Goal: Task Accomplishment & Management: Manage account settings

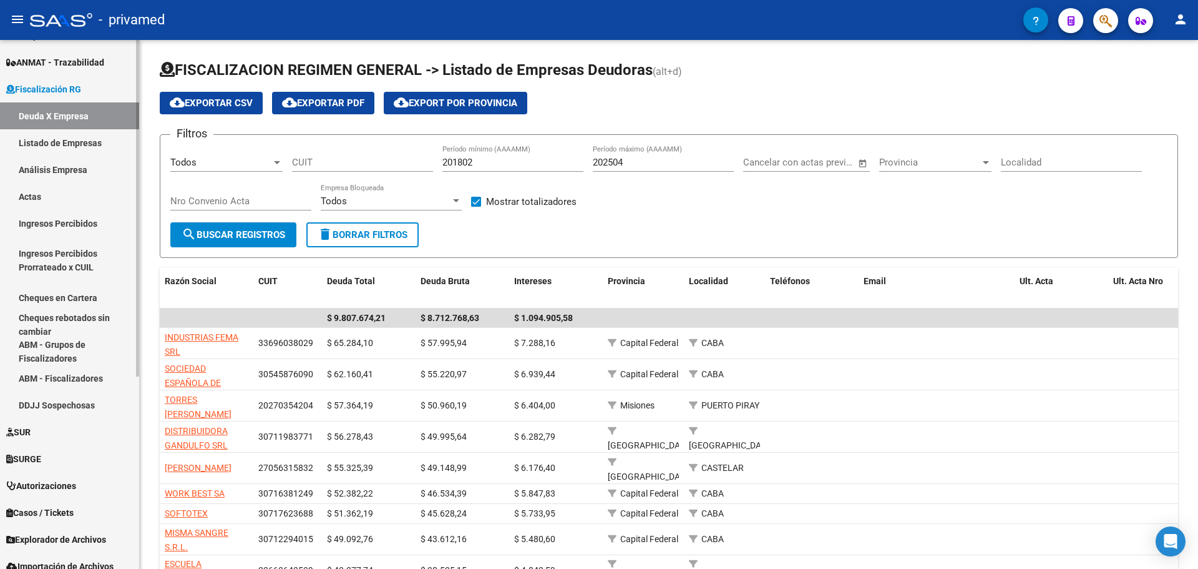
scroll to position [302, 0]
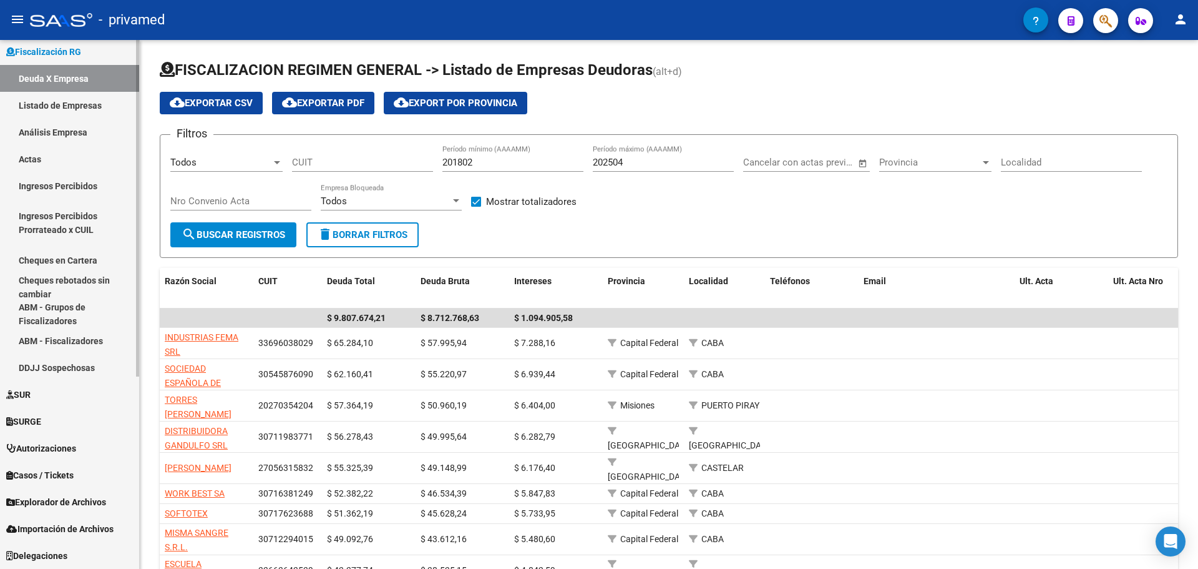
click at [66, 503] on span "Explorador de Archivos" at bounding box center [56, 502] width 100 height 14
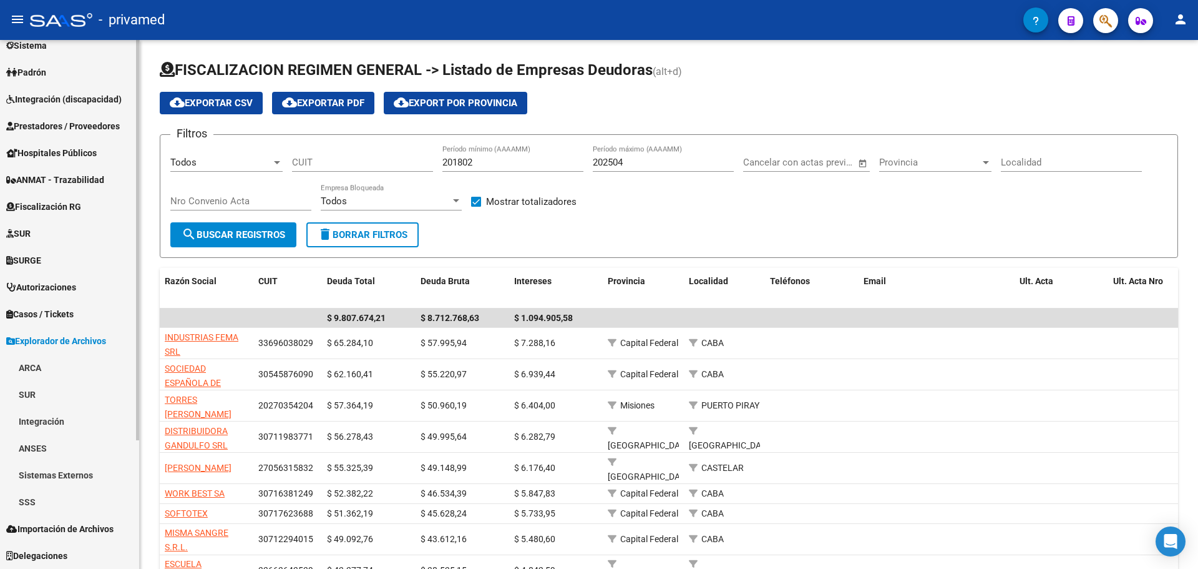
scroll to position [147, 0]
click at [50, 504] on link "SSS" at bounding box center [69, 501] width 139 height 27
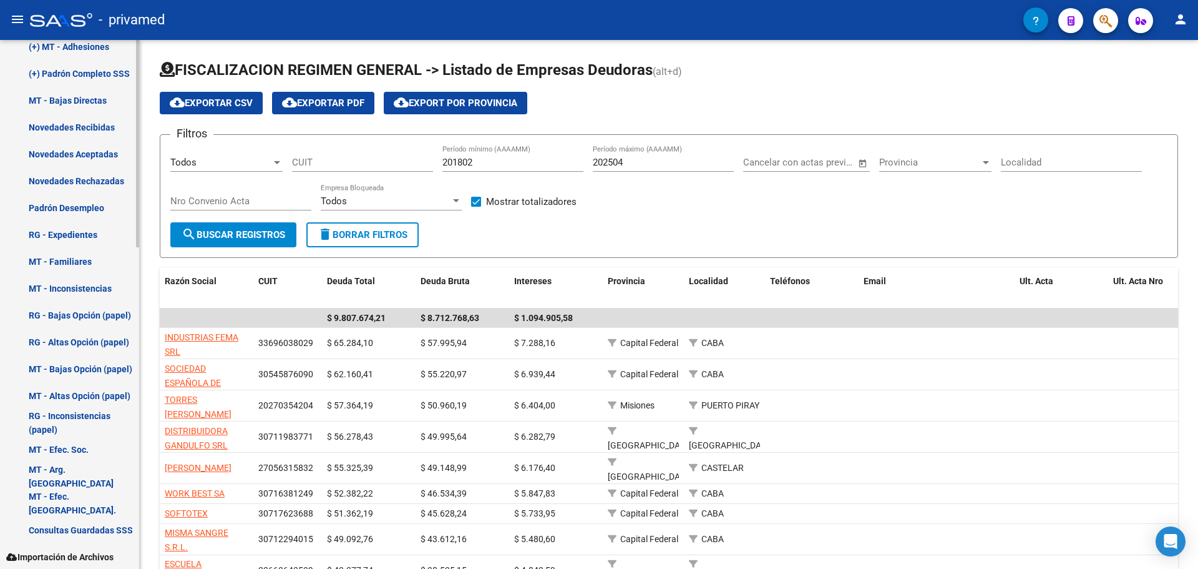
scroll to position [631, 0]
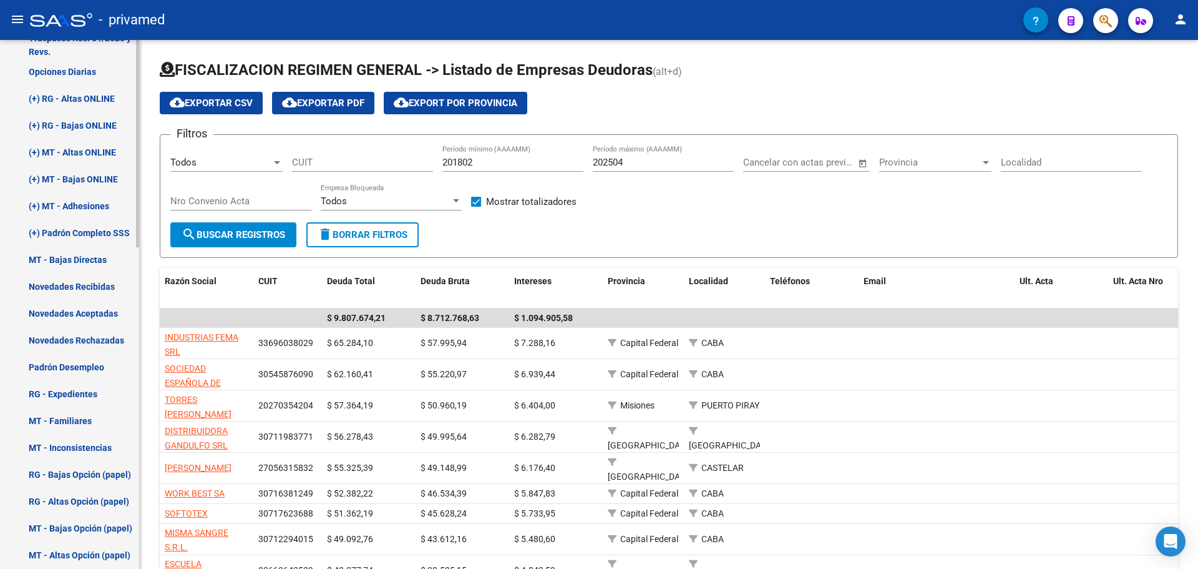
click at [80, 233] on link "(+) Padrón Completo SSS" at bounding box center [69, 232] width 139 height 27
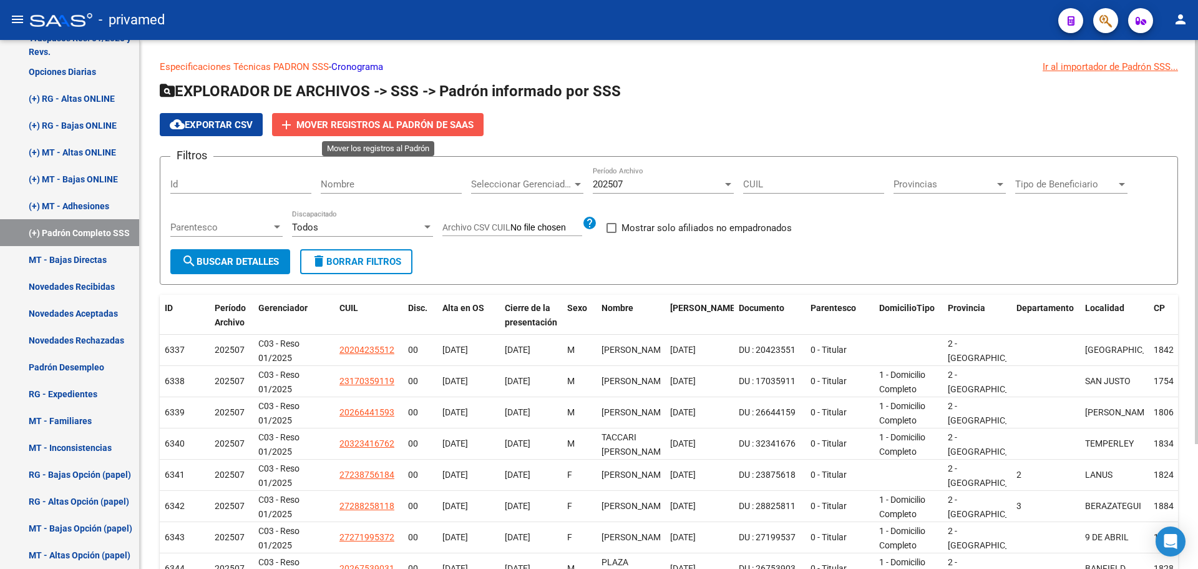
click at [421, 124] on span "Mover registros al PADRÓN de SAAS" at bounding box center [384, 124] width 177 height 11
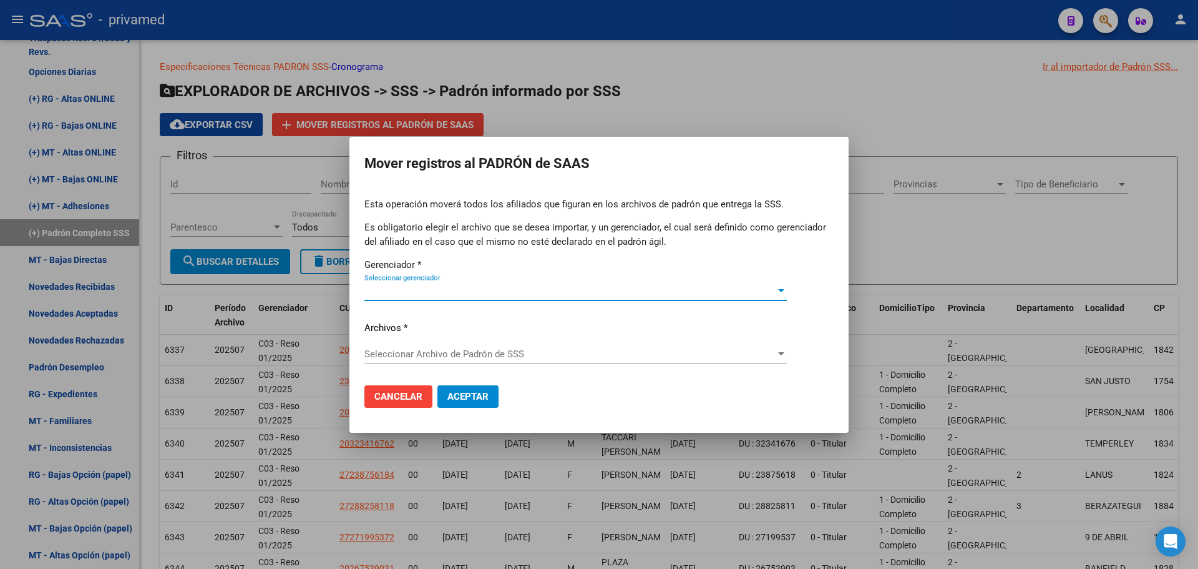
click at [404, 286] on span "Seleccionar gerenciador" at bounding box center [569, 290] width 411 height 11
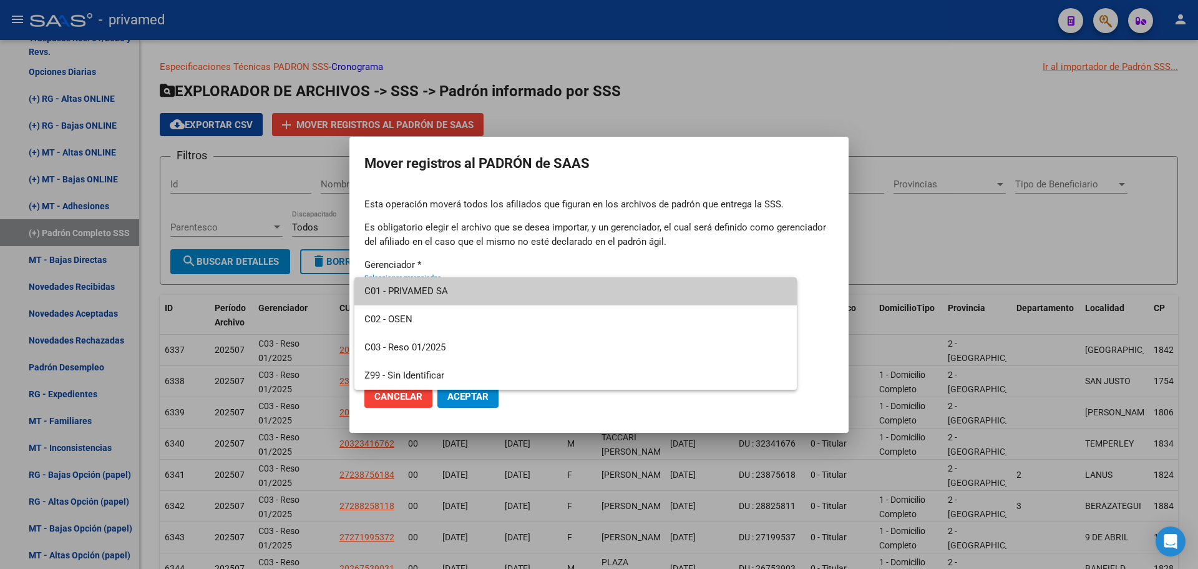
click at [400, 402] on div at bounding box center [599, 284] width 1198 height 569
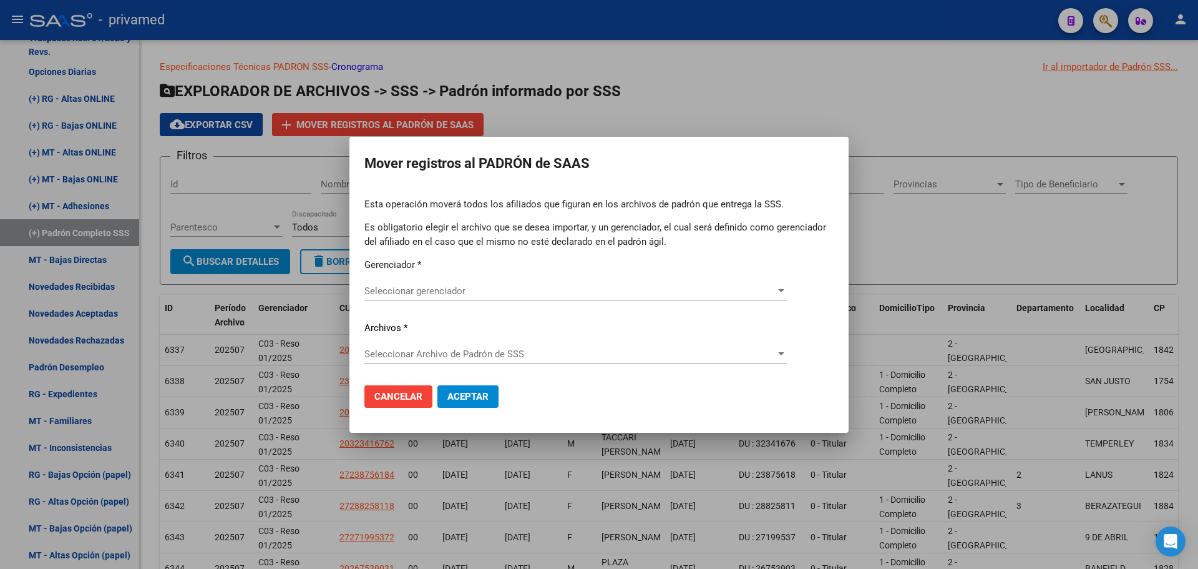
click at [399, 401] on span "Cancelar" at bounding box center [398, 396] width 48 height 11
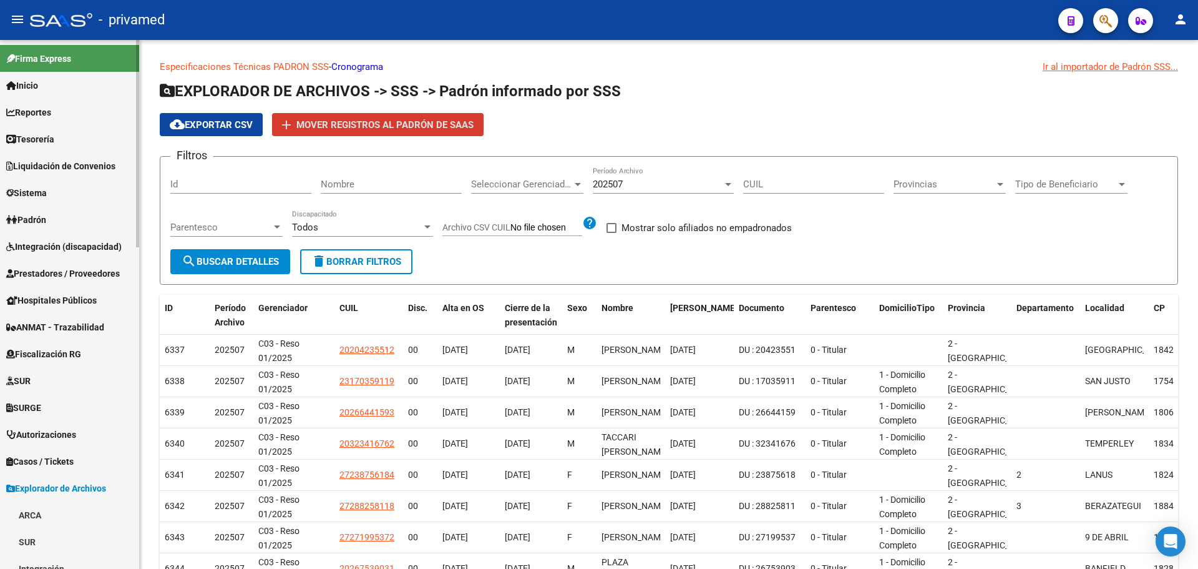
click at [64, 218] on link "Padrón" at bounding box center [69, 219] width 139 height 27
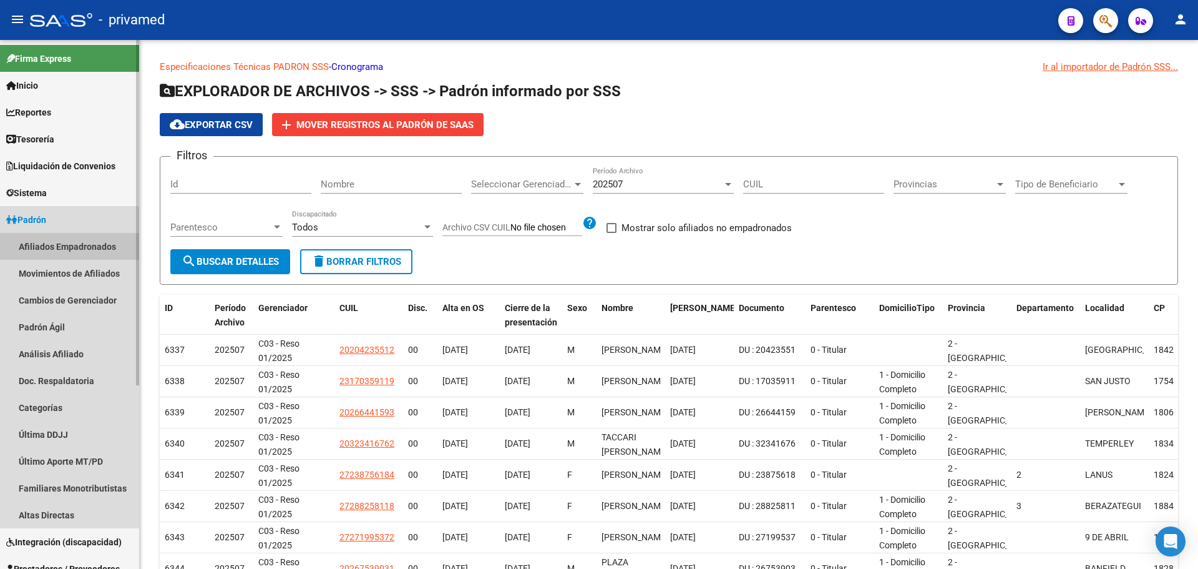
click at [75, 241] on link "Afiliados Empadronados" at bounding box center [69, 246] width 139 height 27
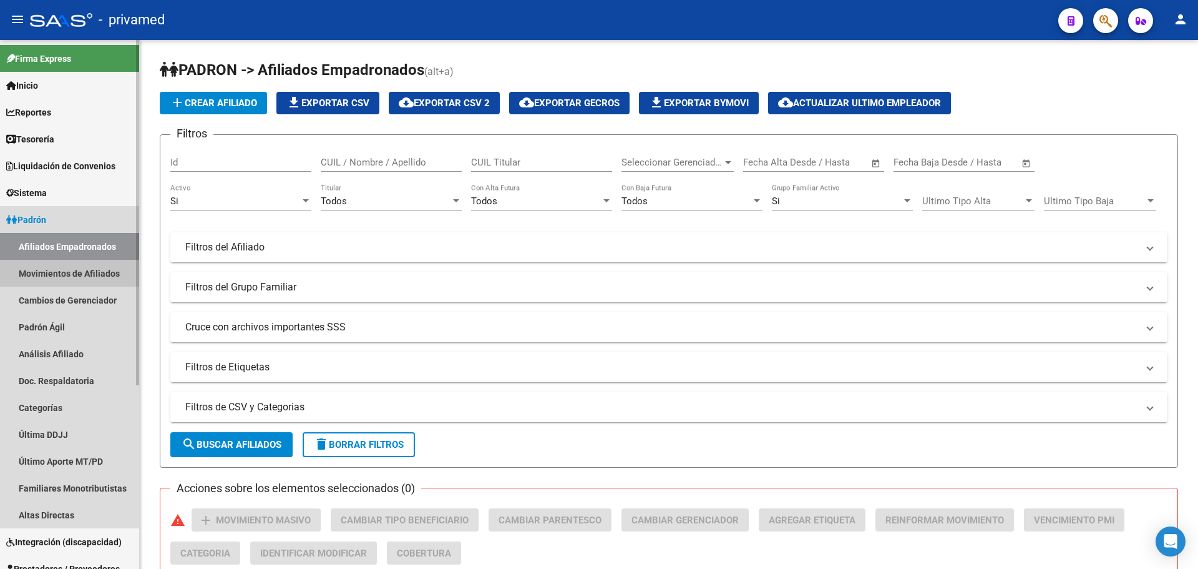
click at [68, 268] on link "Movimientos de Afiliados" at bounding box center [69, 273] width 139 height 27
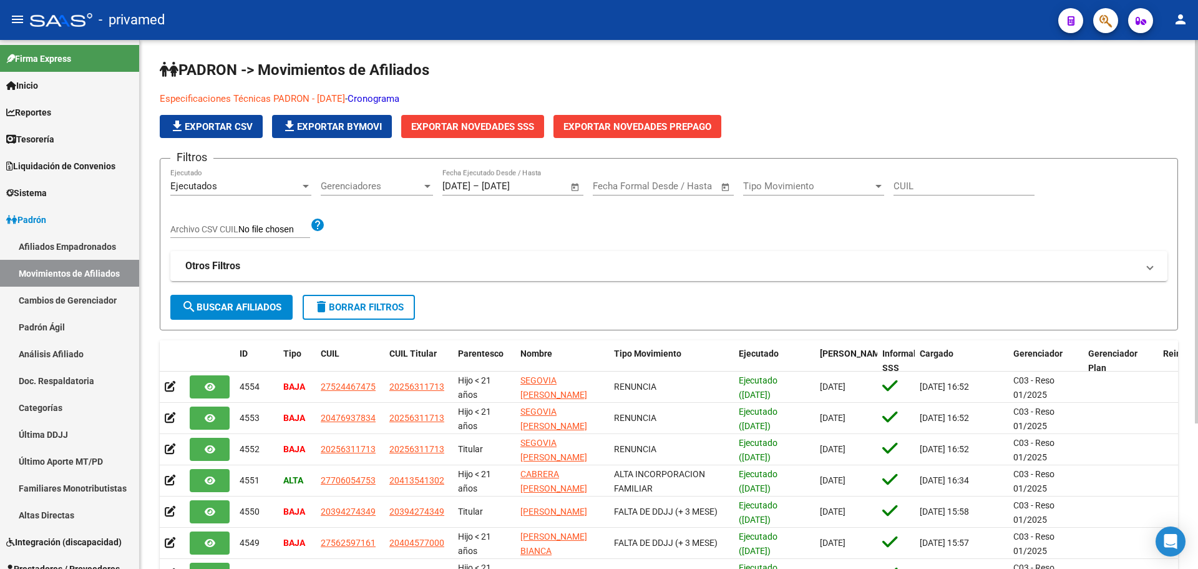
click at [482, 125] on span "Exportar Novedades SSS" at bounding box center [472, 126] width 123 height 11
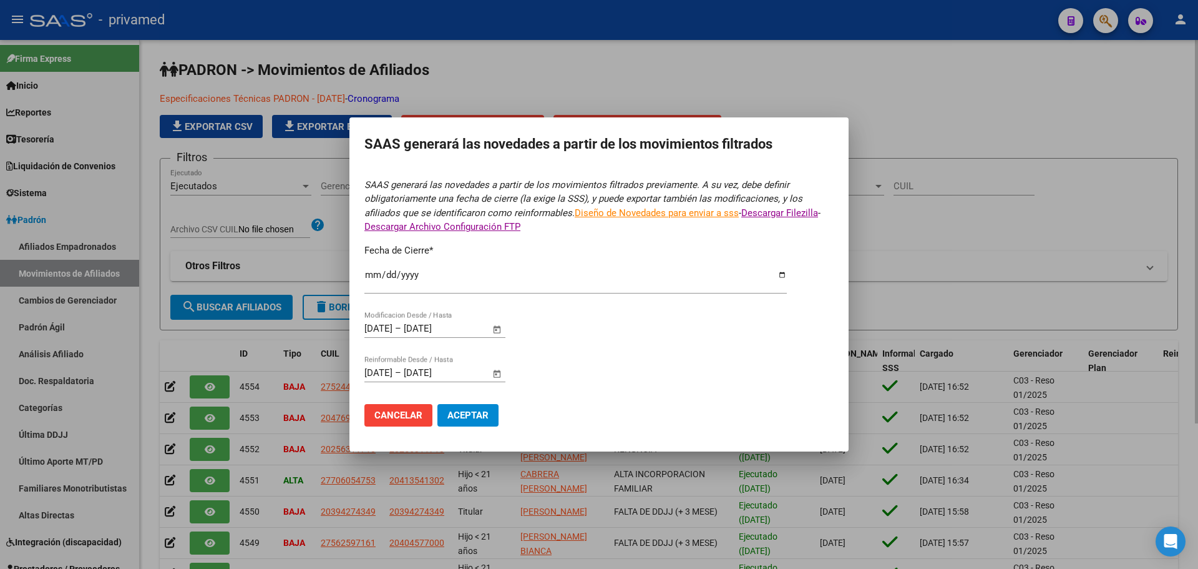
type input "[DATE]"
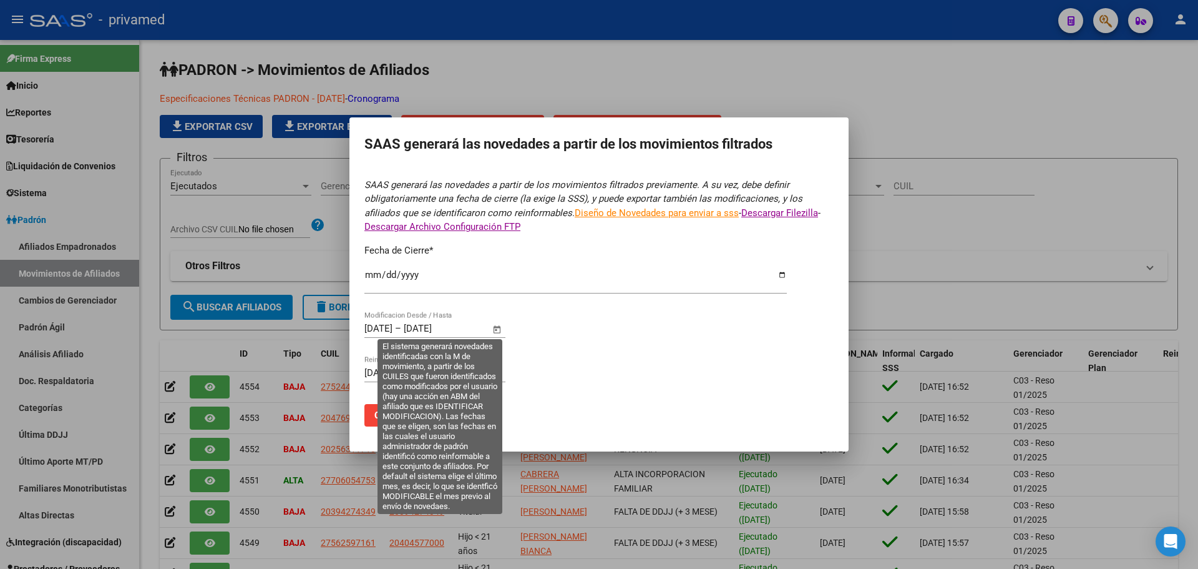
click at [382, 330] on input "[DATE]" at bounding box center [378, 328] width 28 height 11
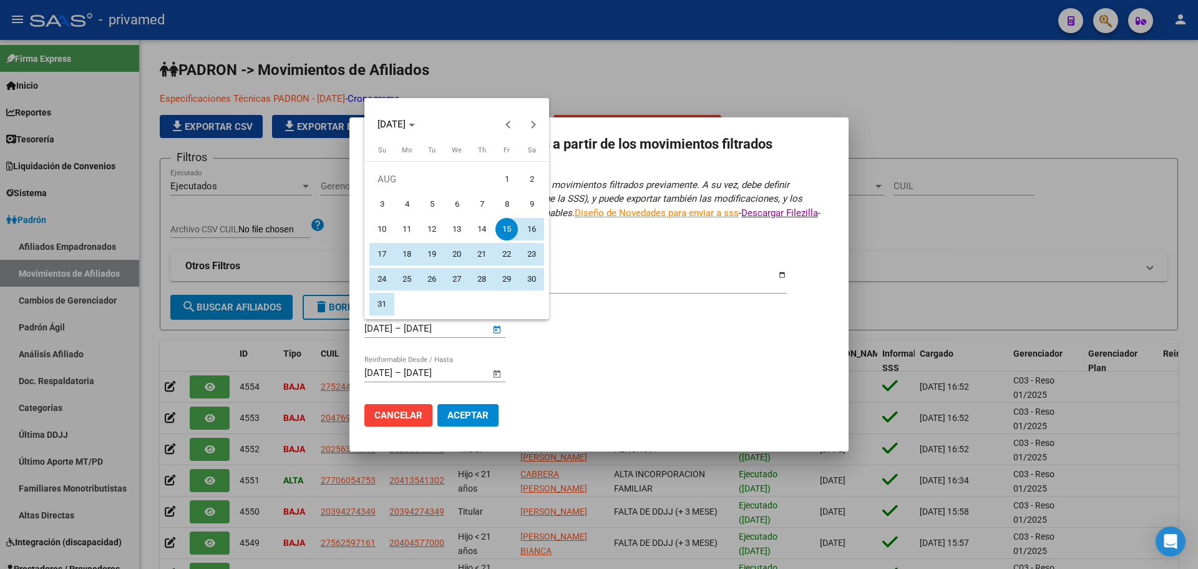
click at [507, 177] on span "1" at bounding box center [507, 179] width 22 height 22
type input "[DATE]"
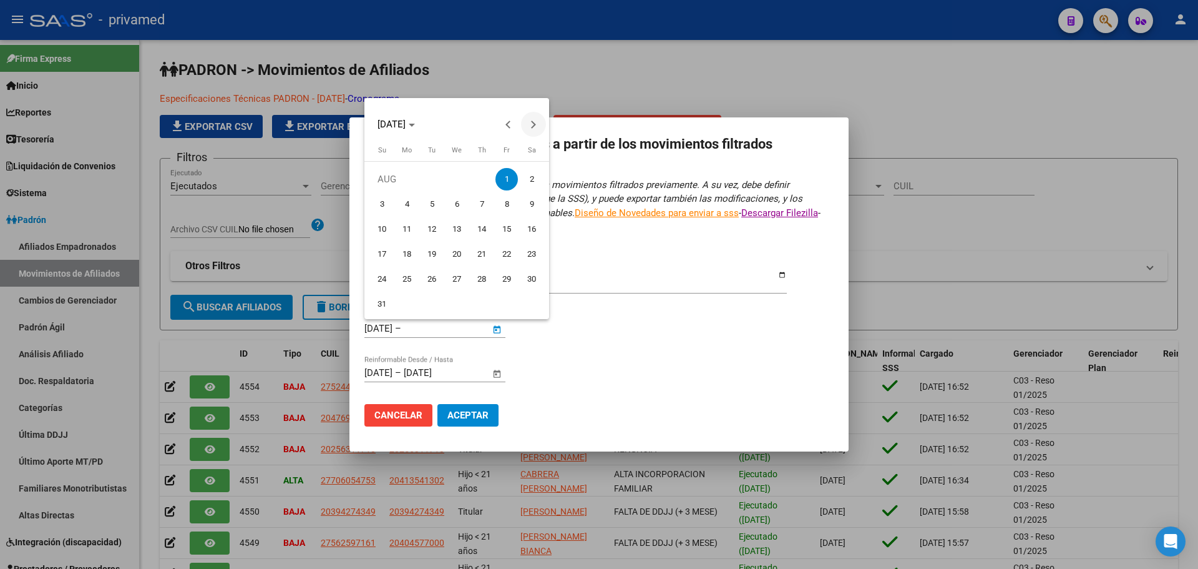
click at [530, 122] on button "Next month" at bounding box center [533, 124] width 25 height 25
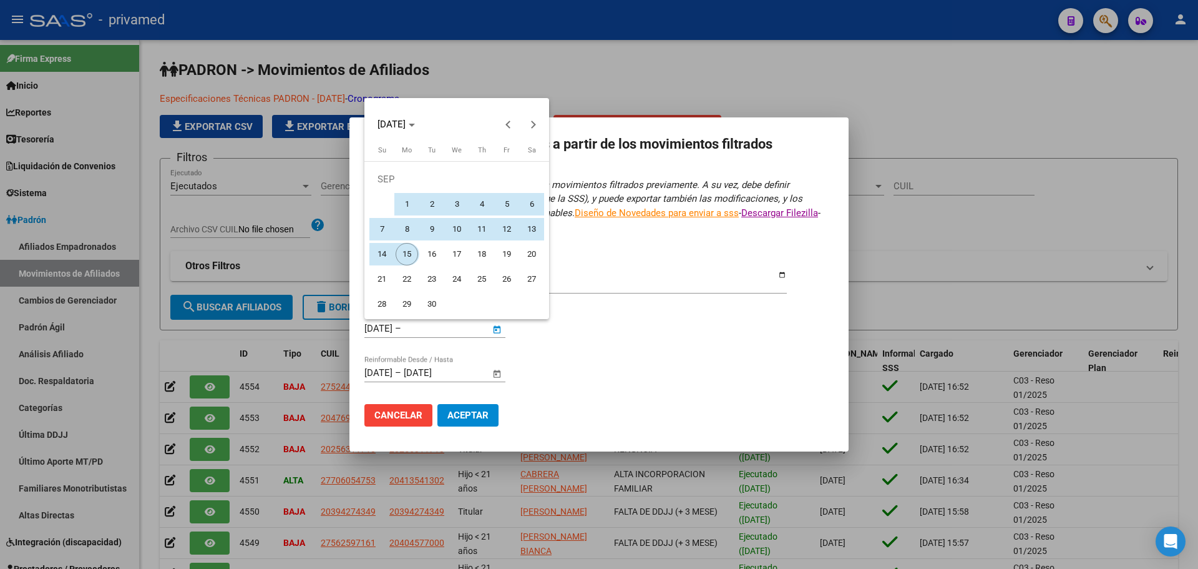
click at [404, 253] on span "15" at bounding box center [407, 254] width 22 height 22
type input "[DATE]"
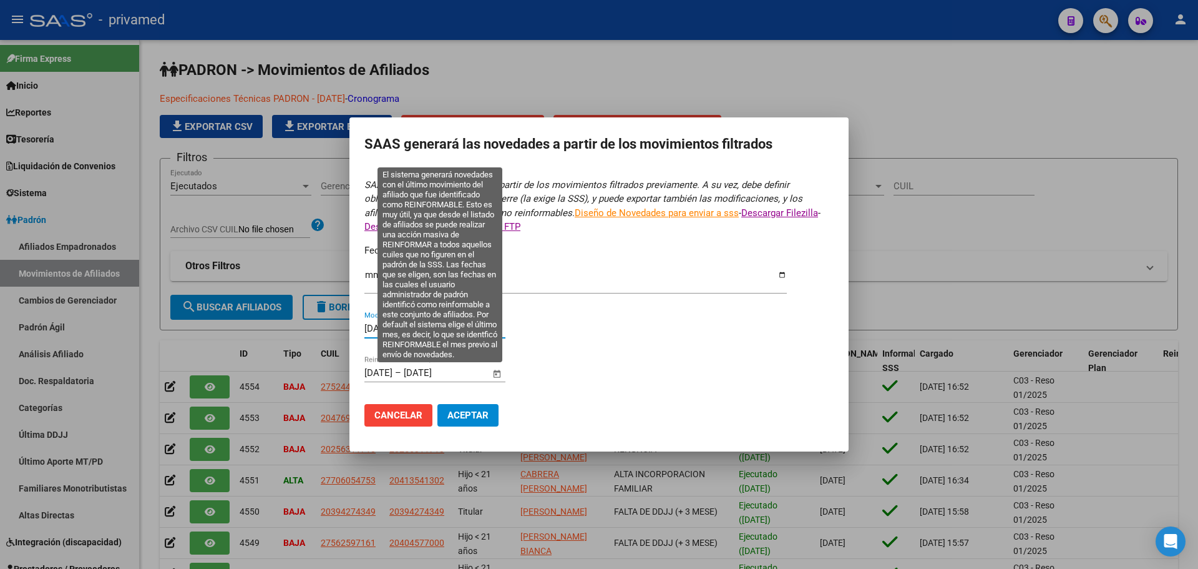
click at [391, 374] on input "[DATE]" at bounding box center [378, 372] width 28 height 11
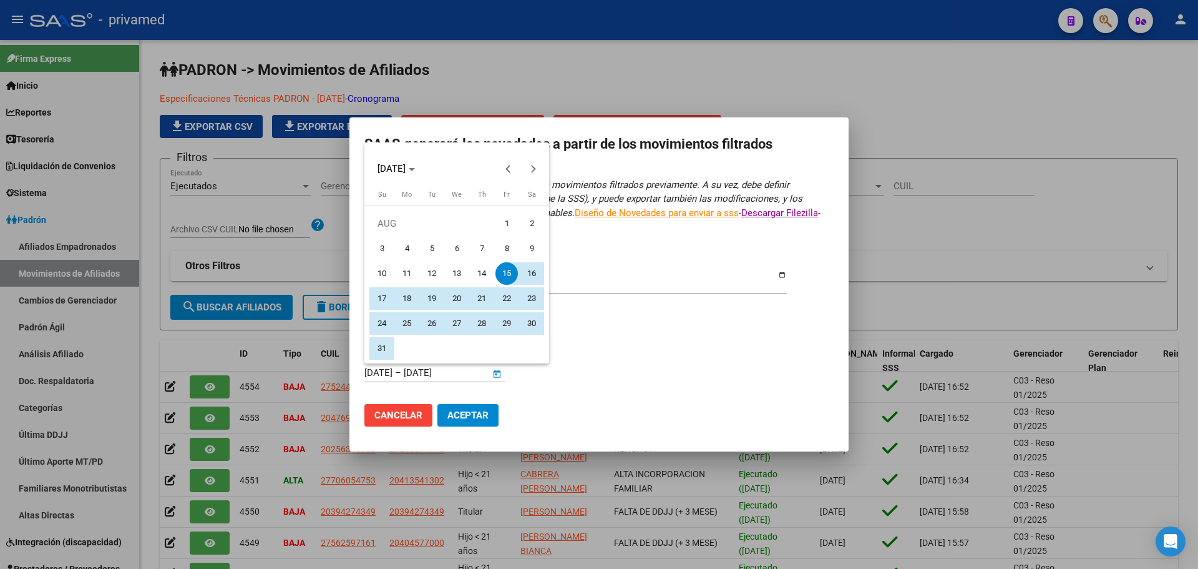
click at [505, 223] on span "1" at bounding box center [507, 223] width 22 height 22
type input "[DATE]"
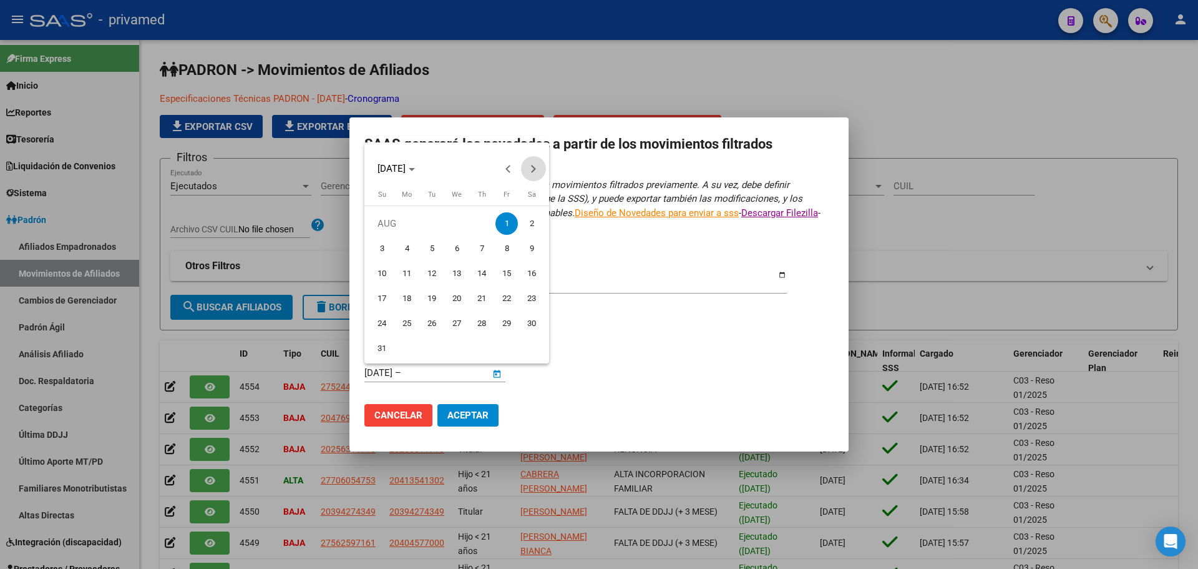
click at [534, 172] on button "Next month" at bounding box center [533, 168] width 25 height 25
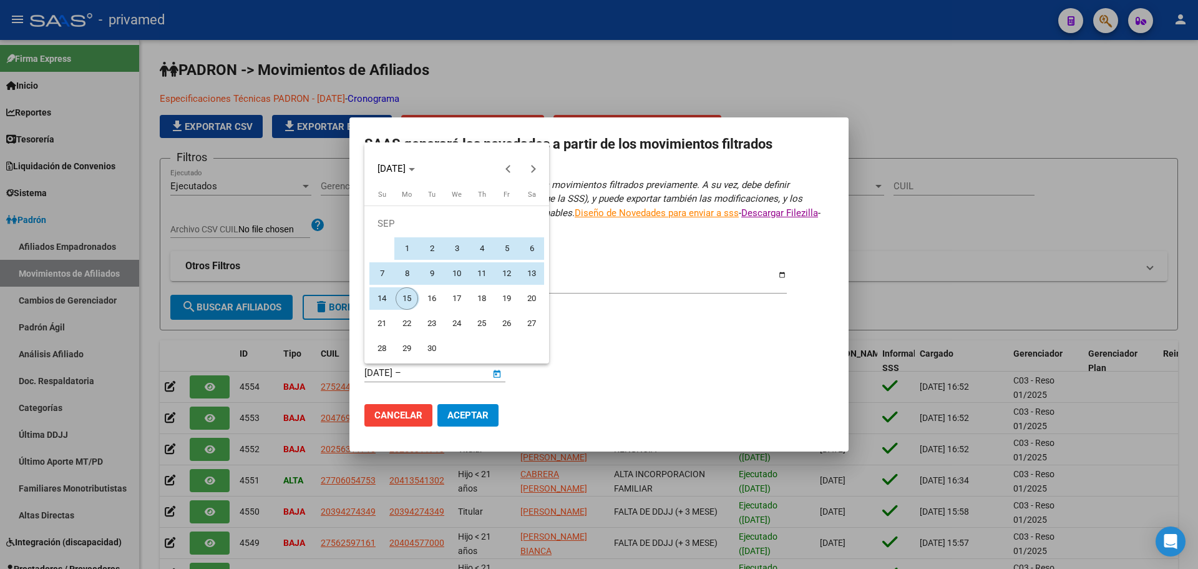
click at [409, 299] on span "15" at bounding box center [407, 298] width 22 height 22
type input "[DATE]"
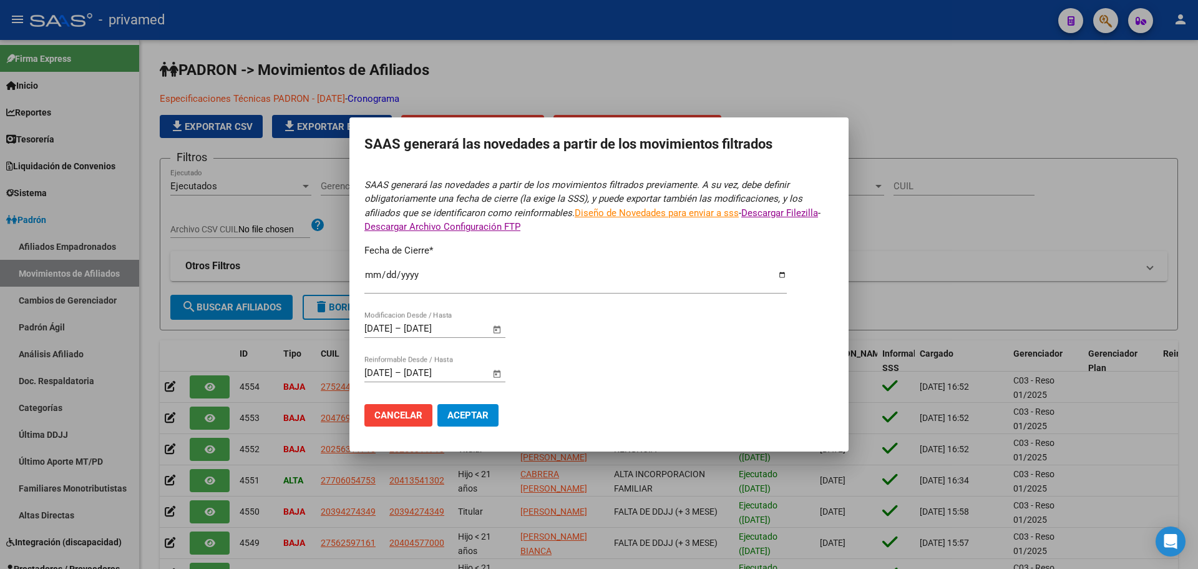
click at [664, 340] on form "SAAS generará las novedades a partir de los movimientos filtrados previamente. …" at bounding box center [598, 307] width 469 height 258
click at [486, 415] on span "Aceptar" at bounding box center [467, 414] width 41 height 11
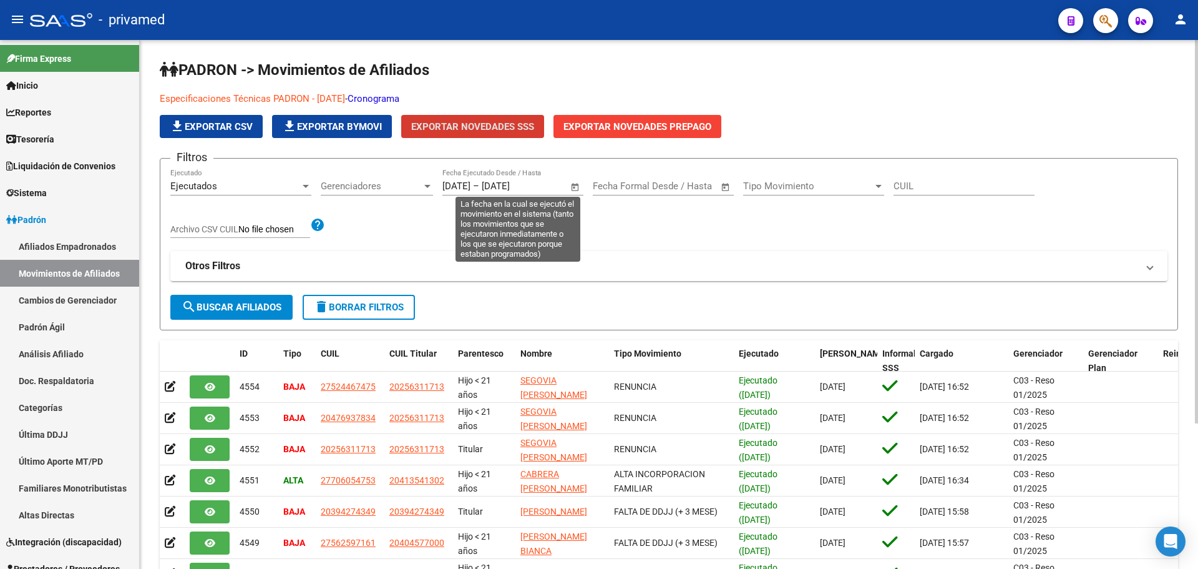
click at [471, 184] on input "[DATE]" at bounding box center [457, 185] width 28 height 11
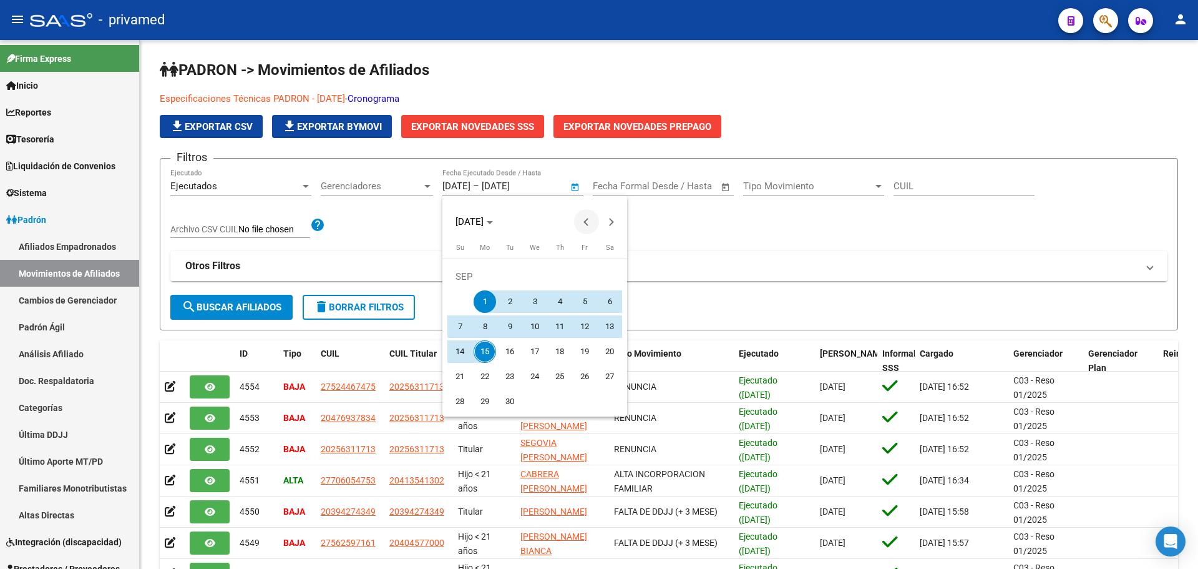
click at [579, 219] on span "Previous month" at bounding box center [586, 221] width 25 height 25
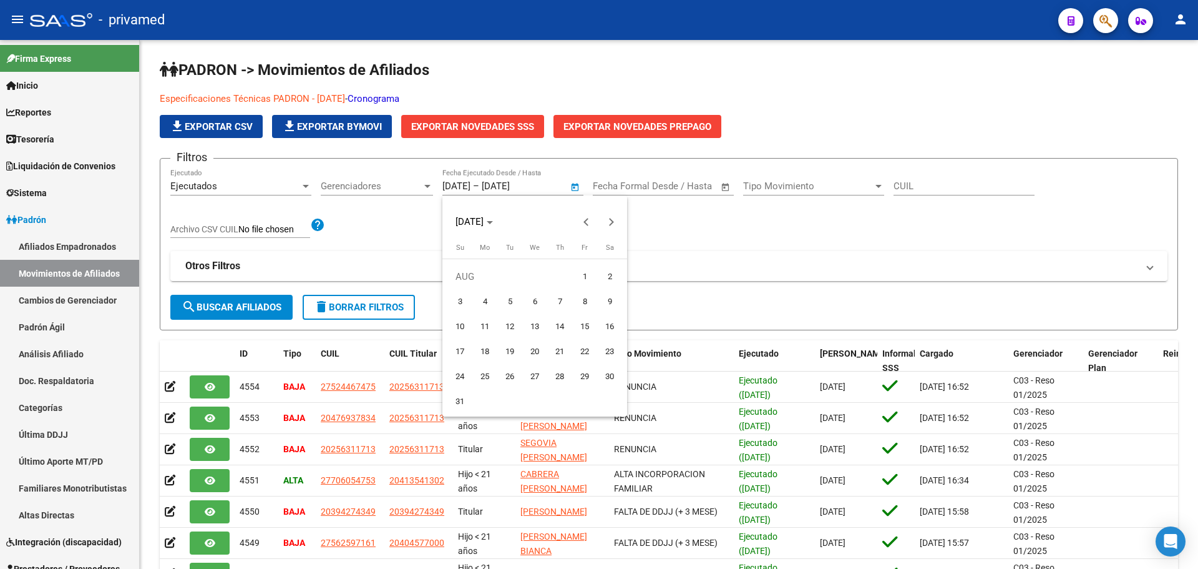
click at [584, 280] on span "1" at bounding box center [585, 276] width 22 height 22
type input "[DATE]"
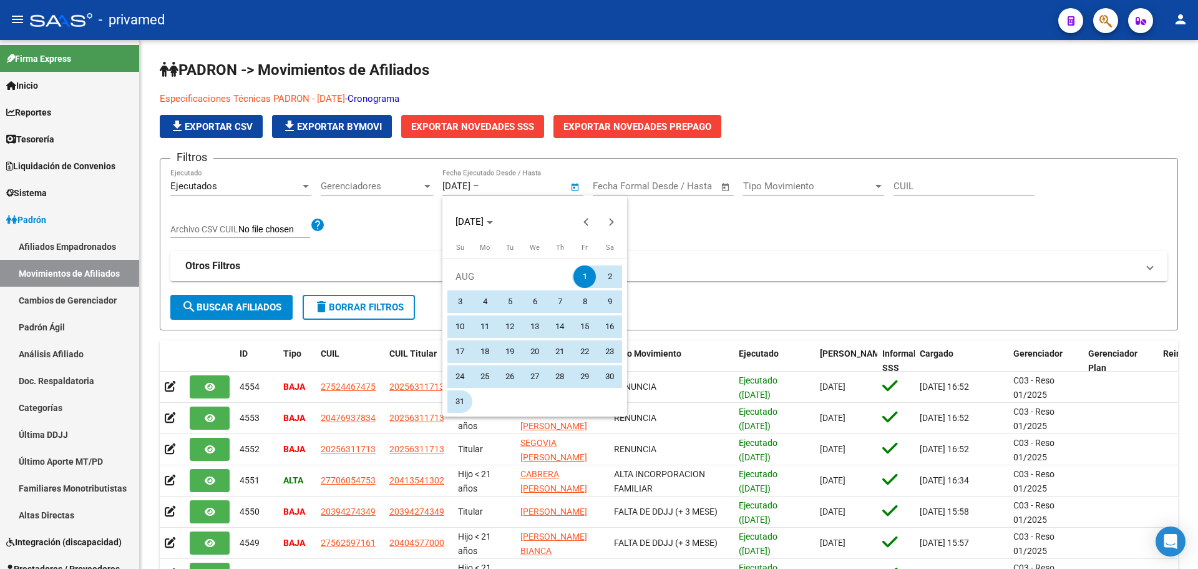
click at [463, 399] on span "31" at bounding box center [460, 401] width 22 height 22
type input "[DATE]"
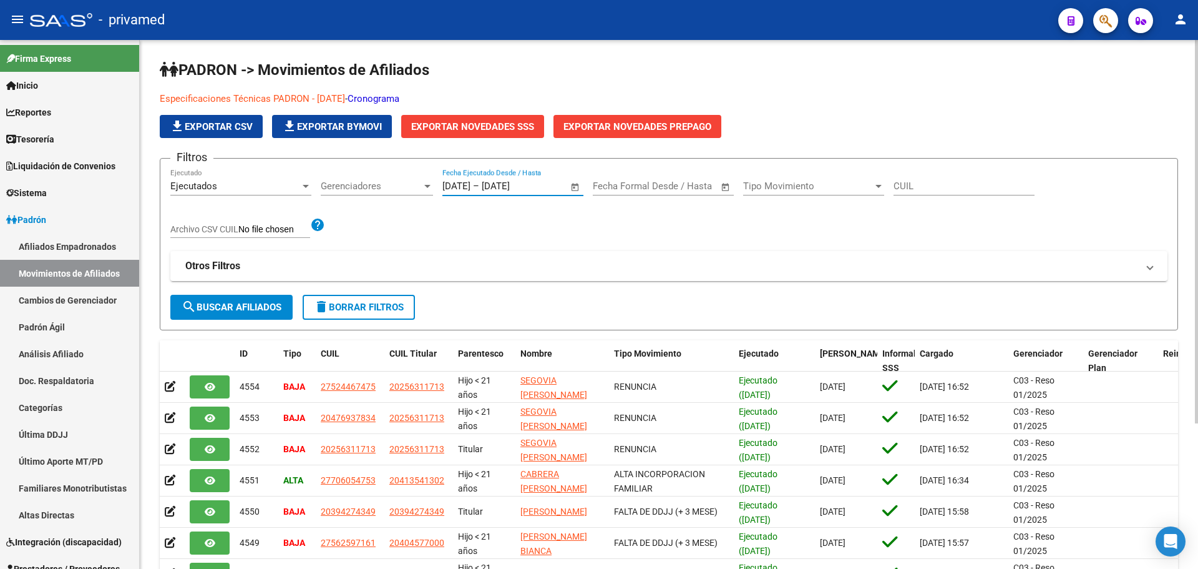
click at [247, 301] on button "search Buscar Afiliados" at bounding box center [231, 307] width 122 height 25
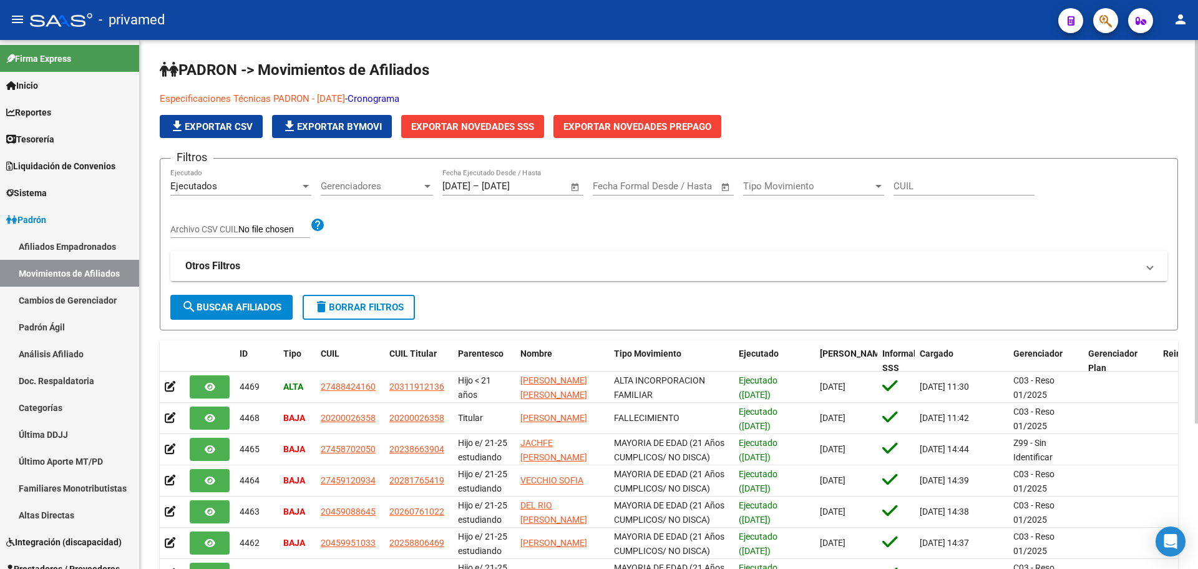
click at [468, 124] on span "Exportar Novedades SSS" at bounding box center [472, 126] width 123 height 11
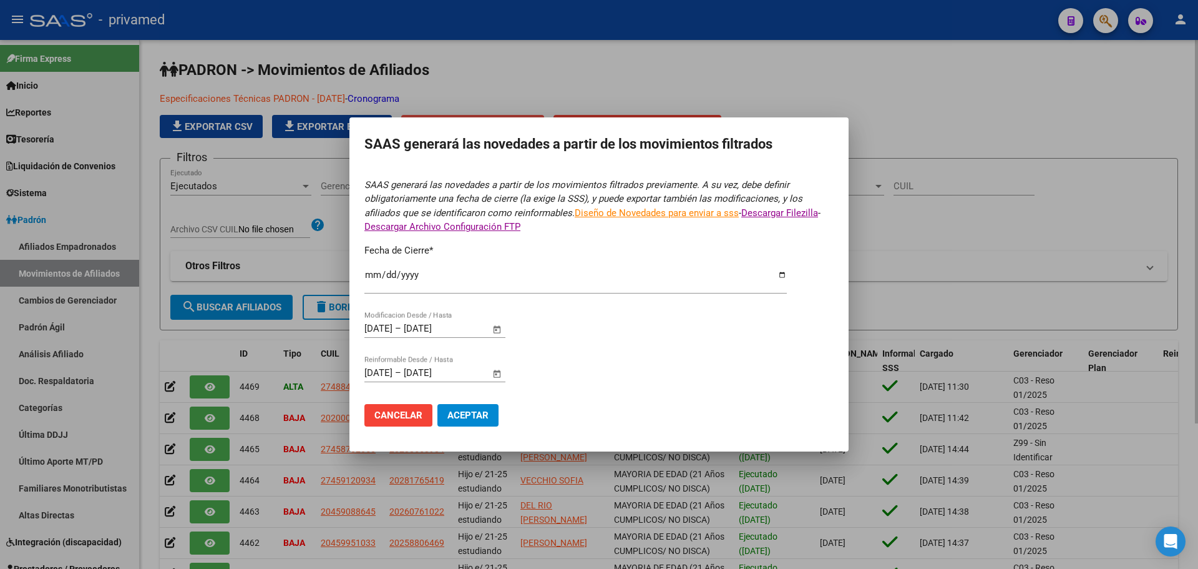
type input "[DATE]"
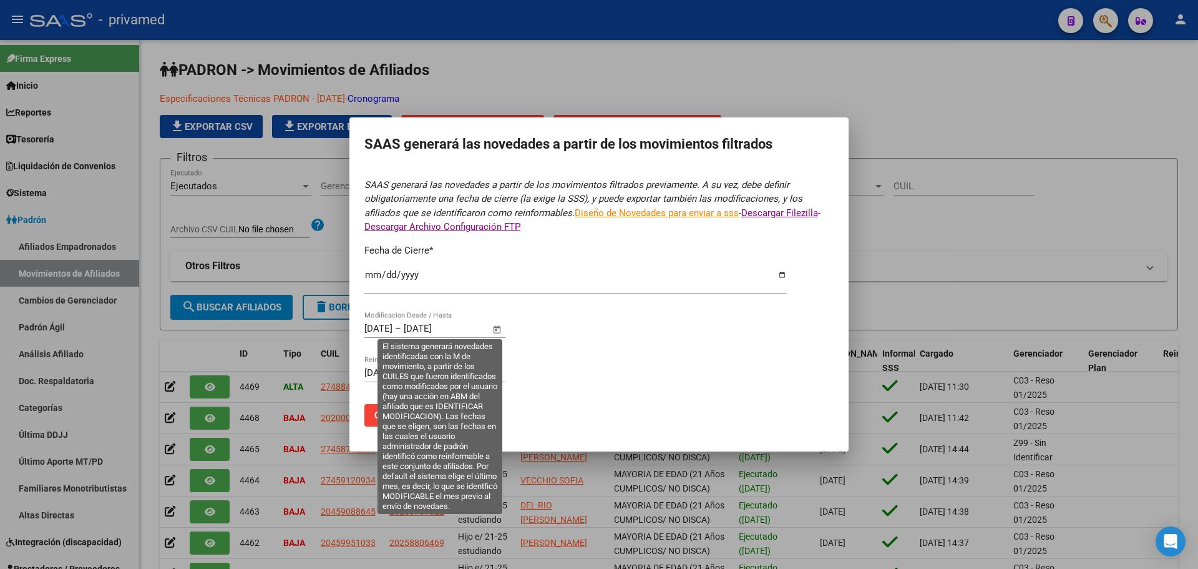
click at [378, 327] on input "[DATE]" at bounding box center [378, 328] width 28 height 11
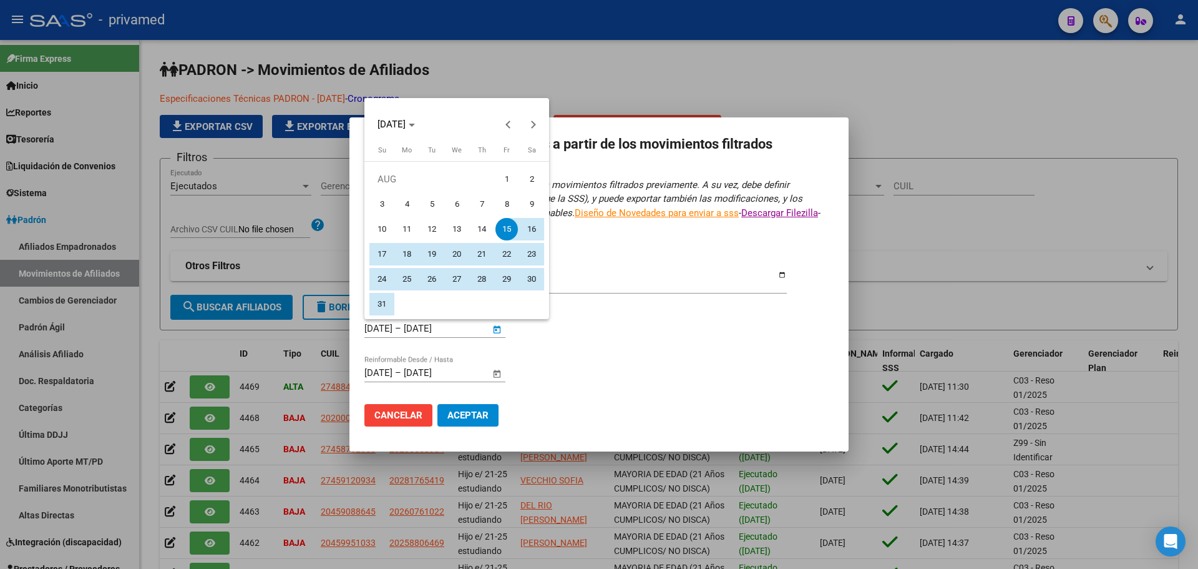
click at [505, 177] on span "1" at bounding box center [507, 179] width 22 height 22
type input "[DATE]"
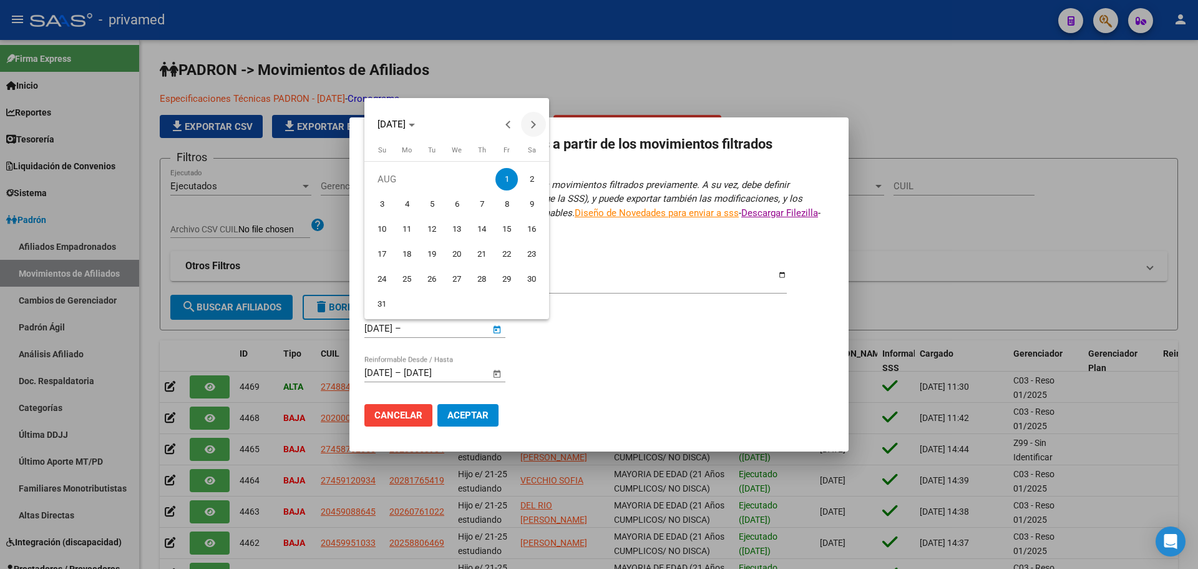
click at [534, 125] on button "Next month" at bounding box center [533, 124] width 25 height 25
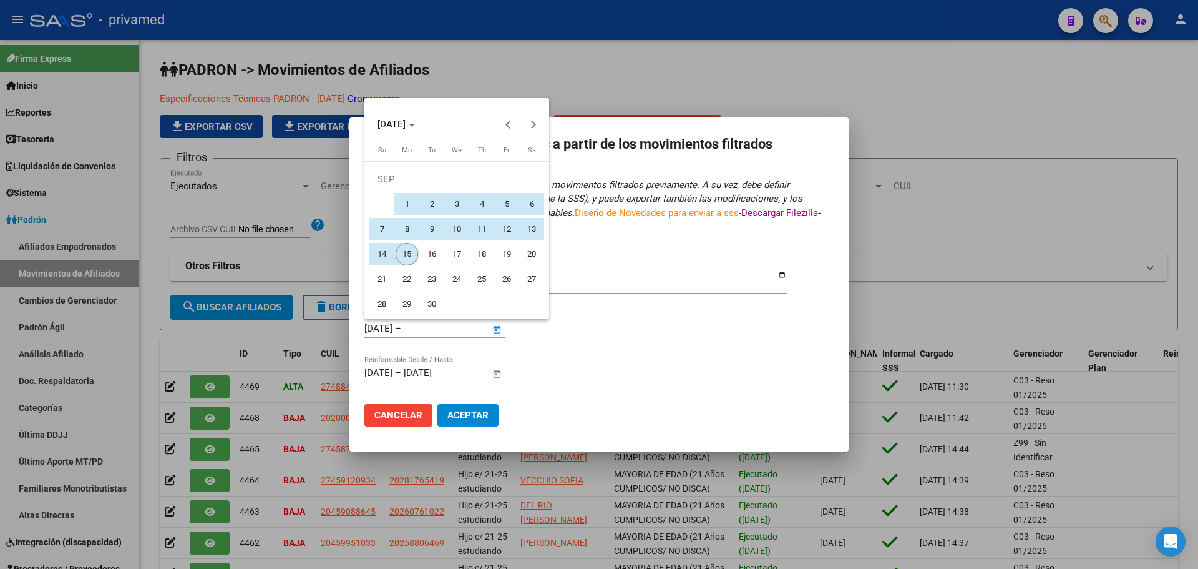
click at [411, 255] on span "15" at bounding box center [407, 254] width 22 height 22
type input "[DATE]"
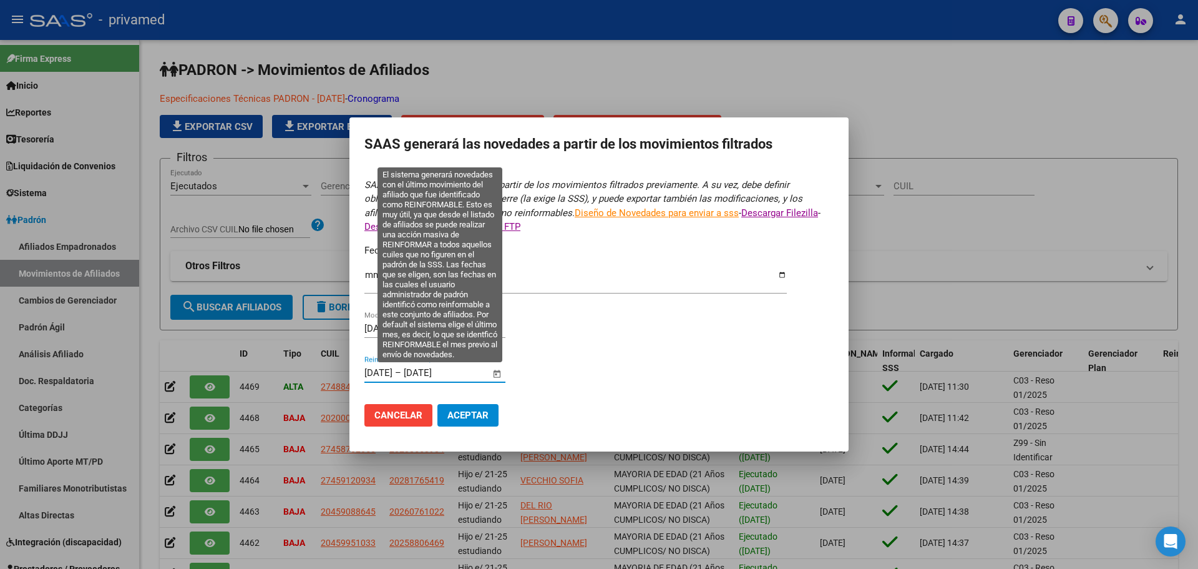
click at [378, 374] on input "[DATE]" at bounding box center [378, 372] width 28 height 11
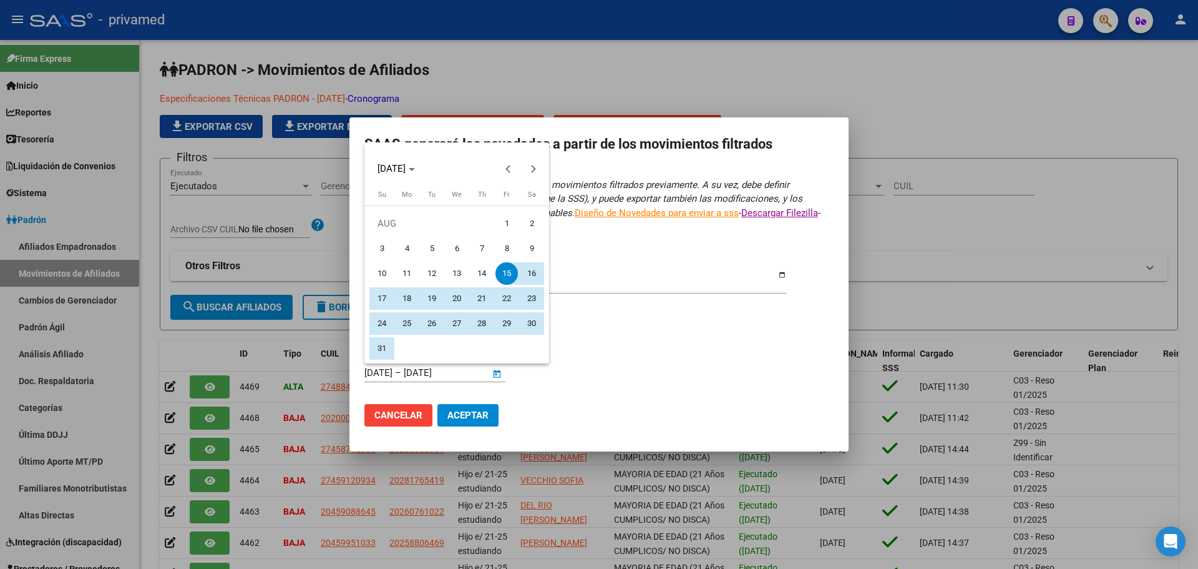
click at [504, 220] on span "1" at bounding box center [507, 223] width 22 height 22
type input "[DATE]"
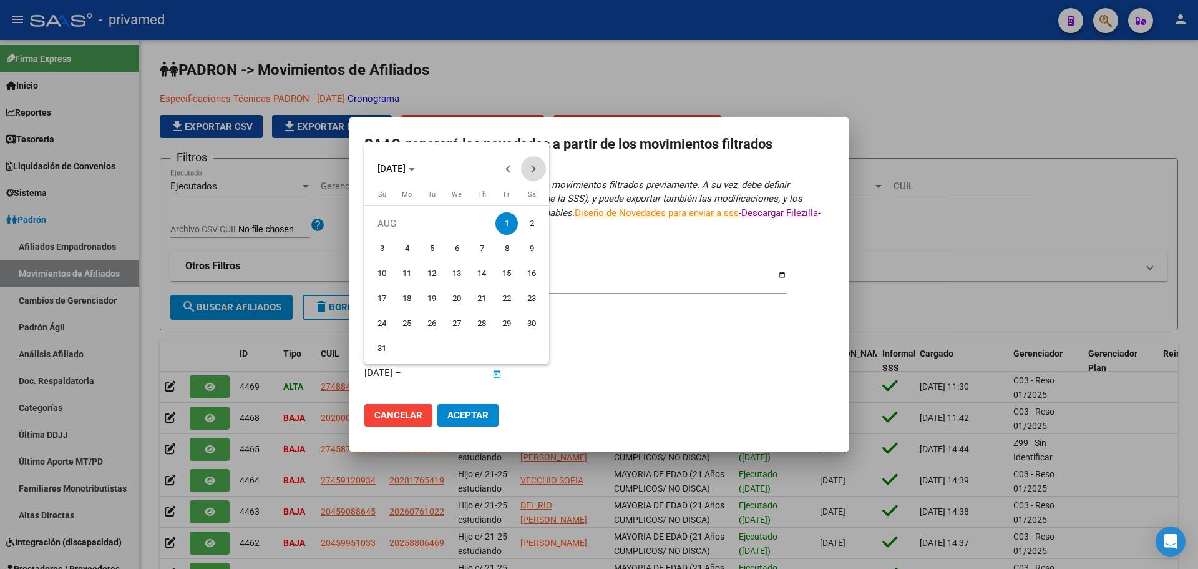
click at [534, 166] on button "Next month" at bounding box center [533, 168] width 25 height 25
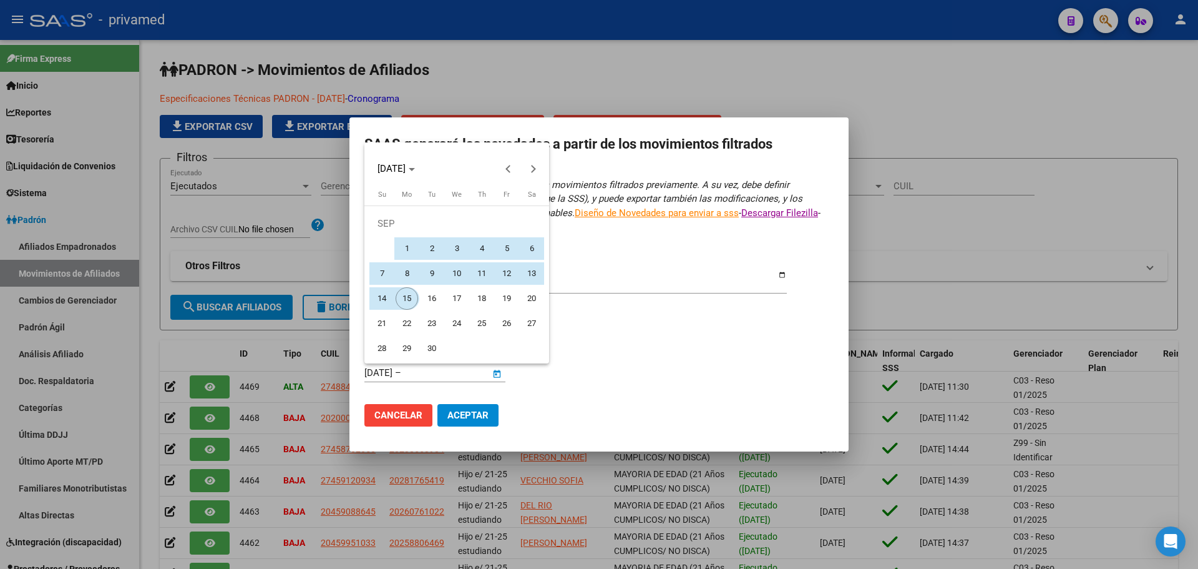
click at [407, 297] on span "15" at bounding box center [407, 298] width 22 height 22
type input "[DATE]"
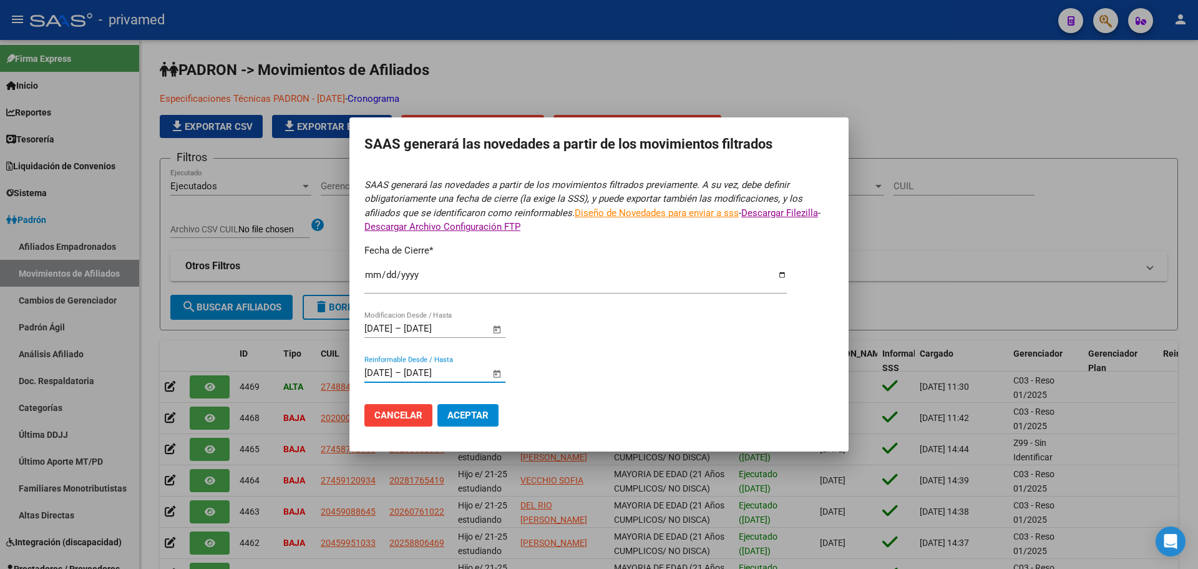
click at [472, 419] on span "Aceptar" at bounding box center [467, 414] width 41 height 11
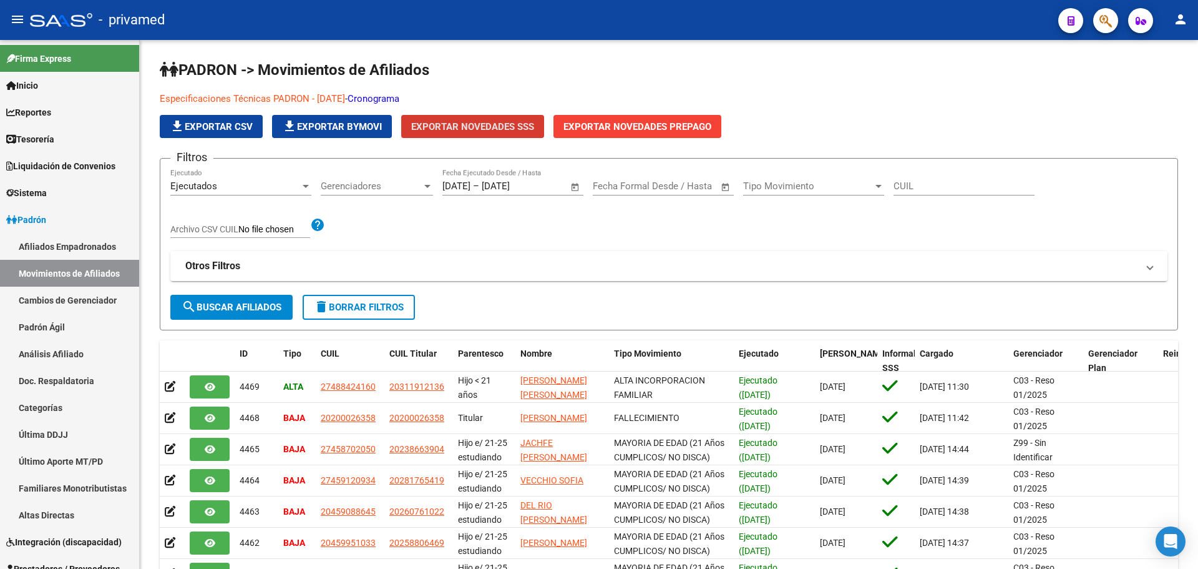
click at [1103, 24] on icon "button" at bounding box center [1106, 21] width 12 height 14
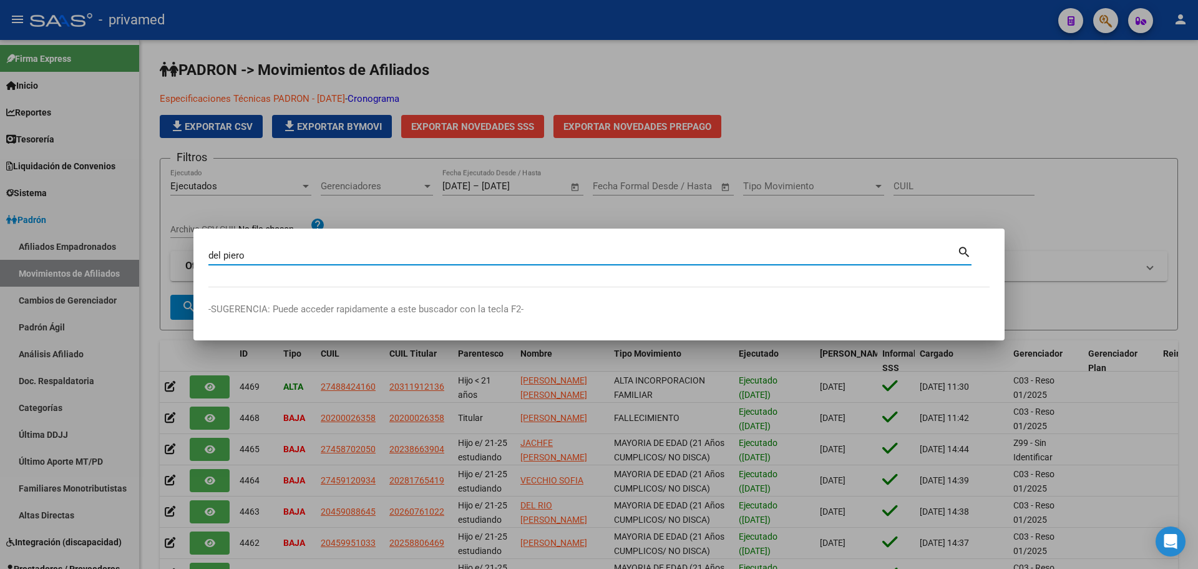
type input "del piero"
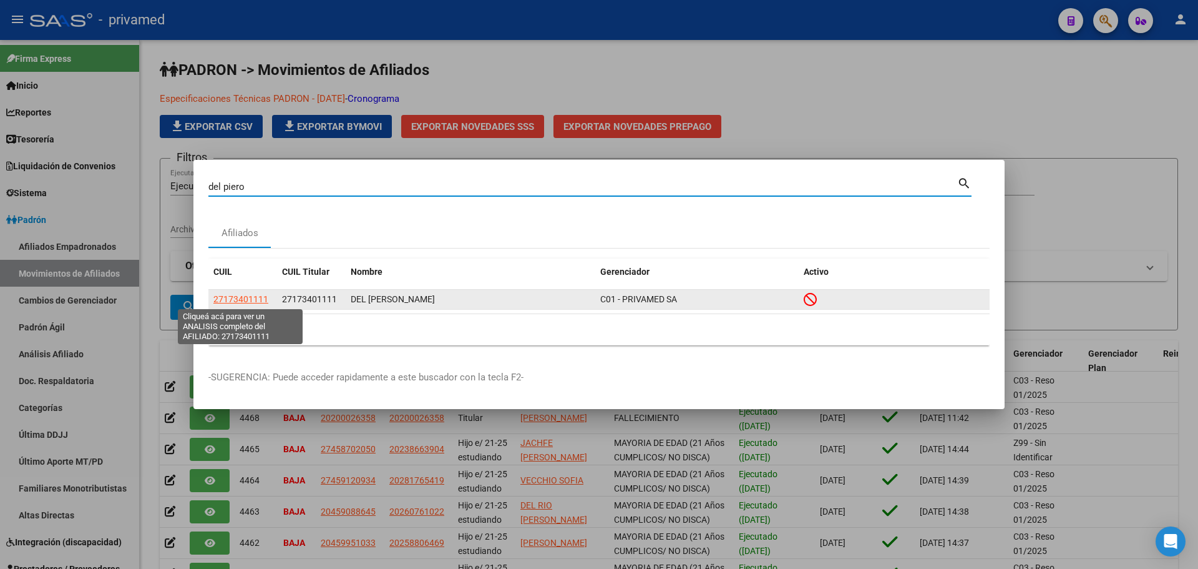
click at [243, 301] on span "27173401111" at bounding box center [240, 299] width 55 height 10
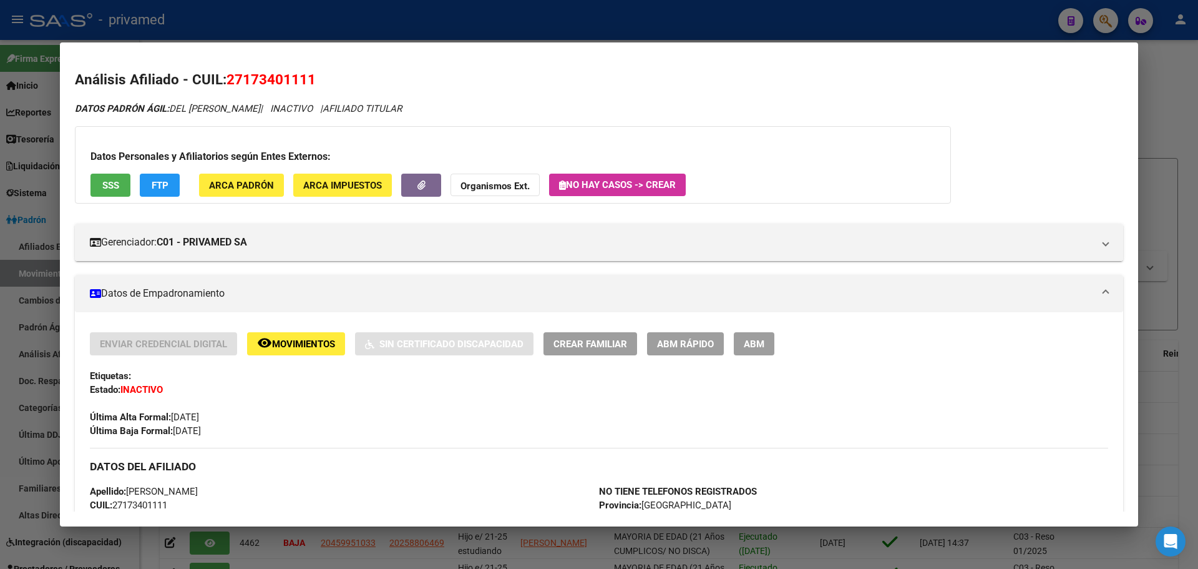
click at [756, 345] on span "ABM" at bounding box center [754, 343] width 21 height 11
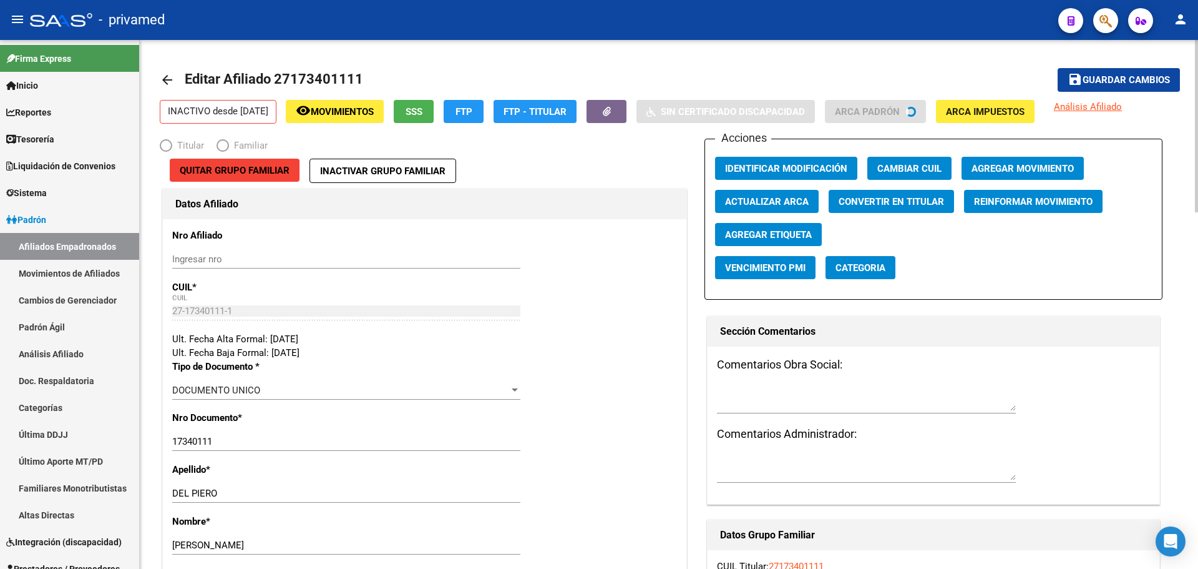
radio input "true"
type input "23-13874894-4"
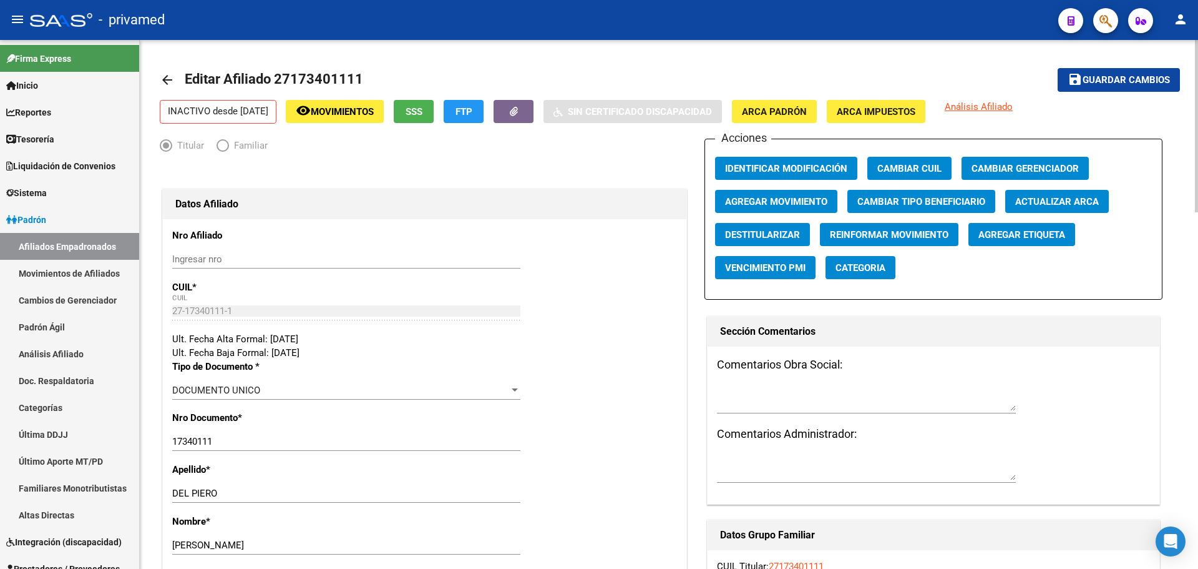
click at [806, 193] on button "Agregar Movimiento" at bounding box center [776, 201] width 122 height 23
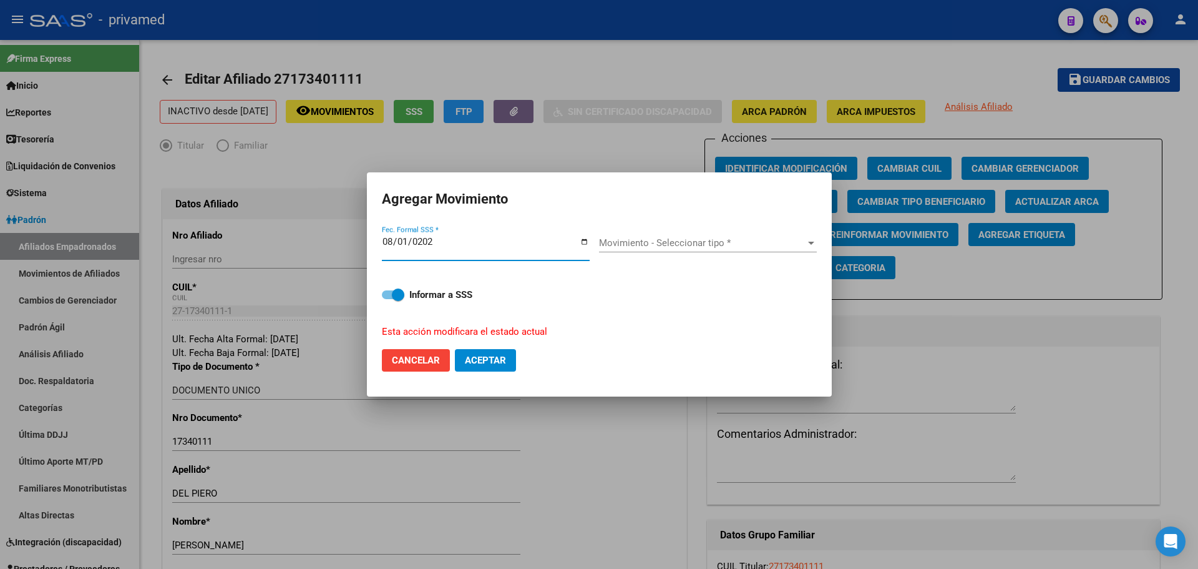
type input "[DATE]"
click at [624, 243] on span "Movimiento - Seleccionar tipo *" at bounding box center [702, 242] width 207 height 11
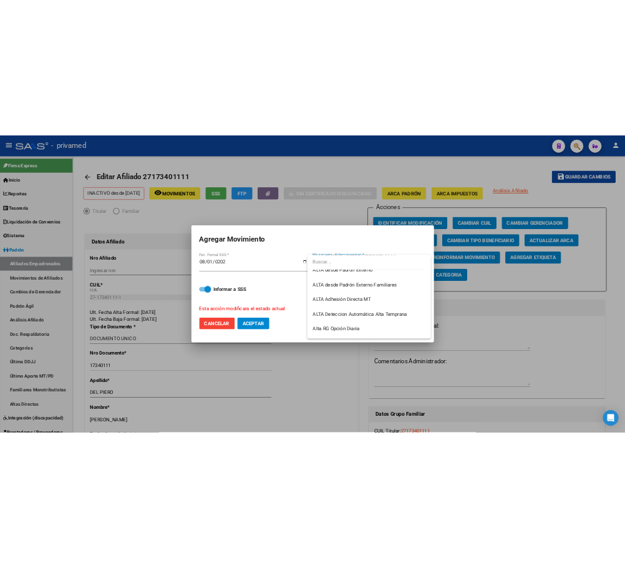
scroll to position [430, 0]
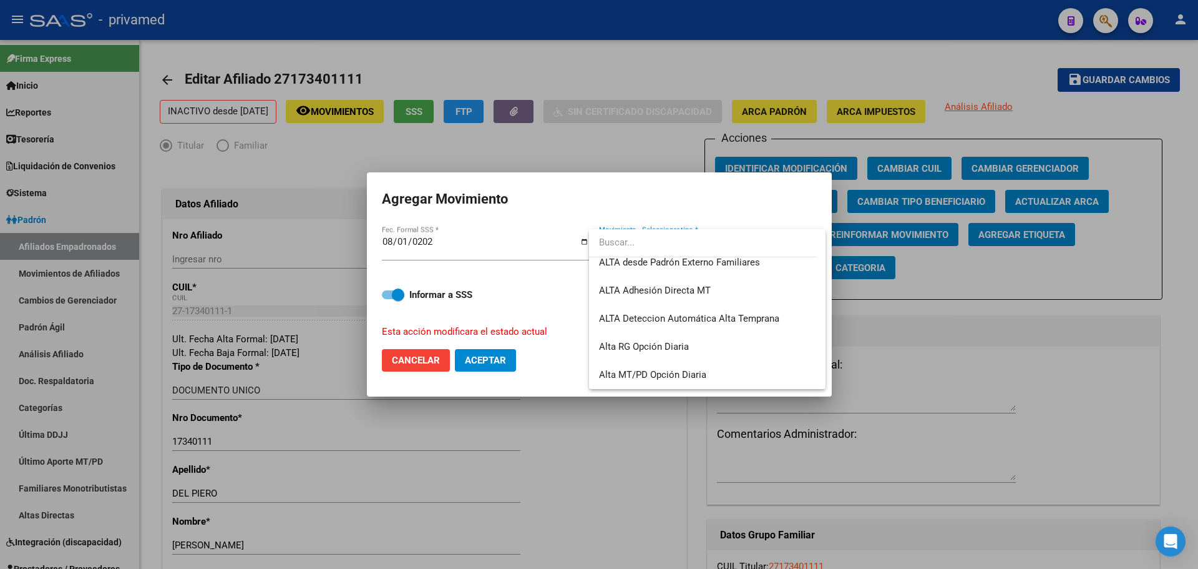
click at [404, 366] on div at bounding box center [599, 284] width 1198 height 569
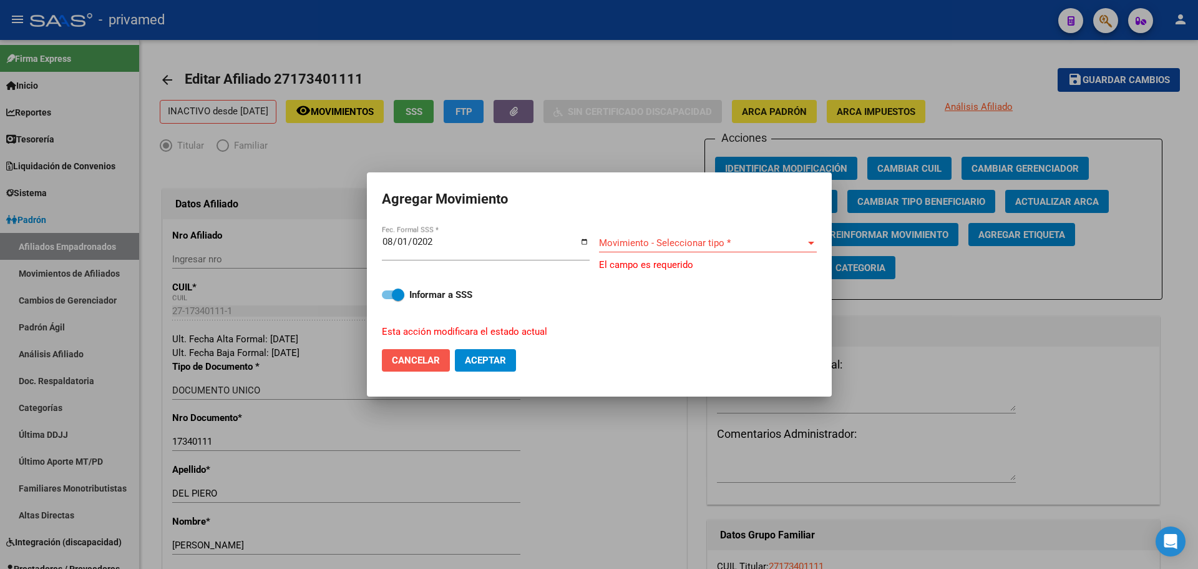
click at [407, 362] on span "Cancelar" at bounding box center [416, 360] width 48 height 11
checkbox input "false"
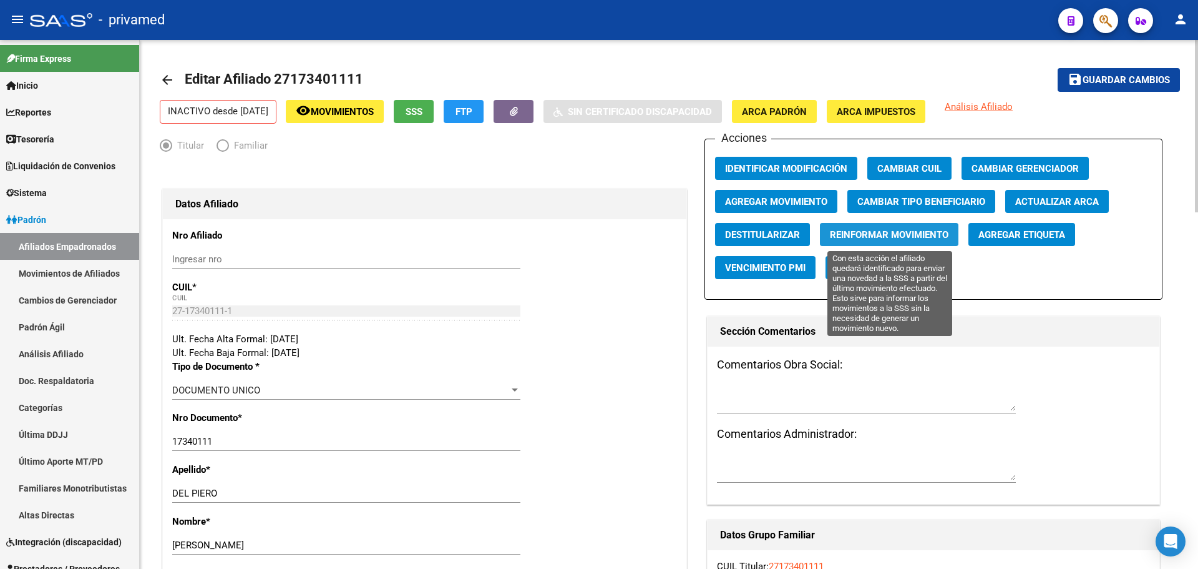
click at [901, 237] on span "Reinformar Movimiento" at bounding box center [889, 234] width 119 height 11
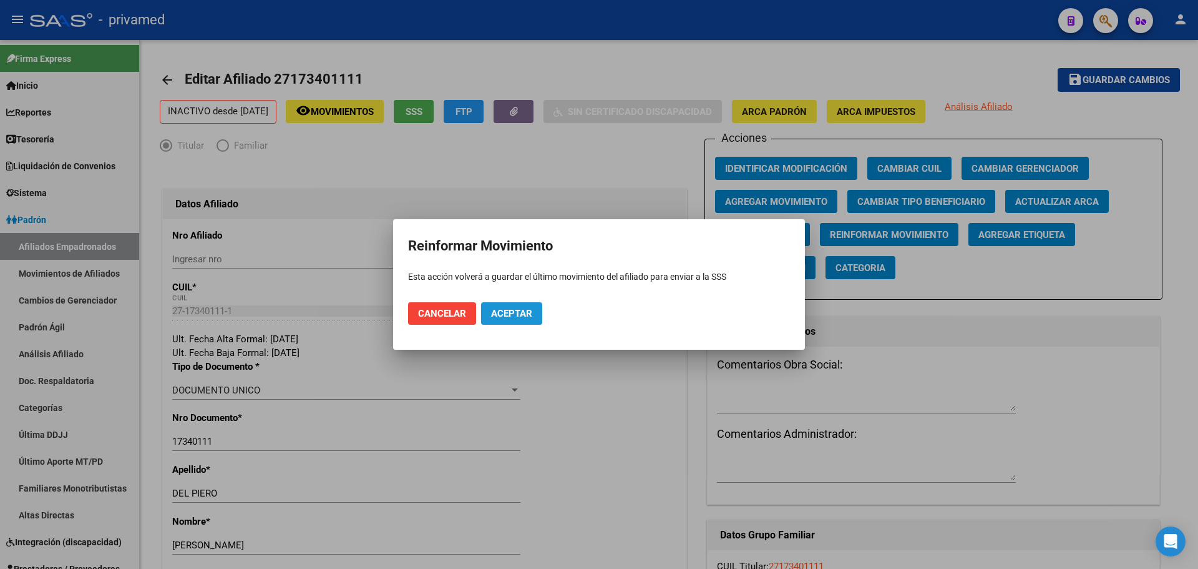
click at [509, 316] on span "Aceptar" at bounding box center [511, 313] width 41 height 11
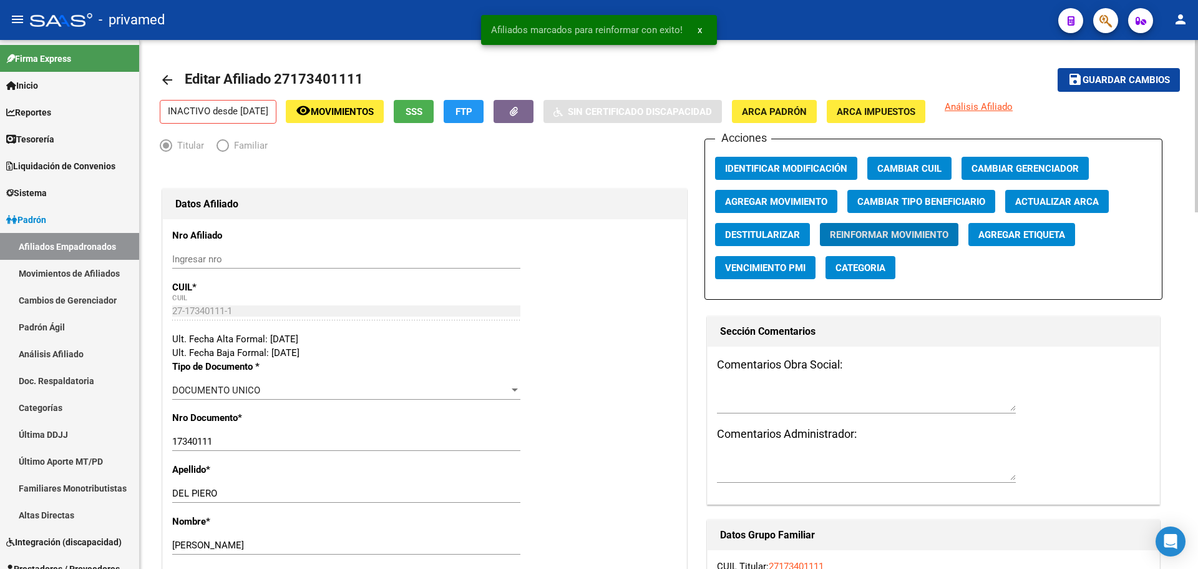
click at [164, 81] on mat-icon "arrow_back" at bounding box center [167, 79] width 15 height 15
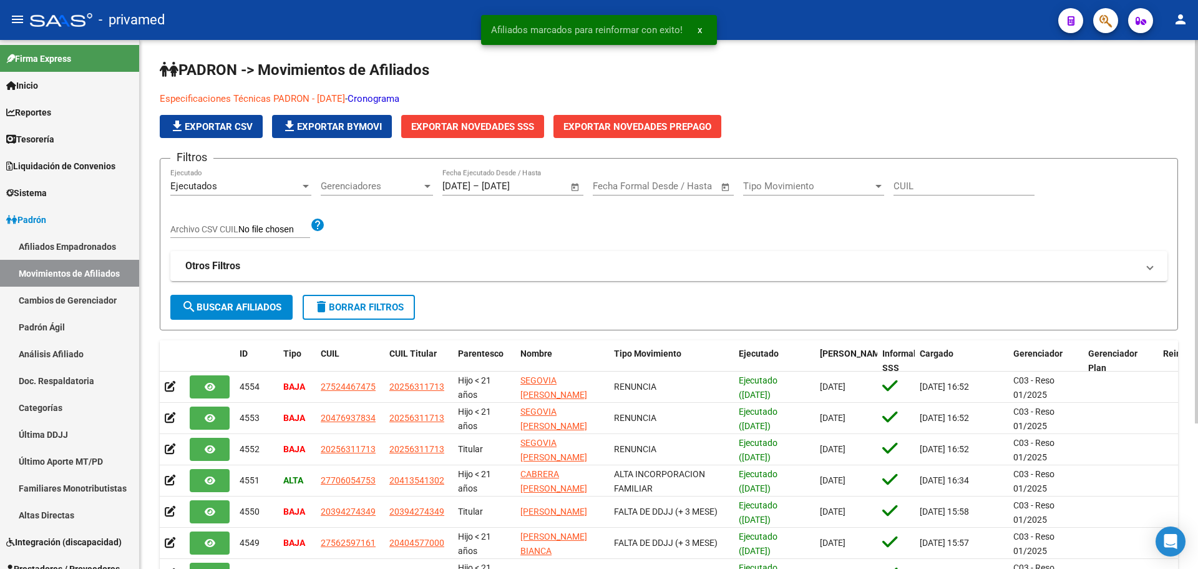
click at [512, 129] on span "Exportar Novedades SSS" at bounding box center [472, 126] width 123 height 11
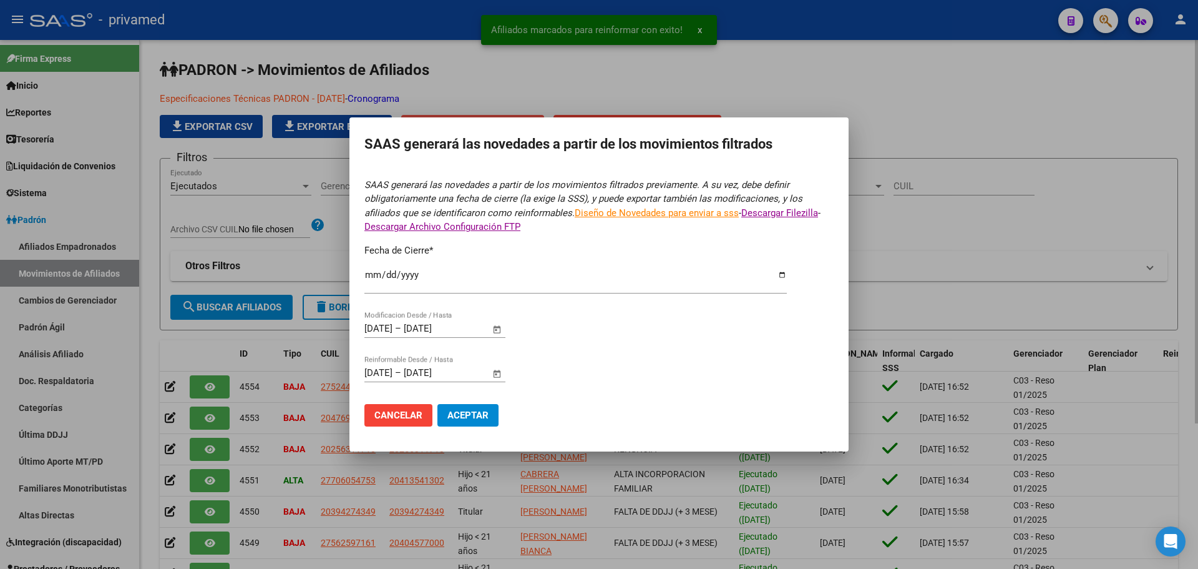
type input "[DATE]"
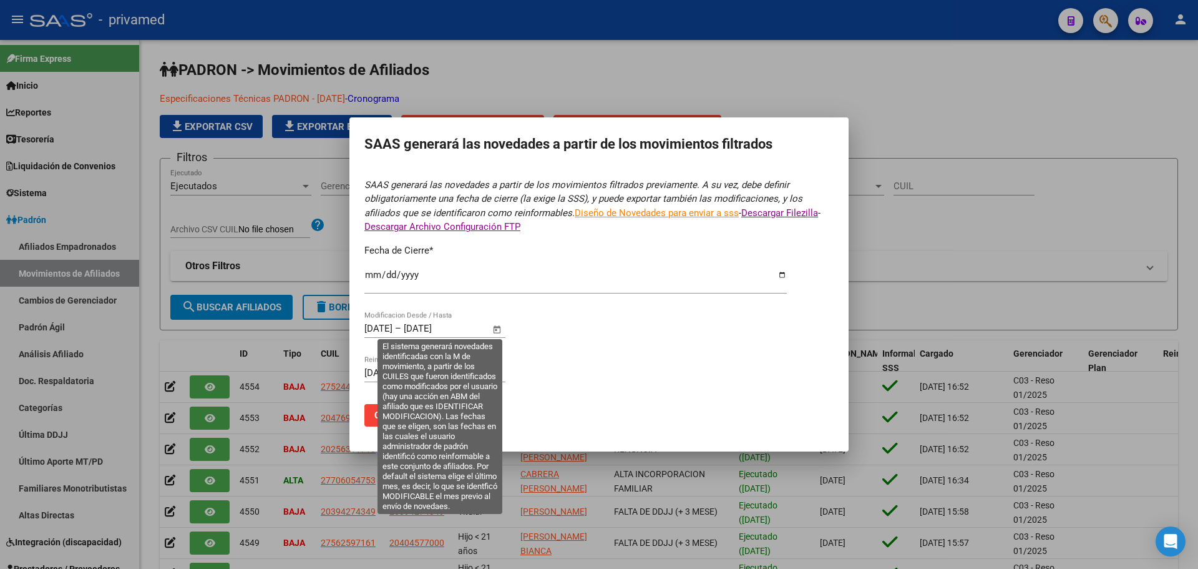
click at [373, 330] on input "[DATE]" at bounding box center [378, 328] width 28 height 11
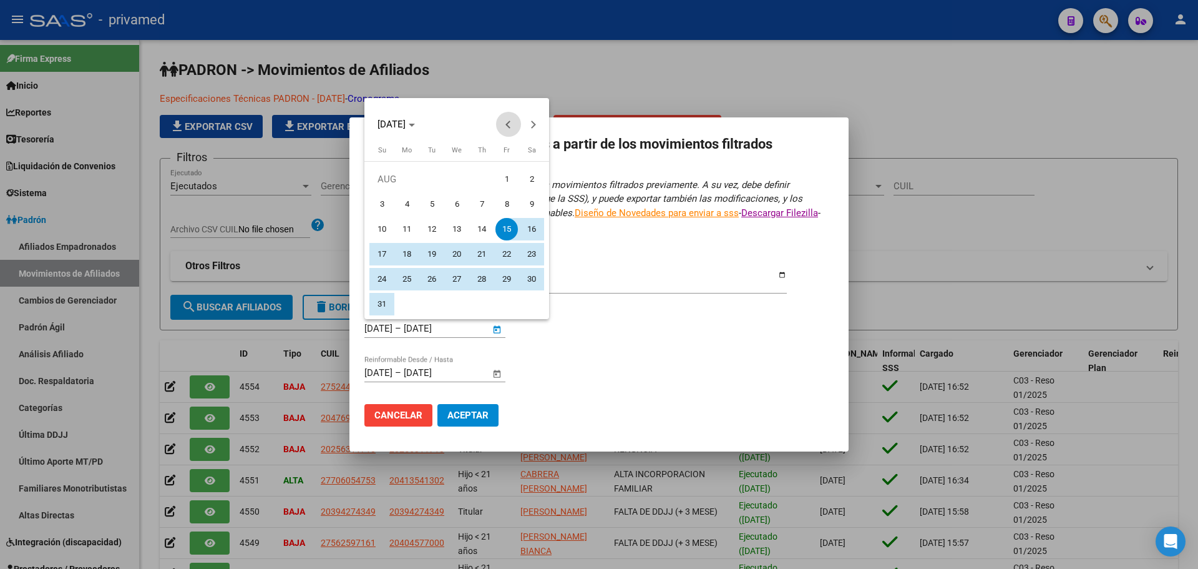
click at [506, 124] on button "Previous month" at bounding box center [508, 124] width 25 height 25
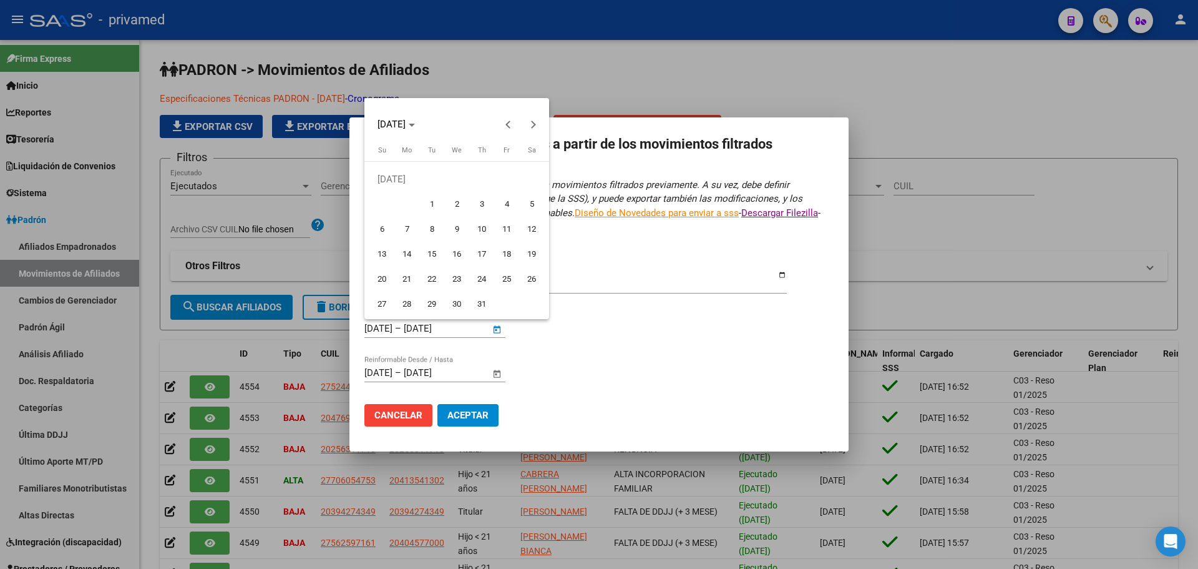
click at [438, 300] on span "29" at bounding box center [432, 304] width 22 height 22
type input "[DATE]"
click at [534, 122] on button "Next month" at bounding box center [533, 124] width 25 height 25
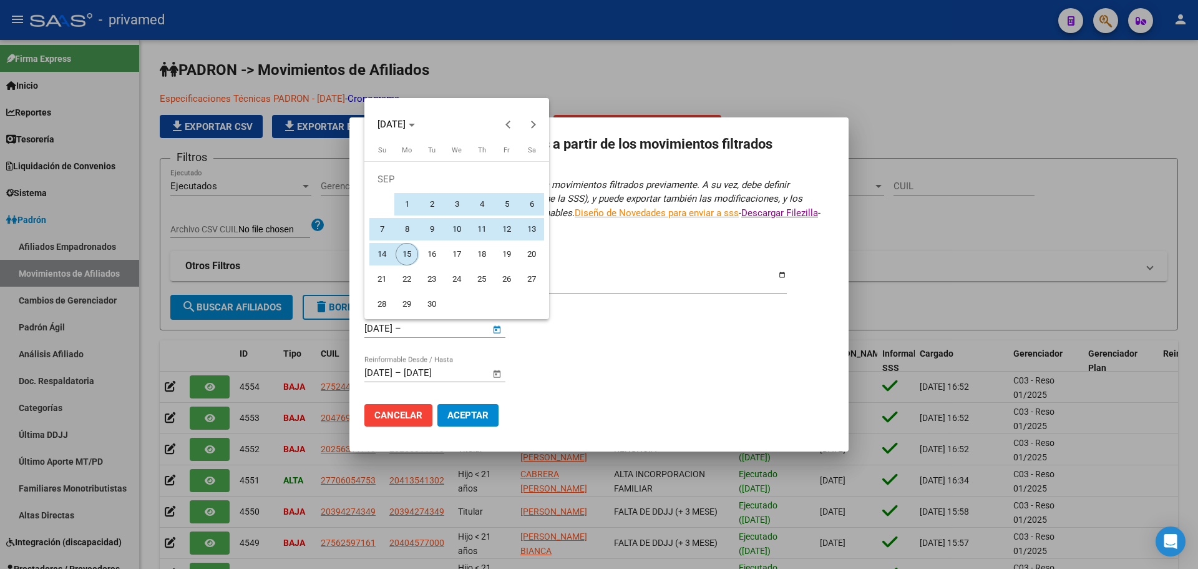
click at [406, 253] on span "15" at bounding box center [407, 254] width 22 height 22
type input "[DATE]"
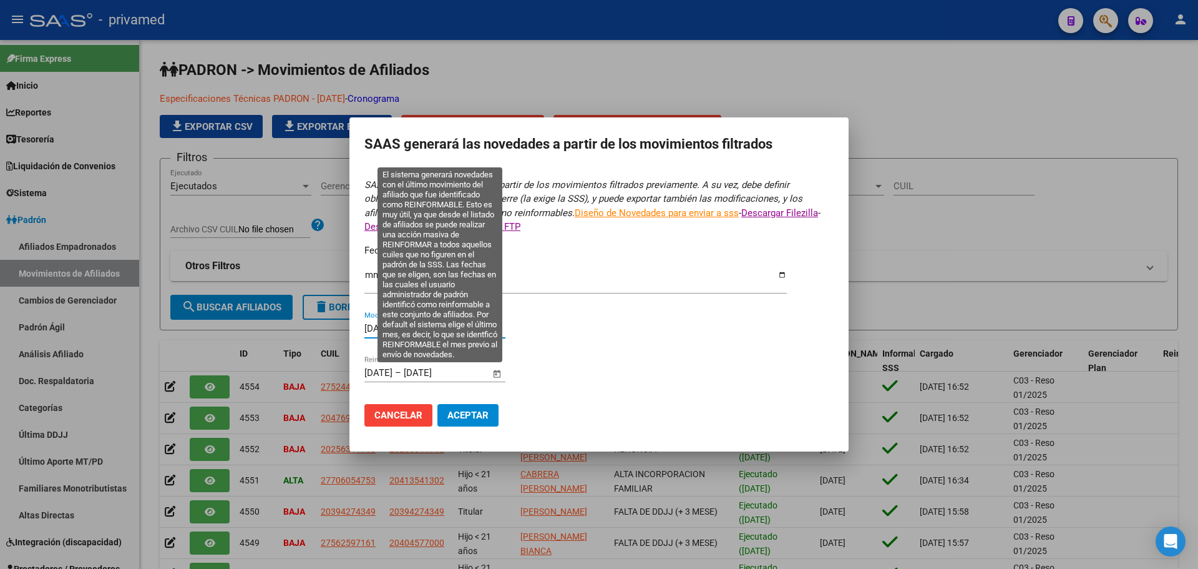
click at [366, 371] on input "[DATE]" at bounding box center [378, 372] width 28 height 11
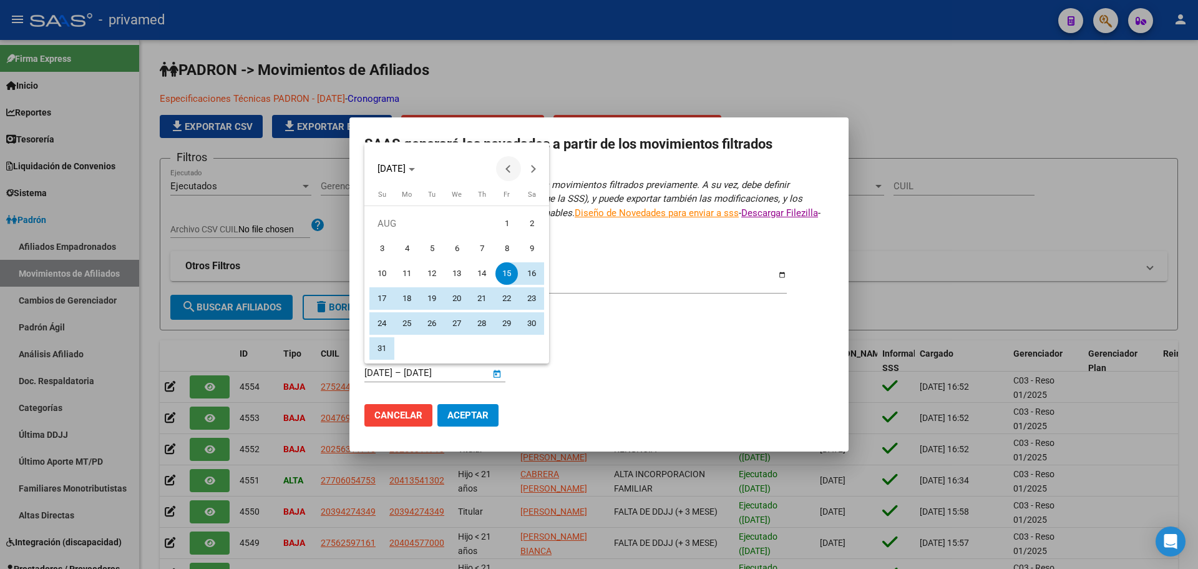
click at [509, 169] on button "Previous month" at bounding box center [508, 168] width 25 height 25
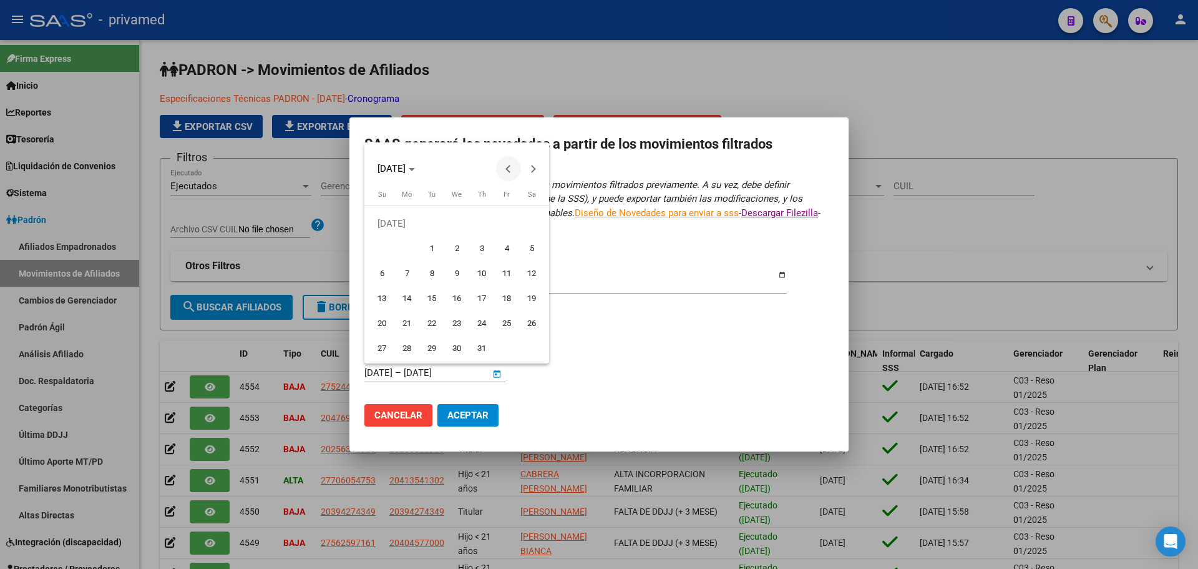
click at [509, 170] on button "Previous month" at bounding box center [508, 168] width 25 height 25
click at [536, 170] on span "Next month" at bounding box center [533, 168] width 25 height 25
click at [437, 343] on span "29" at bounding box center [432, 348] width 22 height 22
type input "[DATE]"
click at [531, 163] on span "Next month" at bounding box center [533, 168] width 25 height 25
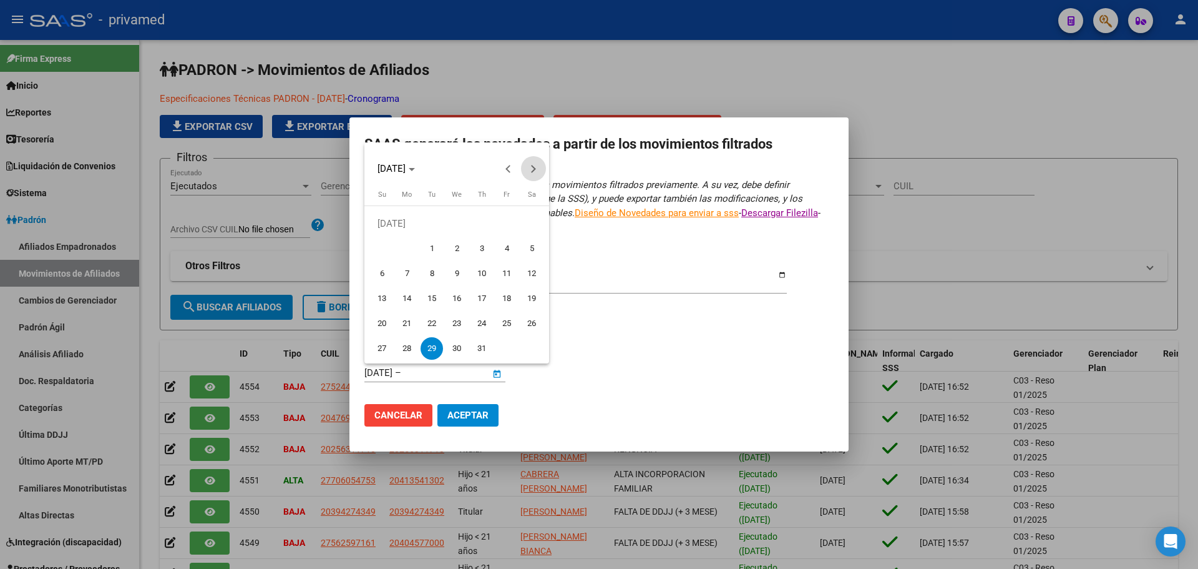
click at [531, 167] on button "Next month" at bounding box center [533, 168] width 25 height 25
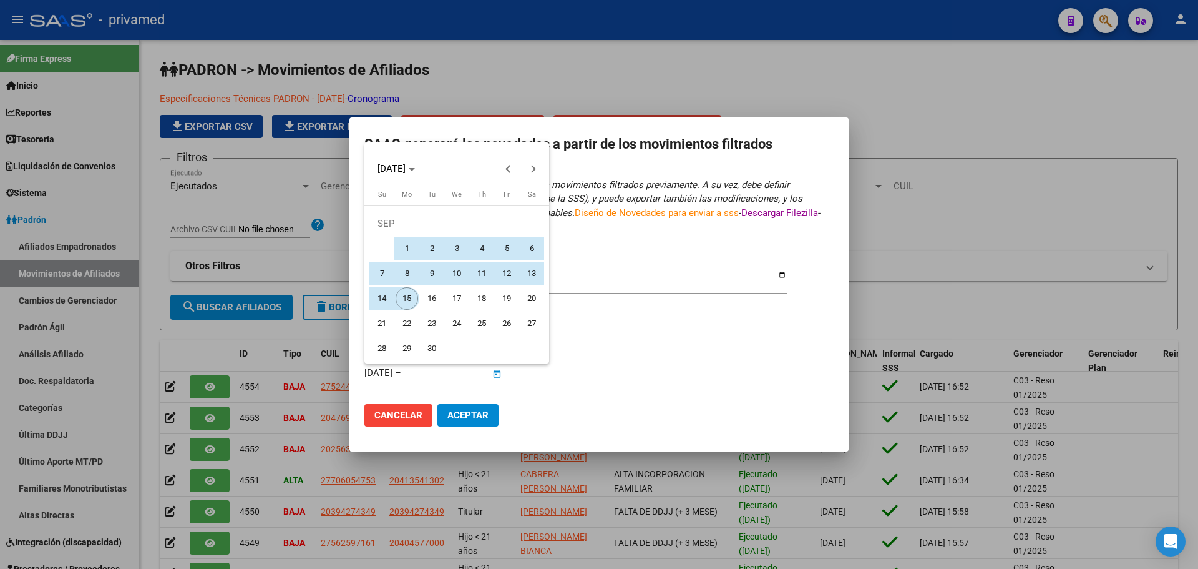
click at [410, 300] on span "15" at bounding box center [407, 298] width 22 height 22
type input "[DATE]"
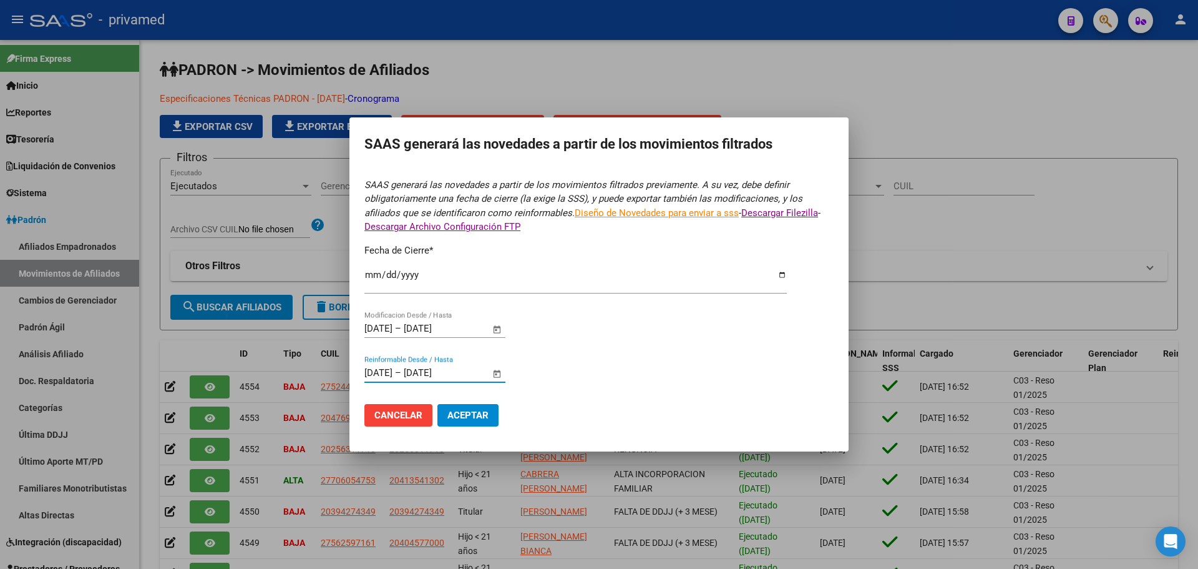
click at [473, 418] on span "Aceptar" at bounding box center [467, 414] width 41 height 11
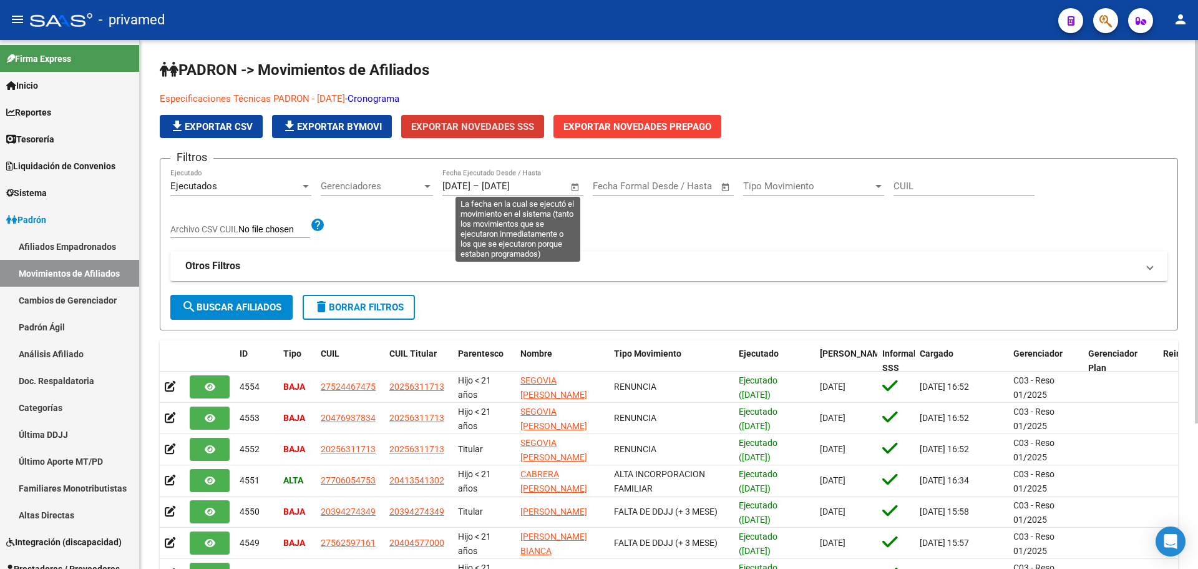
click at [471, 188] on input "[DATE]" at bounding box center [457, 185] width 28 height 11
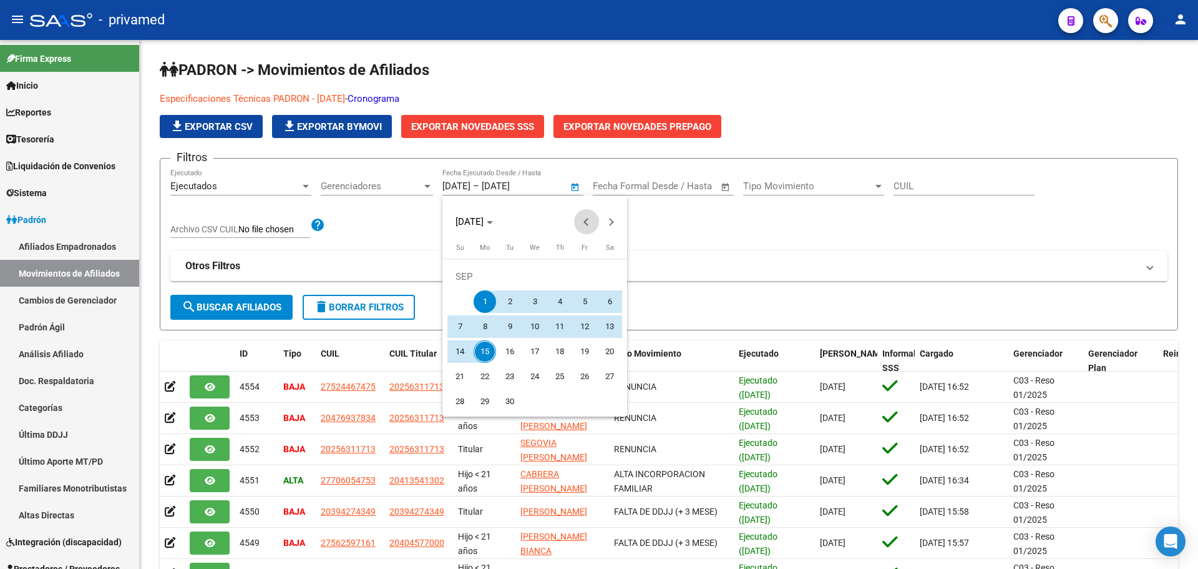
click at [585, 220] on button "Previous month" at bounding box center [586, 221] width 25 height 25
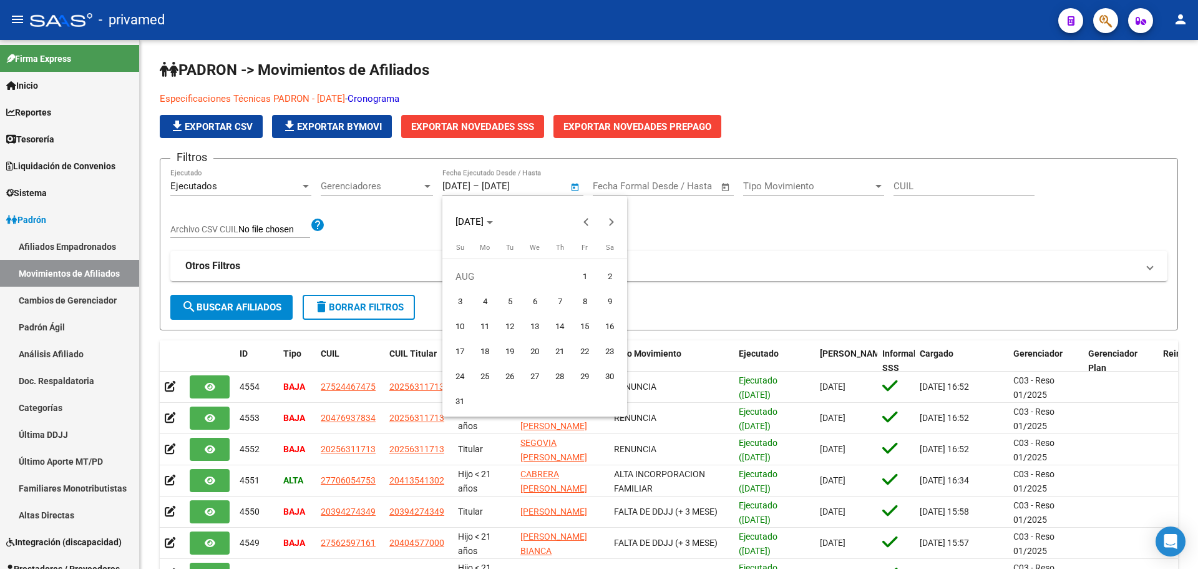
click at [585, 278] on span "1" at bounding box center [585, 276] width 22 height 22
type input "[DATE]"
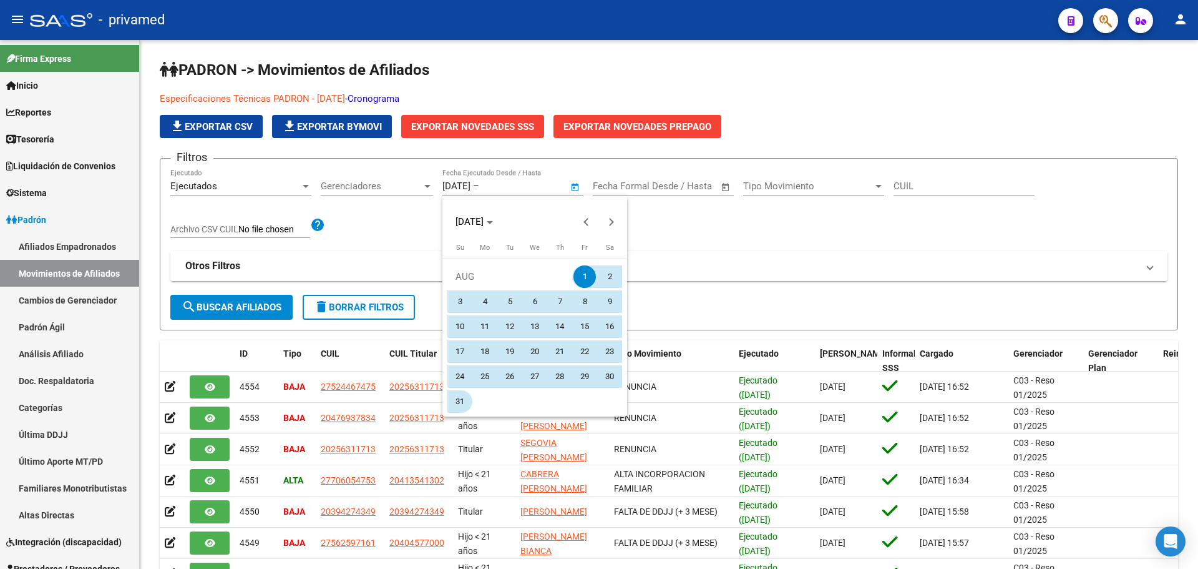
click at [461, 402] on span "31" at bounding box center [460, 401] width 22 height 22
type input "[DATE]"
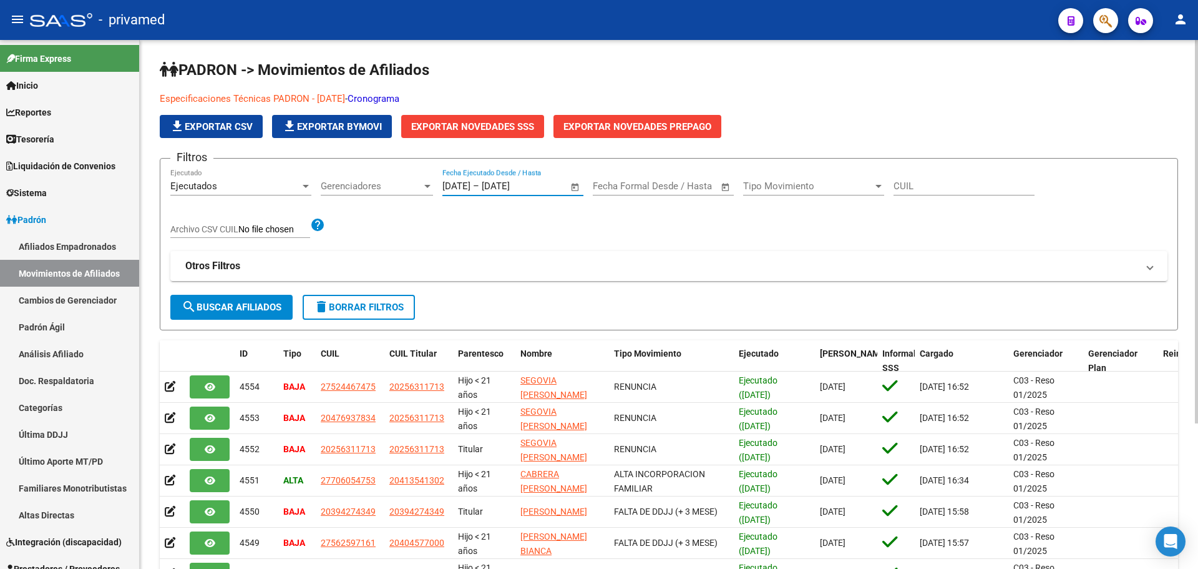
click at [527, 182] on input "[DATE]" at bounding box center [512, 185] width 61 height 11
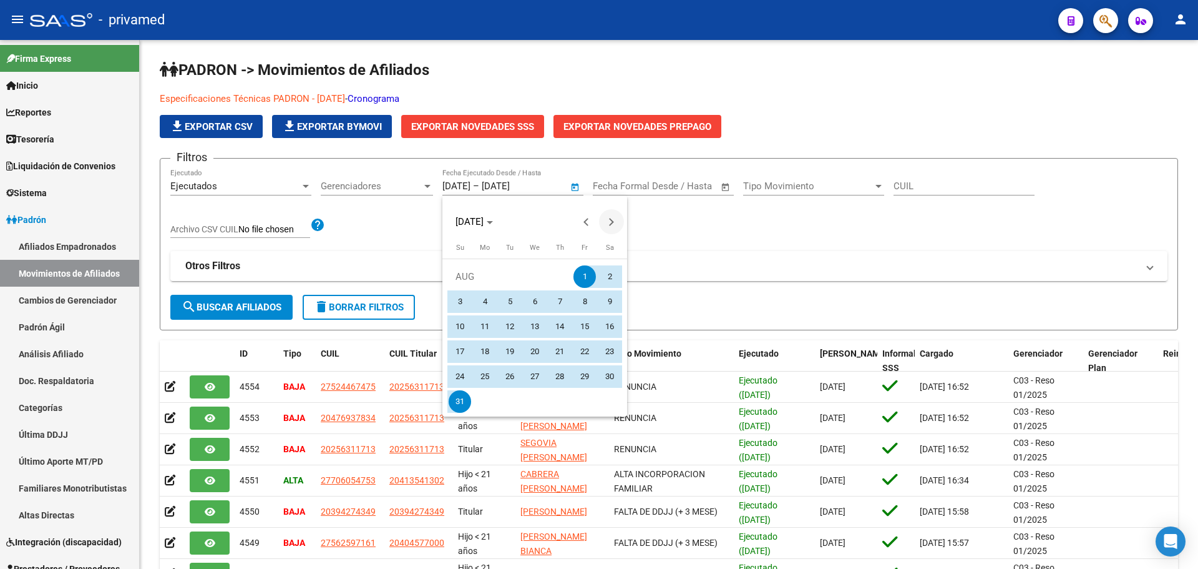
click at [612, 219] on span "Next month" at bounding box center [611, 221] width 25 height 25
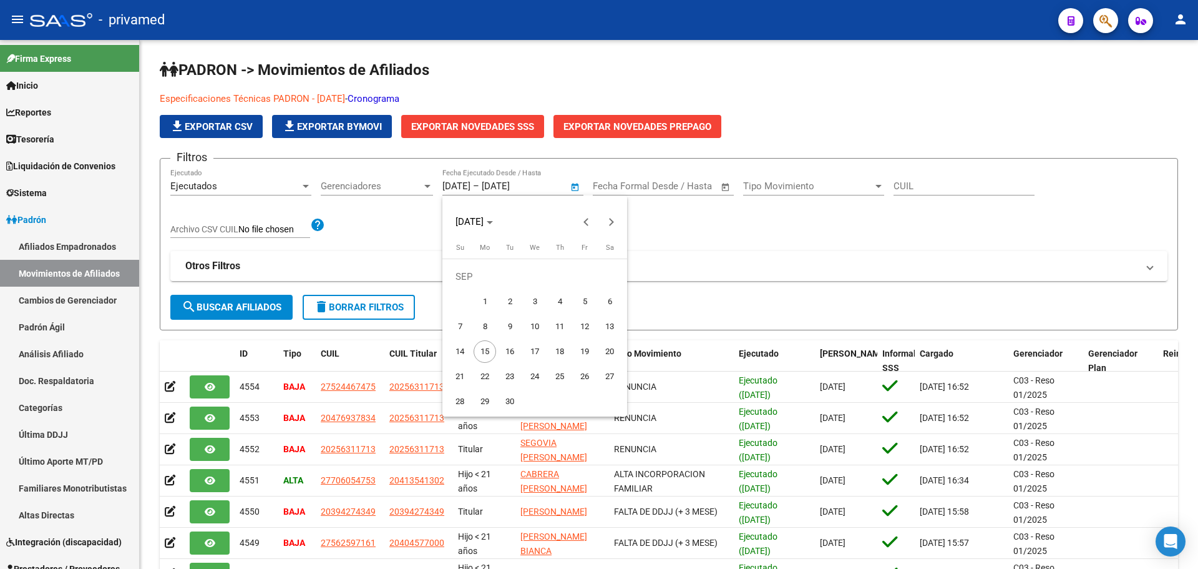
click at [488, 353] on span "15" at bounding box center [485, 351] width 22 height 22
type input "[DATE]"
click at [585, 216] on span "Previous month" at bounding box center [586, 221] width 25 height 25
click at [588, 279] on span "1" at bounding box center [585, 276] width 22 height 22
type input "[DATE]"
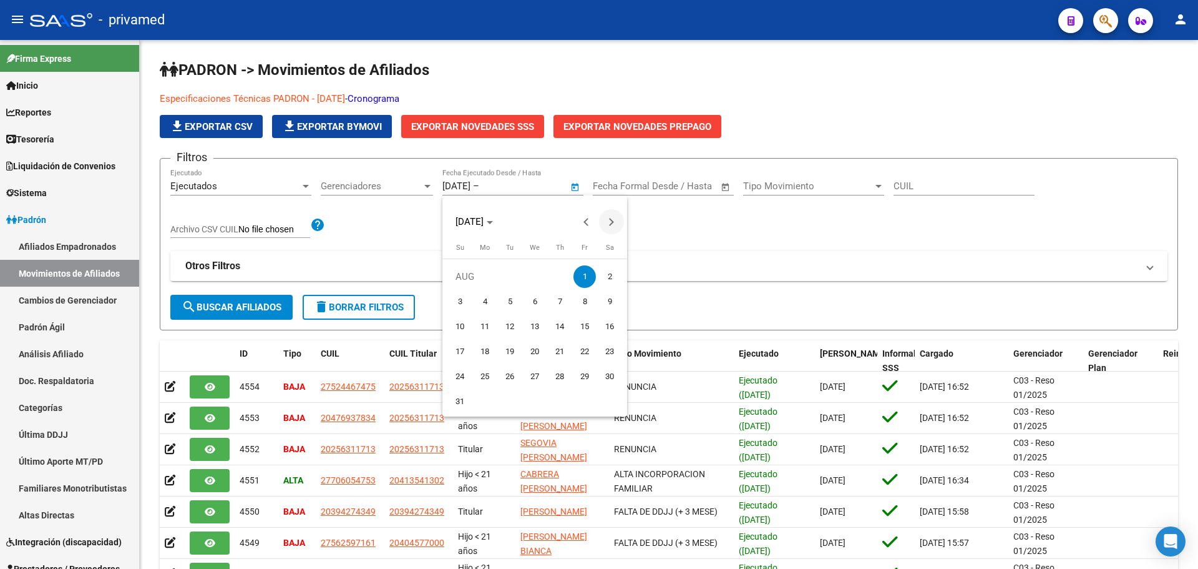
click at [610, 223] on button "Next month" at bounding box center [611, 221] width 25 height 25
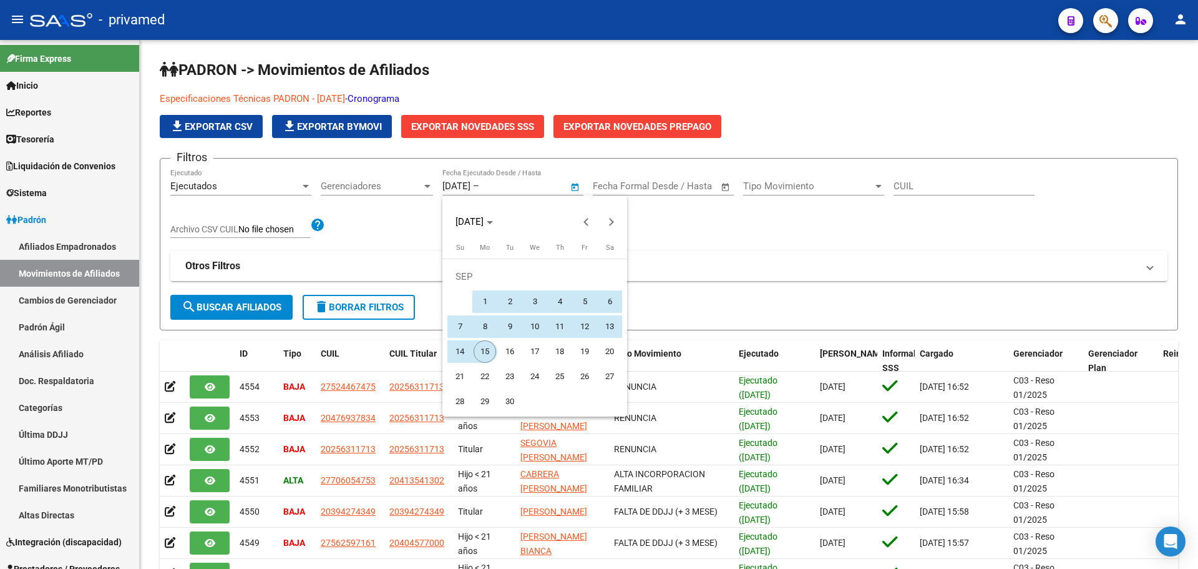
click at [488, 349] on span "15" at bounding box center [485, 351] width 22 height 22
type input "[DATE]"
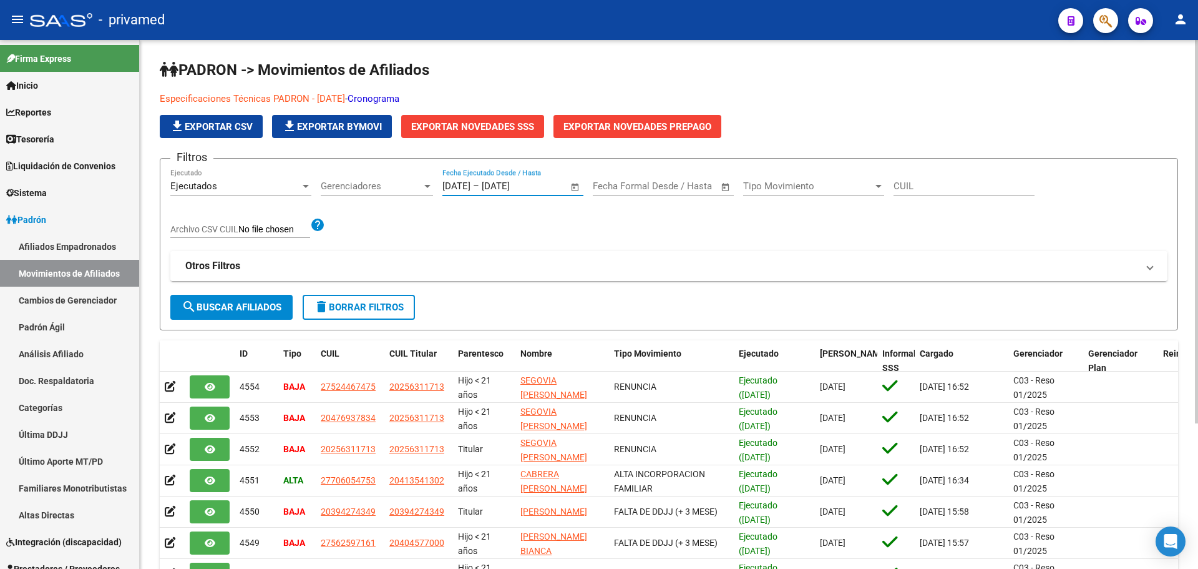
click at [462, 253] on mat-expansion-panel-header "Otros Filtros" at bounding box center [668, 266] width 997 height 30
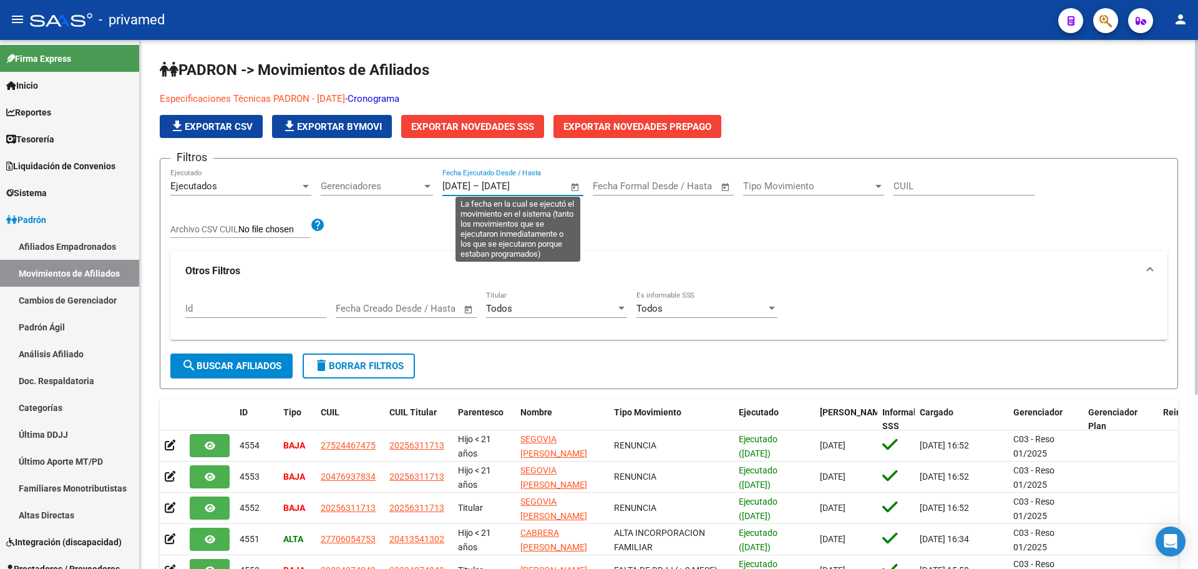
click at [526, 183] on input "[DATE]" at bounding box center [512, 185] width 61 height 11
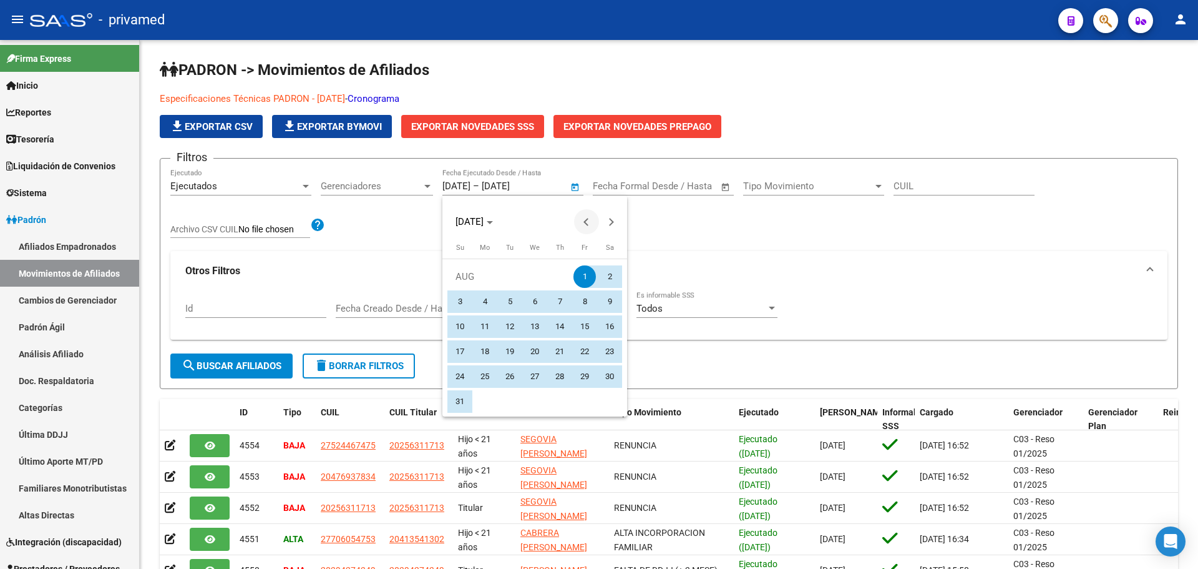
click at [584, 223] on button "Previous month" at bounding box center [586, 221] width 25 height 25
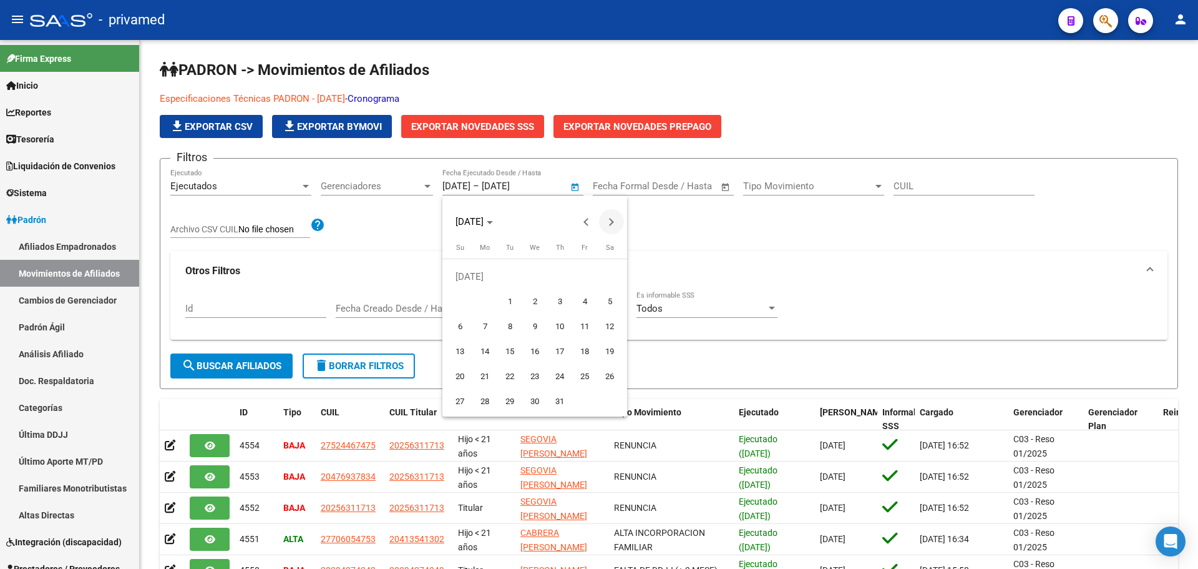
click at [615, 217] on span "Next month" at bounding box center [611, 221] width 25 height 25
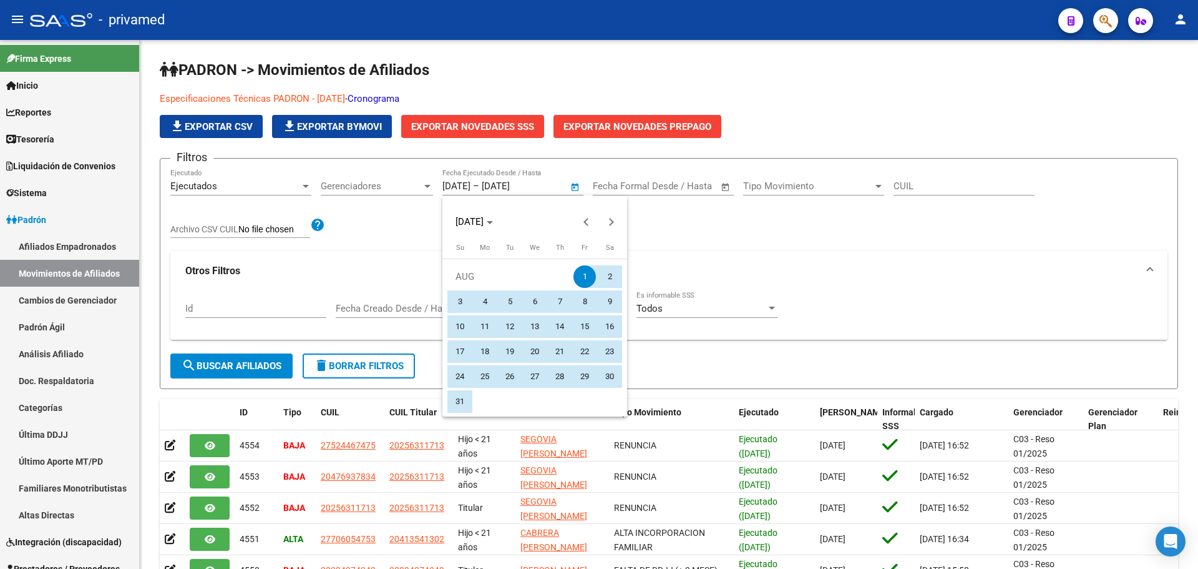
click at [458, 401] on span "31" at bounding box center [460, 401] width 22 height 22
type input "[DATE]"
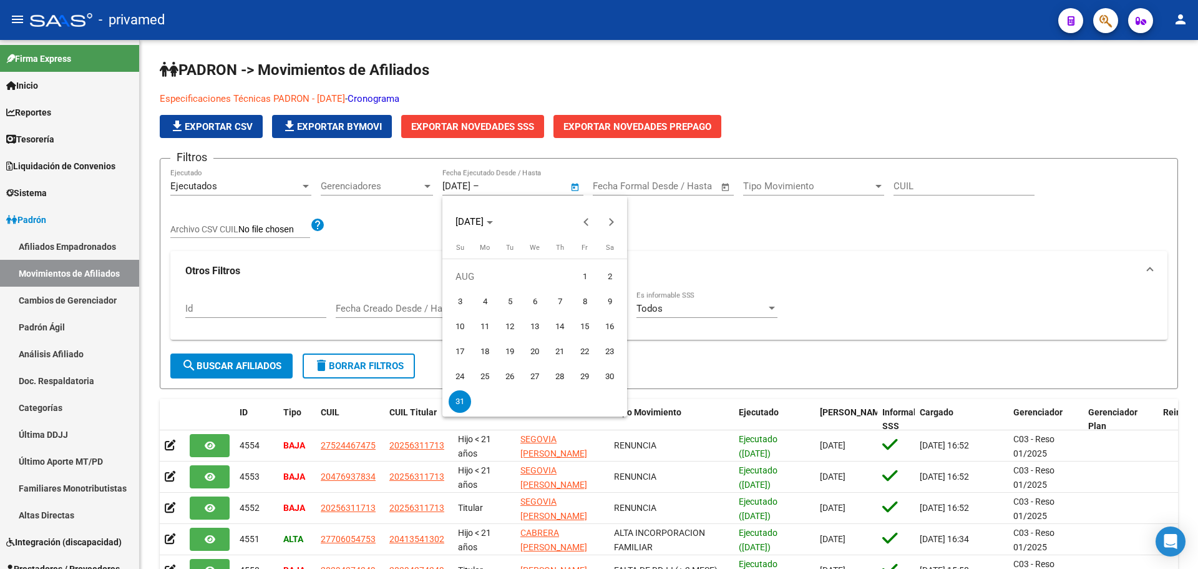
click at [577, 277] on span "1" at bounding box center [585, 276] width 22 height 22
type input "[DATE]"
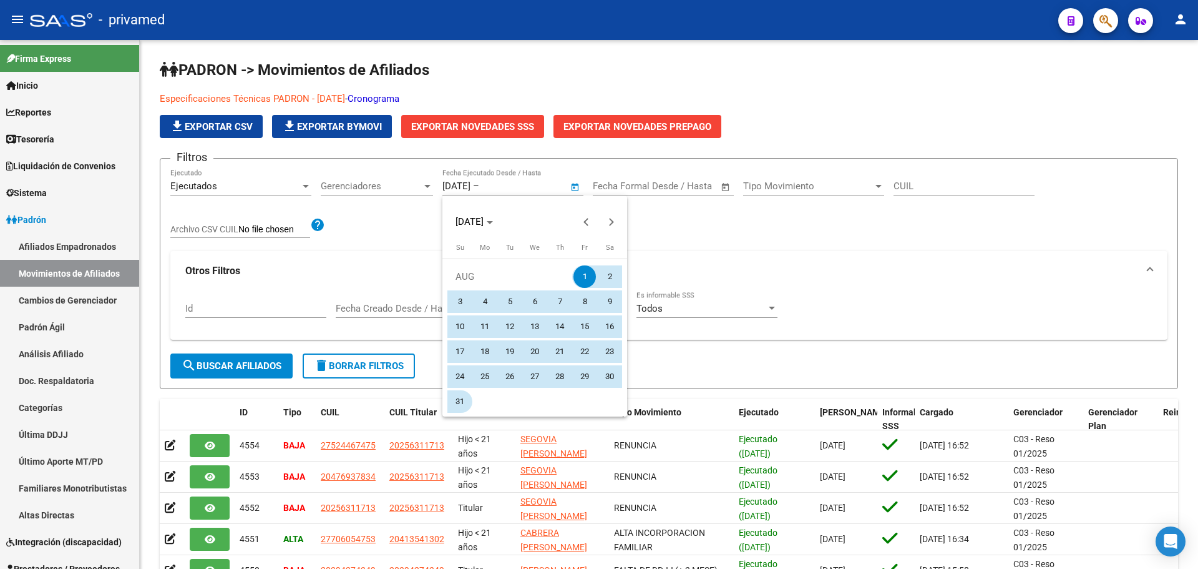
click at [460, 406] on span "31" at bounding box center [460, 401] width 22 height 22
type input "[DATE]"
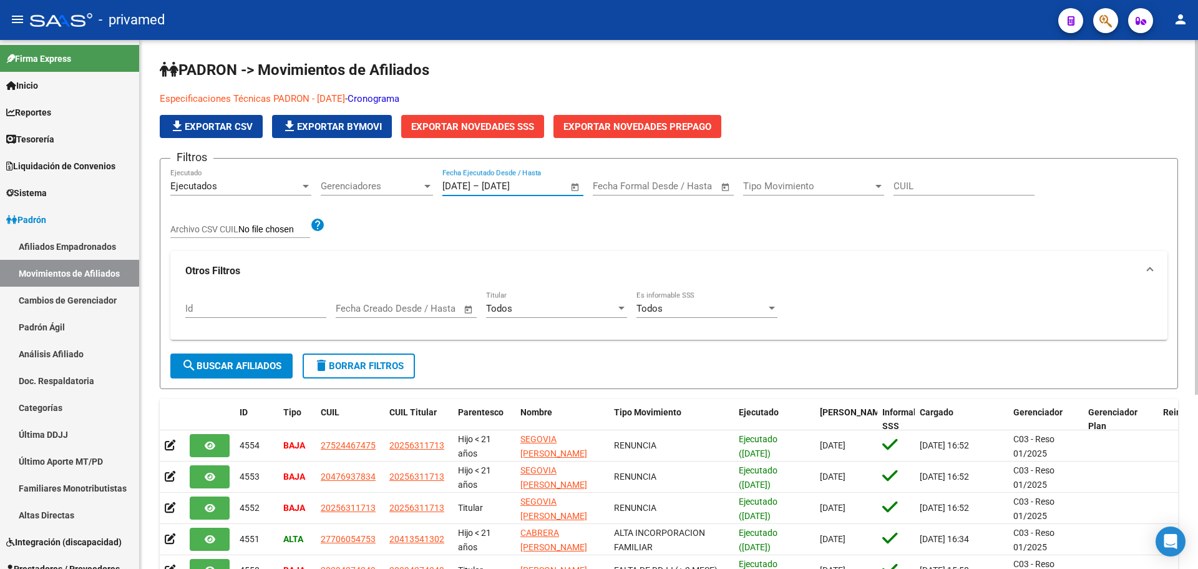
click at [247, 368] on span "search Buscar Afiliados" at bounding box center [232, 365] width 100 height 11
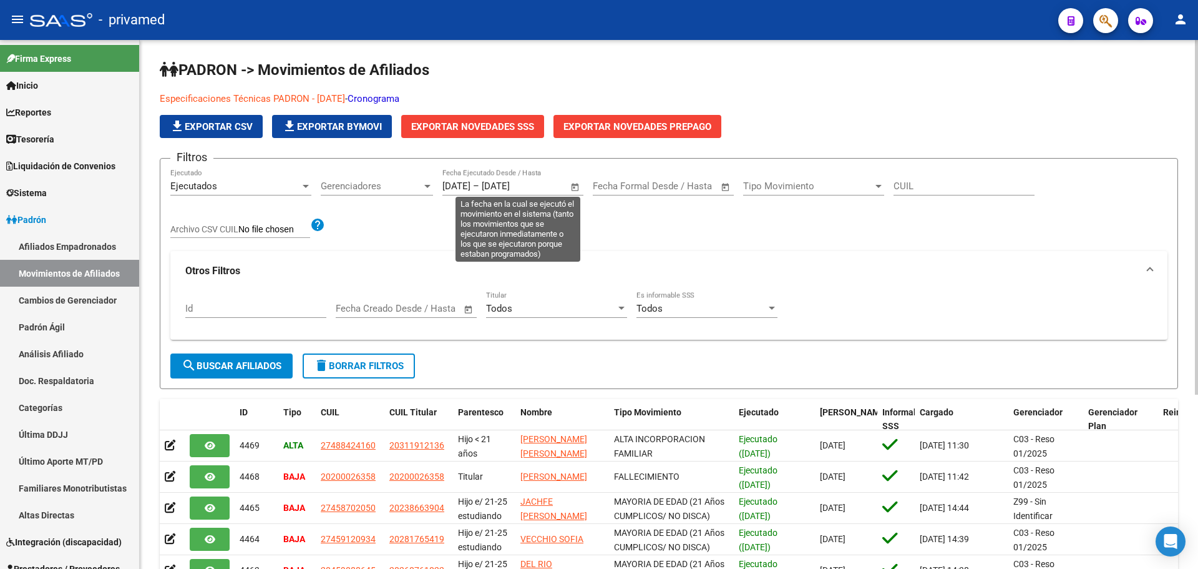
click at [459, 185] on input "[DATE]" at bounding box center [457, 185] width 28 height 11
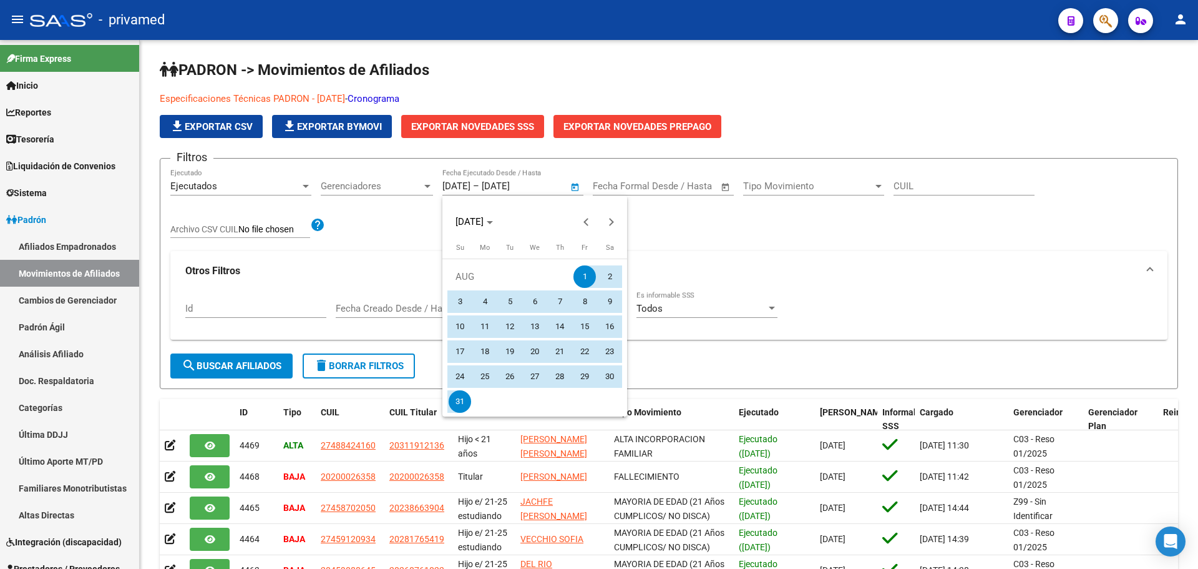
click at [448, 150] on div at bounding box center [599, 284] width 1198 height 569
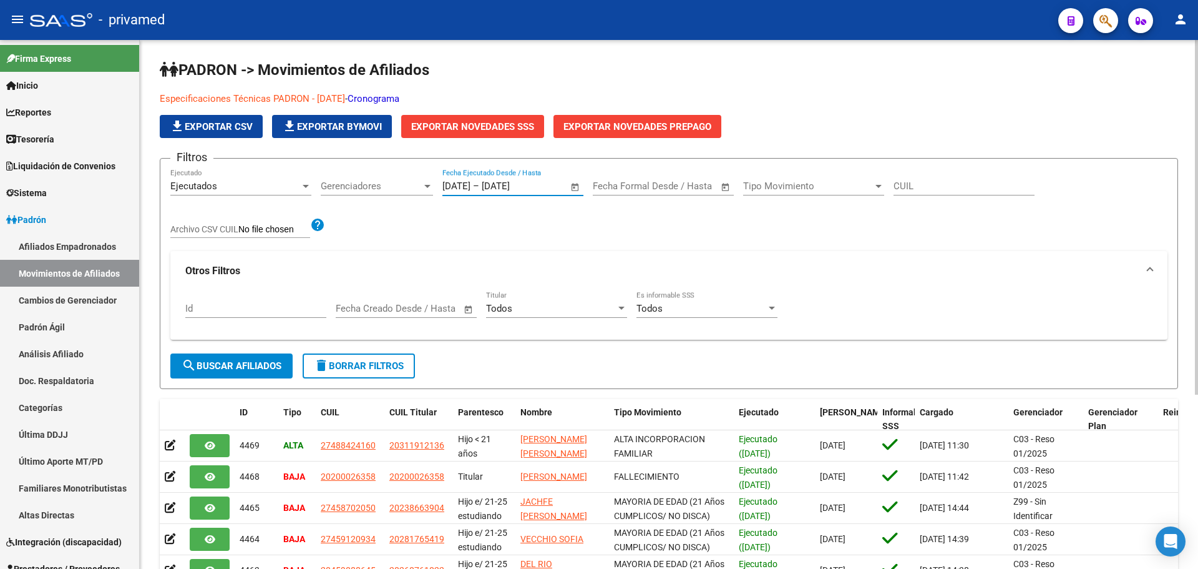
click at [454, 127] on span "Exportar Novedades SSS" at bounding box center [472, 126] width 123 height 11
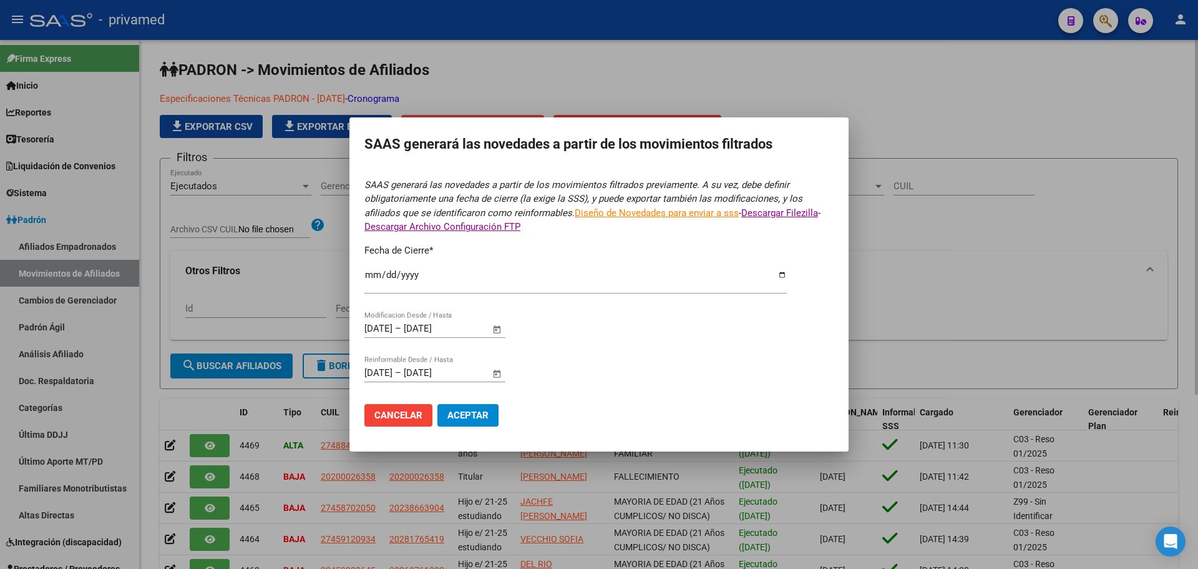
type input "[DATE]"
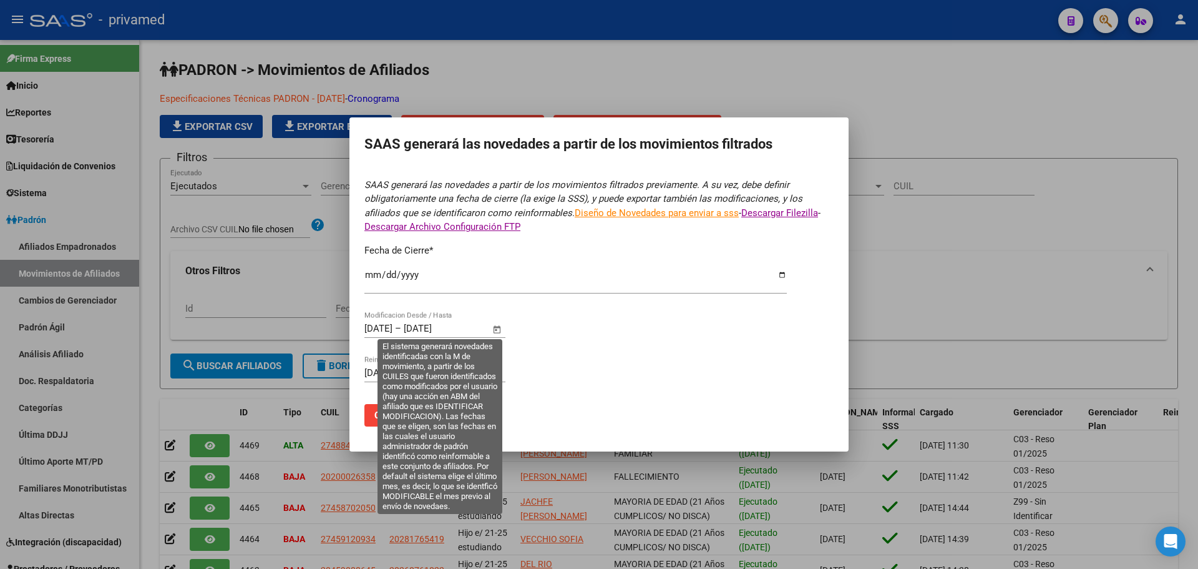
click at [393, 324] on input "[DATE]" at bounding box center [378, 328] width 28 height 11
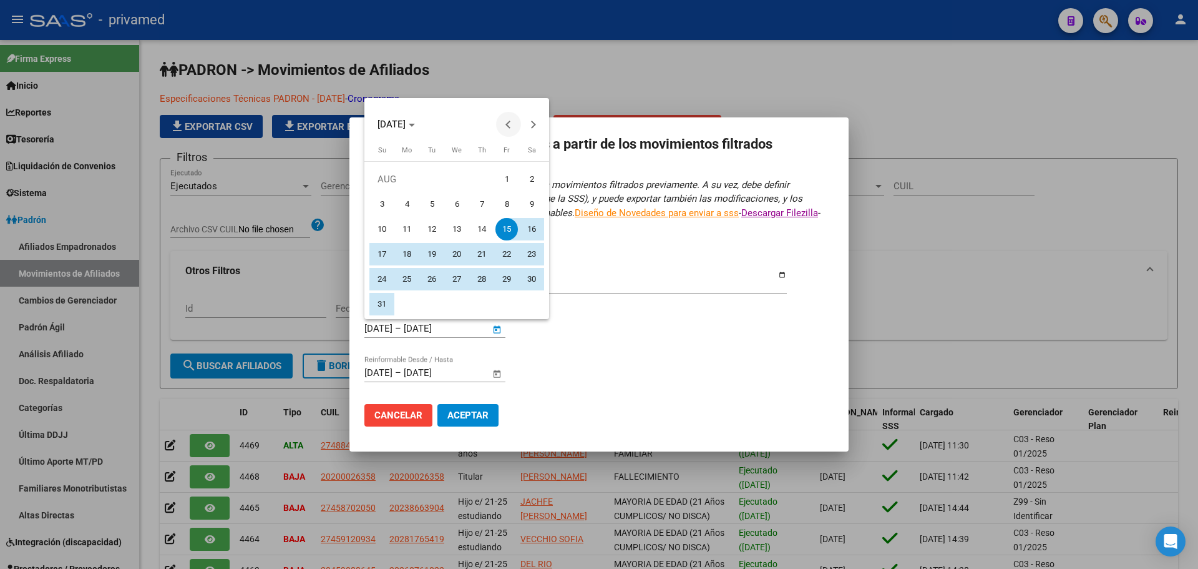
click at [507, 125] on button "Previous month" at bounding box center [508, 124] width 25 height 25
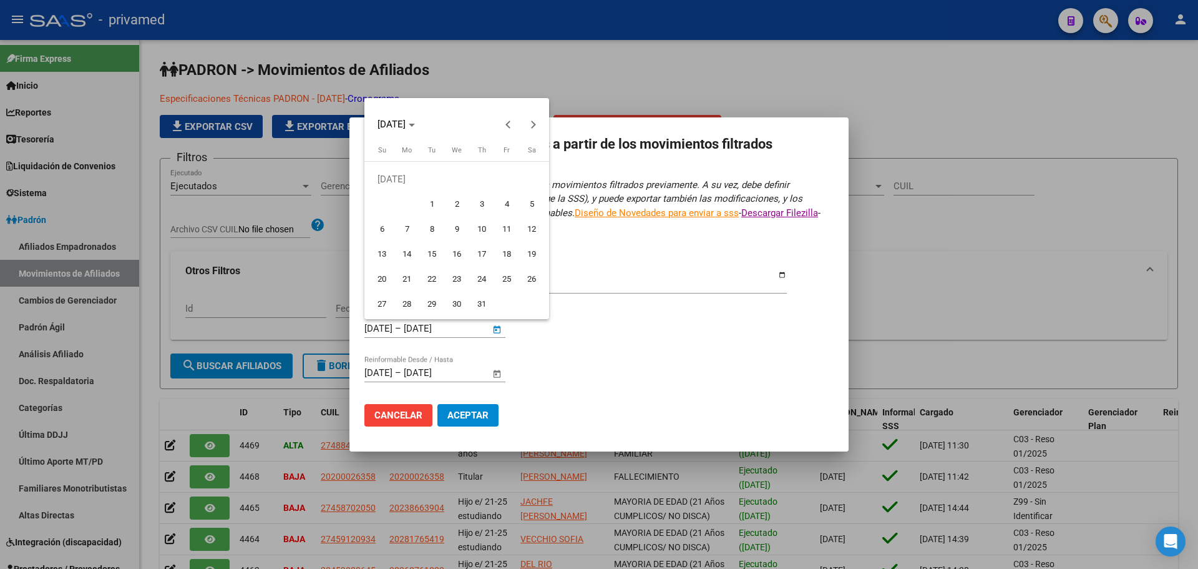
click at [426, 303] on span "29" at bounding box center [432, 304] width 22 height 22
type input "[DATE]"
click at [527, 119] on span "Next month" at bounding box center [533, 124] width 25 height 25
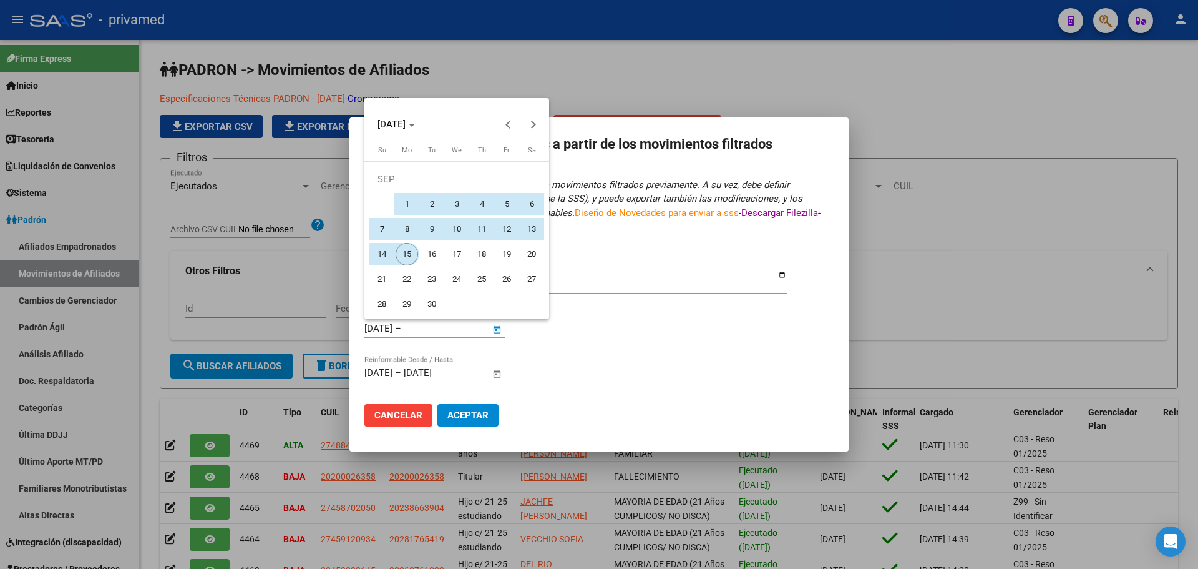
click at [414, 253] on span "15" at bounding box center [407, 254] width 22 height 22
type input "[DATE]"
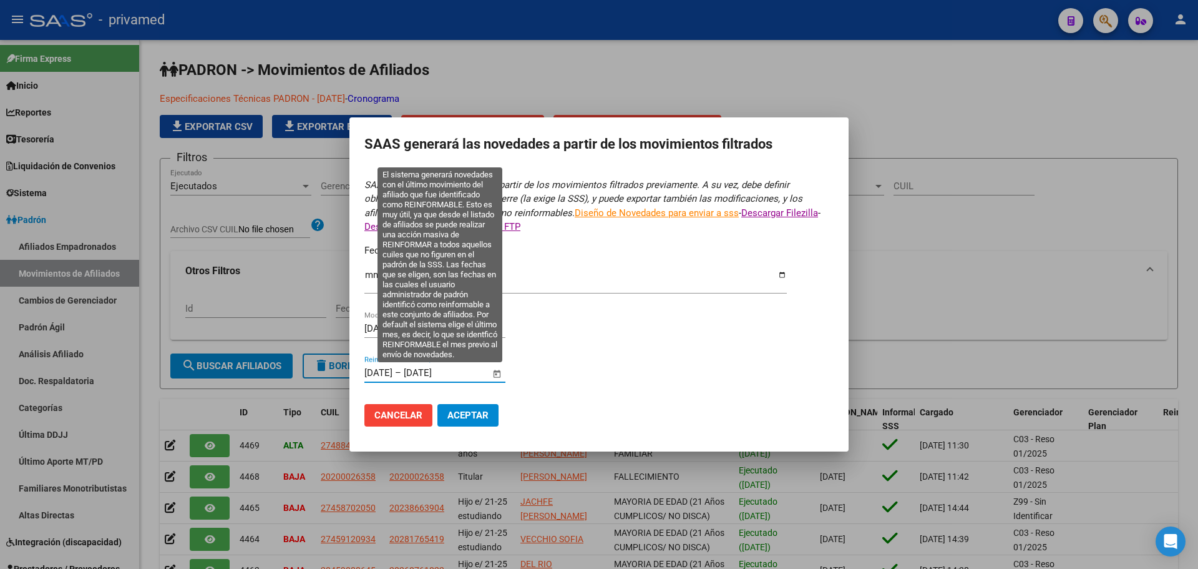
click at [388, 374] on input "[DATE]" at bounding box center [378, 372] width 28 height 11
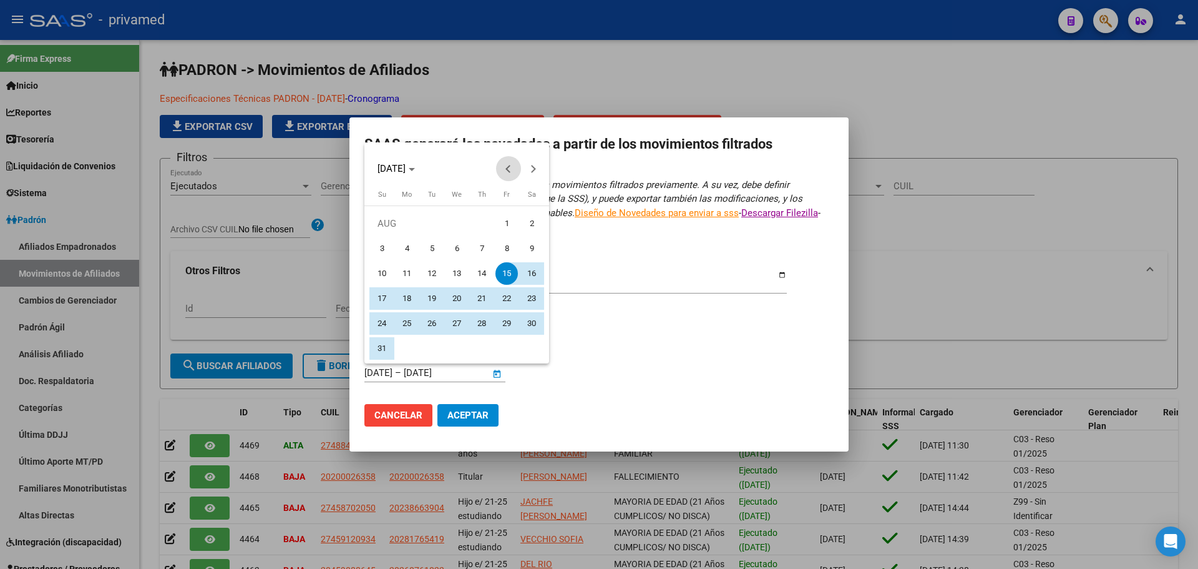
click at [509, 167] on button "Previous month" at bounding box center [508, 168] width 25 height 25
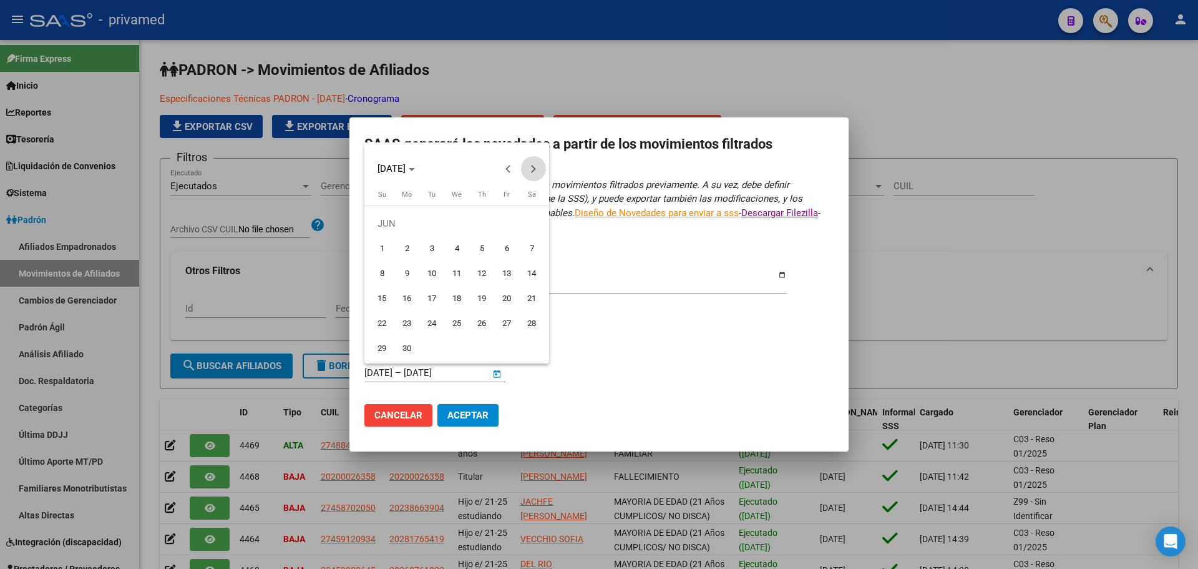
click at [531, 161] on span "Next month" at bounding box center [533, 168] width 25 height 25
click at [432, 346] on span "29" at bounding box center [432, 348] width 22 height 22
type input "[DATE]"
click at [536, 159] on span "Next month" at bounding box center [533, 168] width 25 height 25
click at [533, 164] on span "Next month" at bounding box center [533, 168] width 25 height 25
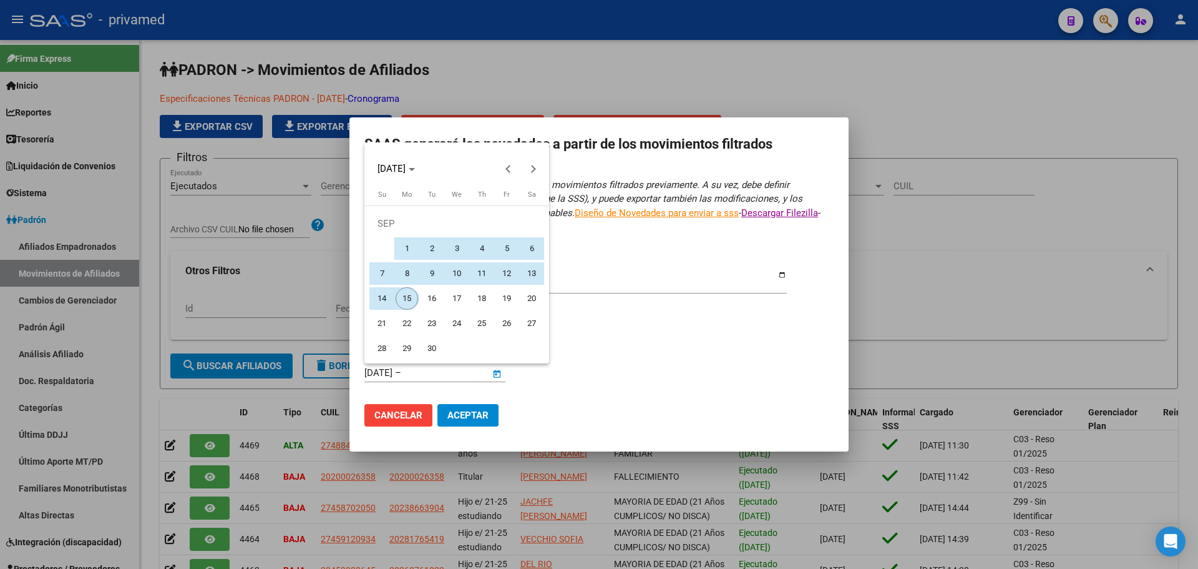
click at [409, 296] on span "15" at bounding box center [407, 298] width 22 height 22
type input "[DATE]"
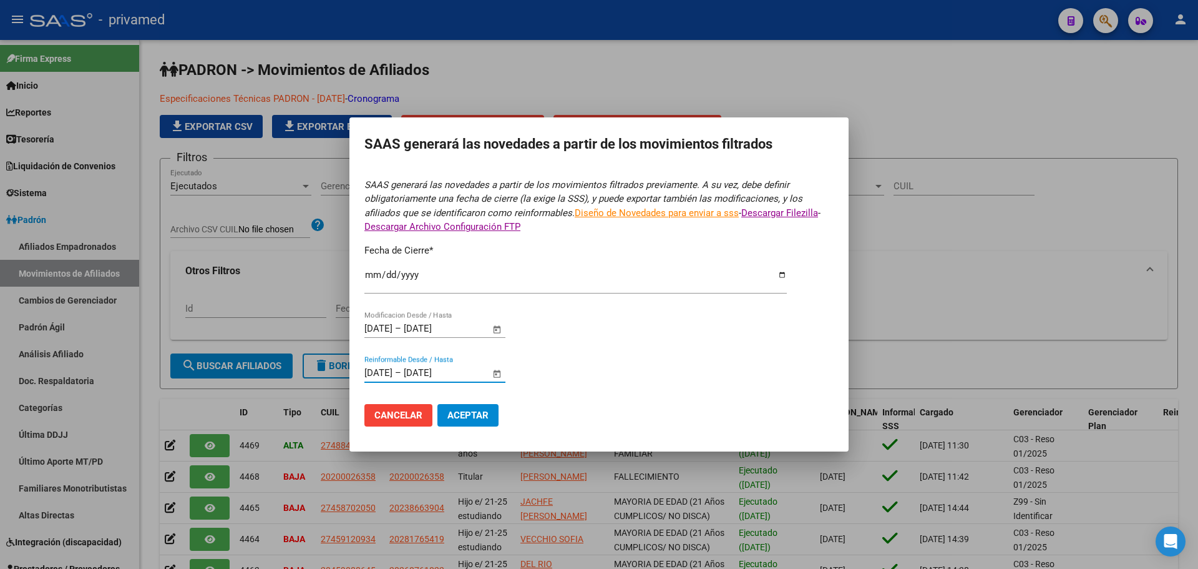
click at [486, 415] on span "Aceptar" at bounding box center [467, 414] width 41 height 11
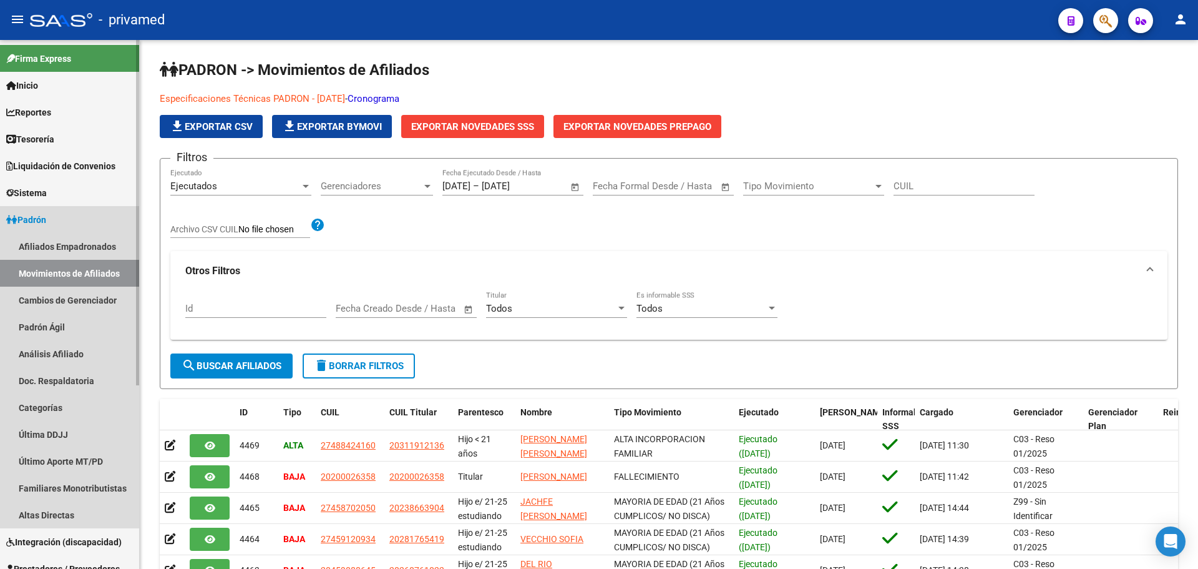
click at [81, 270] on link "Movimientos de Afiliados" at bounding box center [69, 273] width 139 height 27
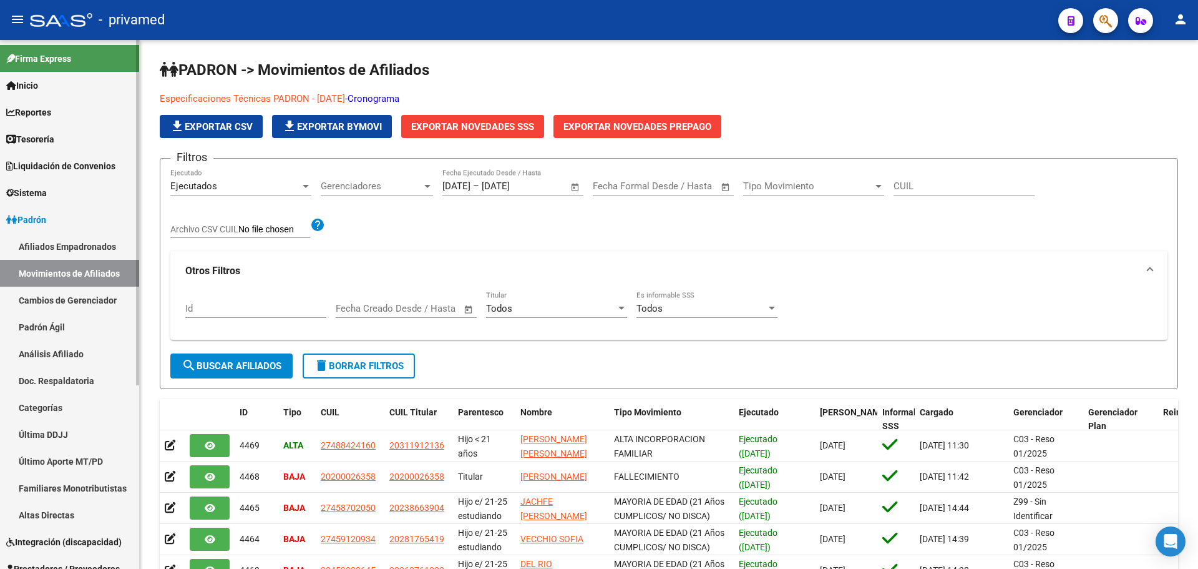
click at [57, 330] on link "Padrón Ágil" at bounding box center [69, 326] width 139 height 27
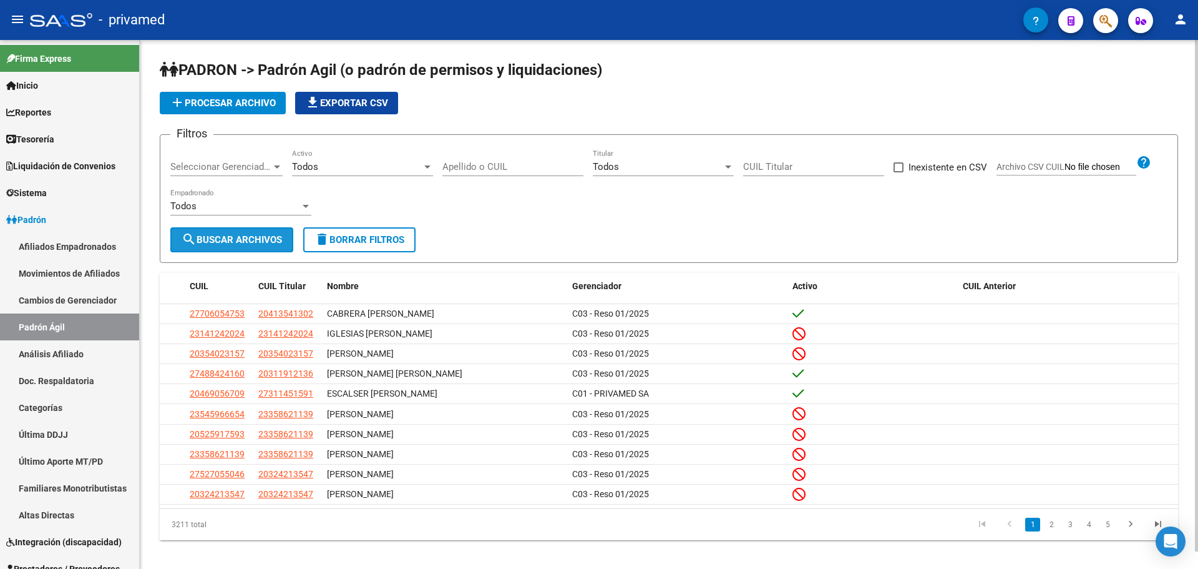
click at [250, 240] on span "search Buscar Archivos" at bounding box center [232, 239] width 100 height 11
click at [253, 97] on button "add Procesar archivo" at bounding box center [223, 103] width 126 height 22
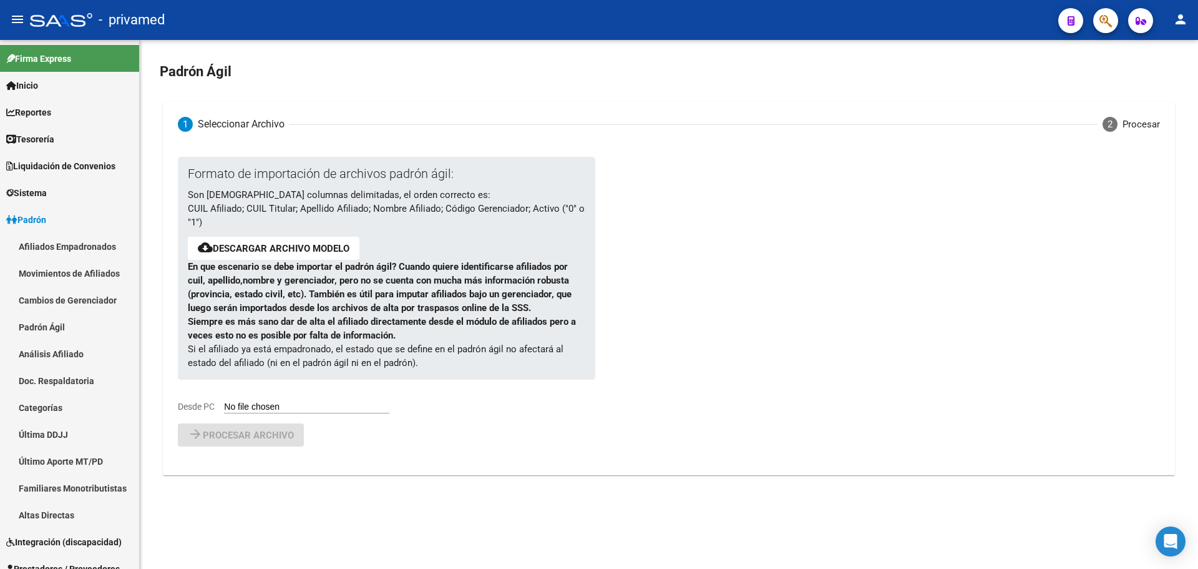
click at [268, 408] on input "Desde PC" at bounding box center [306, 407] width 165 height 12
type input "C:\fakepath\padron-agil (4).csv"
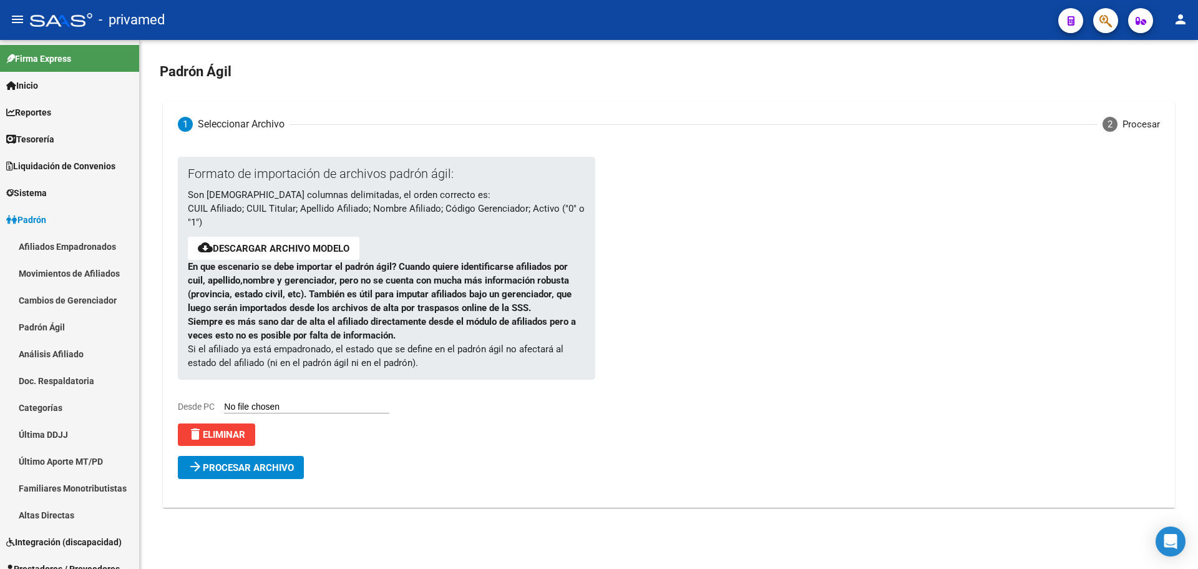
click at [243, 468] on span "Procesar archivo" at bounding box center [248, 467] width 91 height 11
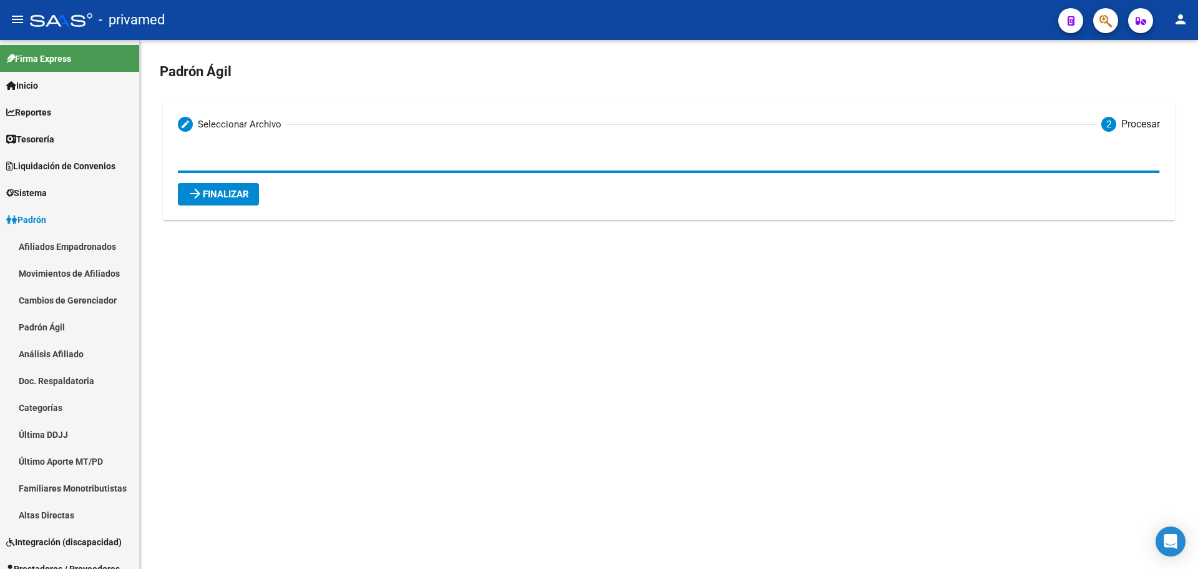
click at [242, 193] on span "arrow_forward Finalizar" at bounding box center [218, 193] width 61 height 11
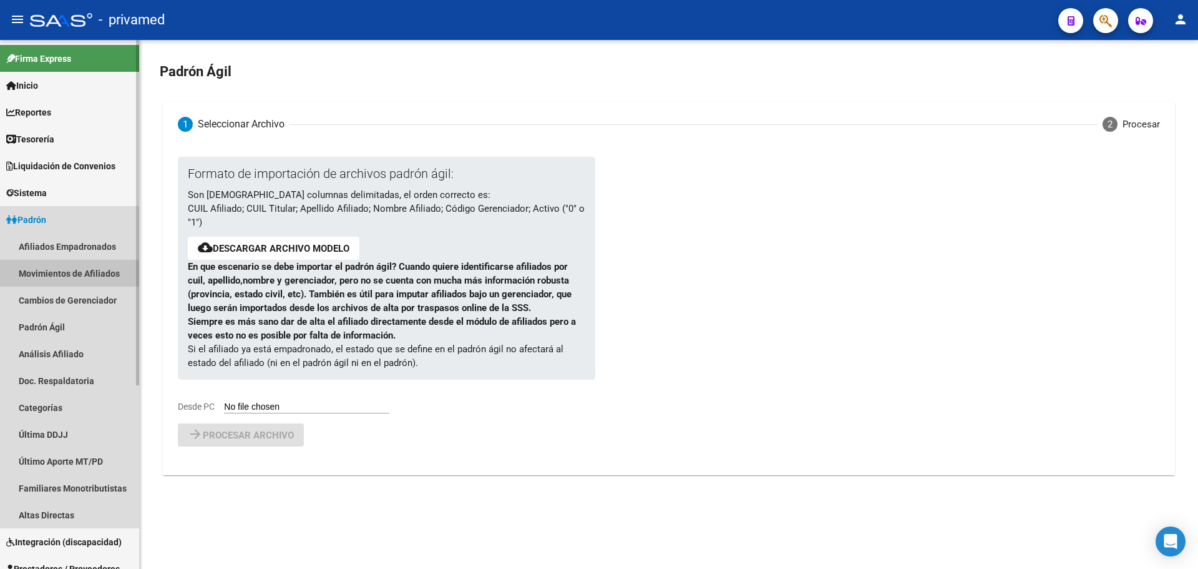
click at [71, 270] on link "Movimientos de Afiliados" at bounding box center [69, 273] width 139 height 27
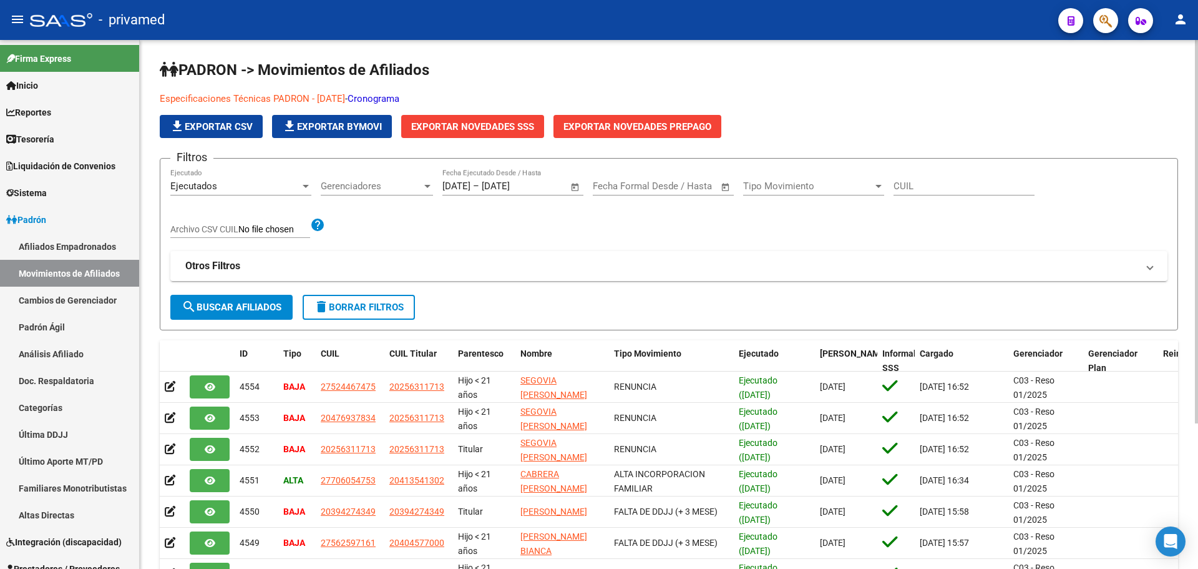
click at [1108, 16] on icon "button" at bounding box center [1106, 21] width 12 height 14
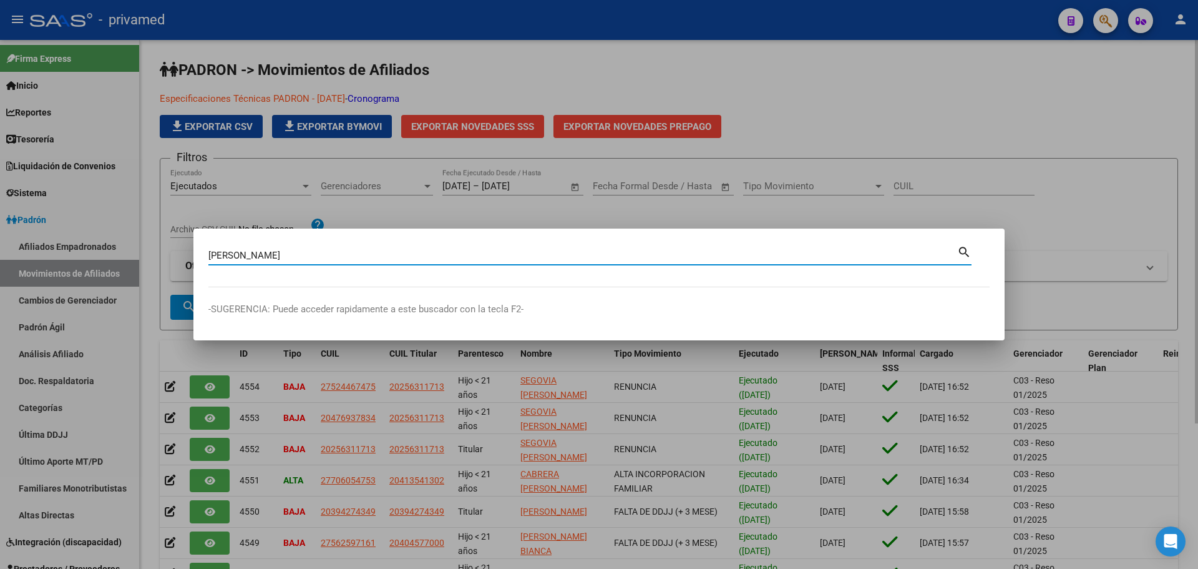
type input "[PERSON_NAME]"
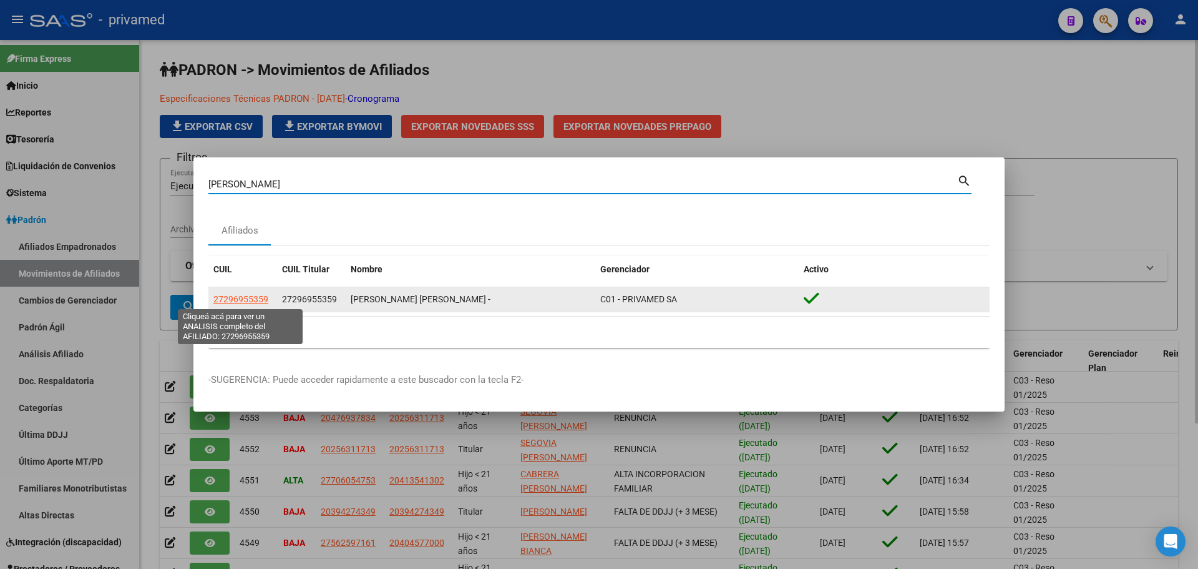
click at [224, 298] on span "27296955359" at bounding box center [240, 299] width 55 height 10
type textarea "27296955359"
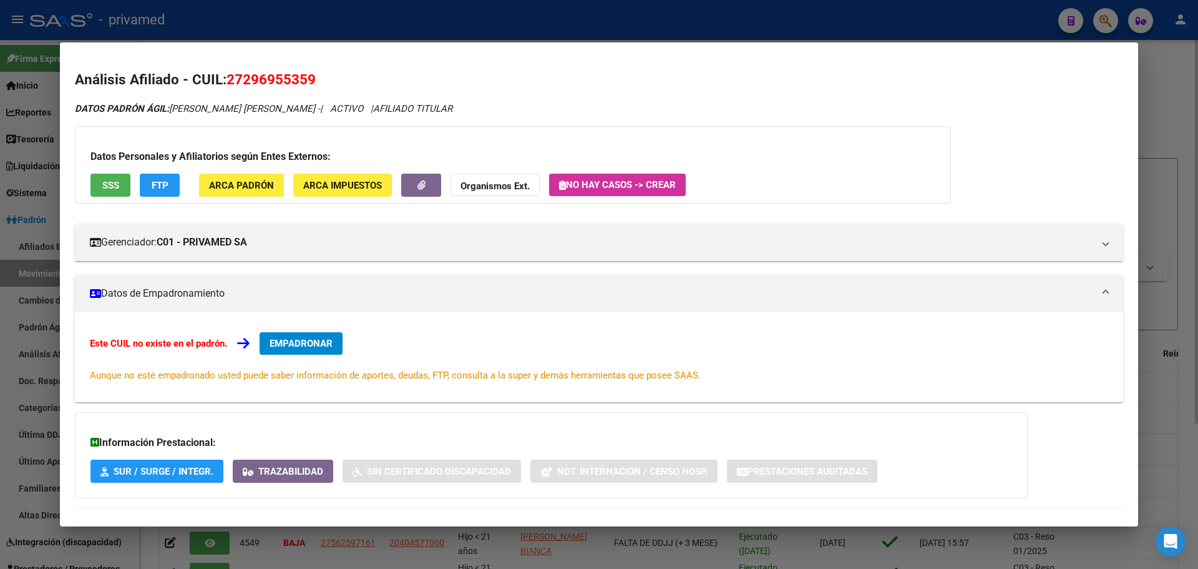
click at [115, 183] on span "SSS" at bounding box center [110, 185] width 17 height 11
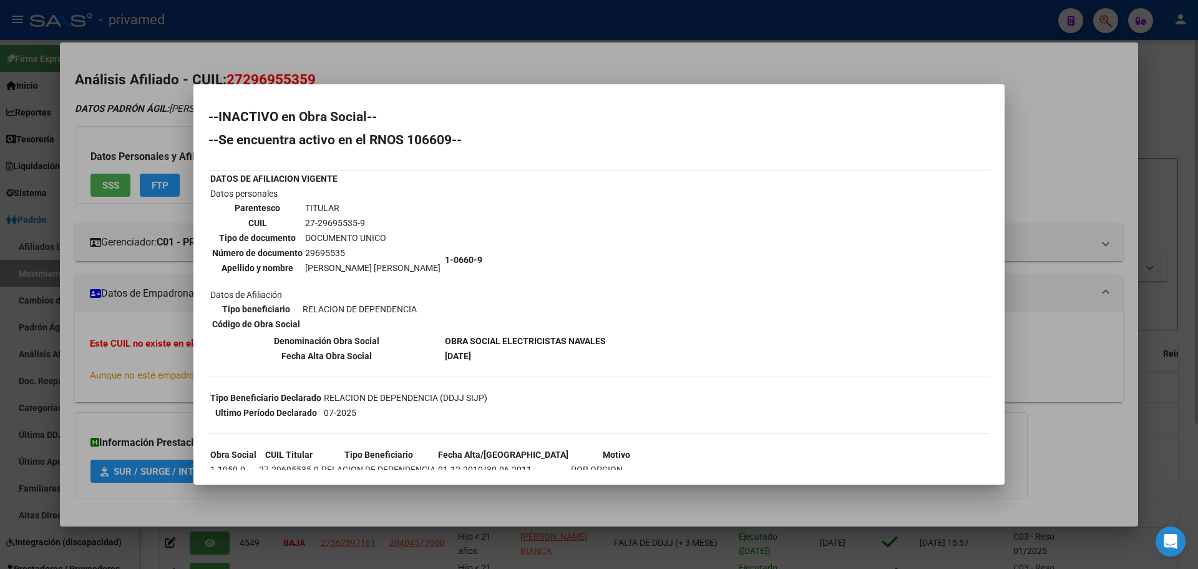
click at [473, 69] on div at bounding box center [599, 284] width 1198 height 569
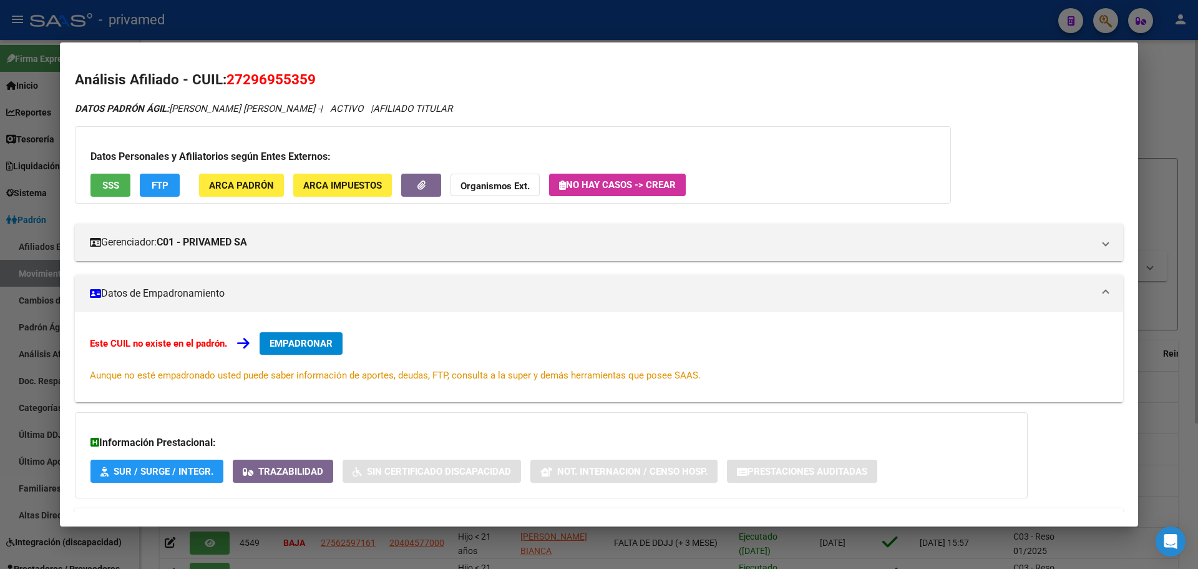
click at [306, 339] on span "EMPADRONAR" at bounding box center [301, 343] width 63 height 11
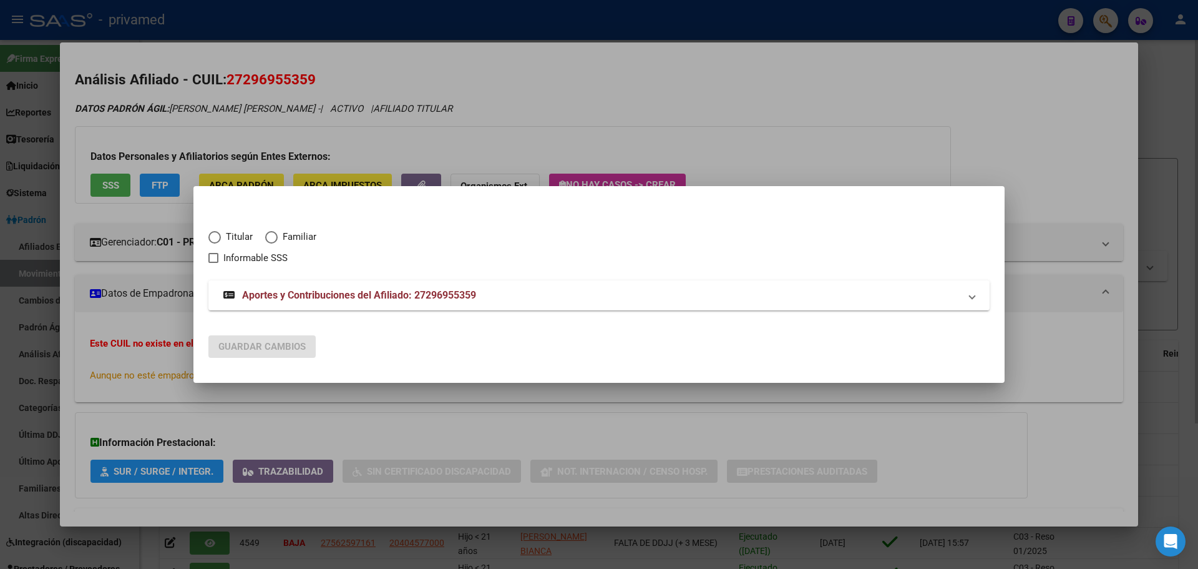
click at [241, 232] on span "Titular" at bounding box center [237, 237] width 32 height 14
click at [221, 232] on input "Titular" at bounding box center [214, 237] width 12 height 12
radio input "true"
checkbox input "true"
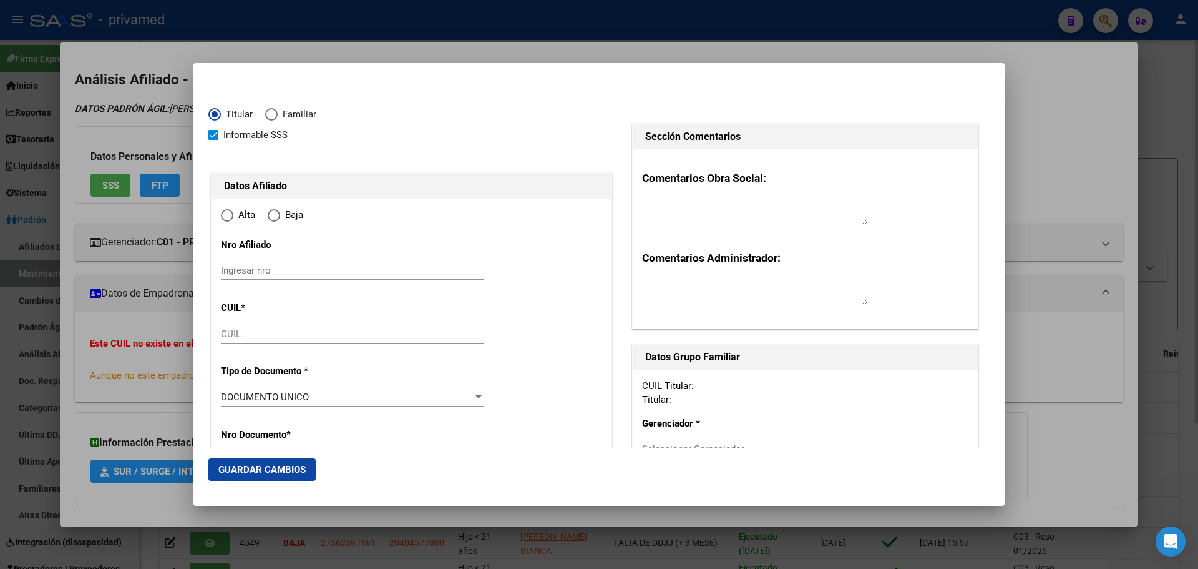
type input "27-29695535-9"
type input "29695535"
type input "[PERSON_NAME]"
type input "[DATE]"
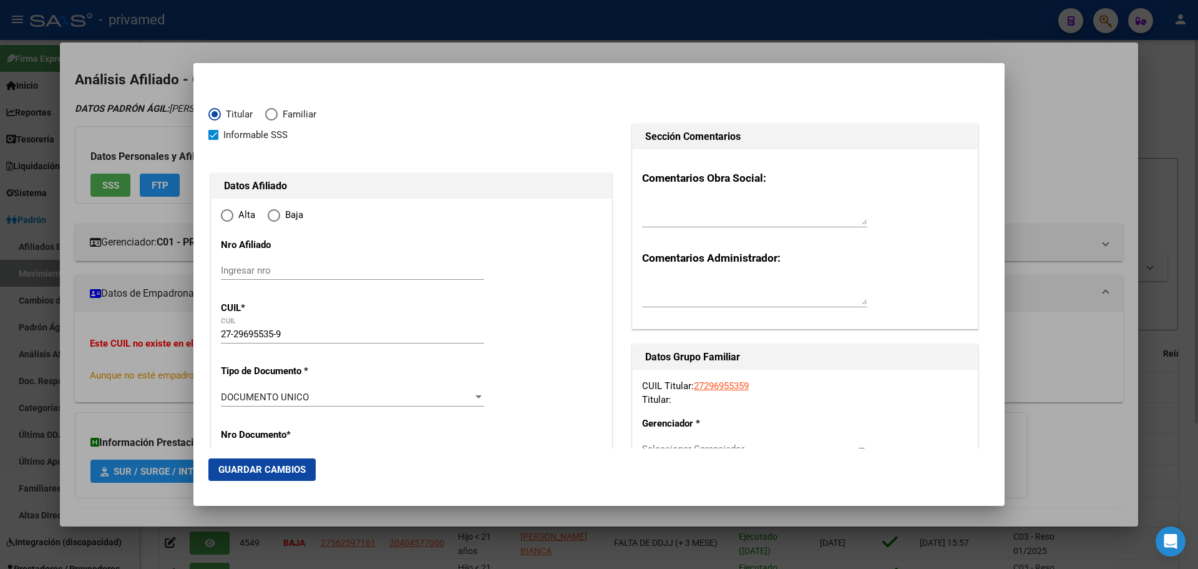
type input "LANUS"
type input "1824"
type input "[PERSON_NAME]"
type input "3519"
radio input "true"
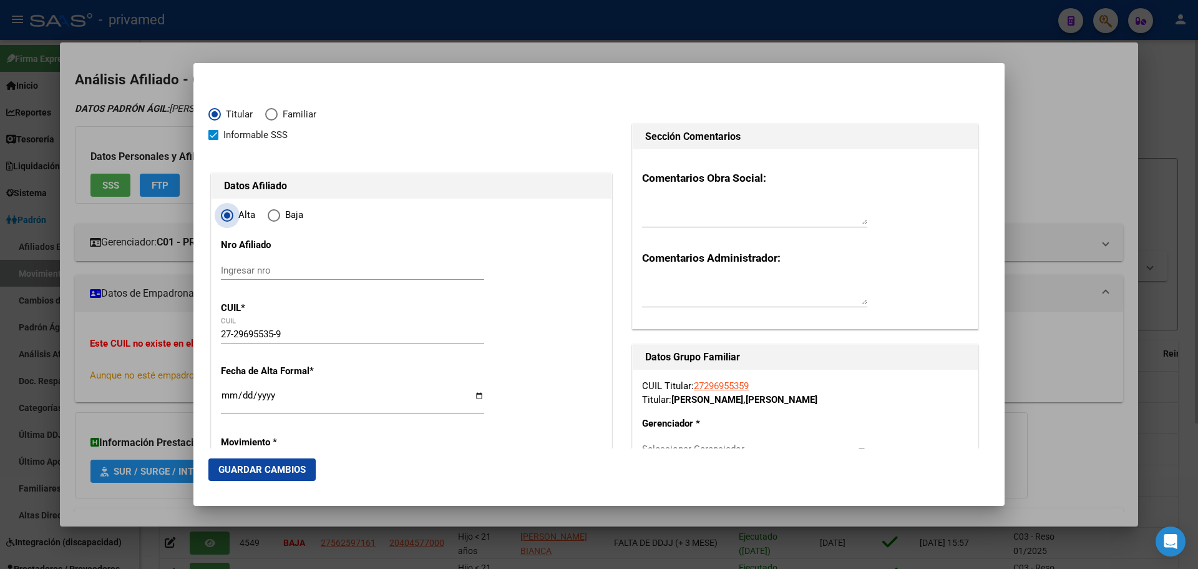
click at [230, 216] on span "Elija una opción" at bounding box center [227, 215] width 12 height 12
click at [230, 216] on input "Alta" at bounding box center [227, 215] width 12 height 12
type input "LANUS"
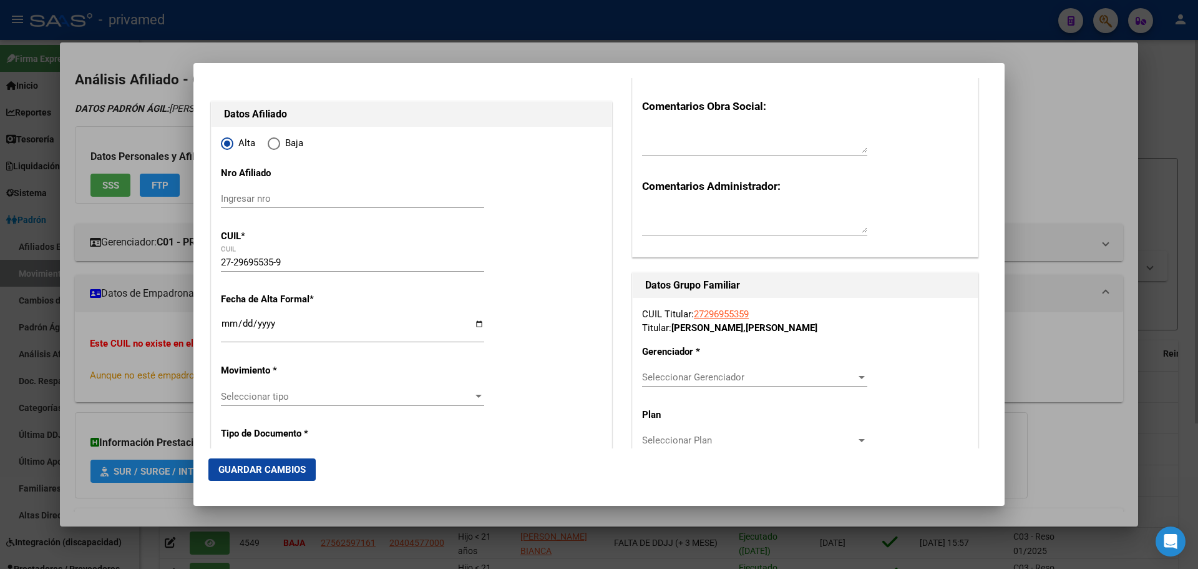
scroll to position [125, 0]
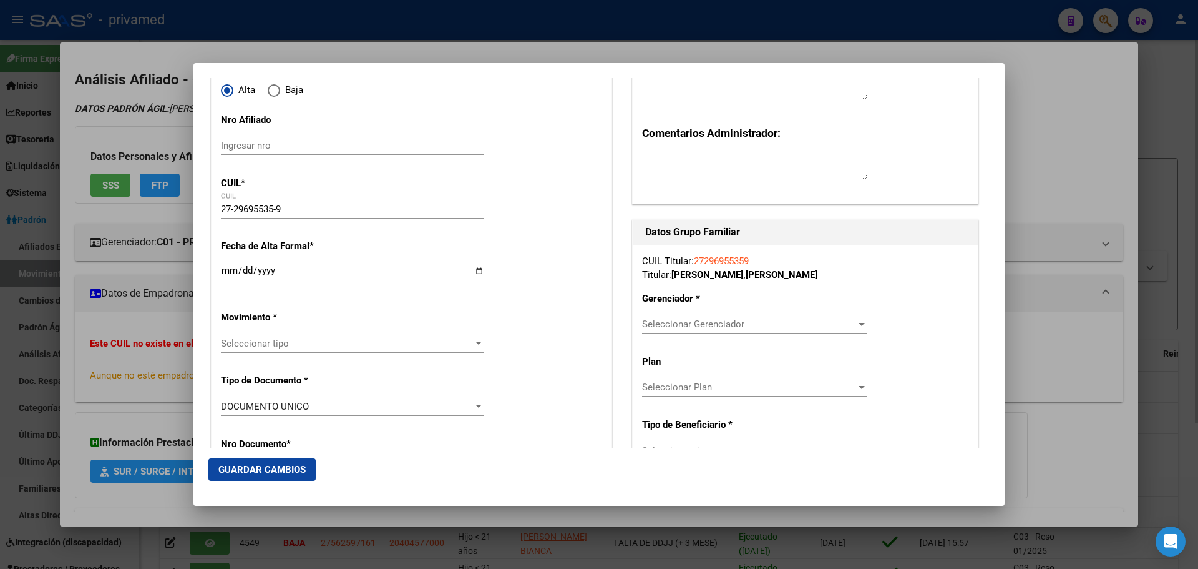
click at [228, 270] on input "Ingresar fecha" at bounding box center [352, 275] width 263 height 20
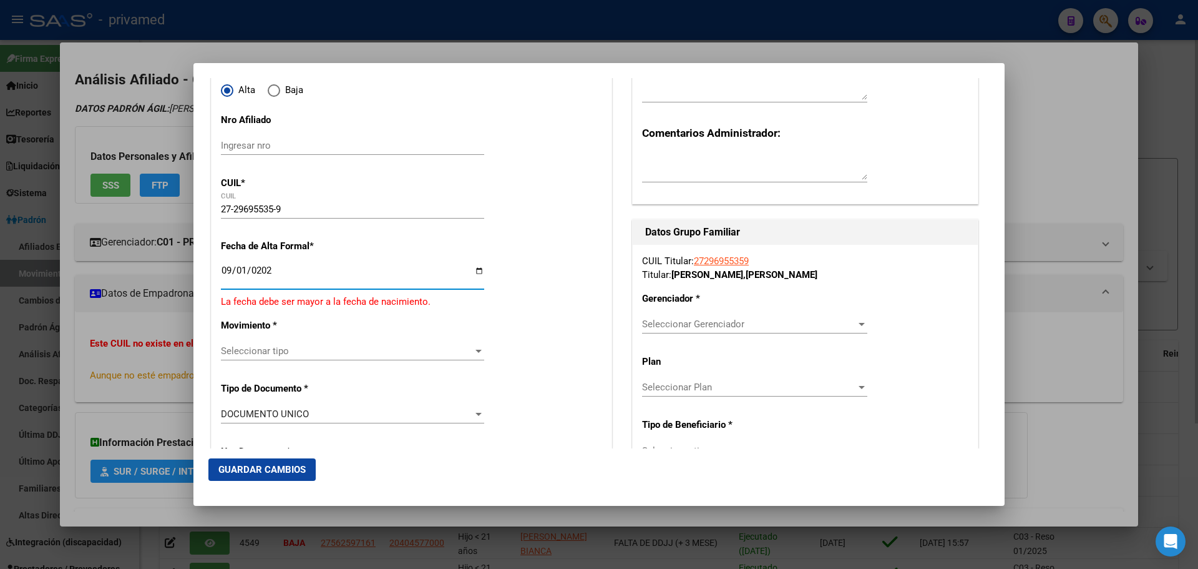
type input "[DATE]"
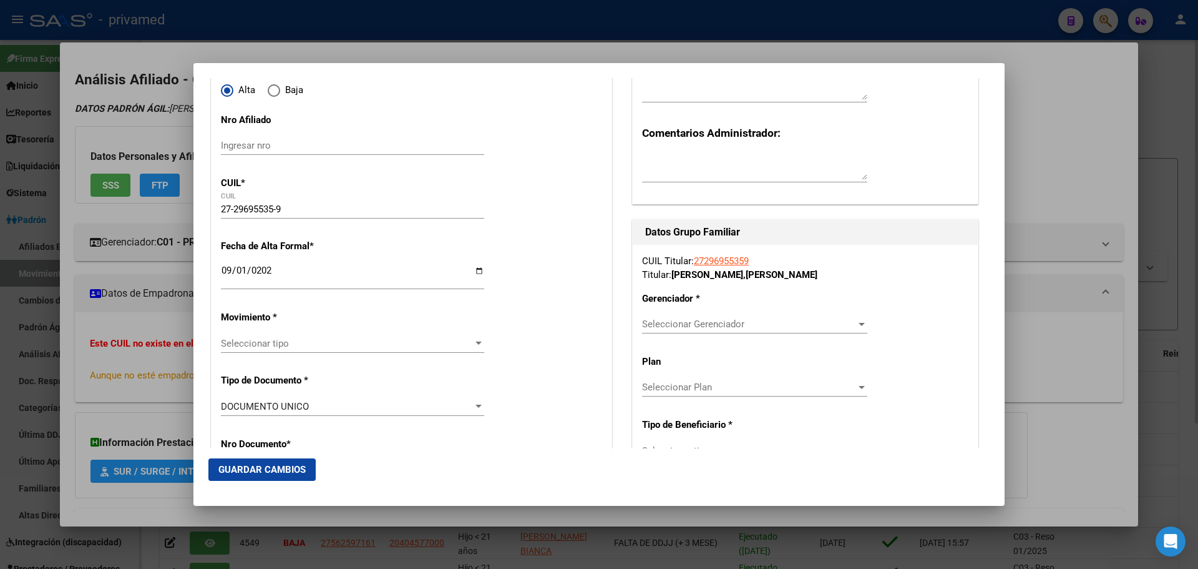
click at [243, 349] on div "Seleccionar tipo Seleccionar tipo" at bounding box center [352, 343] width 263 height 19
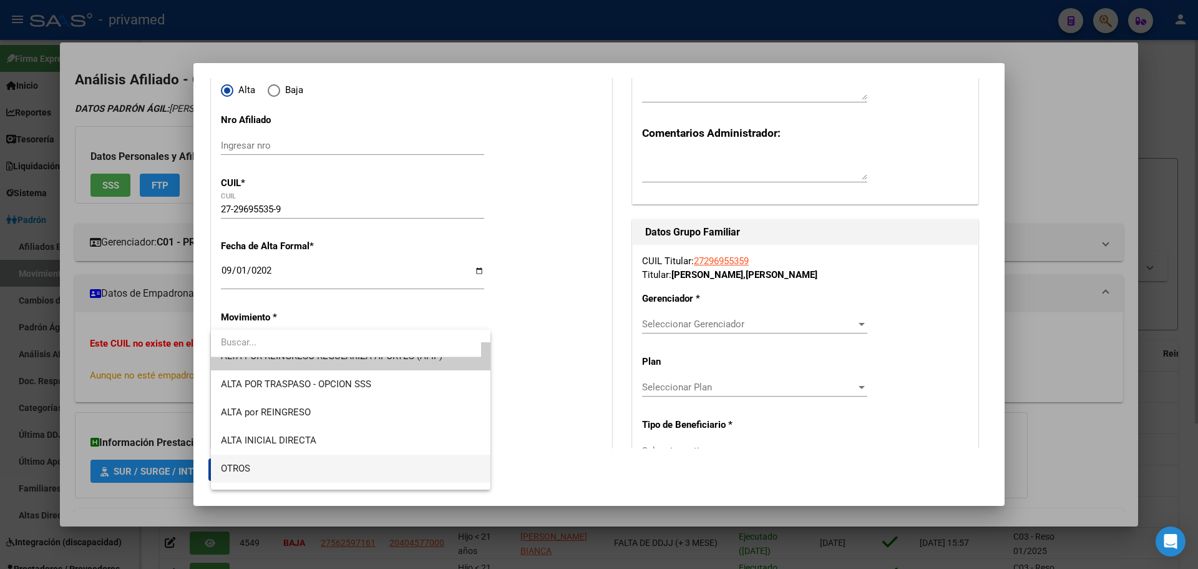
scroll to position [0, 0]
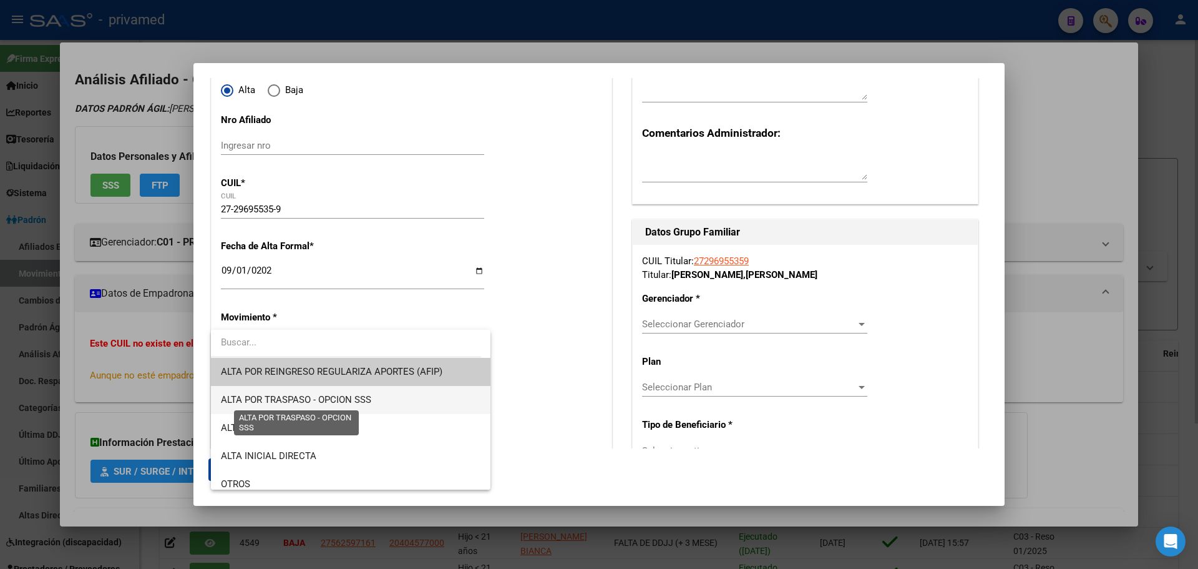
click at [364, 398] on span "ALTA POR TRASPASO - OPCION SSS" at bounding box center [296, 399] width 150 height 11
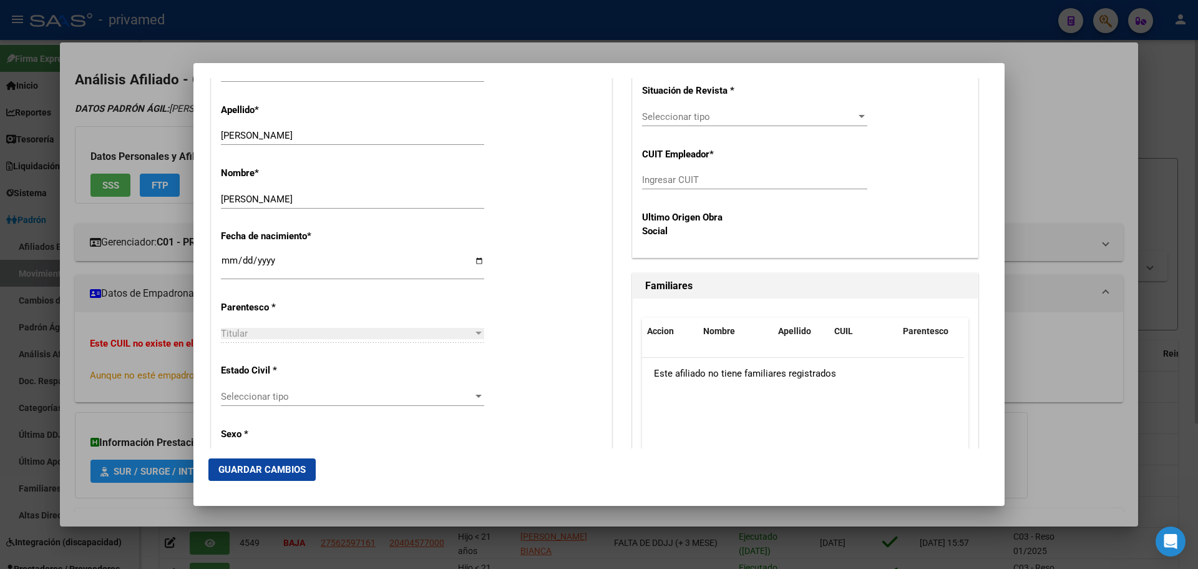
scroll to position [624, 0]
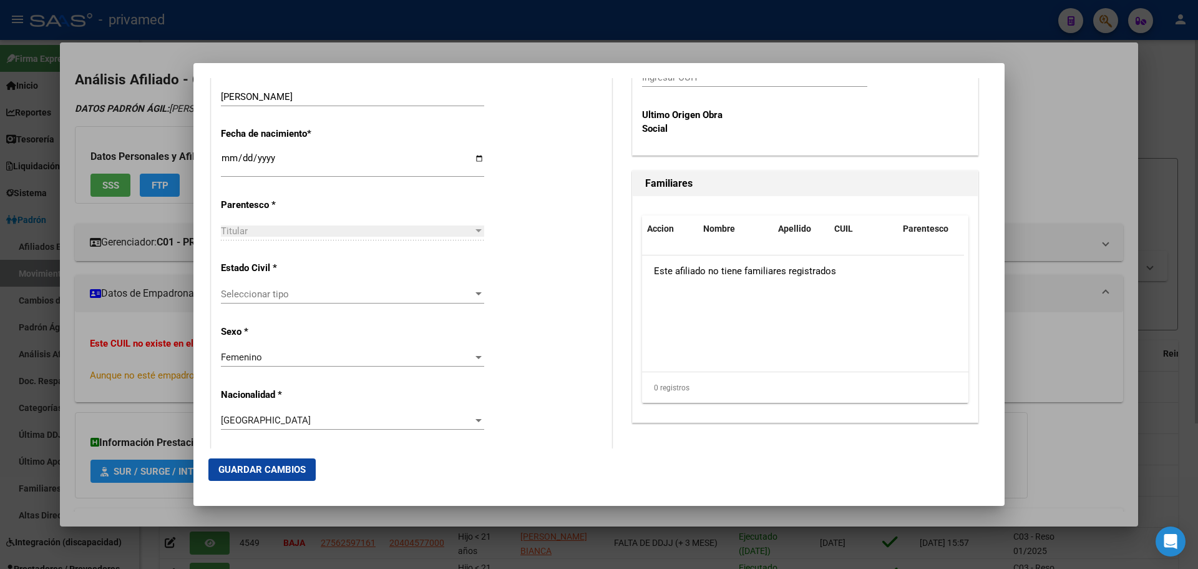
click at [263, 300] on div "Seleccionar tipo Seleccionar tipo" at bounding box center [352, 294] width 263 height 19
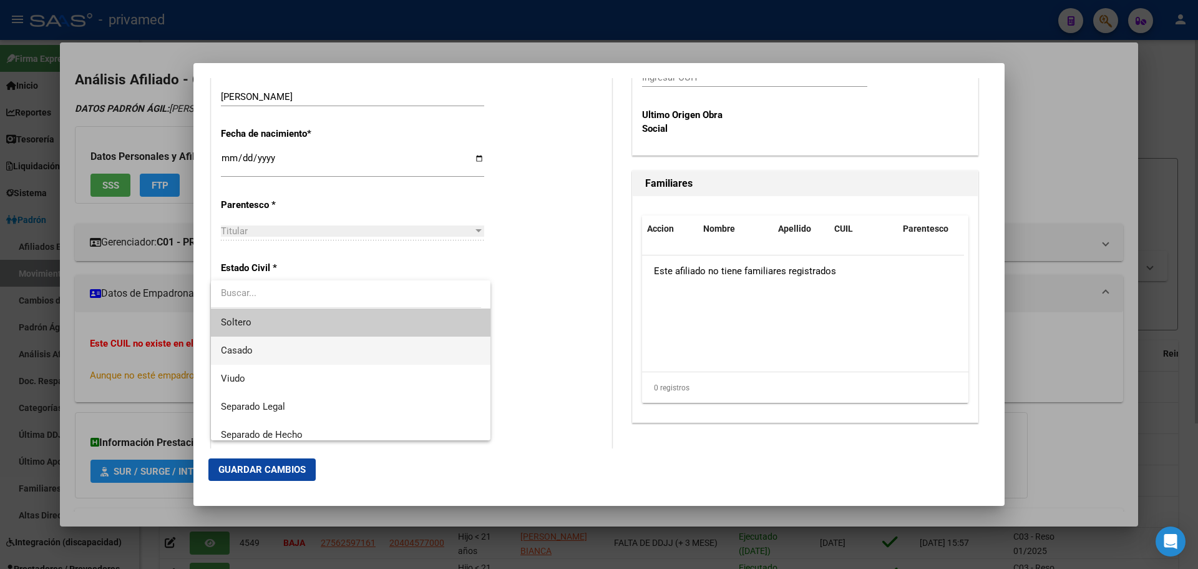
click at [263, 350] on span "Casado" at bounding box center [351, 350] width 260 height 28
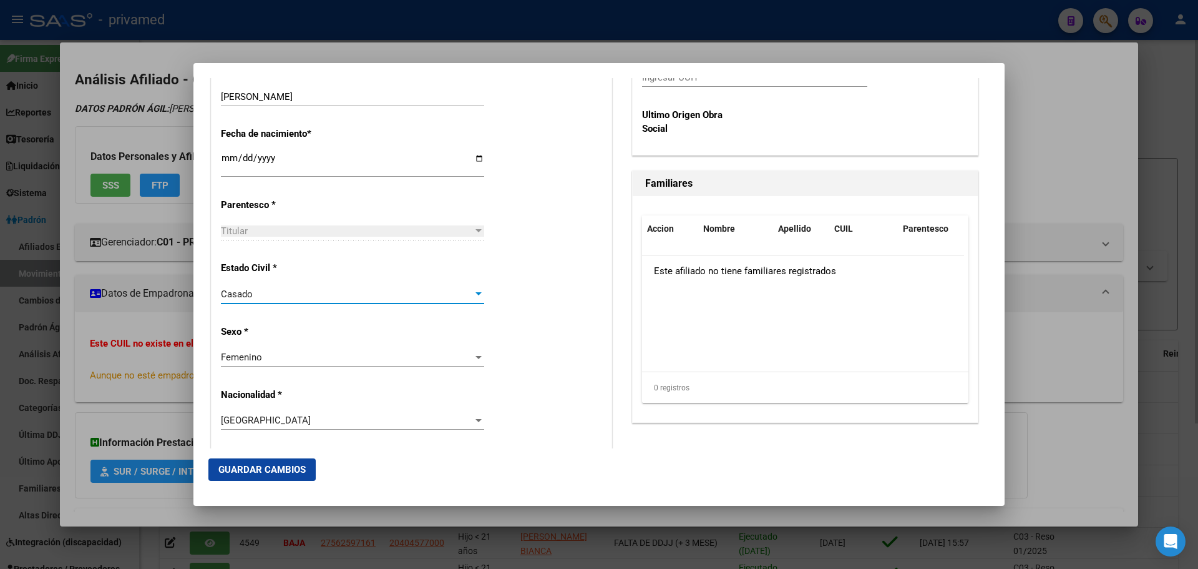
click at [257, 358] on span "Femenino" at bounding box center [241, 356] width 41 height 11
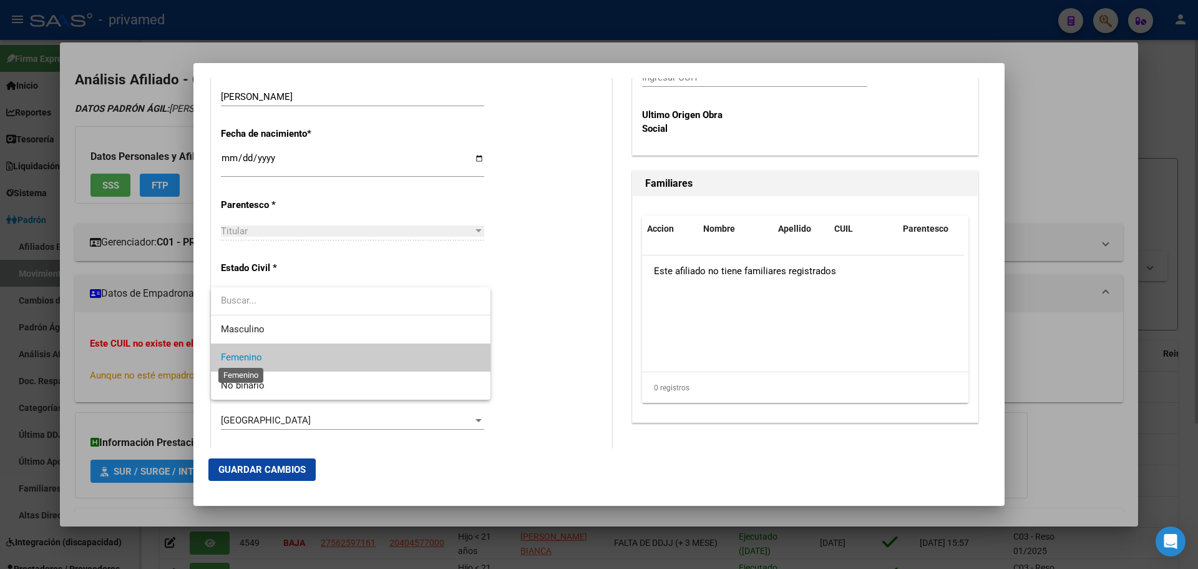
click at [261, 357] on span "Femenino" at bounding box center [241, 356] width 41 height 11
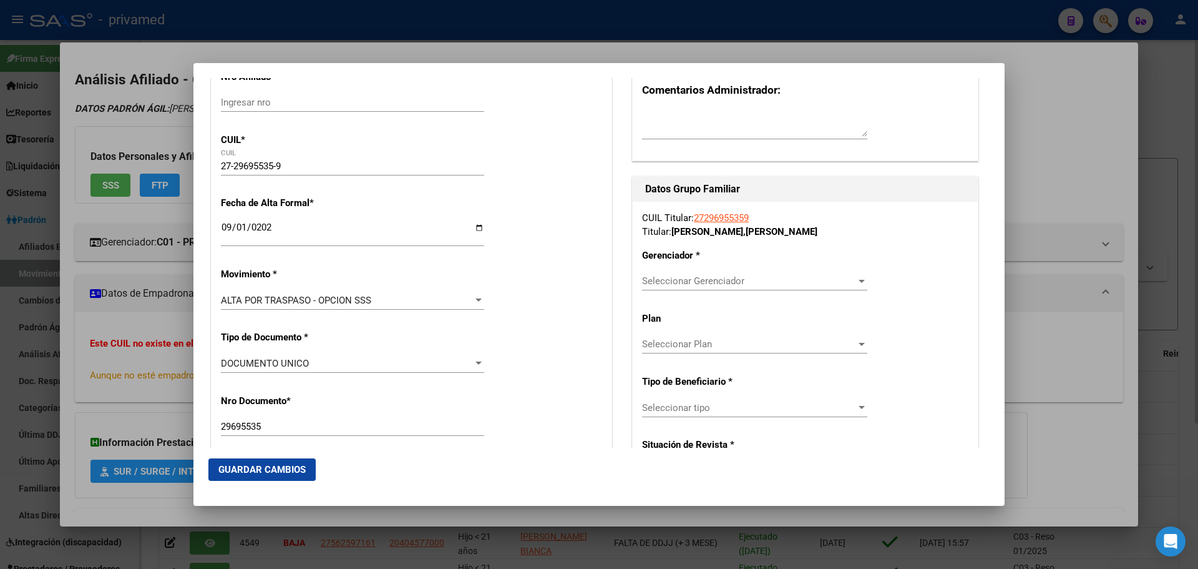
scroll to position [161, 0]
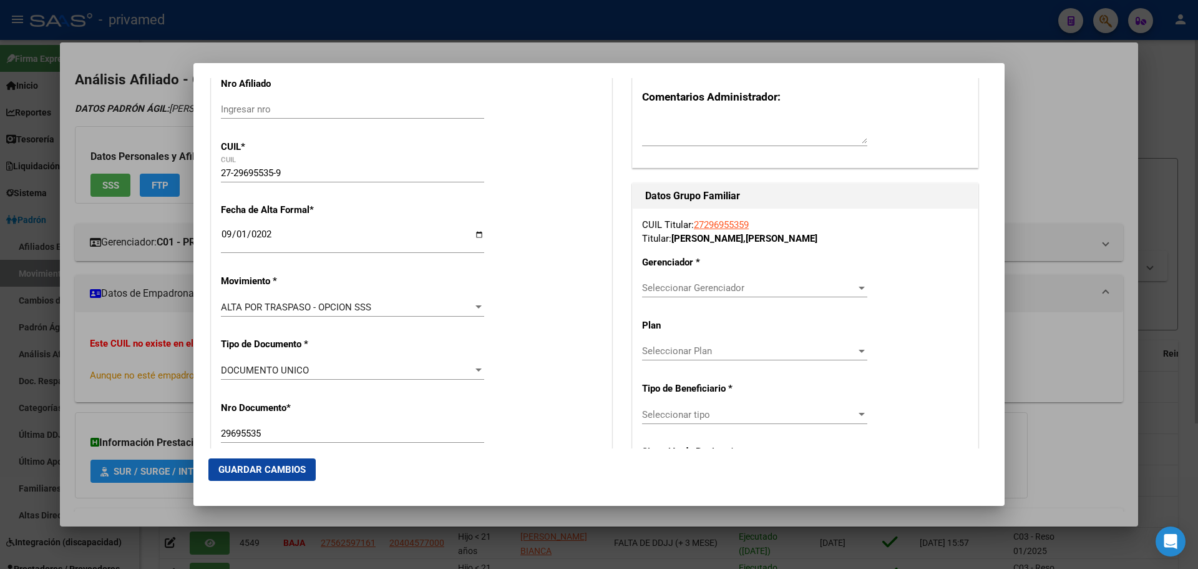
click at [708, 288] on span "Seleccionar Gerenciador" at bounding box center [749, 287] width 214 height 11
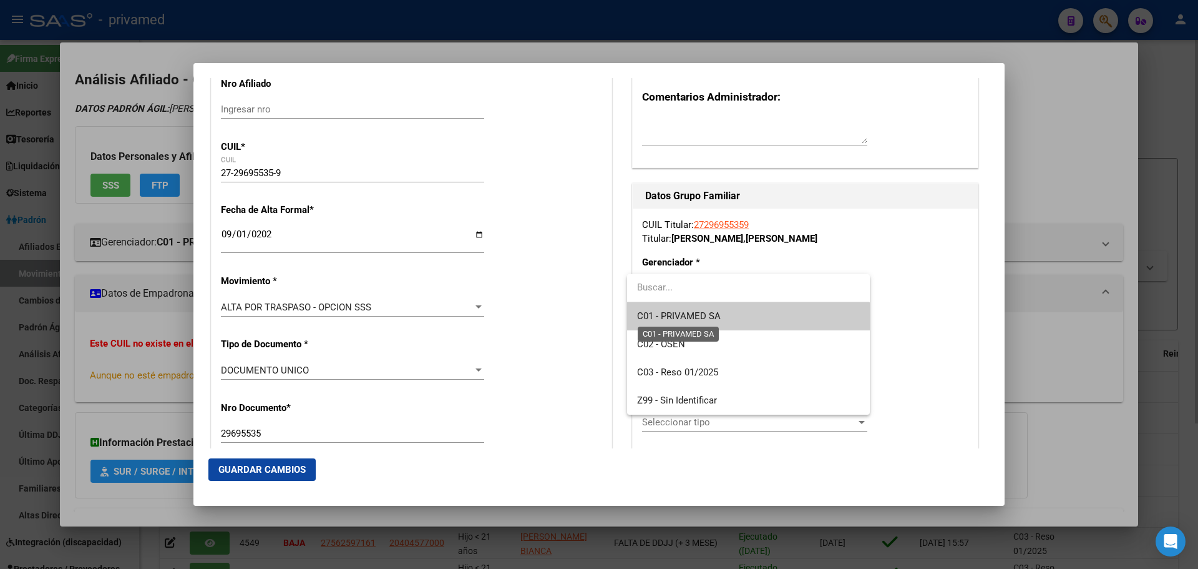
click at [717, 315] on span "C01 - PRIVAMED SA" at bounding box center [679, 315] width 84 height 11
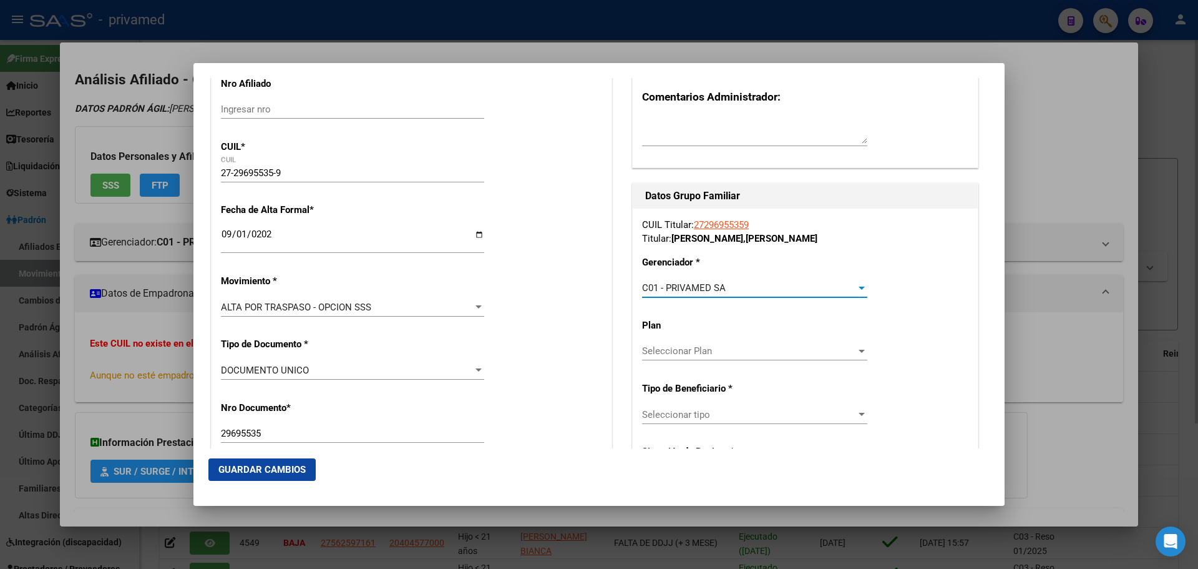
click at [714, 350] on span "Seleccionar Plan" at bounding box center [749, 350] width 214 height 11
click at [714, 350] on input "dropdown search" at bounding box center [748, 350] width 242 height 28
click at [703, 421] on div at bounding box center [599, 284] width 1198 height 569
click at [700, 416] on span "Seleccionar tipo" at bounding box center [749, 414] width 214 height 11
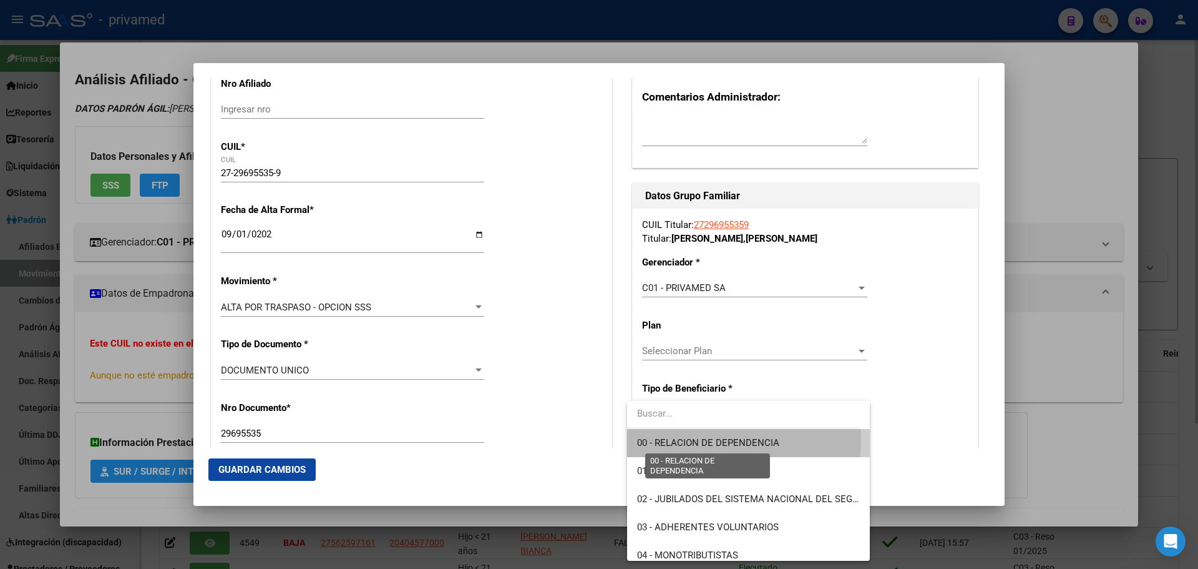
click at [721, 441] on span "00 - RELACION DE DEPENDENCIA" at bounding box center [708, 442] width 142 height 11
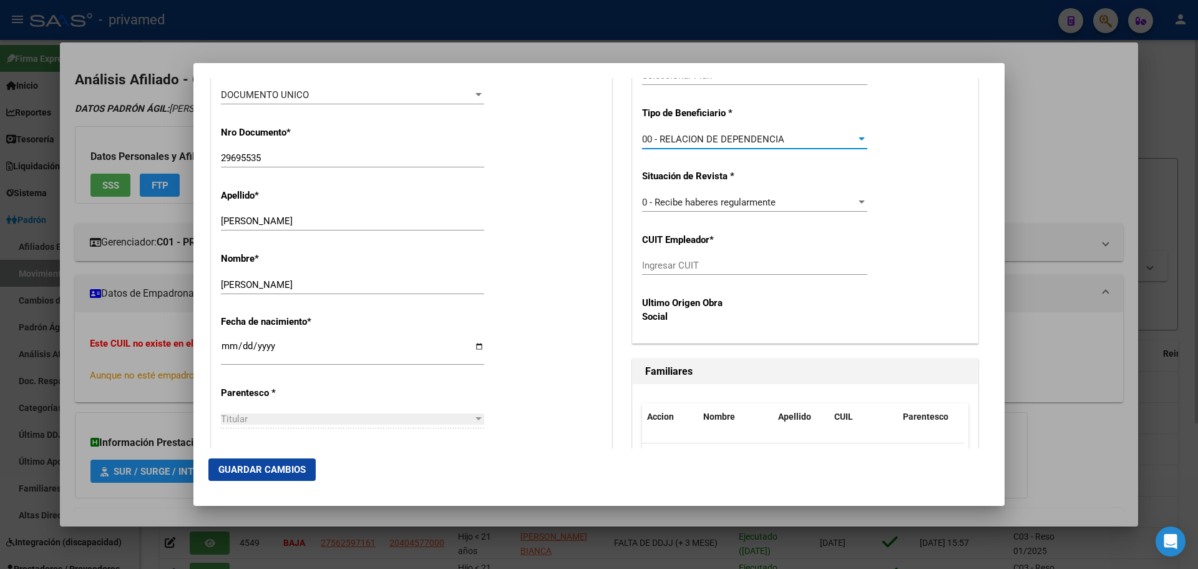
scroll to position [473, 0]
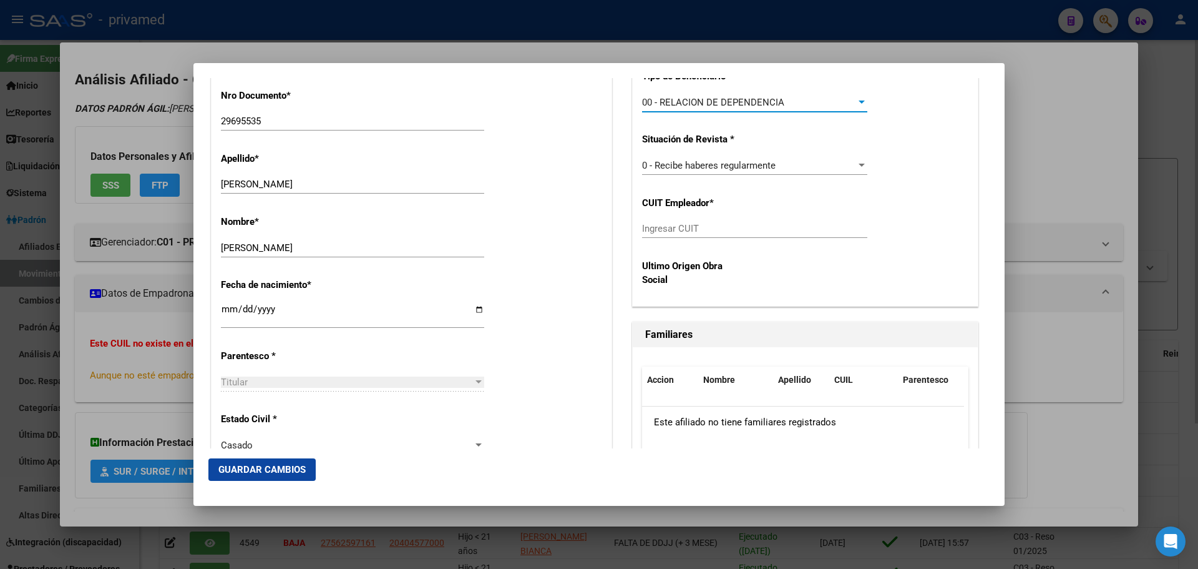
click at [704, 224] on input "Ingresar CUIT" at bounding box center [754, 228] width 225 height 11
paste input "33-70725305-9"
type input "33-70725305-9"
click at [926, 220] on div "CUIL Titular: 27296955359 Titular: [GEOGRAPHIC_DATA] , [PERSON_NAME] * C01 - PR…" at bounding box center [805, 100] width 345 height 409
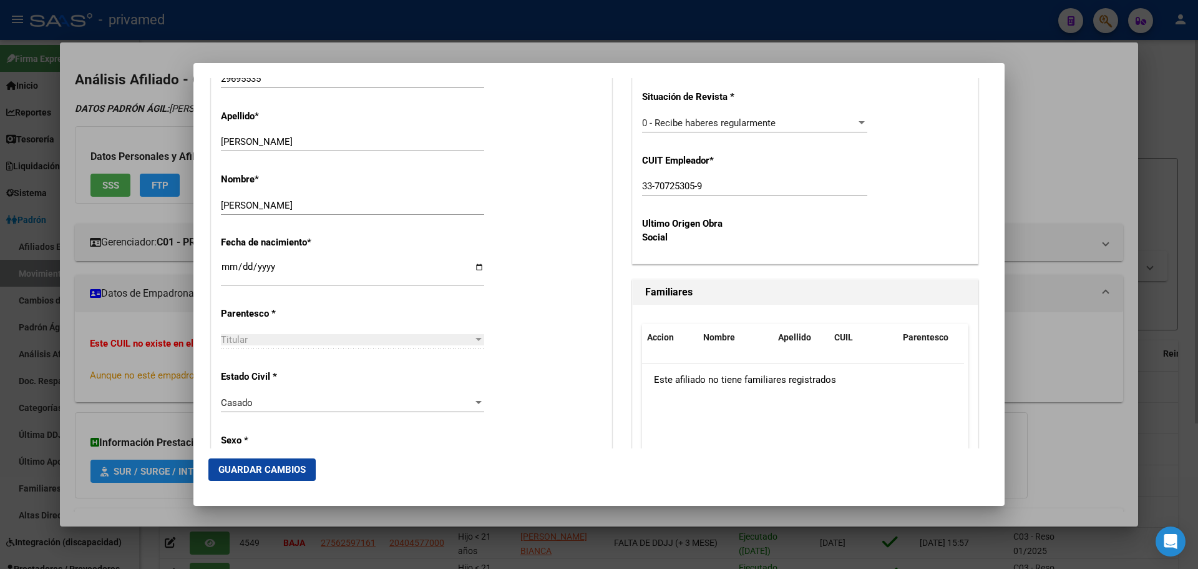
scroll to position [723, 0]
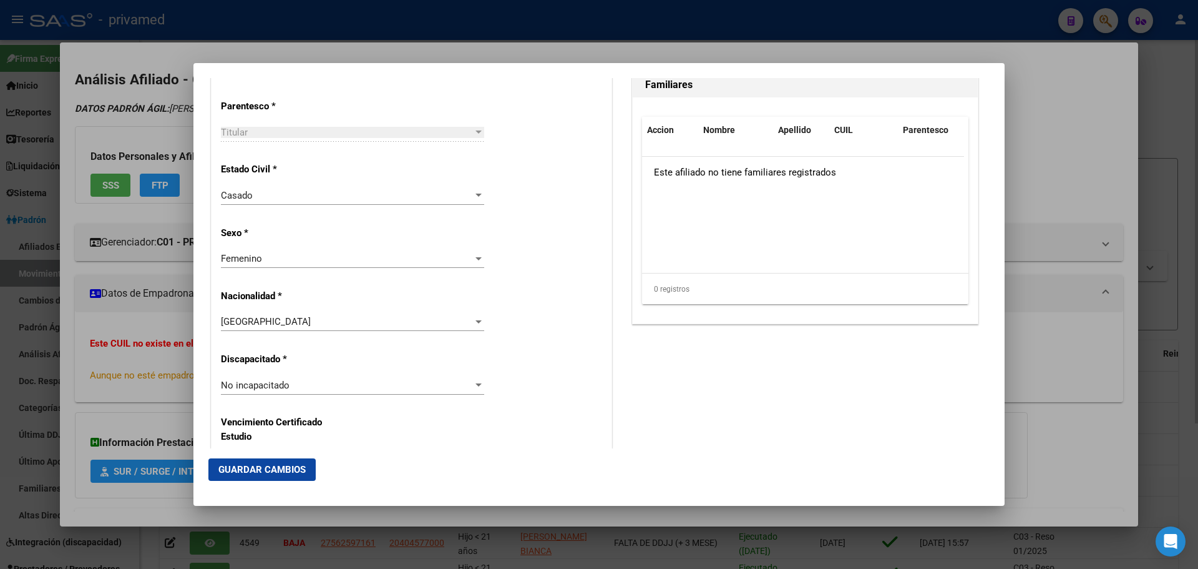
click at [290, 469] on span "Guardar Cambios" at bounding box center [261, 469] width 87 height 11
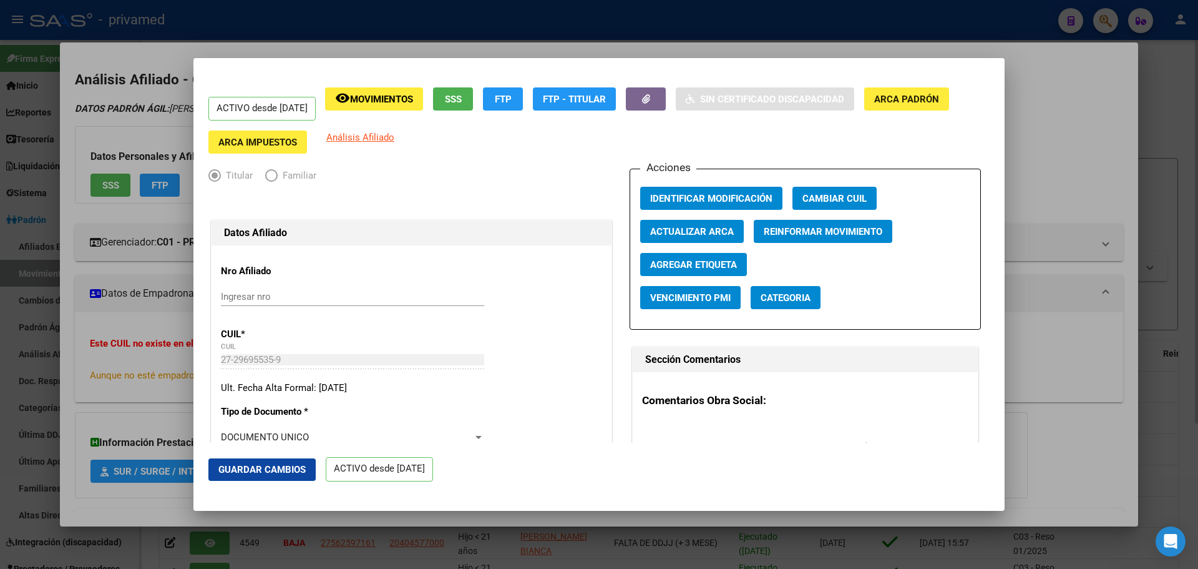
click at [663, 20] on div at bounding box center [599, 284] width 1198 height 569
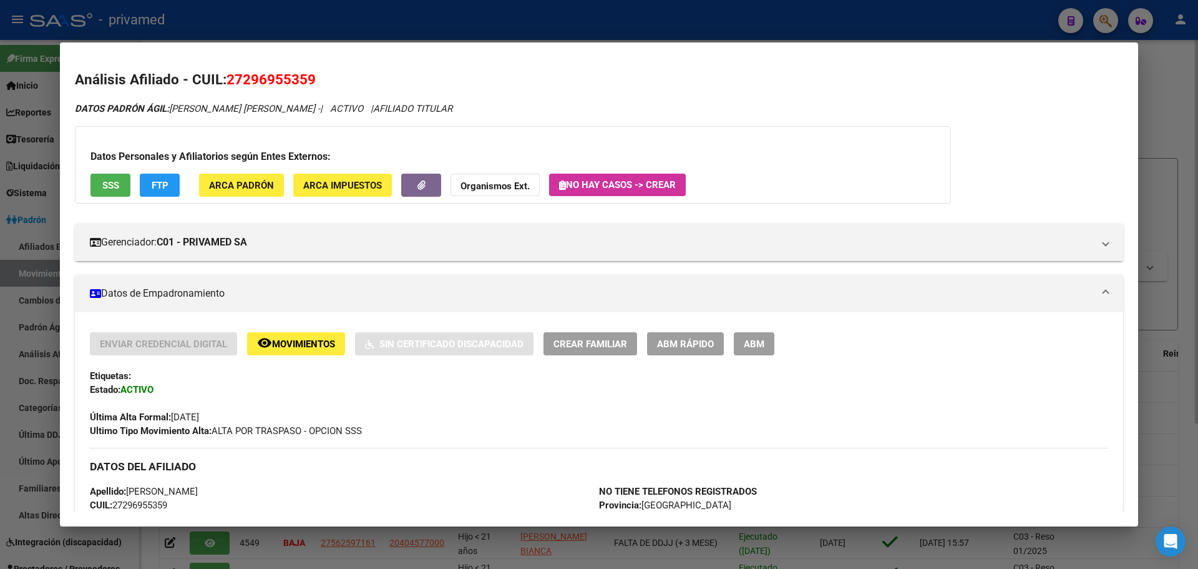
click at [579, 26] on div at bounding box center [599, 284] width 1198 height 569
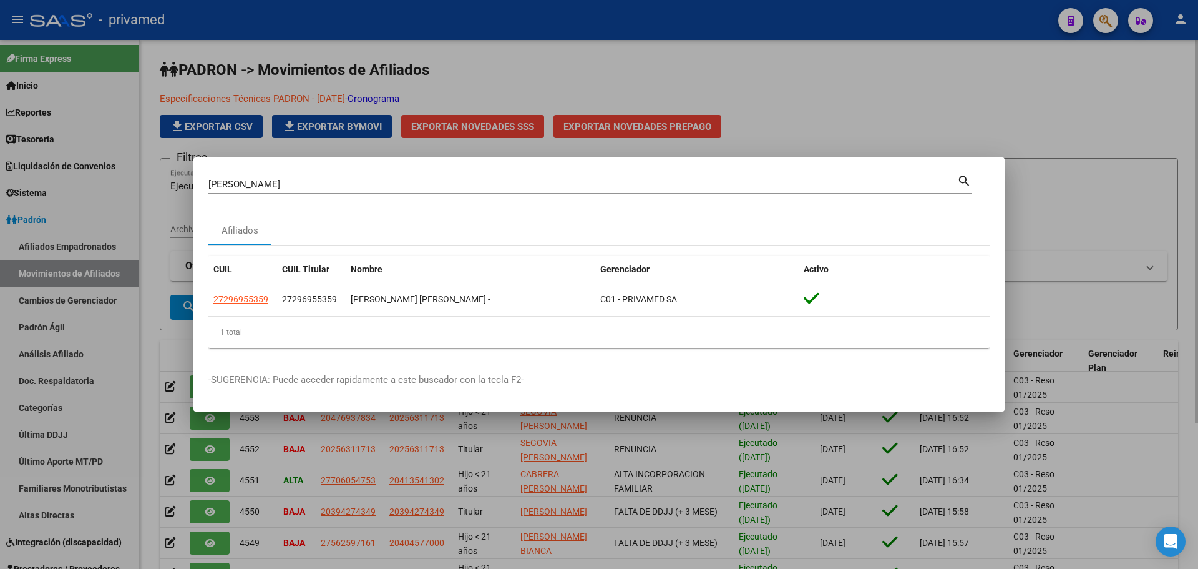
click at [514, 188] on input "[PERSON_NAME]" at bounding box center [582, 184] width 749 height 11
paste input "20389679004"
type input "20389679004"
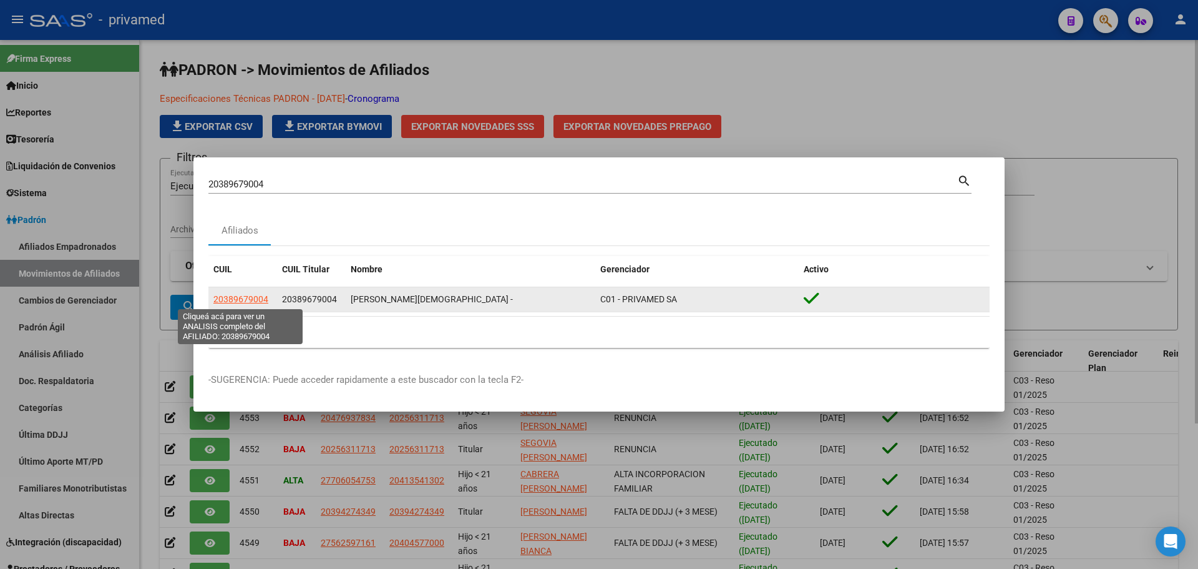
click at [246, 297] on span "20389679004" at bounding box center [240, 299] width 55 height 10
type textarea "20389679004"
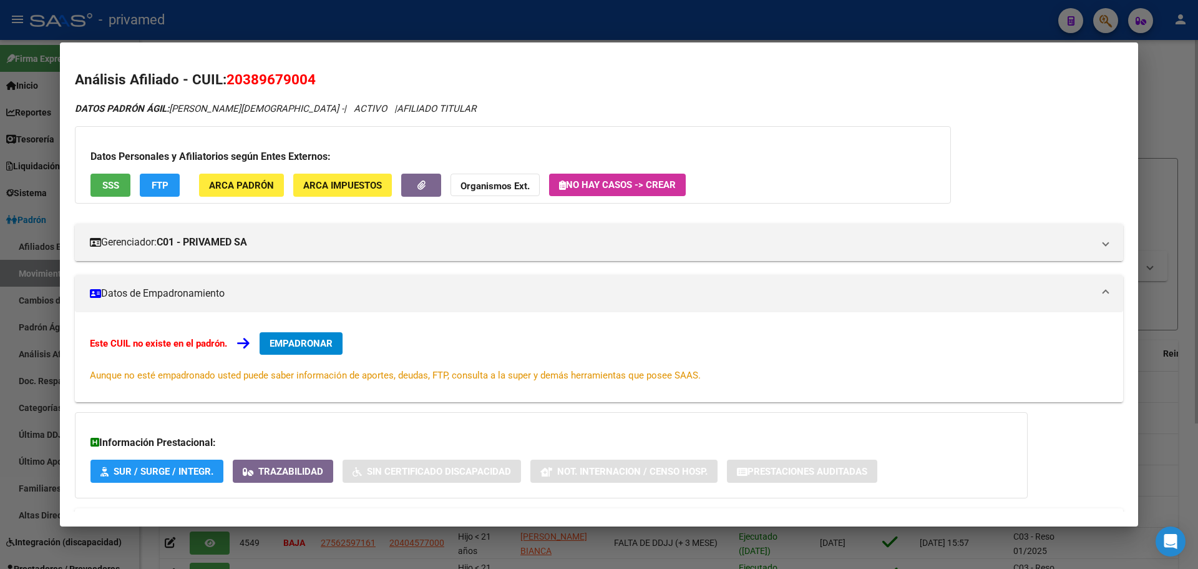
click at [292, 339] on span "EMPADRONAR" at bounding box center [301, 343] width 63 height 11
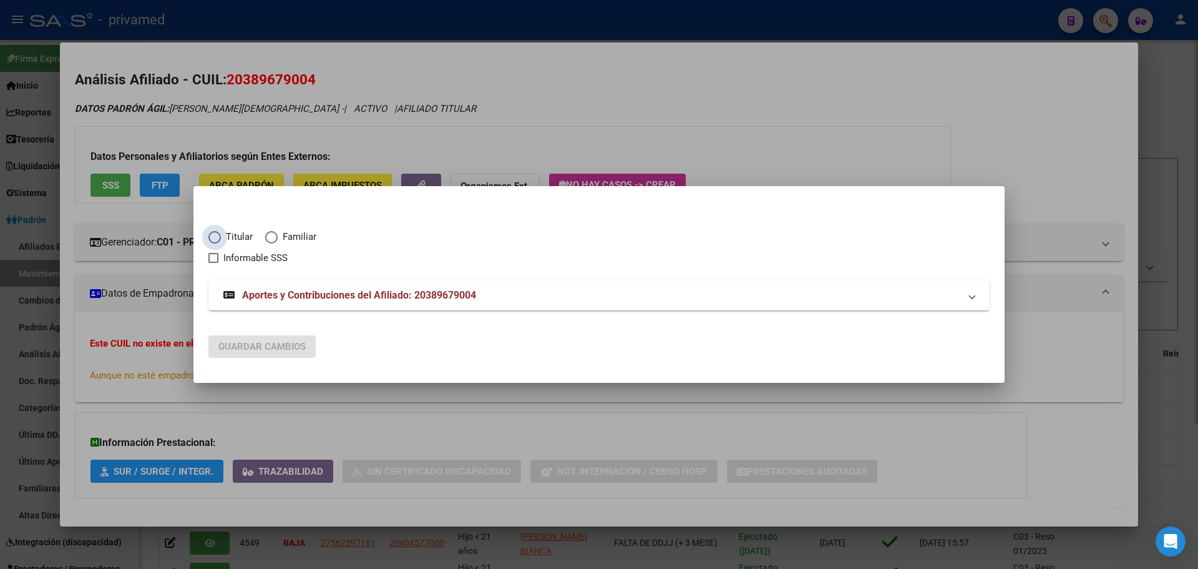
click at [235, 235] on span "Titular" at bounding box center [237, 237] width 32 height 14
click at [221, 235] on input "Titular" at bounding box center [214, 237] width 12 height 12
radio input "true"
checkbox input "true"
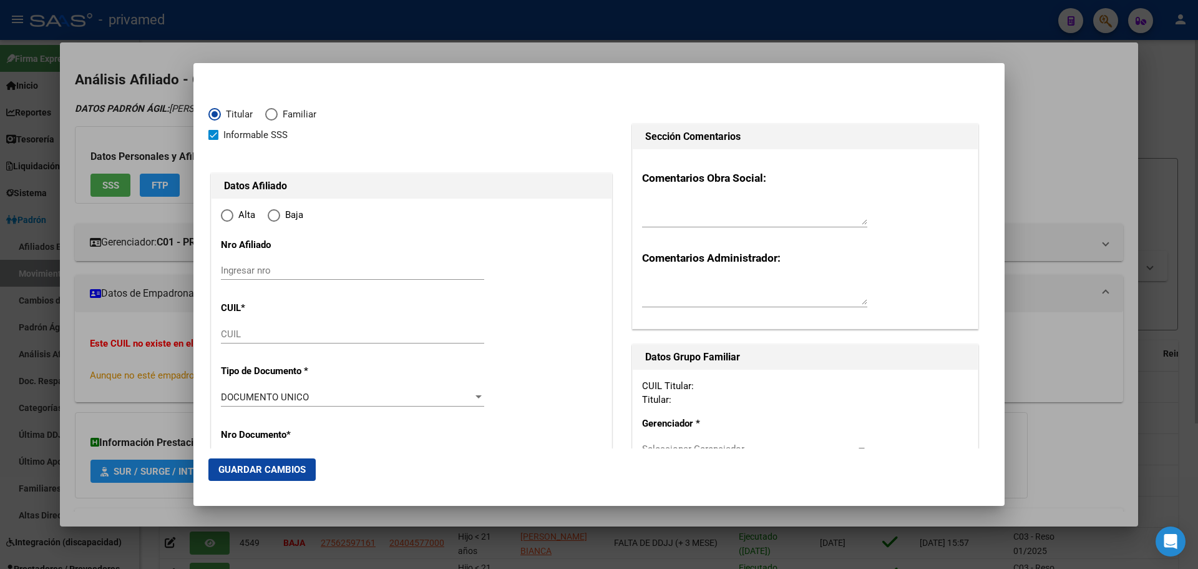
type input "20-38967900-4"
type input "38967900"
type input "GIMENEZ"
type input "[DEMOGRAPHIC_DATA][PERSON_NAME]"
type input "[DATE]"
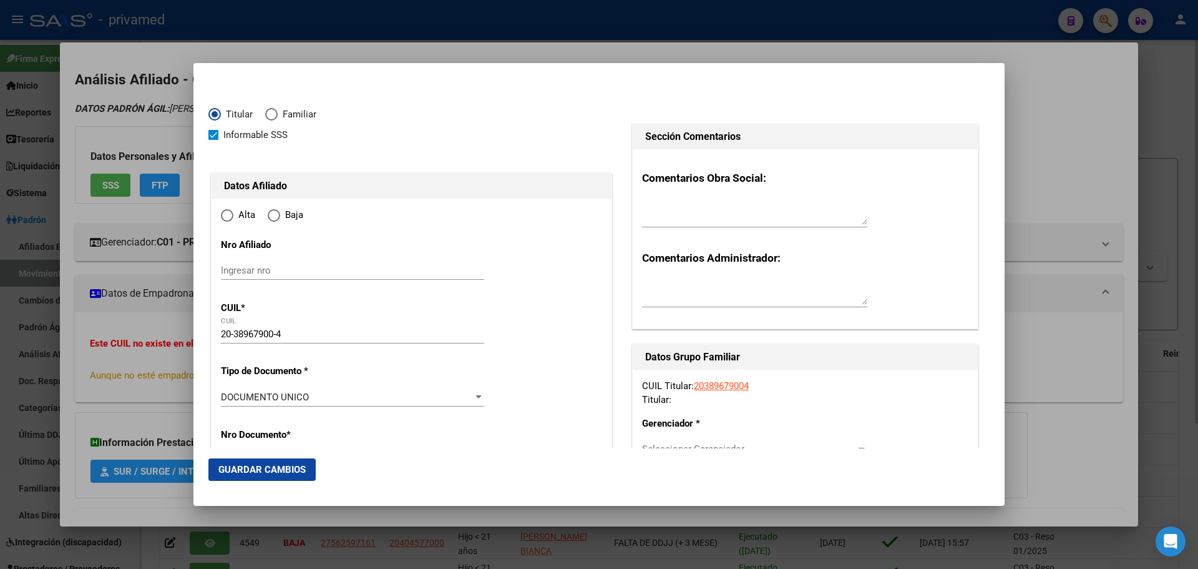
type input "VILLA [PERSON_NAME]"
type input "1816"
type input "SAN MARTIN"
type input "725"
radio input "true"
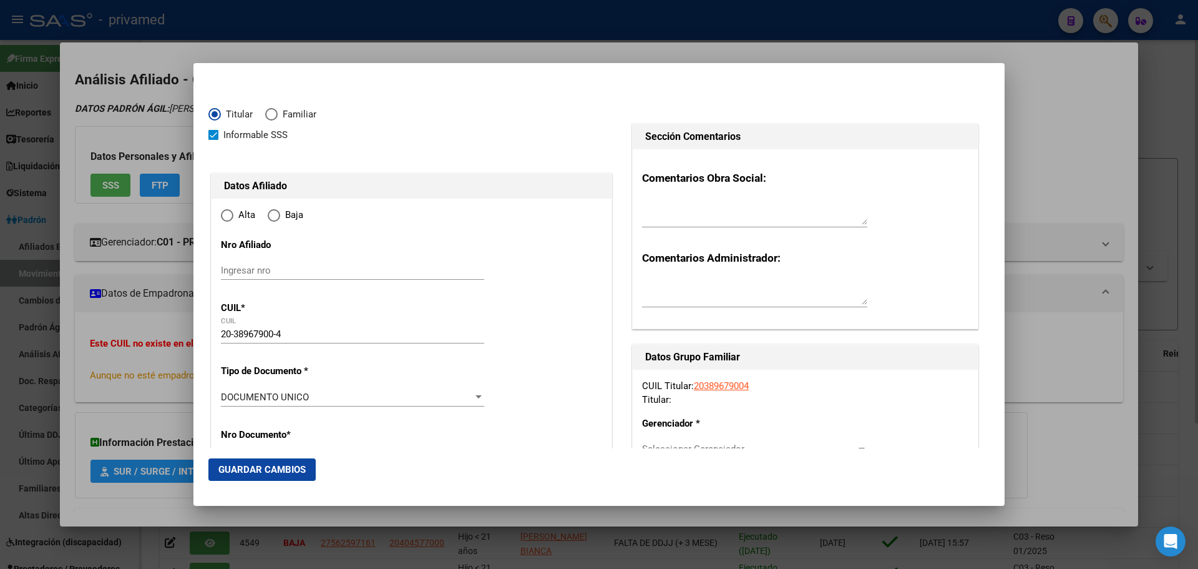
type input "VILLA [PERSON_NAME]"
click at [230, 218] on span "Elija una opción" at bounding box center [227, 215] width 12 height 12
click at [230, 218] on input "Alta" at bounding box center [227, 215] width 12 height 12
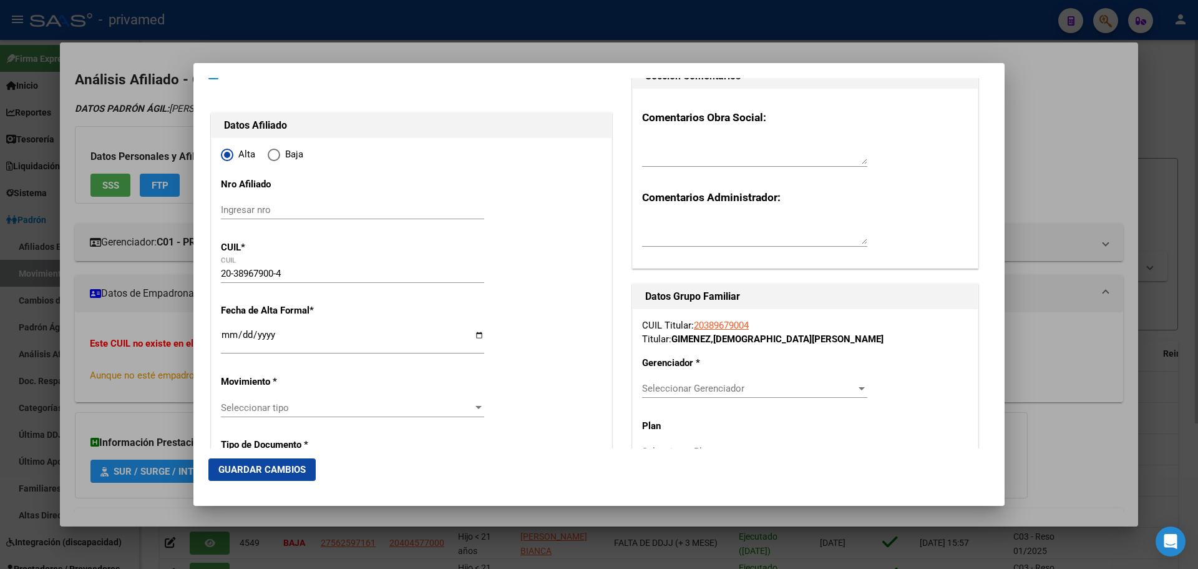
scroll to position [62, 0]
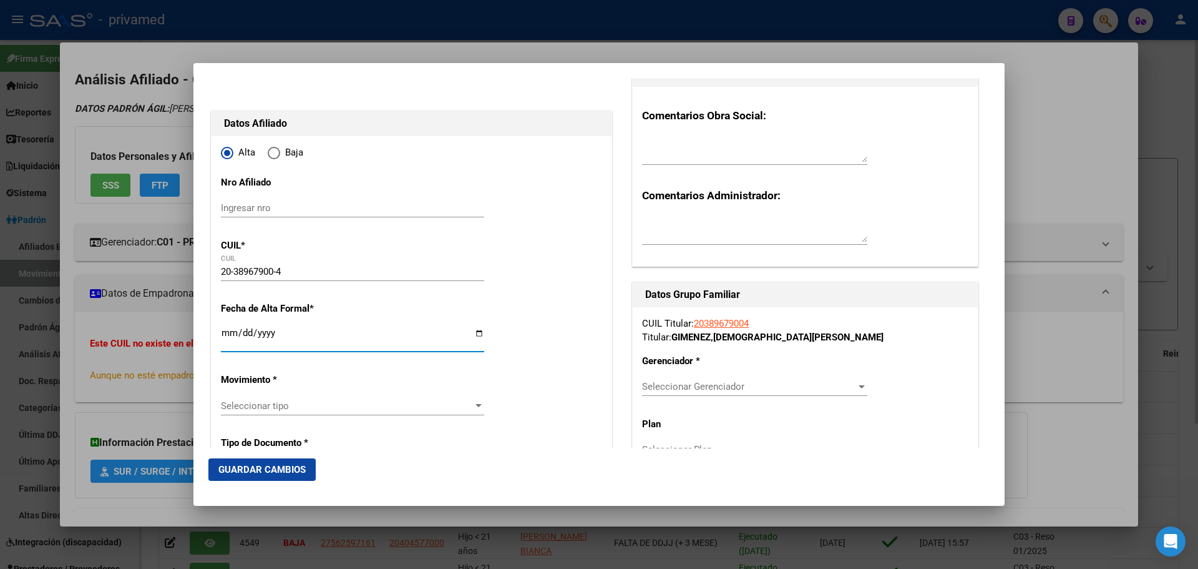
click at [225, 334] on input "Ingresar fecha" at bounding box center [352, 338] width 263 height 20
type input "[DATE]"
click at [238, 412] on div "Seleccionar tipo Seleccionar tipo" at bounding box center [352, 405] width 263 height 19
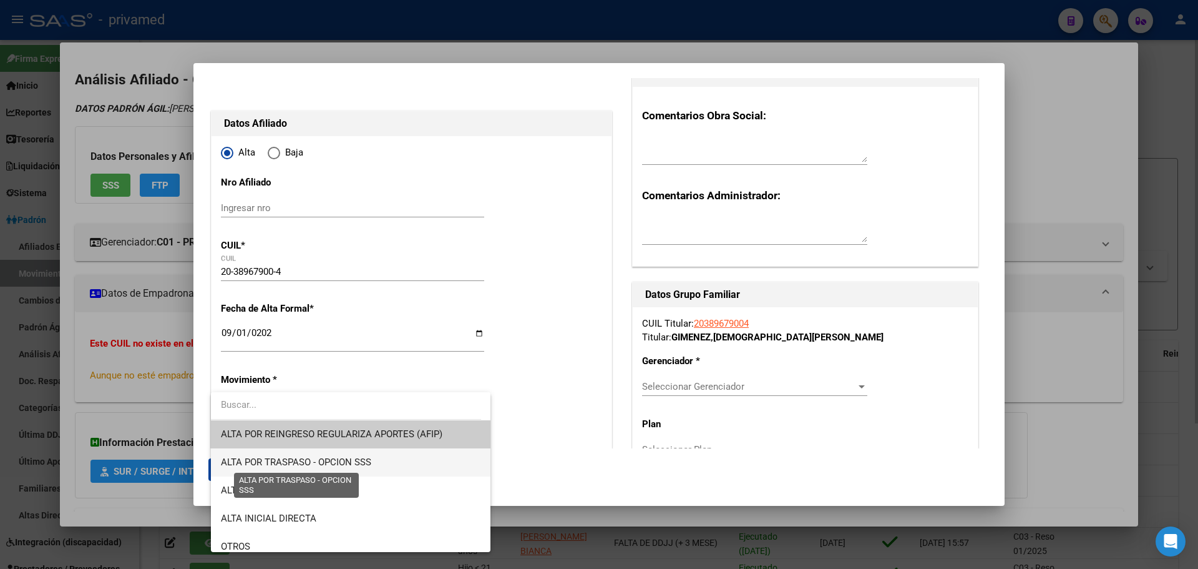
click at [291, 462] on span "ALTA POR TRASPASO - OPCION SSS" at bounding box center [296, 461] width 150 height 11
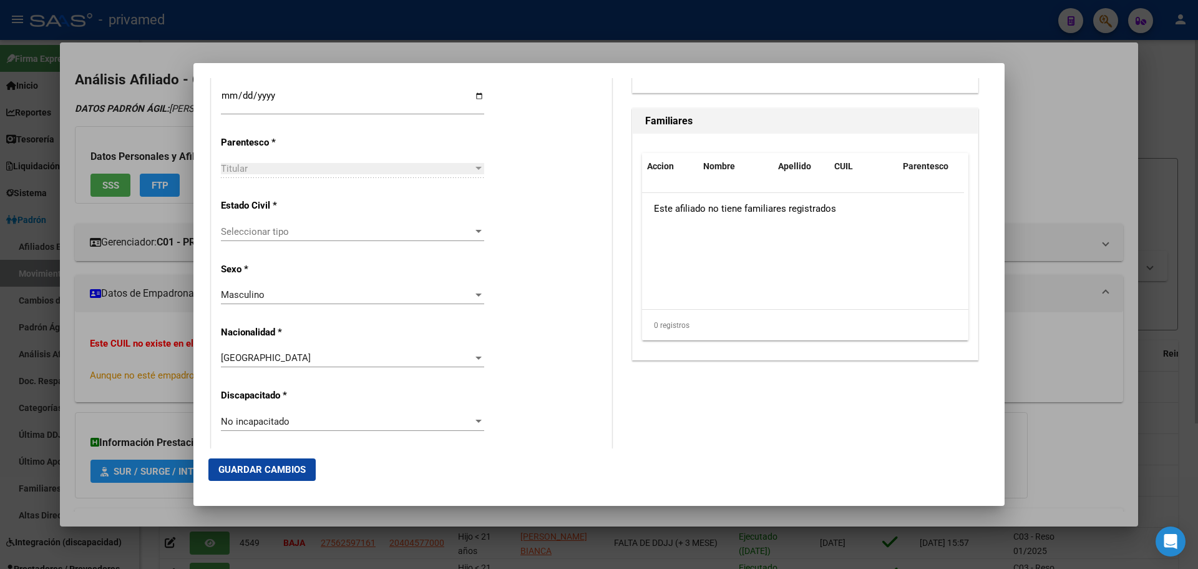
scroll to position [749, 0]
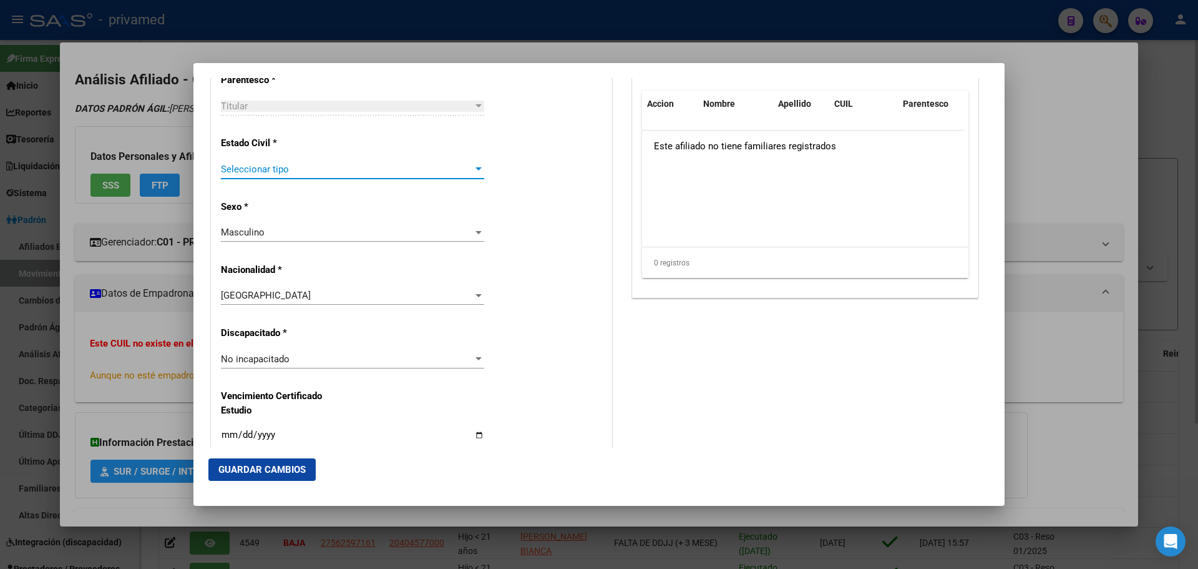
click at [270, 172] on span "Seleccionar tipo" at bounding box center [347, 169] width 252 height 11
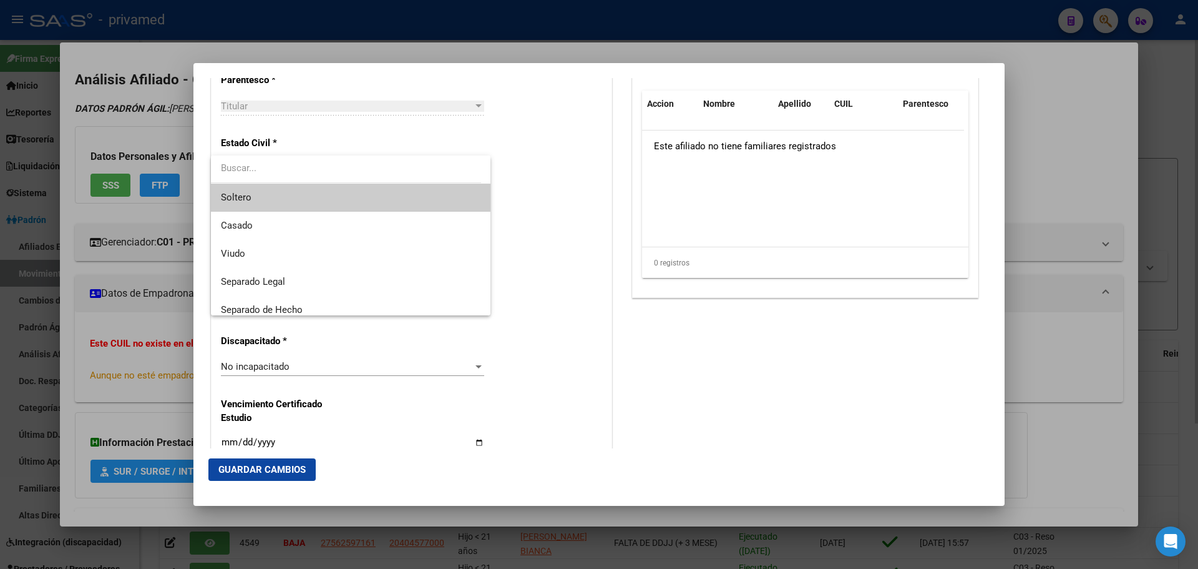
click at [280, 200] on span "Soltero" at bounding box center [351, 197] width 260 height 28
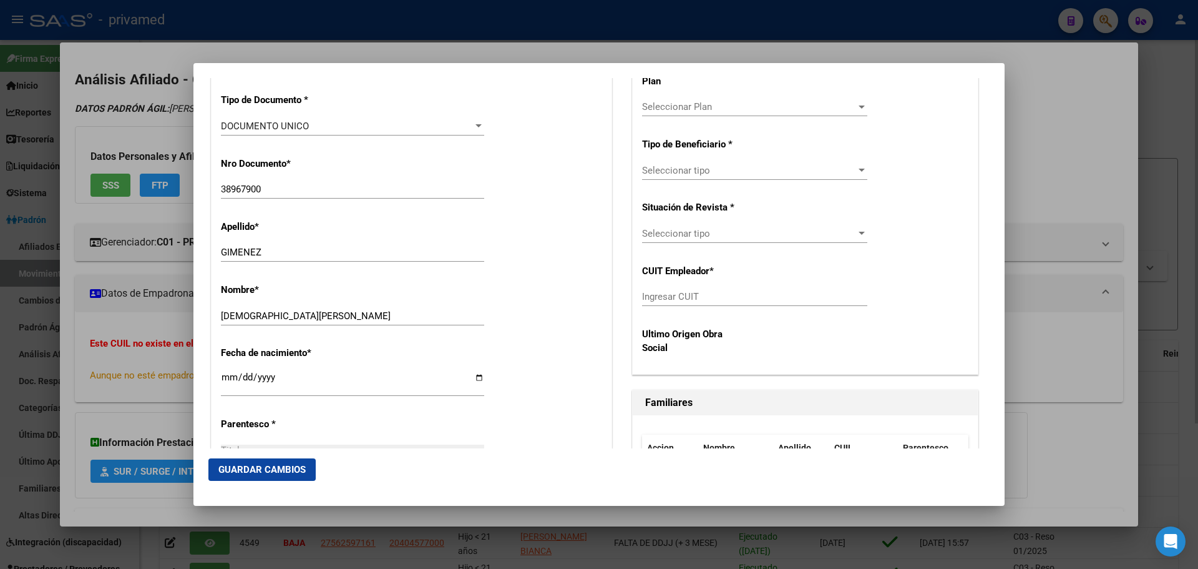
scroll to position [312, 0]
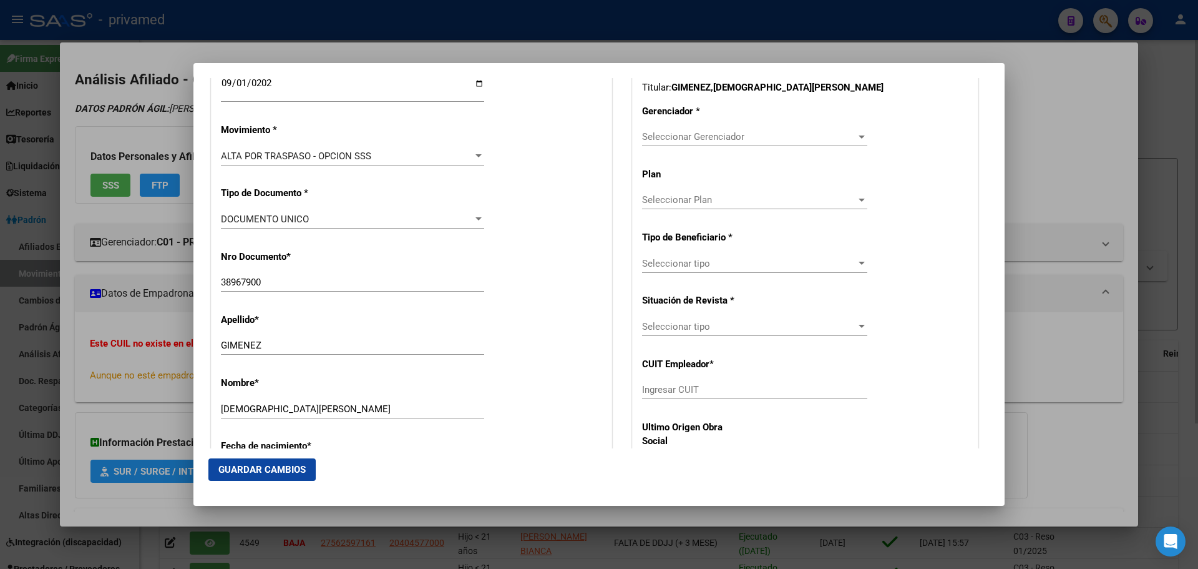
click at [692, 137] on span "Seleccionar Gerenciador" at bounding box center [749, 136] width 214 height 11
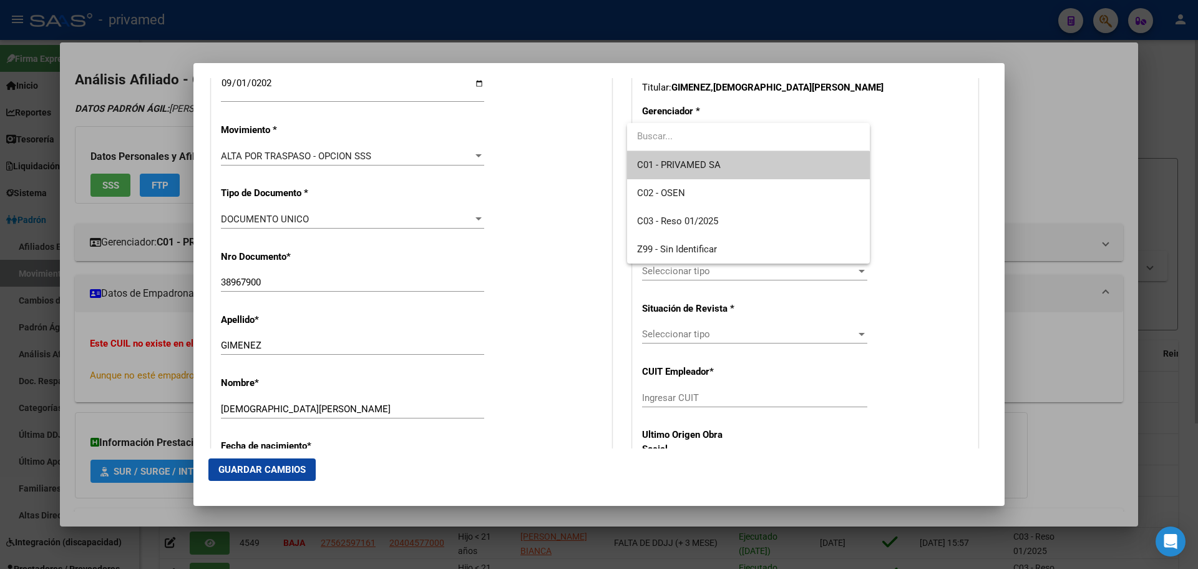
click at [705, 165] on span "C01 - PRIVAMED SA" at bounding box center [679, 164] width 84 height 11
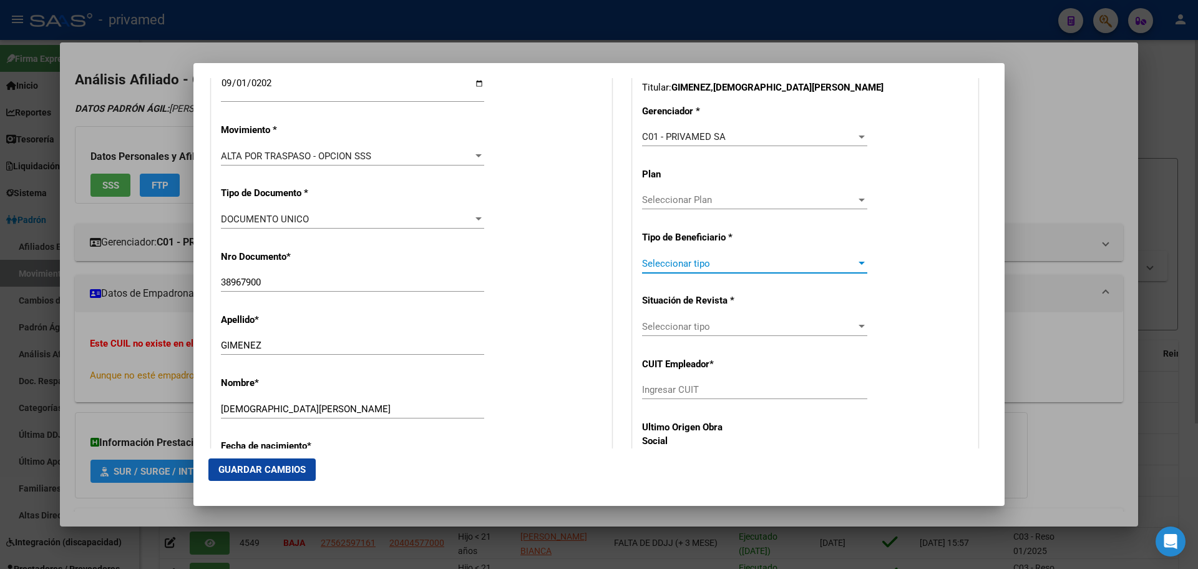
click at [722, 260] on span "Seleccionar tipo" at bounding box center [749, 263] width 214 height 11
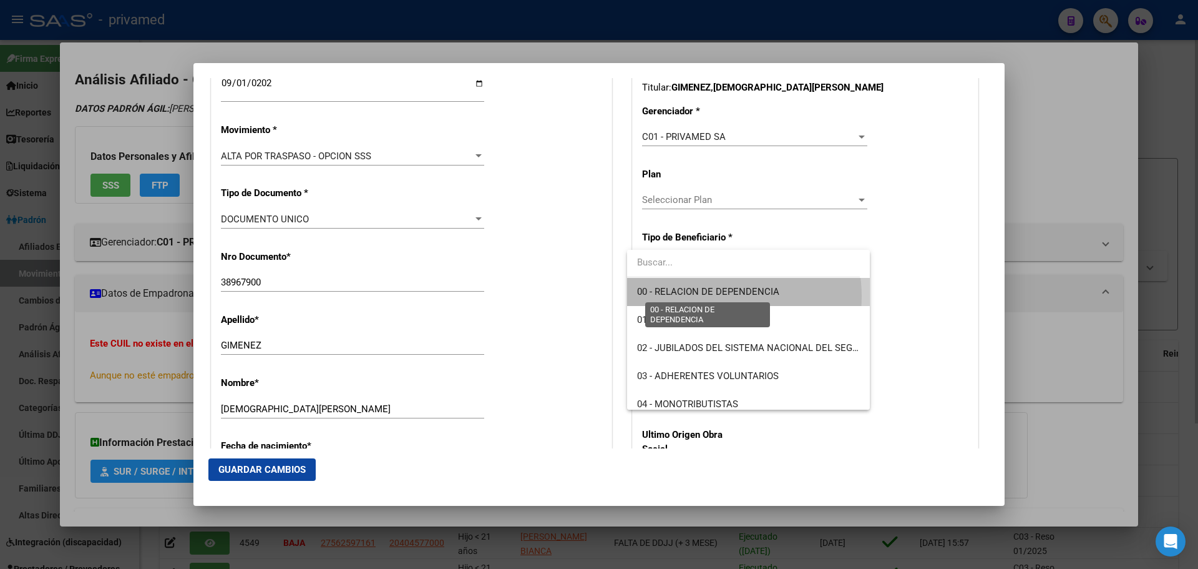
click at [718, 296] on span "00 - RELACION DE DEPENDENCIA" at bounding box center [708, 291] width 142 height 11
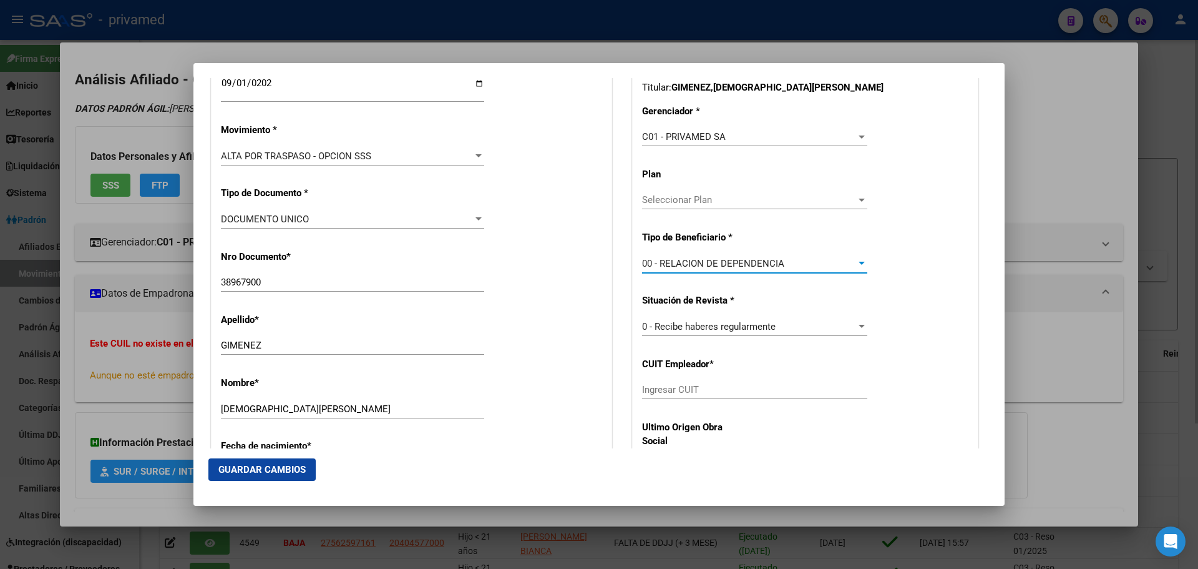
click at [662, 386] on input "Ingresar CUIT" at bounding box center [754, 389] width 225 height 11
paste input "30-71020467-1"
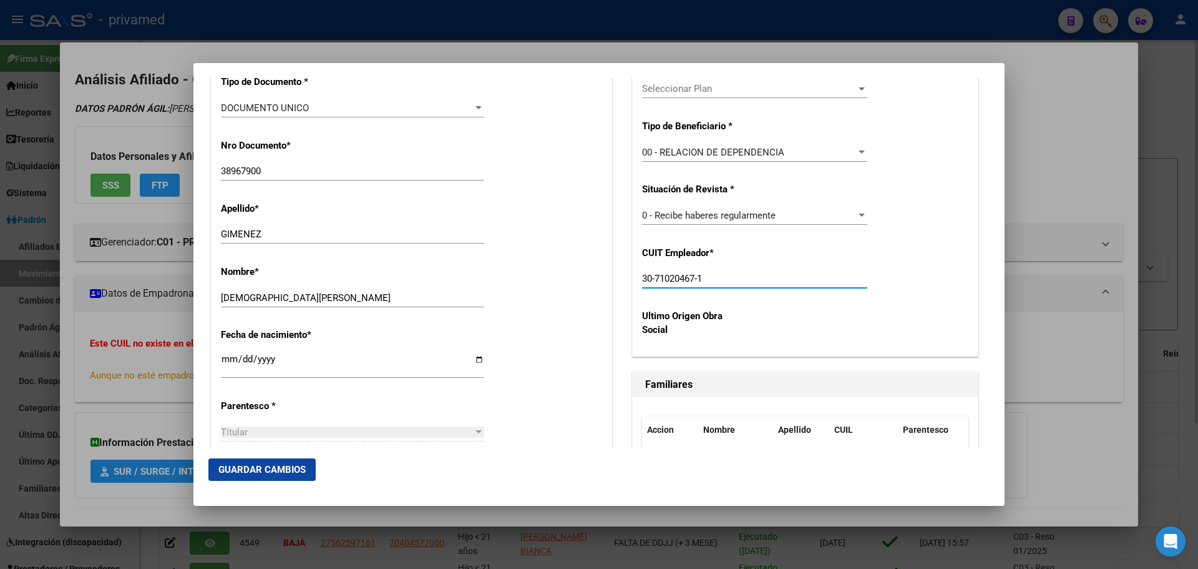
scroll to position [624, 0]
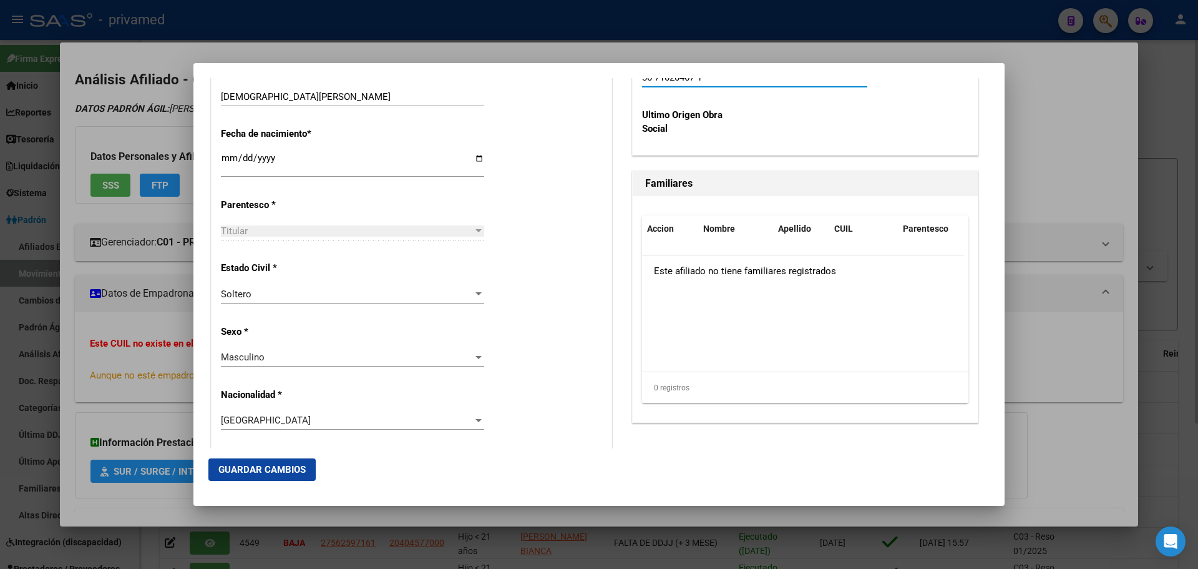
type input "30-71020467-1"
click at [280, 472] on span "Guardar Cambios" at bounding box center [261, 469] width 87 height 11
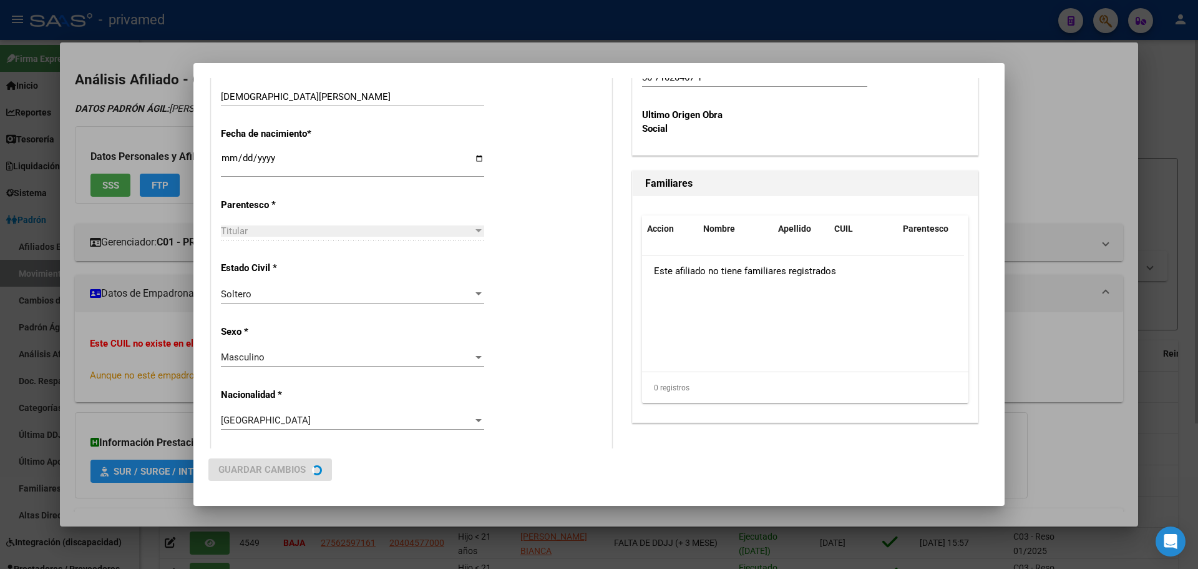
scroll to position [0, 0]
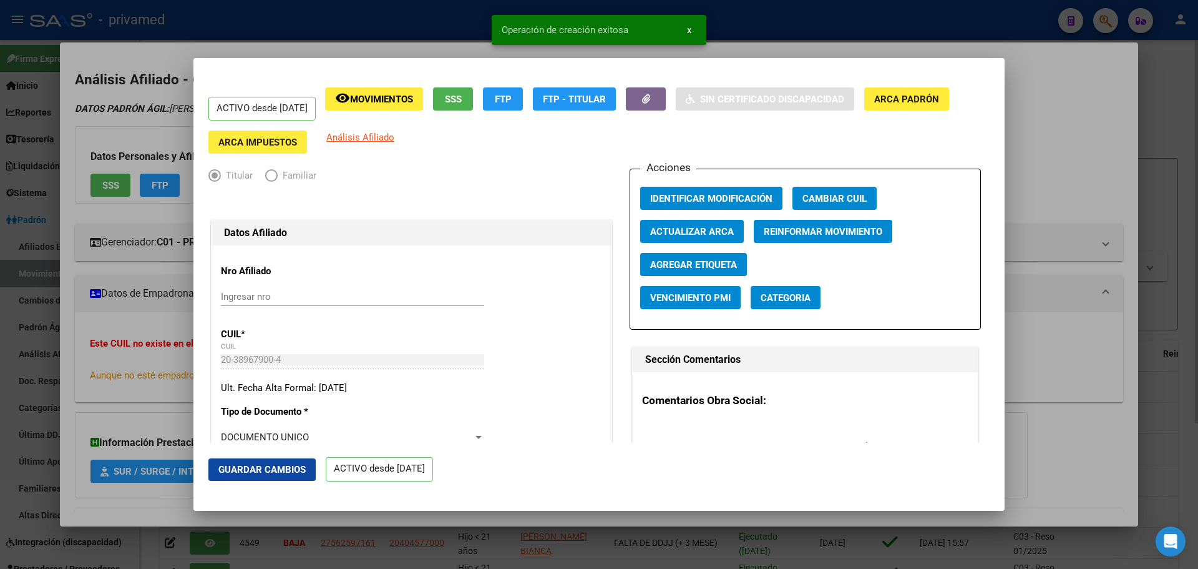
click at [280, 467] on span "Guardar Cambios" at bounding box center [261, 469] width 87 height 11
click at [1049, 146] on div at bounding box center [599, 284] width 1198 height 569
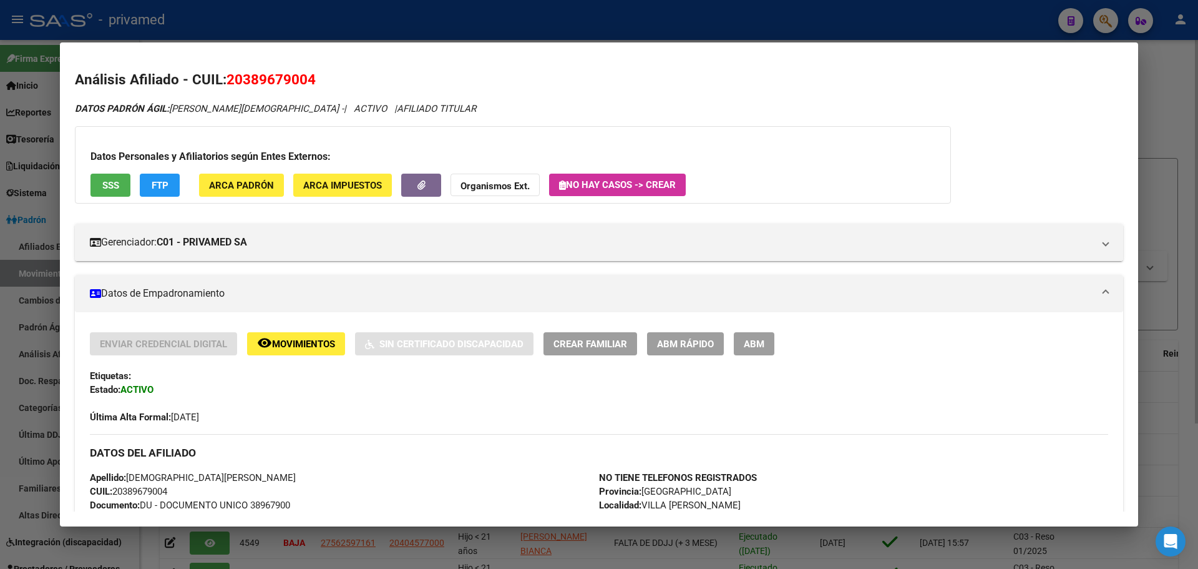
click at [462, 26] on div at bounding box center [599, 284] width 1198 height 569
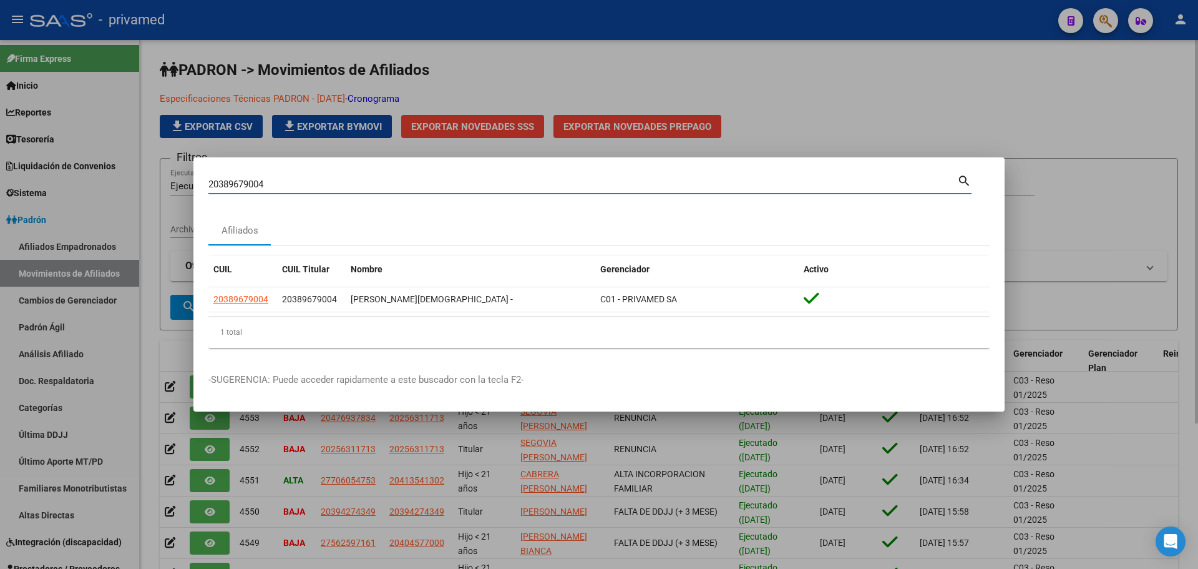
click at [285, 179] on input "20389679004" at bounding box center [582, 184] width 749 height 11
paste input "7296955359"
type input "27296955359"
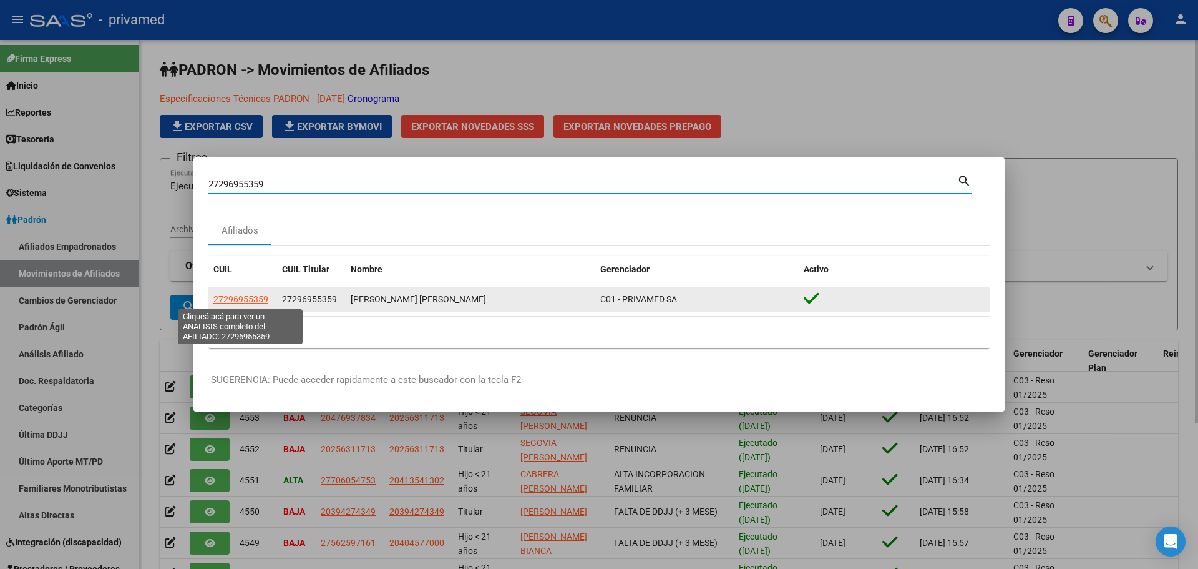
click at [254, 294] on span "27296955359" at bounding box center [240, 299] width 55 height 10
type textarea "27296955359"
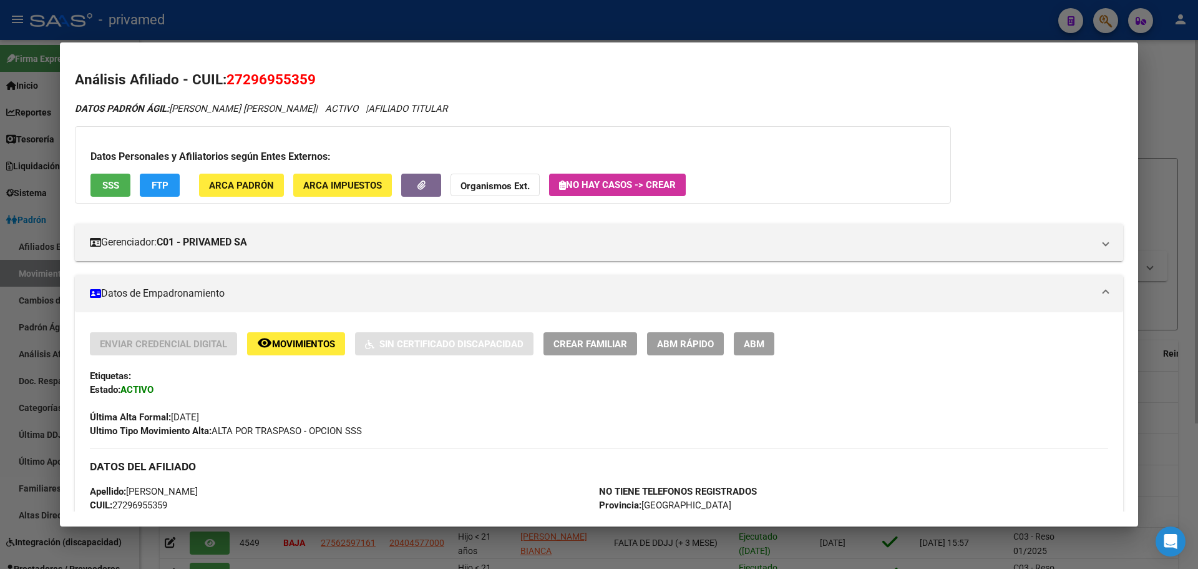
click at [301, 14] on div at bounding box center [599, 284] width 1198 height 569
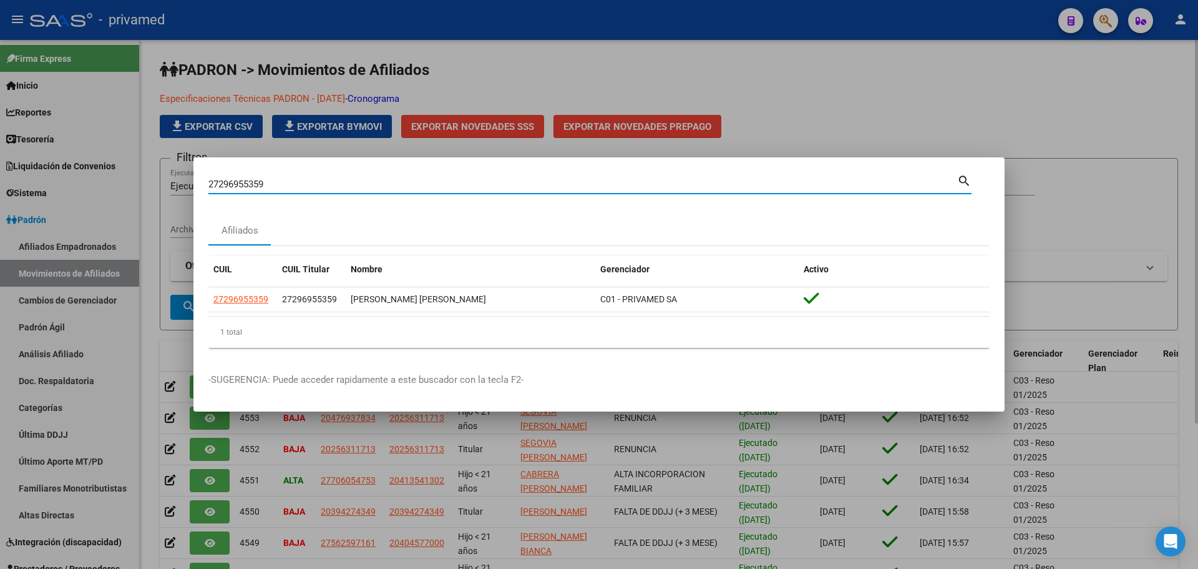
click at [270, 183] on input "27296955359" at bounding box center [582, 184] width 749 height 11
paste input "0462847166"
type input "20462847166"
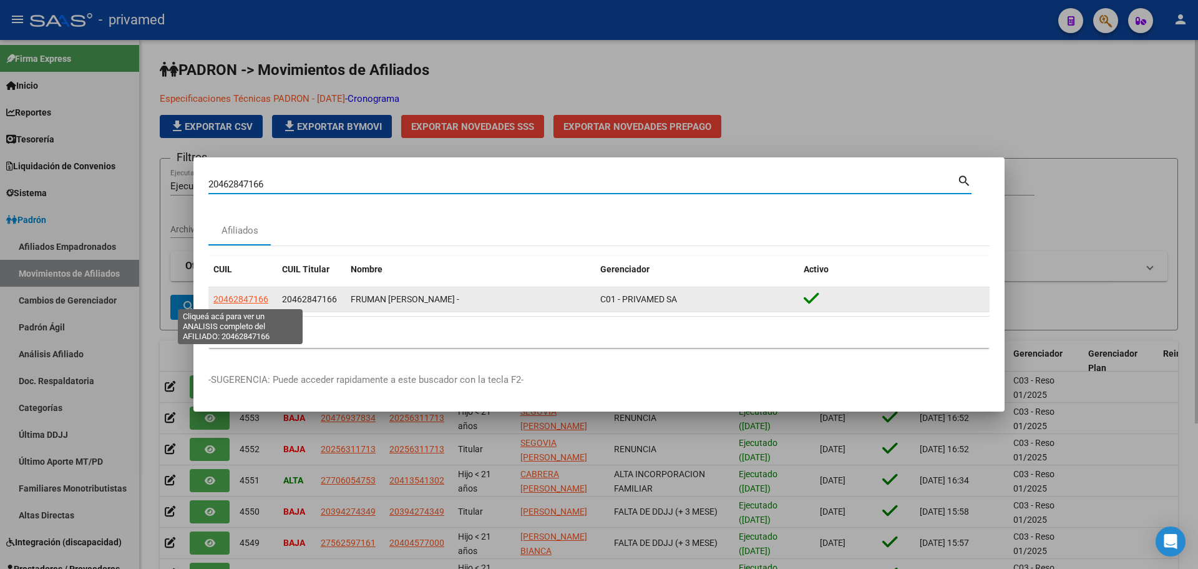
click at [248, 298] on span "20462847166" at bounding box center [240, 299] width 55 height 10
type textarea "20462847166"
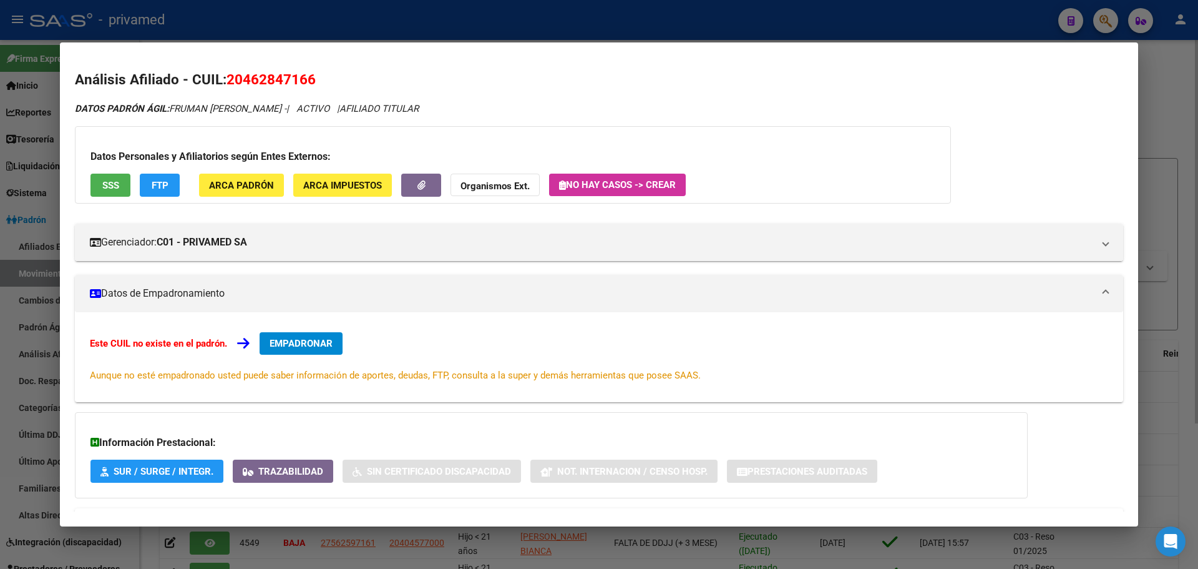
click at [306, 341] on span "EMPADRONAR" at bounding box center [301, 343] width 63 height 11
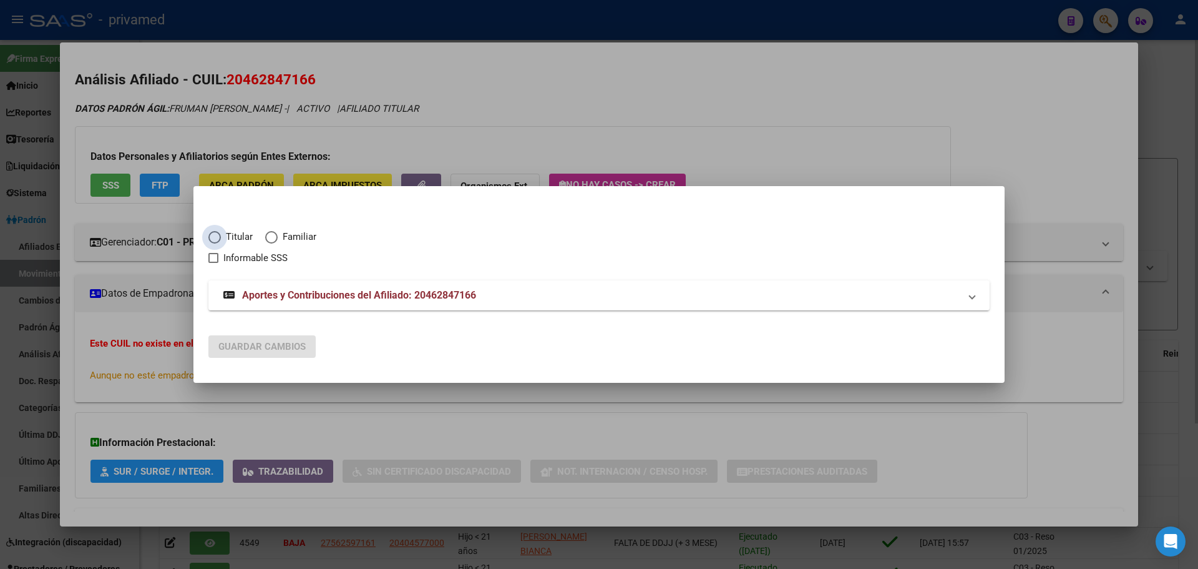
click at [230, 238] on span "Titular" at bounding box center [237, 237] width 32 height 14
click at [221, 238] on input "Titular" at bounding box center [214, 237] width 12 height 12
radio input "true"
checkbox input "true"
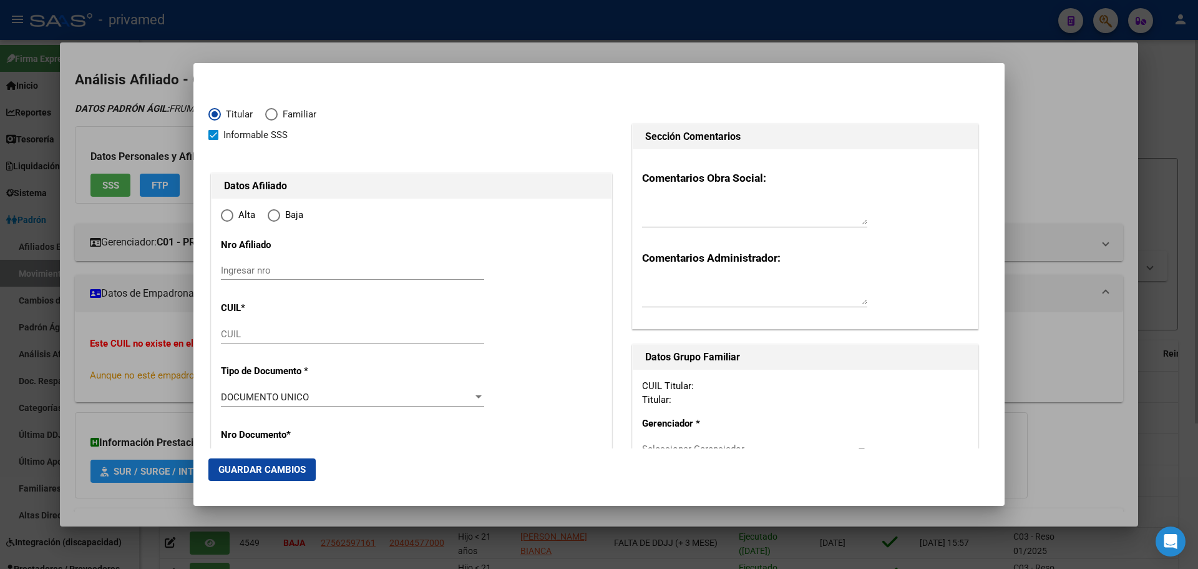
type input "20-46284716-6"
type input "46284716"
type input "FRUMAN [PERSON_NAME]"
type input "[DATE]"
type input "[PERSON_NAME]"
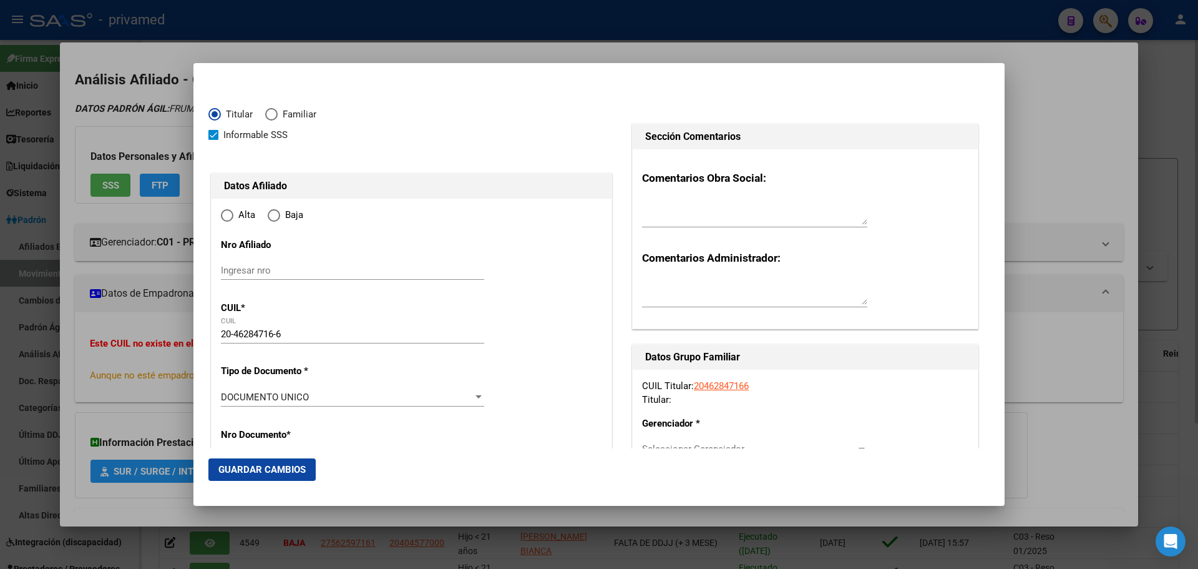
type input "1759"
type input "CHASSAING"
type input "5439"
radio input "true"
click at [226, 222] on label "Alta" at bounding box center [244, 215] width 47 height 14
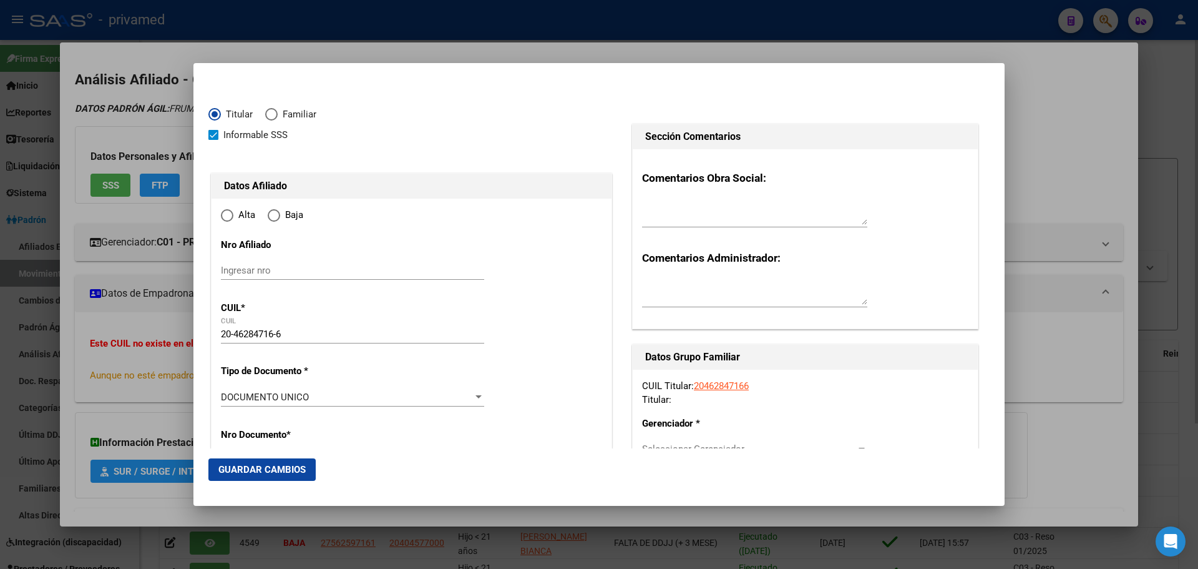
click at [226, 222] on input "Alta" at bounding box center [227, 215] width 12 height 12
type input "[PERSON_NAME]"
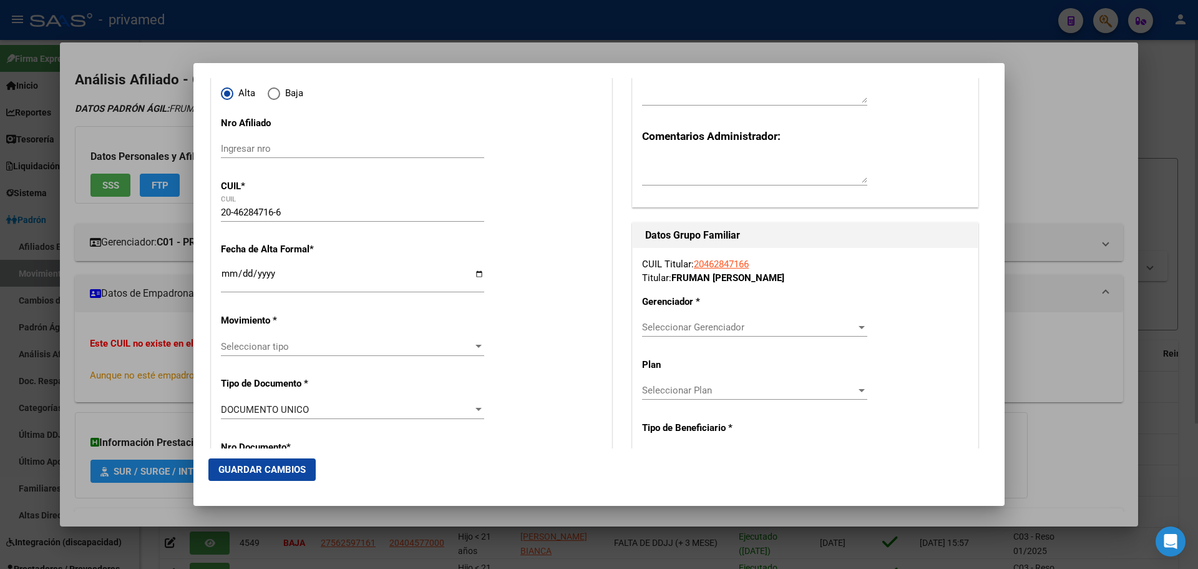
scroll to position [125, 0]
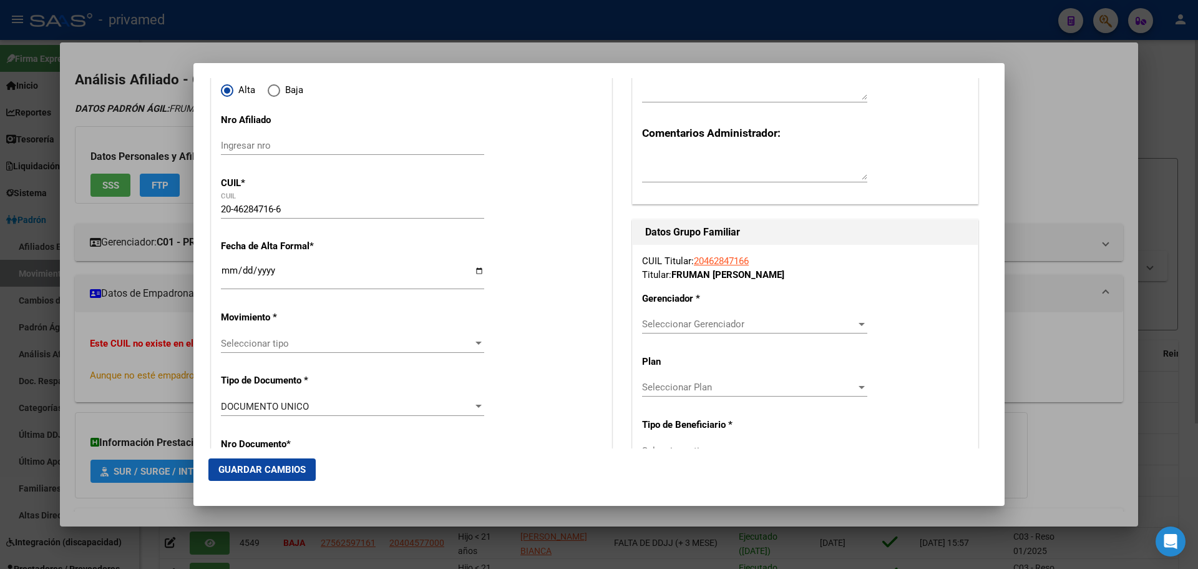
click at [227, 272] on input "Ingresar fecha" at bounding box center [352, 275] width 263 height 20
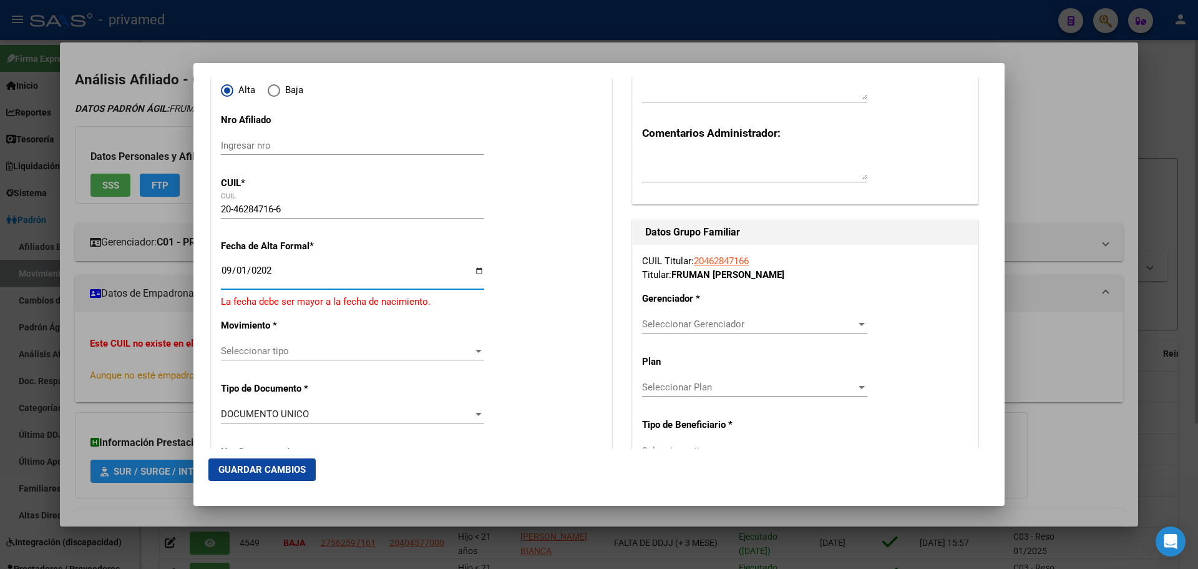
type input "[DATE]"
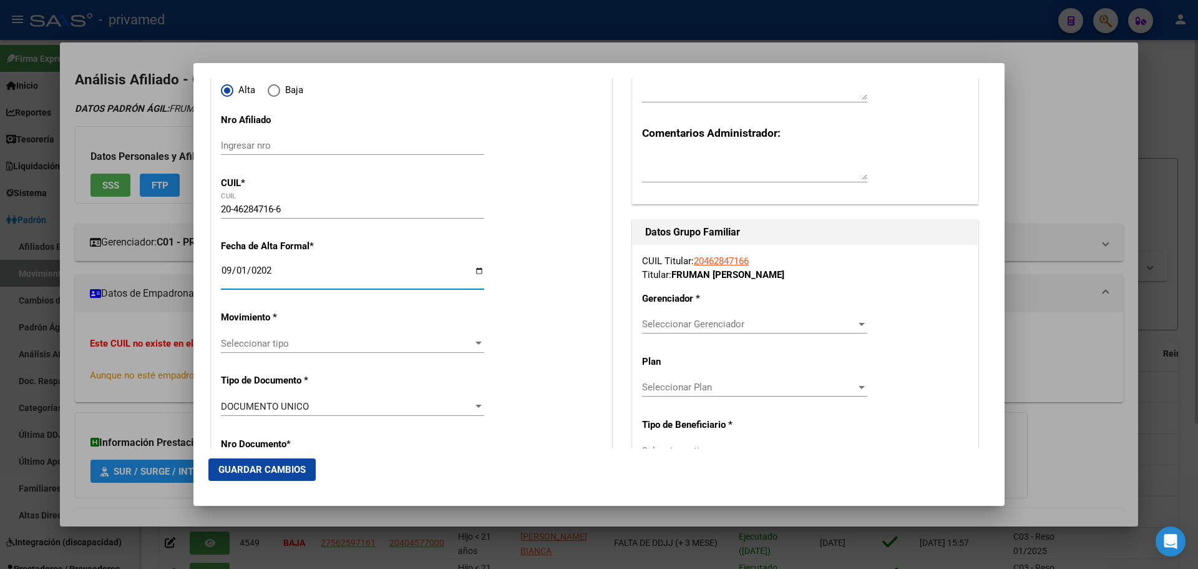
click at [273, 339] on span "Seleccionar tipo" at bounding box center [347, 343] width 252 height 11
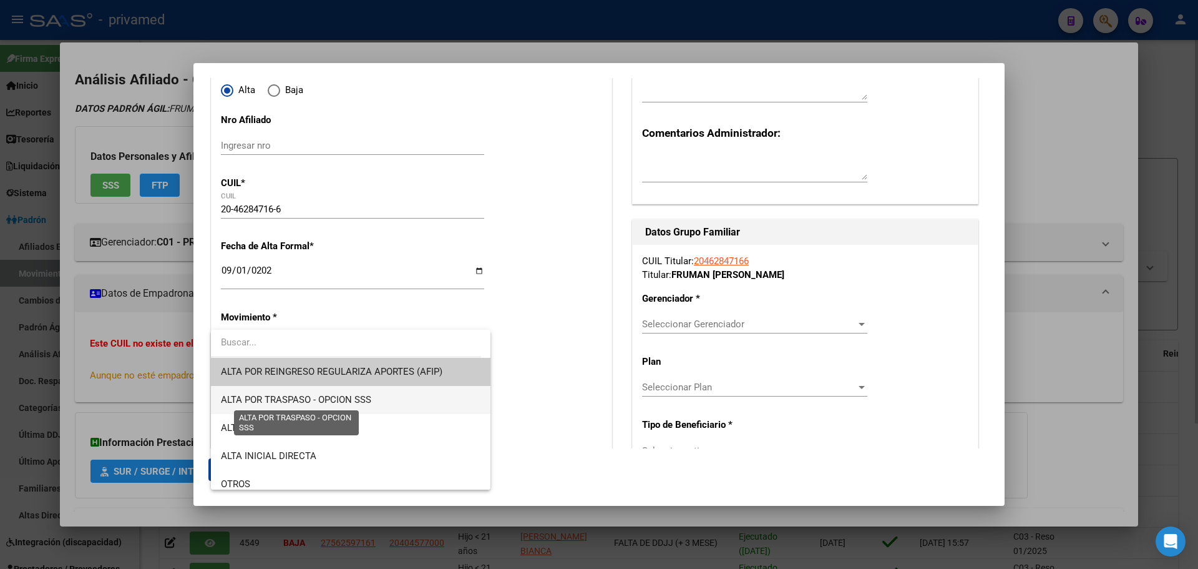
click at [285, 396] on span "ALTA POR TRASPASO - OPCION SSS" at bounding box center [296, 399] width 150 height 11
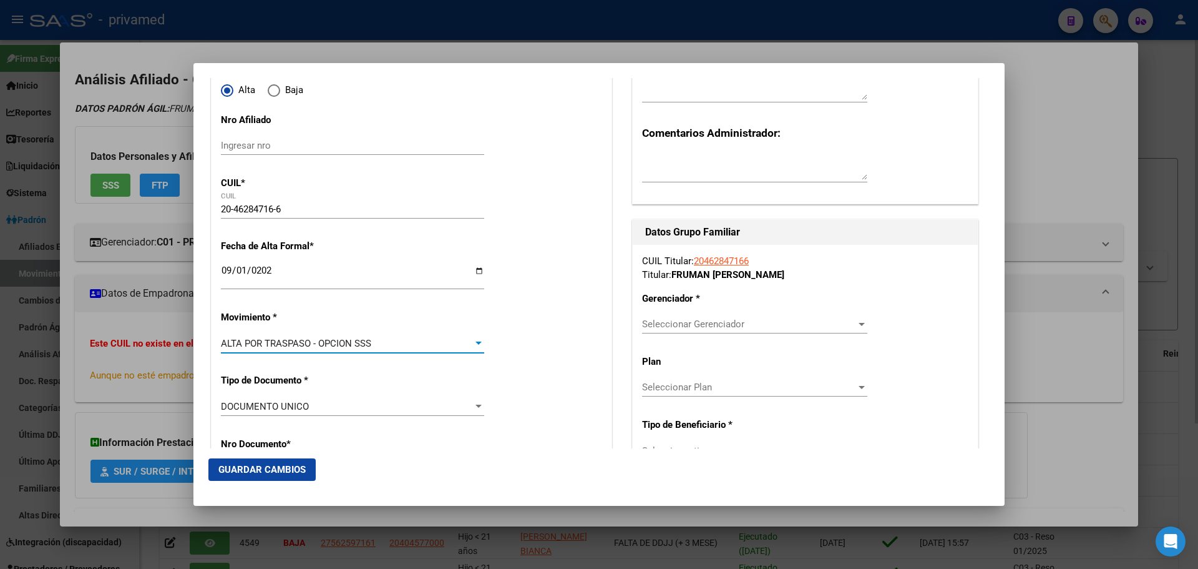
scroll to position [499, 0]
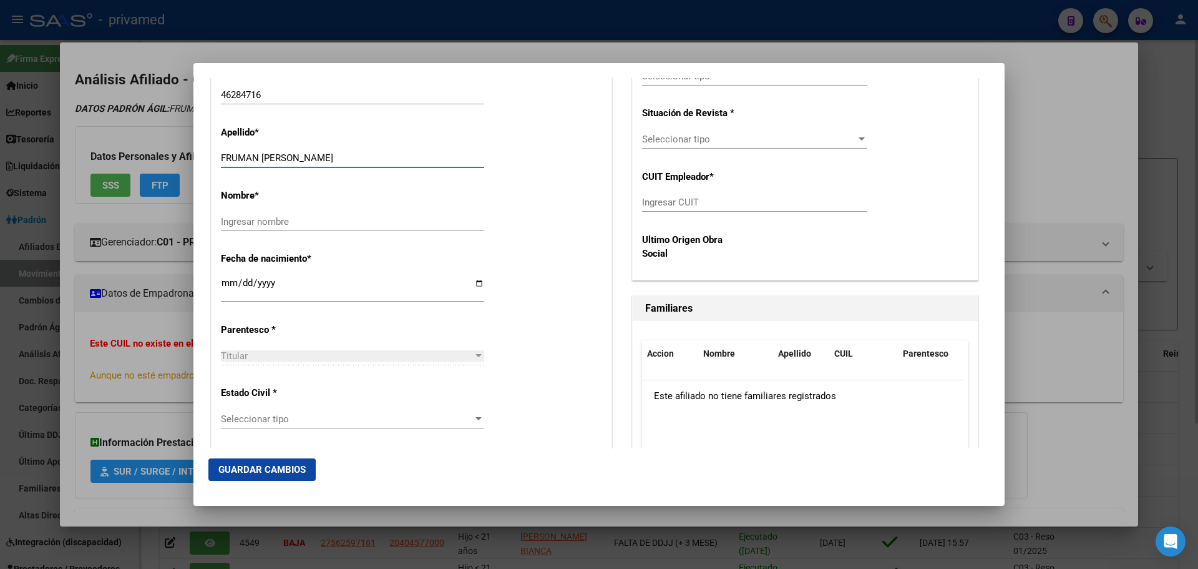
drag, startPoint x: 262, startPoint y: 155, endPoint x: 361, endPoint y: 154, distance: 99.2
click at [361, 155] on input "FRUMAN [PERSON_NAME]" at bounding box center [352, 157] width 263 height 11
type input "FRUMAN"
click at [295, 212] on div "Ingresar nombre" at bounding box center [352, 221] width 263 height 19
paste input "[PERSON_NAME]"
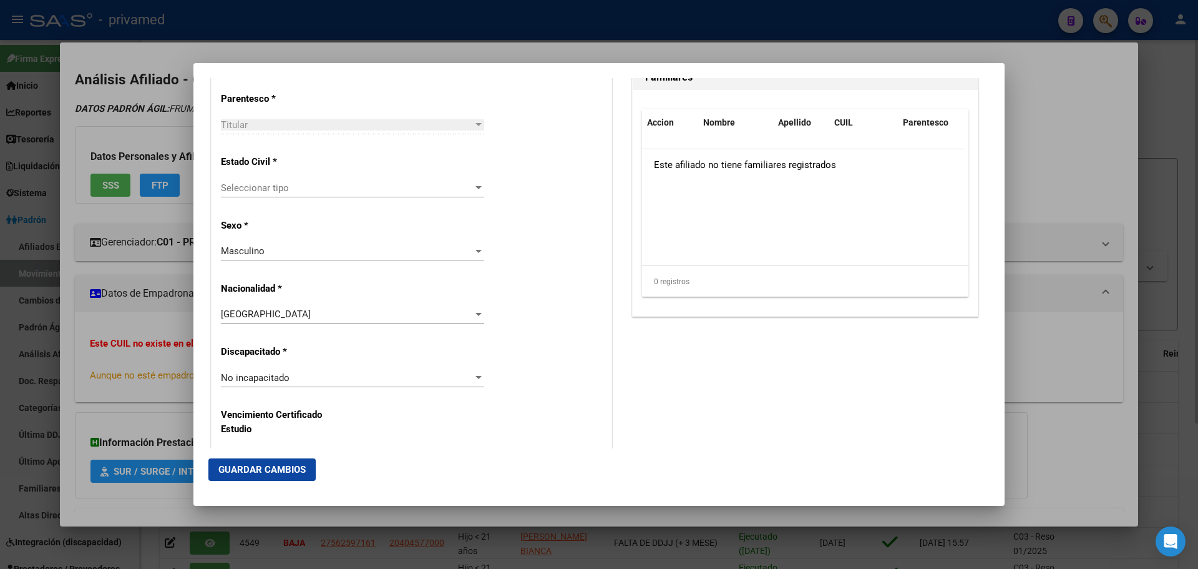
scroll to position [749, 0]
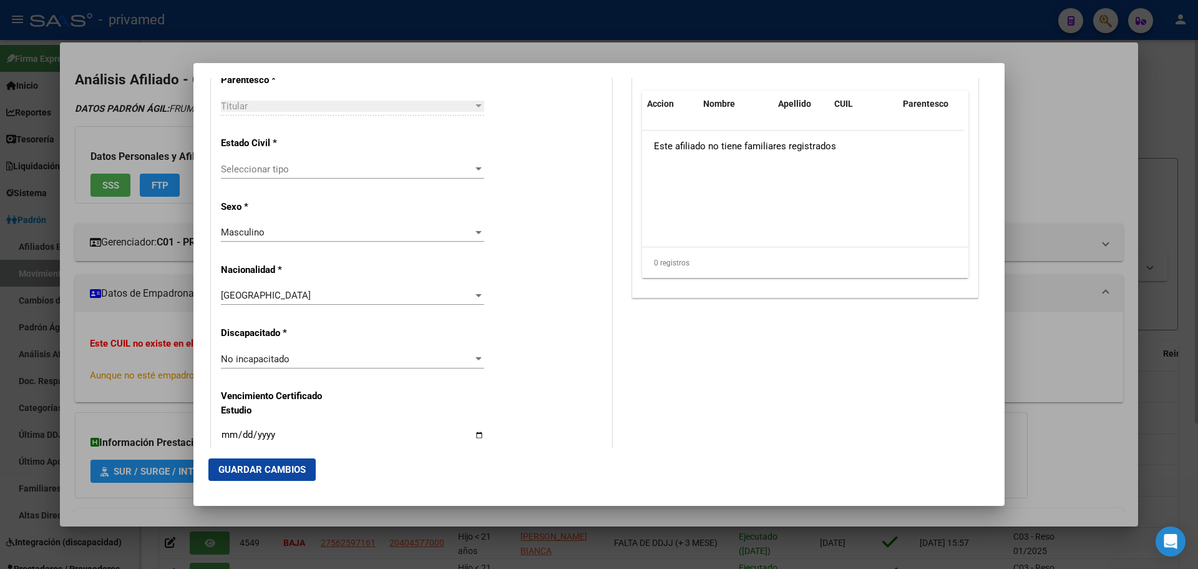
type input "[PERSON_NAME]"
click at [257, 170] on span "Seleccionar tipo" at bounding box center [347, 169] width 252 height 11
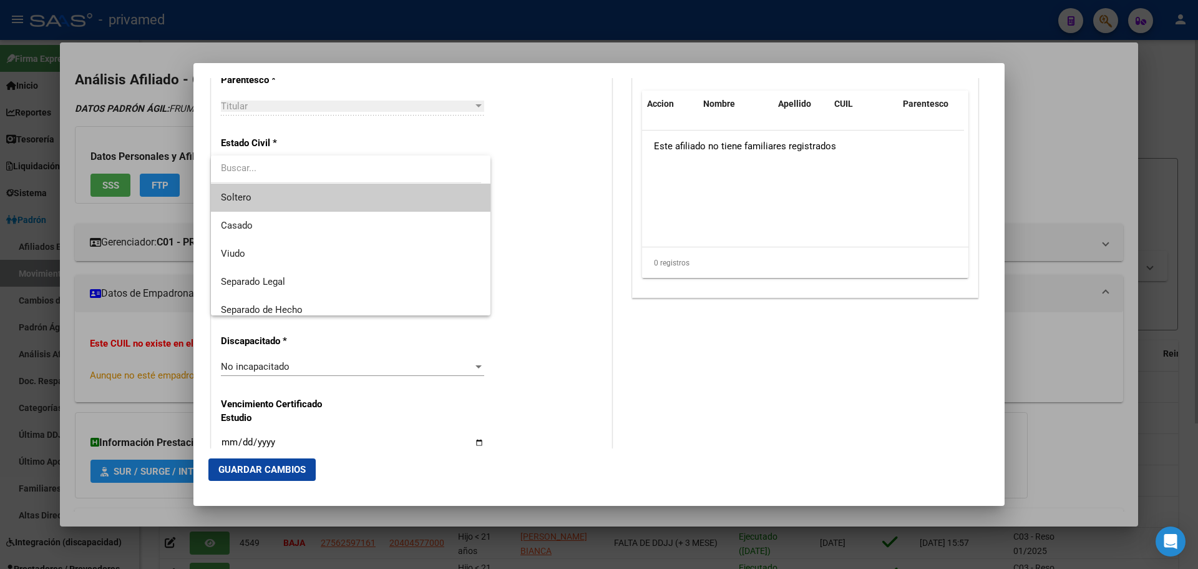
click at [265, 199] on span "Soltero" at bounding box center [351, 197] width 260 height 28
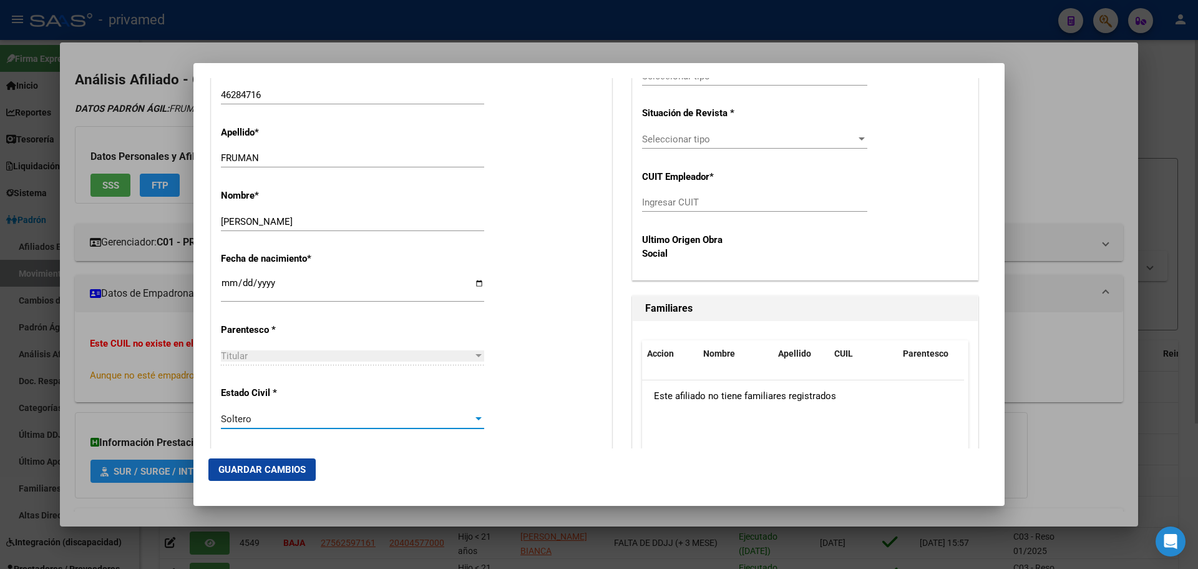
scroll to position [187, 0]
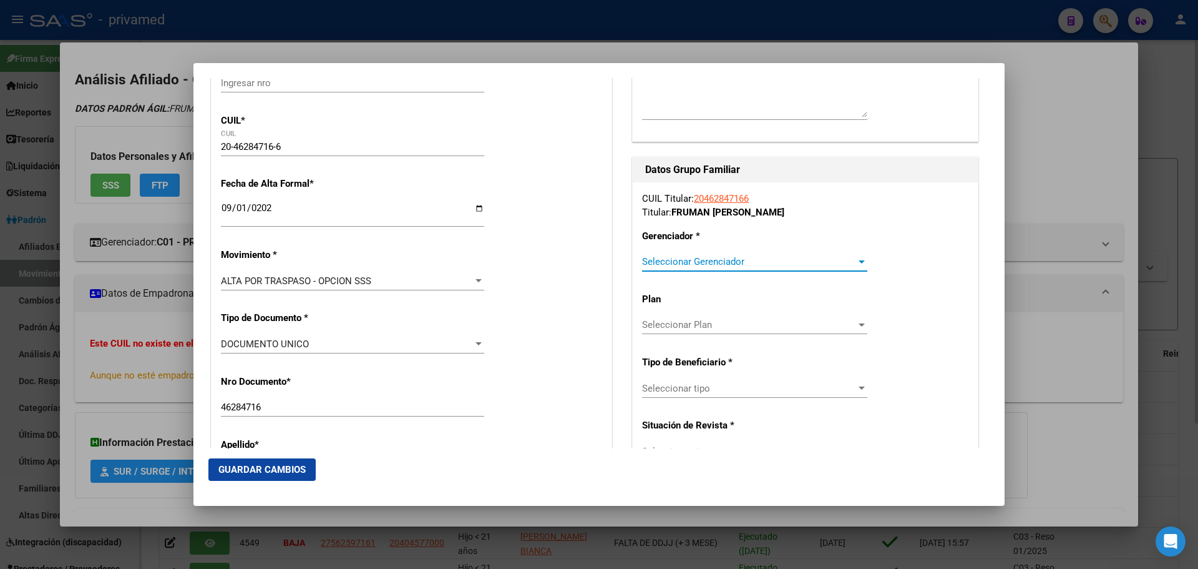
click at [710, 259] on span "Seleccionar Gerenciador" at bounding box center [749, 261] width 214 height 11
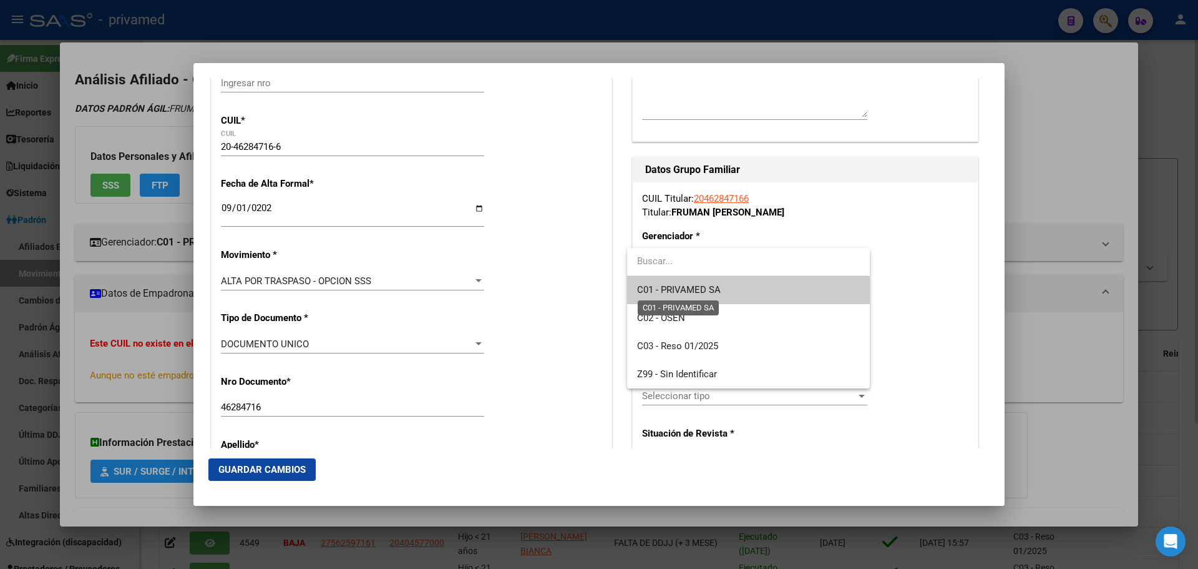
click at [701, 293] on span "C01 - PRIVAMED SA" at bounding box center [679, 289] width 84 height 11
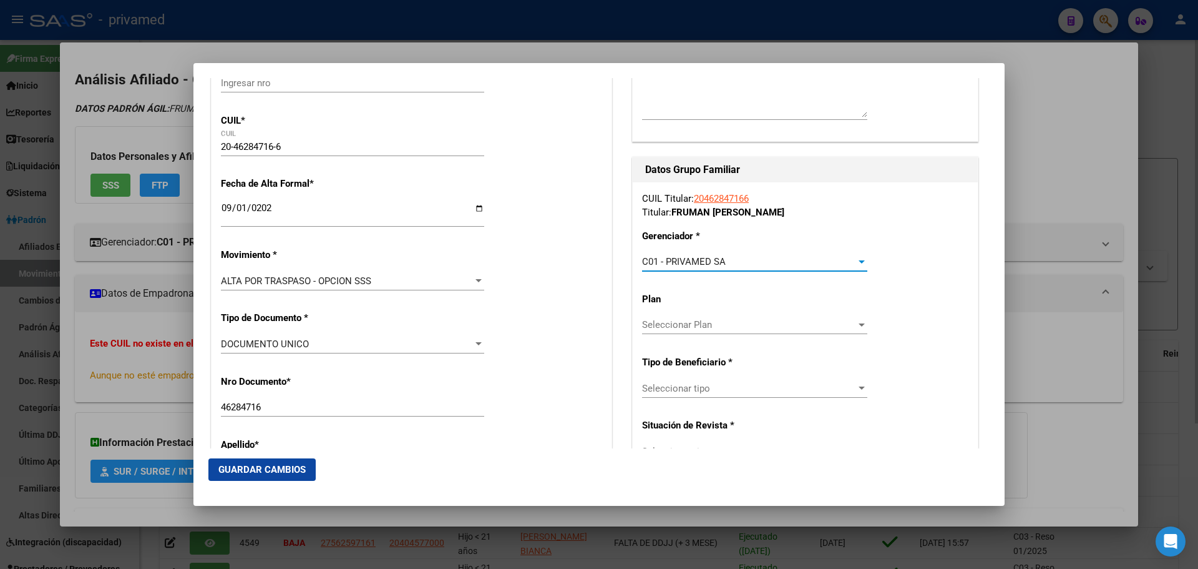
click at [714, 386] on span "Seleccionar tipo" at bounding box center [749, 388] width 214 height 11
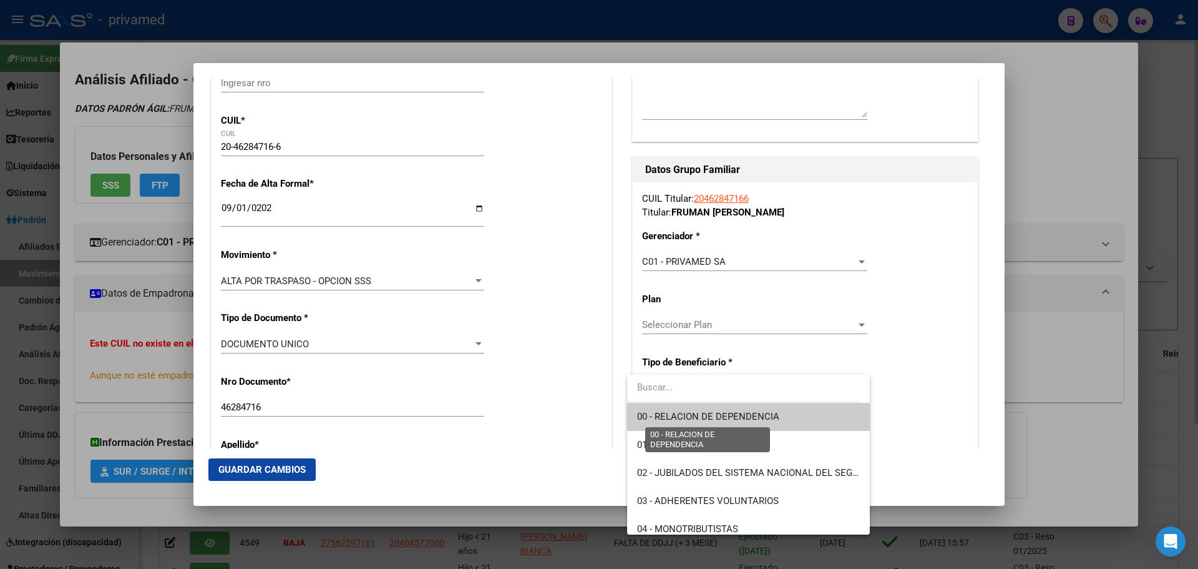
click at [728, 419] on span "00 - RELACION DE DEPENDENCIA" at bounding box center [708, 416] width 142 height 11
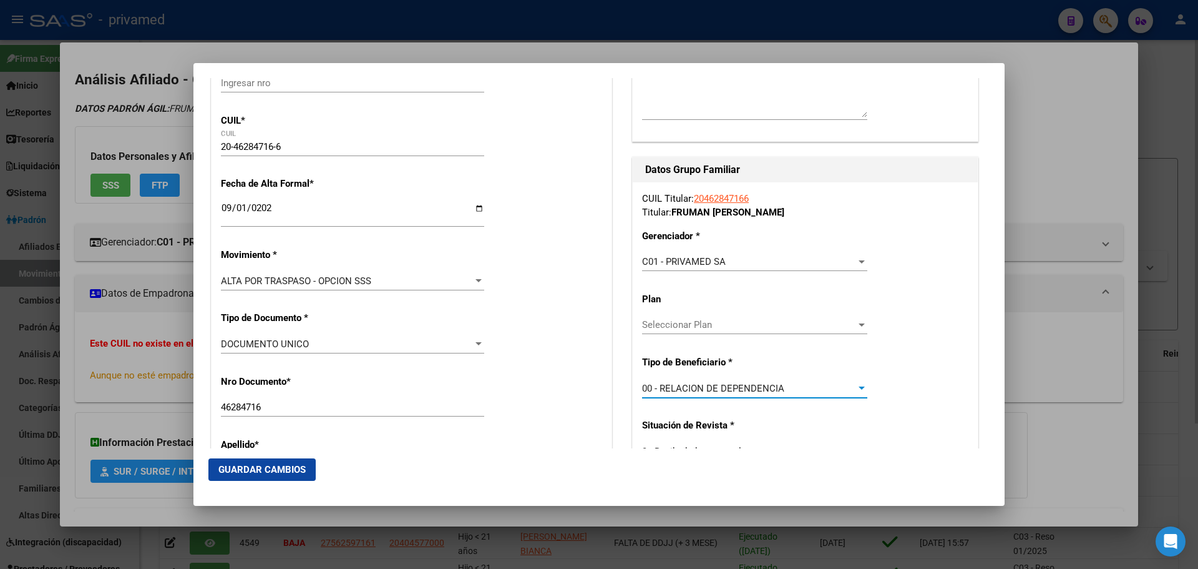
scroll to position [437, 0]
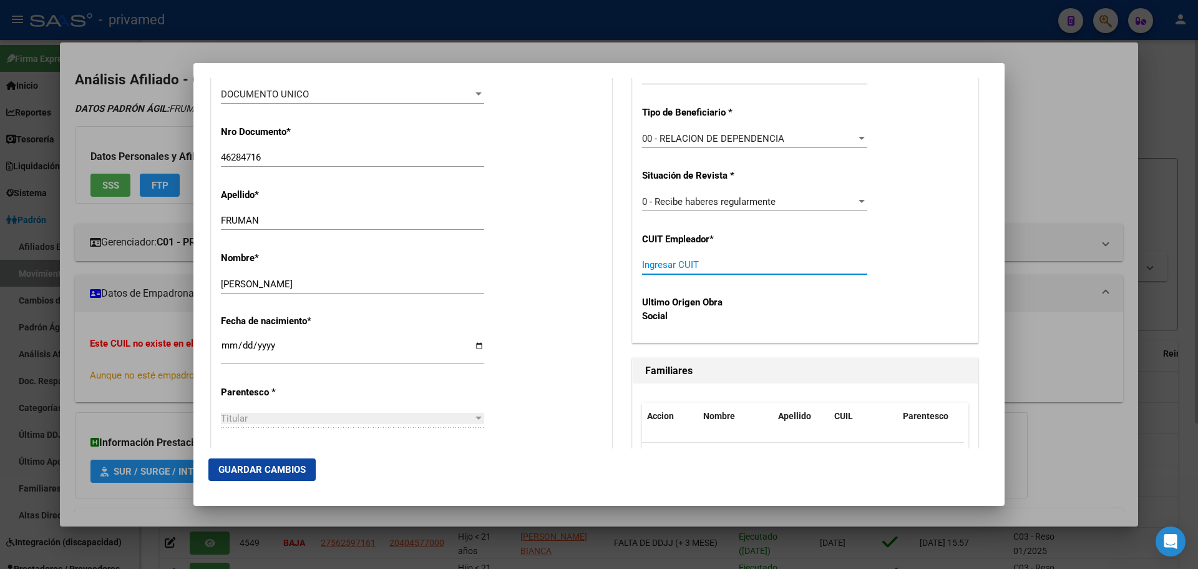
paste input "30-71020467-1"
click at [668, 267] on input "Ingresar CUIT" at bounding box center [754, 264] width 225 height 11
type input "30-71020467-1"
click at [247, 472] on span "Guardar Cambios" at bounding box center [261, 469] width 87 height 11
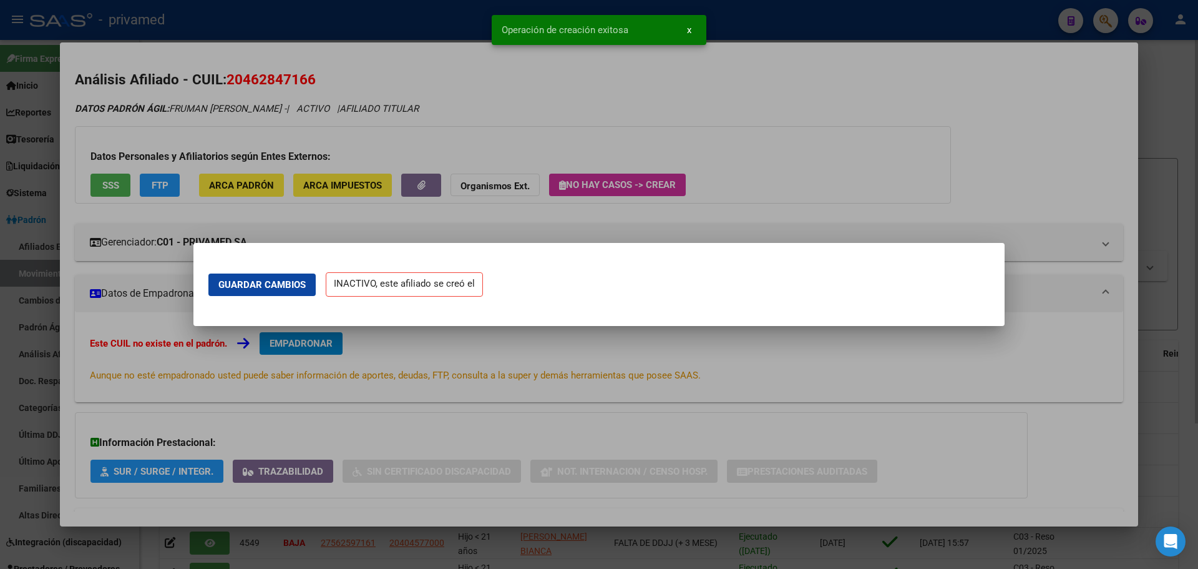
scroll to position [0, 0]
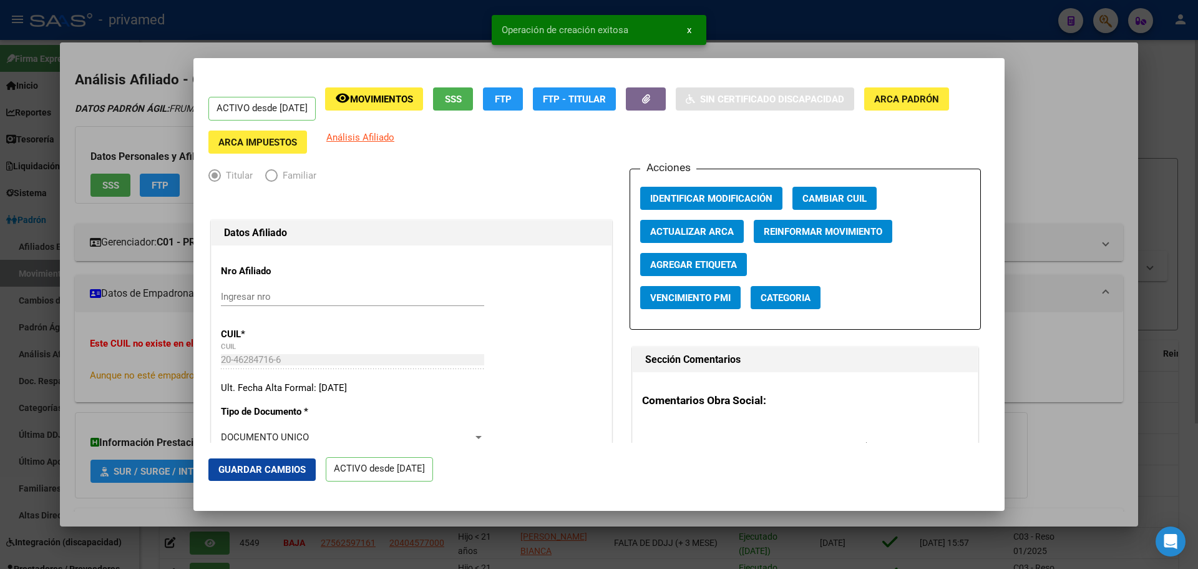
click at [229, 467] on span "Guardar Cambios" at bounding box center [261, 469] width 87 height 11
click at [1039, 210] on div at bounding box center [599, 284] width 1198 height 569
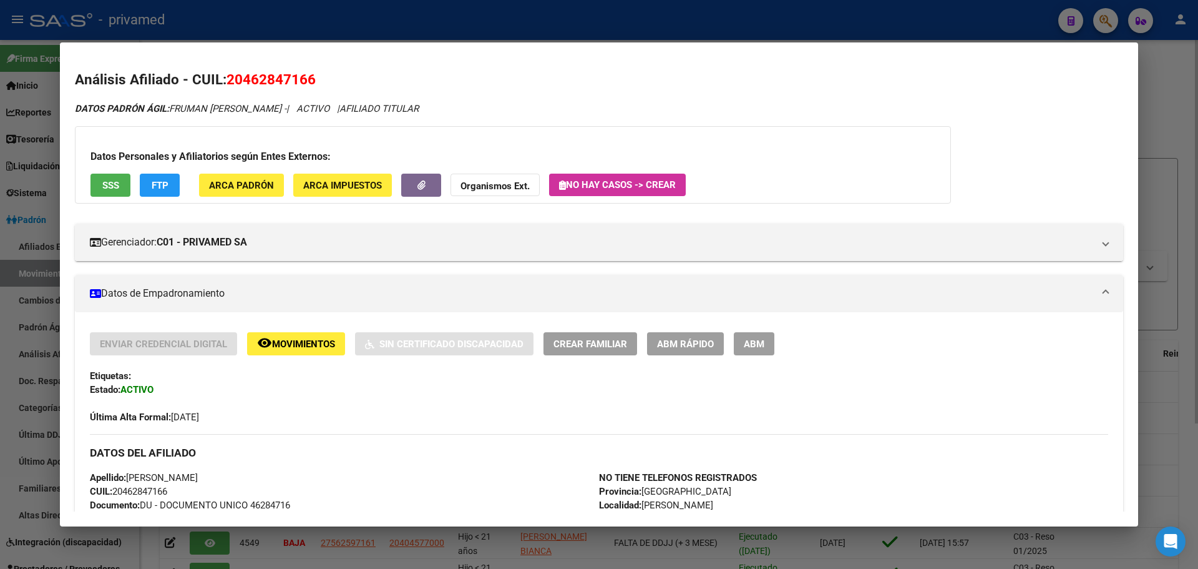
click at [452, 26] on div at bounding box center [599, 284] width 1198 height 569
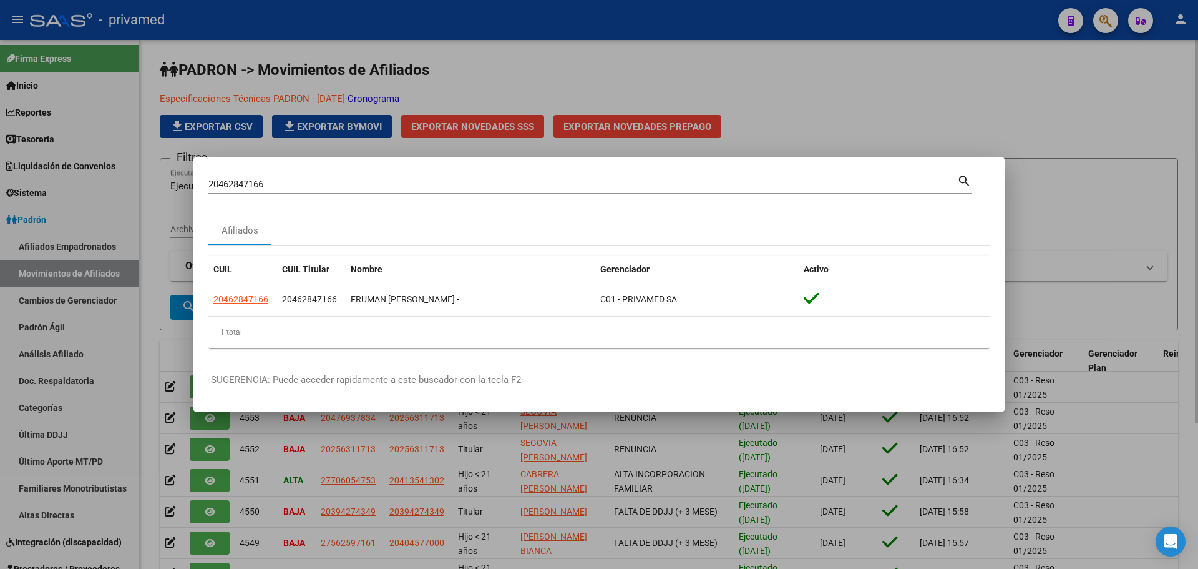
click at [283, 185] on input "20462847166" at bounding box center [582, 184] width 749 height 11
paste input "7423390110"
type input "27423390110"
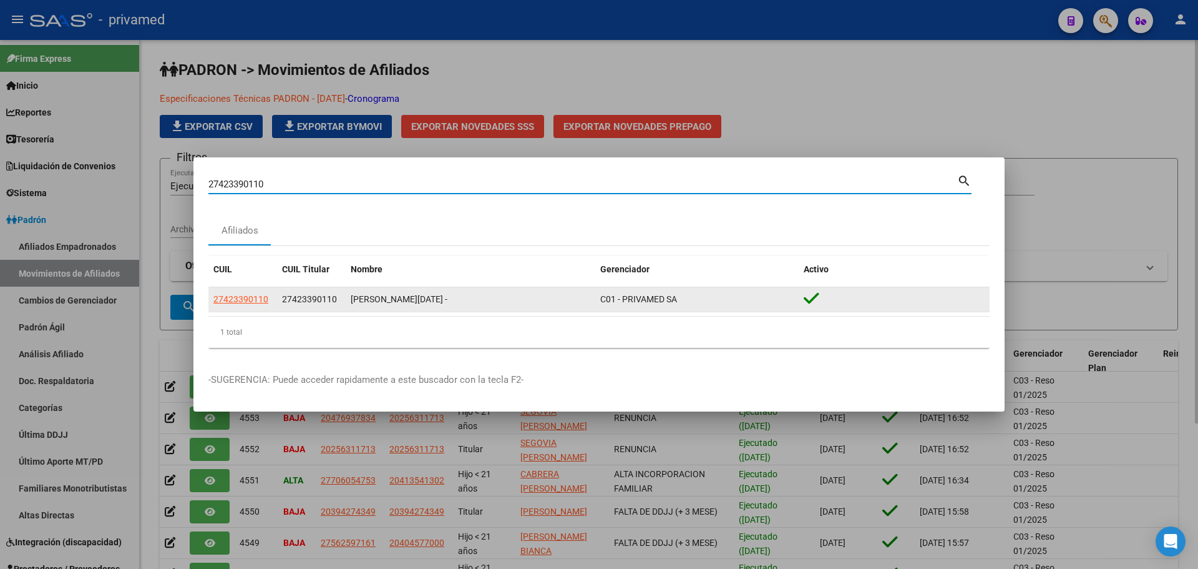
click at [255, 303] on span "27423390110" at bounding box center [240, 299] width 55 height 10
type textarea "27423390110"
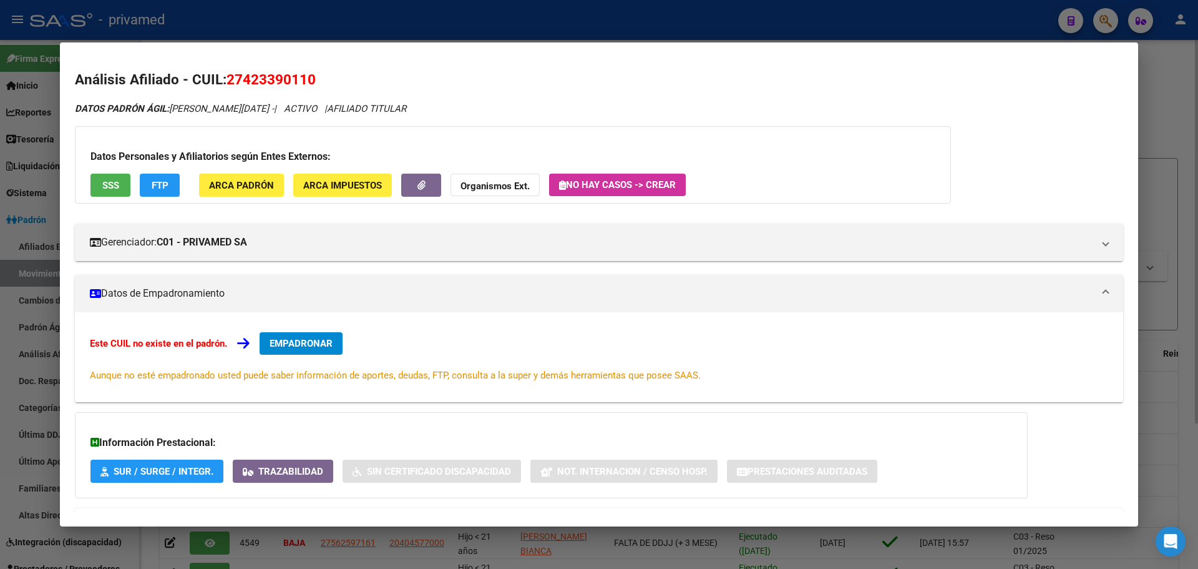
click at [302, 342] on span "EMPADRONAR" at bounding box center [301, 343] width 63 height 11
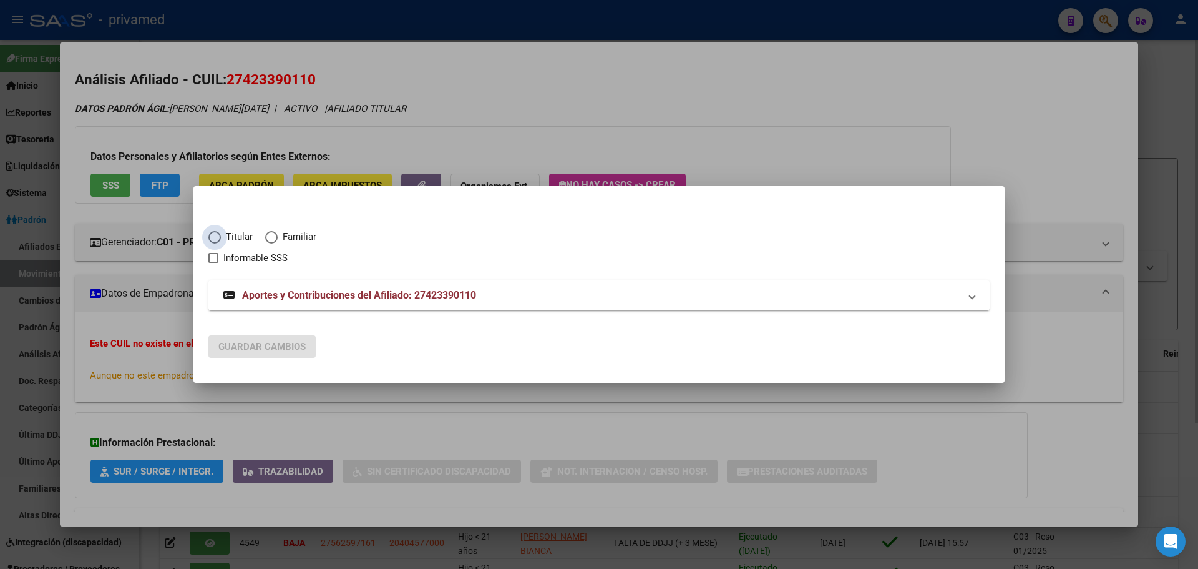
click at [238, 238] on span "Titular" at bounding box center [237, 237] width 32 height 14
click at [221, 238] on input "Titular" at bounding box center [214, 237] width 12 height 12
radio input "true"
checkbox input "true"
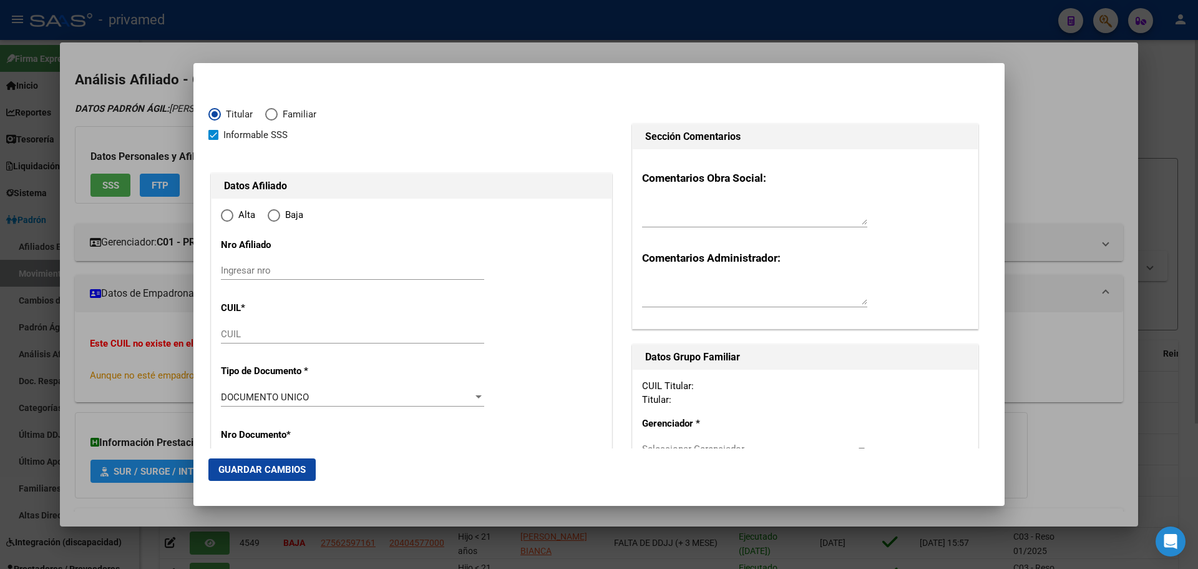
type input "27-42339011-0"
type input "42339011"
type input "ZAMBRANA"
type input "[PERSON_NAME][DATE]"
type input "[DATE]"
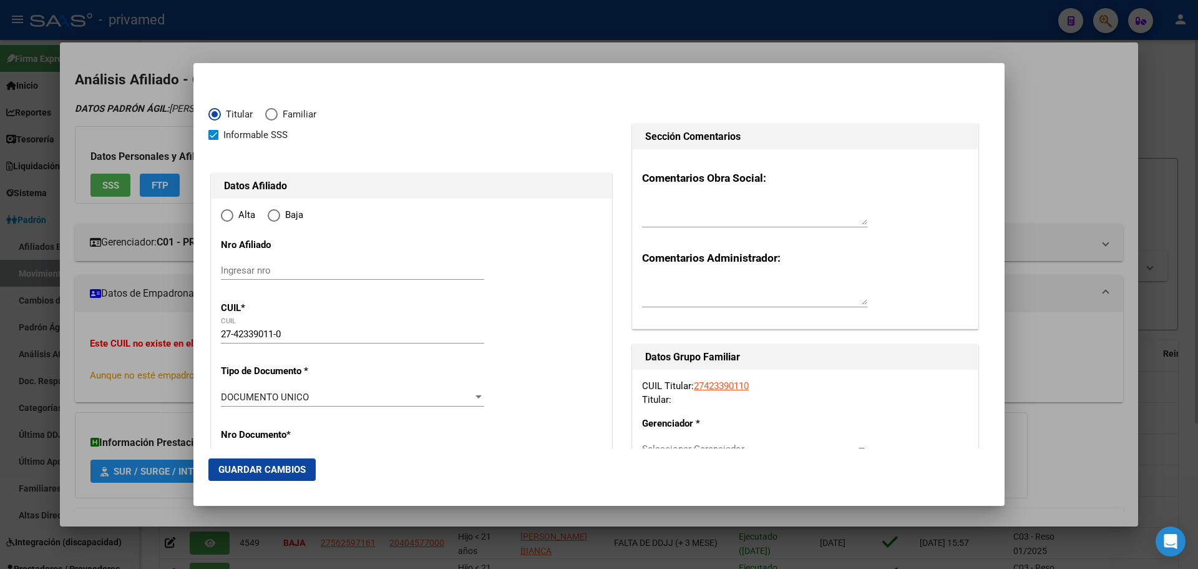
type input "9 DE ABRIL"
type input "1776"
type input "B [PERSON_NAME]"
type input "1360"
type input "0"
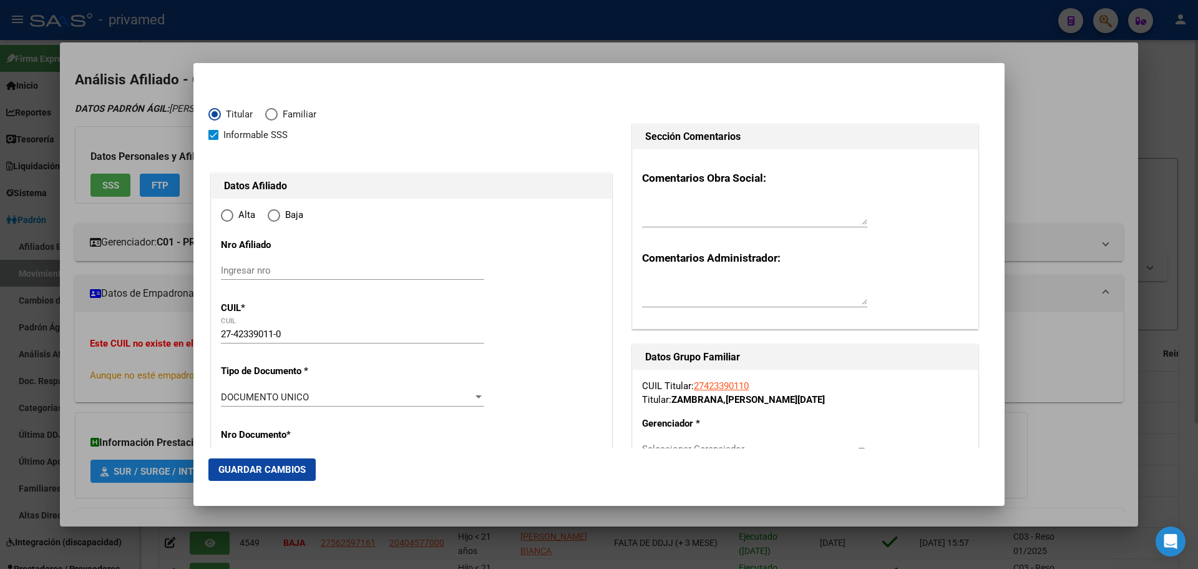
radio input "true"
type input "9 DE ABRIL"
click at [240, 225] on mat-radio-button "Alta" at bounding box center [244, 218] width 47 height 21
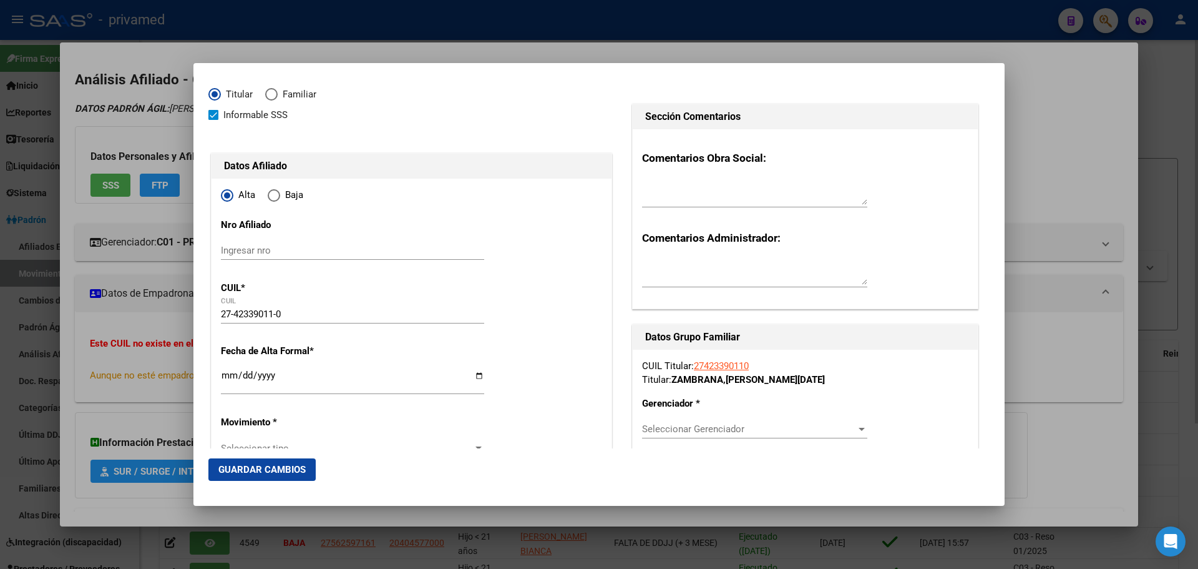
scroll to position [125, 0]
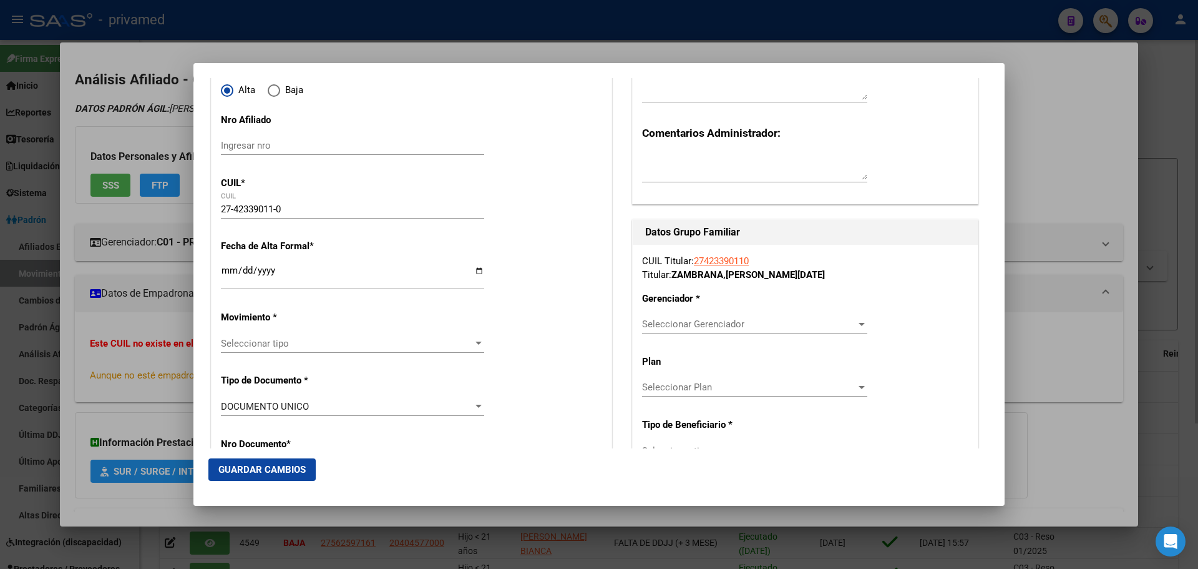
click at [223, 273] on input "Ingresar fecha" at bounding box center [352, 275] width 263 height 20
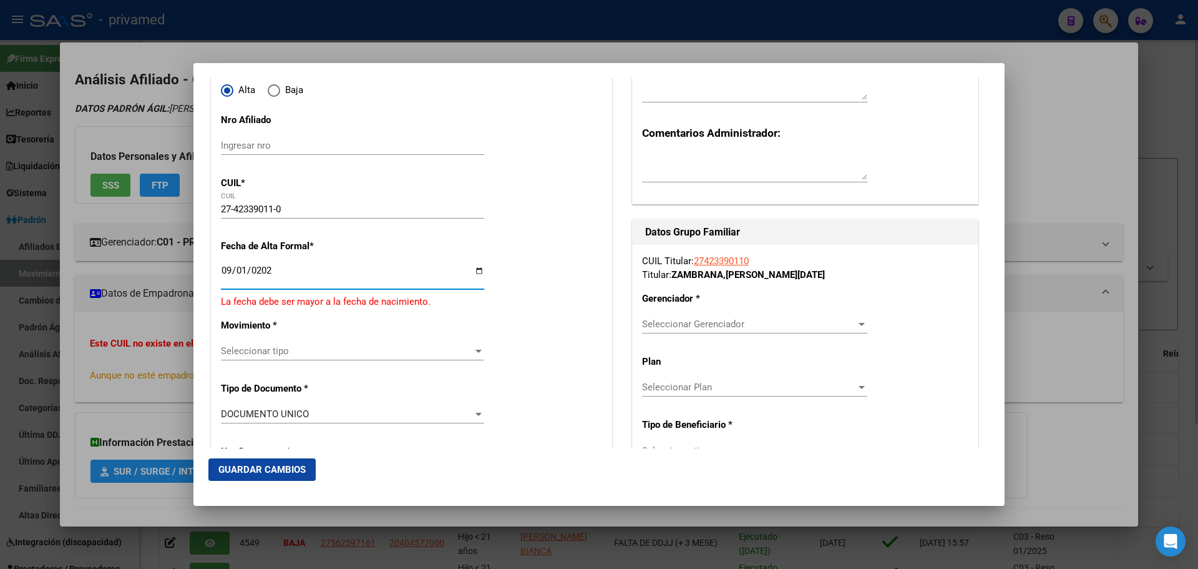
type input "[DATE]"
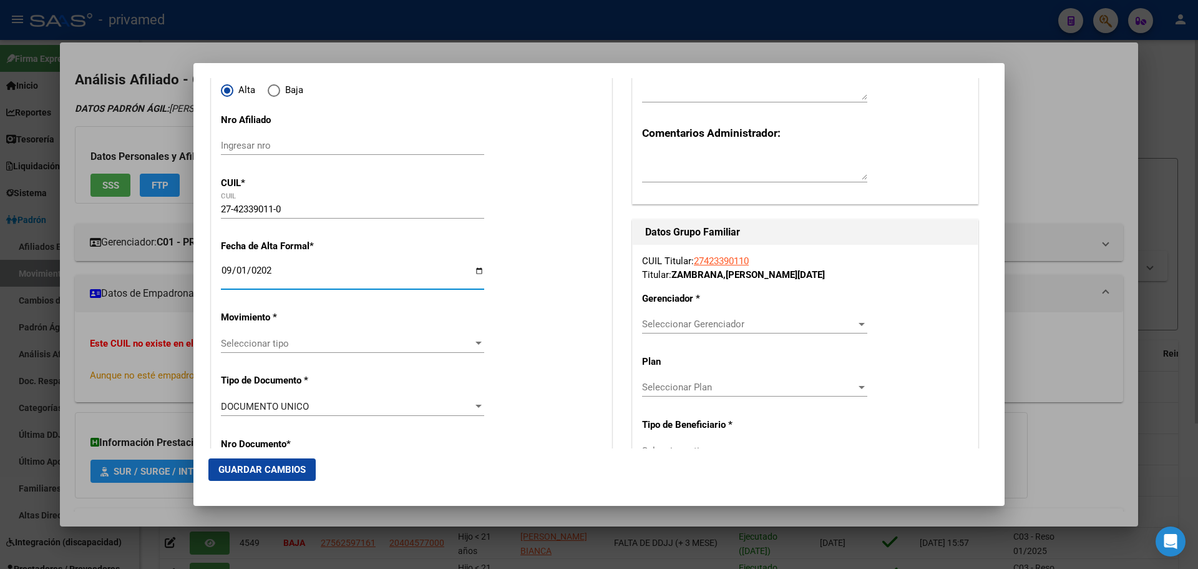
click at [255, 338] on span "Seleccionar tipo" at bounding box center [347, 343] width 252 height 11
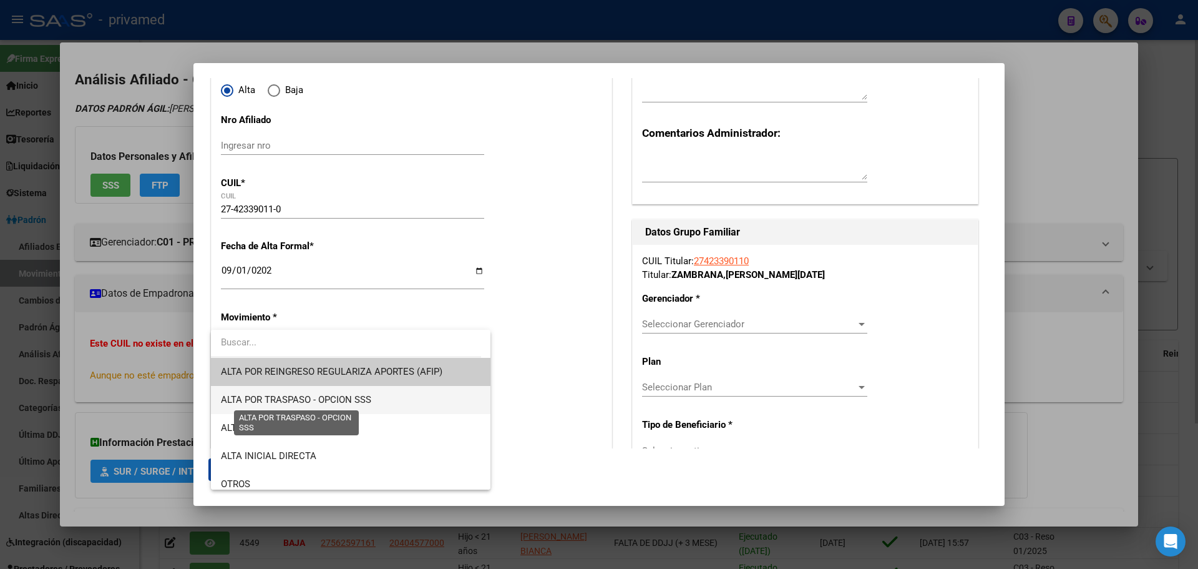
click at [288, 396] on span "ALTA POR TRASPASO - OPCION SSS" at bounding box center [296, 399] width 150 height 11
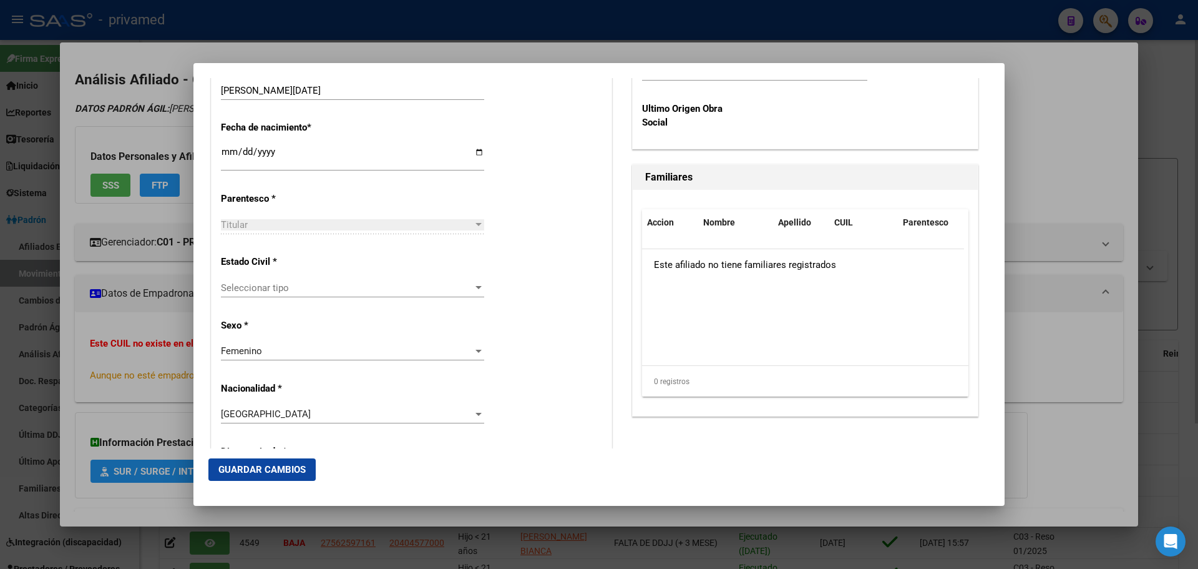
scroll to position [687, 0]
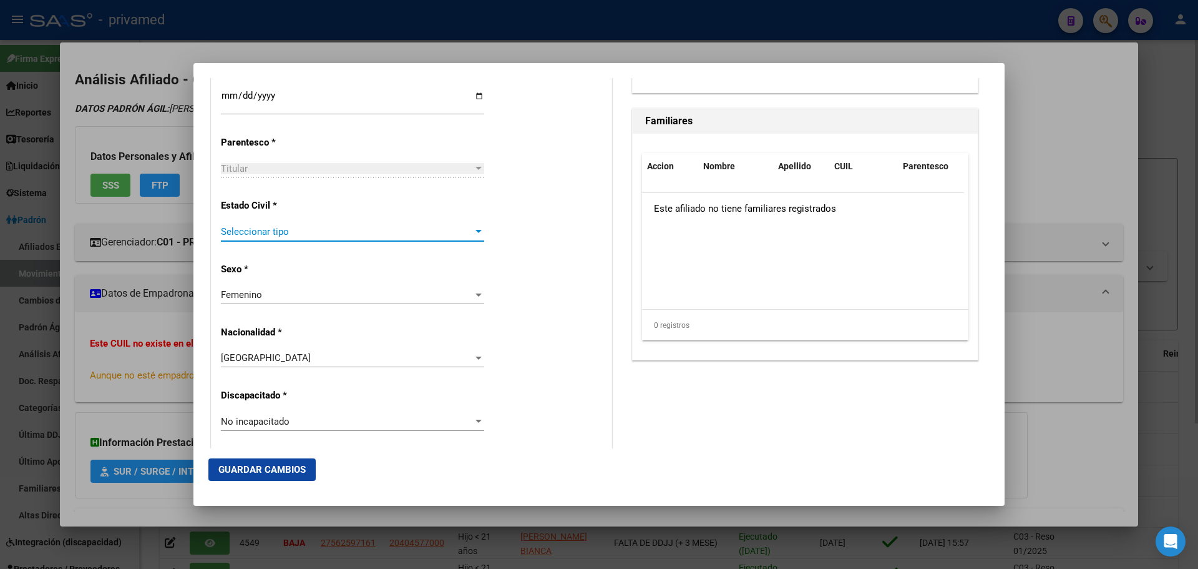
click at [268, 235] on span "Seleccionar tipo" at bounding box center [347, 231] width 252 height 11
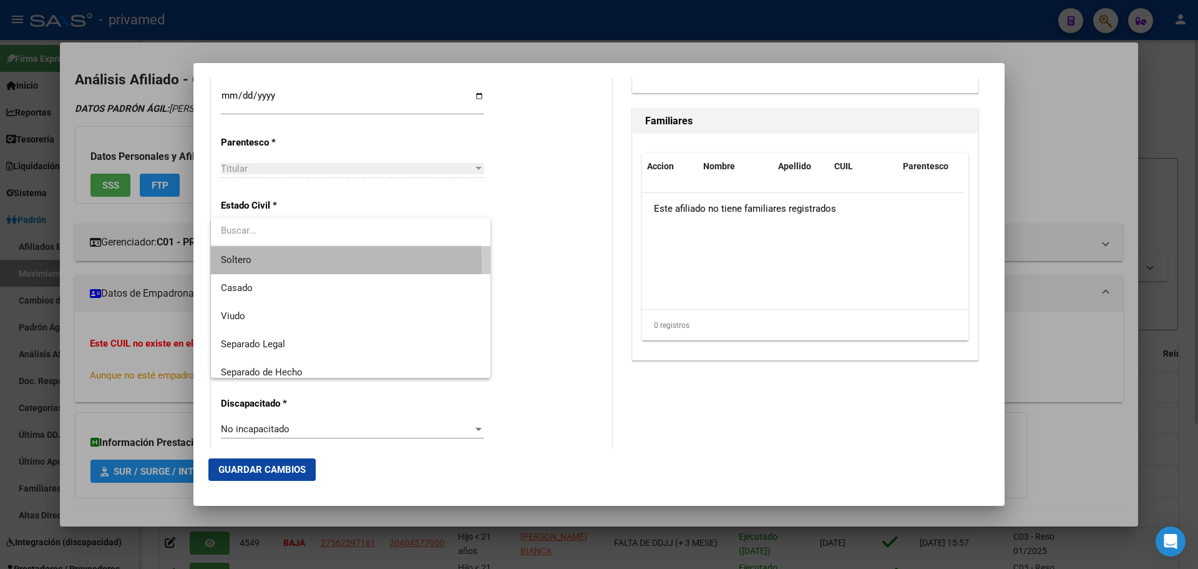
click at [271, 263] on span "Soltero" at bounding box center [351, 260] width 260 height 28
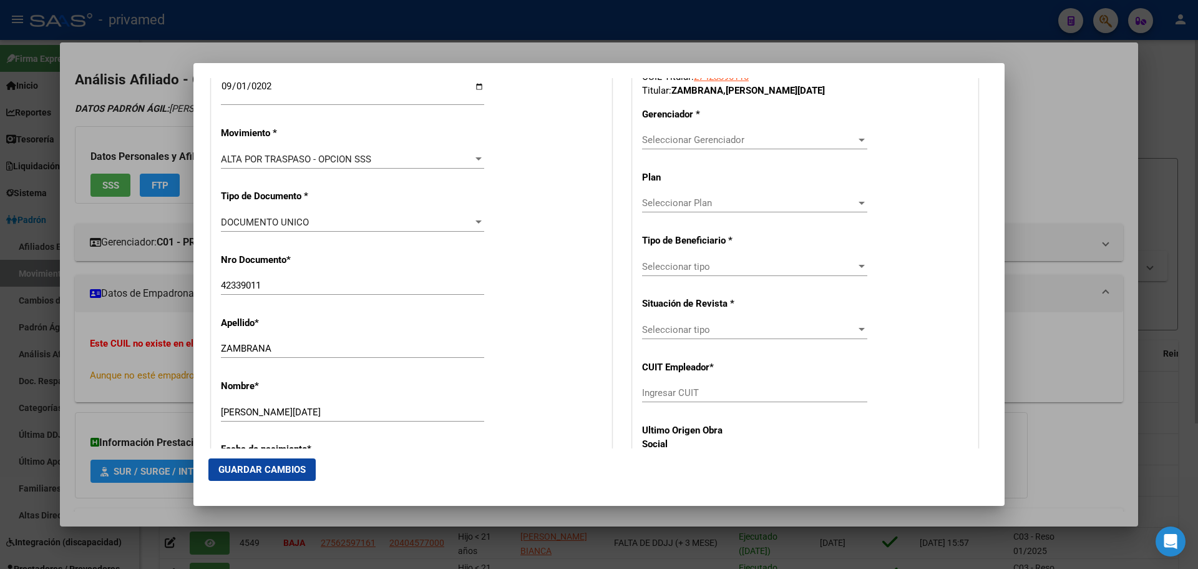
scroll to position [250, 0]
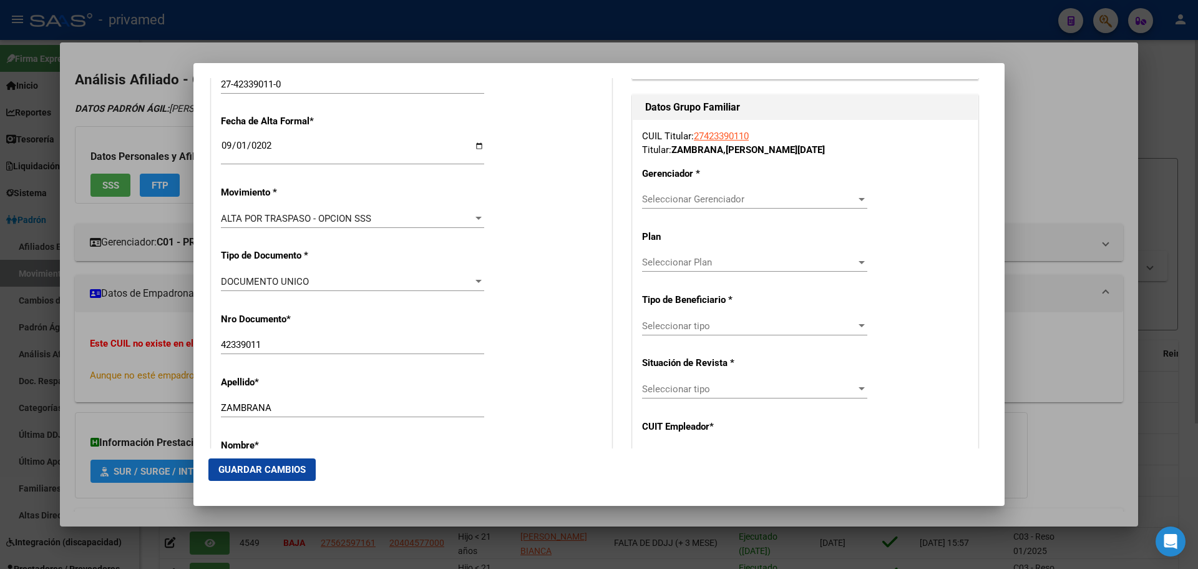
click at [685, 199] on span "Seleccionar Gerenciador" at bounding box center [749, 198] width 214 height 11
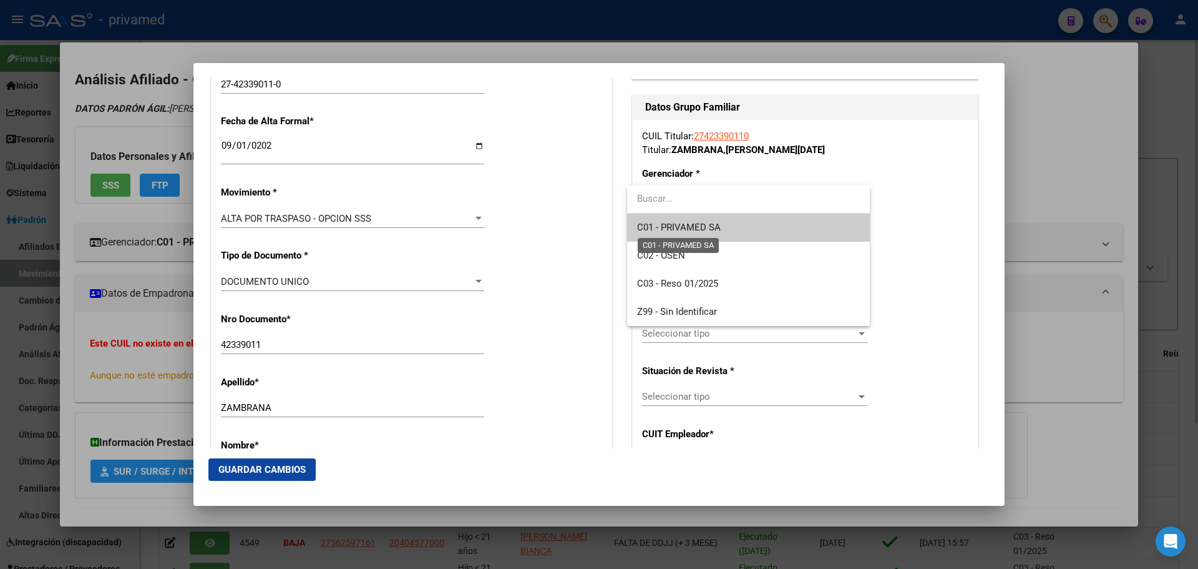
click at [698, 228] on span "C01 - PRIVAMED SA" at bounding box center [679, 227] width 84 height 11
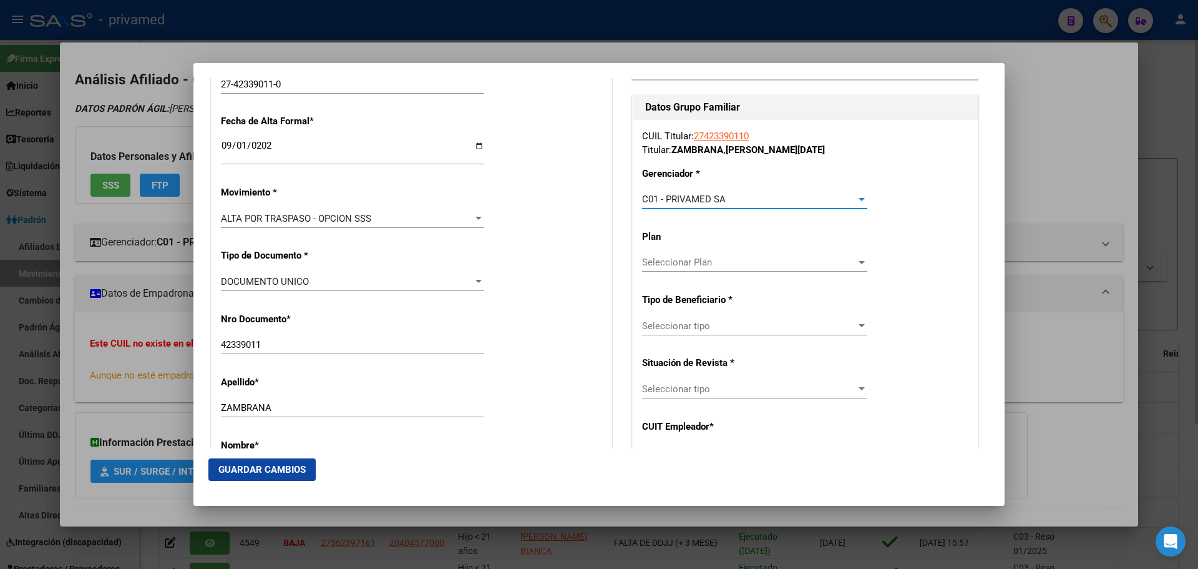
click at [717, 329] on span "Seleccionar tipo" at bounding box center [749, 325] width 214 height 11
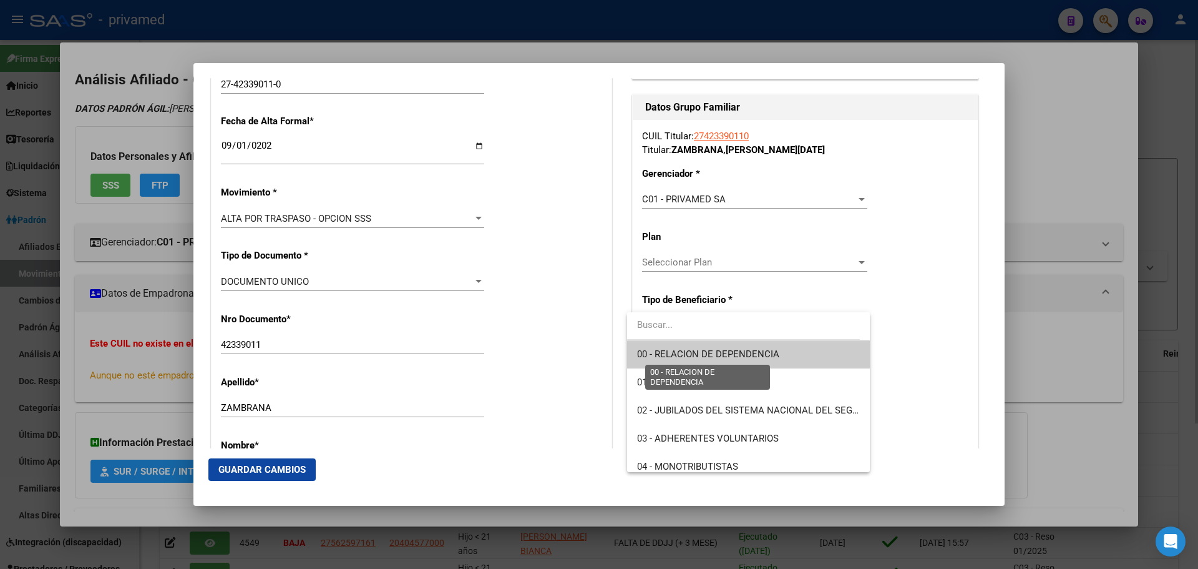
click at [719, 356] on span "00 - RELACION DE DEPENDENCIA" at bounding box center [708, 353] width 142 height 11
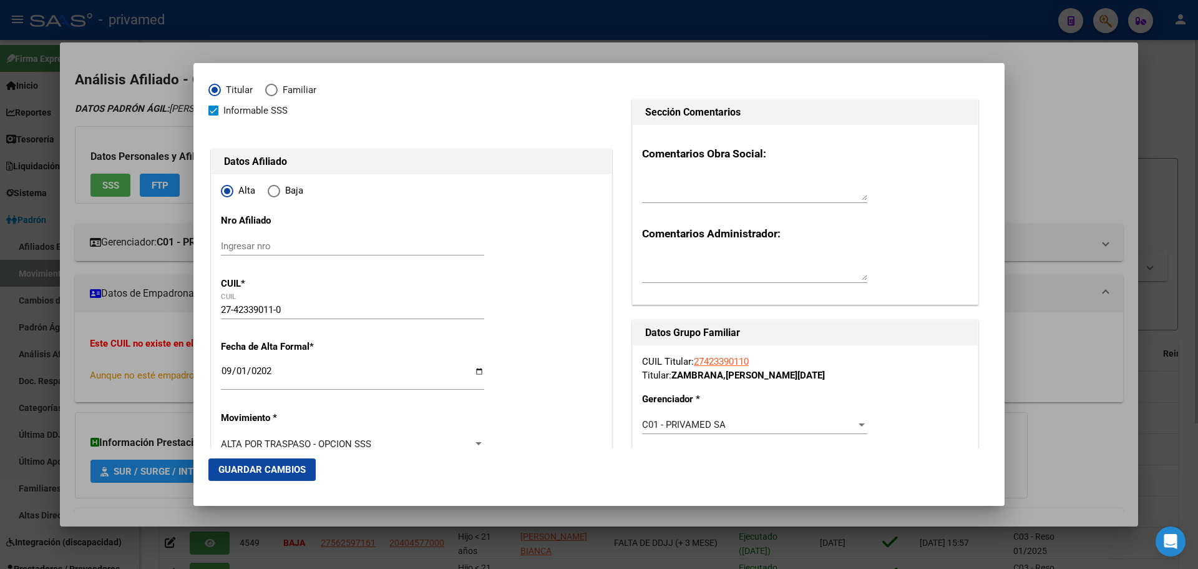
scroll to position [0, 0]
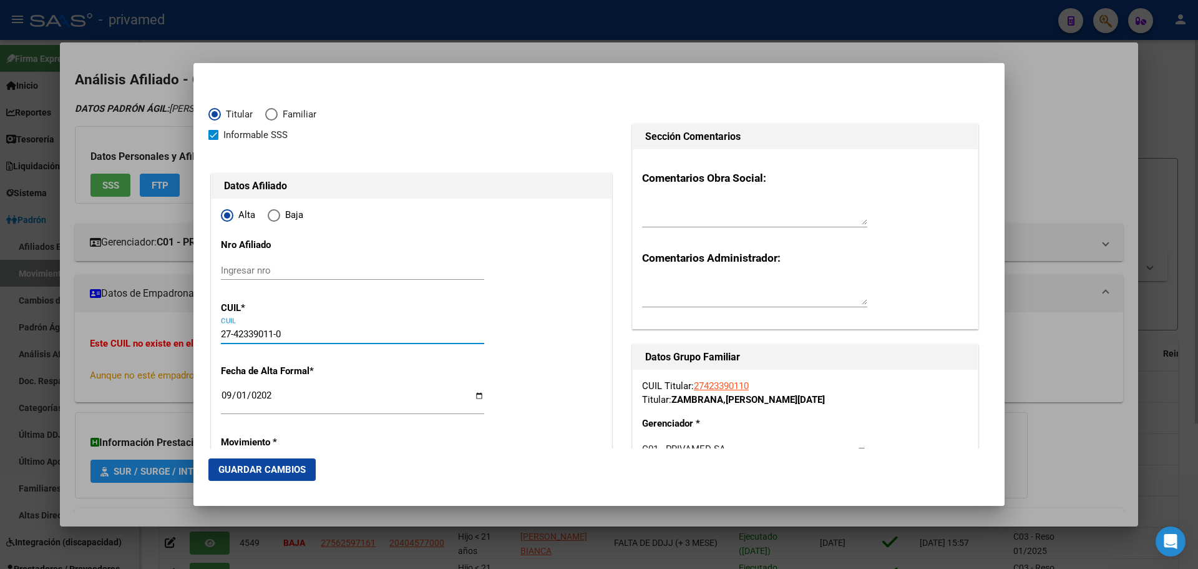
drag, startPoint x: 291, startPoint y: 334, endPoint x: 149, endPoint y: 333, distance: 142.3
click at [149, 333] on div "27423390110 Buscar (apellido, dni, cuil, nro traspaso, cuit, obra social) searc…" at bounding box center [599, 284] width 1198 height 569
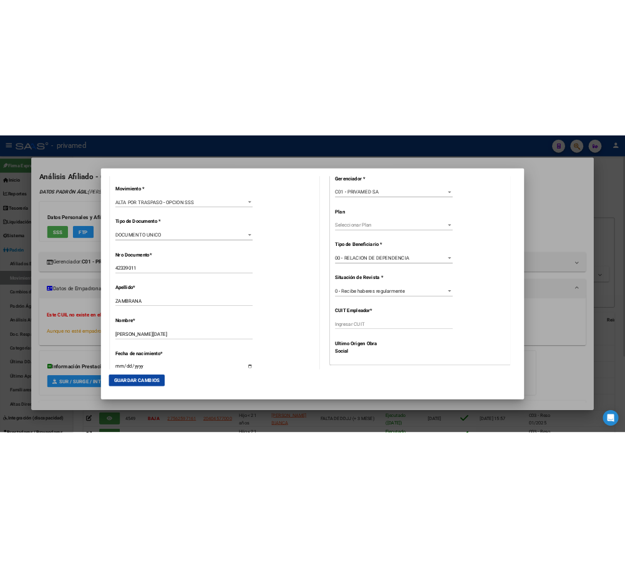
scroll to position [374, 0]
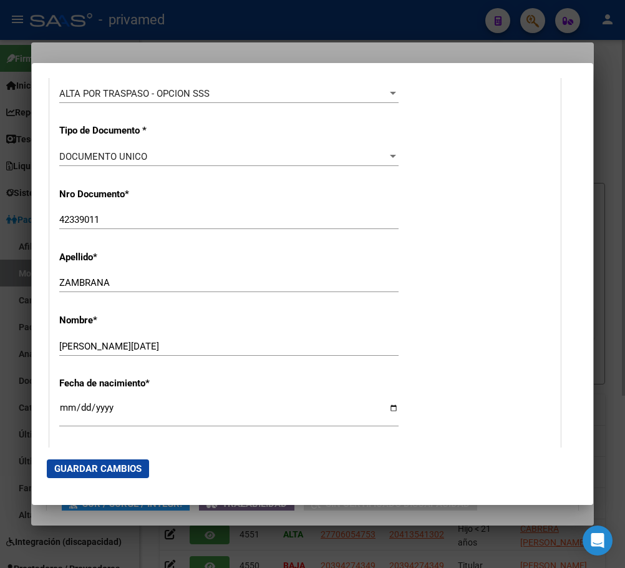
click at [507, 197] on div "Nro Documento * 42339011 Ingresar nro" at bounding box center [305, 209] width 492 height 63
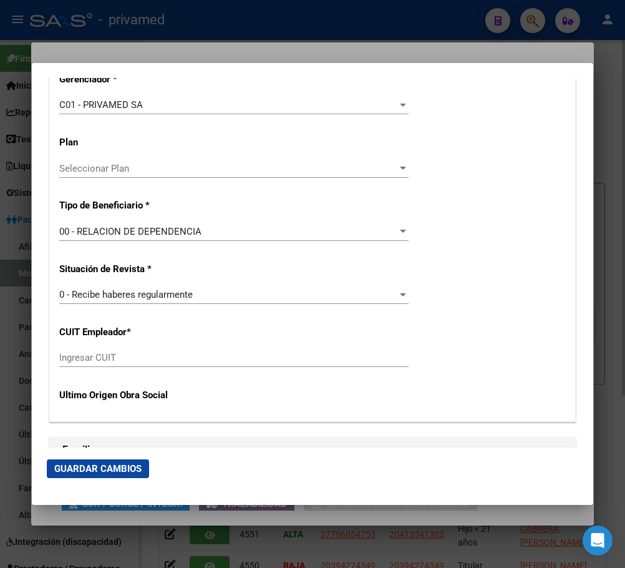
scroll to position [2226, 0]
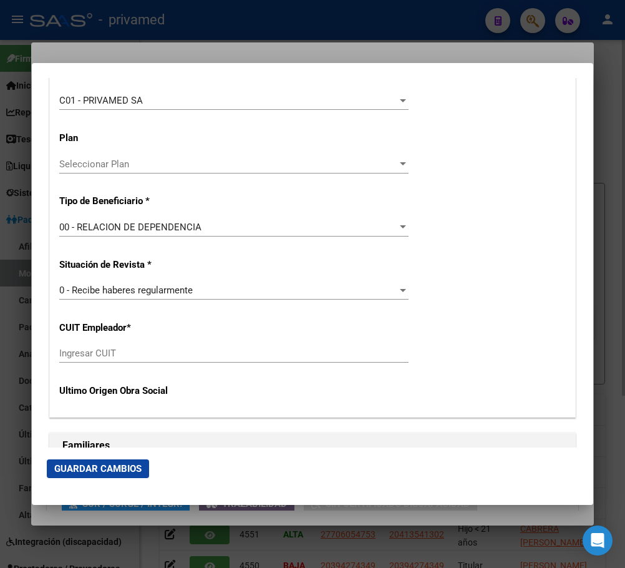
click at [73, 351] on input "Ingresar CUIT" at bounding box center [234, 353] width 350 height 11
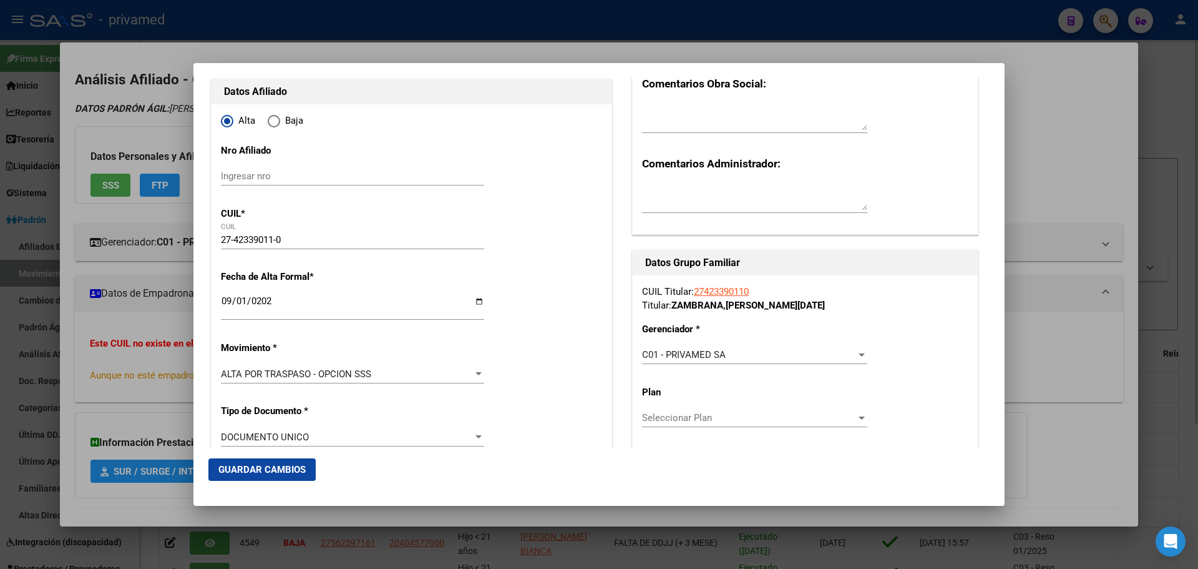
scroll to position [125, 0]
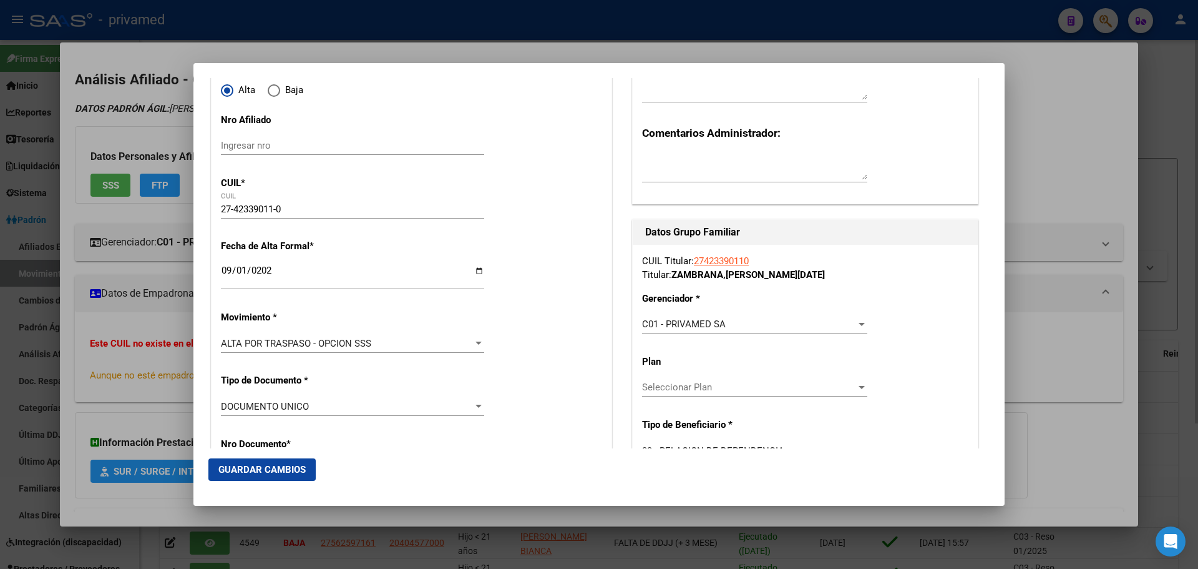
type input "33-52537286-9"
click at [253, 472] on span "Guardar Cambios" at bounding box center [261, 469] width 87 height 11
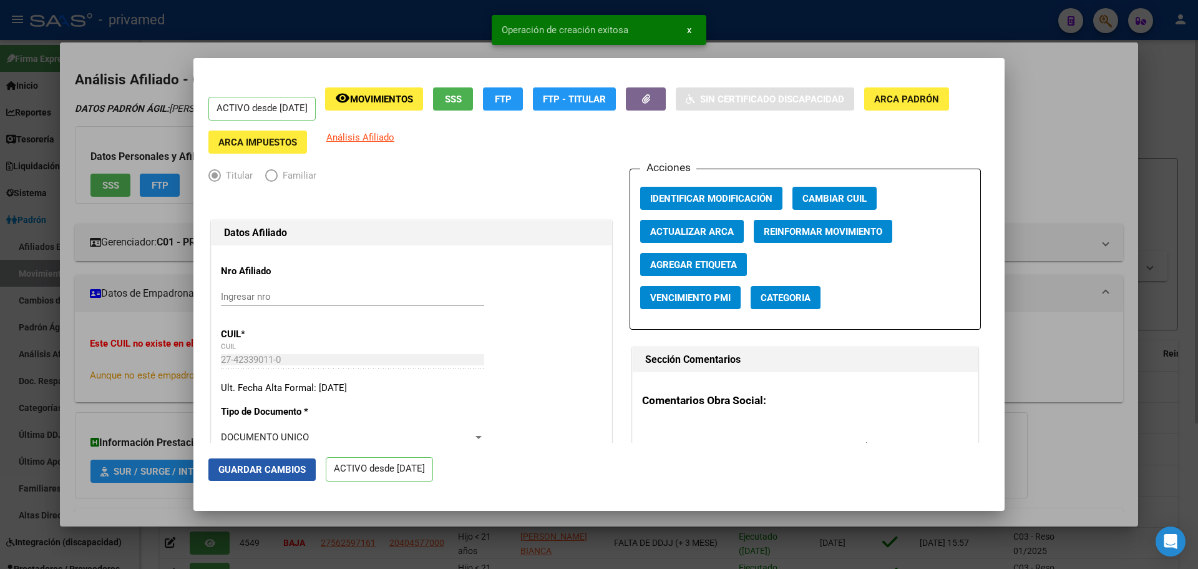
click at [265, 473] on span "Guardar Cambios" at bounding box center [261, 469] width 87 height 11
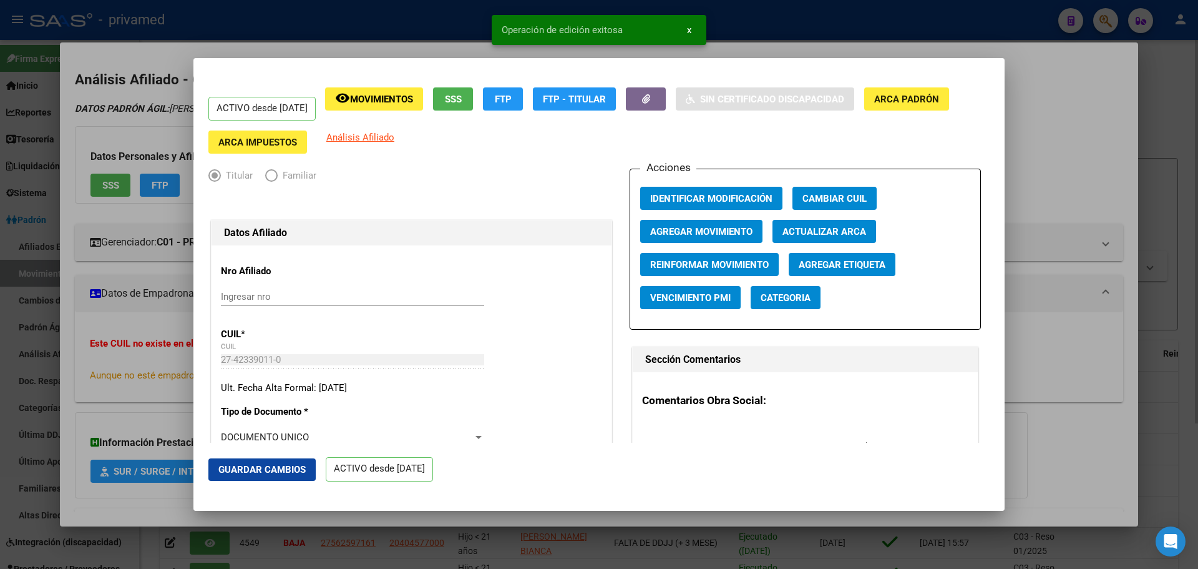
drag, startPoint x: 1085, startPoint y: 183, endPoint x: 1031, endPoint y: 155, distance: 60.6
click at [1083, 183] on div at bounding box center [599, 284] width 1198 height 569
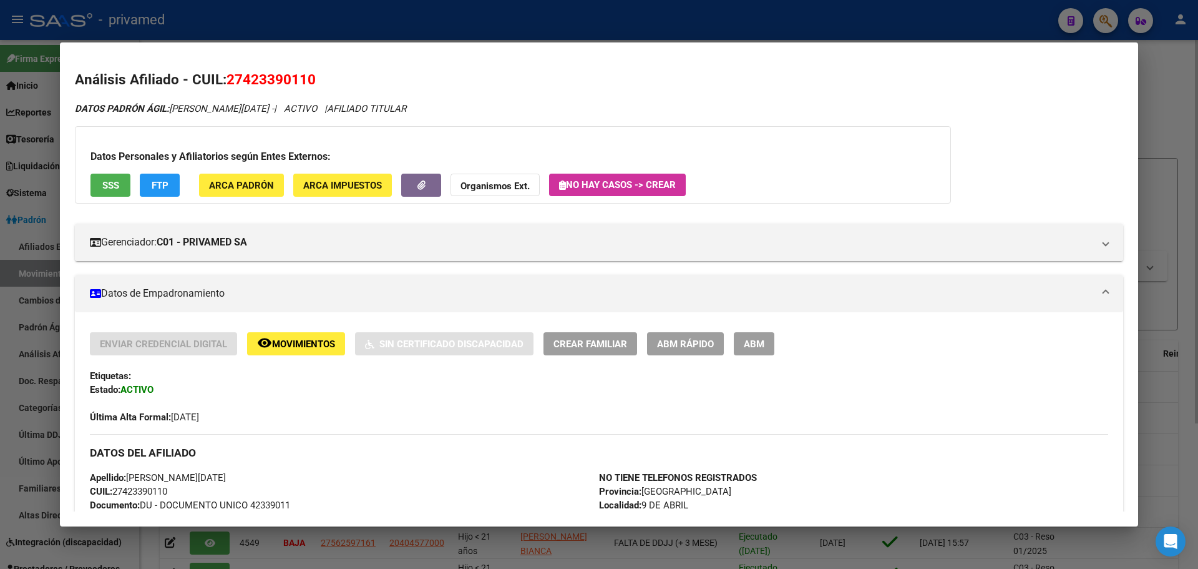
click at [365, 18] on div at bounding box center [599, 284] width 1198 height 569
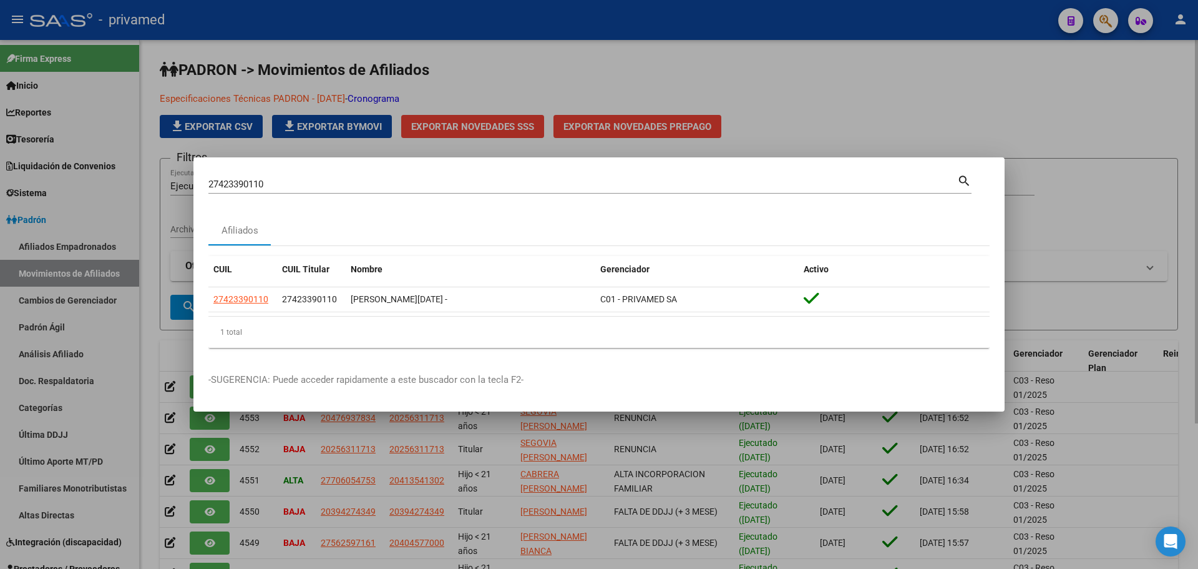
click at [257, 180] on input "27423390110" at bounding box center [582, 184] width 749 height 11
paste input "0444493985"
type input "20444493985"
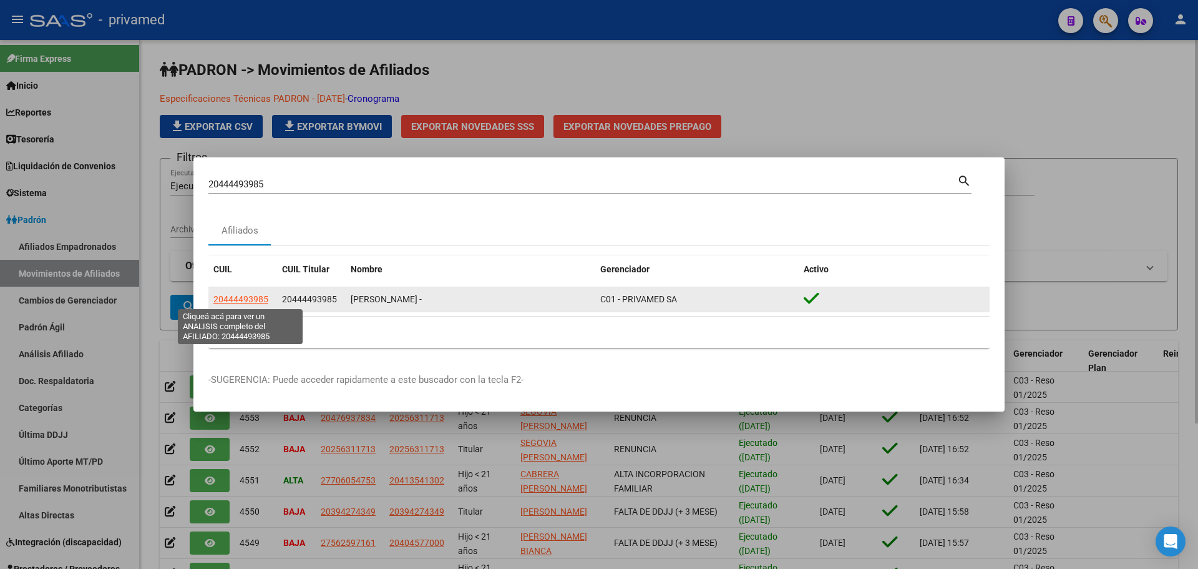
click at [228, 299] on span "20444493985" at bounding box center [240, 299] width 55 height 10
type textarea "20444493985"
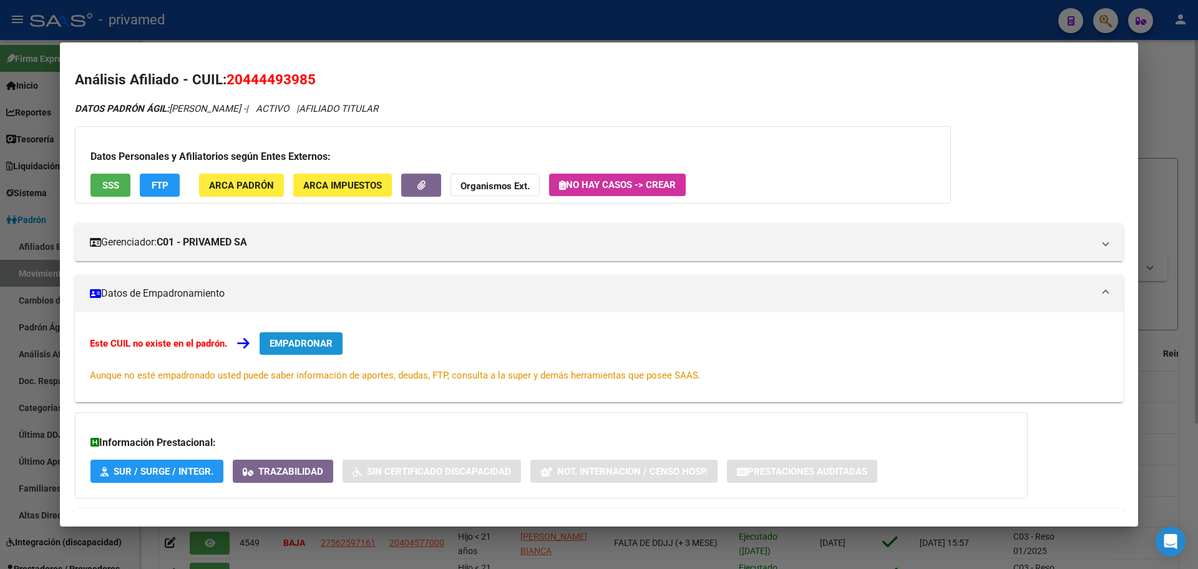
click at [307, 340] on span "EMPADRONAR" at bounding box center [301, 343] width 63 height 11
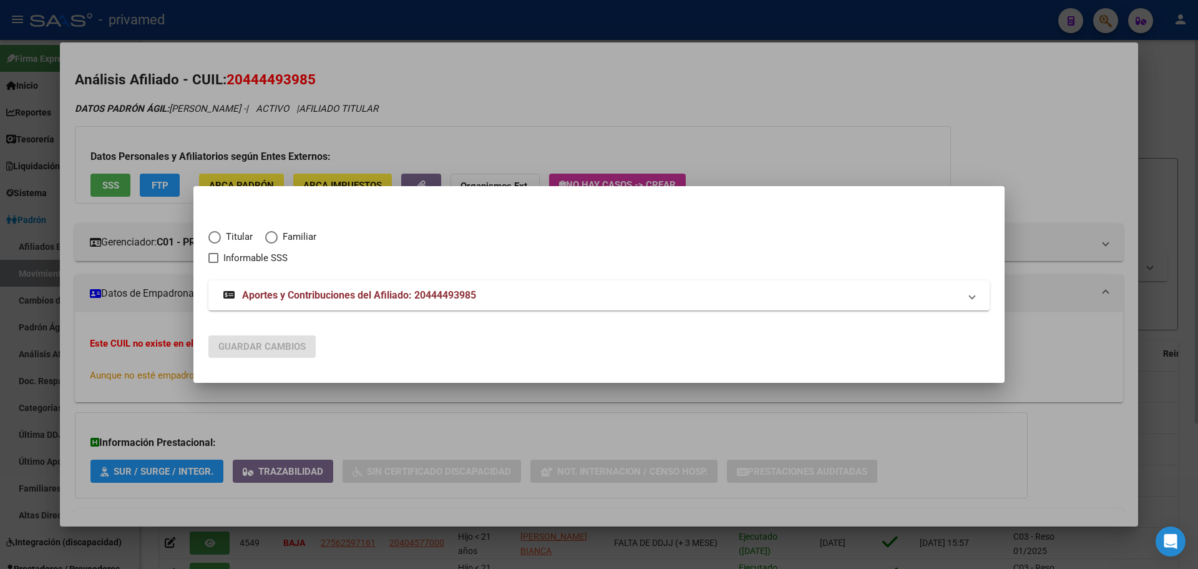
click at [229, 233] on span "Titular" at bounding box center [237, 237] width 32 height 14
click at [221, 233] on input "Titular" at bounding box center [214, 237] width 12 height 12
radio input "true"
checkbox input "true"
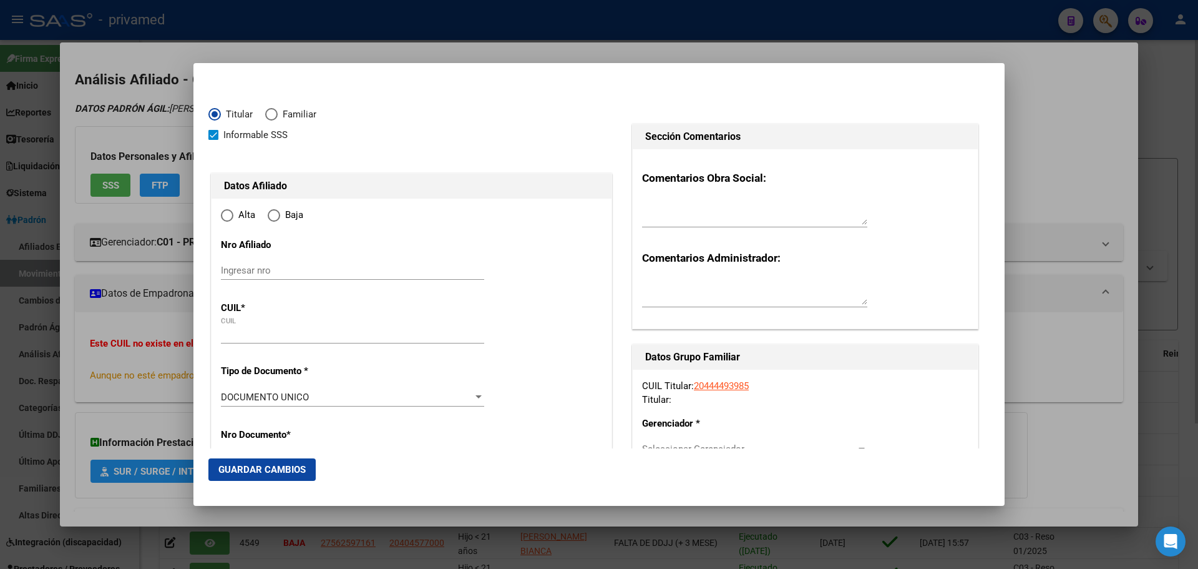
type input "20-44449398-5"
type input "44449398"
type input "RUIZ"
type input "[PERSON_NAME]"
type input "[DATE]"
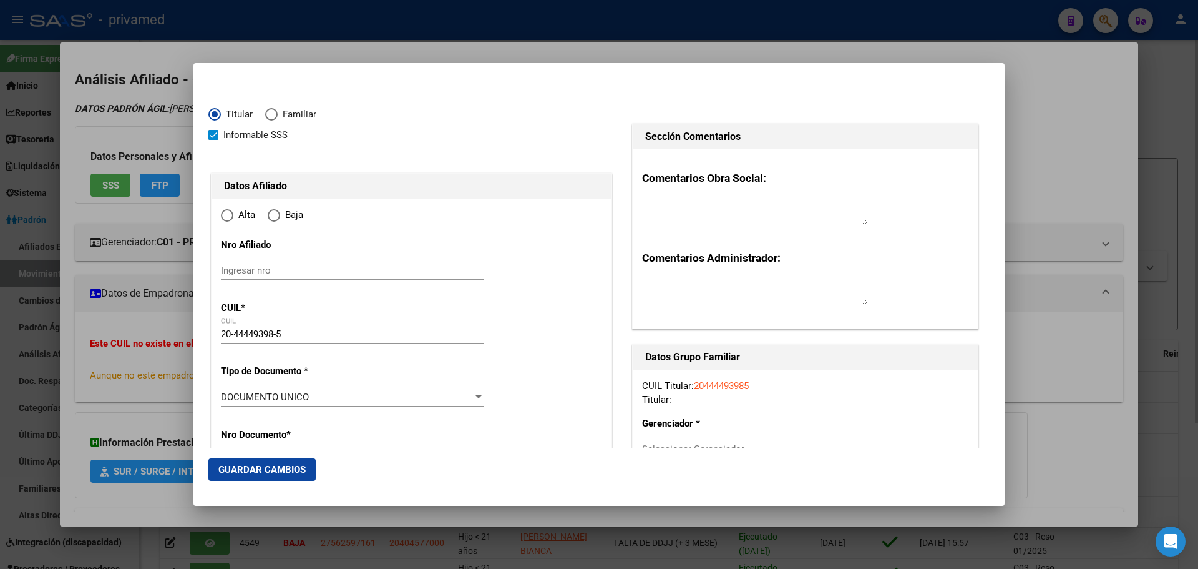
type input "SAN JUSTO"
type input "1754"
type input "ZAPIOLA"
type input "3962"
radio input "true"
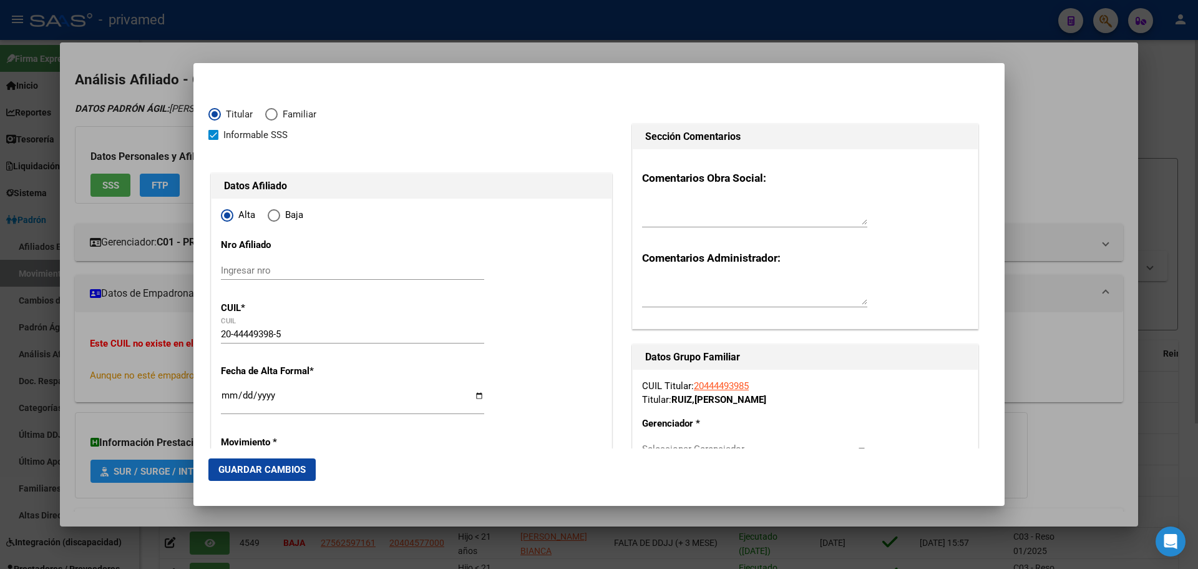
type input "SAN JUSTO"
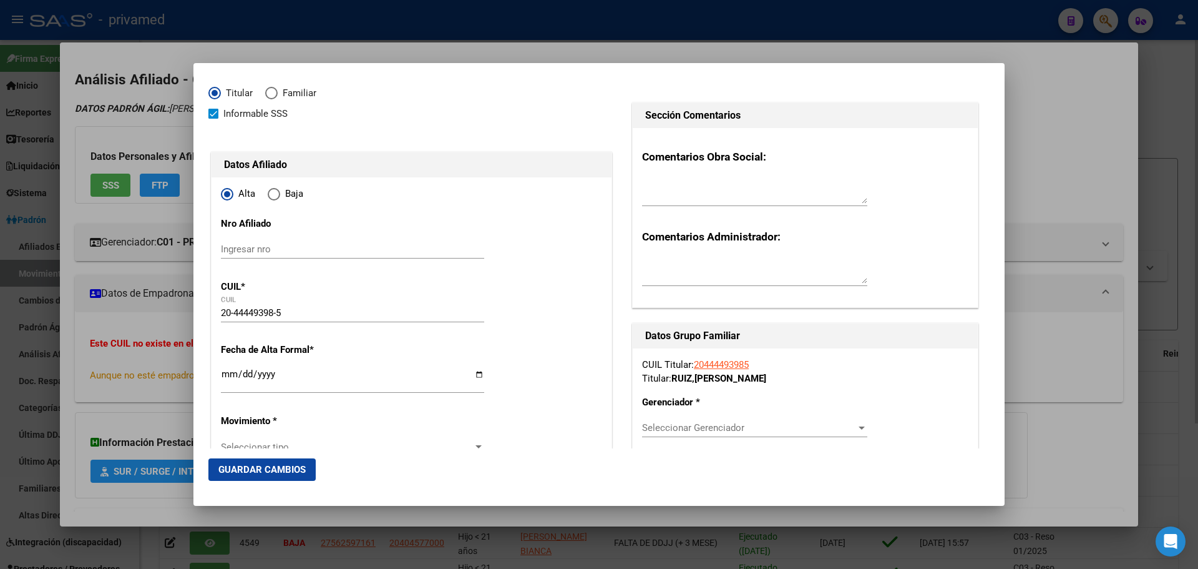
scroll to position [62, 0]
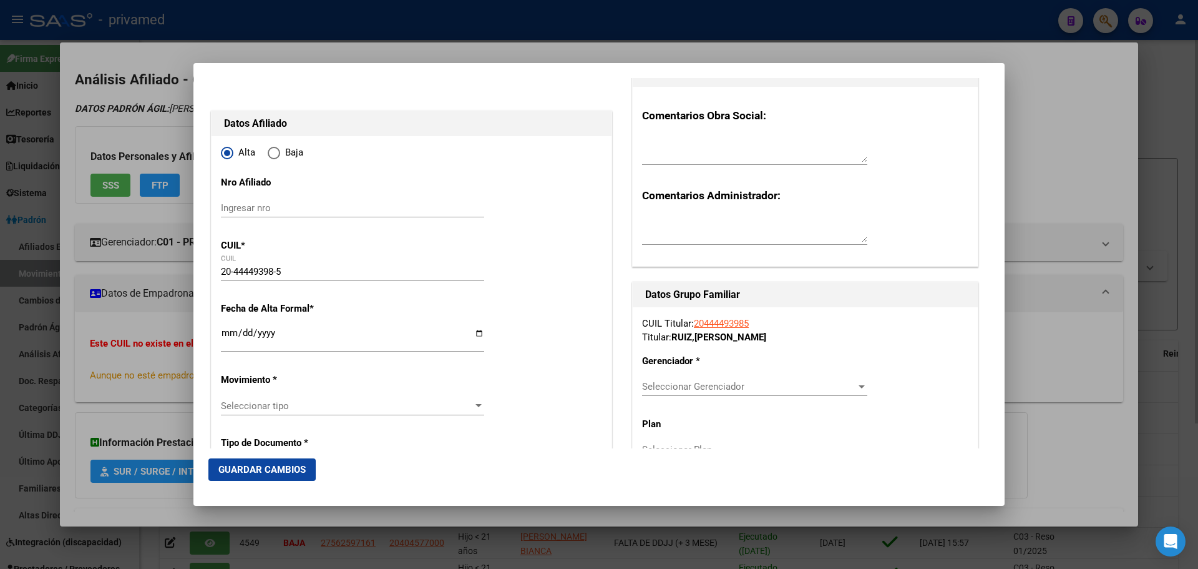
click at [228, 335] on input "Ingresar fecha" at bounding box center [352, 338] width 263 height 20
type input "[DATE]"
click at [248, 396] on div "Seleccionar tipo Seleccionar tipo" at bounding box center [352, 405] width 263 height 19
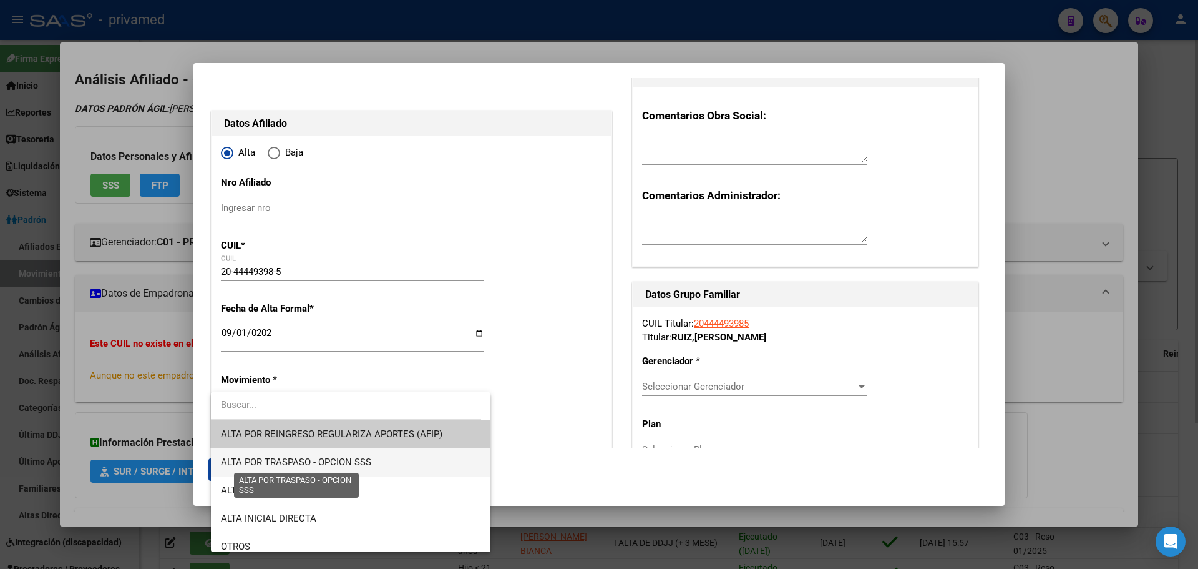
click at [300, 466] on span "ALTA POR TRASPASO - OPCION SSS" at bounding box center [296, 461] width 150 height 11
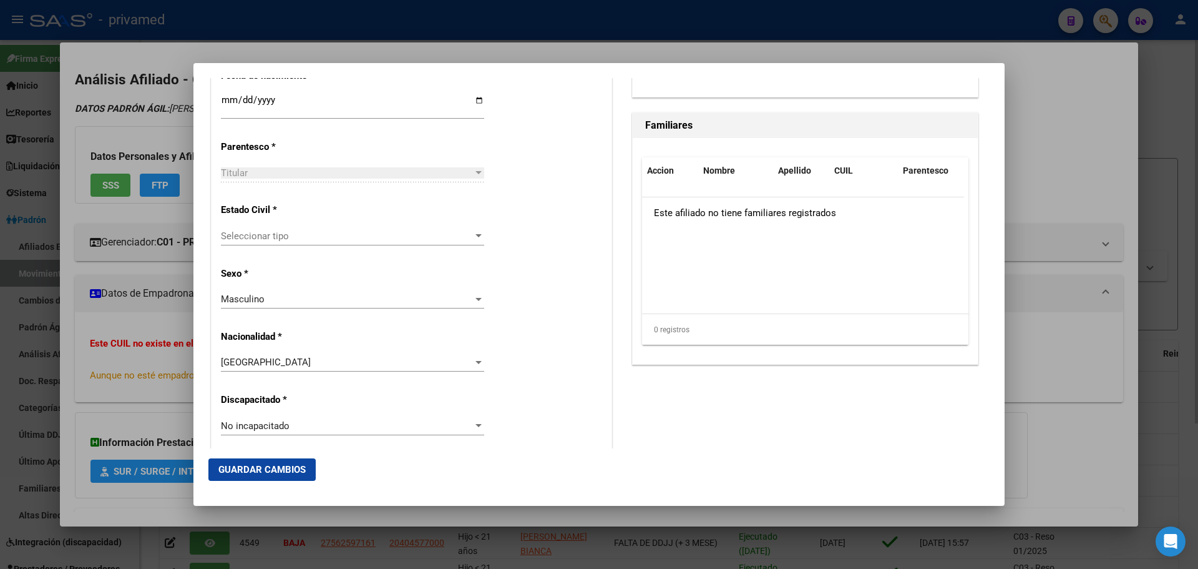
scroll to position [687, 0]
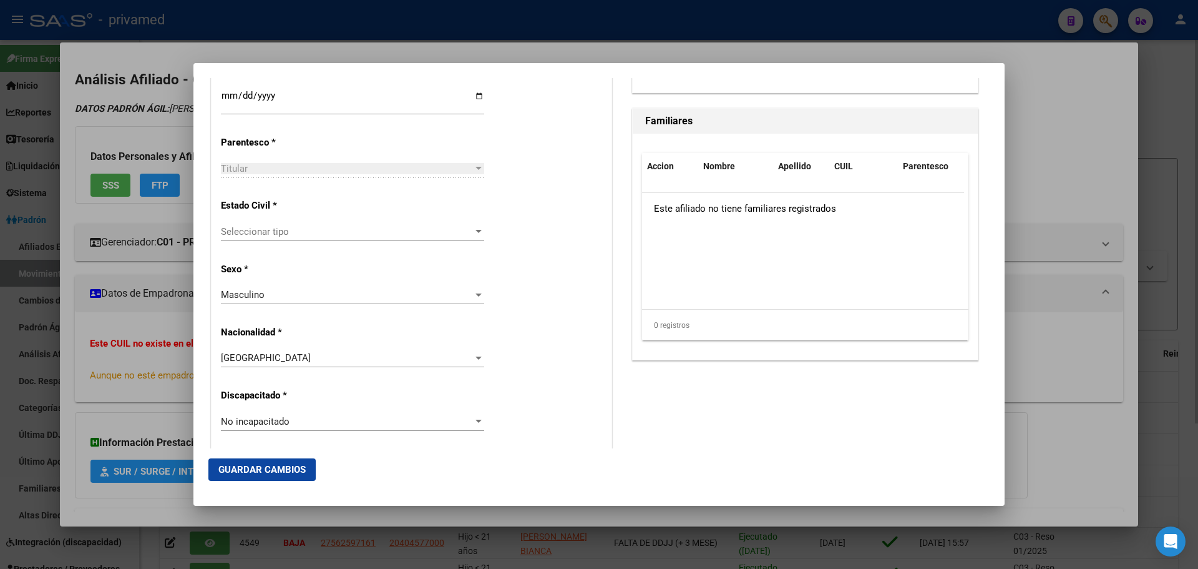
click at [295, 231] on span "Seleccionar tipo" at bounding box center [347, 231] width 252 height 11
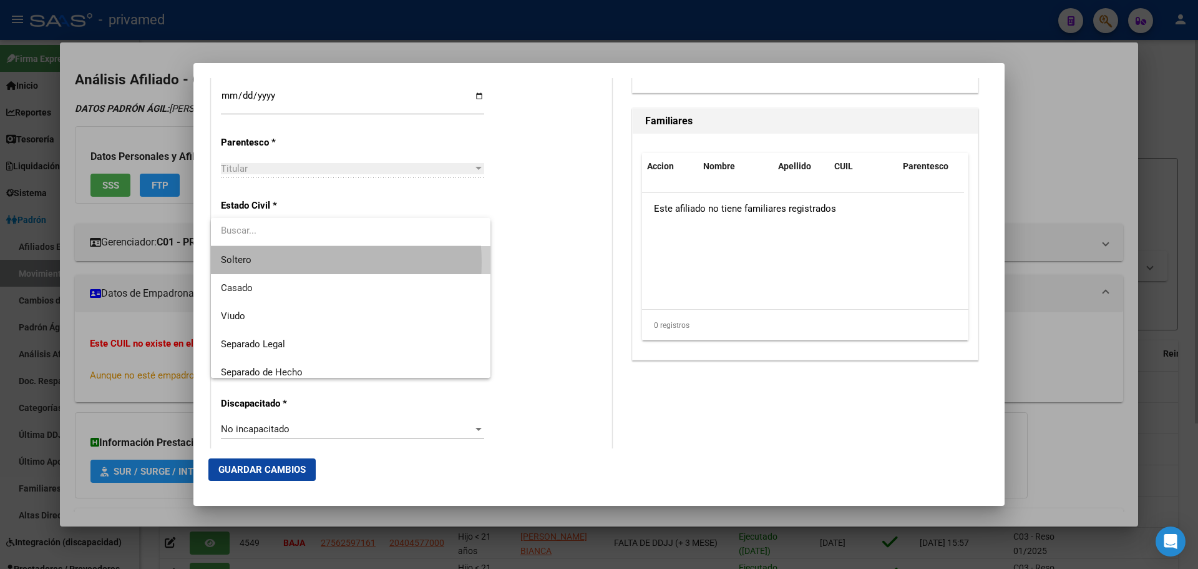
click at [284, 263] on span "Soltero" at bounding box center [351, 260] width 260 height 28
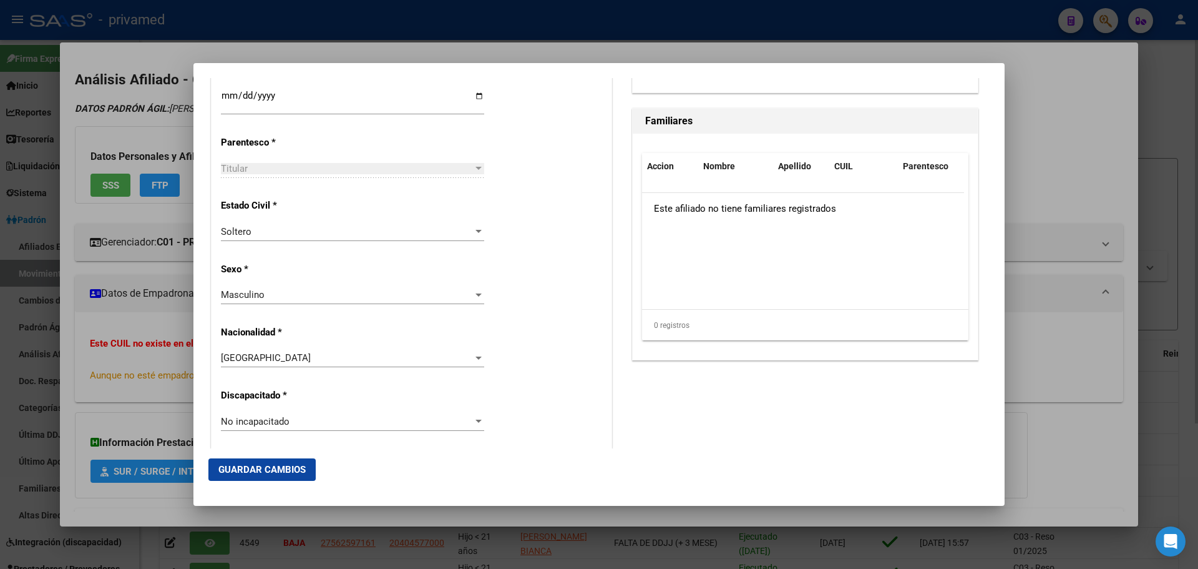
click at [696, 45] on div at bounding box center [599, 284] width 1198 height 569
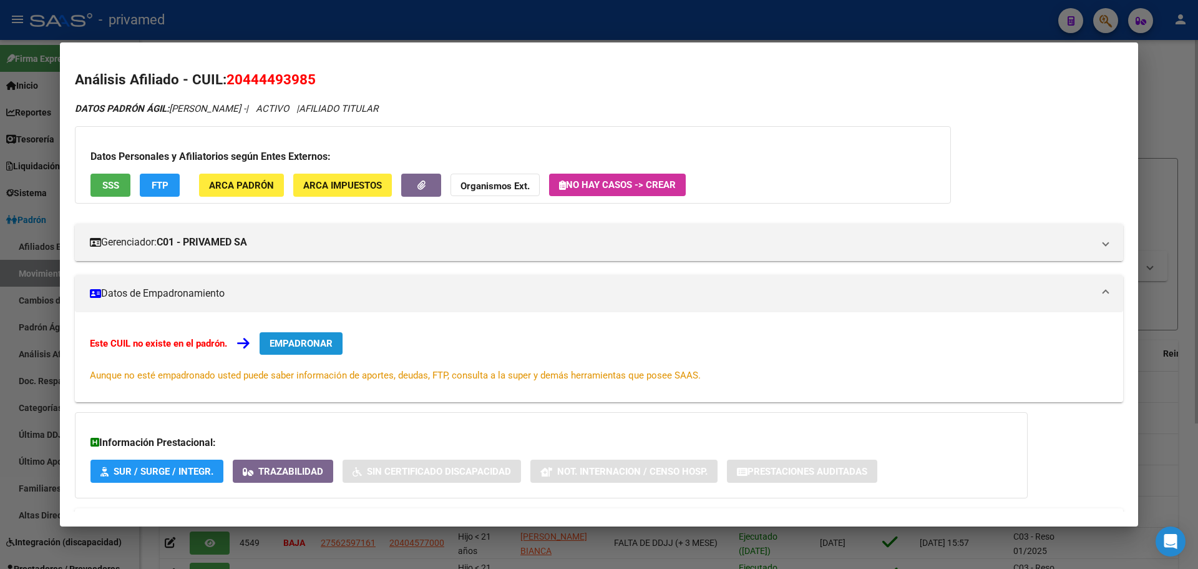
click at [311, 344] on span "EMPADRONAR" at bounding box center [301, 343] width 63 height 11
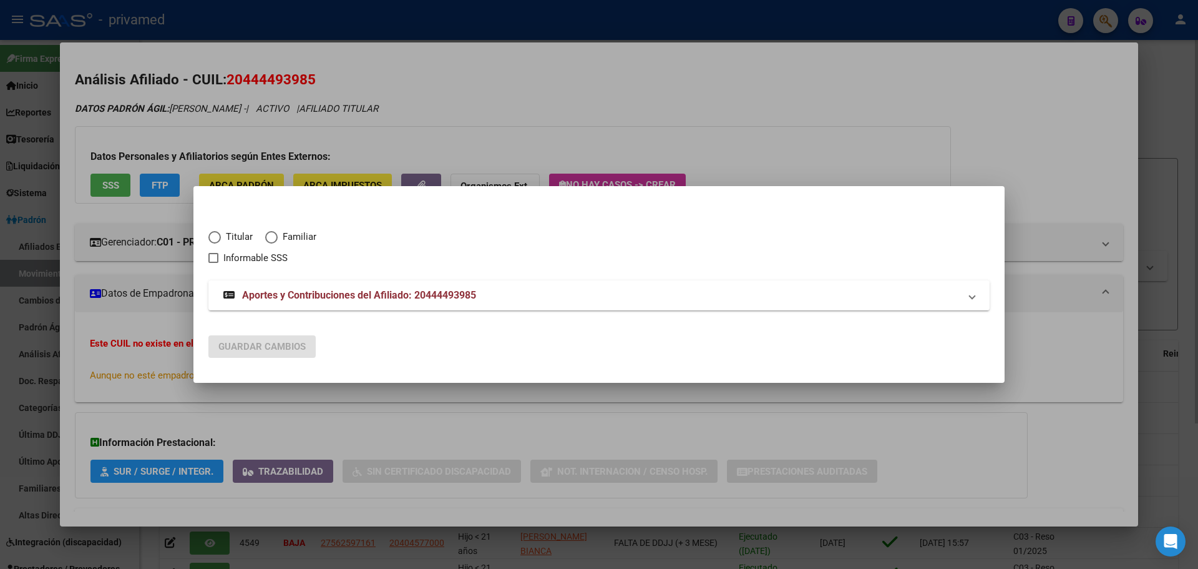
click at [229, 233] on span "Titular" at bounding box center [237, 237] width 32 height 14
click at [221, 233] on input "Titular" at bounding box center [214, 237] width 12 height 12
radio input "true"
checkbox input "true"
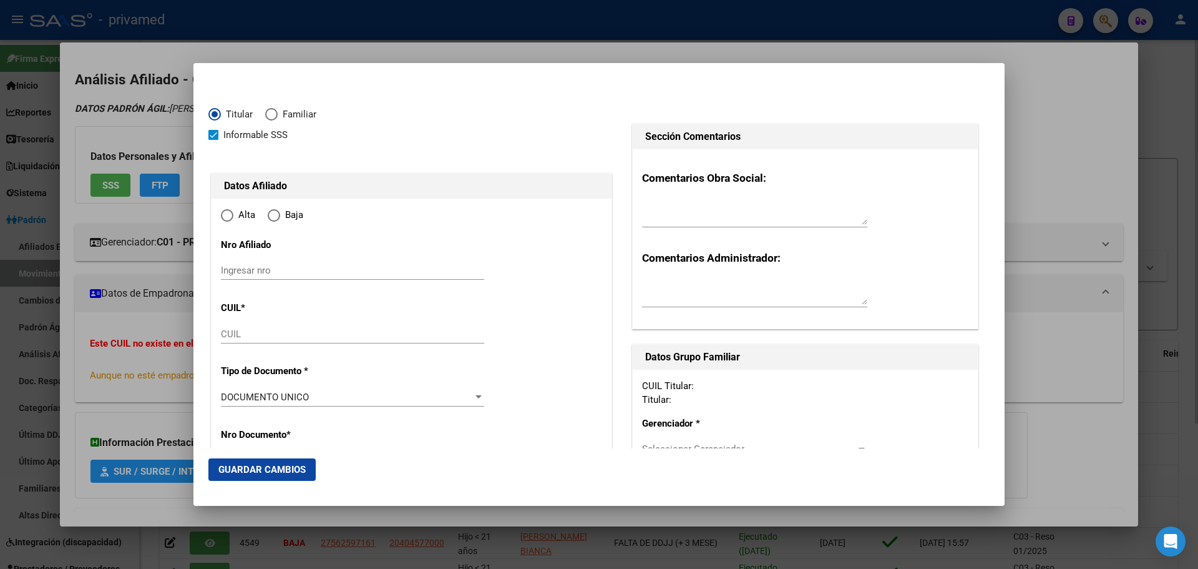
type input "20-44449398-5"
type input "44449398"
type input "RUIZ"
type input "[PERSON_NAME]"
type input "[DATE]"
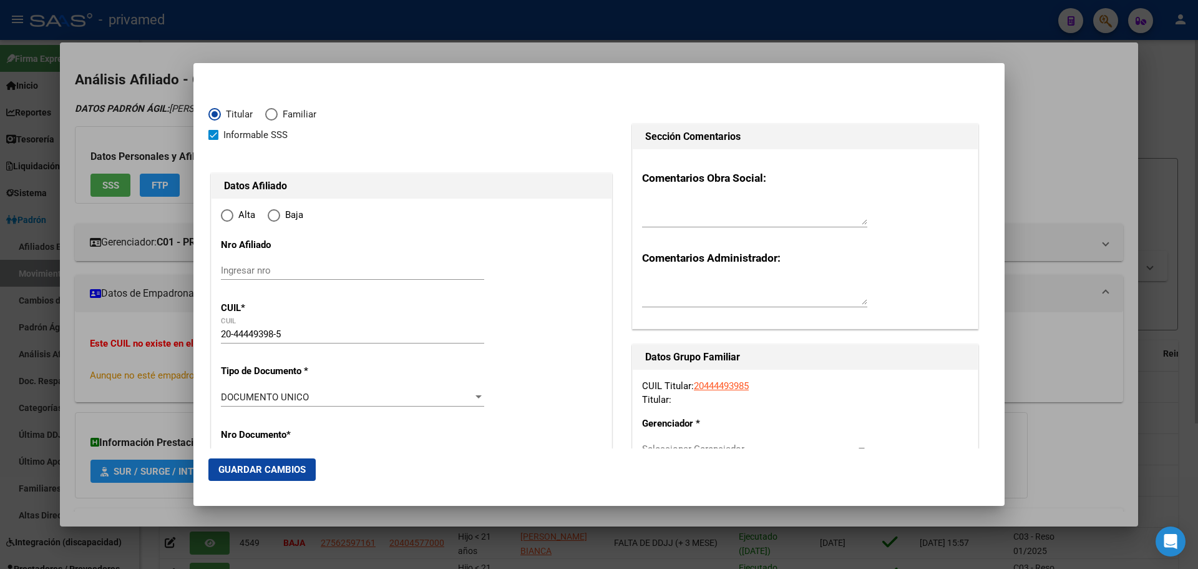
type input "SAN JUSTO"
type input "1754"
type input "ZAPIOLA"
type input "3962"
radio input "true"
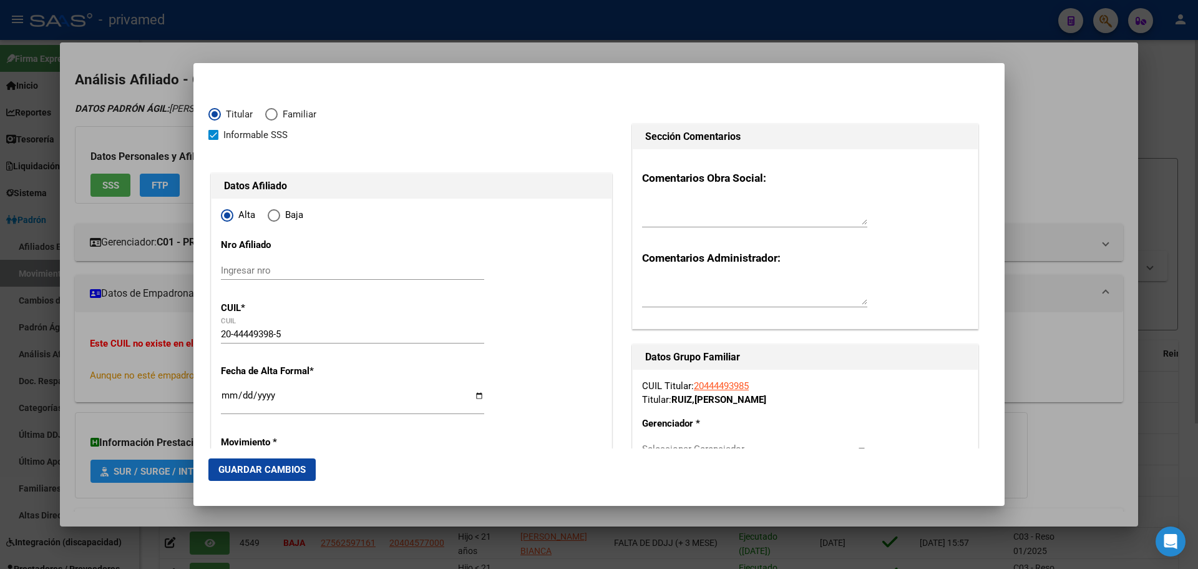
click at [240, 219] on span "Alta" at bounding box center [244, 215] width 22 height 14
click at [233, 219] on input "Alta" at bounding box center [227, 215] width 12 height 12
type input "SAN JUSTO"
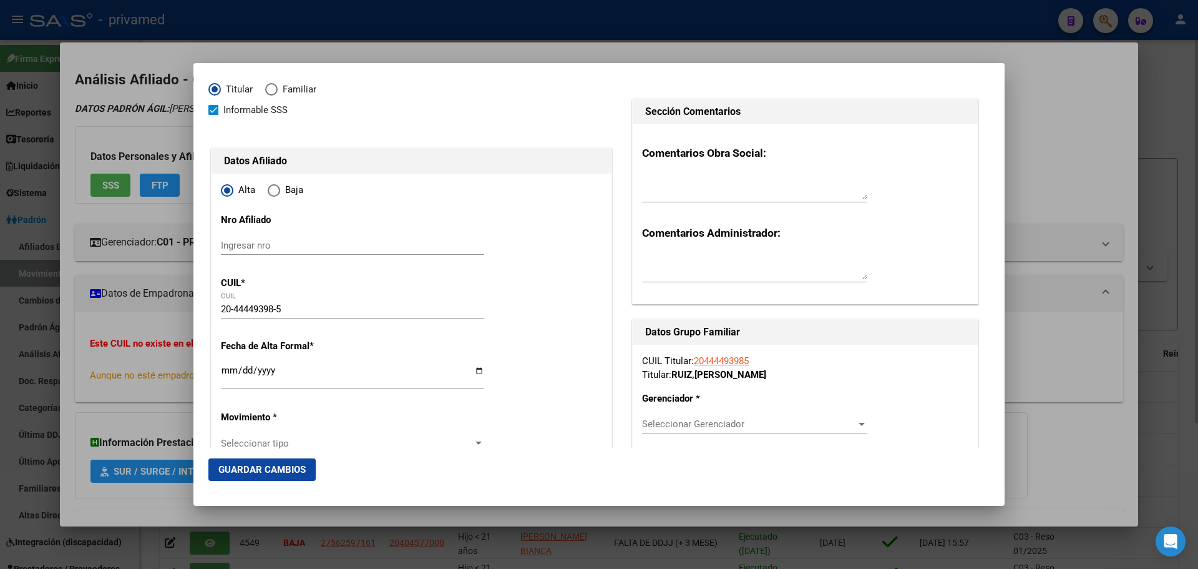
scroll to position [125, 0]
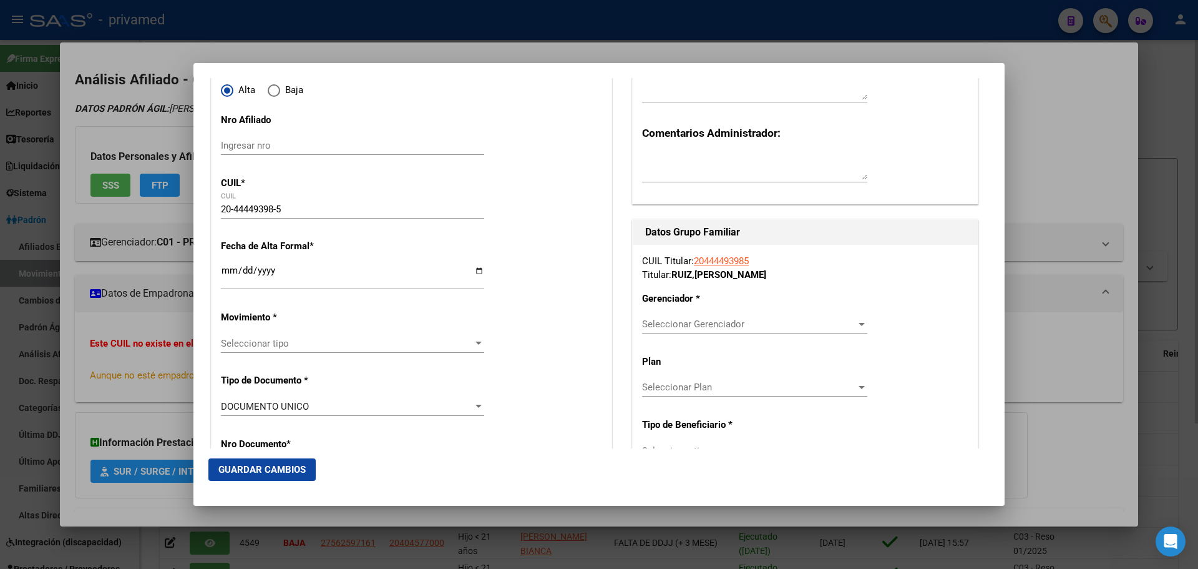
click at [227, 273] on input "Ingresar fecha" at bounding box center [352, 275] width 263 height 20
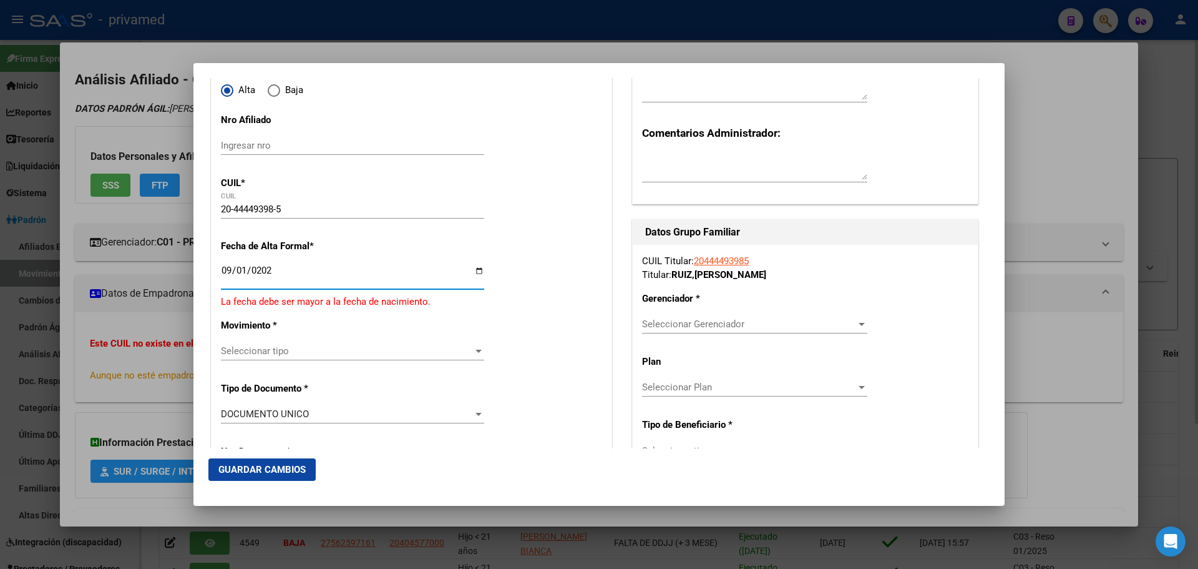
type input "[DATE]"
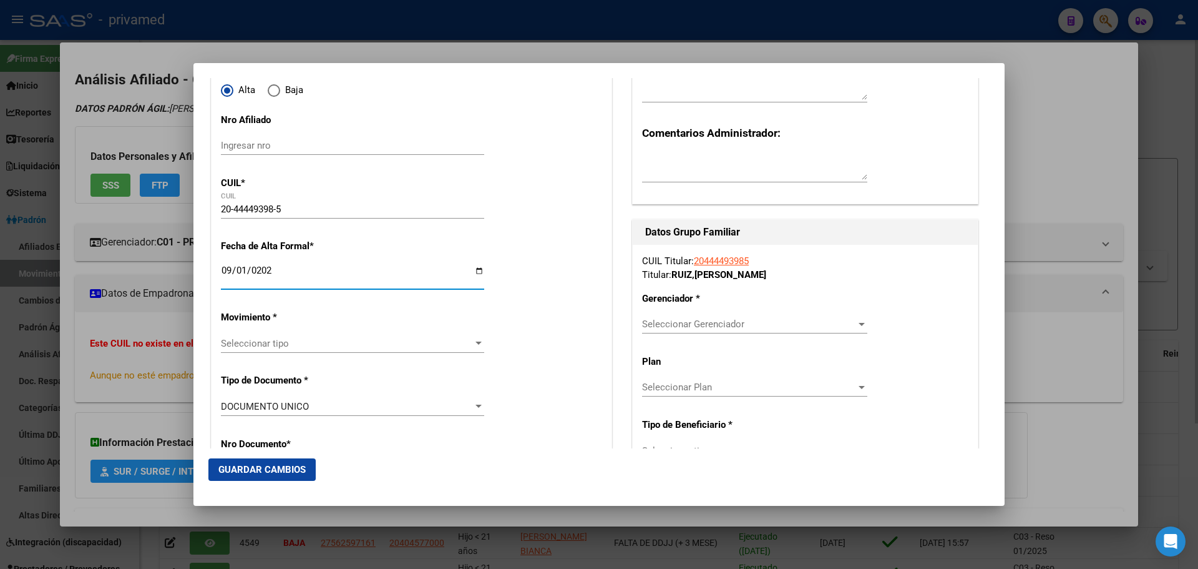
click at [252, 342] on span "Seleccionar tipo" at bounding box center [347, 343] width 252 height 11
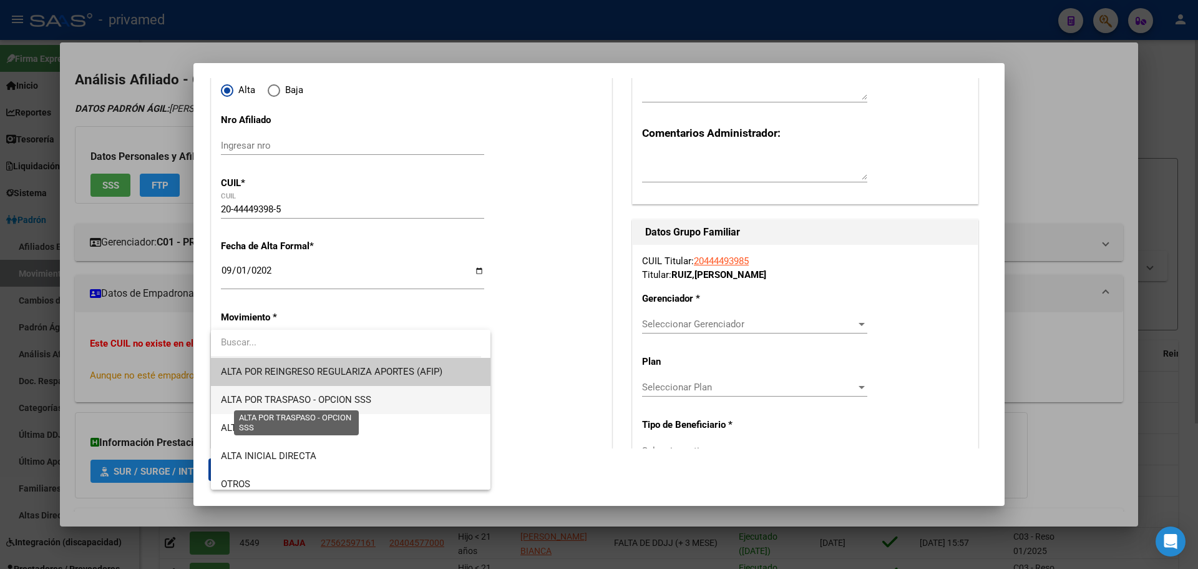
click at [291, 400] on span "ALTA POR TRASPASO - OPCION SSS" at bounding box center [296, 399] width 150 height 11
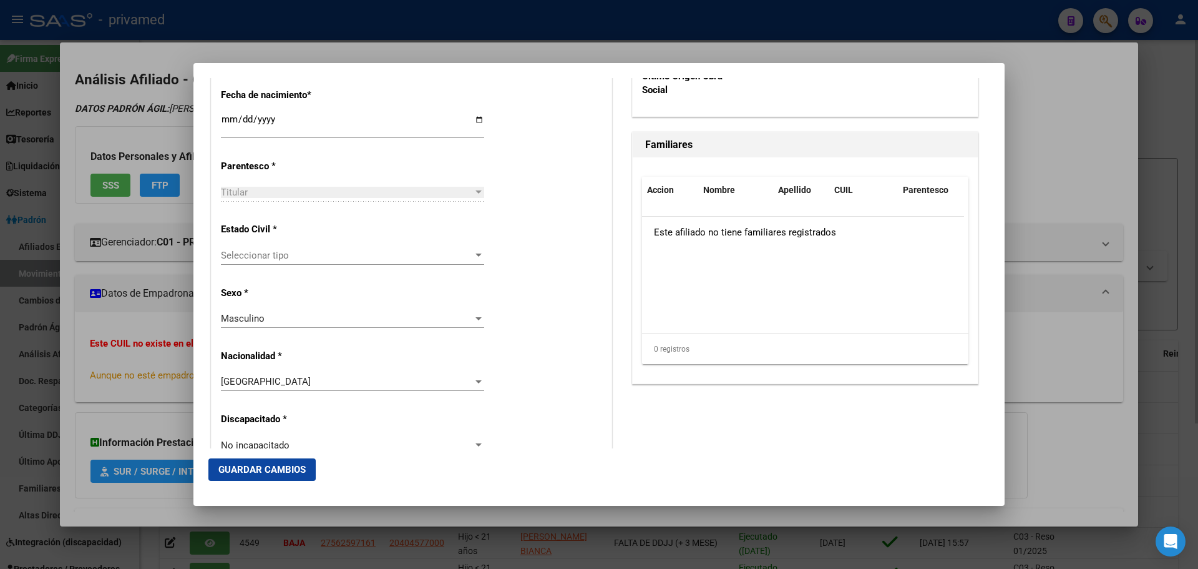
scroll to position [687, 0]
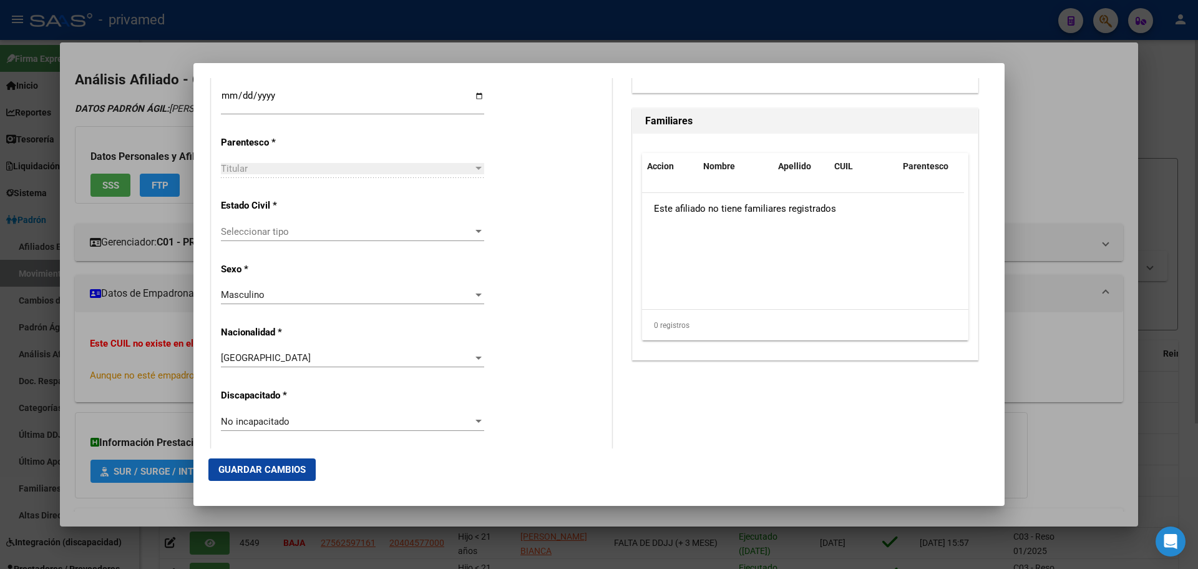
click at [260, 230] on span "Seleccionar tipo" at bounding box center [347, 231] width 252 height 11
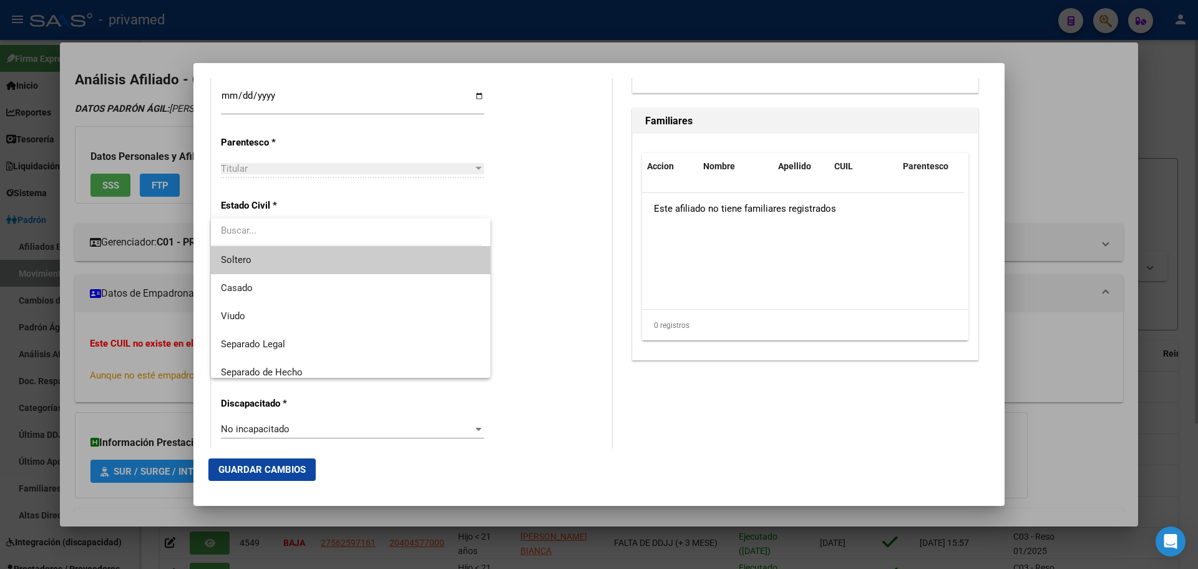
click at [268, 267] on span "Soltero" at bounding box center [351, 260] width 260 height 28
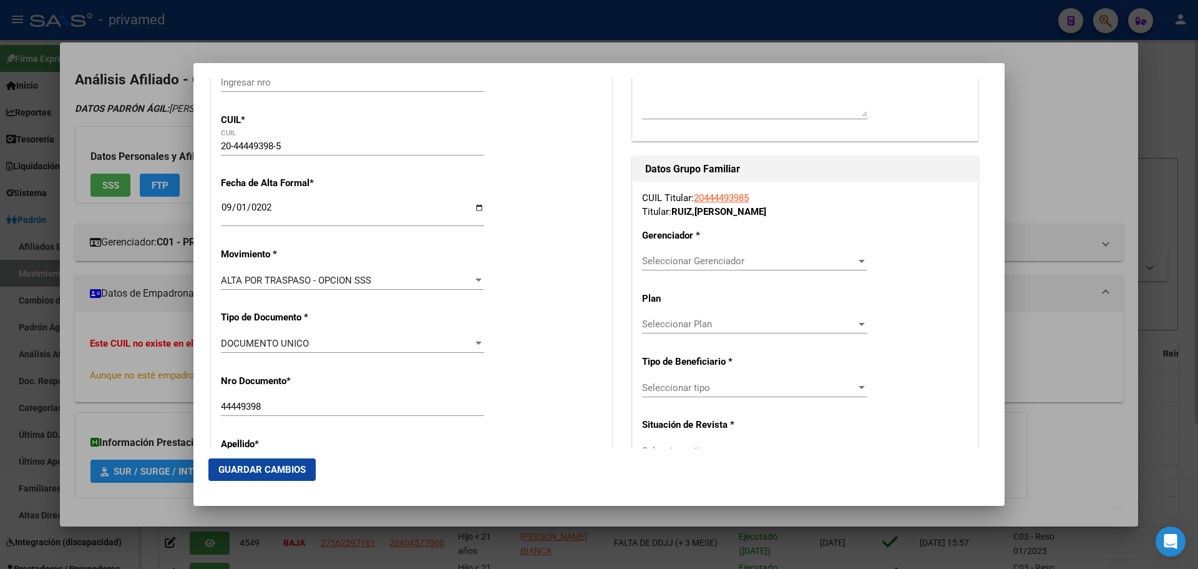
scroll to position [187, 0]
click at [687, 269] on div "Seleccionar Gerenciador Seleccionar Gerenciador" at bounding box center [754, 261] width 225 height 19
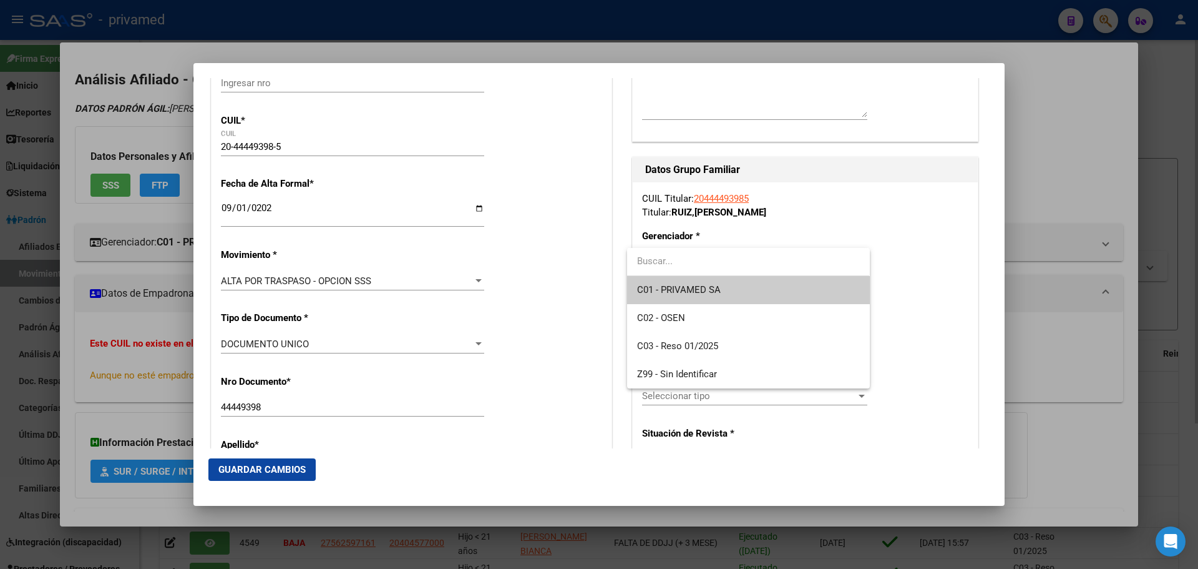
click at [686, 291] on span "C01 - PRIVAMED SA" at bounding box center [679, 289] width 84 height 11
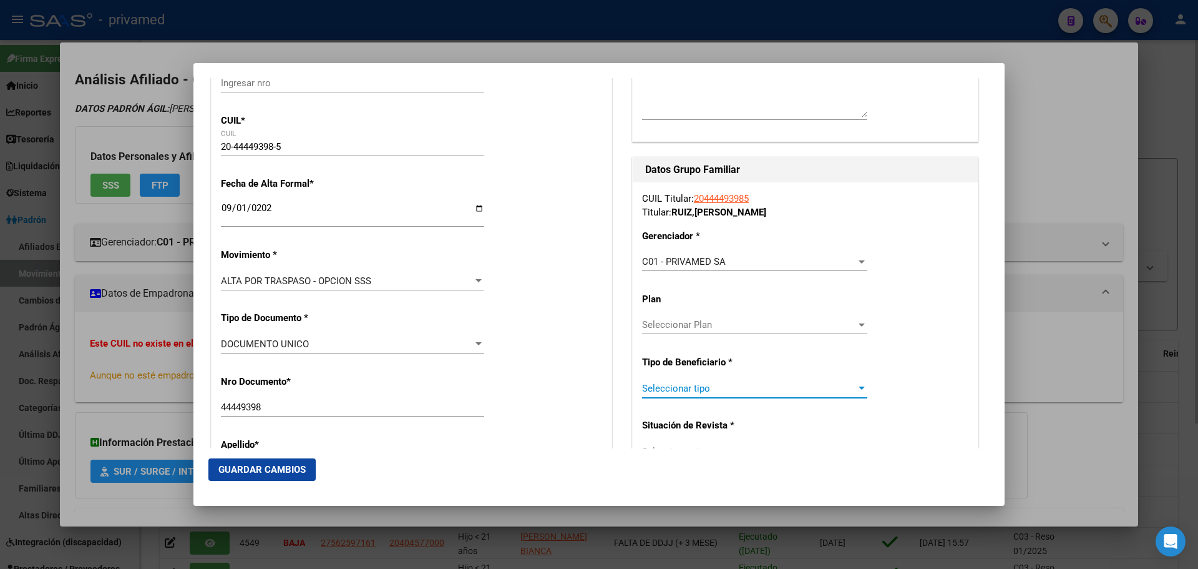
click at [696, 388] on span "Seleccionar tipo" at bounding box center [749, 388] width 214 height 11
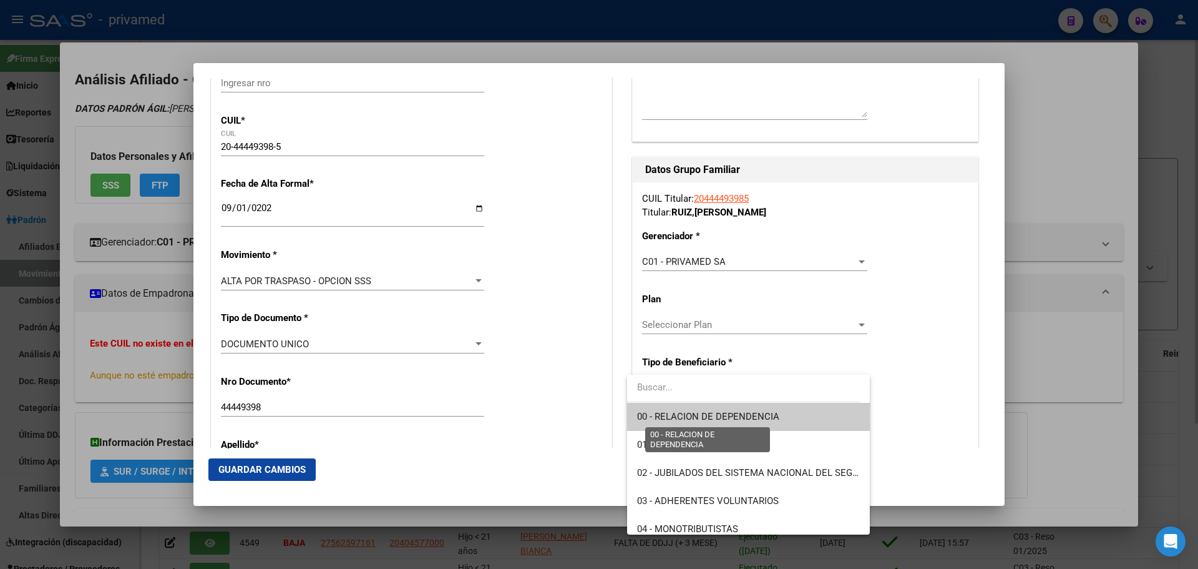
click at [713, 416] on span "00 - RELACION DE DEPENDENCIA" at bounding box center [708, 416] width 142 height 11
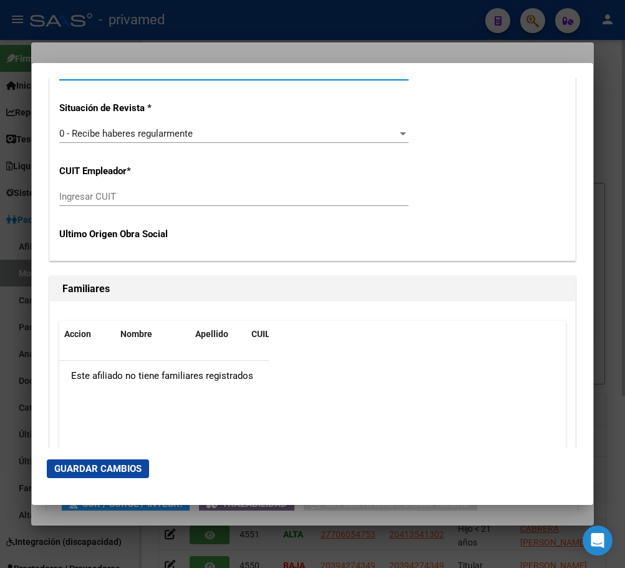
scroll to position [2351, 0]
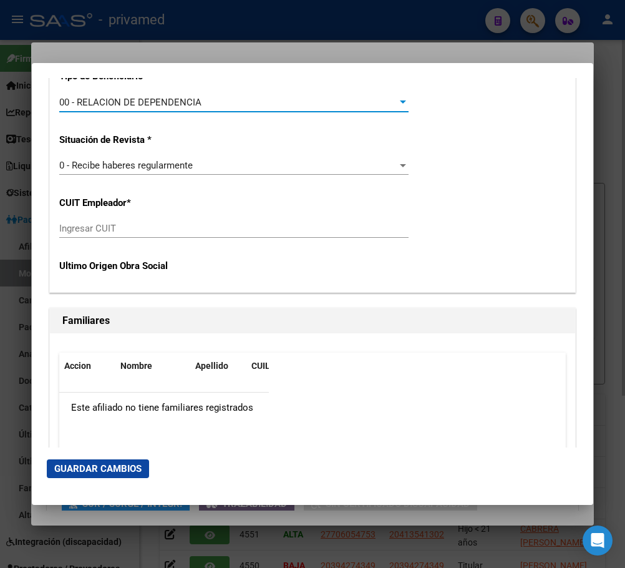
click at [62, 231] on input "Ingresar CUIT" at bounding box center [234, 228] width 350 height 11
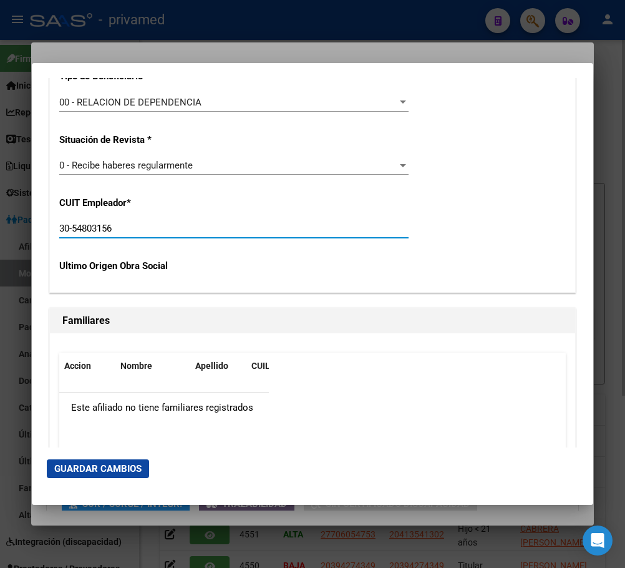
click at [93, 228] on input "30-54803156" at bounding box center [234, 228] width 350 height 11
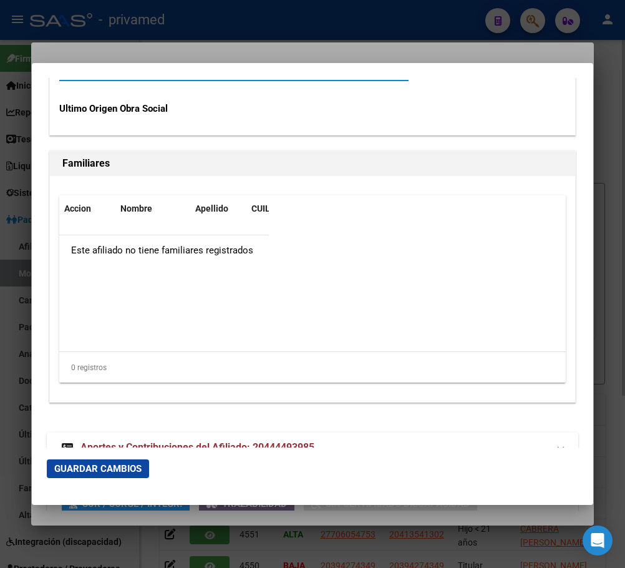
scroll to position [2538, 0]
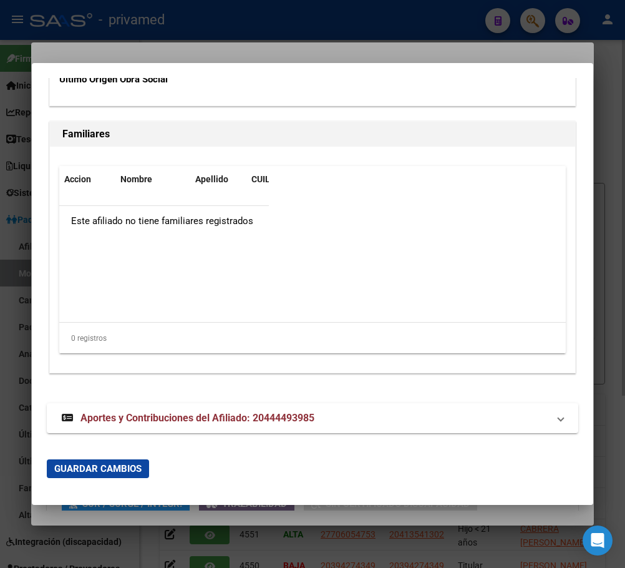
type input "30-54808315-6"
click at [109, 471] on span "Guardar Cambios" at bounding box center [97, 468] width 87 height 11
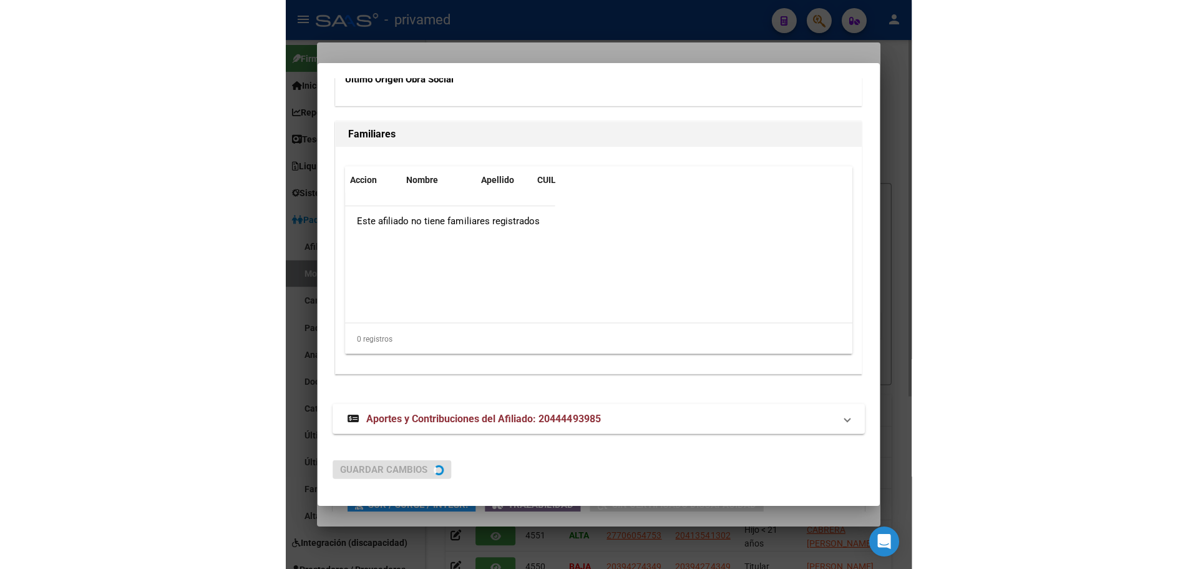
scroll to position [0, 0]
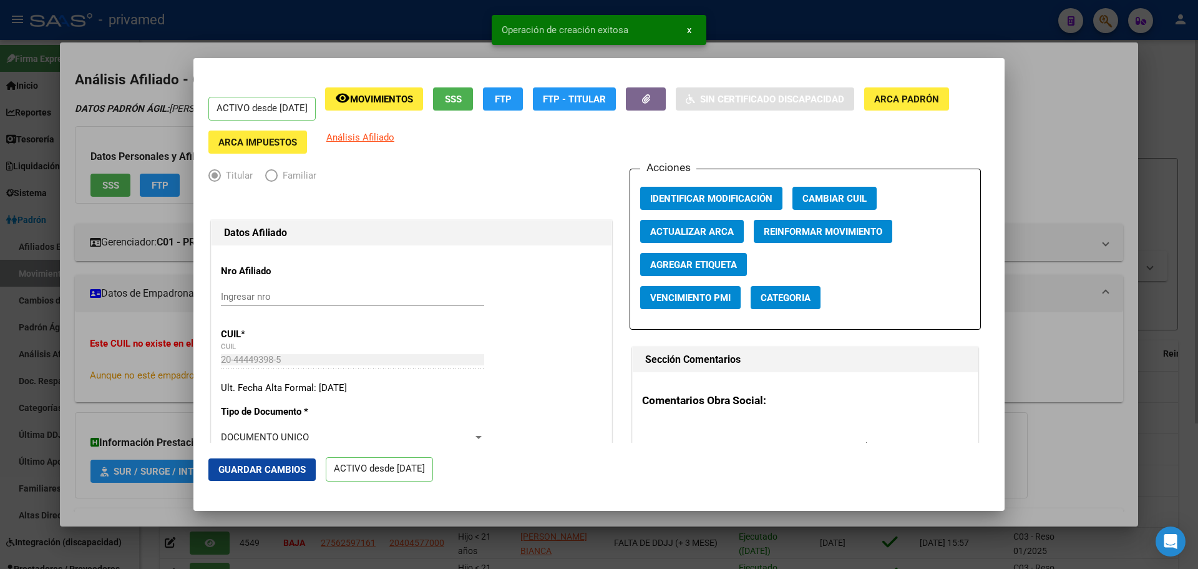
click at [255, 472] on span "Guardar Cambios" at bounding box center [261, 469] width 87 height 11
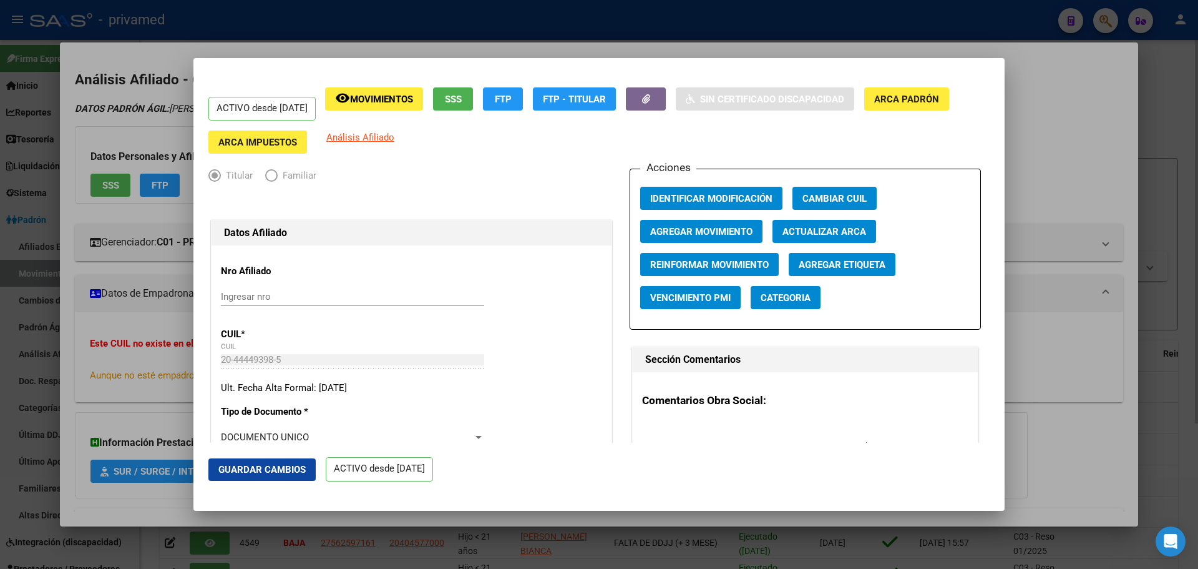
click at [1067, 137] on div at bounding box center [599, 284] width 1198 height 569
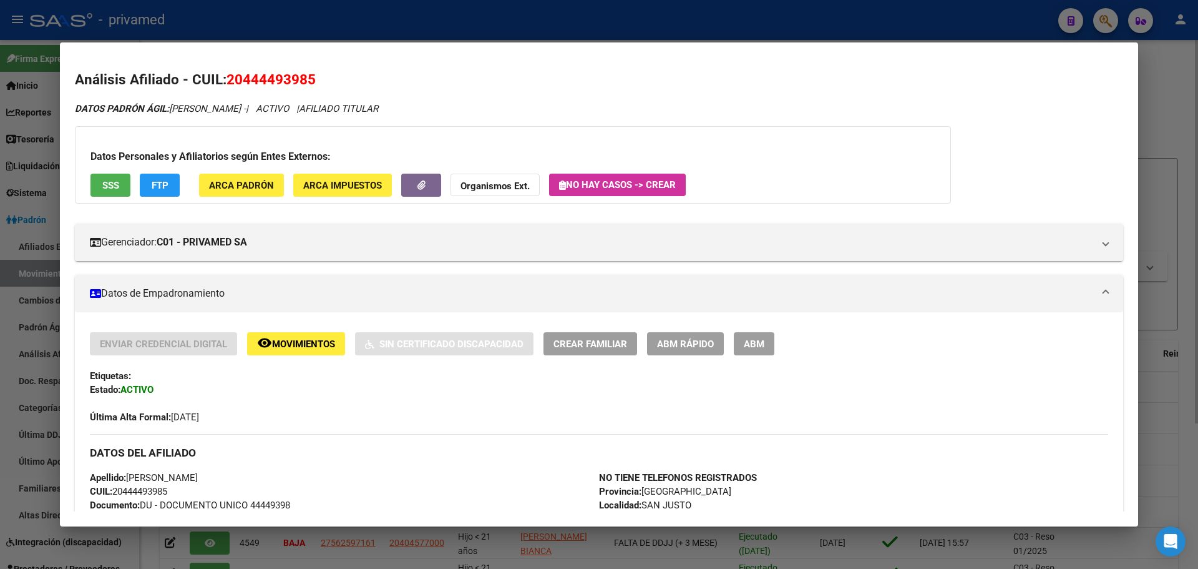
click at [384, 31] on div at bounding box center [599, 284] width 1198 height 569
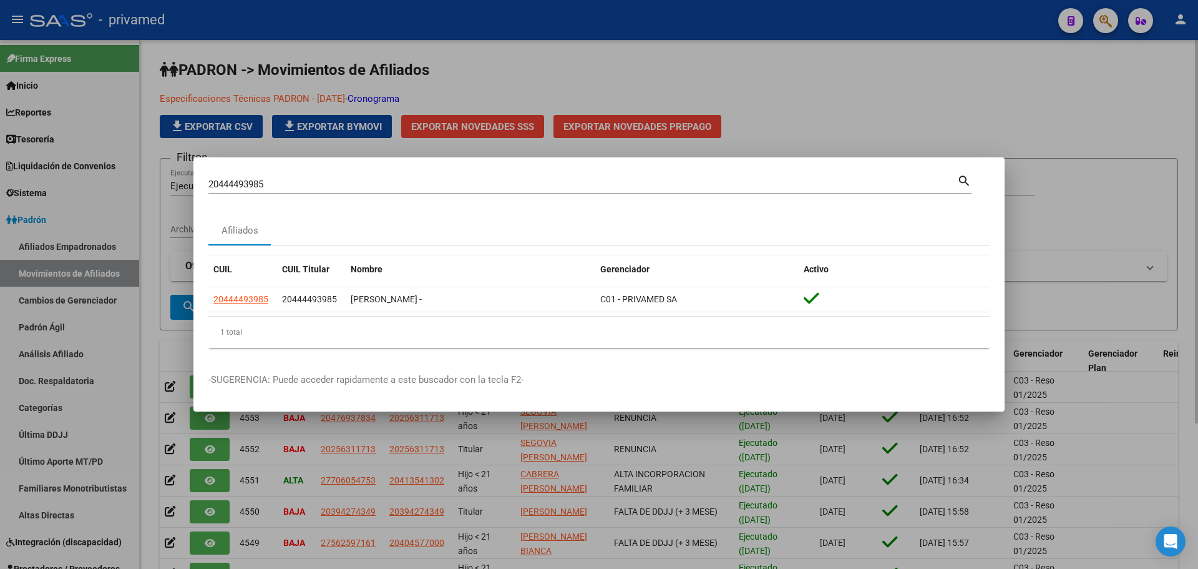
click at [671, 69] on div at bounding box center [599, 284] width 1198 height 569
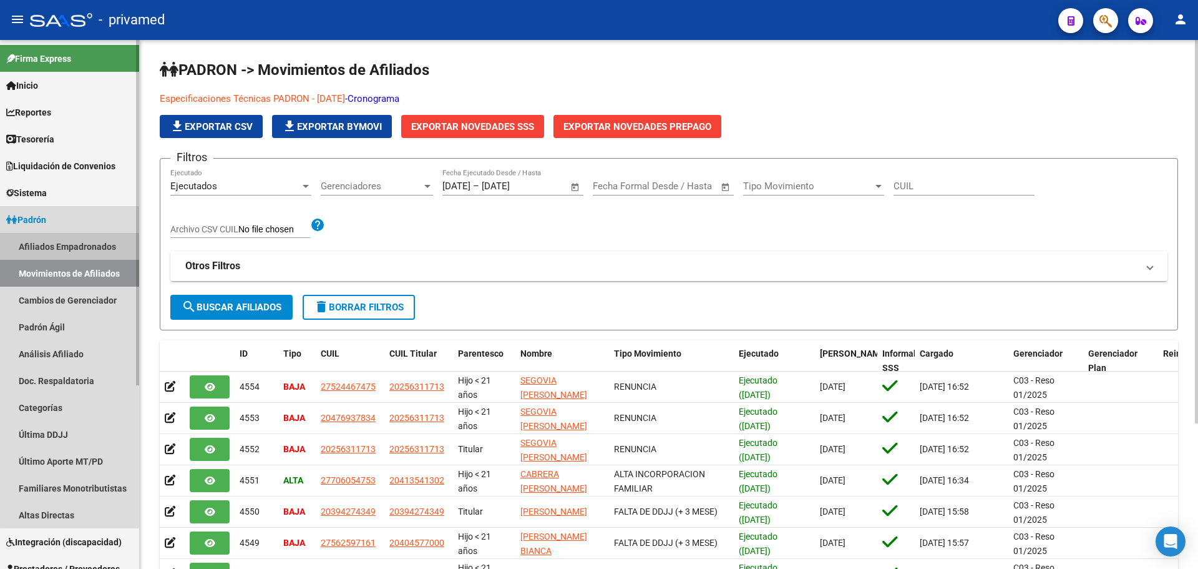
click at [74, 246] on link "Afiliados Empadronados" at bounding box center [69, 246] width 139 height 27
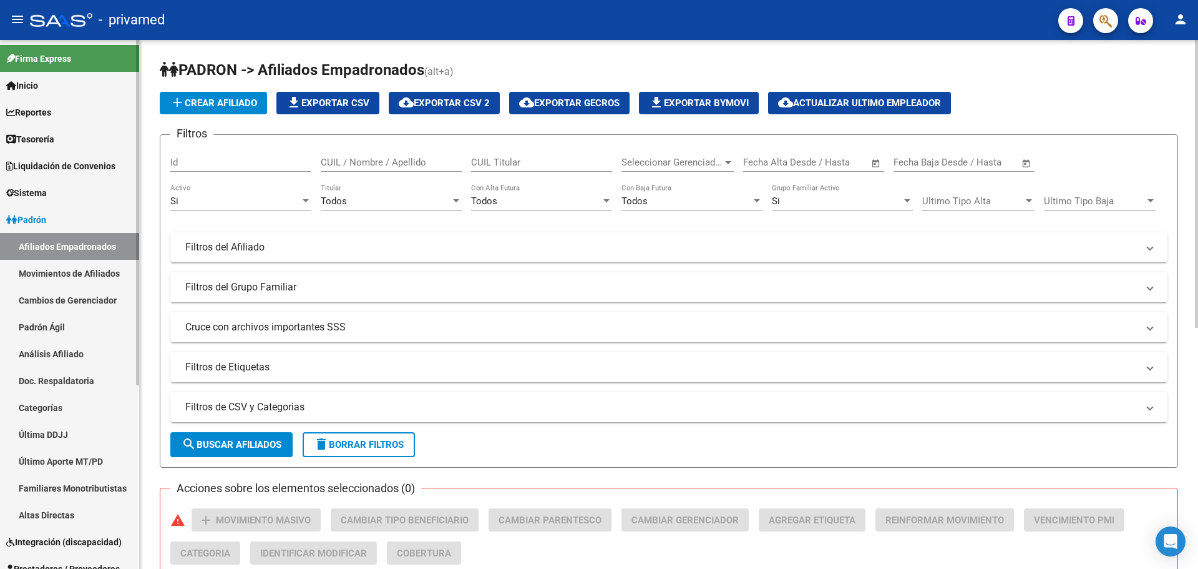
click at [76, 268] on link "Movimientos de Afiliados" at bounding box center [69, 273] width 139 height 27
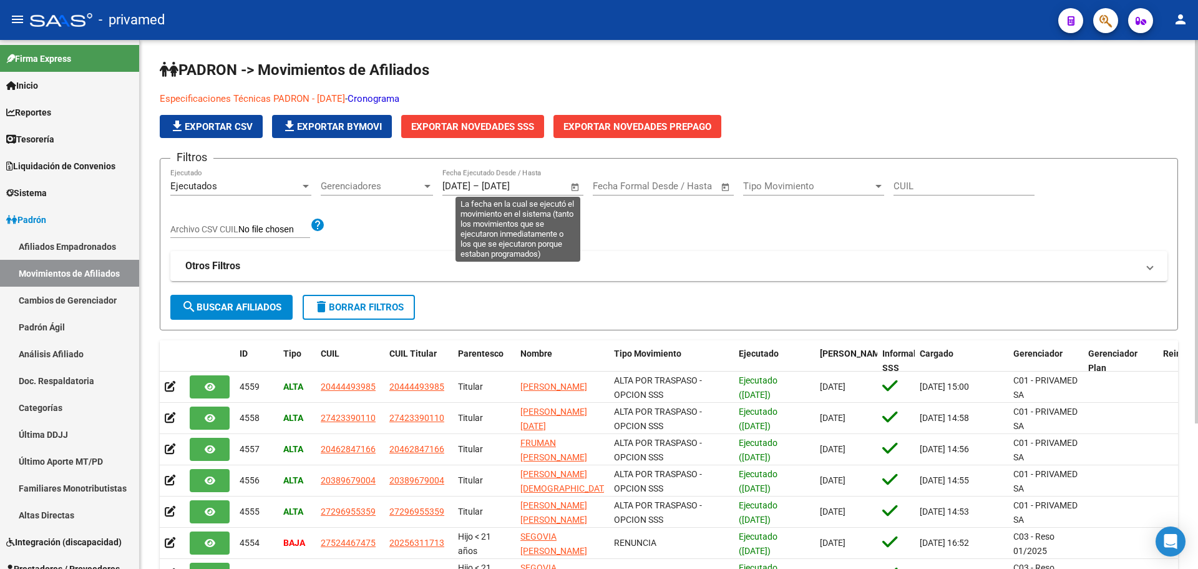
click at [459, 186] on input "[DATE]" at bounding box center [457, 185] width 28 height 11
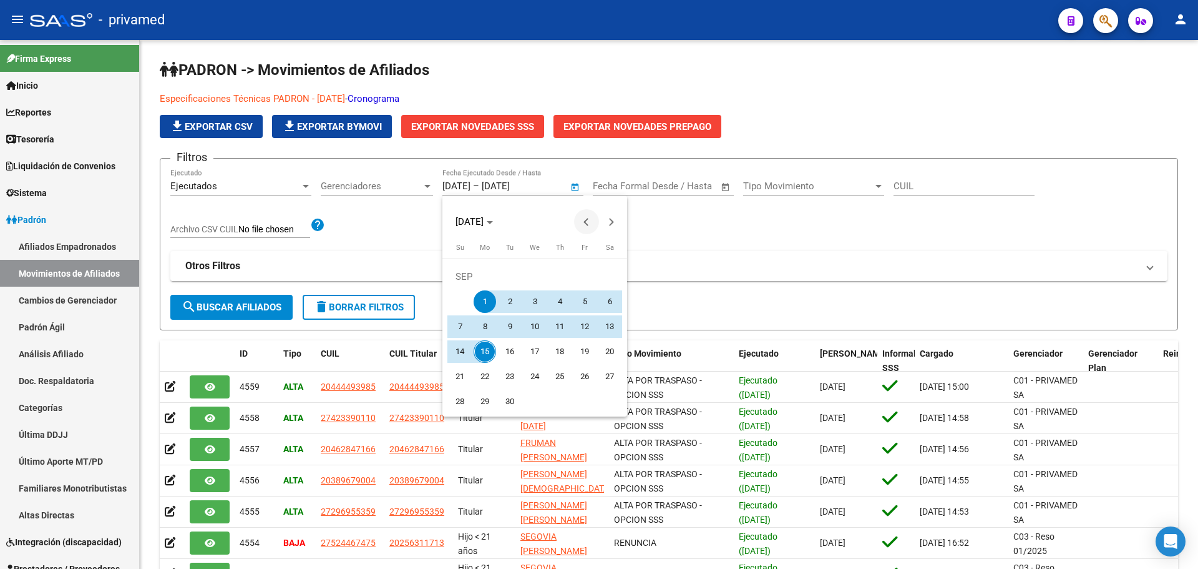
click at [587, 222] on button "Previous month" at bounding box center [586, 221] width 25 height 25
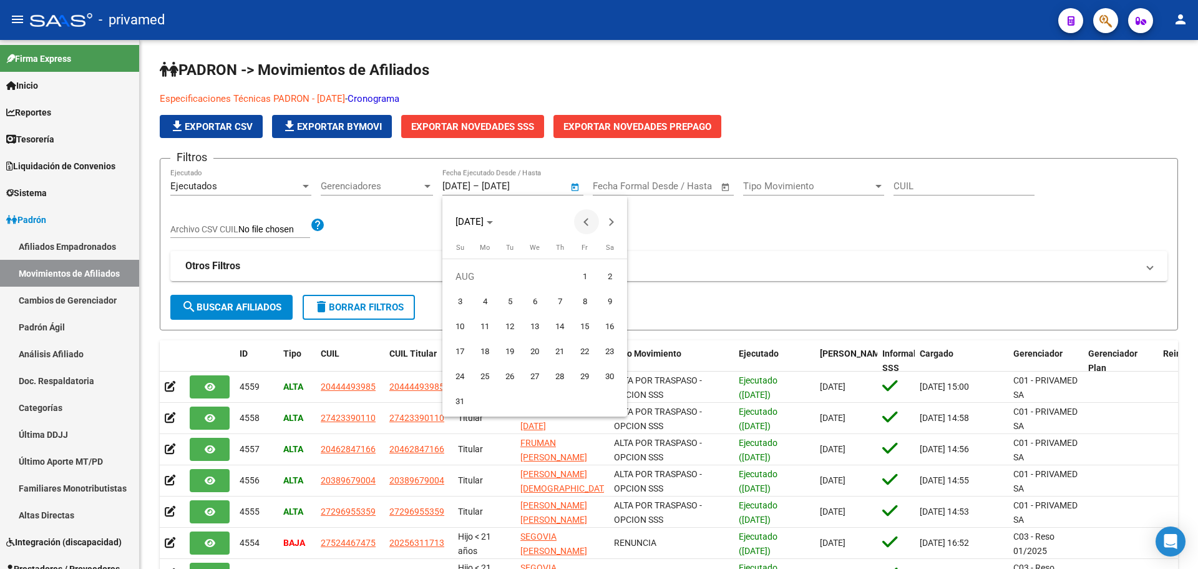
click at [590, 221] on button "Previous month" at bounding box center [586, 221] width 25 height 25
click at [510, 402] on span "29" at bounding box center [510, 401] width 22 height 22
type input "[DATE]"
click at [611, 223] on button "Next month" at bounding box center [611, 221] width 25 height 25
click at [611, 224] on button "Next month" at bounding box center [611, 221] width 25 height 25
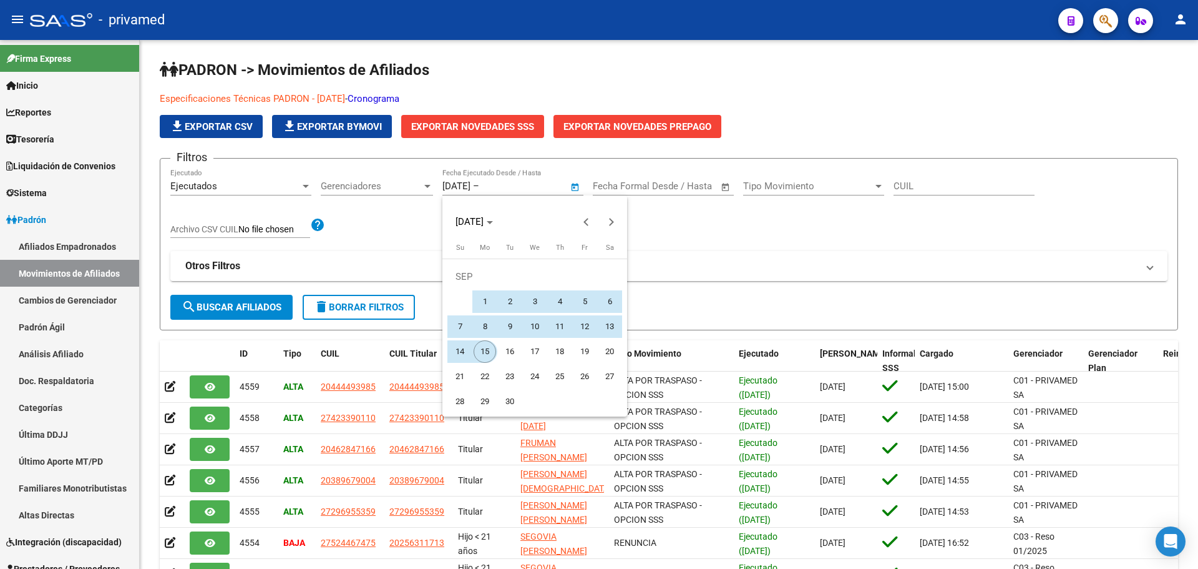
click at [483, 353] on span "15" at bounding box center [485, 351] width 22 height 22
type input "[DATE]"
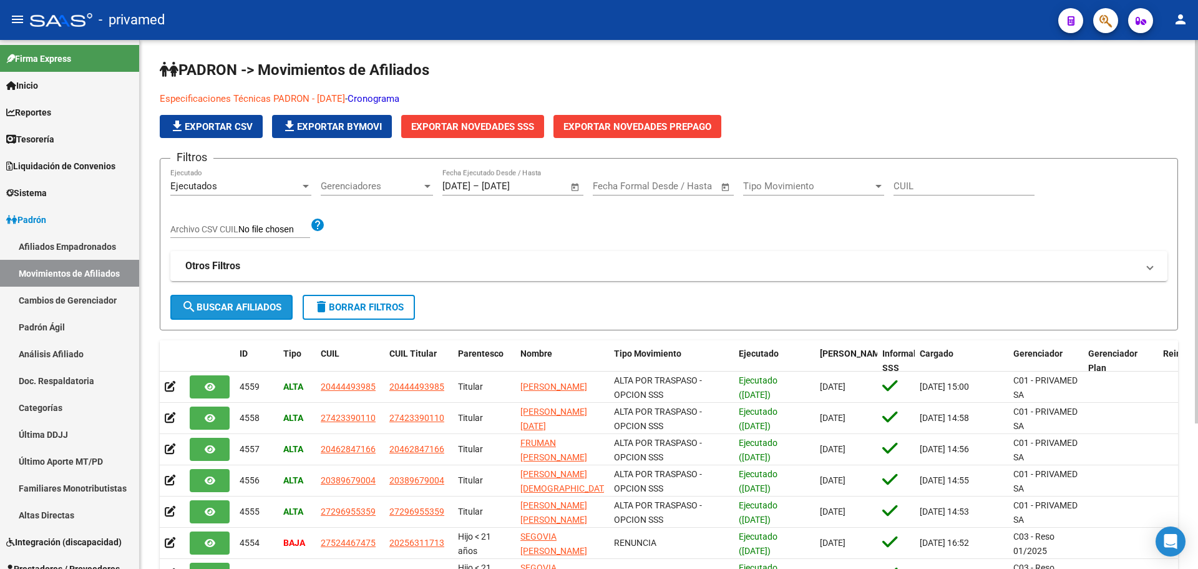
click at [246, 301] on button "search Buscar Afiliados" at bounding box center [231, 307] width 122 height 25
click at [444, 129] on span "Exportar Novedades SSS" at bounding box center [472, 126] width 123 height 11
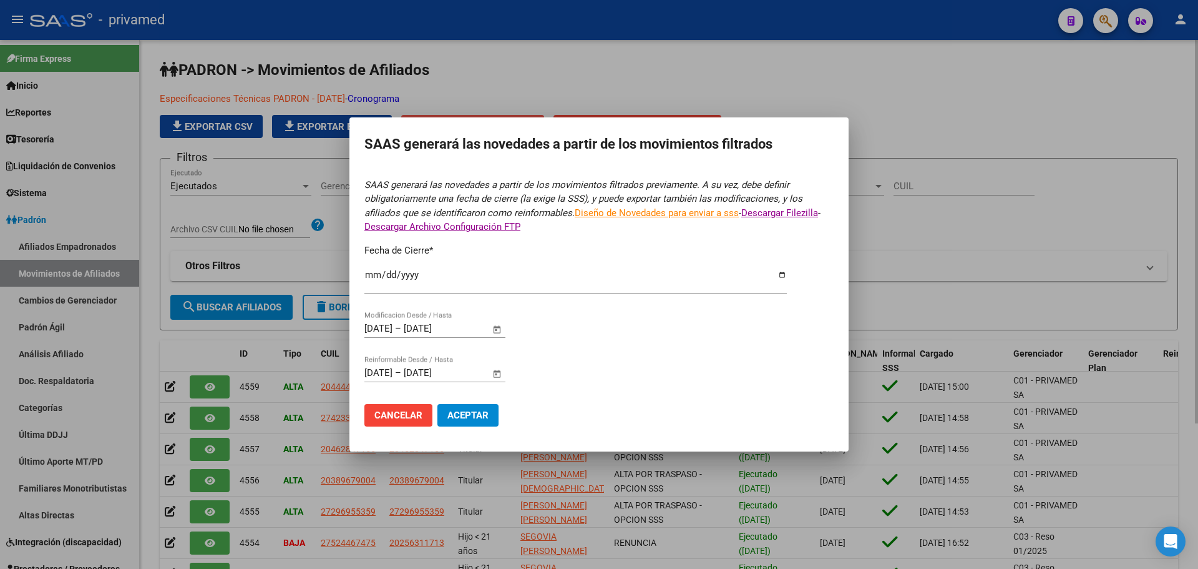
type input "[DATE]"
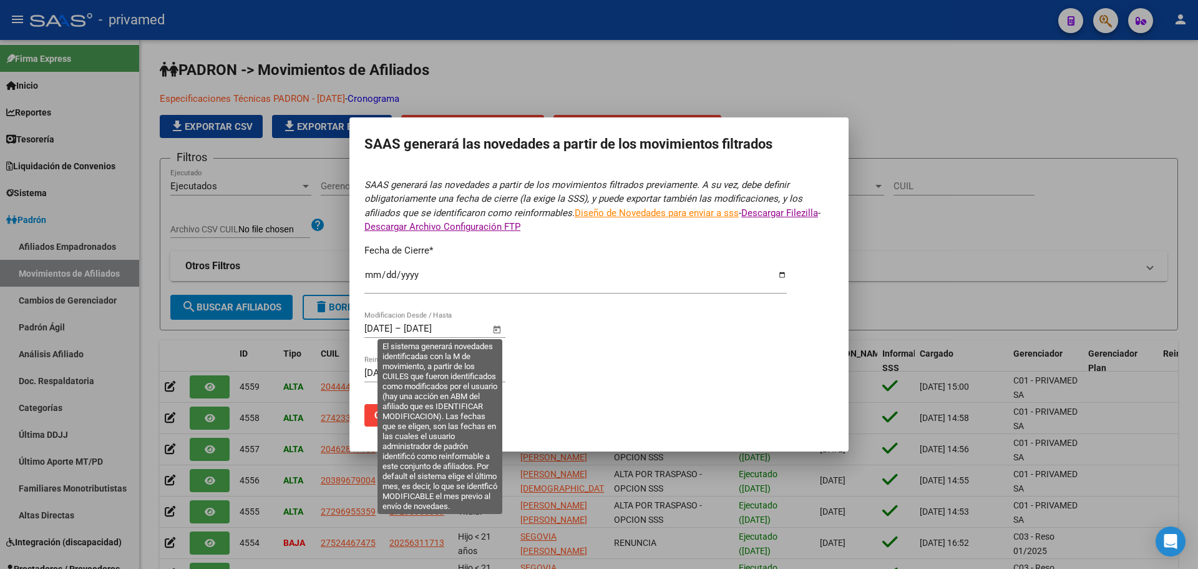
click at [384, 329] on input "[DATE]" at bounding box center [378, 328] width 28 height 11
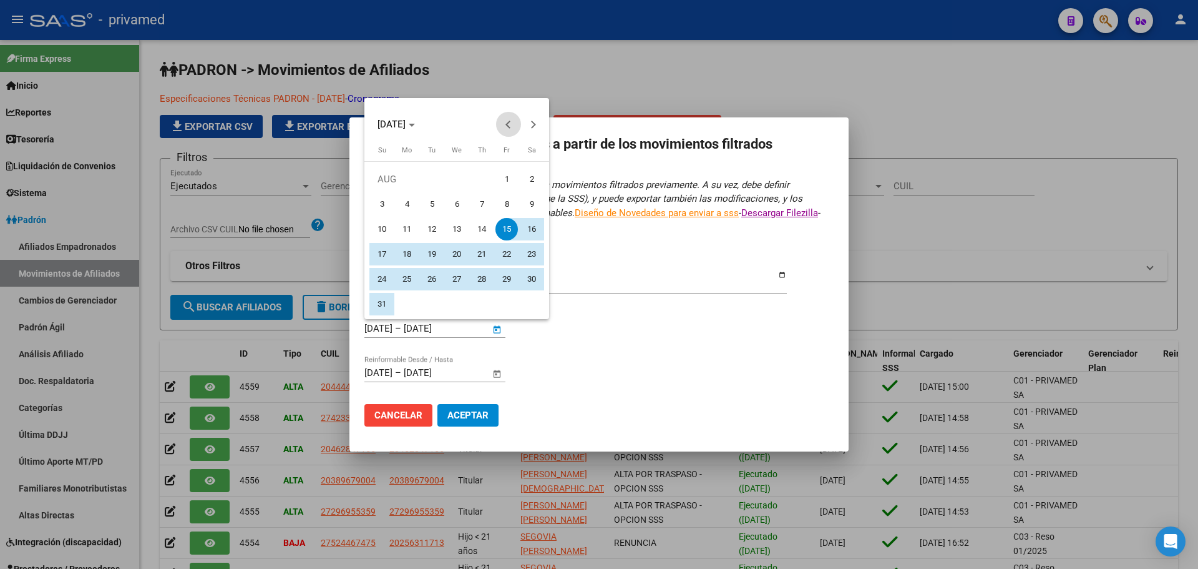
click at [510, 128] on button "Previous month" at bounding box center [508, 124] width 25 height 25
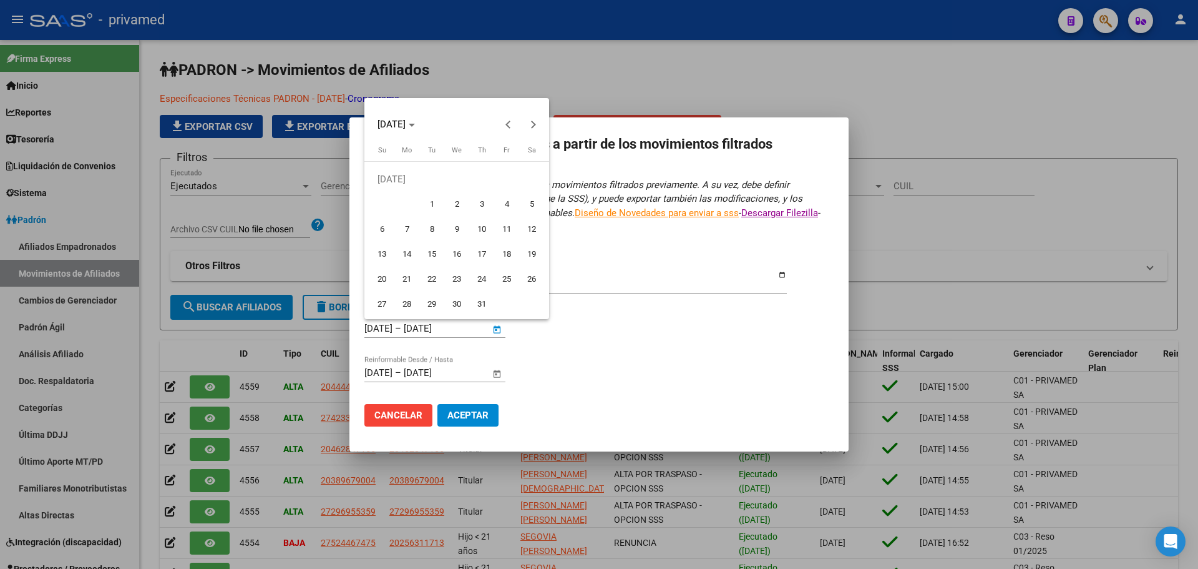
click at [434, 307] on span "29" at bounding box center [432, 304] width 22 height 22
type input "[DATE]"
click at [537, 124] on span "Next month" at bounding box center [533, 124] width 25 height 25
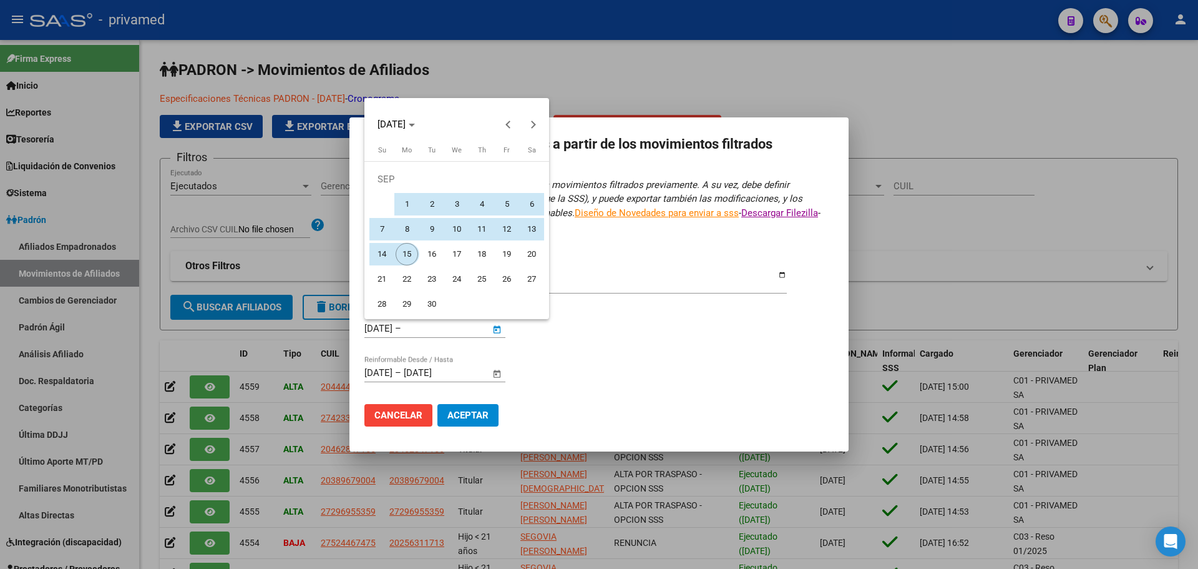
click at [416, 250] on span "15" at bounding box center [407, 254] width 22 height 22
type input "[DATE]"
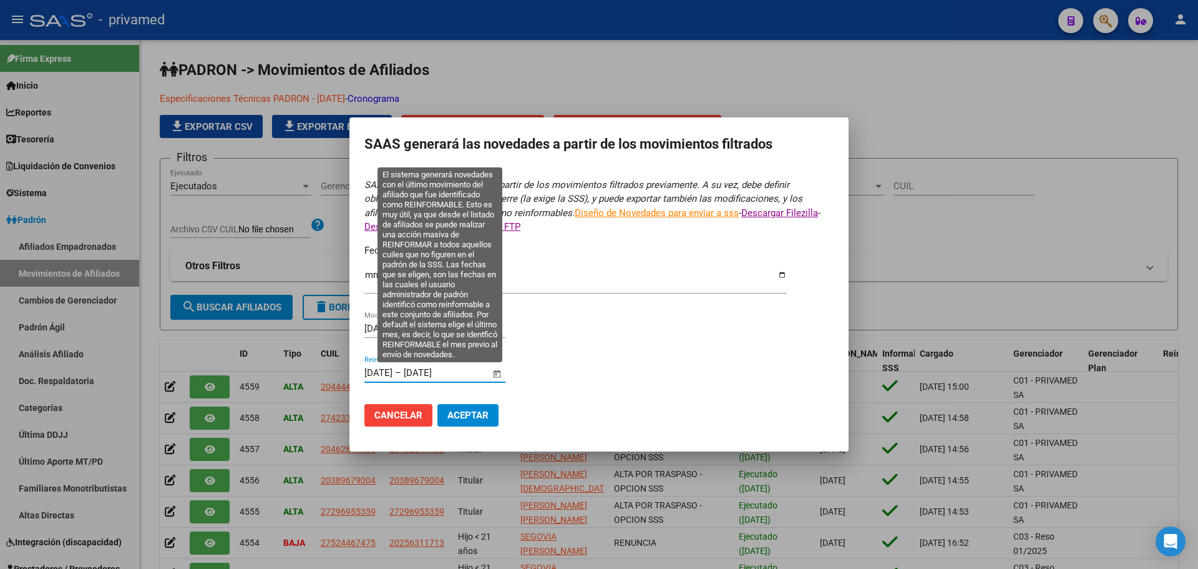
click at [376, 372] on input "[DATE]" at bounding box center [378, 372] width 28 height 11
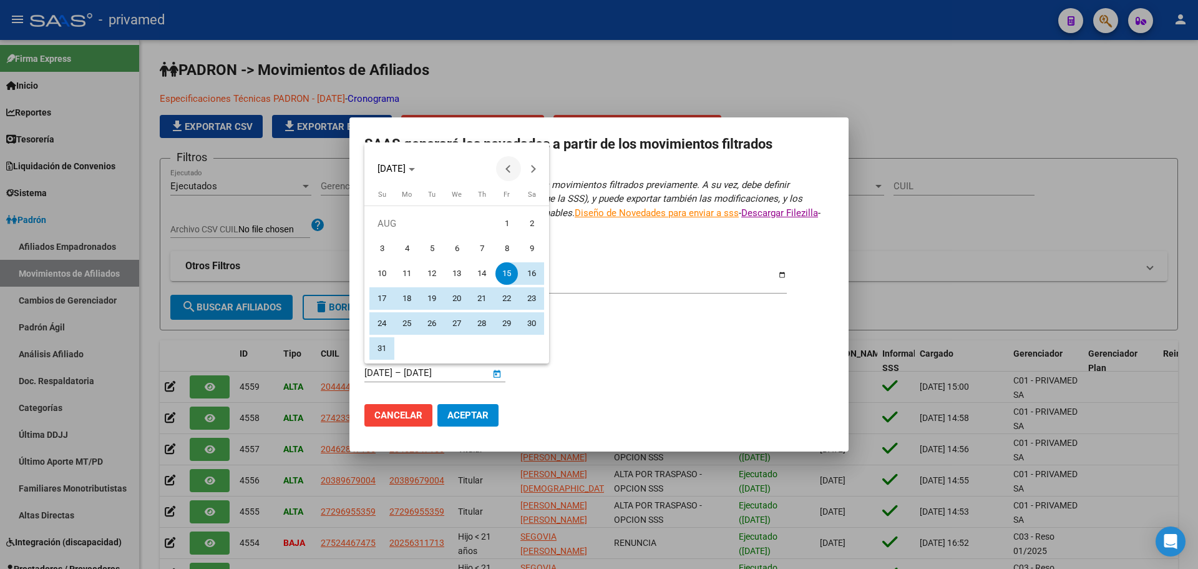
click at [512, 172] on span "Previous month" at bounding box center [508, 168] width 25 height 25
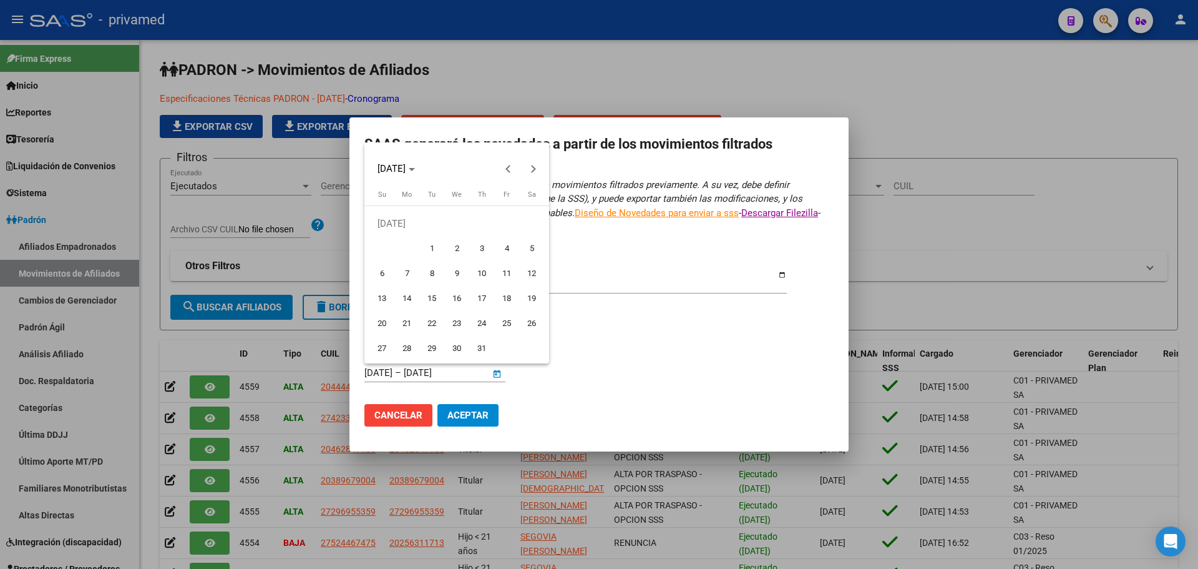
click at [431, 346] on span "29" at bounding box center [432, 348] width 22 height 22
type input "[DATE]"
click at [535, 162] on span "Next month" at bounding box center [533, 168] width 25 height 25
click at [535, 164] on span "Next month" at bounding box center [533, 168] width 25 height 25
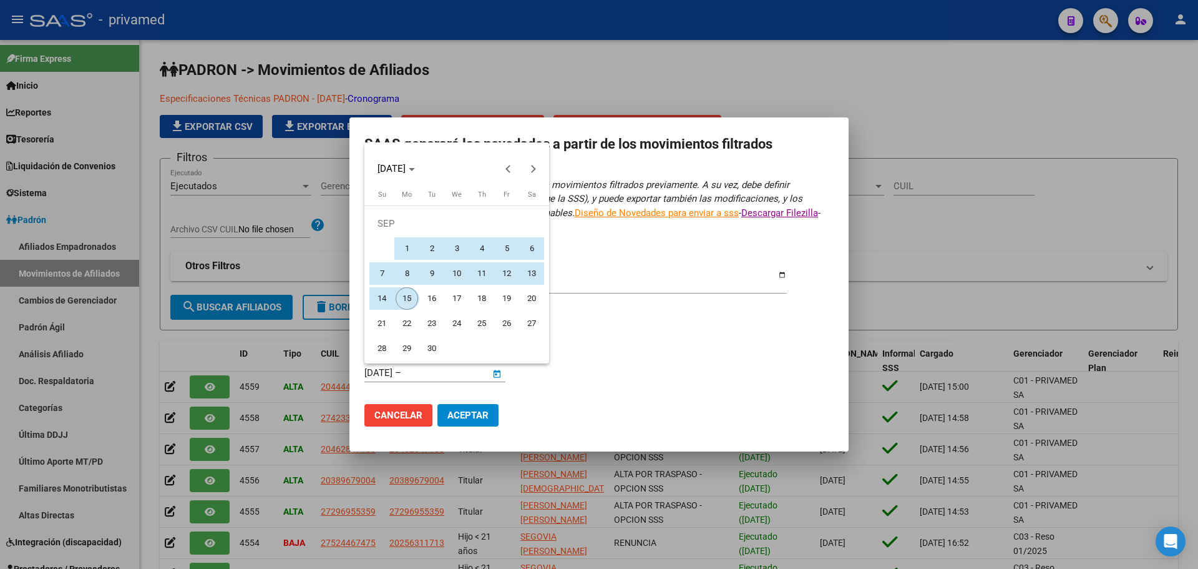
click at [409, 296] on span "15" at bounding box center [407, 298] width 22 height 22
type input "[DATE]"
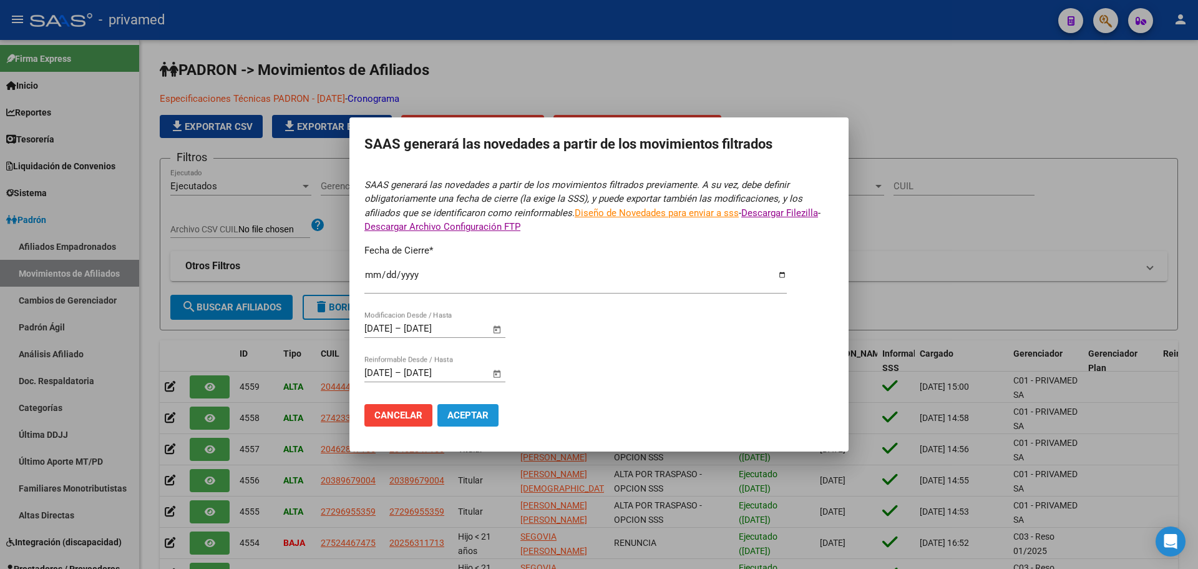
click at [478, 416] on span "Aceptar" at bounding box center [467, 414] width 41 height 11
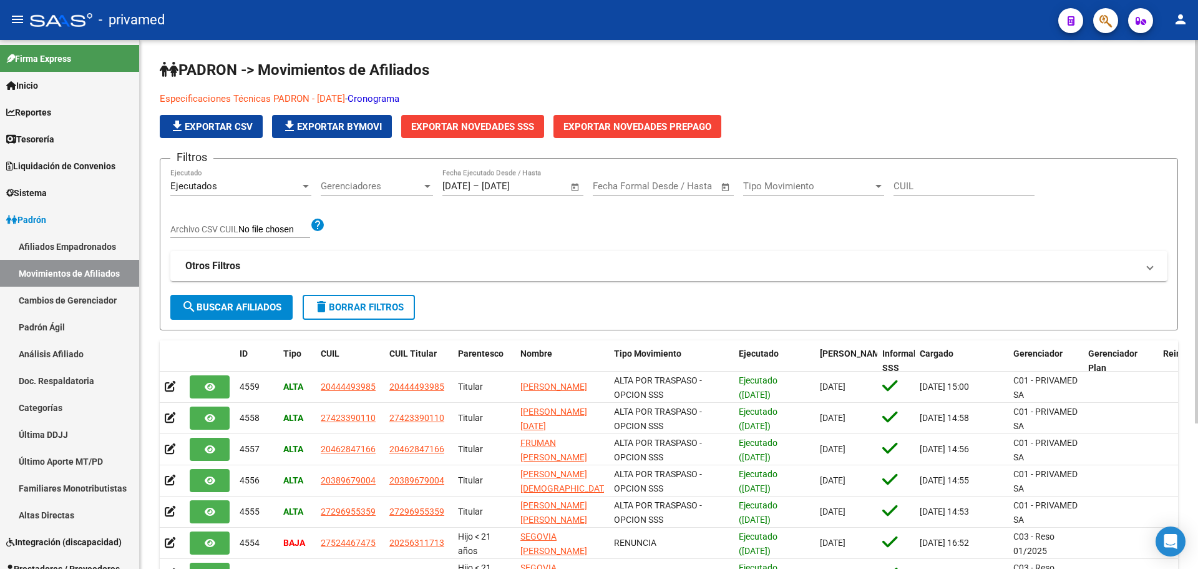
click at [313, 97] on link "Especificaciones Técnicas PADRON - [DATE]" at bounding box center [252, 98] width 185 height 11
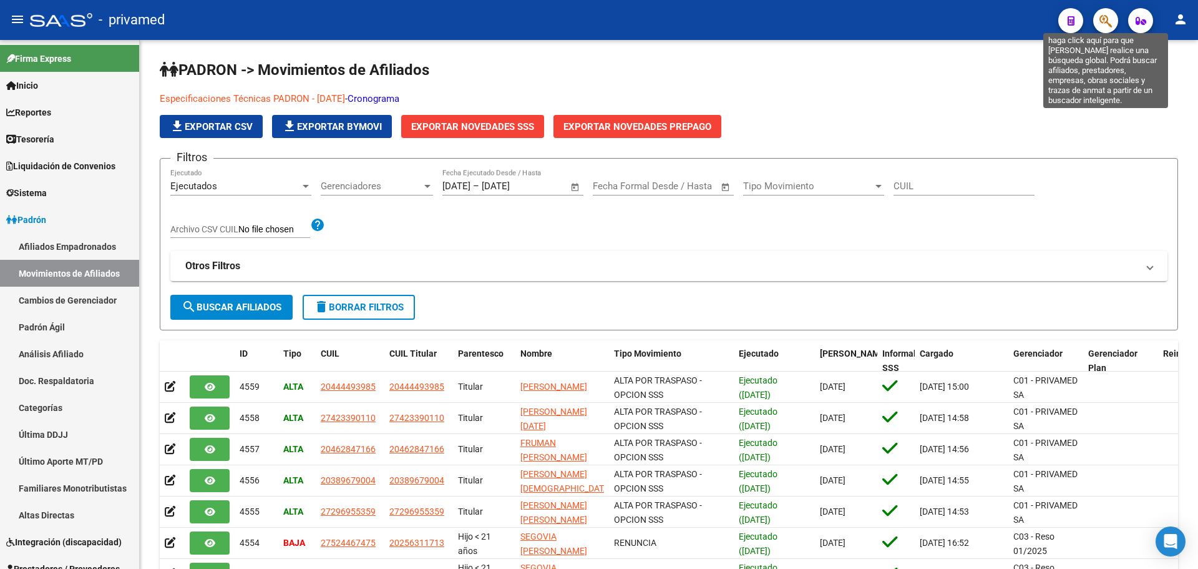
click at [1103, 21] on icon "button" at bounding box center [1106, 21] width 12 height 14
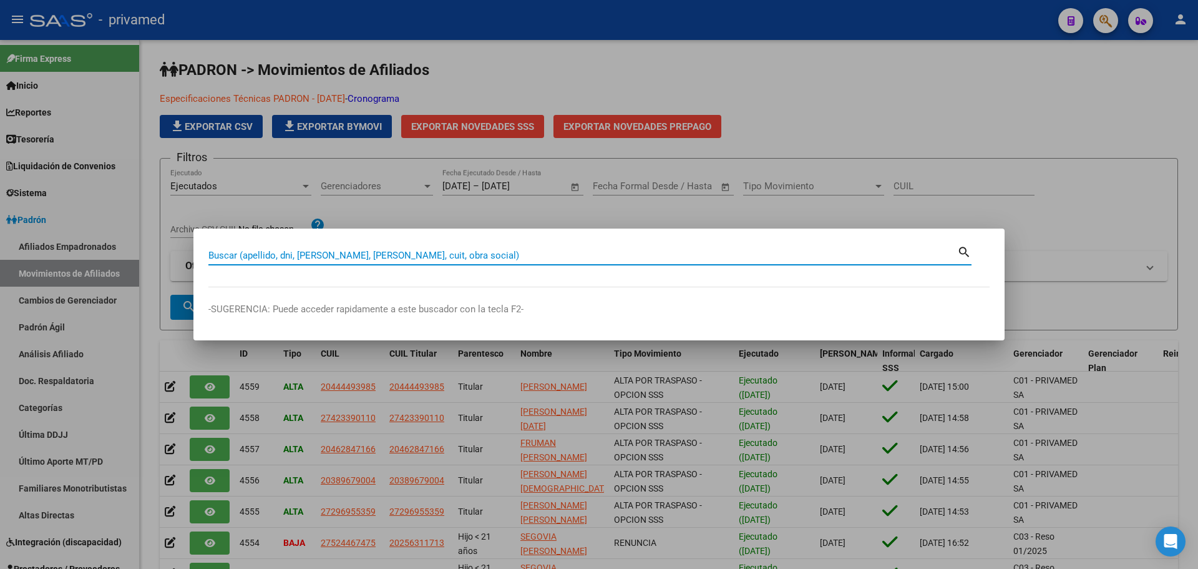
paste input "20456218"
type input "20456218"
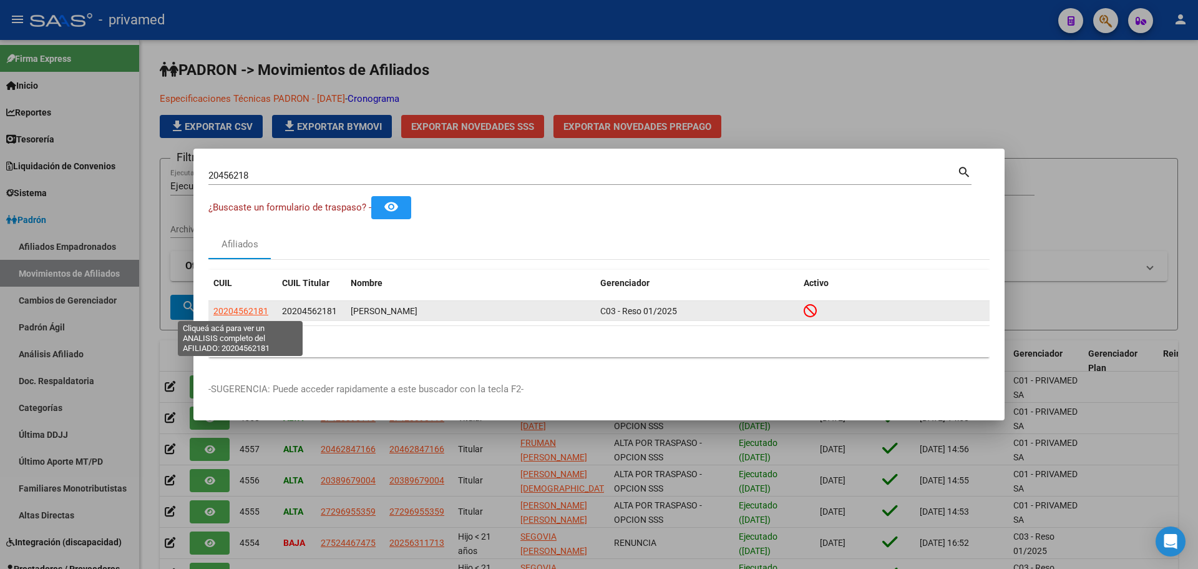
click at [250, 311] on span "20204562181" at bounding box center [240, 311] width 55 height 10
type textarea "20204562181"
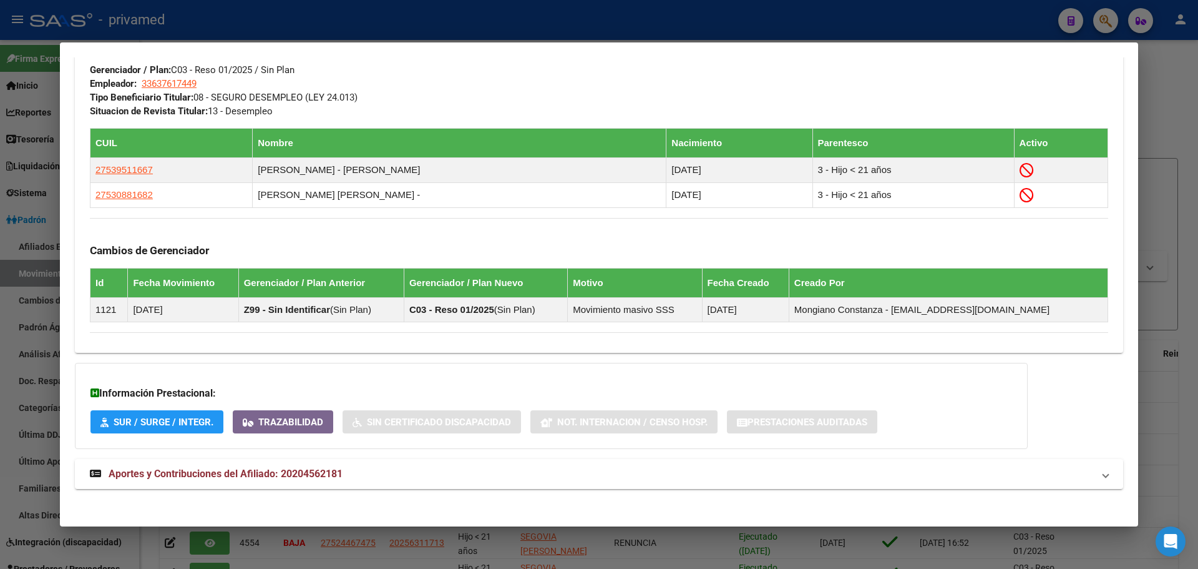
scroll to position [634, 0]
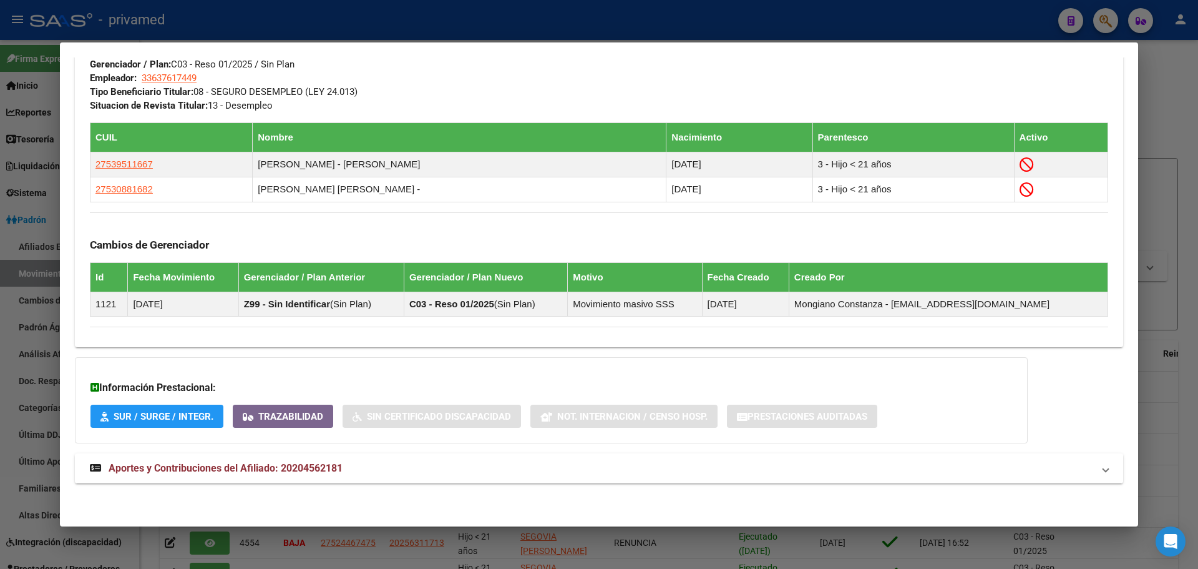
click at [163, 468] on span "Aportes y Contribuciones del Afiliado: 20204562181" at bounding box center [226, 468] width 234 height 12
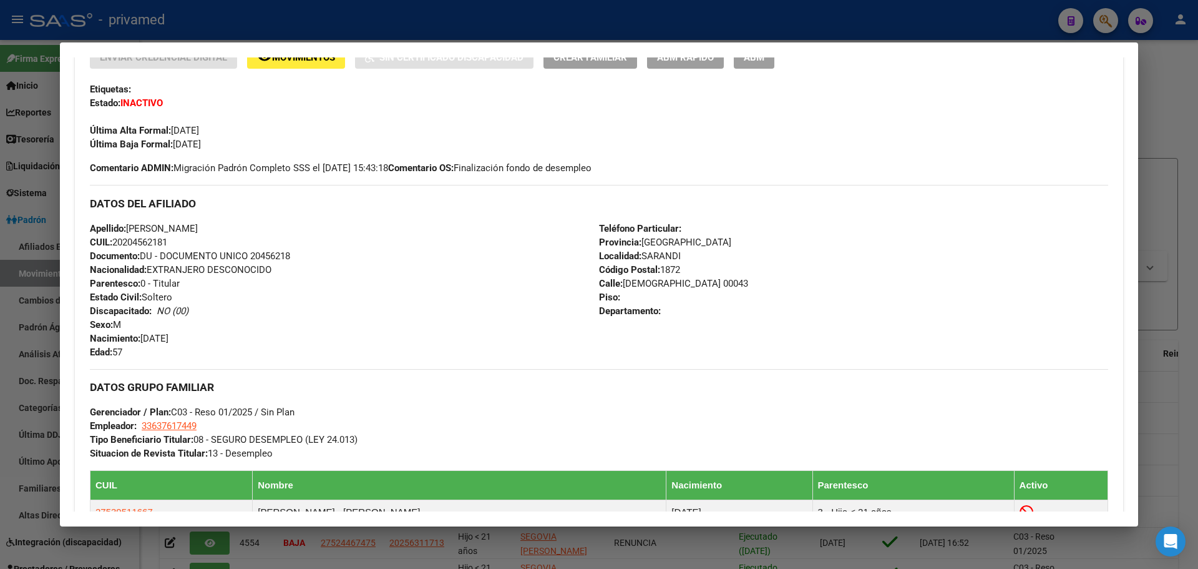
scroll to position [0, 0]
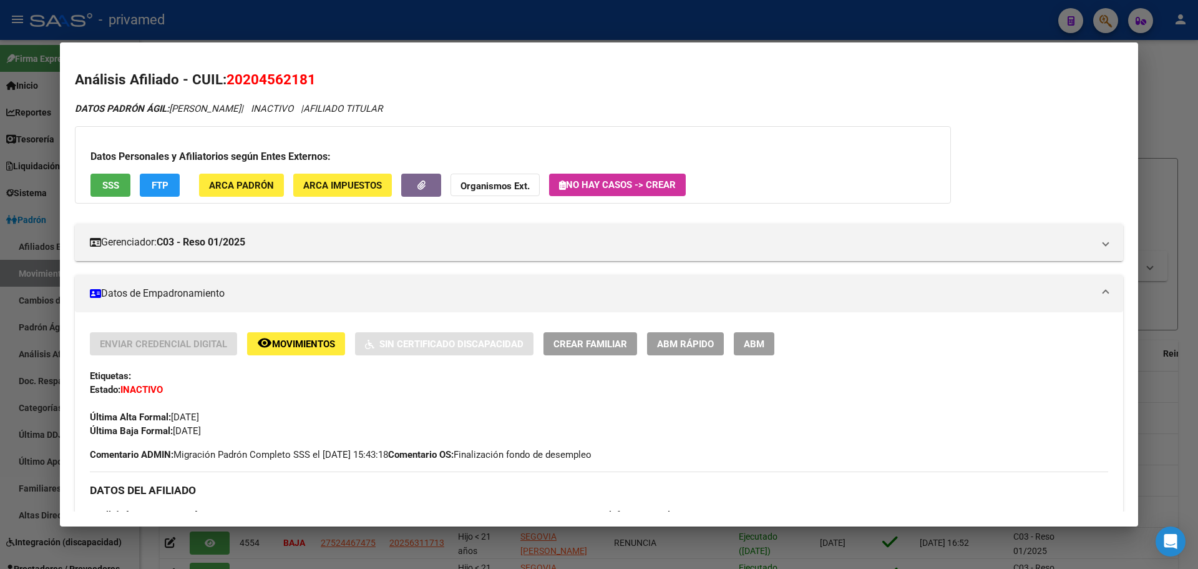
click at [346, 27] on div at bounding box center [599, 284] width 1198 height 569
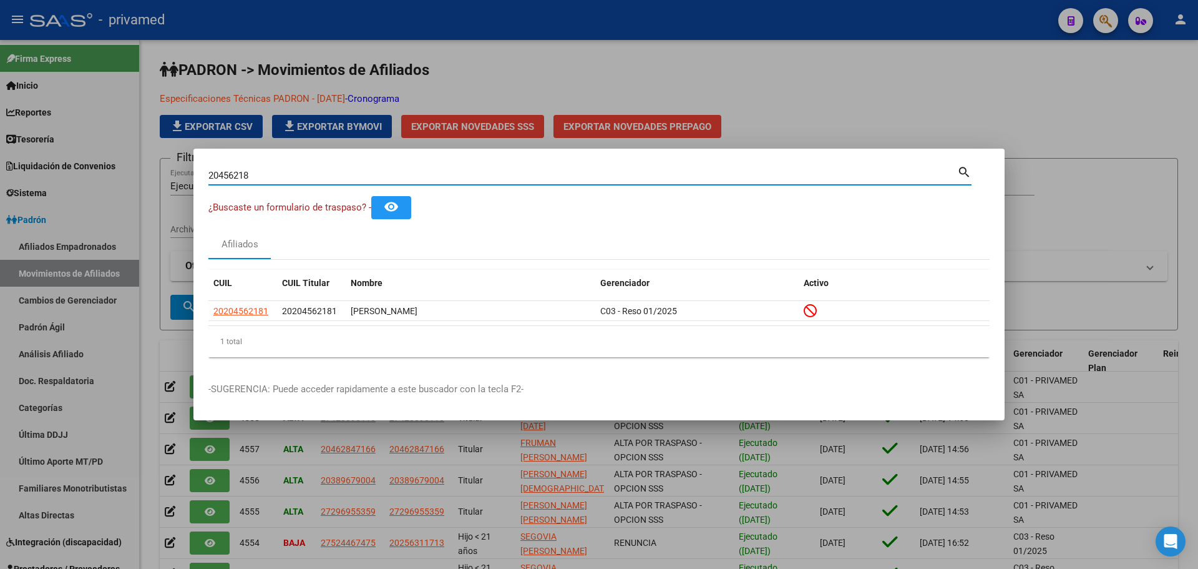
click at [261, 177] on input "20456218" at bounding box center [582, 175] width 749 height 11
paste input "35460294"
type input "35460294"
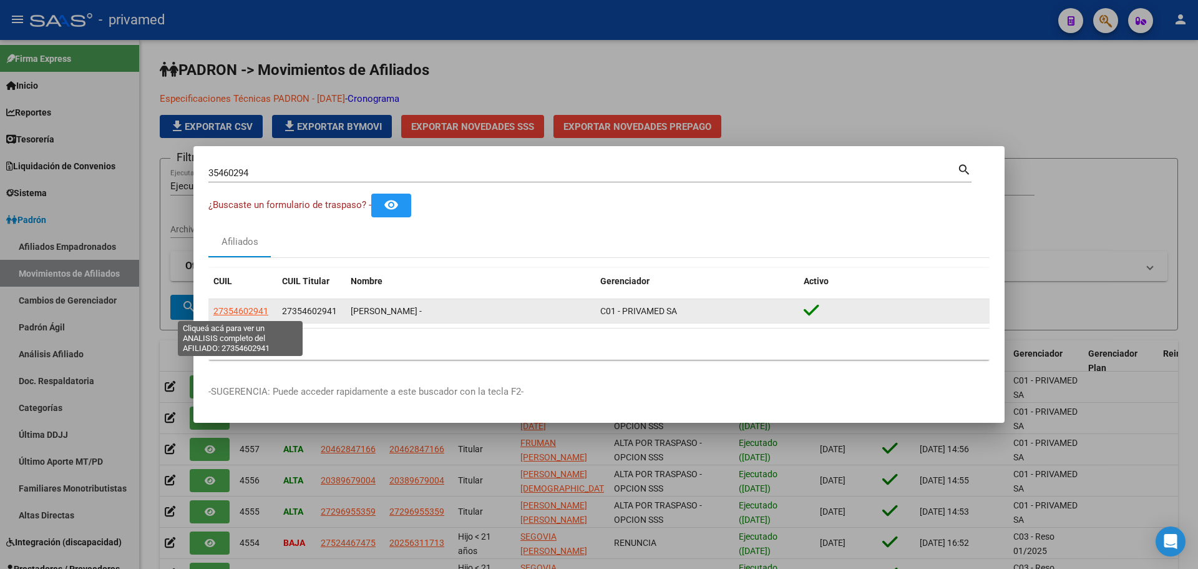
click at [240, 313] on span "27354602941" at bounding box center [240, 311] width 55 height 10
type textarea "27354602941"
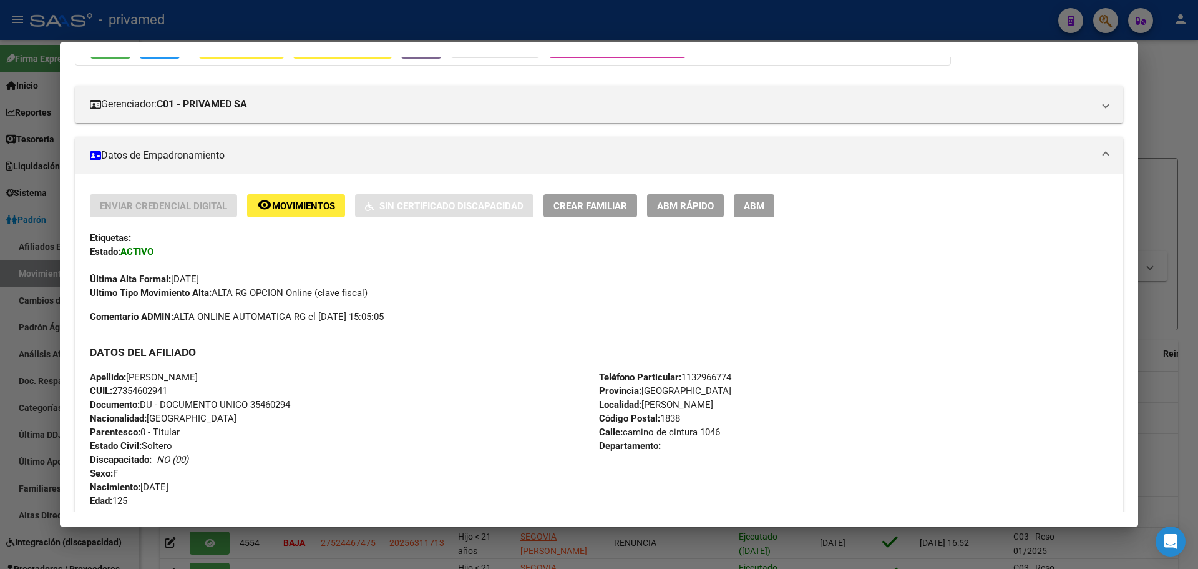
scroll to position [152, 0]
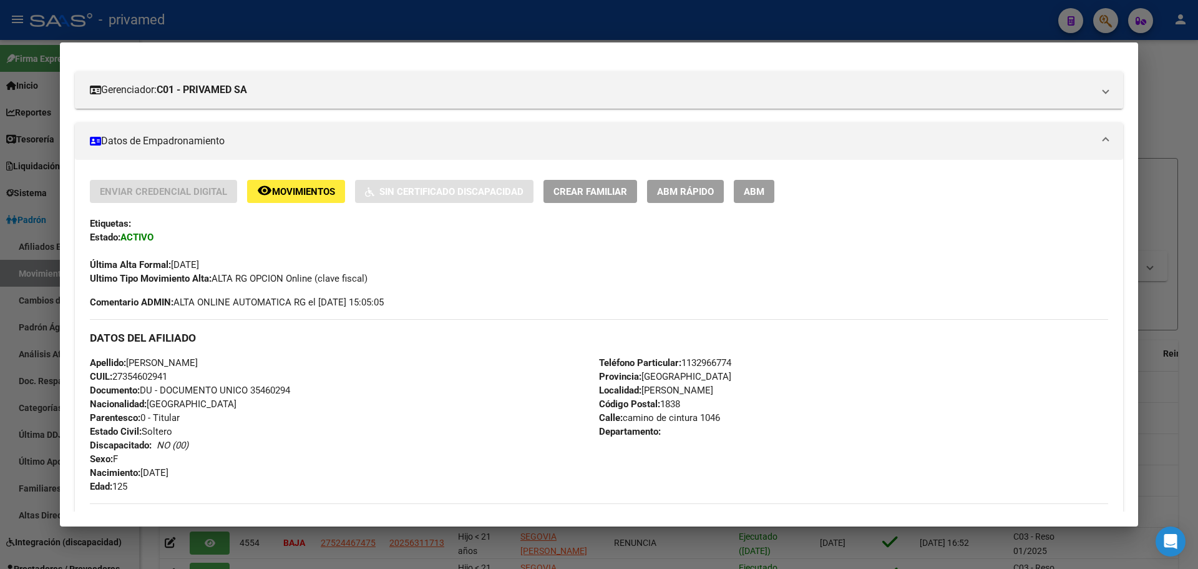
click at [769, 192] on button "ABM" at bounding box center [754, 191] width 41 height 23
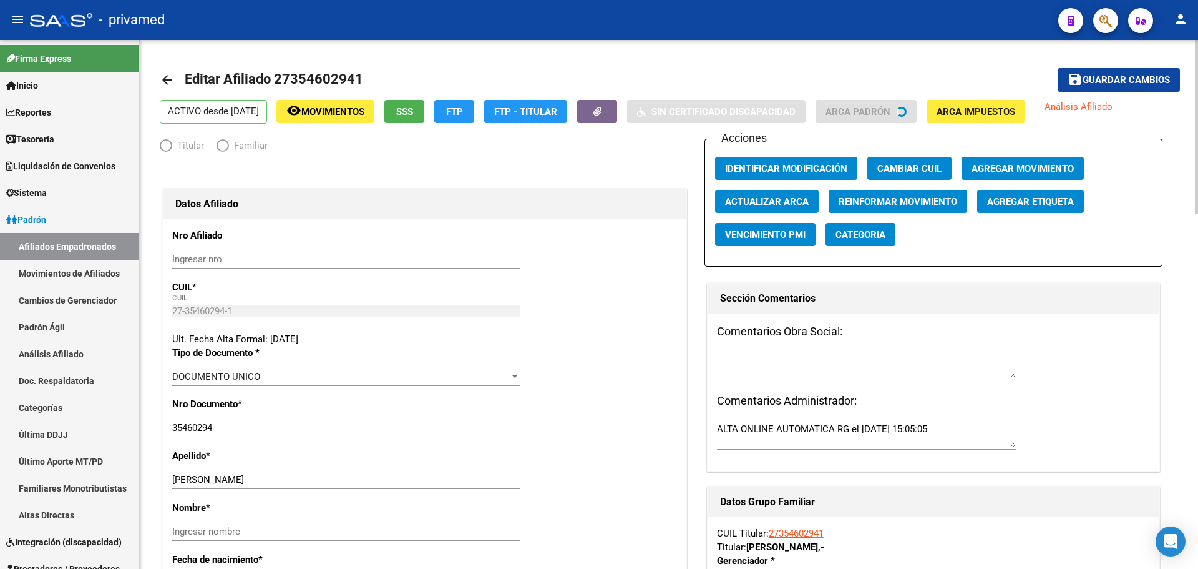
radio input "true"
type input "30-66300584-3"
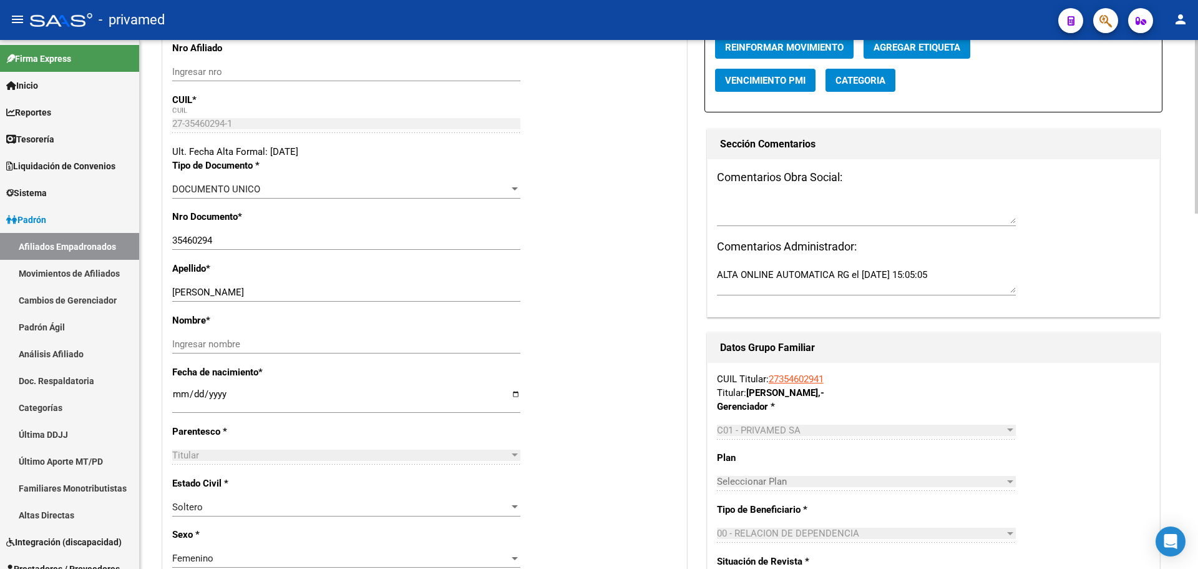
scroll to position [250, 0]
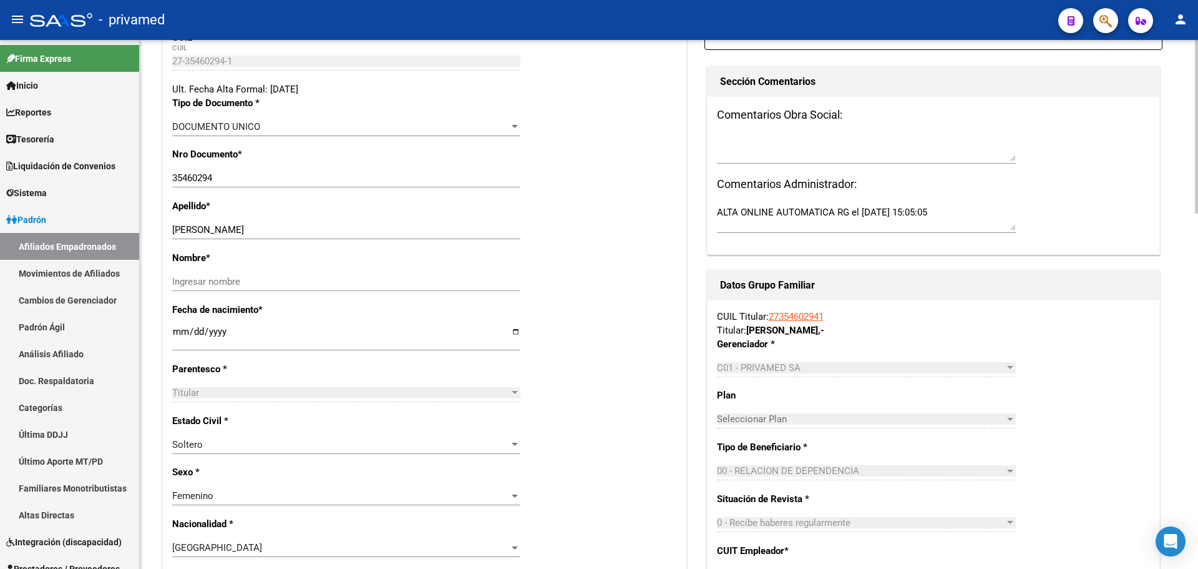
click at [217, 328] on input "[DATE]" at bounding box center [346, 336] width 348 height 20
click at [238, 338] on input "[DATE]" at bounding box center [346, 336] width 348 height 20
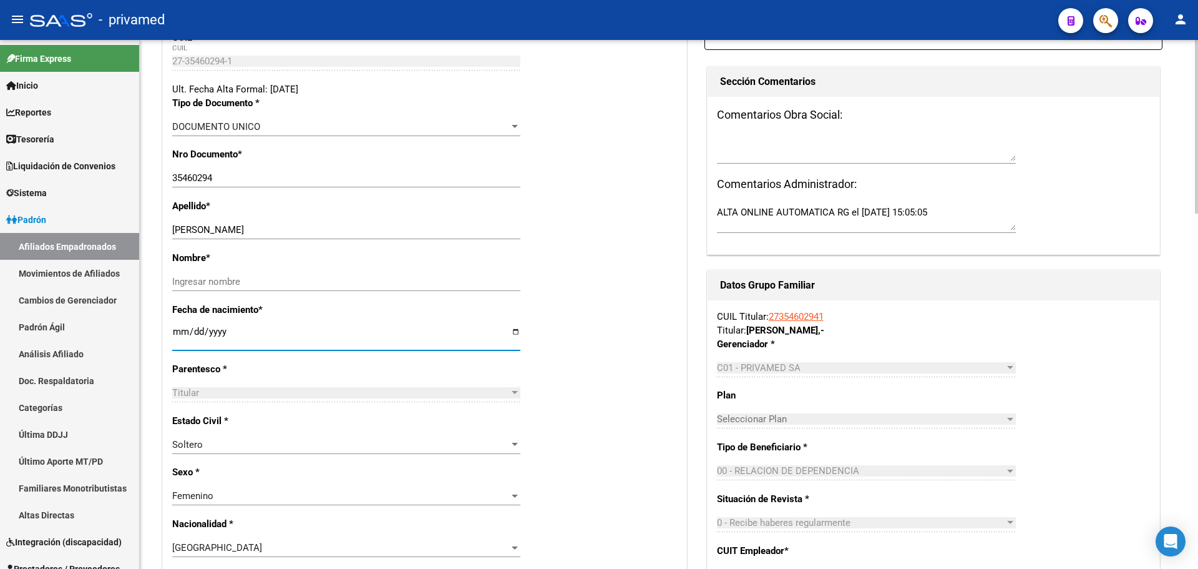
drag, startPoint x: 233, startPoint y: 330, endPoint x: 159, endPoint y: 335, distance: 75.0
click at [181, 328] on input "[DATE]" at bounding box center [346, 336] width 348 height 20
type input "[DATE]"
type input "0011-04-21"
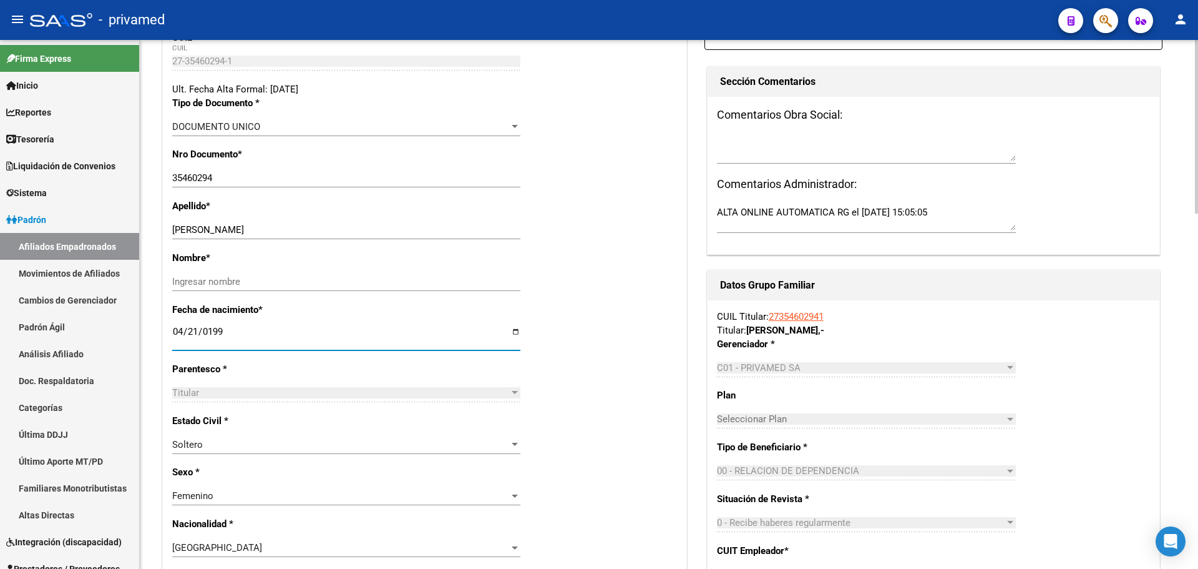
type input "[DATE]"
click at [607, 293] on div "Nombre * Ingresar nombre" at bounding box center [424, 277] width 505 height 52
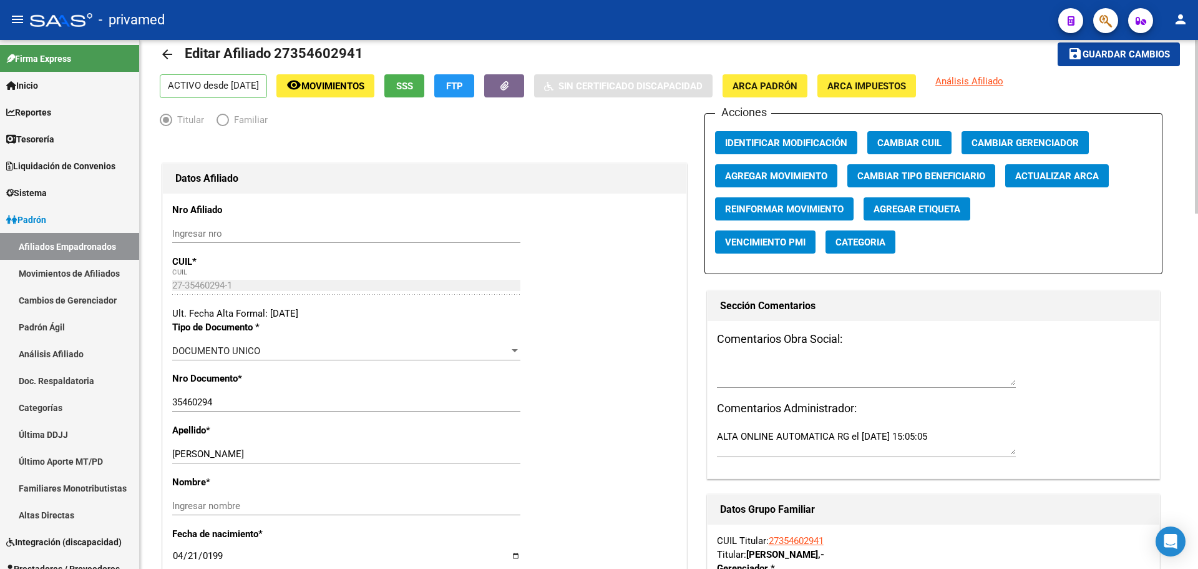
scroll to position [0, 0]
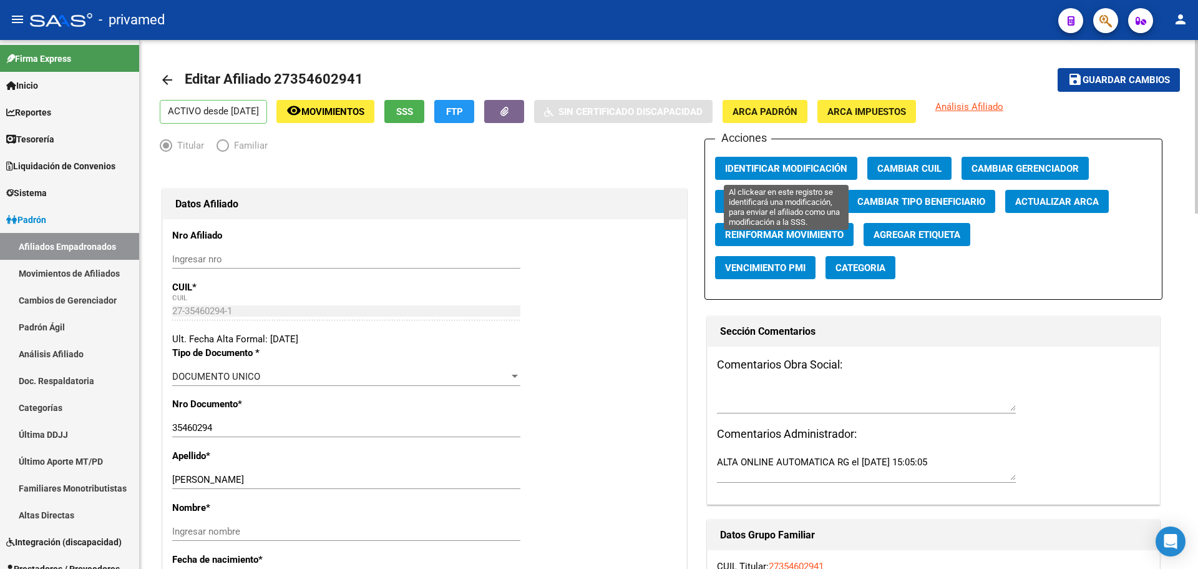
click at [819, 163] on span "Identificar Modificación" at bounding box center [786, 167] width 122 height 11
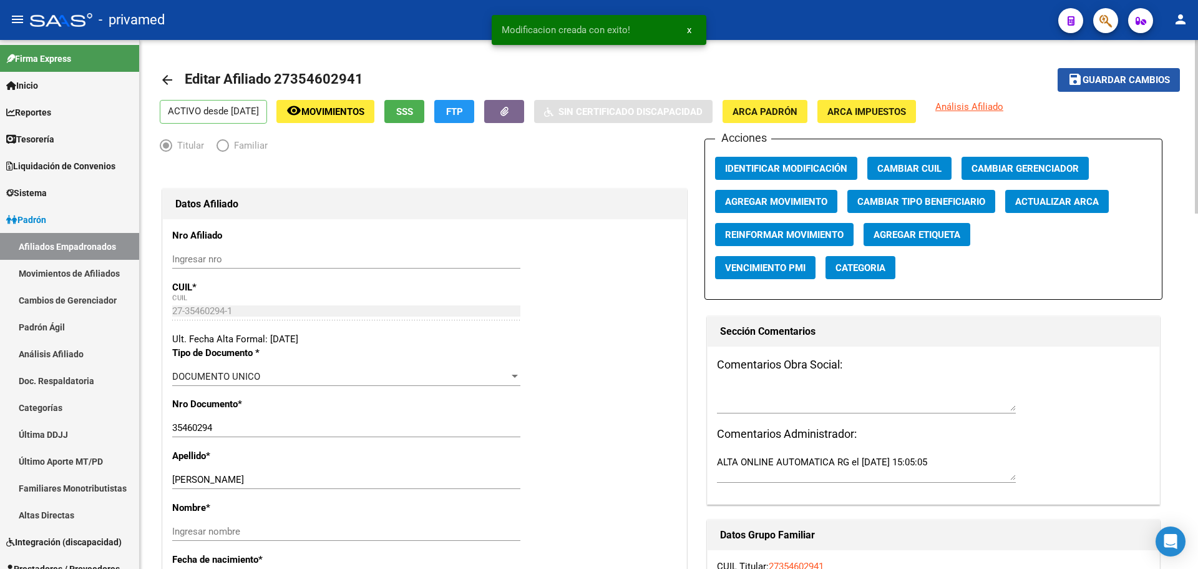
click at [1107, 76] on span "Guardar cambios" at bounding box center [1126, 80] width 87 height 11
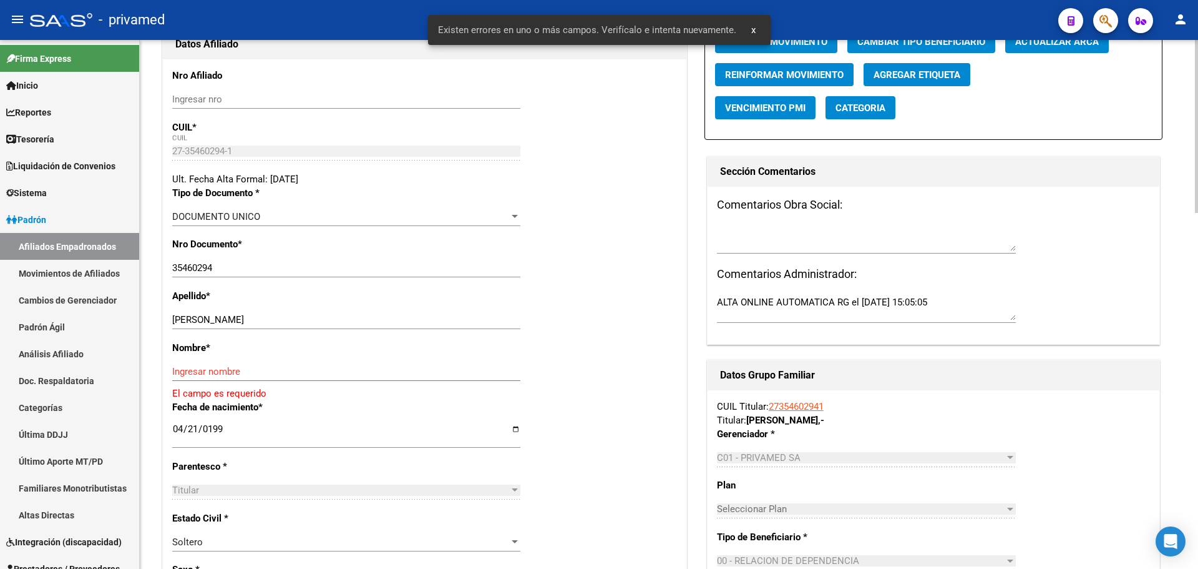
scroll to position [187, 0]
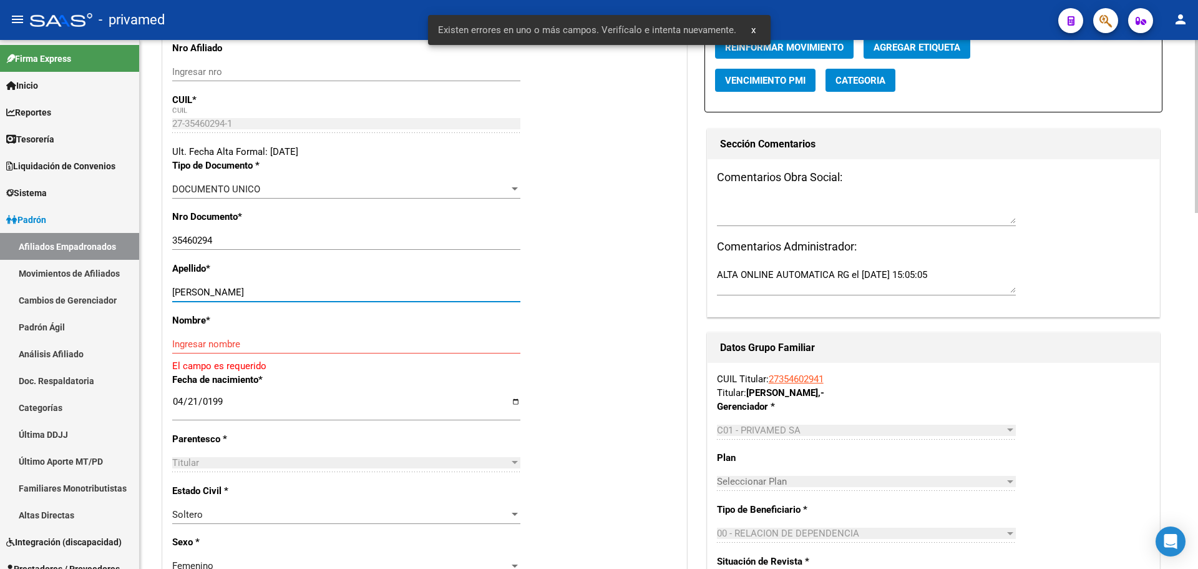
drag, startPoint x: 213, startPoint y: 286, endPoint x: 406, endPoint y: 286, distance: 192.9
click at [406, 286] on input "[PERSON_NAME]" at bounding box center [346, 291] width 348 height 11
type input "ROLDAN"
paste input "[PERSON_NAME]"
click at [220, 340] on input "[PERSON_NAME]" at bounding box center [346, 343] width 348 height 11
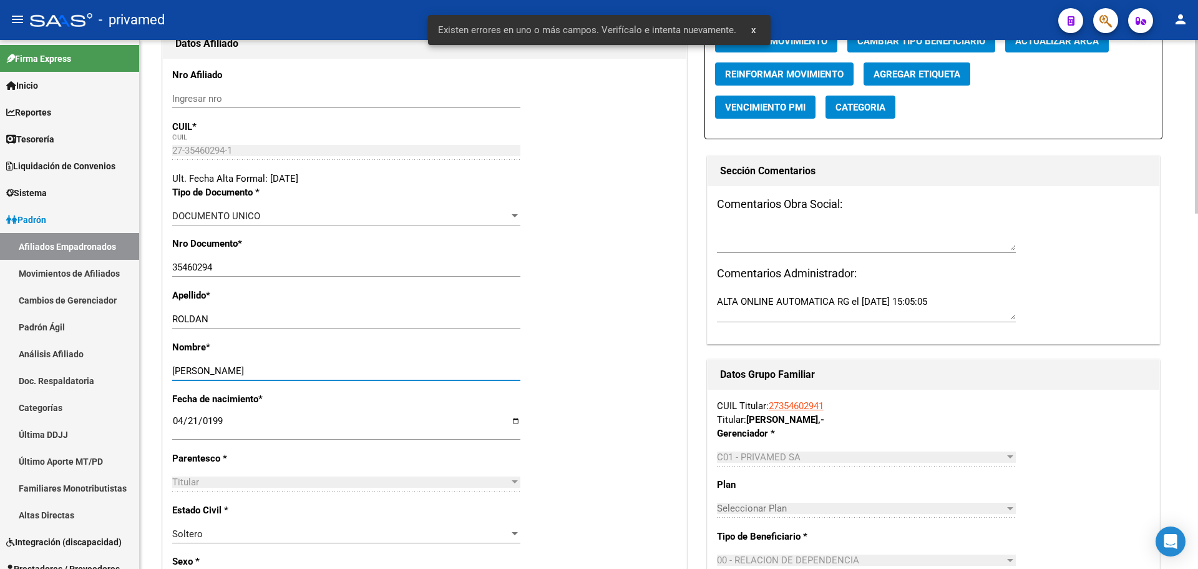
scroll to position [0, 0]
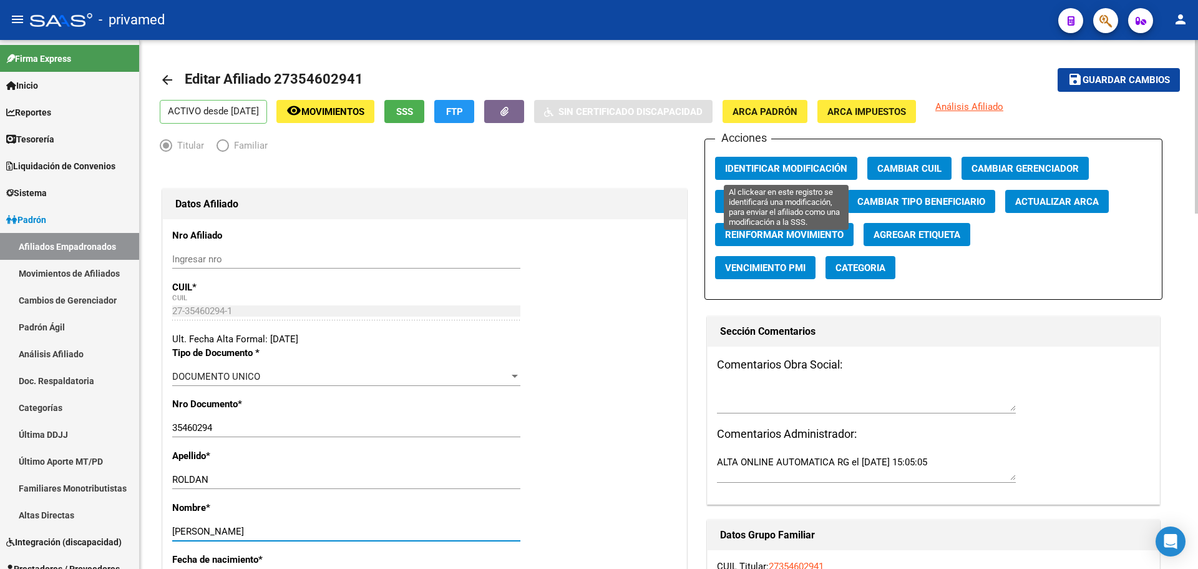
type input "[PERSON_NAME]"
click at [808, 164] on span "Identificar Modificación" at bounding box center [786, 168] width 122 height 11
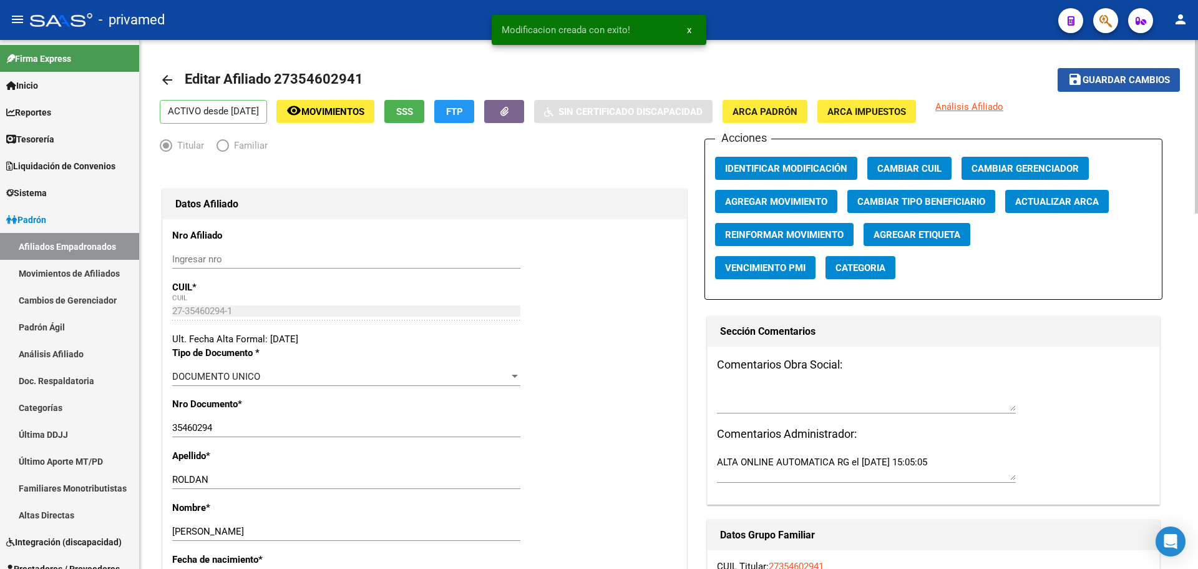
click at [1104, 72] on button "save Guardar cambios" at bounding box center [1119, 79] width 122 height 23
click at [163, 77] on mat-icon "arrow_back" at bounding box center [167, 79] width 15 height 15
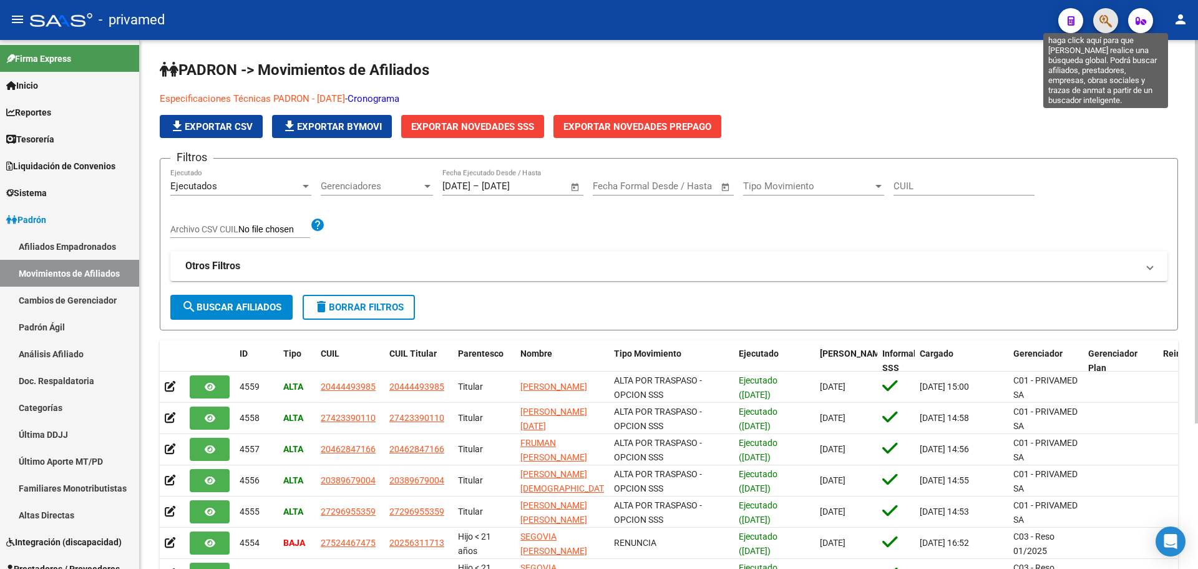
click at [1107, 21] on icon "button" at bounding box center [1106, 21] width 12 height 14
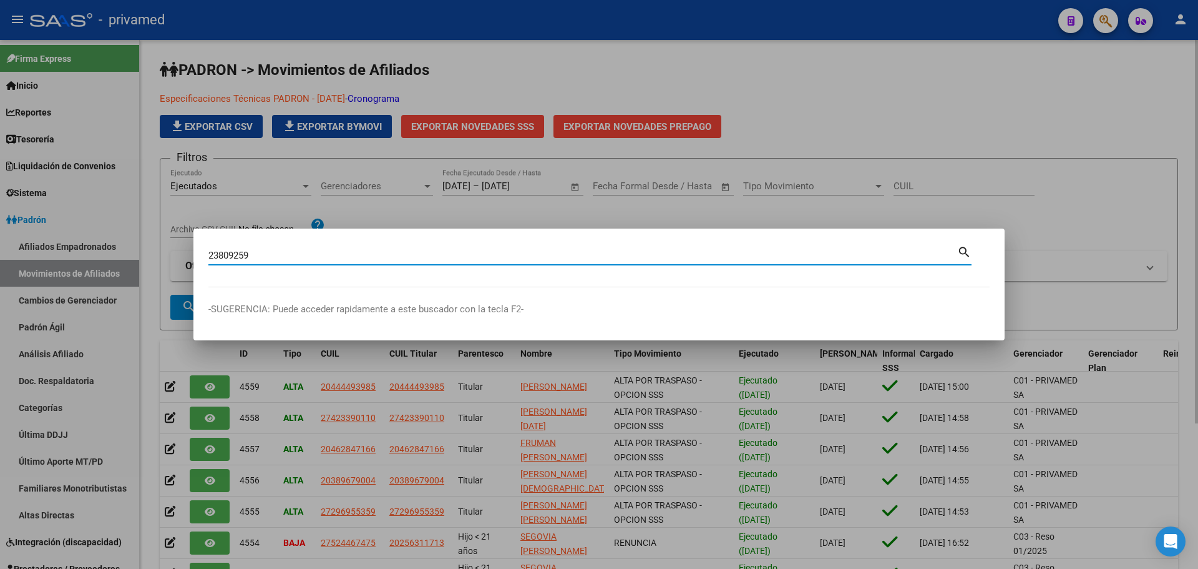
type input "23809259"
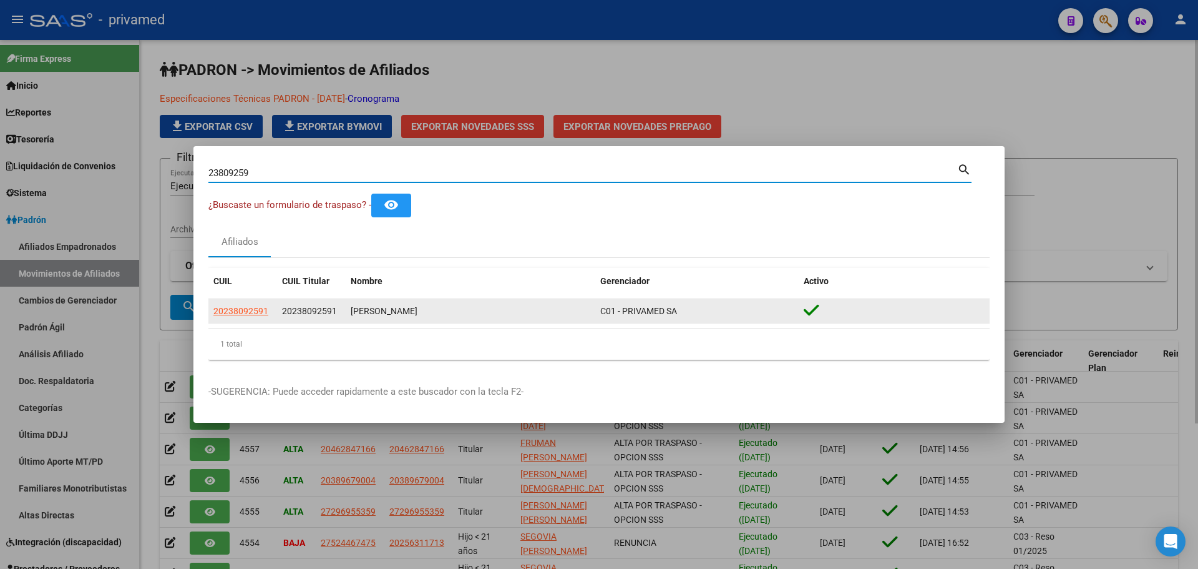
click at [232, 316] on app-link-go-to "20238092591" at bounding box center [240, 311] width 55 height 14
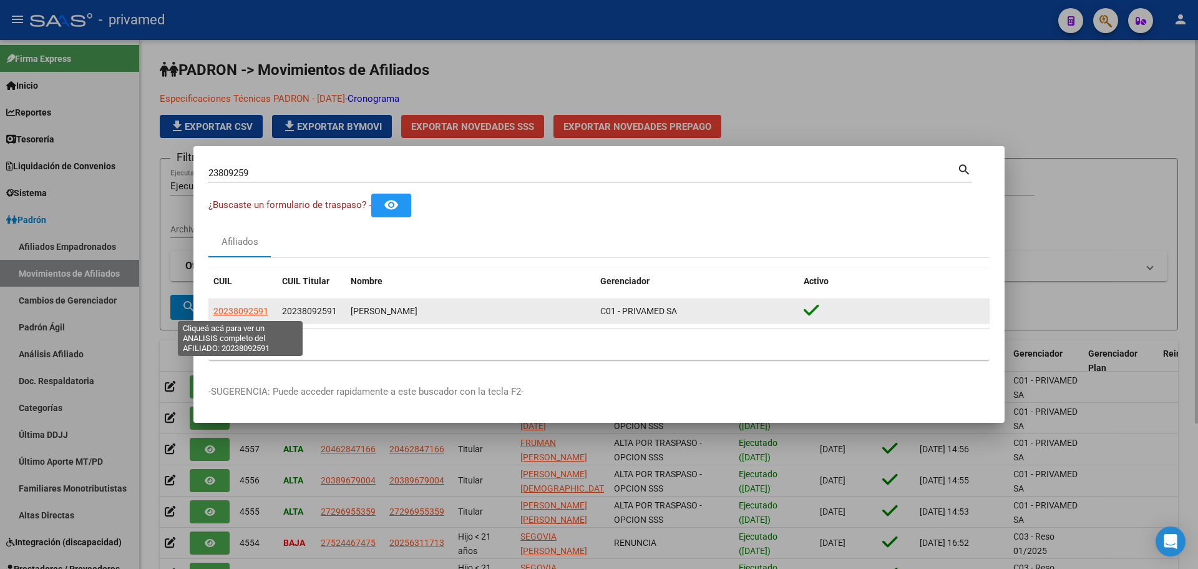
click at [230, 310] on span "20238092591" at bounding box center [240, 311] width 55 height 10
type textarea "20238092591"
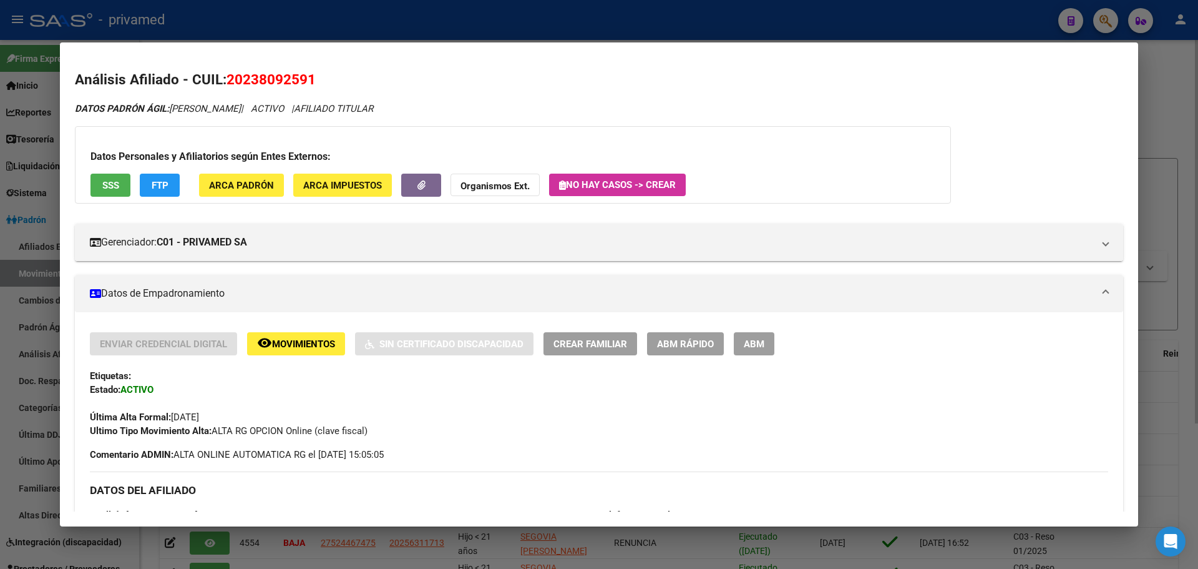
click at [752, 340] on span "ABM" at bounding box center [754, 343] width 21 height 11
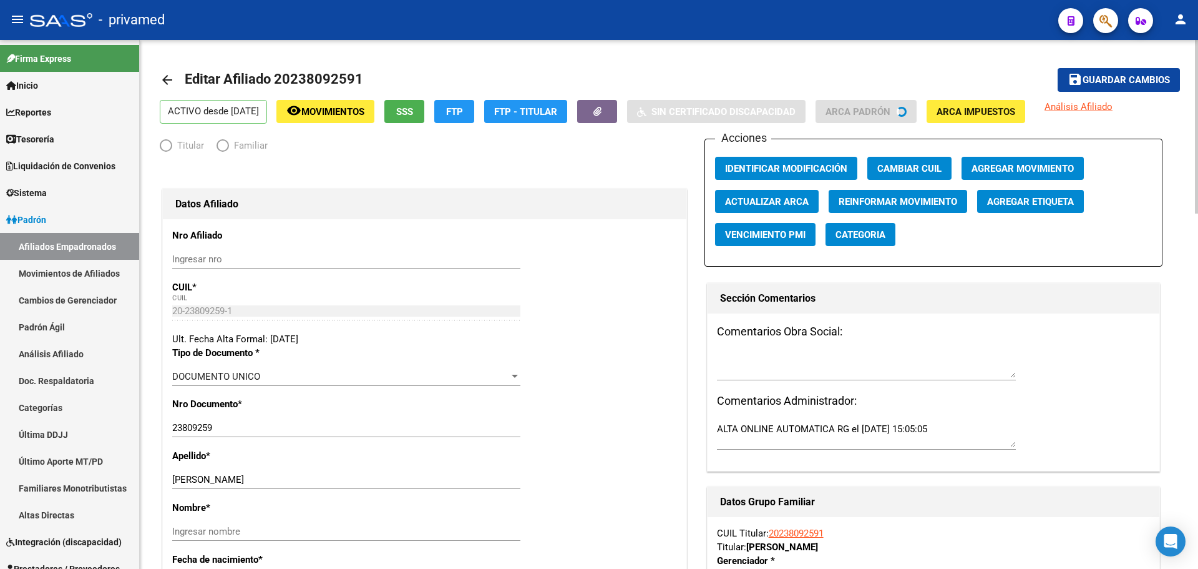
radio input "true"
type input "30-66300584-3"
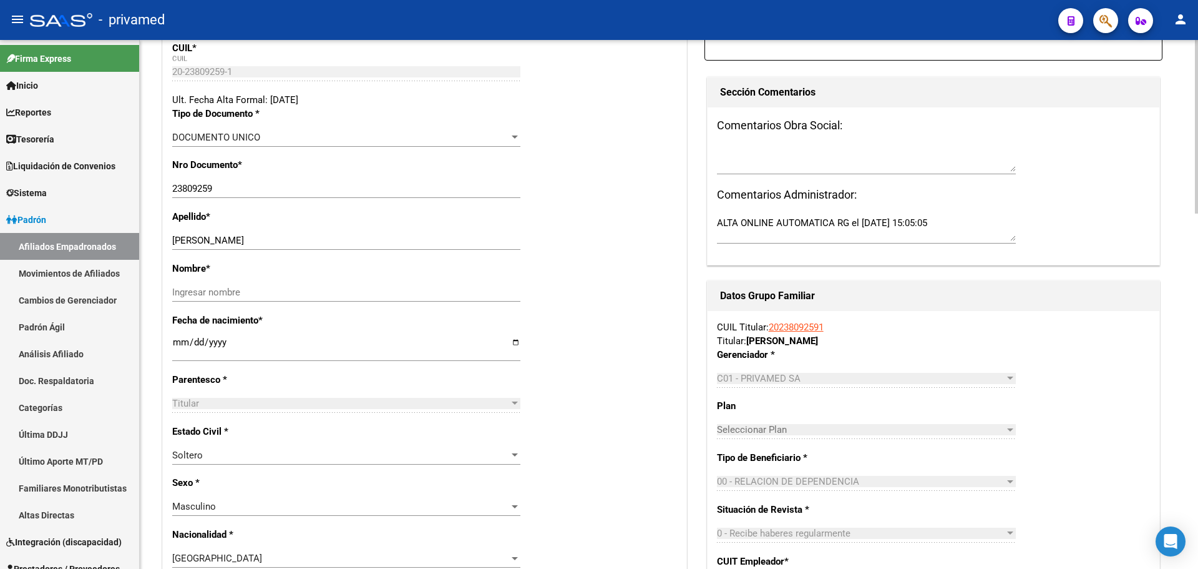
scroll to position [250, 0]
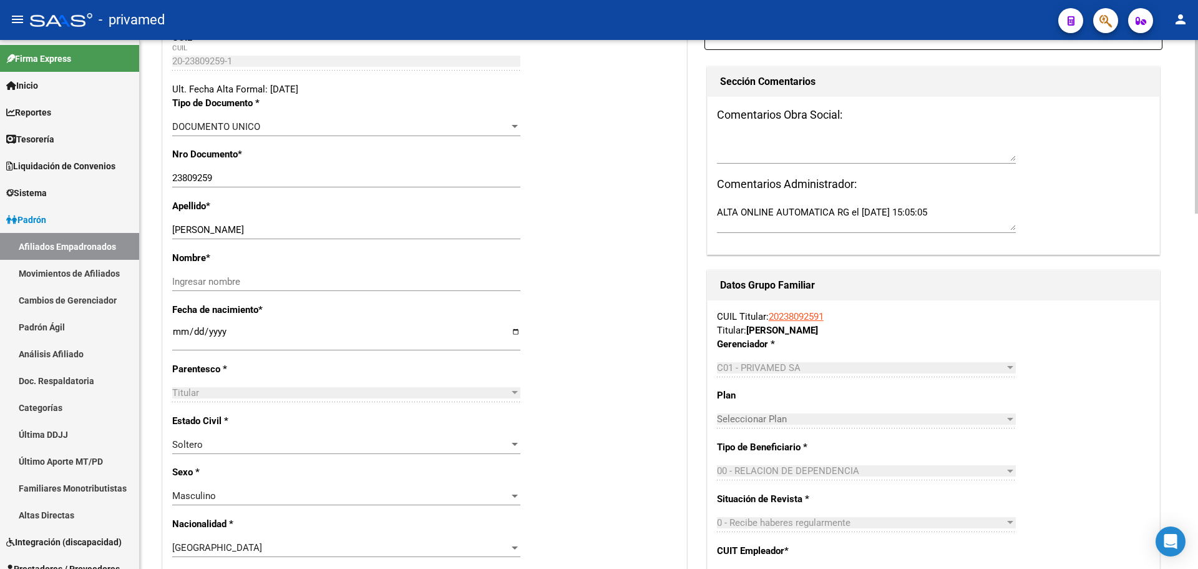
click at [181, 325] on div "[DATE] Ingresar fecha" at bounding box center [346, 337] width 348 height 27
type input "[DATE]"
click at [206, 226] on div "[PERSON_NAME] apellido" at bounding box center [346, 229] width 348 height 19
drag, startPoint x: 204, startPoint y: 227, endPoint x: 341, endPoint y: 210, distance: 137.7
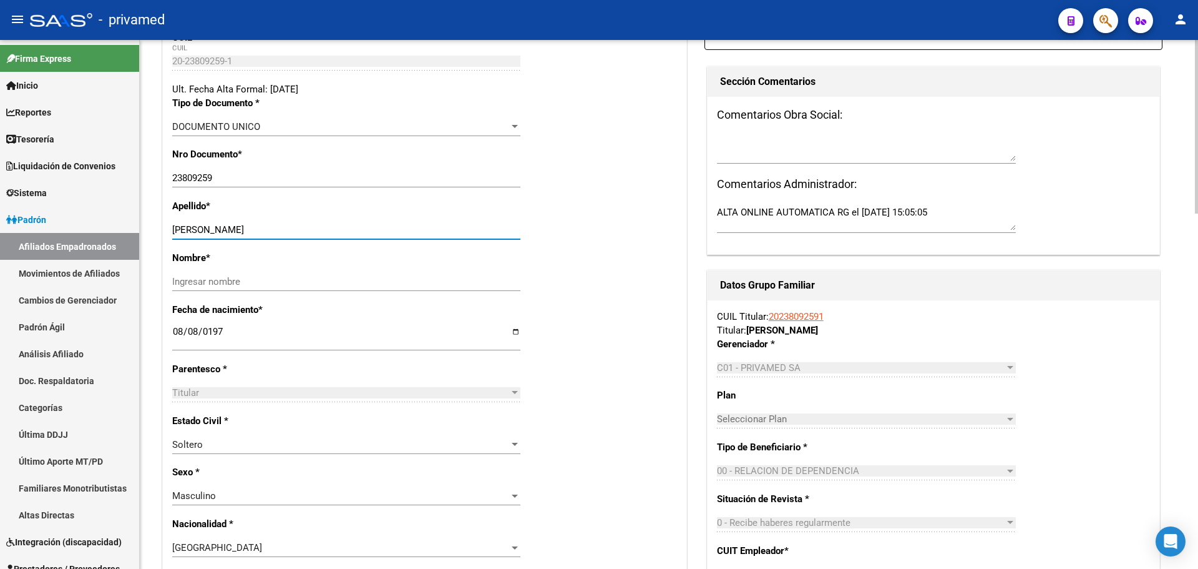
click at [341, 210] on div "Apellido * [PERSON_NAME] apellido" at bounding box center [424, 225] width 505 height 52
type input "MILLA"
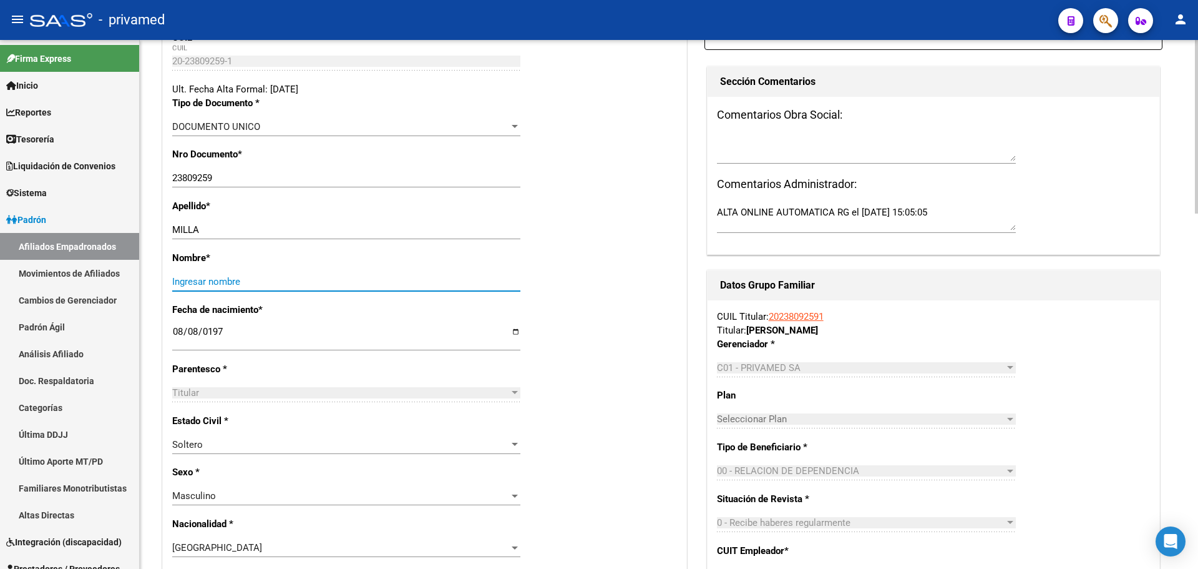
click at [207, 283] on input "Ingresar nombre" at bounding box center [346, 281] width 348 height 11
paste input "[PERSON_NAME]"
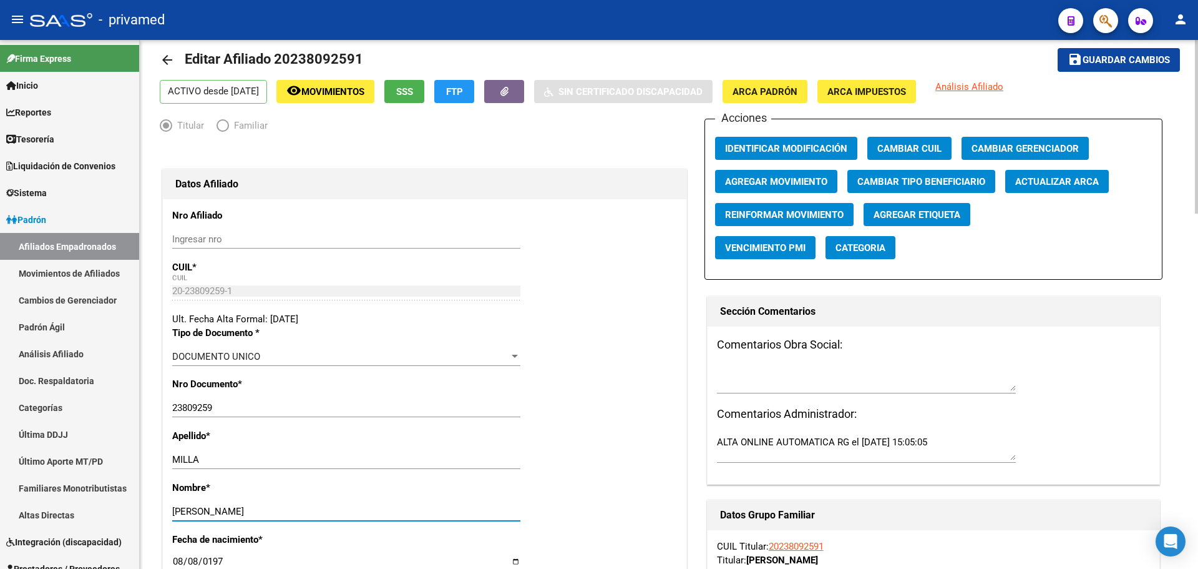
scroll to position [0, 0]
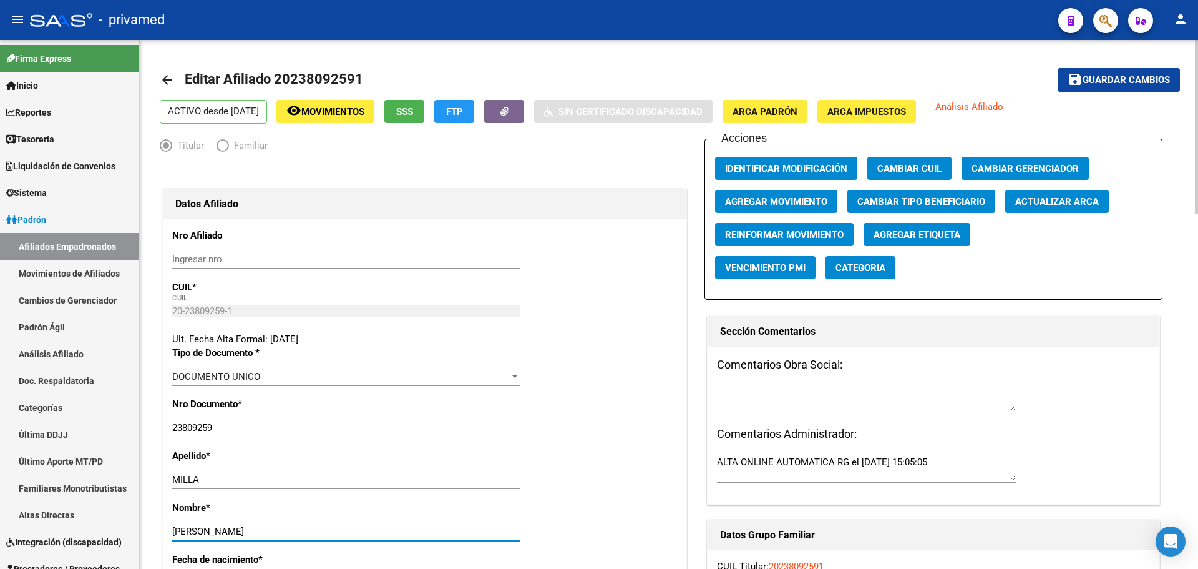
type input "[PERSON_NAME]"
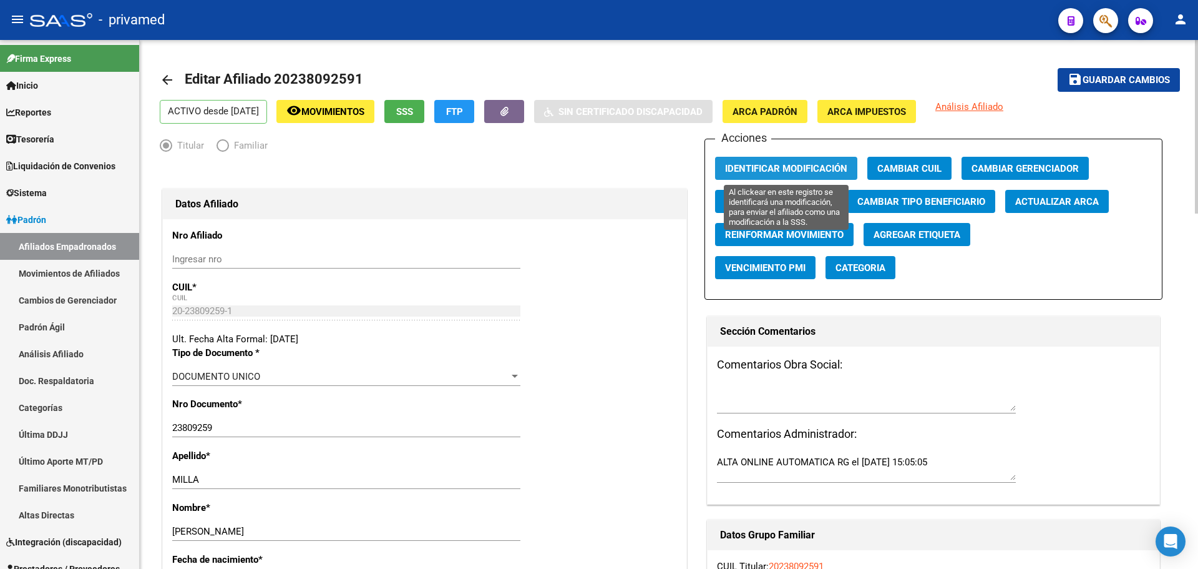
click at [821, 169] on span "Identificar Modificación" at bounding box center [786, 168] width 122 height 11
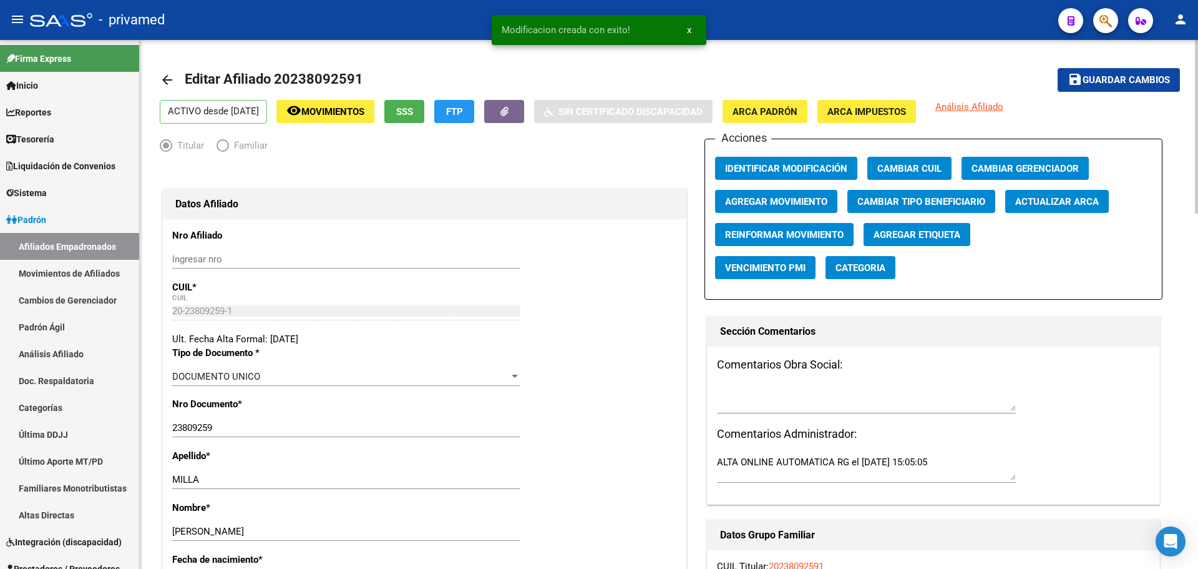
click at [1103, 77] on span "Guardar cambios" at bounding box center [1126, 80] width 87 height 11
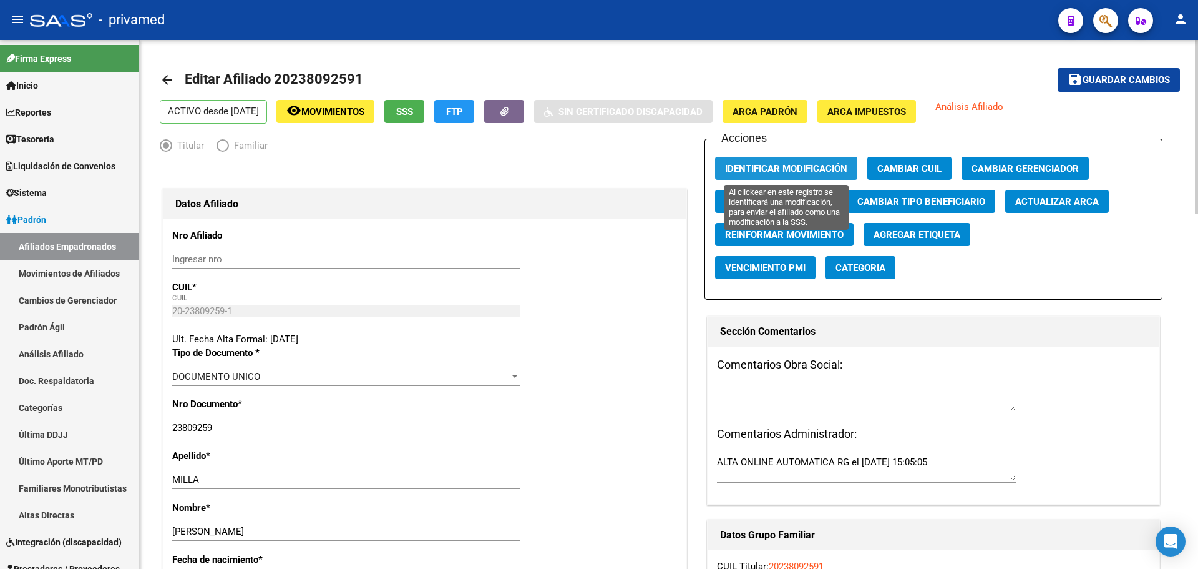
click at [793, 169] on span "Identificar Modificación" at bounding box center [786, 168] width 122 height 11
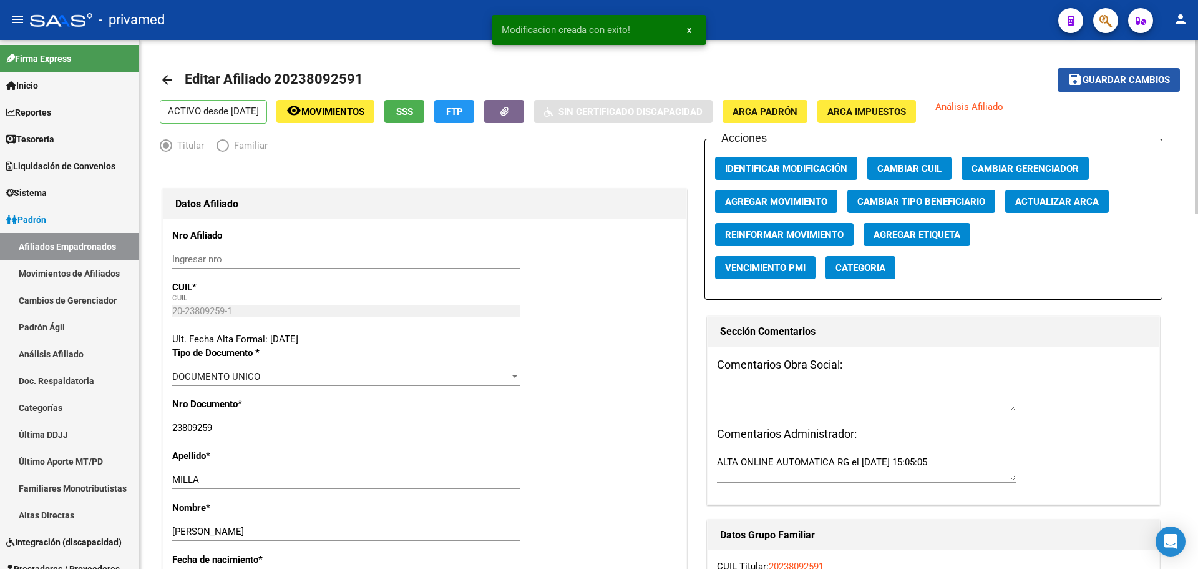
click at [1117, 82] on span "Guardar cambios" at bounding box center [1126, 80] width 87 height 11
click at [167, 79] on mat-icon "arrow_back" at bounding box center [167, 79] width 15 height 15
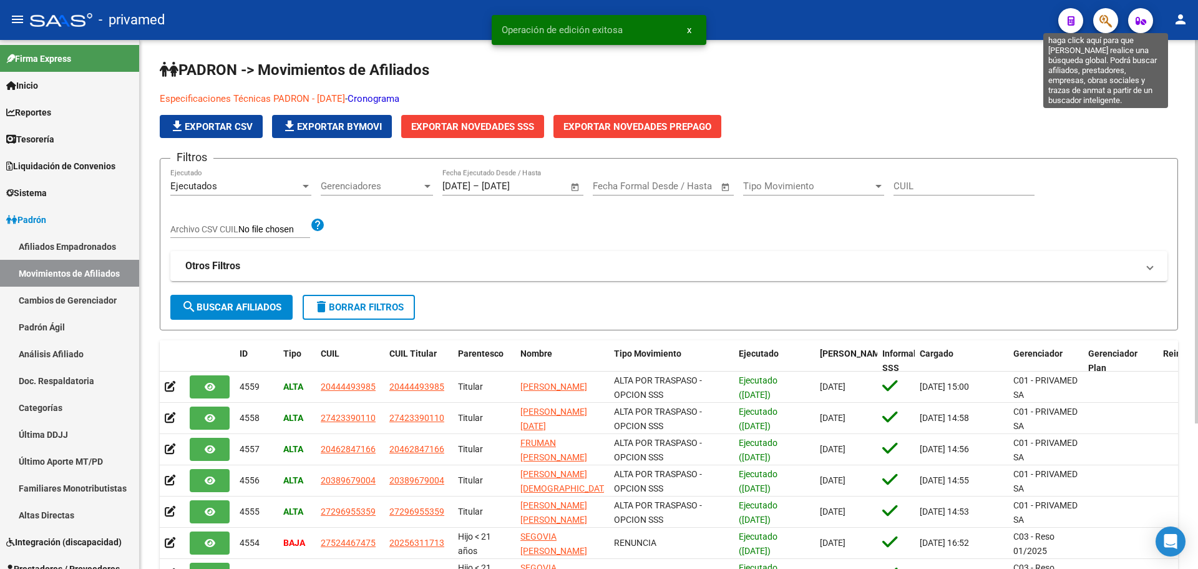
click at [1106, 22] on icon "button" at bounding box center [1106, 21] width 12 height 14
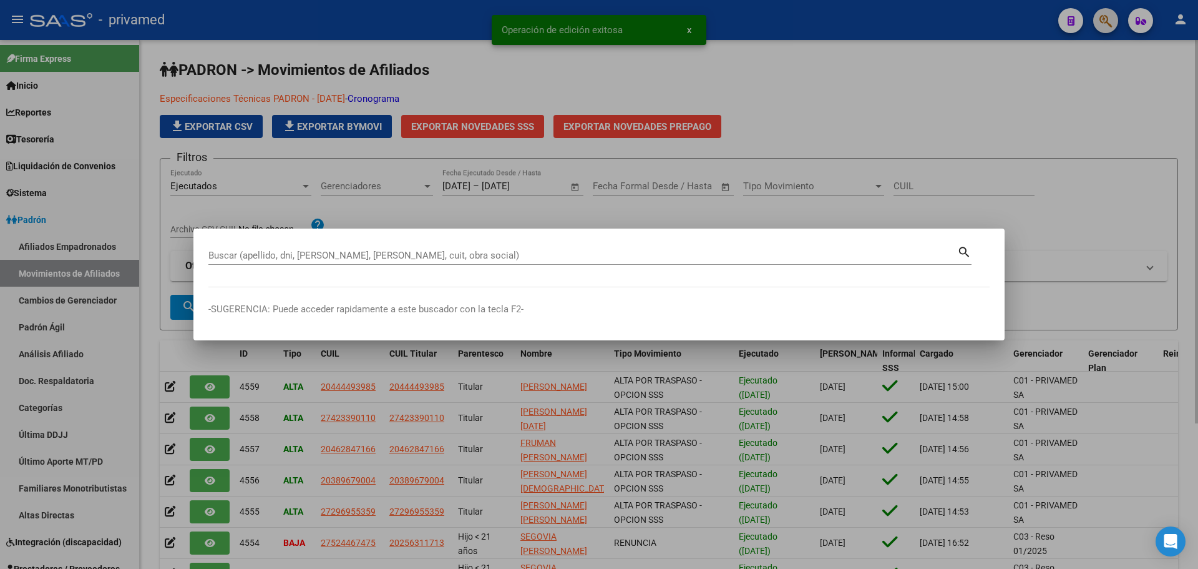
paste input "27535414"
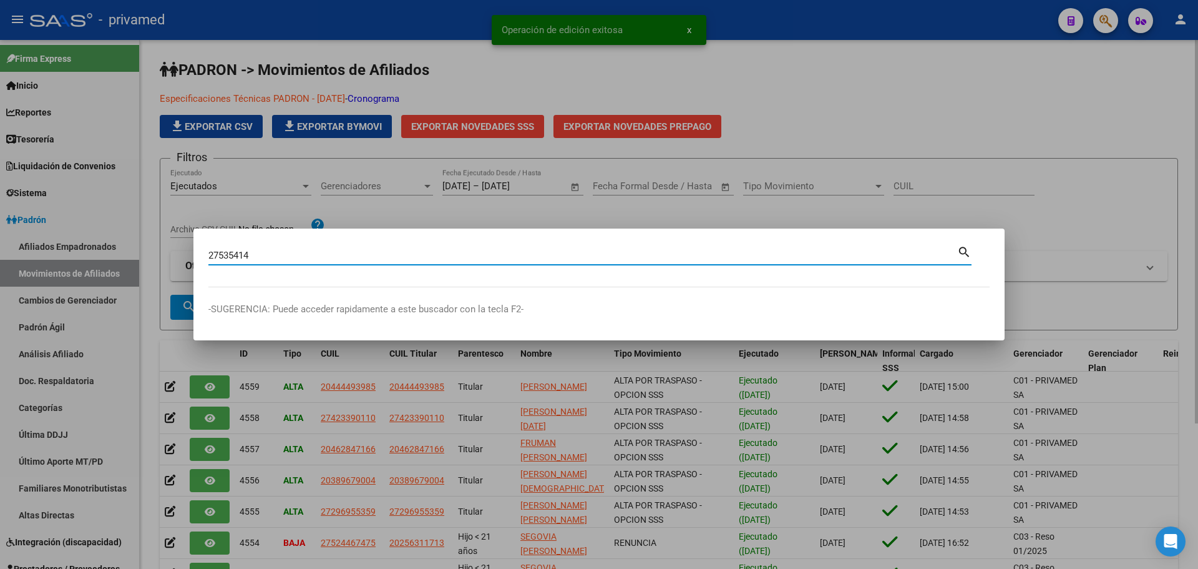
type input "27535414"
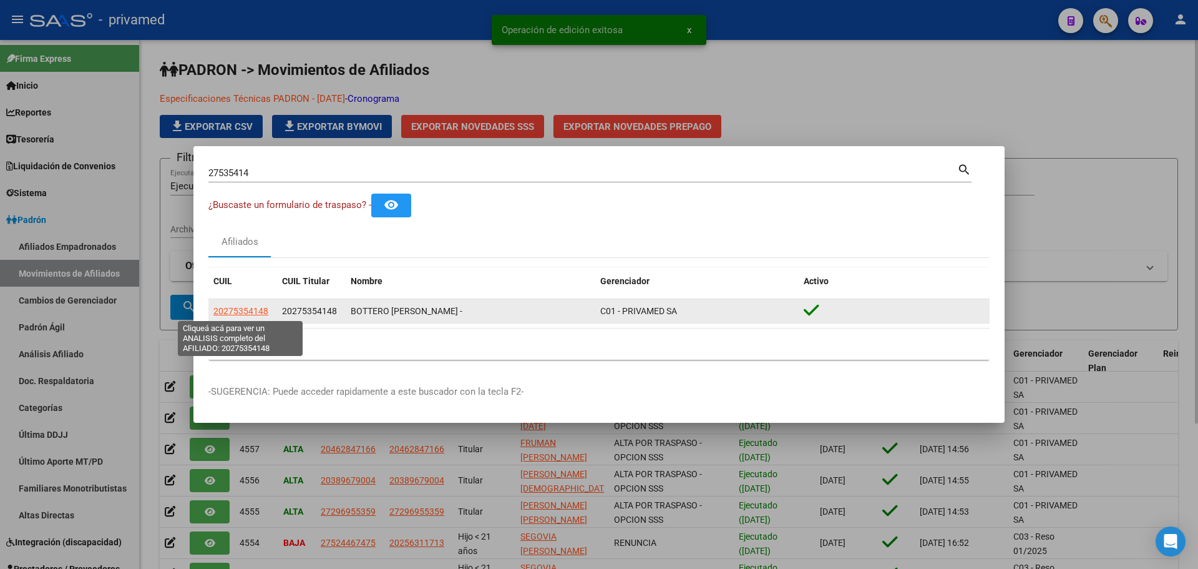
click at [235, 310] on span "20275354148" at bounding box center [240, 311] width 55 height 10
type textarea "20275354148"
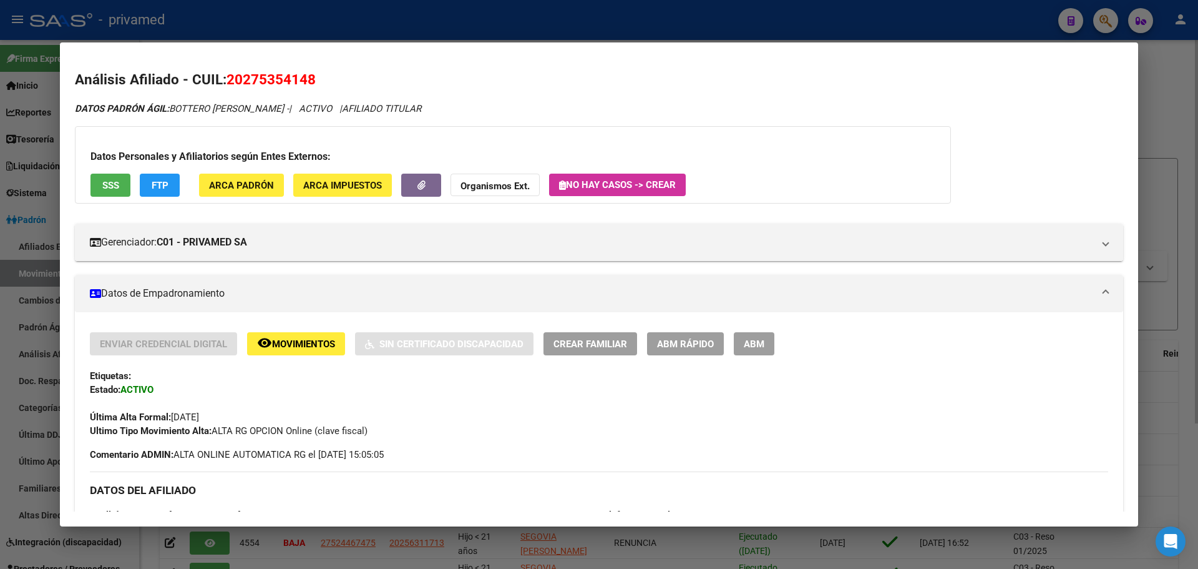
click at [756, 341] on span "ABM" at bounding box center [754, 343] width 21 height 11
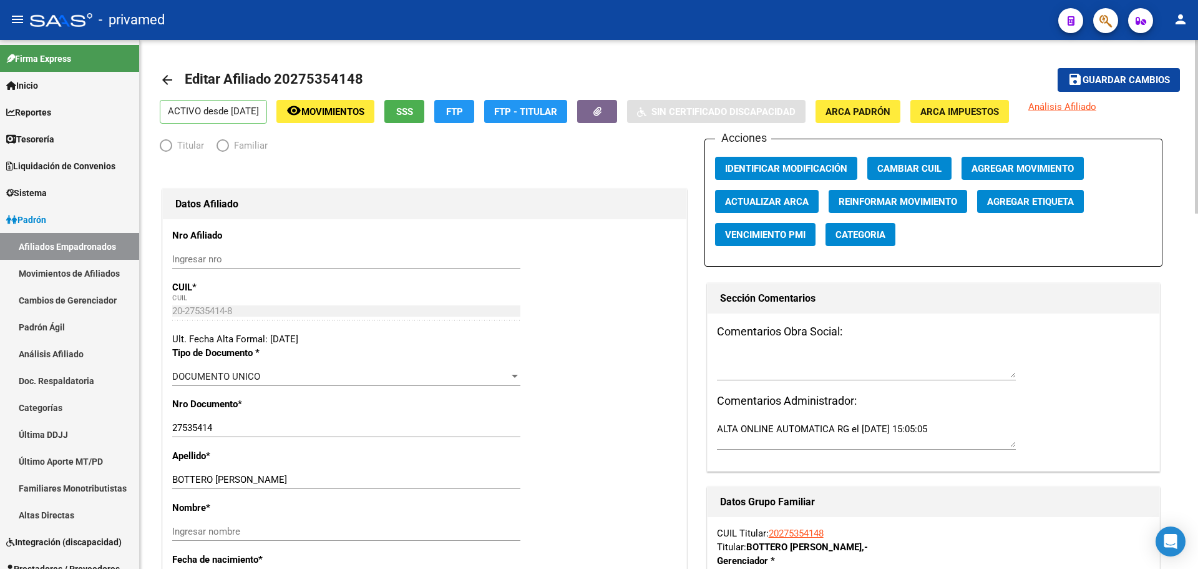
radio input "true"
type input "33-71684219-9"
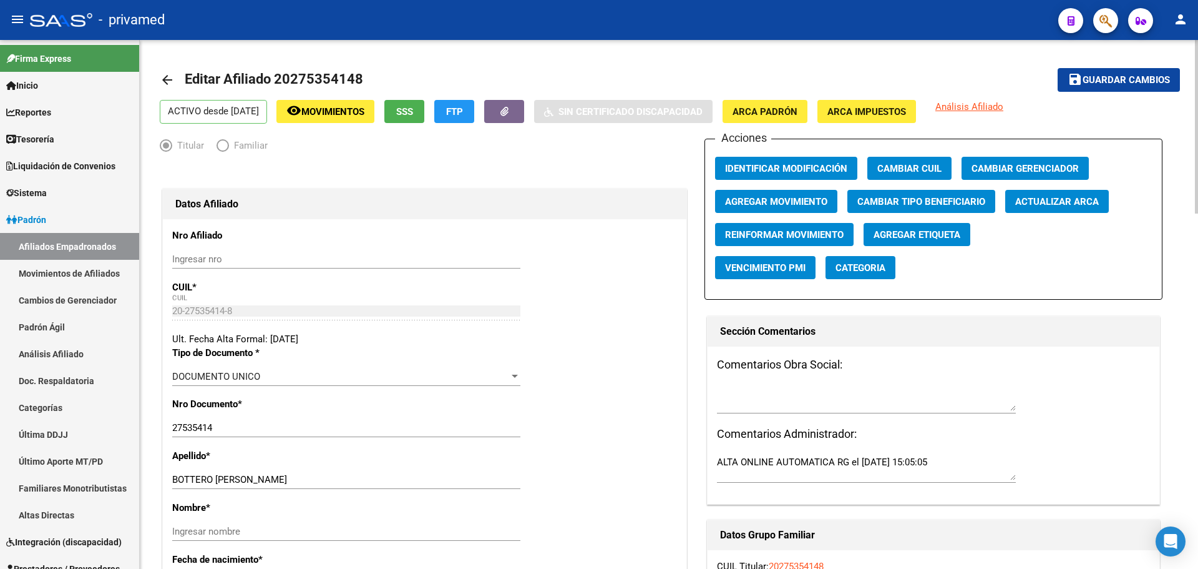
click at [162, 81] on mat-icon "arrow_back" at bounding box center [167, 79] width 15 height 15
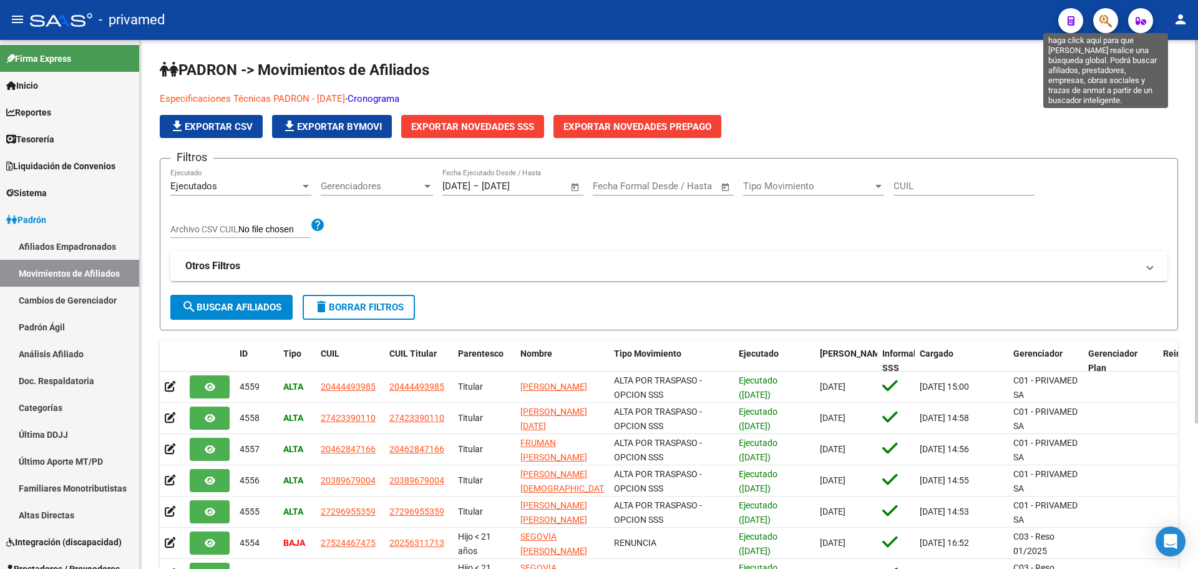
click at [1105, 26] on icon "button" at bounding box center [1106, 21] width 12 height 14
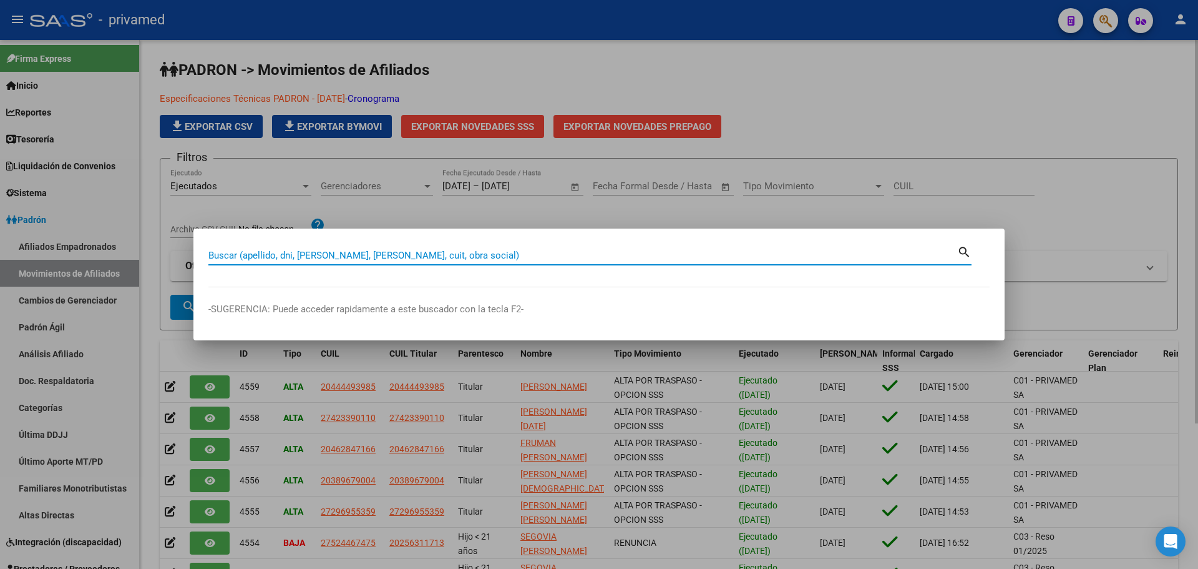
paste input "20275354148"
type input "20275354148"
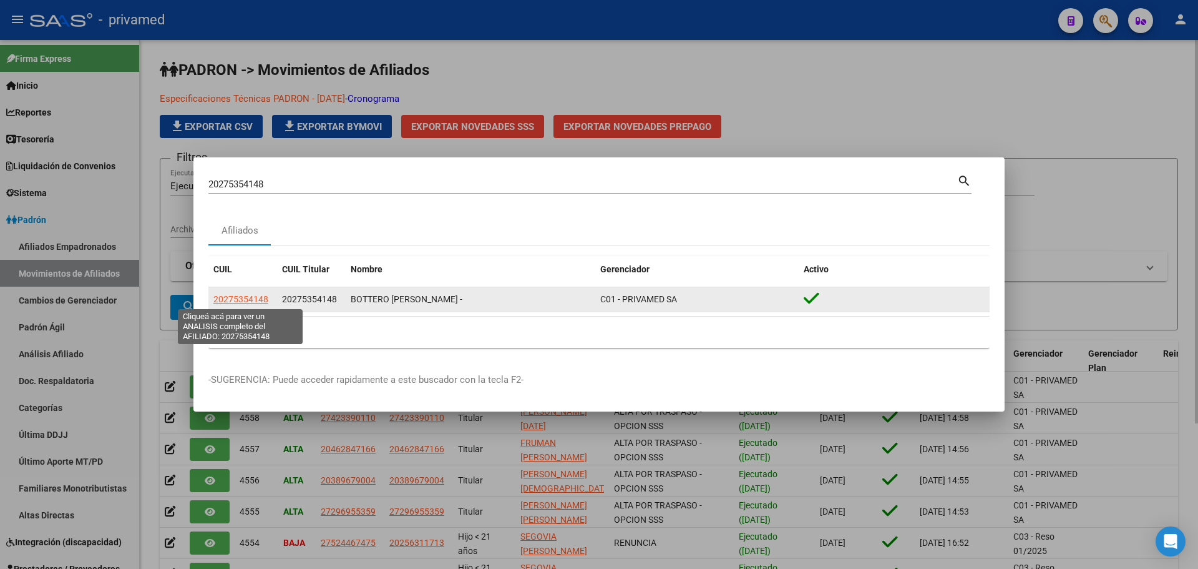
click at [233, 296] on span "20275354148" at bounding box center [240, 299] width 55 height 10
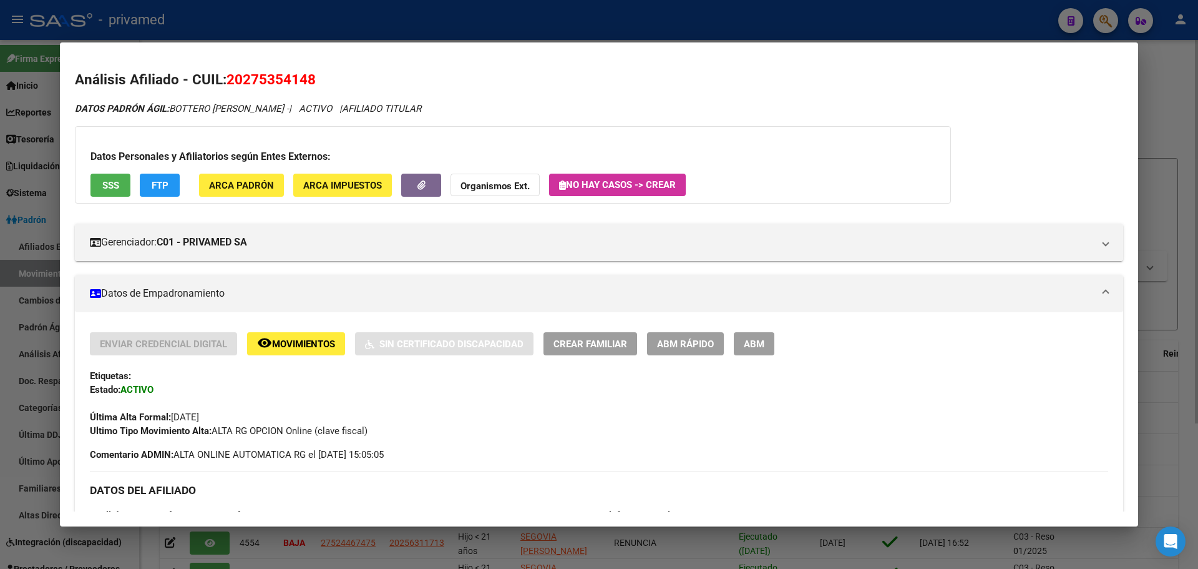
click at [756, 340] on span "ABM" at bounding box center [754, 343] width 21 height 11
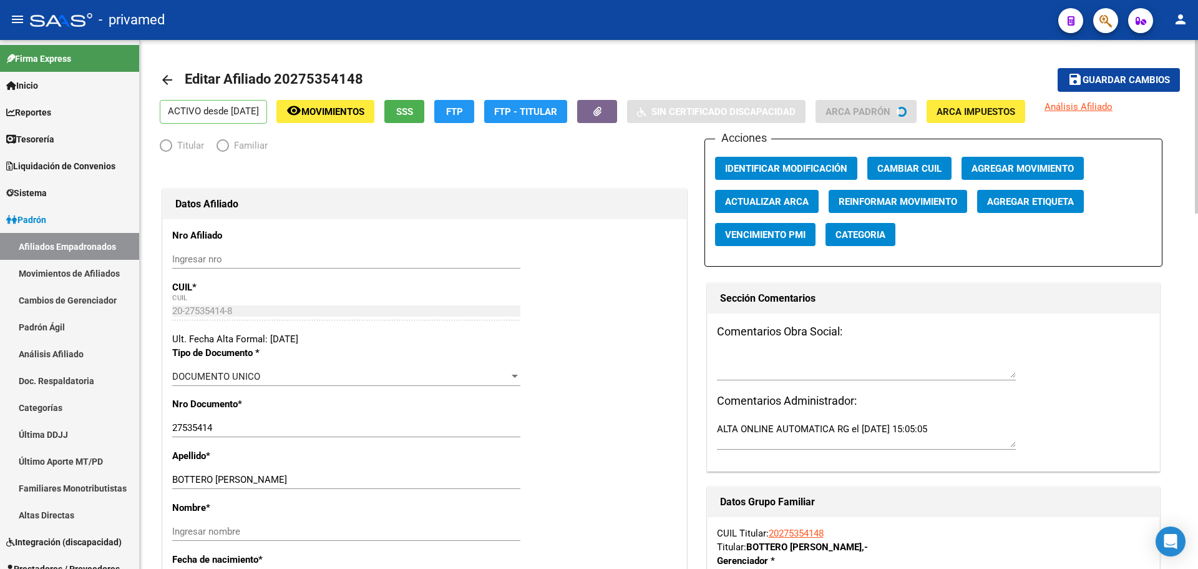
radio input "true"
type input "33-71684219-9"
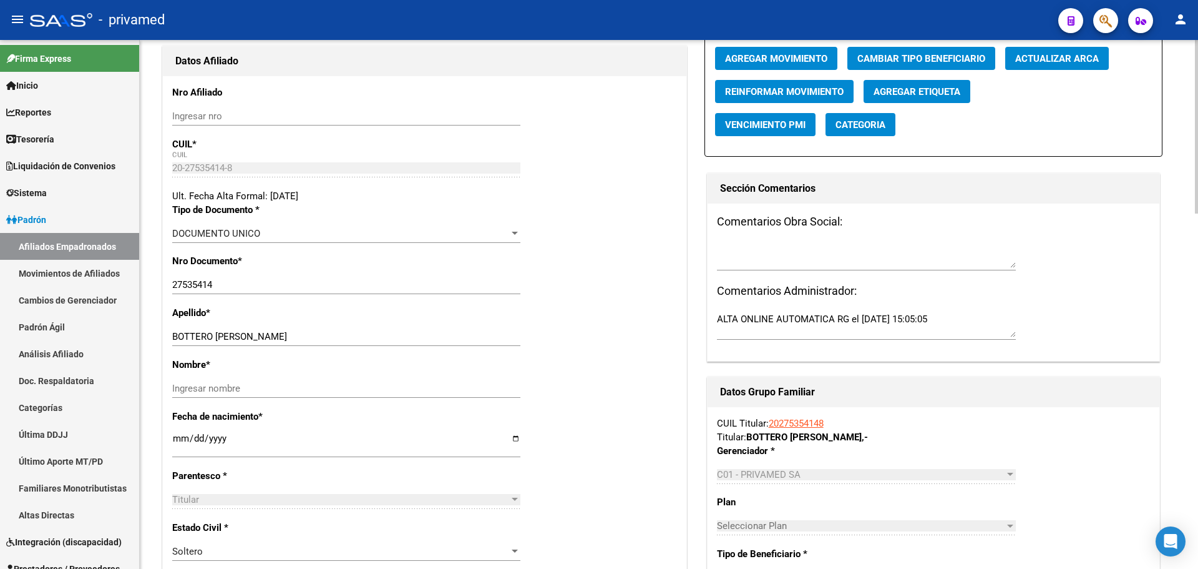
scroll to position [187, 0]
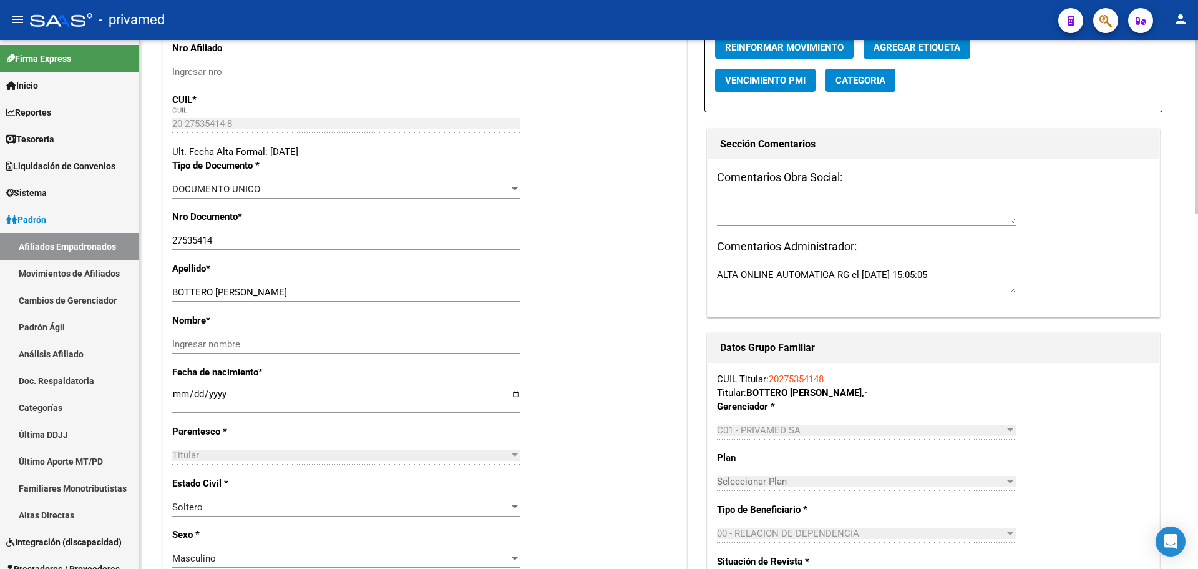
click at [172, 396] on input "[DATE]" at bounding box center [346, 399] width 348 height 20
type input "[DATE]"
drag, startPoint x: 216, startPoint y: 291, endPoint x: 372, endPoint y: 278, distance: 156.6
click at [372, 278] on div "Apellido * BOTTERO [PERSON_NAME] Ingresar apellido" at bounding box center [424, 288] width 505 height 52
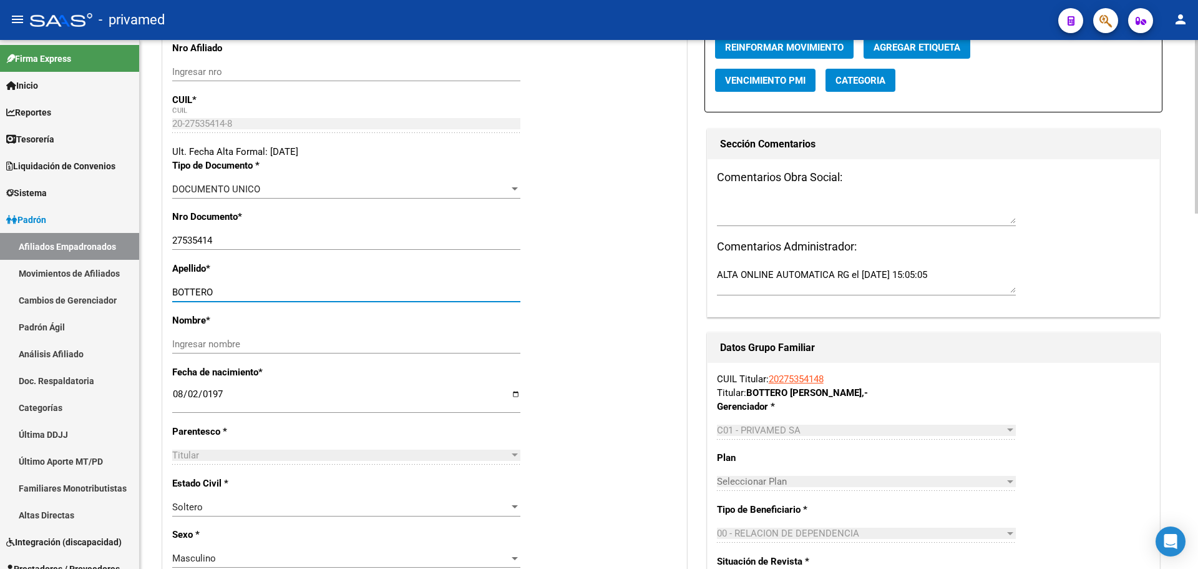
type input "BOTTERO"
click at [188, 344] on input "Ingresar nombre" at bounding box center [346, 343] width 348 height 11
paste input "[PERSON_NAME]"
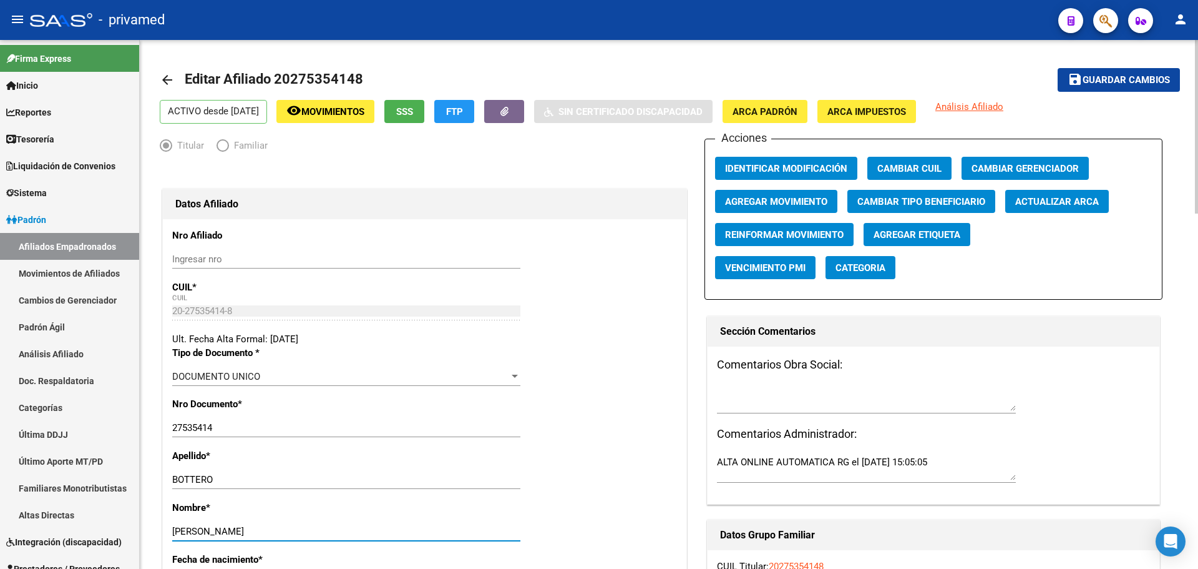
type input "[PERSON_NAME]"
click at [767, 166] on span "Identificar Modificación" at bounding box center [786, 168] width 122 height 11
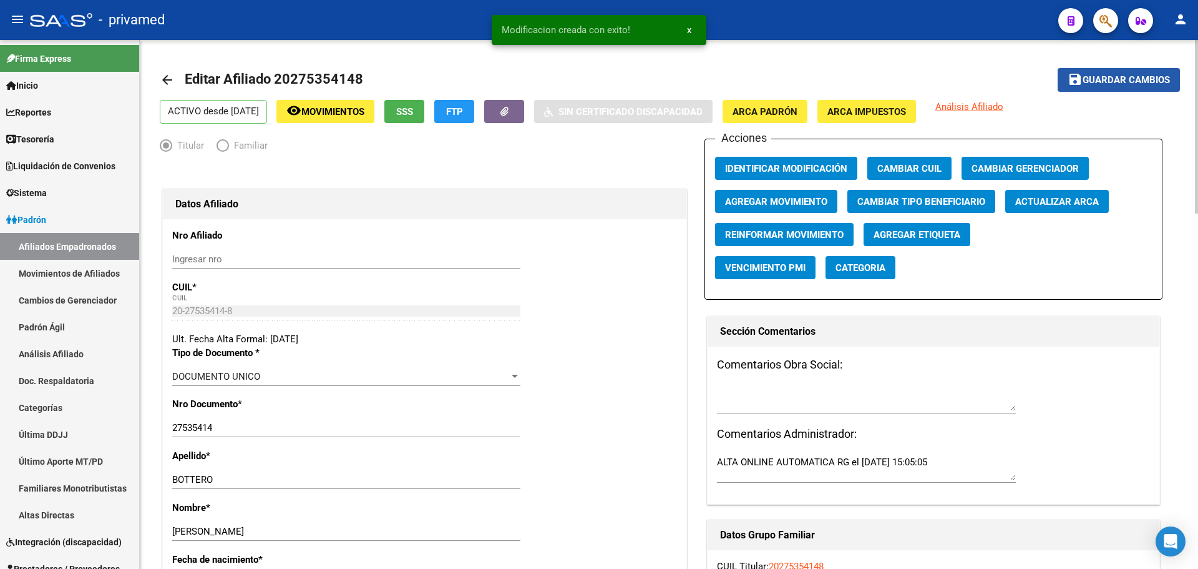
click at [1139, 78] on span "Guardar cambios" at bounding box center [1126, 80] width 87 height 11
click at [165, 81] on mat-icon "arrow_back" at bounding box center [167, 79] width 15 height 15
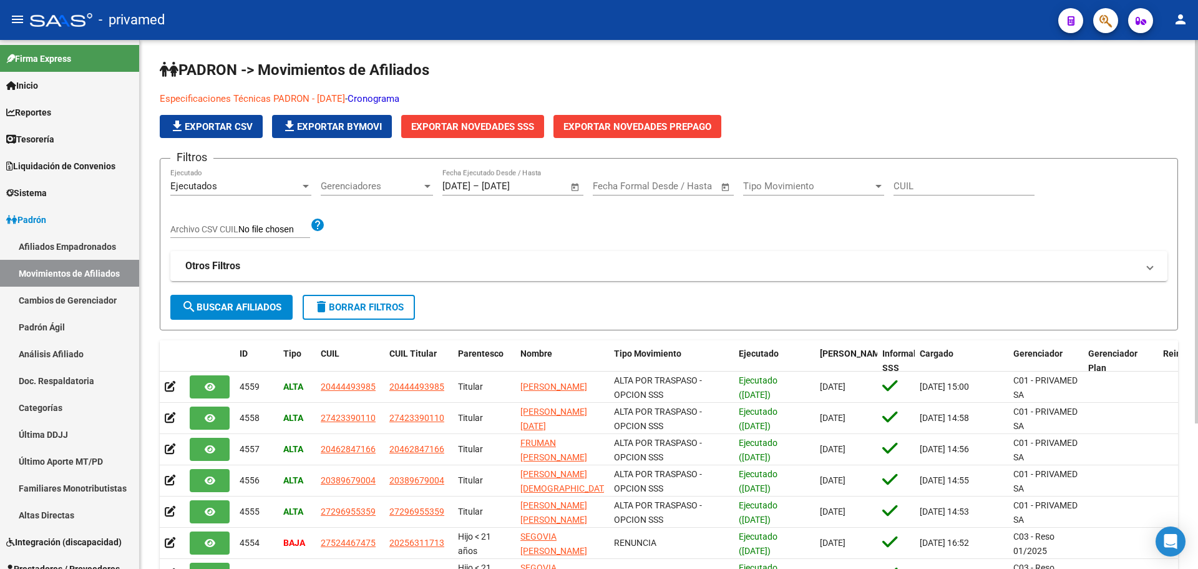
click at [1108, 25] on icon "button" at bounding box center [1106, 21] width 12 height 14
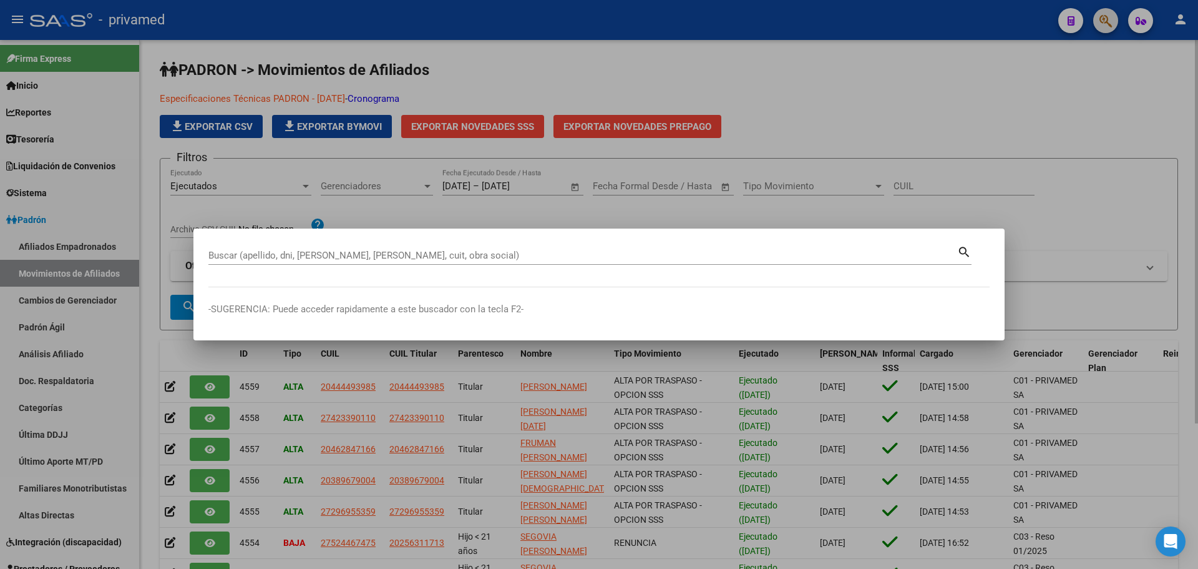
paste input "40715531"
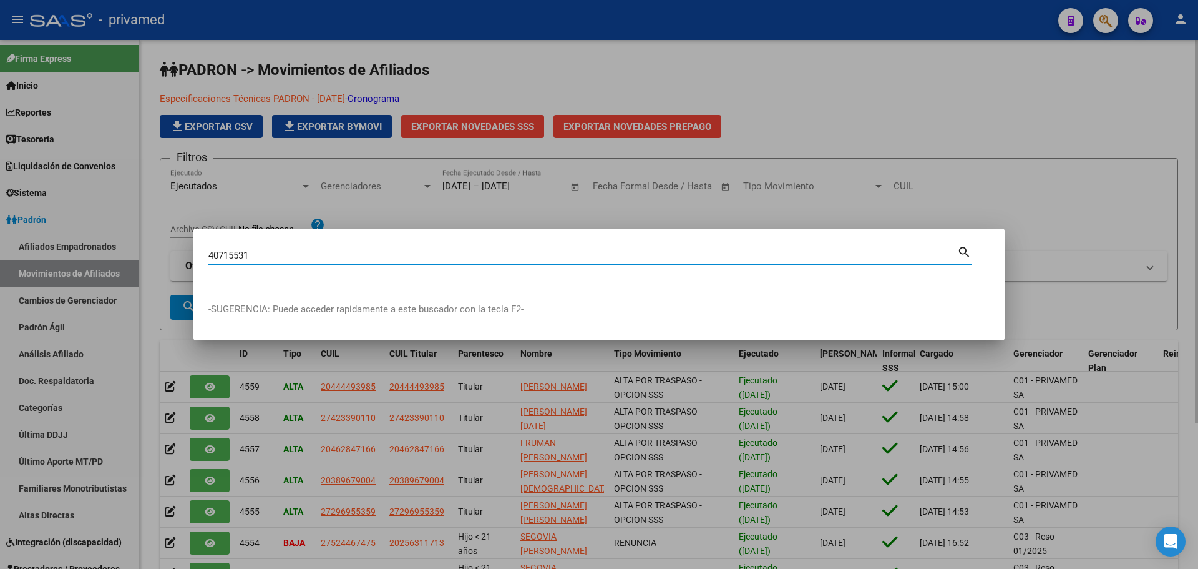
type input "40715531"
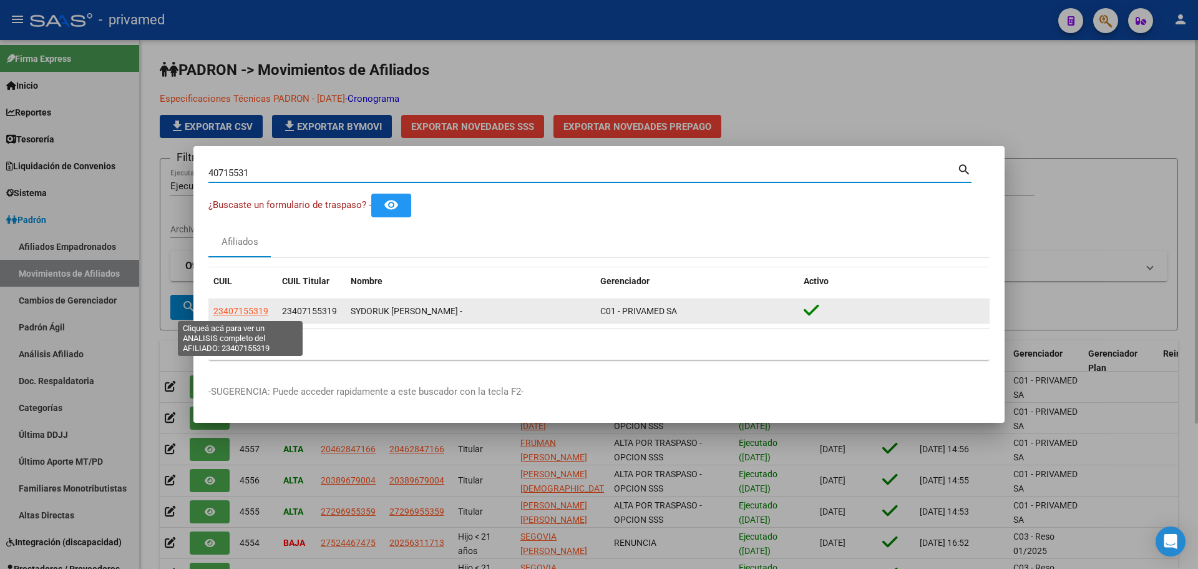
click at [250, 308] on span "23407155319" at bounding box center [240, 311] width 55 height 10
type textarea "23407155319"
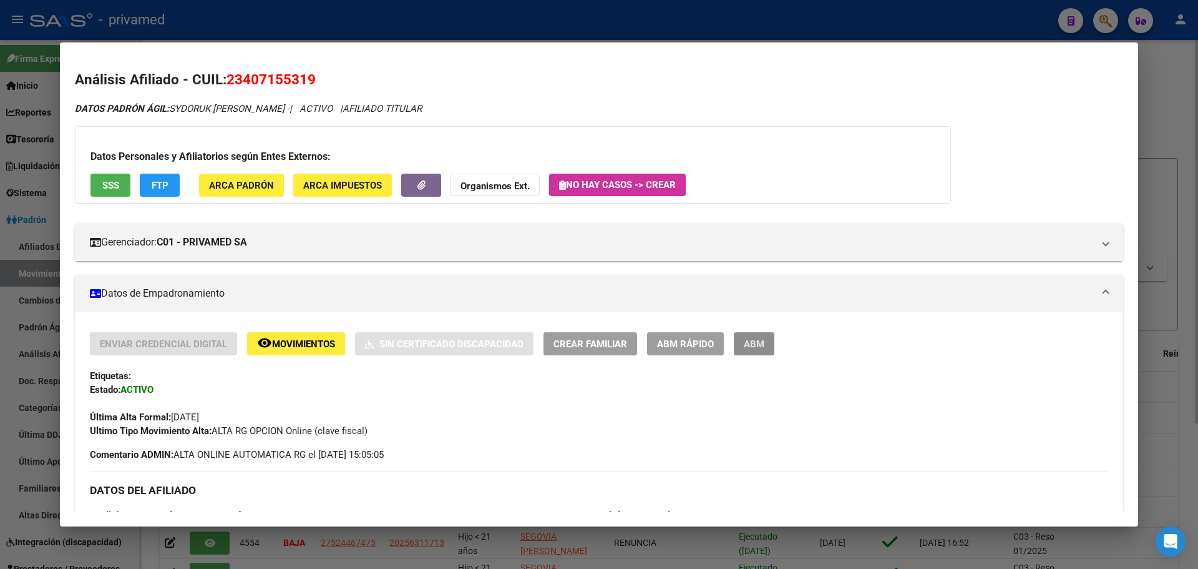
drag, startPoint x: 767, startPoint y: 350, endPoint x: 757, endPoint y: 333, distance: 19.6
click at [766, 348] on button "ABM" at bounding box center [754, 343] width 41 height 23
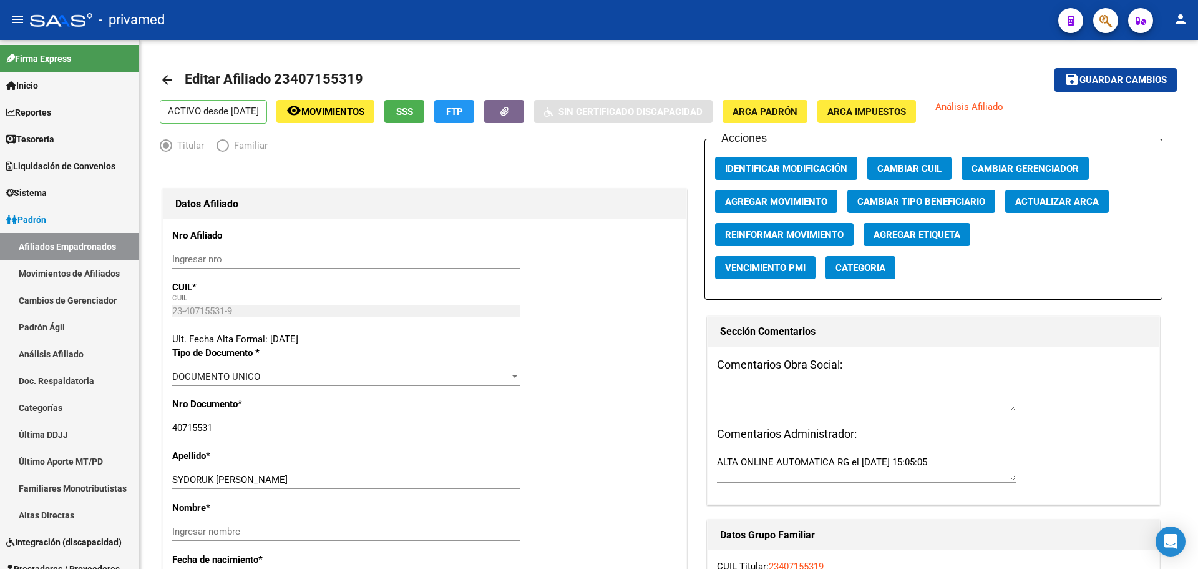
radio input "true"
type input "30-70834948-4"
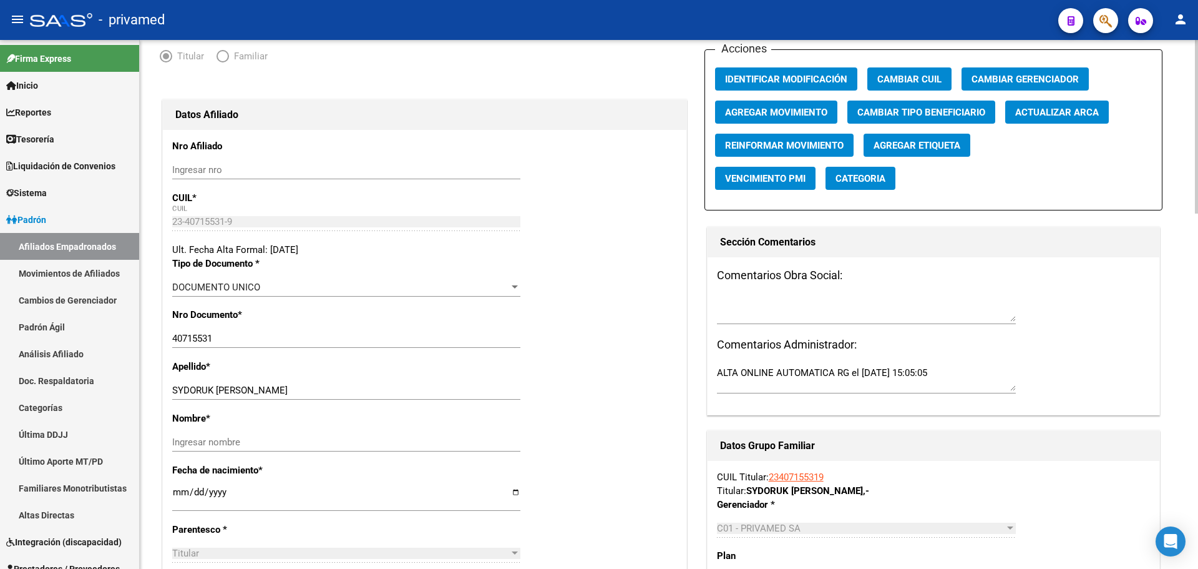
scroll to position [187, 0]
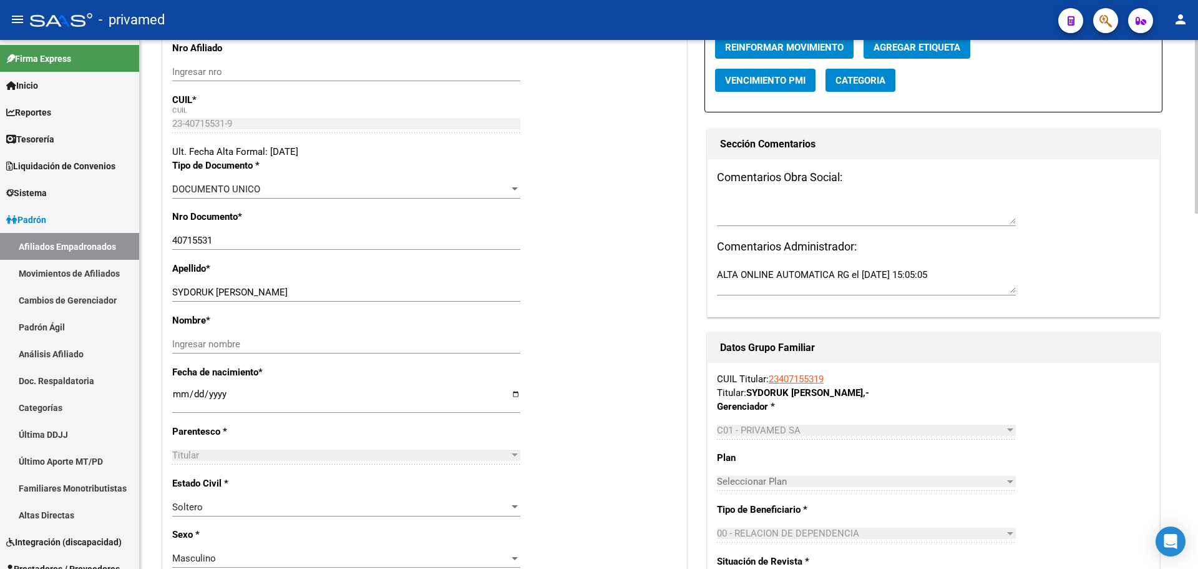
click at [180, 388] on div "[DATE] Ingresar fecha" at bounding box center [346, 399] width 348 height 27
click at [180, 389] on input "[DATE]" at bounding box center [346, 399] width 348 height 20
type input "[DATE]"
drag, startPoint x: 217, startPoint y: 286, endPoint x: 328, endPoint y: 300, distance: 111.3
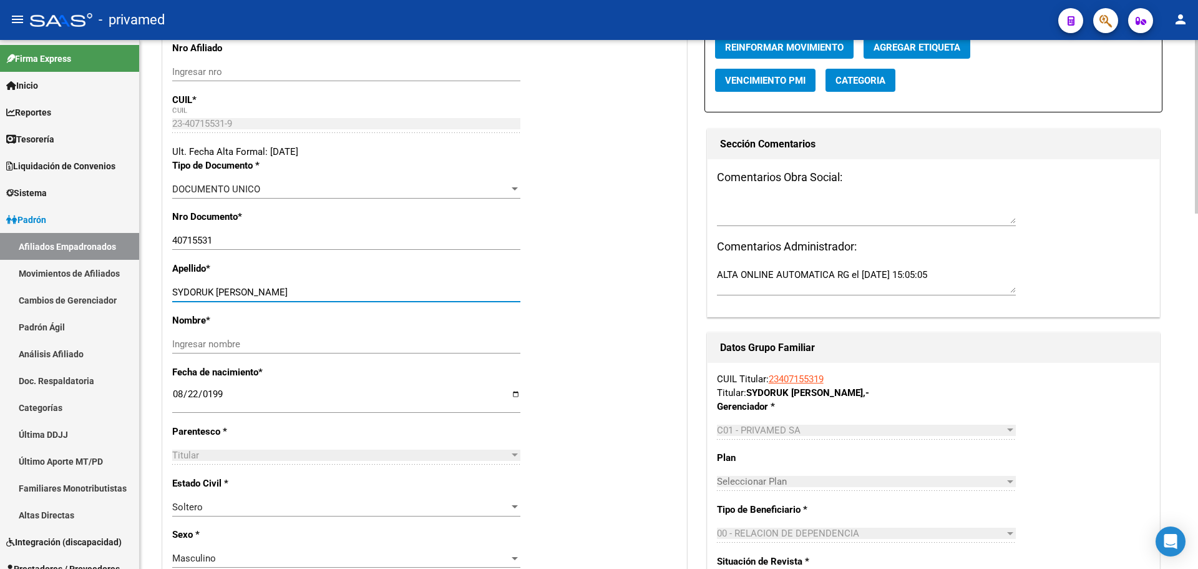
click at [330, 298] on div "SYDORUK [PERSON_NAME] apellido" at bounding box center [346, 292] width 348 height 19
type input "SYDORUK"
click at [235, 345] on input "Ingresar nombre" at bounding box center [346, 343] width 348 height 11
paste input "[PERSON_NAME]"
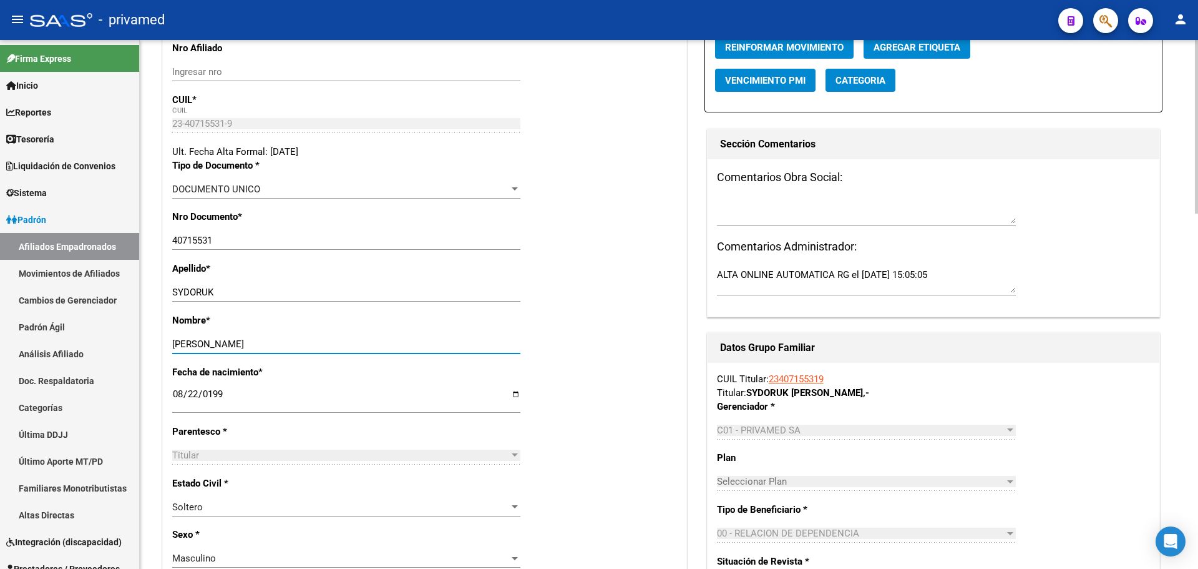
scroll to position [0, 0]
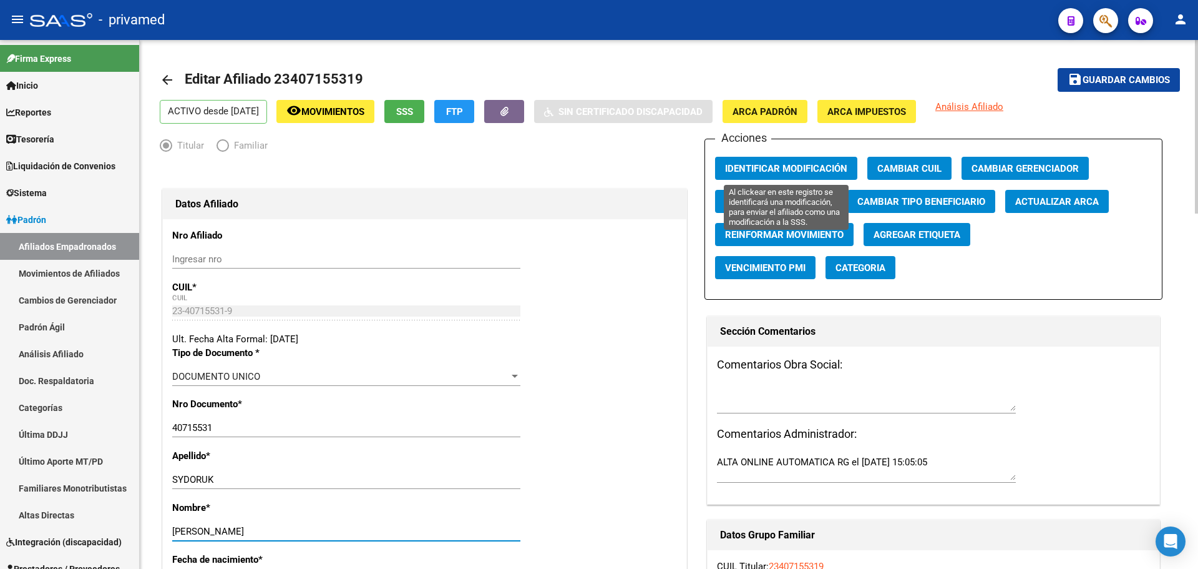
type input "[PERSON_NAME]"
click at [756, 165] on span "Identificar Modificación" at bounding box center [786, 168] width 122 height 11
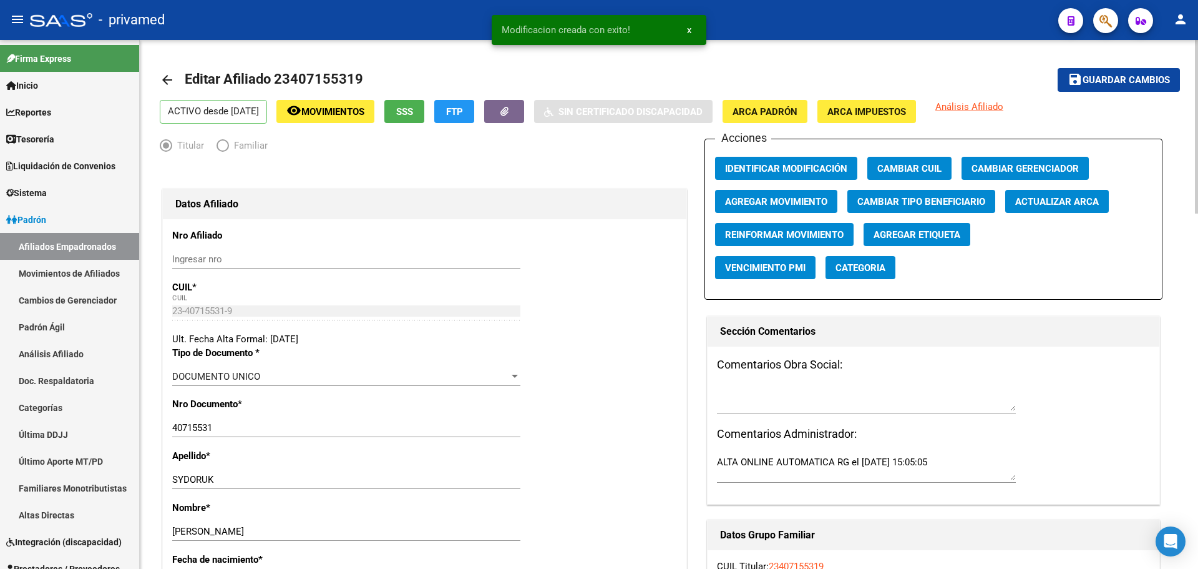
click at [1107, 81] on span "Guardar cambios" at bounding box center [1126, 80] width 87 height 11
click at [164, 81] on mat-icon "arrow_back" at bounding box center [167, 79] width 15 height 15
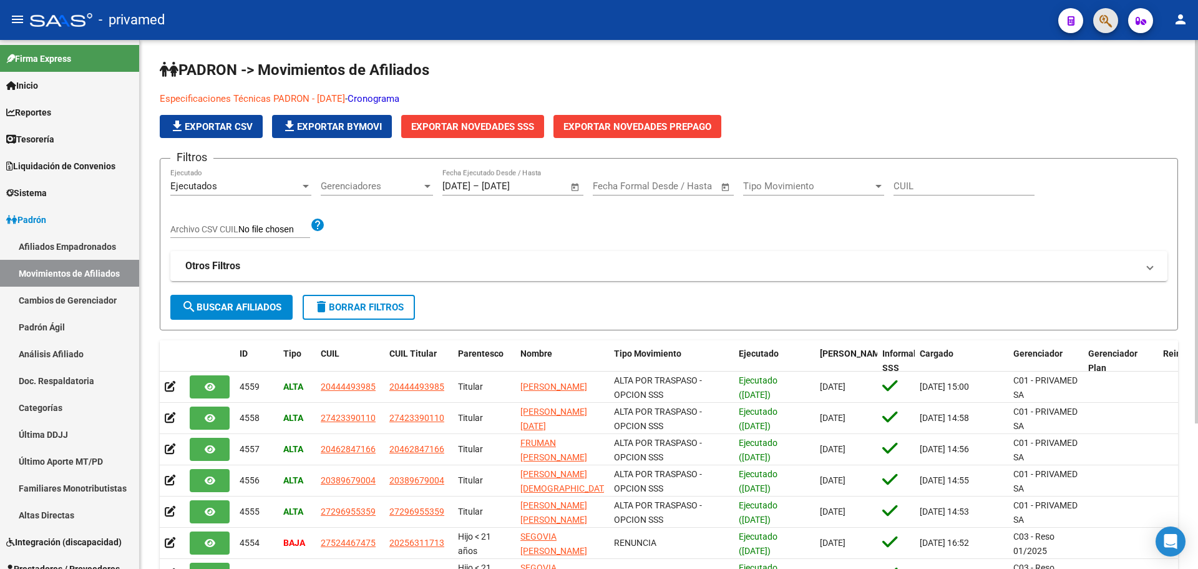
click at [1098, 23] on button "button" at bounding box center [1105, 20] width 25 height 25
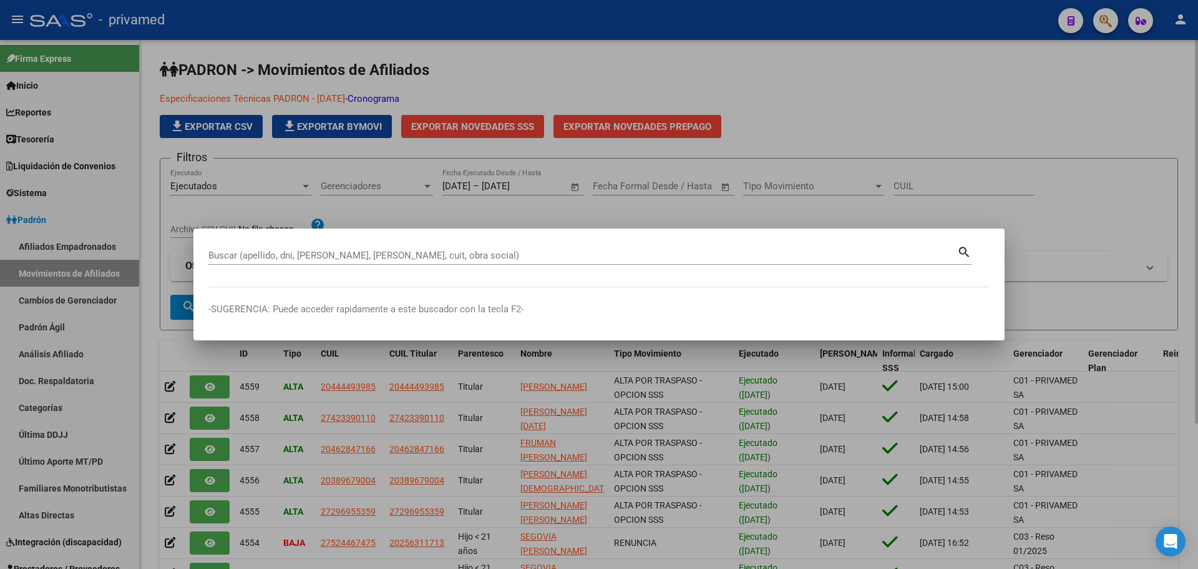
paste input "24555430"
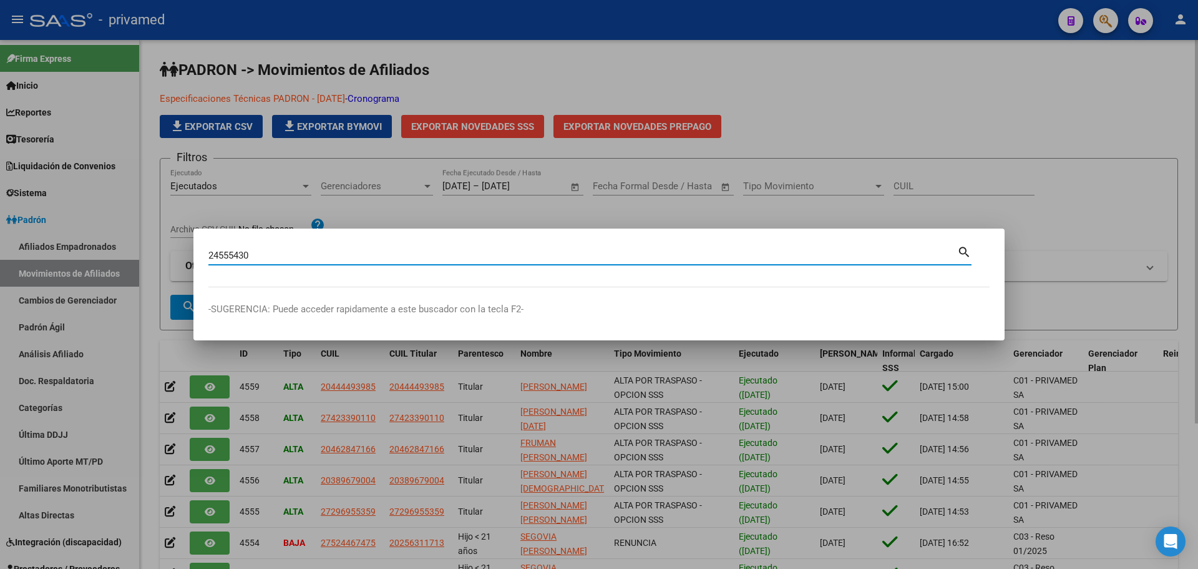
type input "24555430"
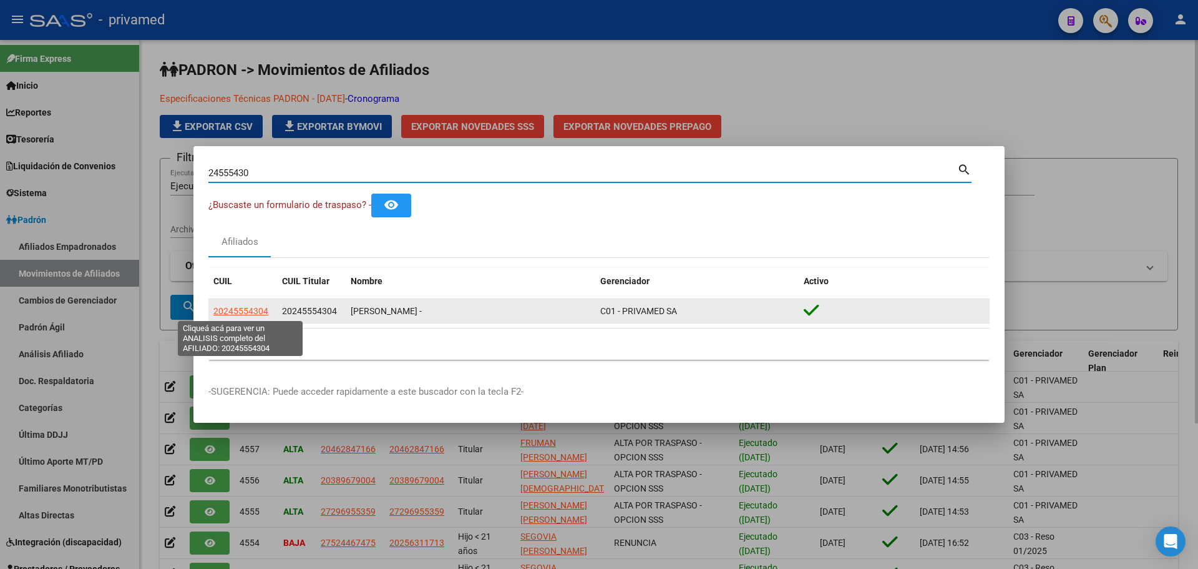
click at [236, 309] on span "20245554304" at bounding box center [240, 311] width 55 height 10
type textarea "20245554304"
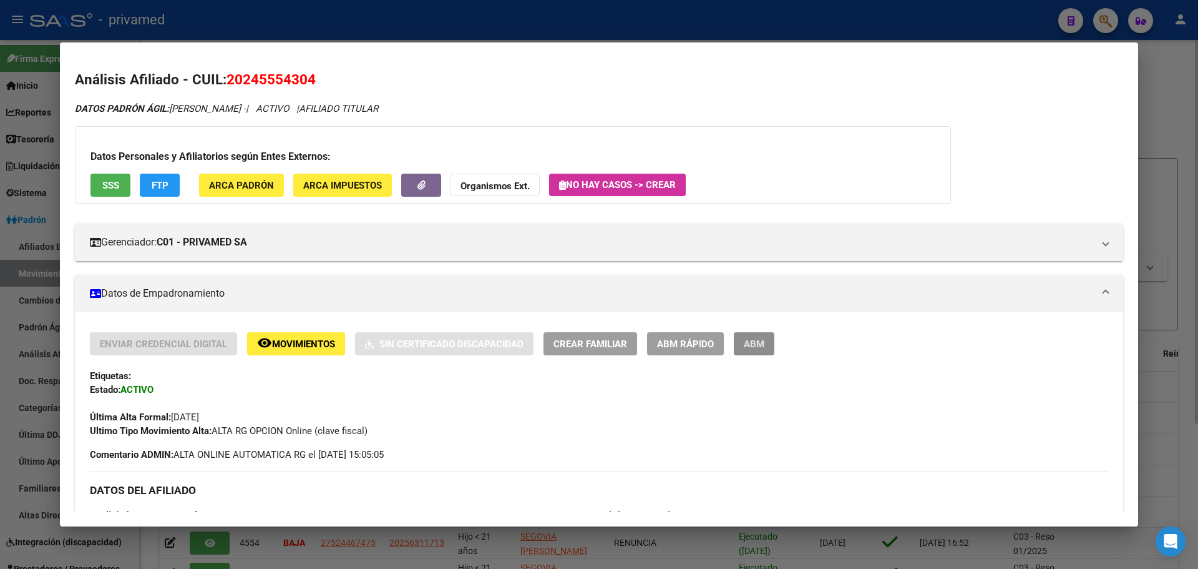
click at [758, 350] on span "ABM" at bounding box center [754, 343] width 21 height 11
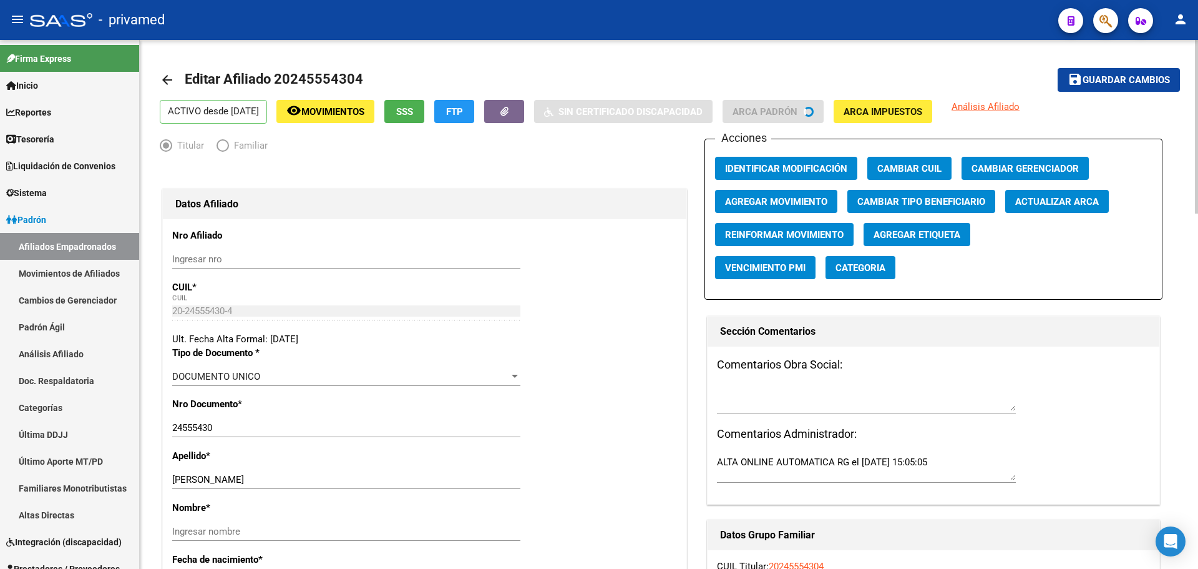
radio input "true"
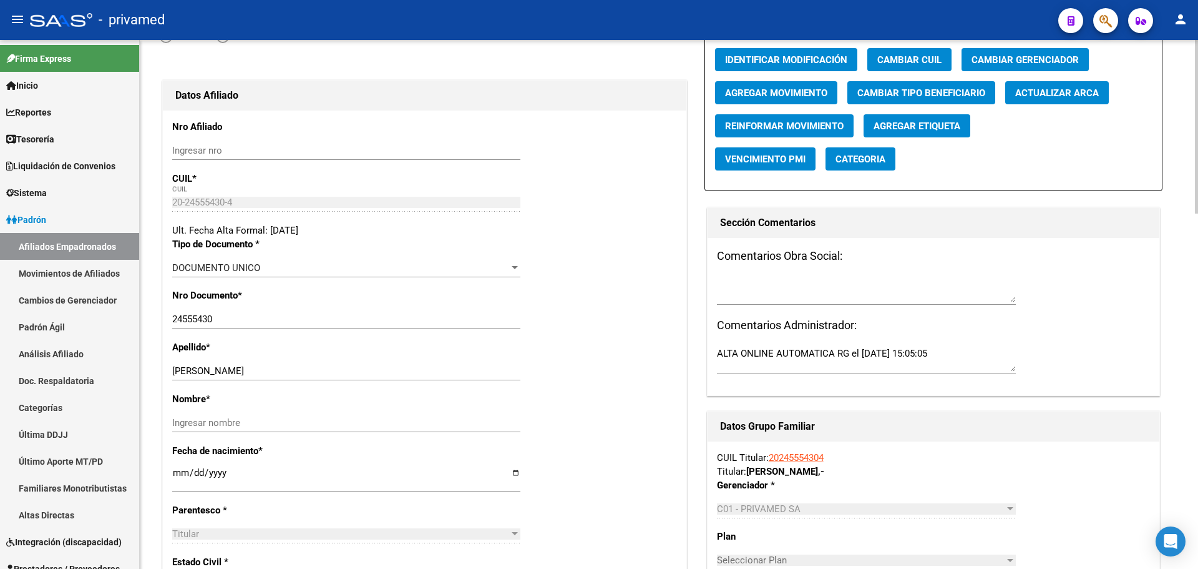
scroll to position [125, 0]
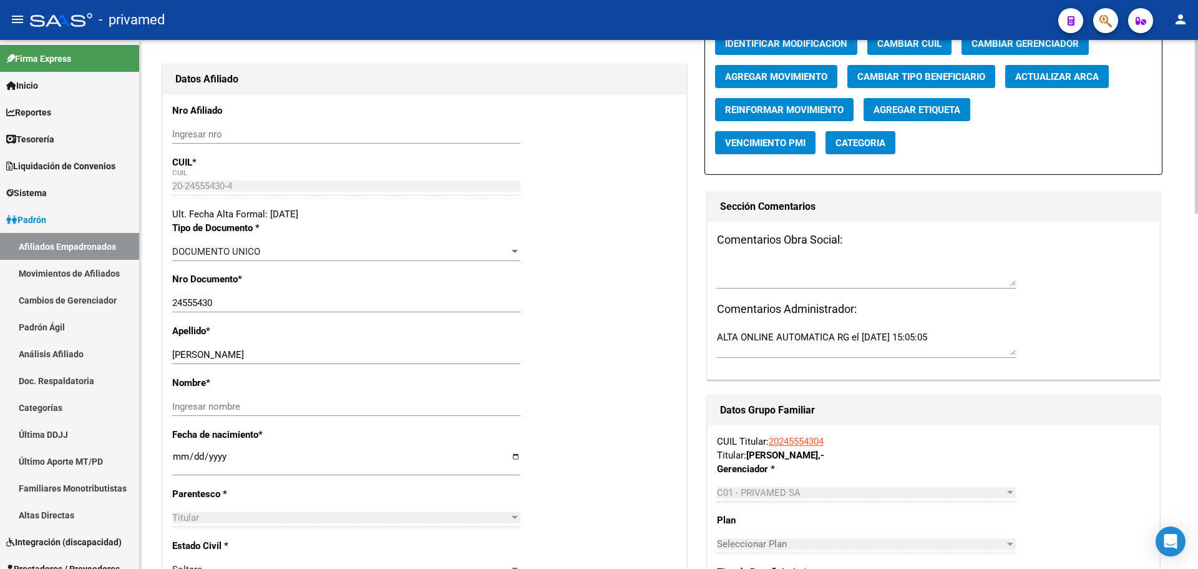
click at [180, 454] on input "[DATE]" at bounding box center [346, 461] width 348 height 20
drag, startPoint x: 213, startPoint y: 351, endPoint x: 330, endPoint y: 353, distance: 116.7
click at [330, 353] on input "[PERSON_NAME]" at bounding box center [346, 354] width 348 height 11
click at [244, 406] on input "Ingresar nombre" at bounding box center [346, 406] width 348 height 11
paste input "[PERSON_NAME]"
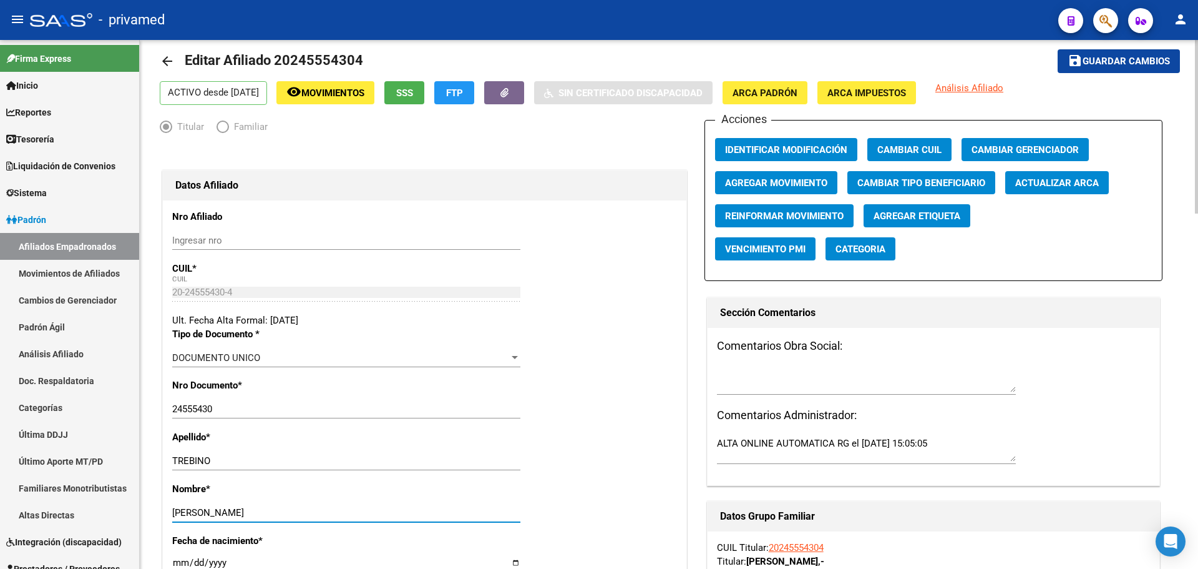
scroll to position [0, 0]
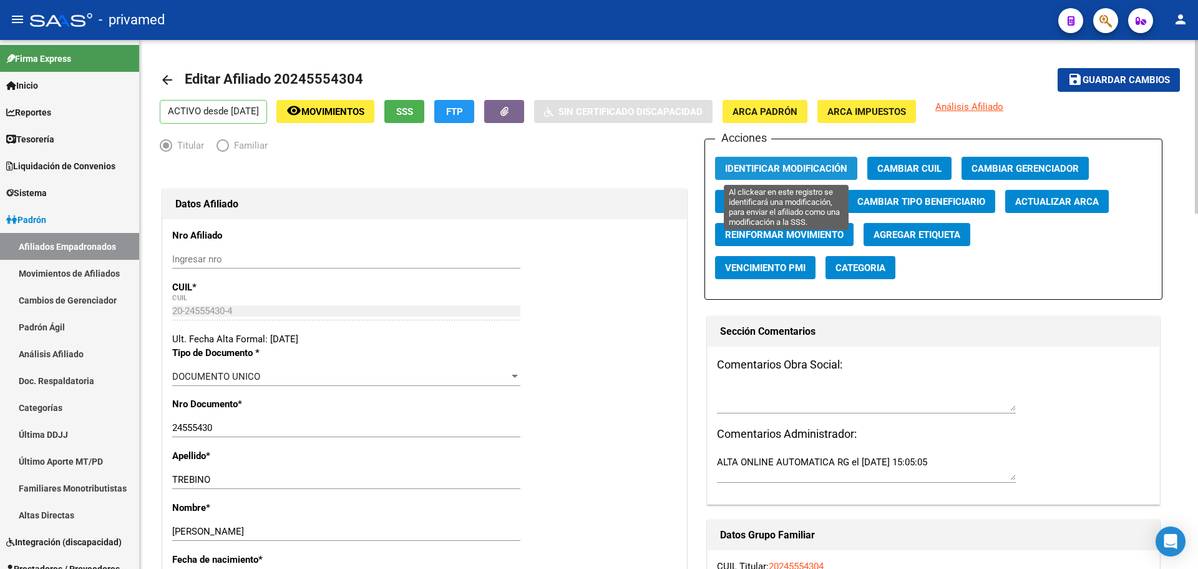
click at [761, 170] on span "Identificar Modificación" at bounding box center [786, 168] width 122 height 11
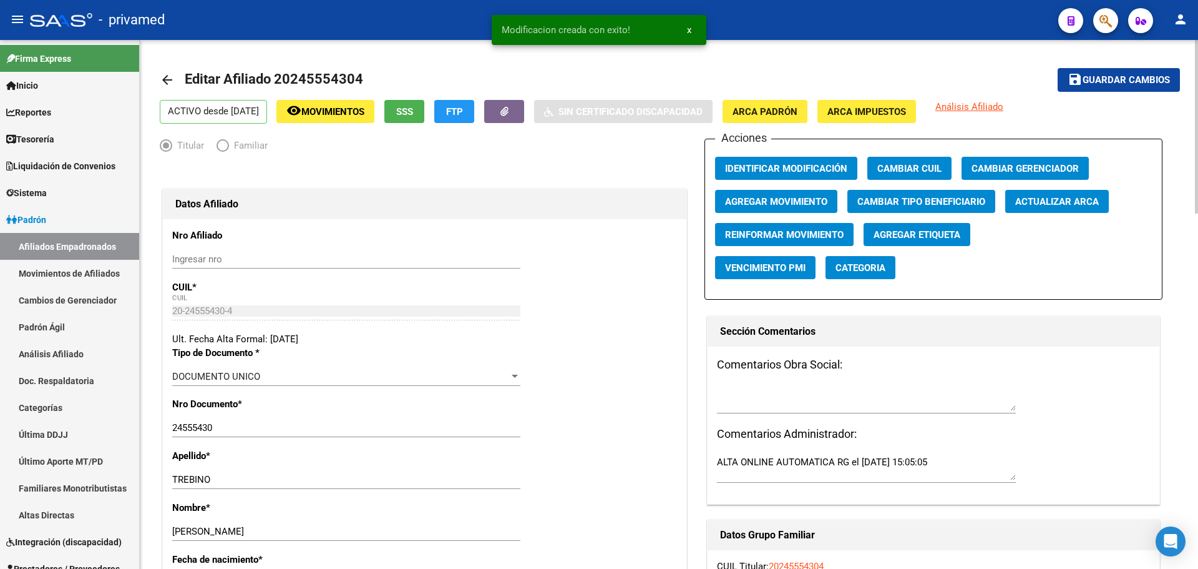
click at [1129, 79] on span "Guardar cambios" at bounding box center [1126, 80] width 87 height 11
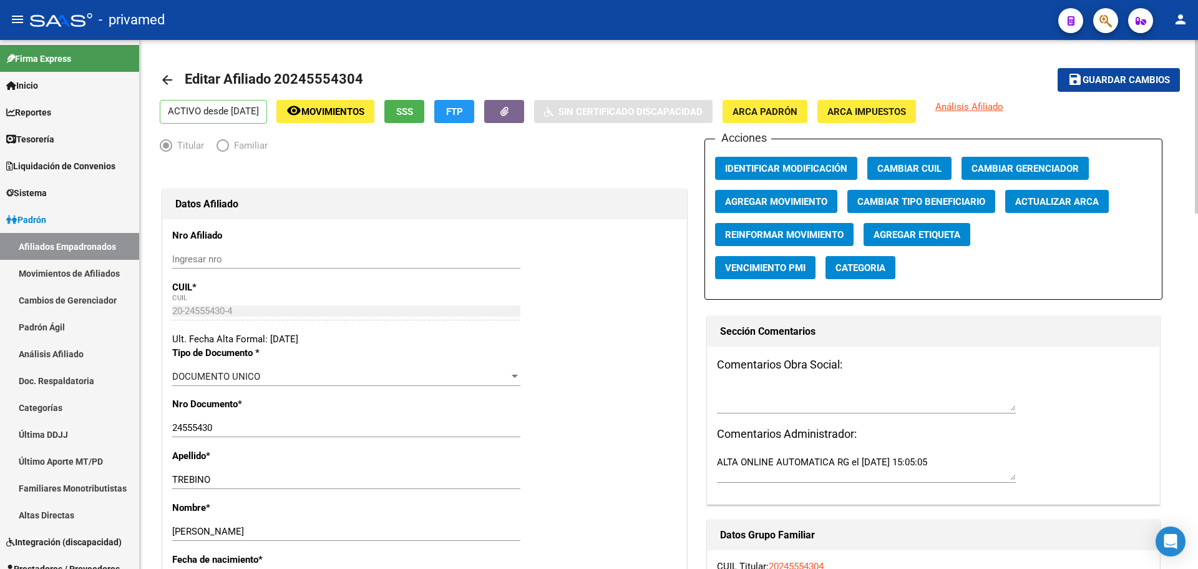
click at [163, 77] on mat-icon "arrow_back" at bounding box center [167, 79] width 15 height 15
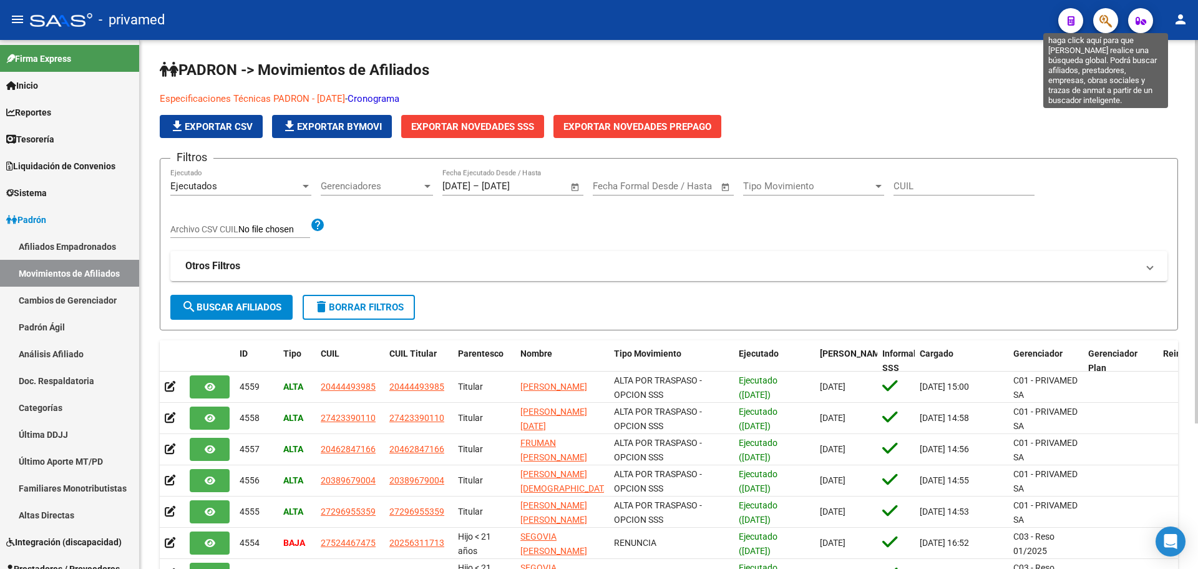
click at [1109, 23] on icon "button" at bounding box center [1106, 21] width 12 height 14
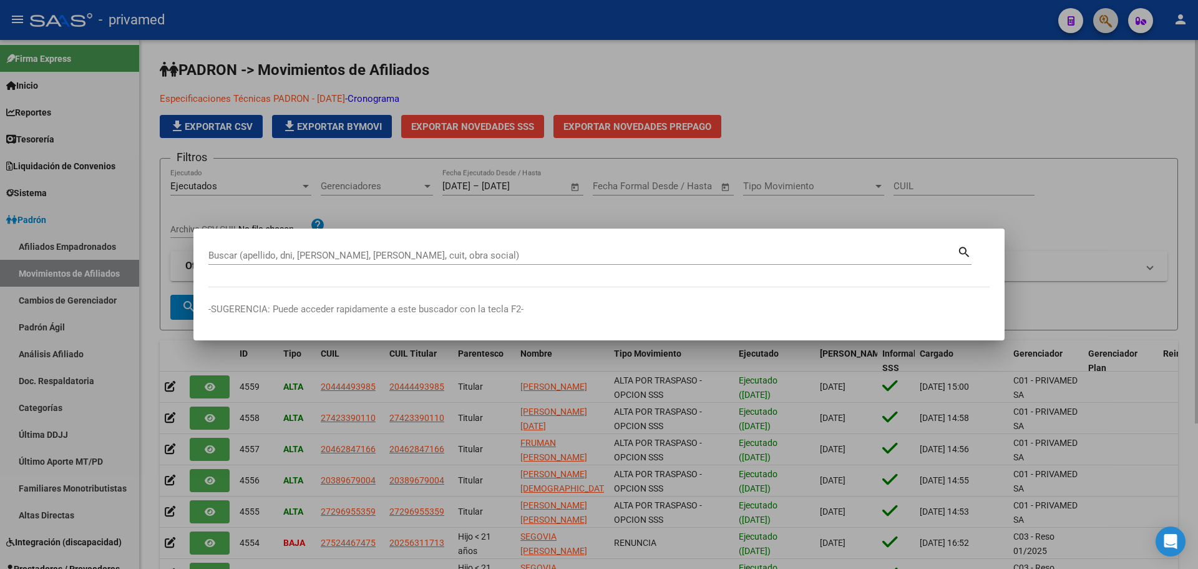
paste input "43391449"
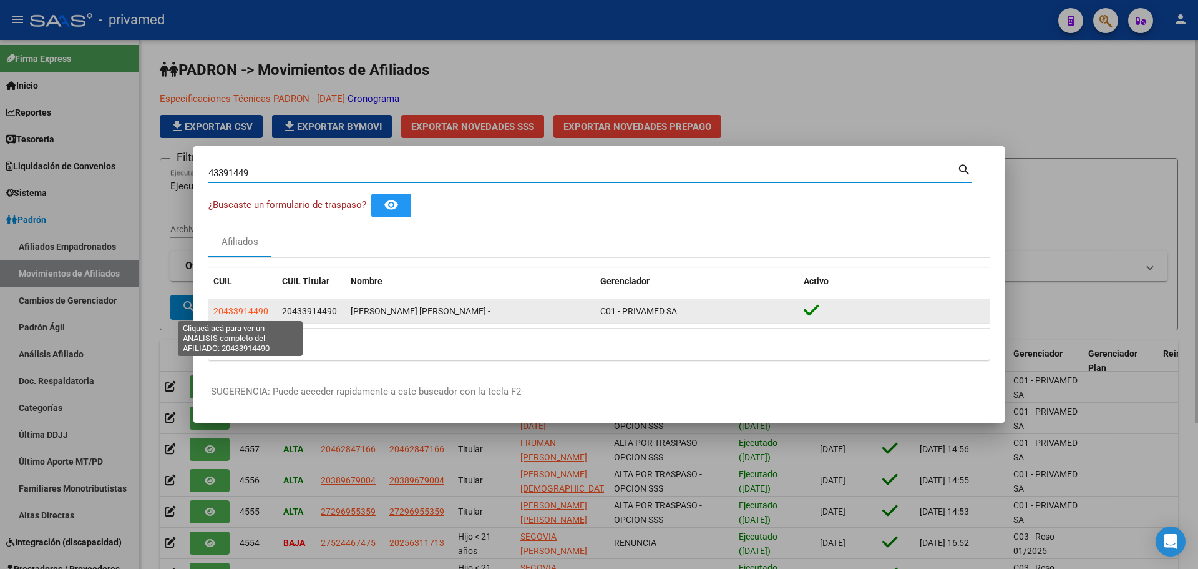
click at [263, 316] on span "20433914490" at bounding box center [240, 311] width 55 height 10
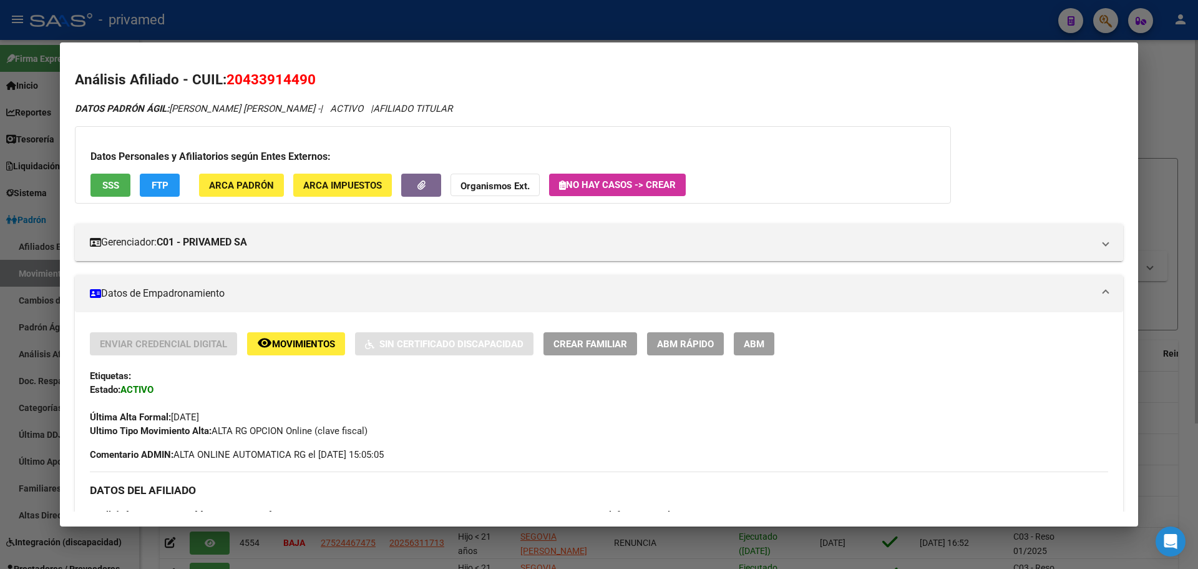
click at [763, 348] on span "ABM" at bounding box center [754, 343] width 21 height 11
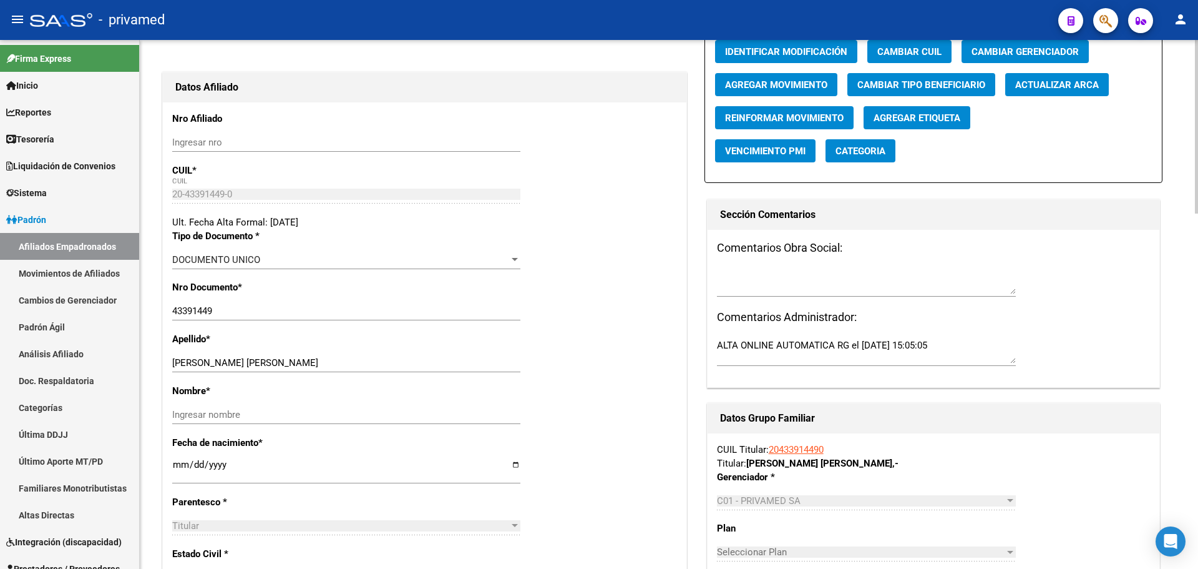
scroll to position [187, 0]
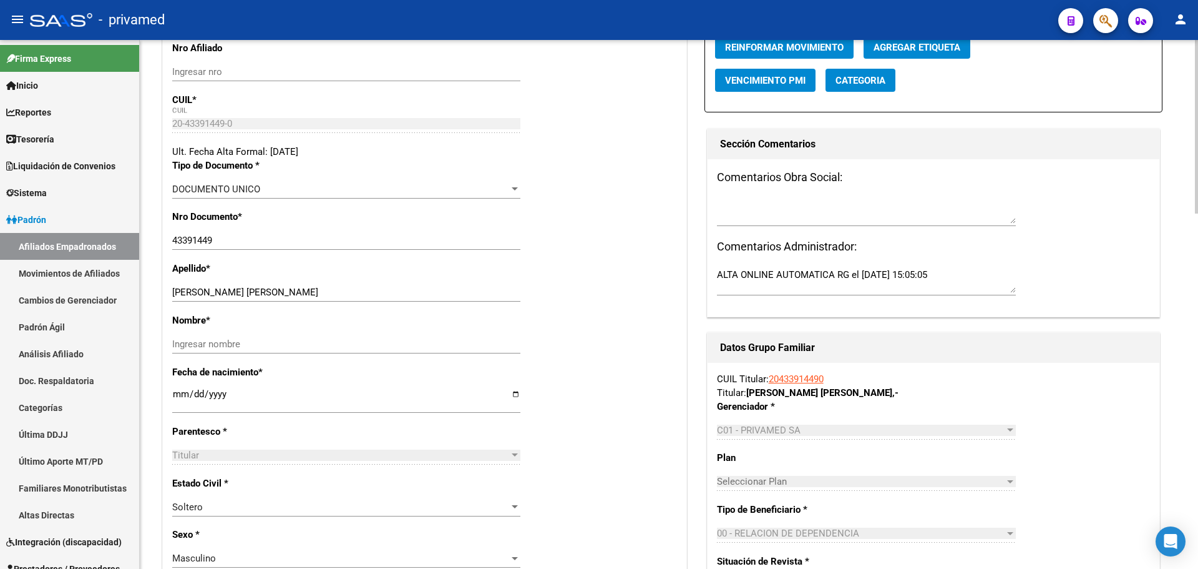
click at [176, 397] on input "[DATE]" at bounding box center [346, 399] width 348 height 20
drag, startPoint x: 248, startPoint y: 291, endPoint x: 488, endPoint y: 293, distance: 240.3
click at [488, 292] on input "[PERSON_NAME] [PERSON_NAME]" at bounding box center [346, 291] width 348 height 11
click at [183, 343] on input "Ingresar nombre" at bounding box center [346, 343] width 348 height 11
paste input "[PERSON_NAME]"
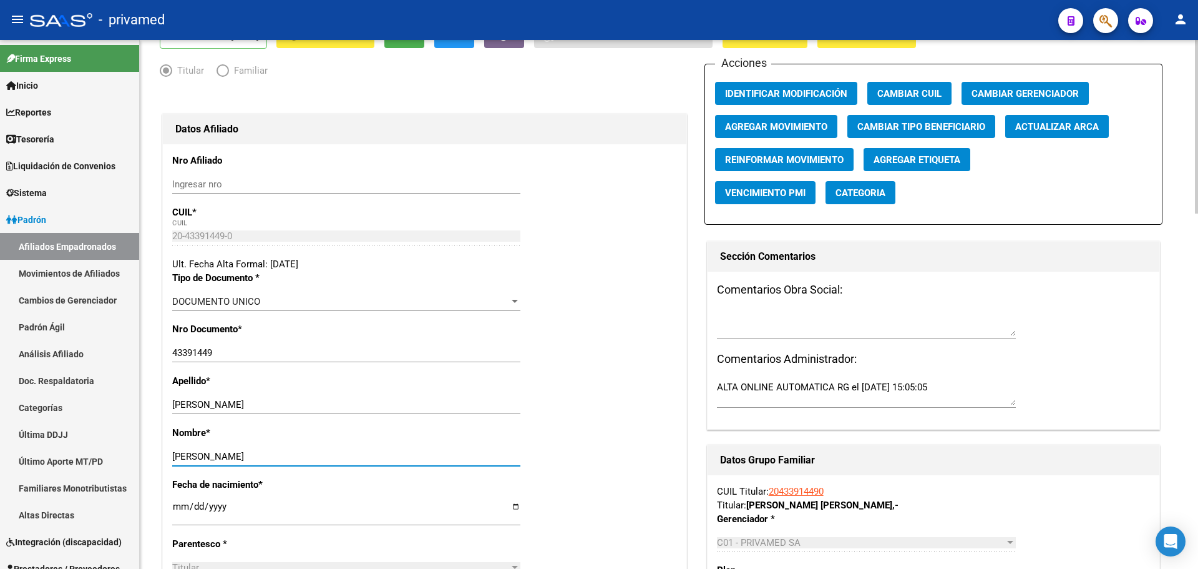
scroll to position [0, 0]
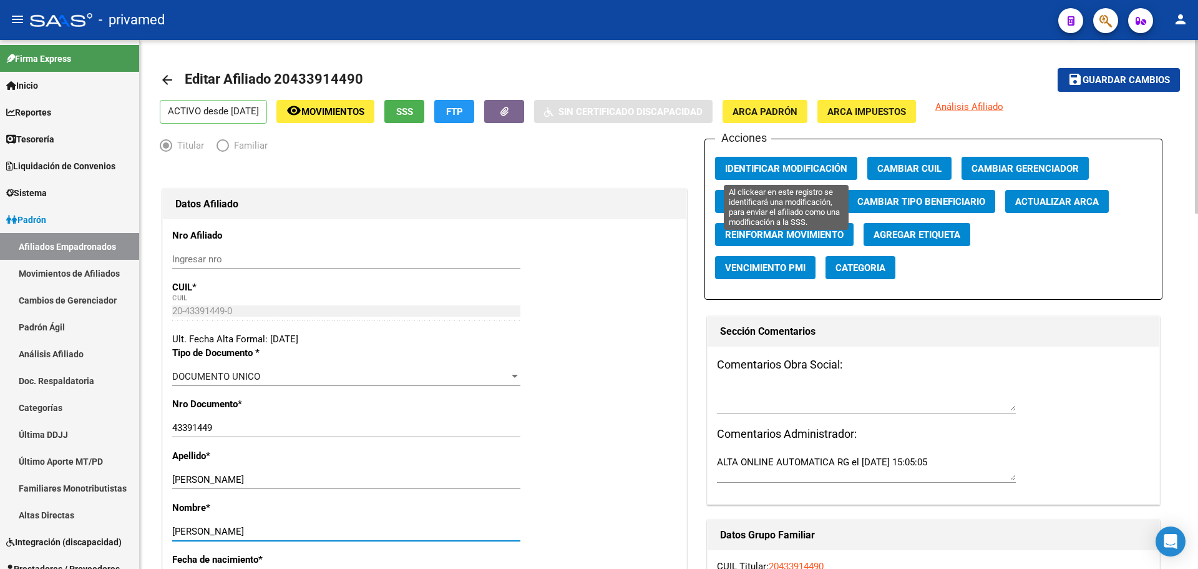
click at [743, 178] on button "Identificar Modificación" at bounding box center [786, 168] width 142 height 23
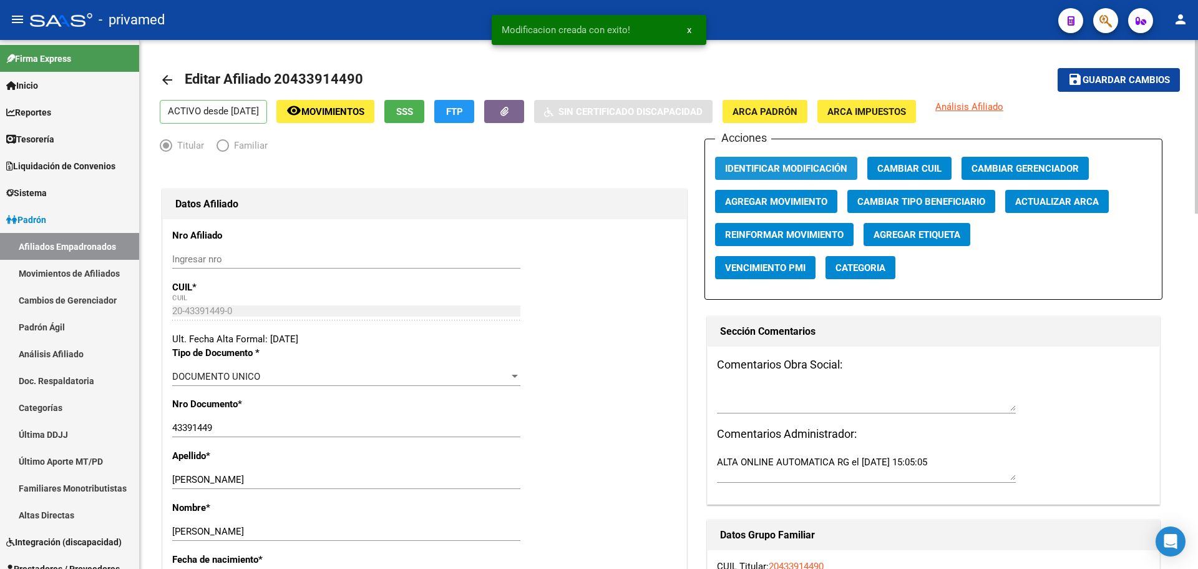
click at [741, 170] on span "Identificar Modificación" at bounding box center [786, 168] width 122 height 11
click at [1100, 81] on span "Guardar cambios" at bounding box center [1126, 80] width 87 height 11
click at [169, 76] on mat-icon "arrow_back" at bounding box center [167, 79] width 15 height 15
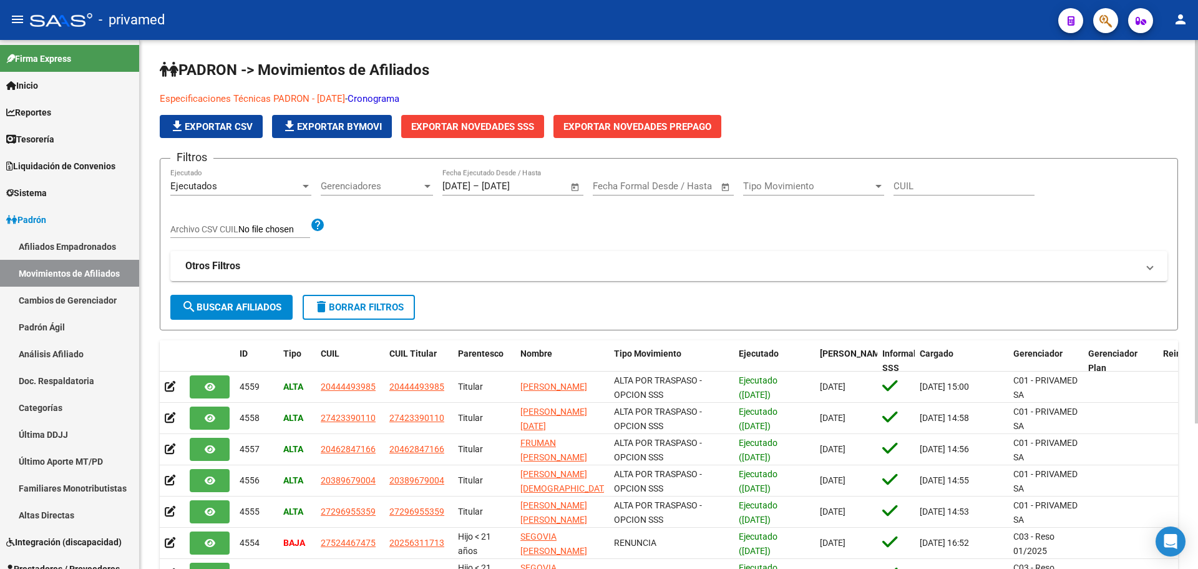
click at [1103, 25] on icon "button" at bounding box center [1106, 21] width 12 height 14
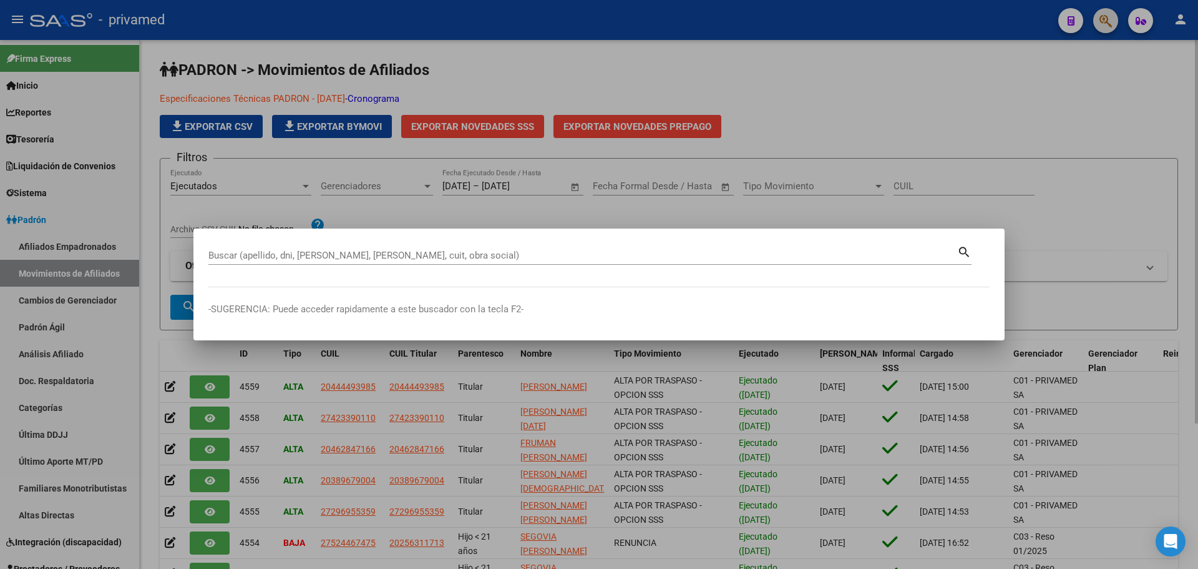
paste input "42345380"
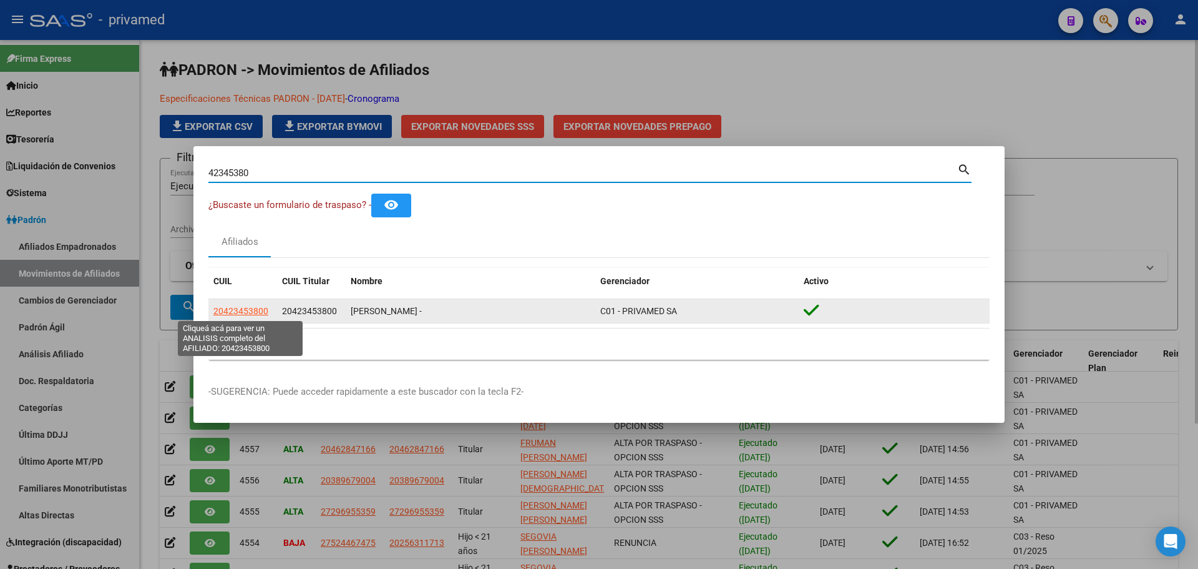
click at [251, 308] on span "20423453800" at bounding box center [240, 311] width 55 height 10
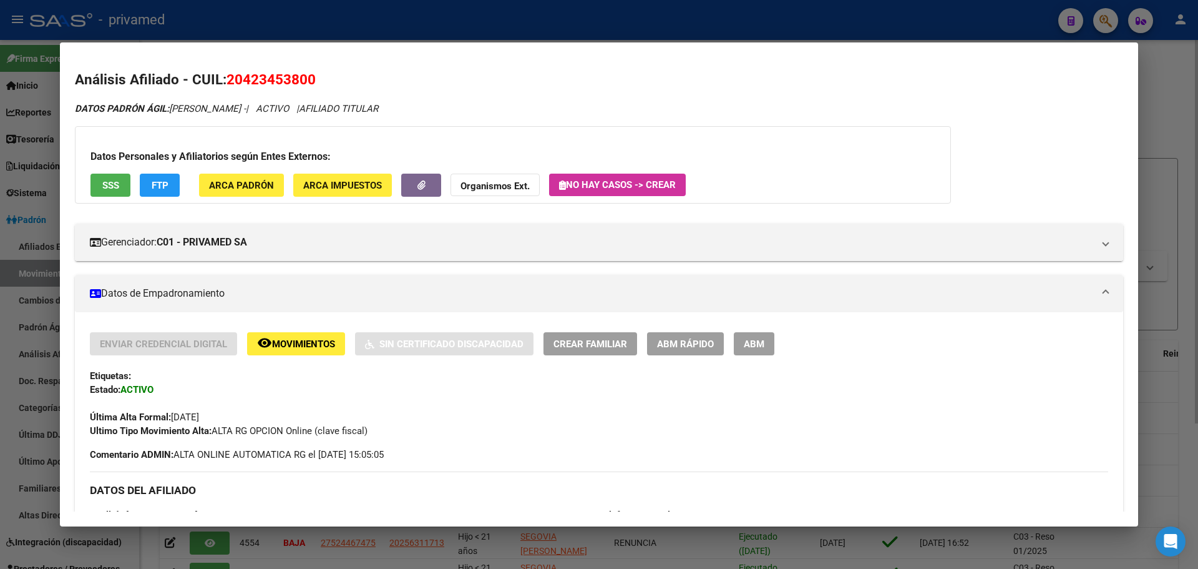
click at [748, 348] on span "ABM" at bounding box center [754, 343] width 21 height 11
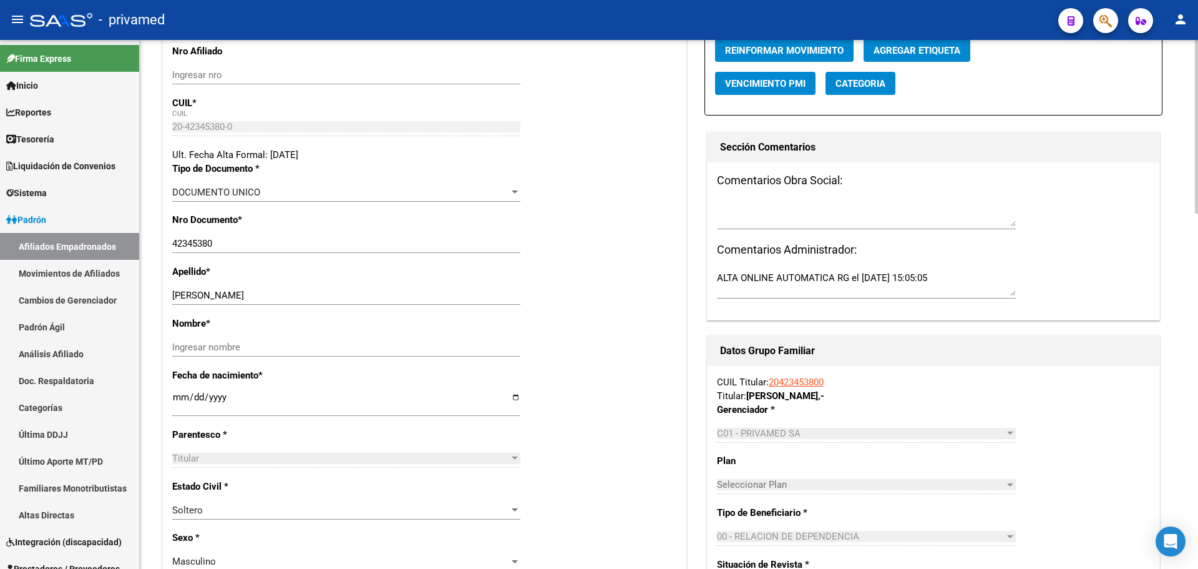
scroll to position [187, 0]
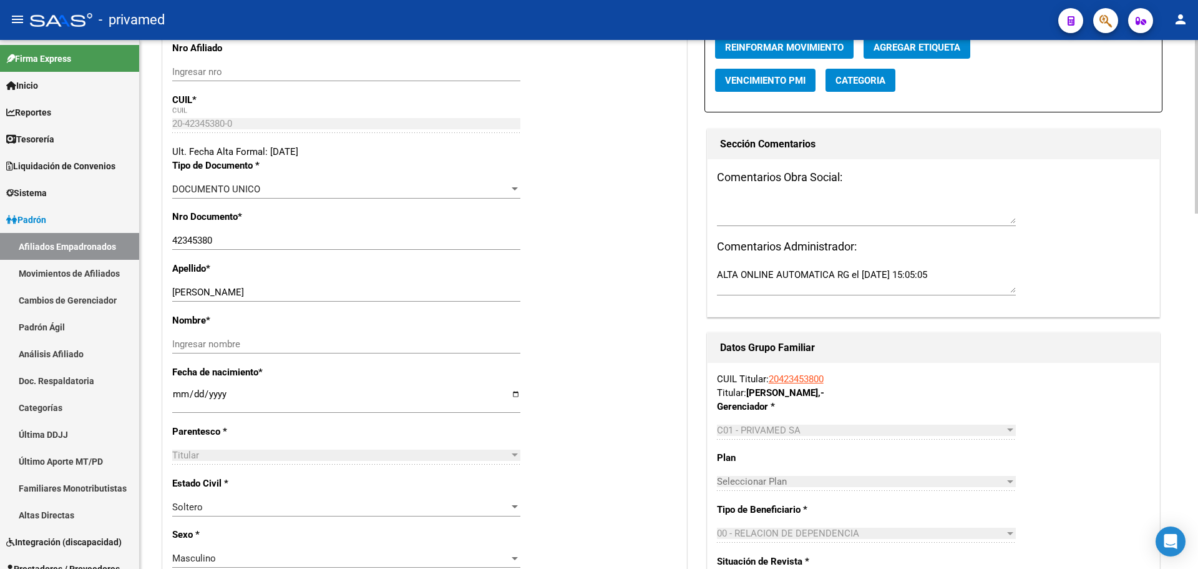
click at [180, 393] on input "[DATE]" at bounding box center [346, 399] width 348 height 20
drag, startPoint x: 219, startPoint y: 290, endPoint x: 417, endPoint y: 300, distance: 198.1
click at [417, 300] on div "[PERSON_NAME] apellido" at bounding box center [346, 292] width 348 height 19
click at [266, 336] on div "Ingresar nombre" at bounding box center [346, 344] width 348 height 19
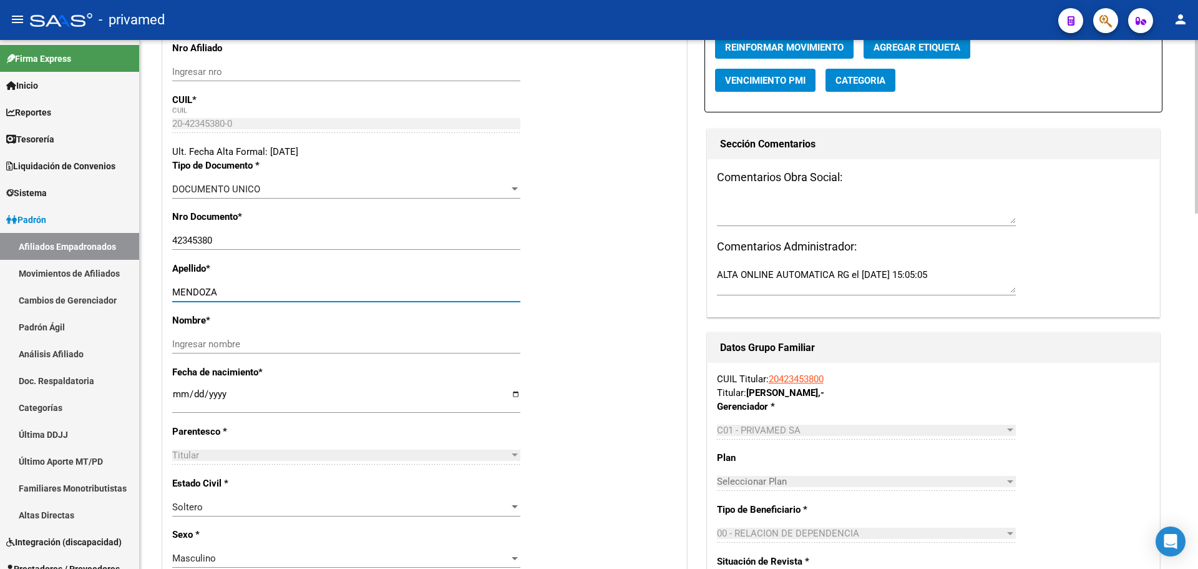
paste input "[PERSON_NAME]"
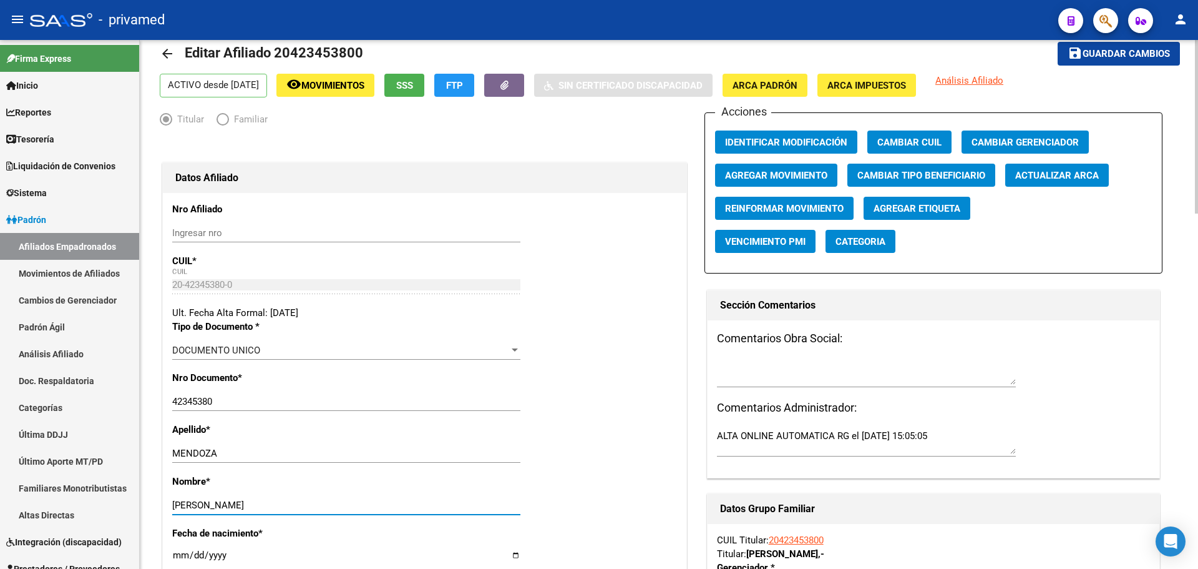
scroll to position [0, 0]
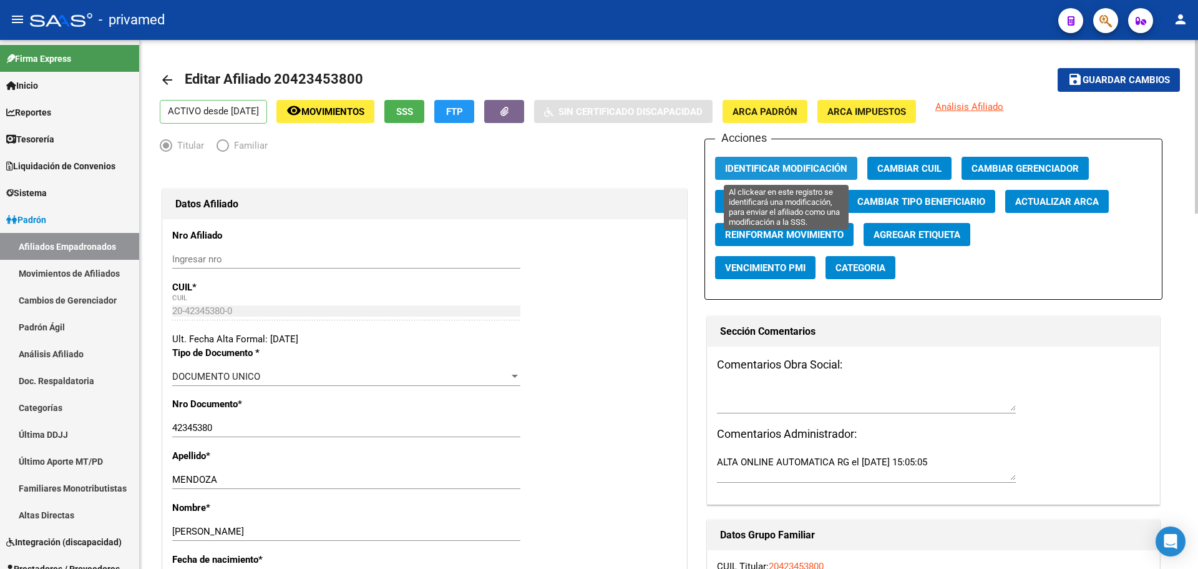
click at [728, 175] on button "Identificar Modificación" at bounding box center [786, 168] width 142 height 23
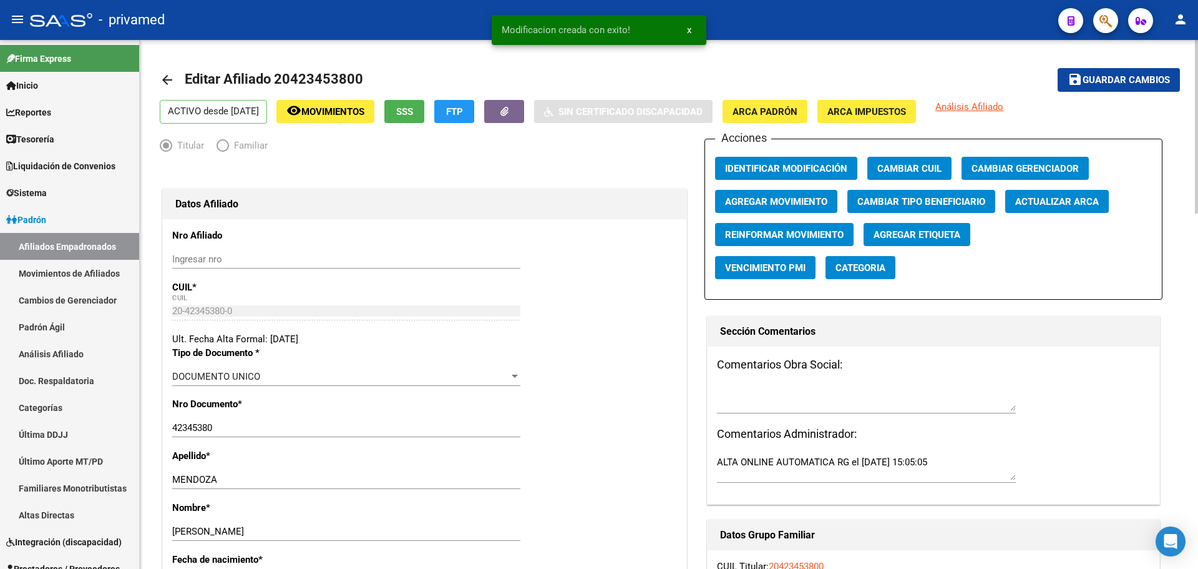
click at [1083, 82] on span "Guardar cambios" at bounding box center [1126, 80] width 87 height 11
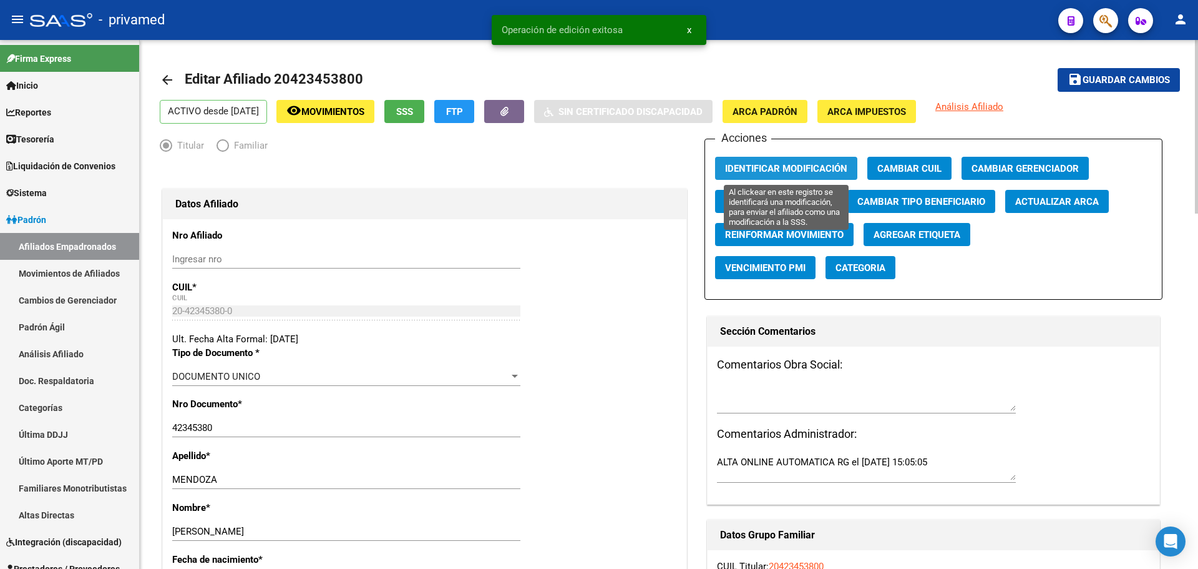
click at [742, 176] on button "Identificar Modificación" at bounding box center [786, 168] width 142 height 23
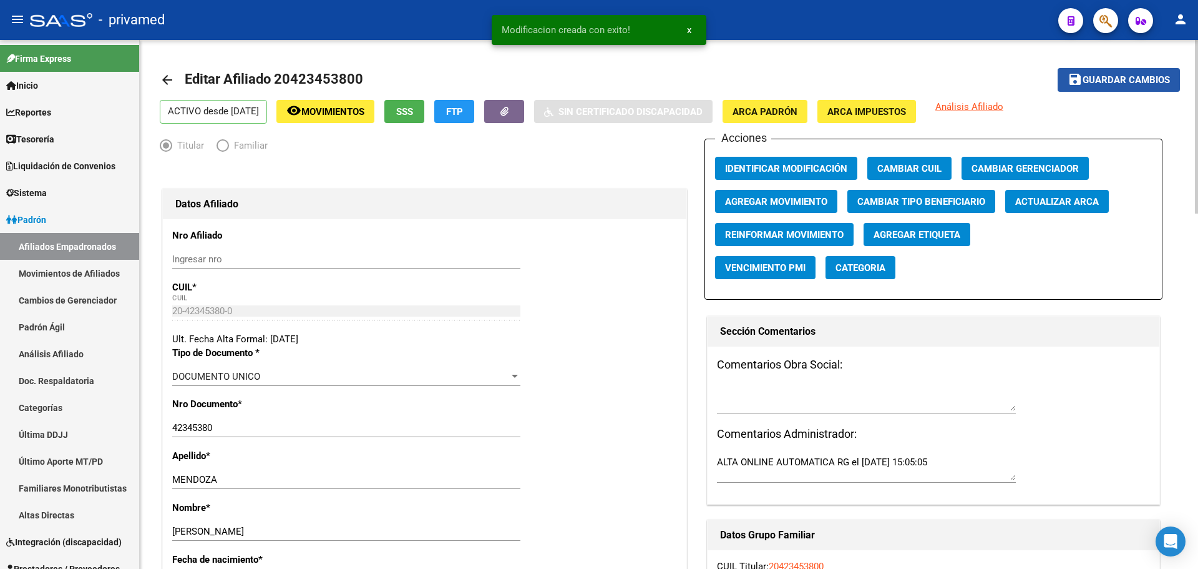
click at [1113, 74] on button "save Guardar cambios" at bounding box center [1119, 79] width 122 height 23
click at [169, 78] on mat-icon "arrow_back" at bounding box center [167, 79] width 15 height 15
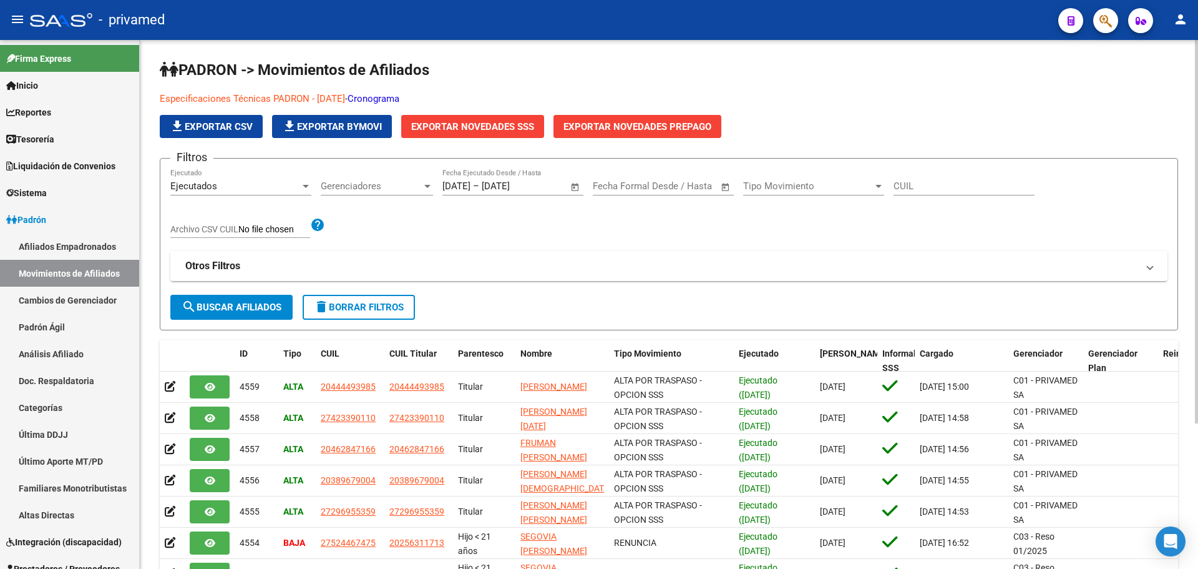
click at [1097, 32] on div at bounding box center [1100, 20] width 35 height 26
click at [1100, 22] on icon "button" at bounding box center [1106, 21] width 12 height 14
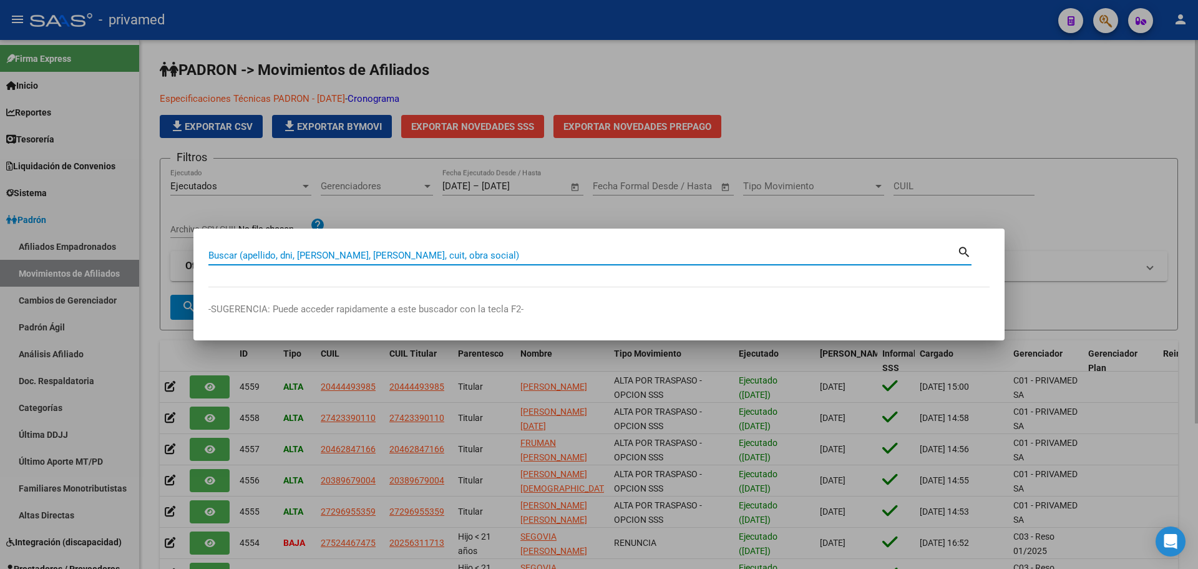
paste input "38057128"
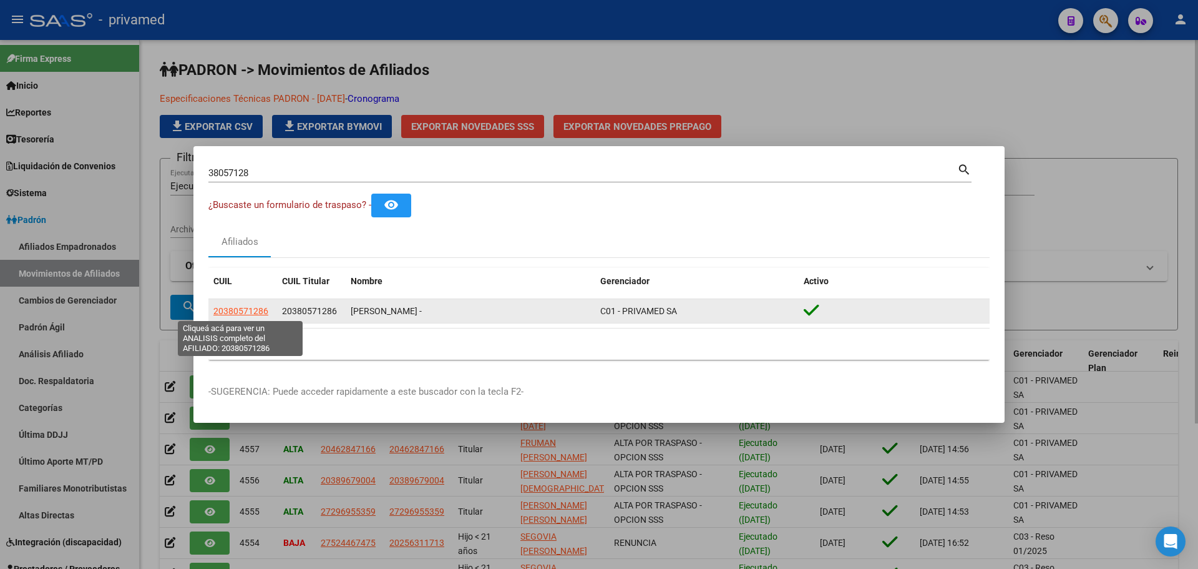
click at [238, 310] on span "20380571286" at bounding box center [240, 311] width 55 height 10
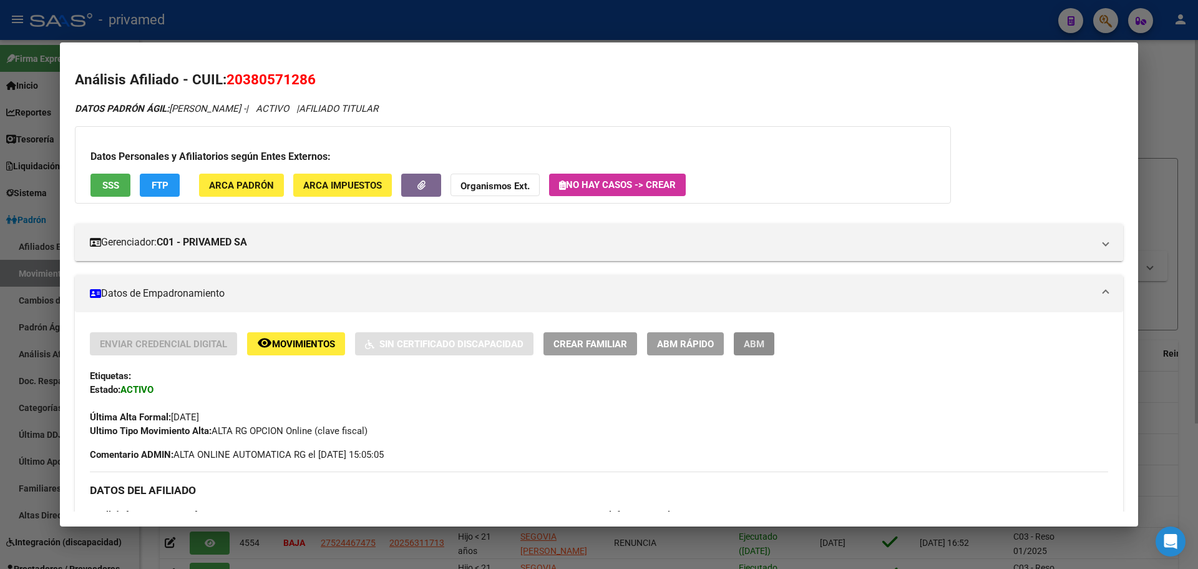
click at [760, 347] on span "ABM" at bounding box center [754, 343] width 21 height 11
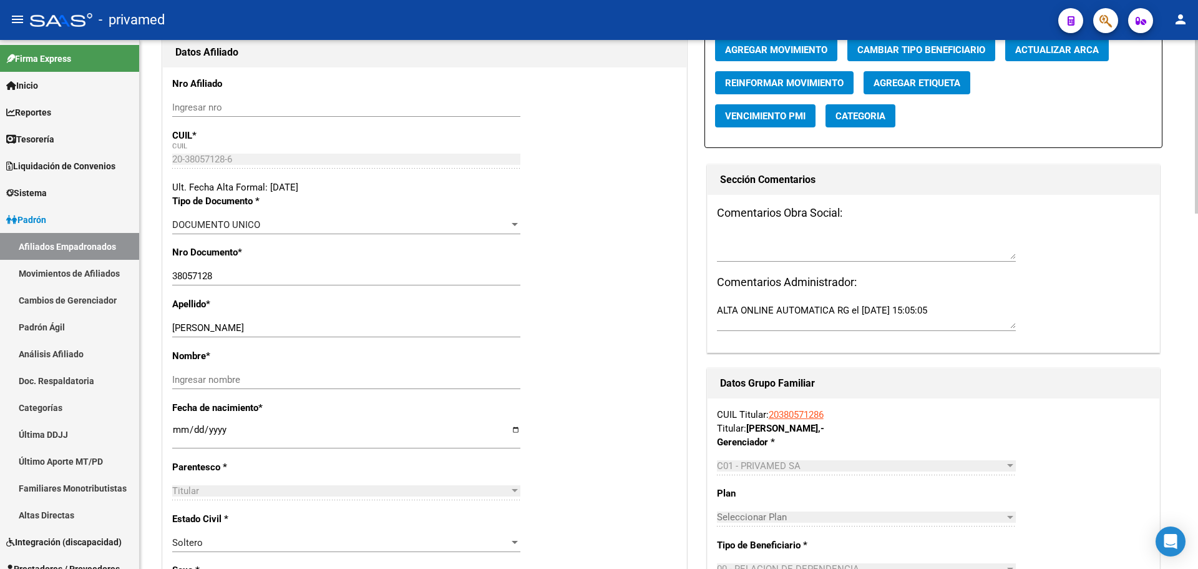
scroll to position [187, 0]
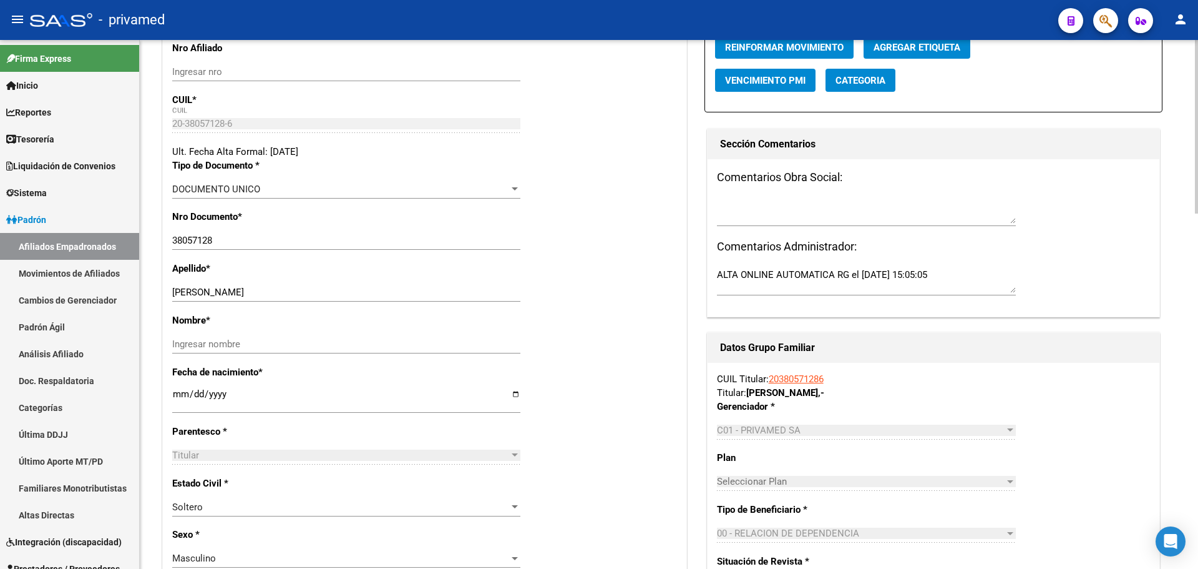
click at [179, 398] on input "[DATE]" at bounding box center [346, 399] width 348 height 20
drag, startPoint x: 224, startPoint y: 291, endPoint x: 424, endPoint y: 276, distance: 200.3
click at [424, 276] on div "Apellido * [PERSON_NAME] apellido" at bounding box center [424, 288] width 505 height 52
click at [215, 345] on input "Ingresar nombre" at bounding box center [346, 343] width 348 height 11
paste input "[PERSON_NAME]"
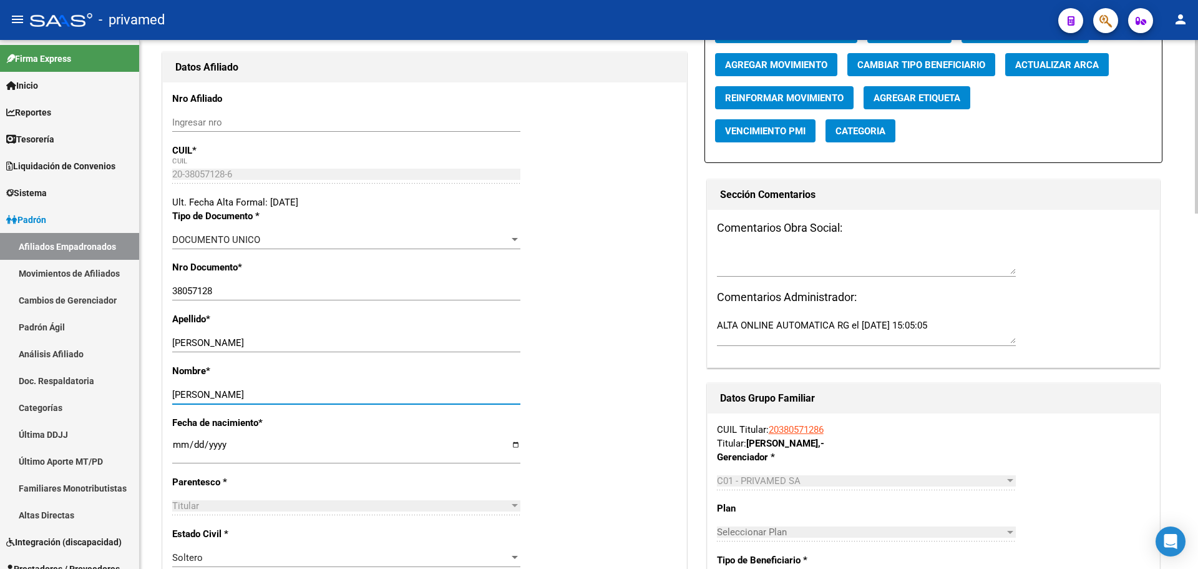
scroll to position [0, 0]
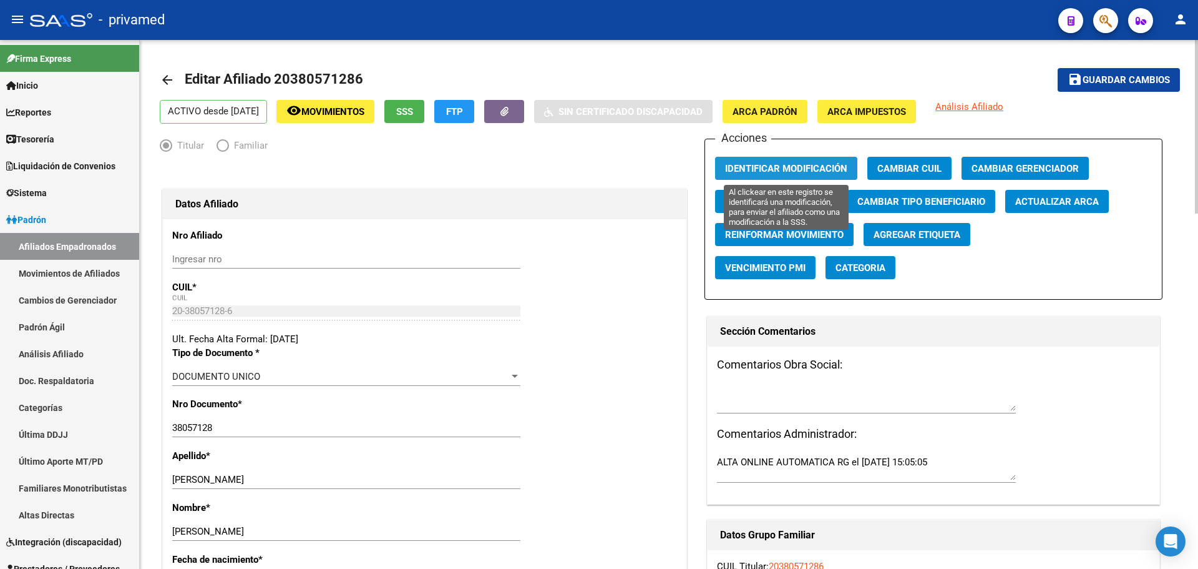
click at [769, 165] on span "Identificar Modificación" at bounding box center [786, 168] width 122 height 11
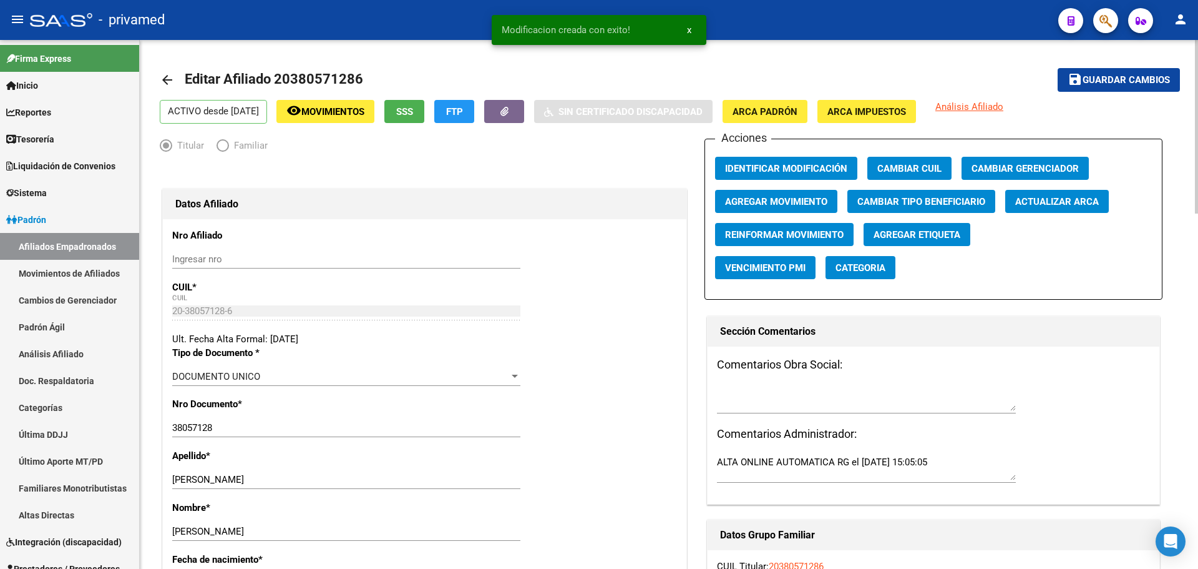
click at [1139, 77] on span "Guardar cambios" at bounding box center [1126, 80] width 87 height 11
click at [160, 84] on mat-icon "arrow_back" at bounding box center [167, 79] width 15 height 15
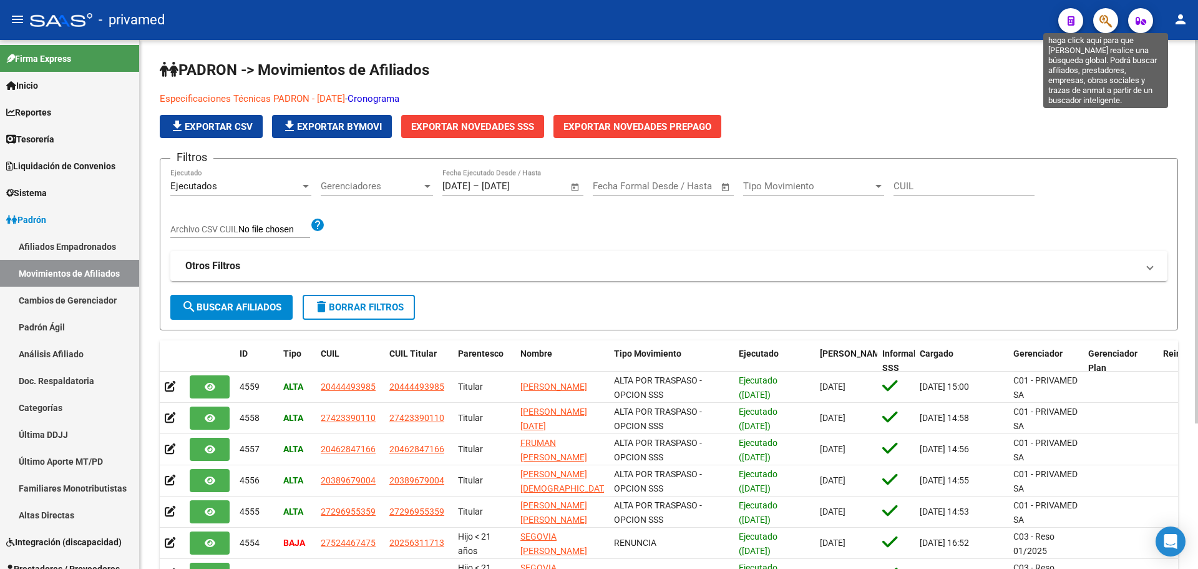
click at [1109, 22] on icon "button" at bounding box center [1106, 21] width 12 height 14
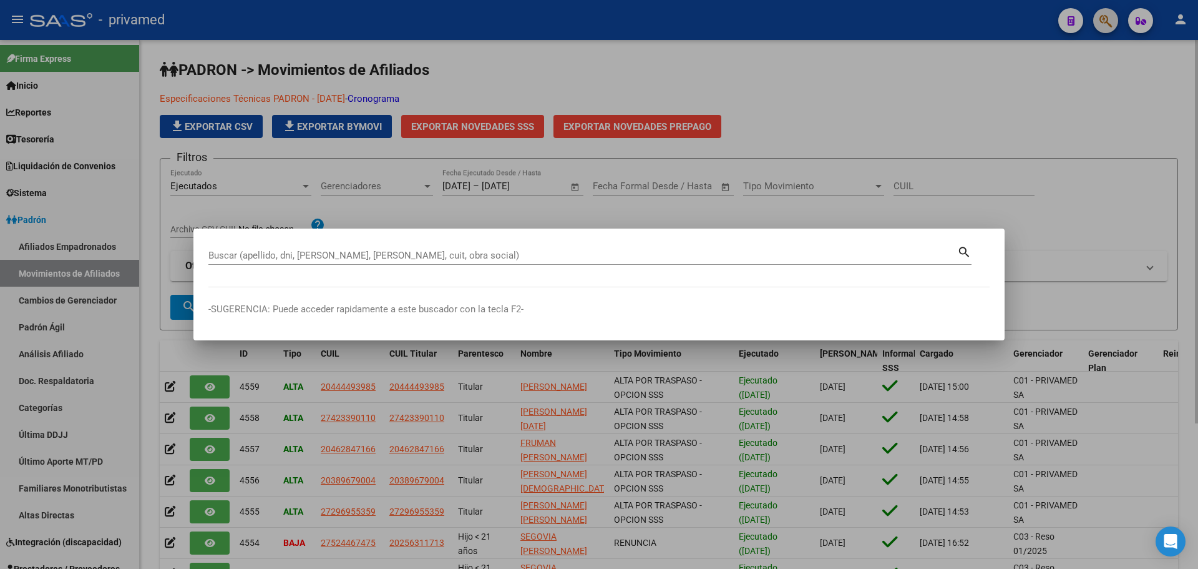
paste input "44635874"
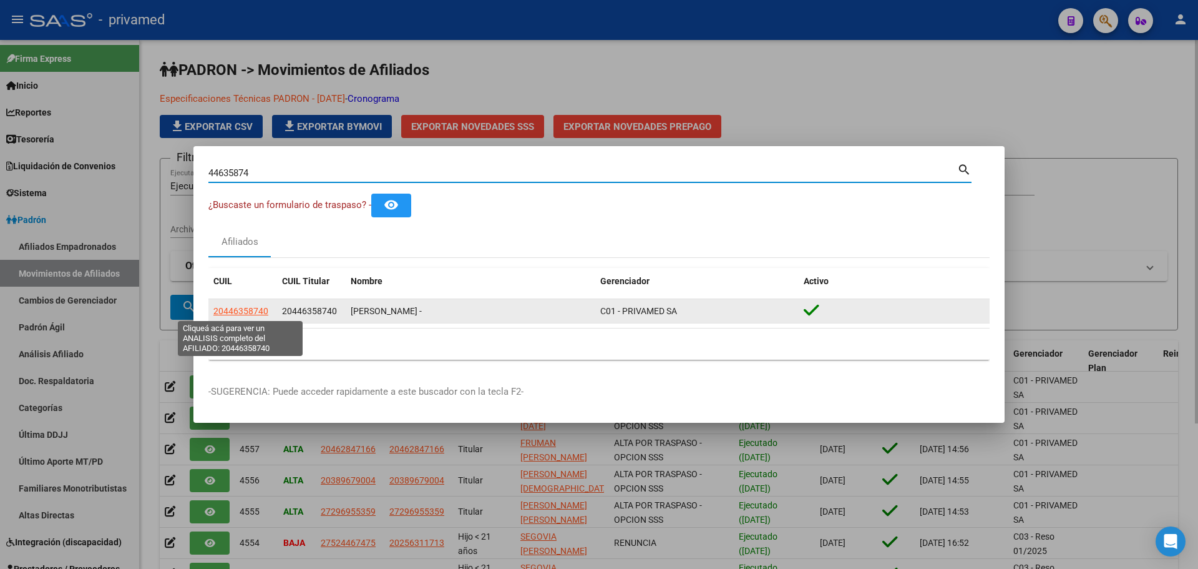
click at [257, 304] on app-link-go-to "20446358740" at bounding box center [240, 311] width 55 height 14
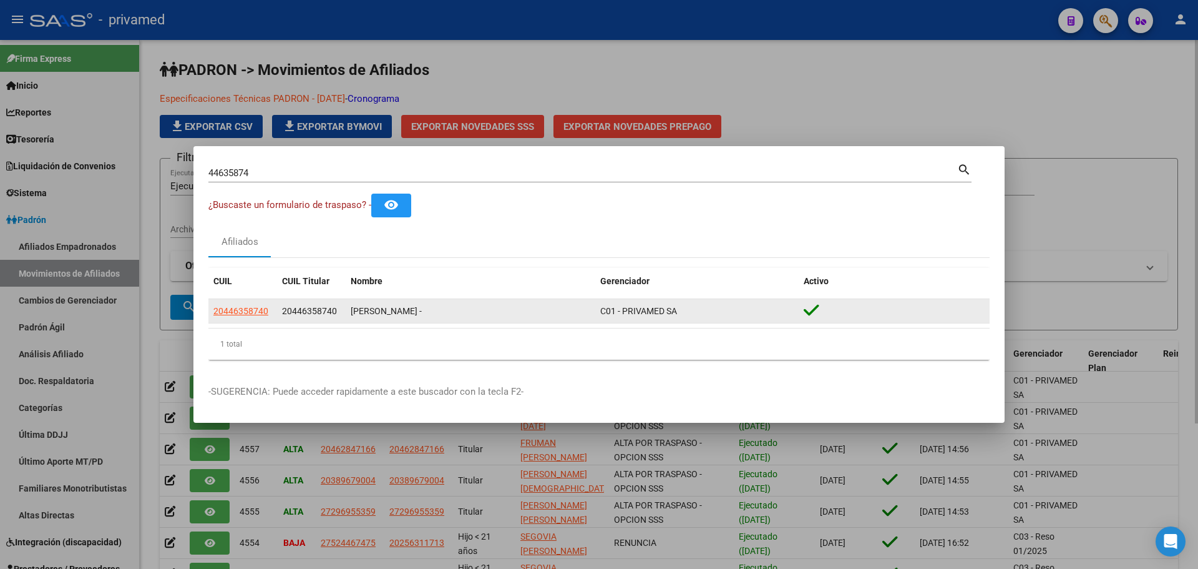
click at [258, 316] on span "20446358740" at bounding box center [240, 311] width 55 height 10
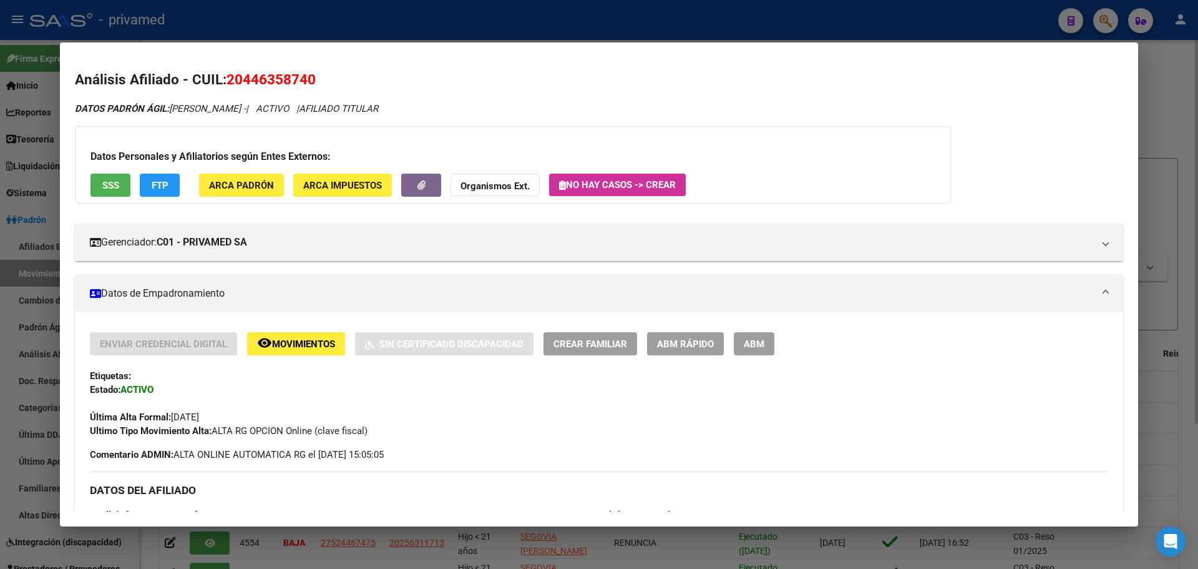
click at [759, 347] on span "ABM" at bounding box center [754, 343] width 21 height 11
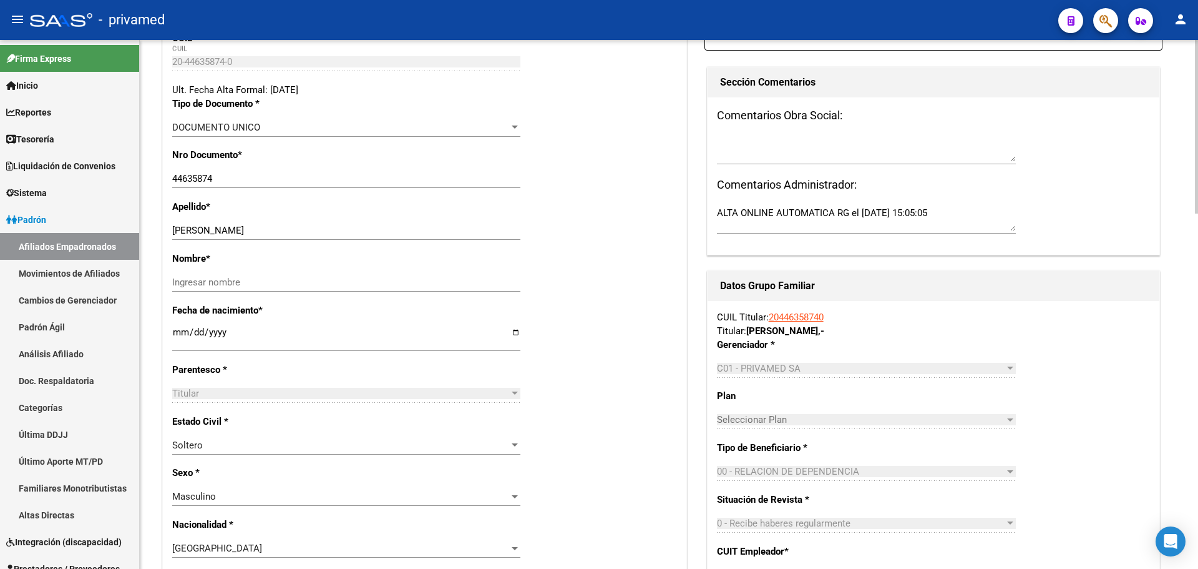
scroll to position [250, 0]
click at [177, 332] on input "[DATE]" at bounding box center [346, 336] width 348 height 20
drag, startPoint x: 212, startPoint y: 228, endPoint x: 381, endPoint y: 232, distance: 169.2
click at [381, 232] on input "[PERSON_NAME]" at bounding box center [346, 229] width 348 height 11
paste input "[PERSON_NAME]"
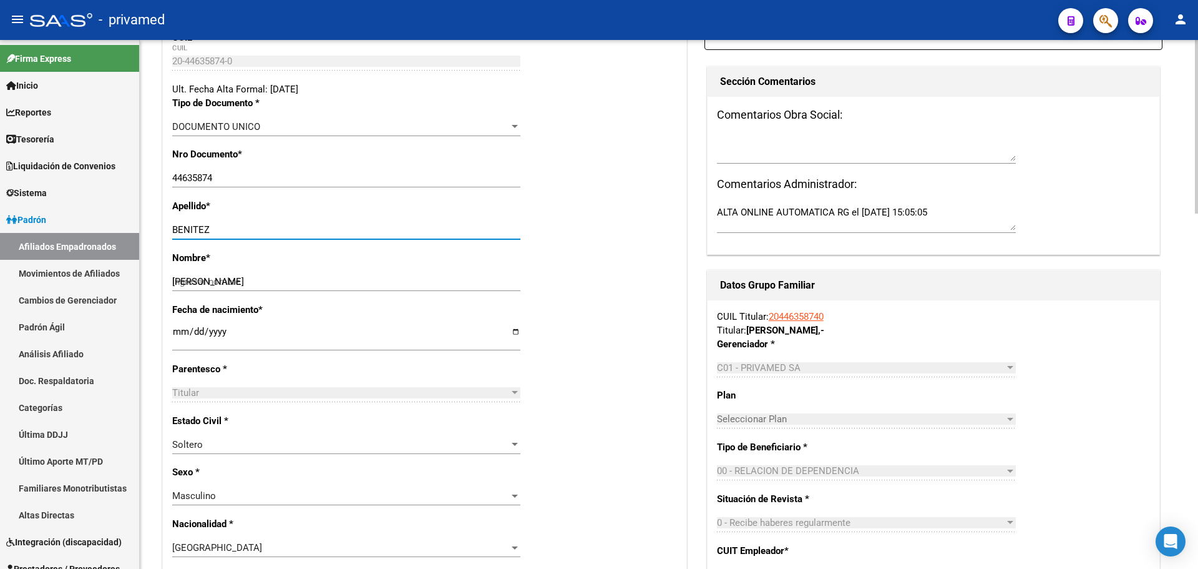
click at [187, 281] on input "[PERSON_NAME]" at bounding box center [346, 281] width 348 height 11
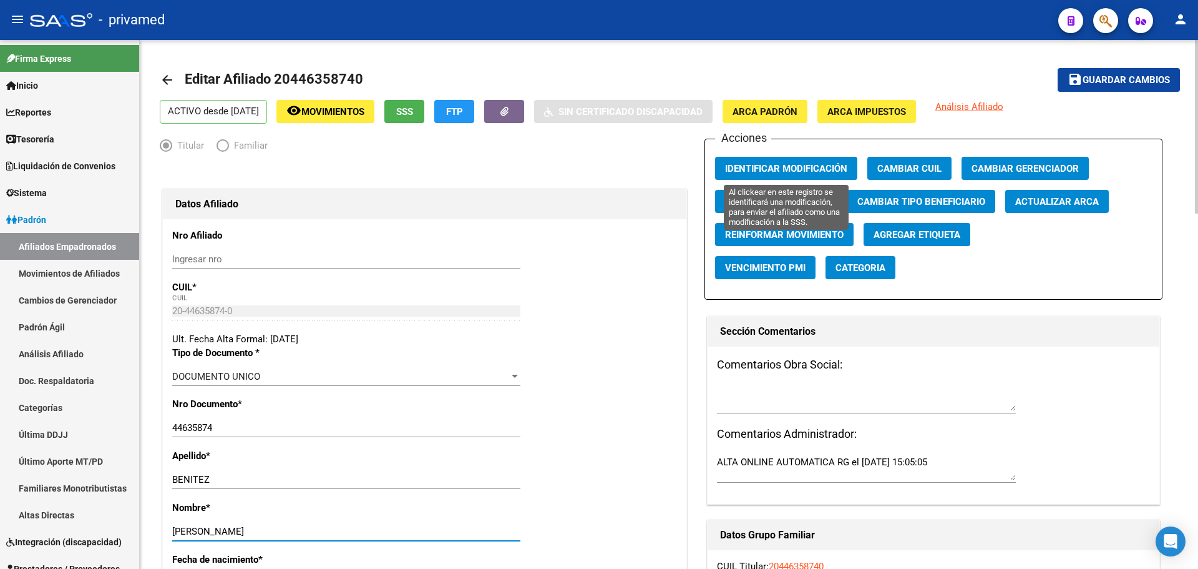
click at [821, 169] on span "Identificar Modificación" at bounding box center [786, 168] width 122 height 11
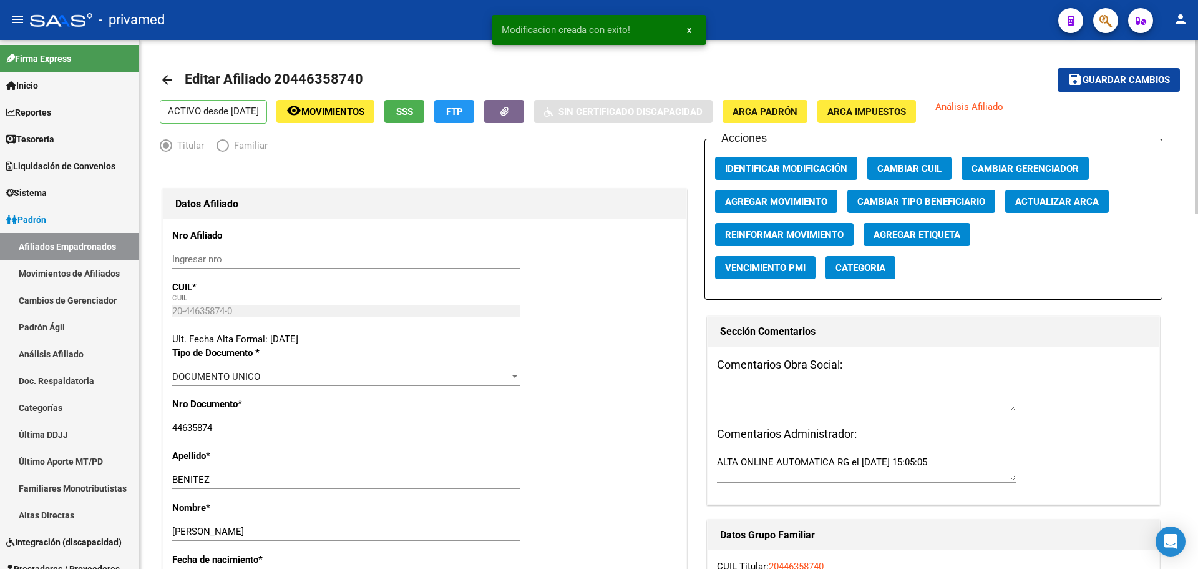
click at [1111, 84] on span "Guardar cambios" at bounding box center [1126, 80] width 87 height 11
click at [164, 80] on mat-icon "arrow_back" at bounding box center [167, 79] width 15 height 15
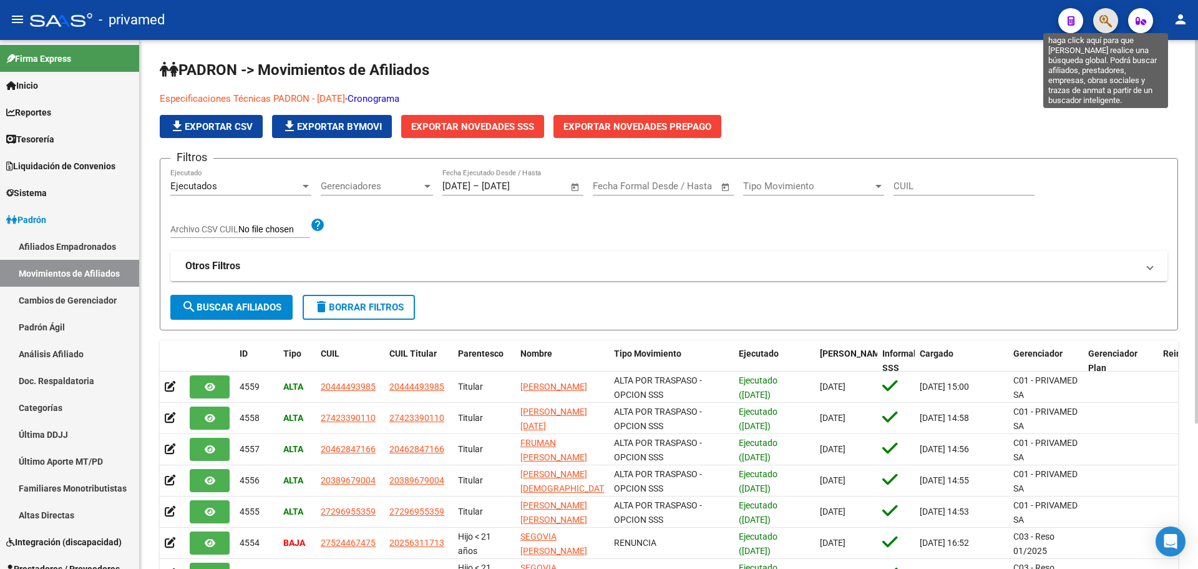
click at [1106, 21] on icon "button" at bounding box center [1106, 21] width 12 height 14
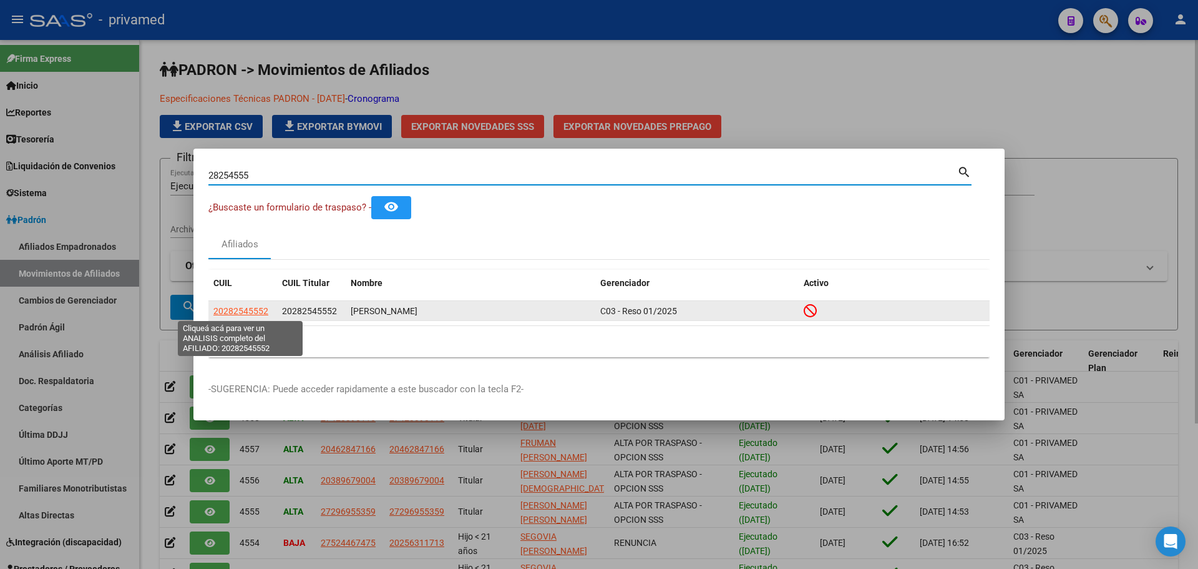
click at [241, 310] on span "20282545552" at bounding box center [240, 311] width 55 height 10
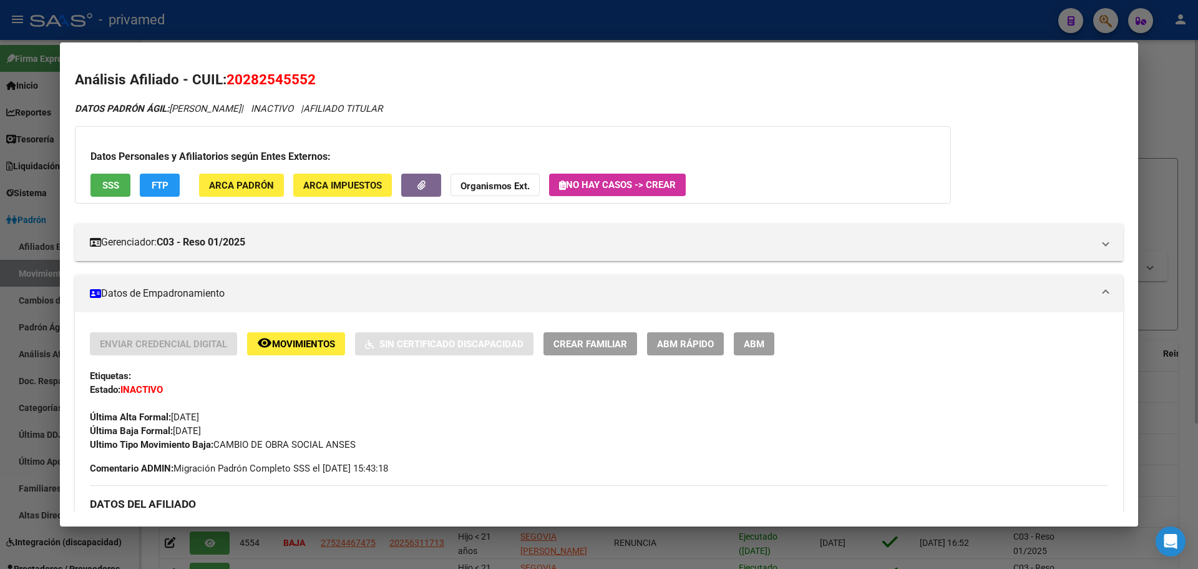
click at [384, 23] on div at bounding box center [599, 284] width 1198 height 569
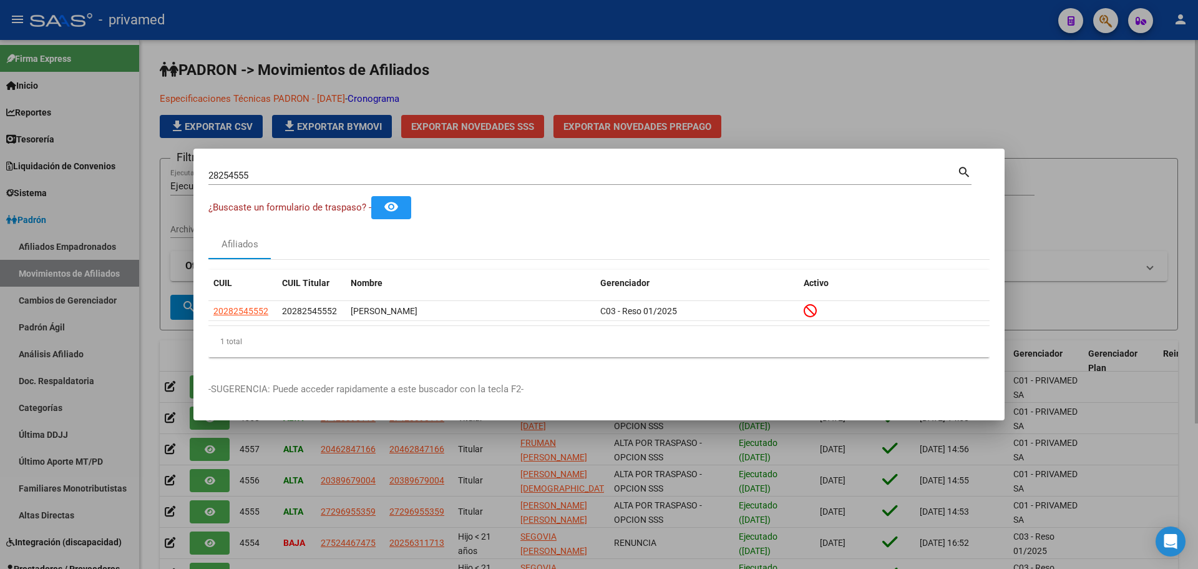
click at [543, 57] on div at bounding box center [599, 284] width 1198 height 569
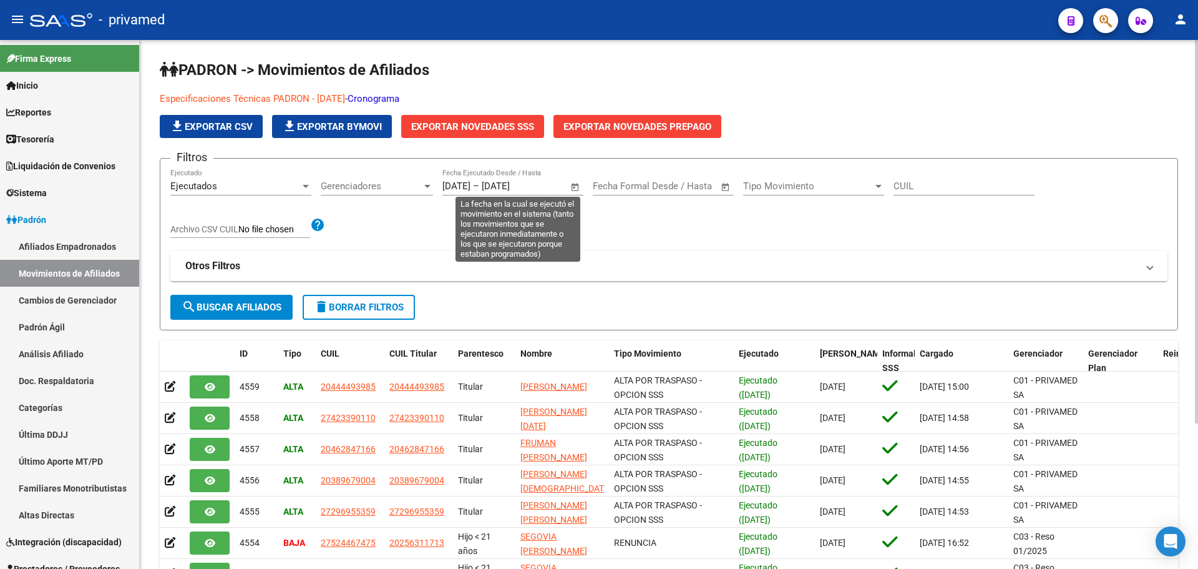
click at [486, 192] on div "[DATE] [DATE] – [DATE] [DATE] Fecha Ejecutado Desde / Hasta" at bounding box center [506, 182] width 126 height 27
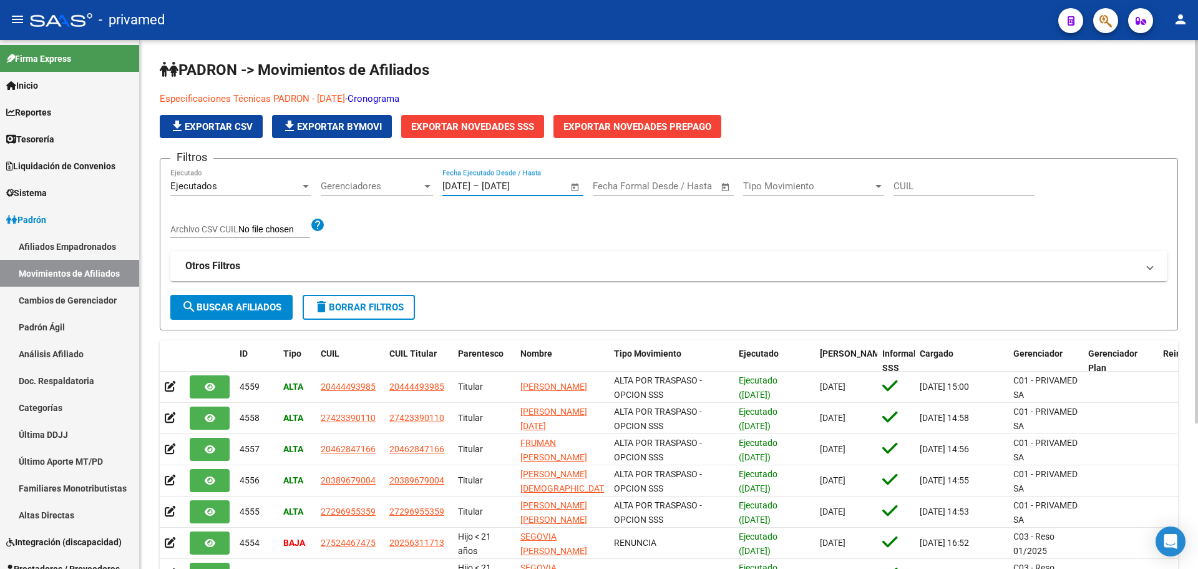
click at [471, 187] on input "[DATE]" at bounding box center [457, 185] width 28 height 11
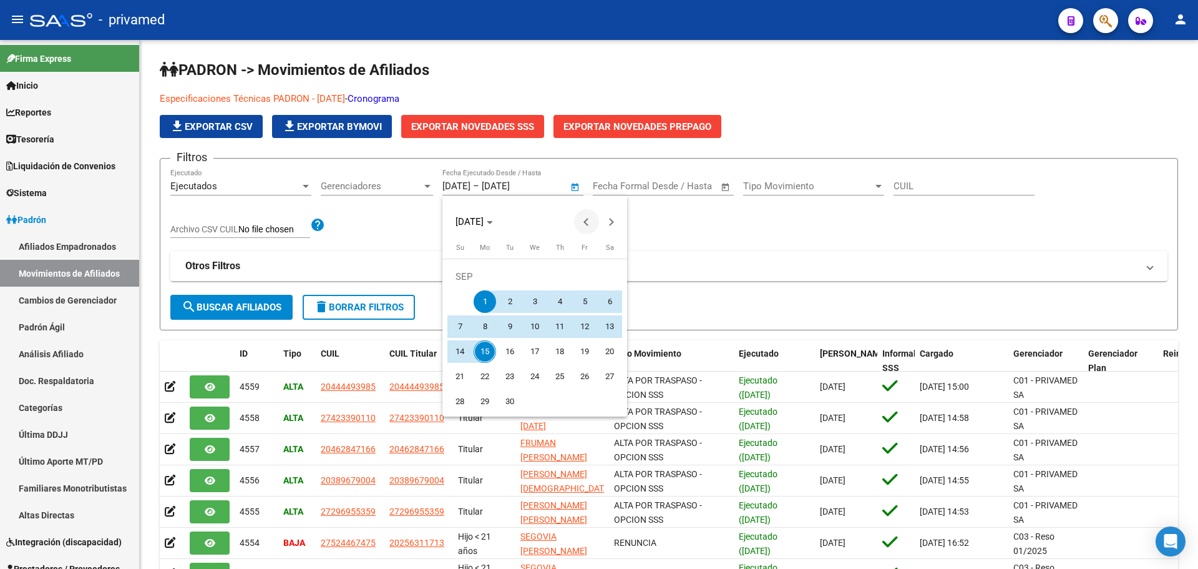
click at [589, 223] on button "Previous month" at bounding box center [586, 221] width 25 height 25
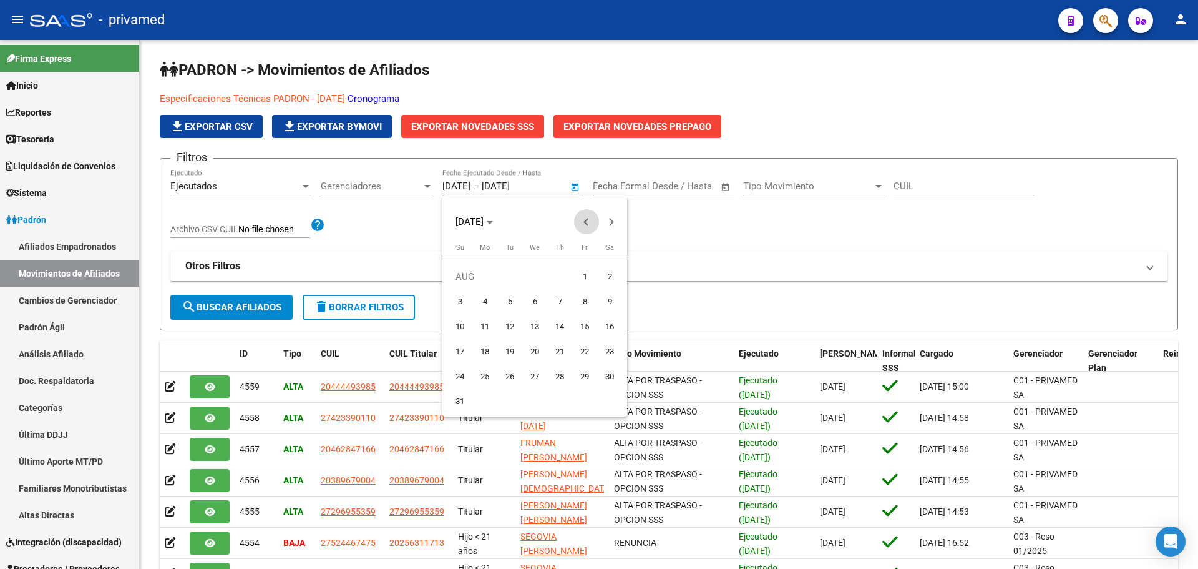
click at [584, 225] on span "Previous month" at bounding box center [586, 221] width 25 height 25
click at [514, 400] on span "29" at bounding box center [510, 401] width 22 height 22
click at [608, 222] on button "Next month" at bounding box center [611, 221] width 25 height 25
click at [610, 224] on button "Next month" at bounding box center [611, 221] width 25 height 25
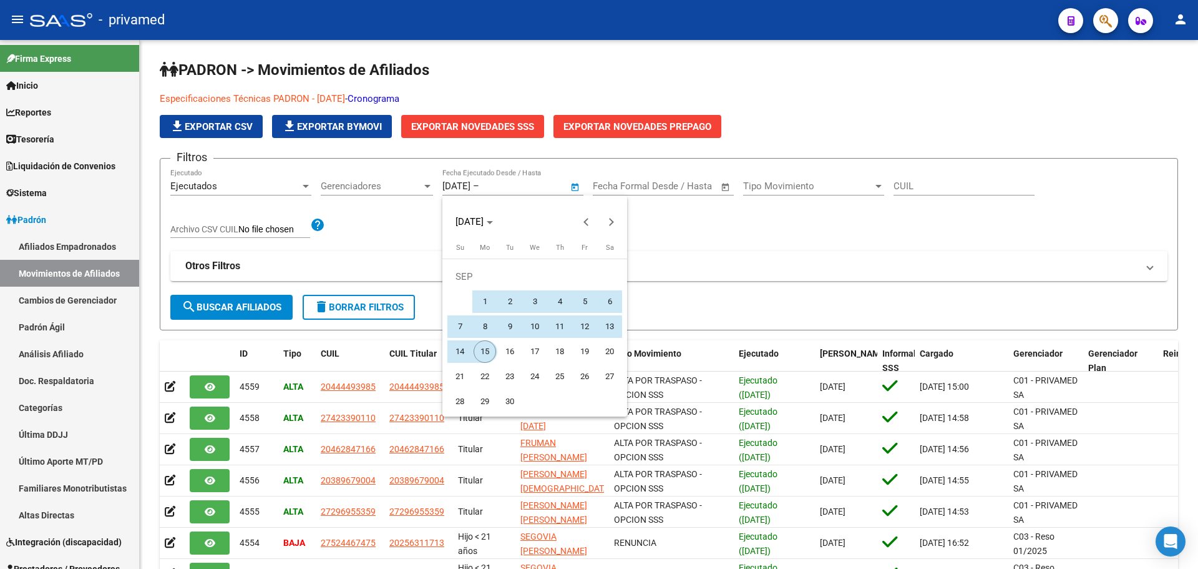
click at [491, 350] on span "15" at bounding box center [485, 351] width 22 height 22
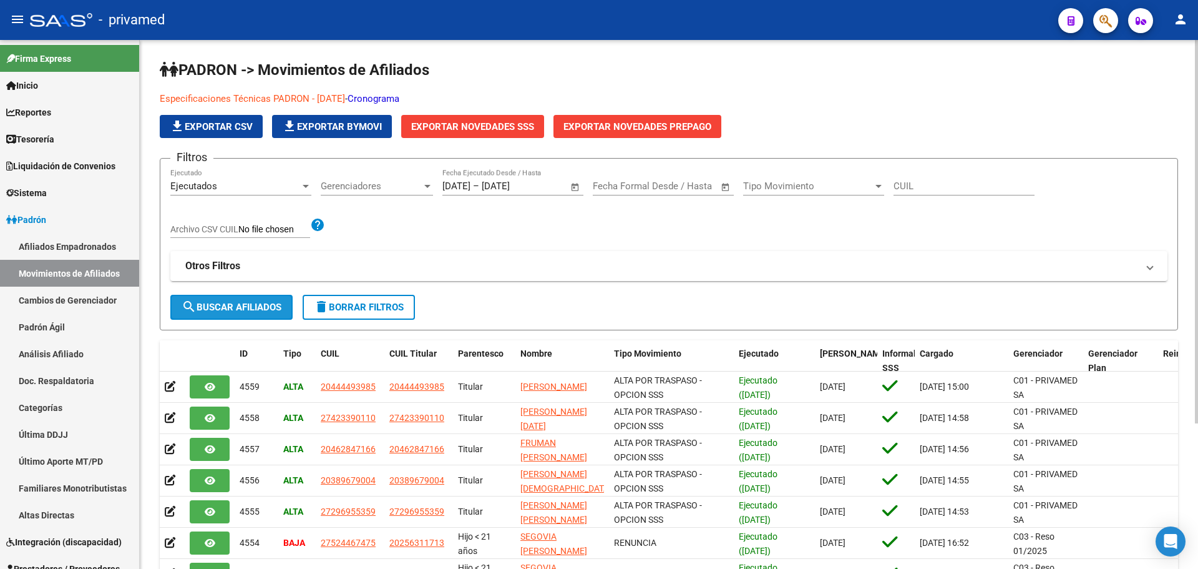
click at [232, 308] on span "search Buscar Afiliados" at bounding box center [232, 306] width 100 height 11
click at [461, 126] on span "Exportar Novedades SSS" at bounding box center [472, 126] width 123 height 11
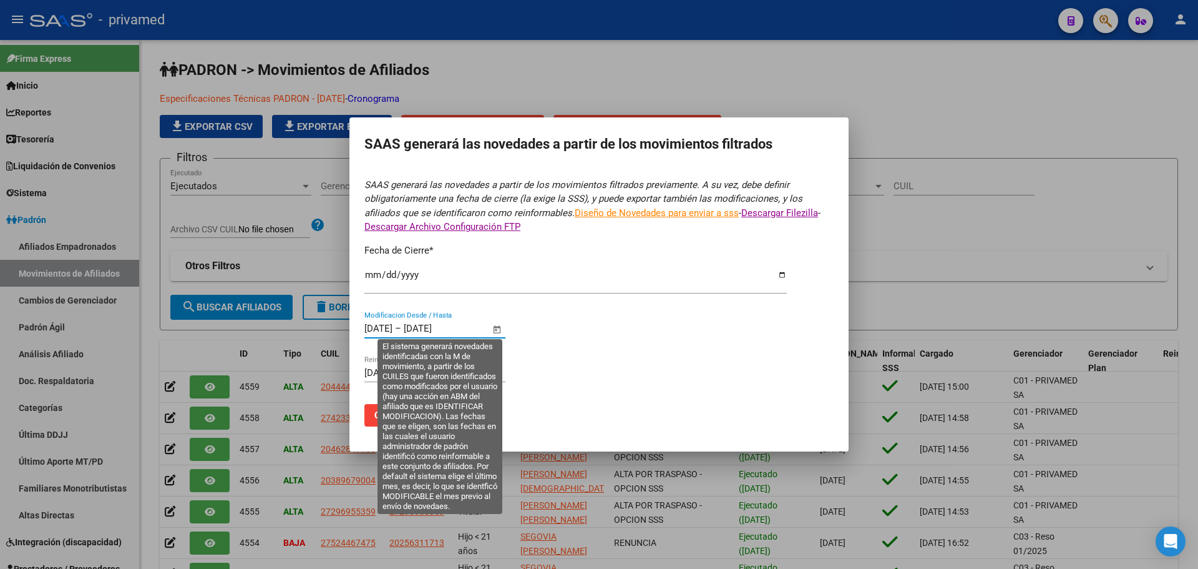
click at [384, 328] on input "[DATE]" at bounding box center [378, 328] width 28 height 11
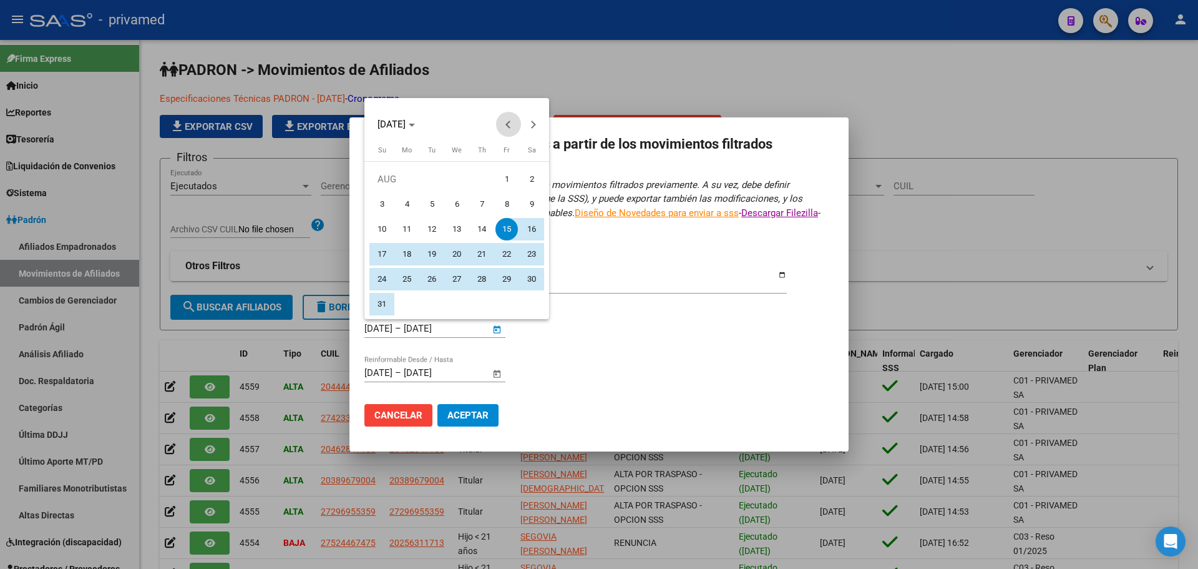
click at [507, 126] on button "Previous month" at bounding box center [508, 124] width 25 height 25
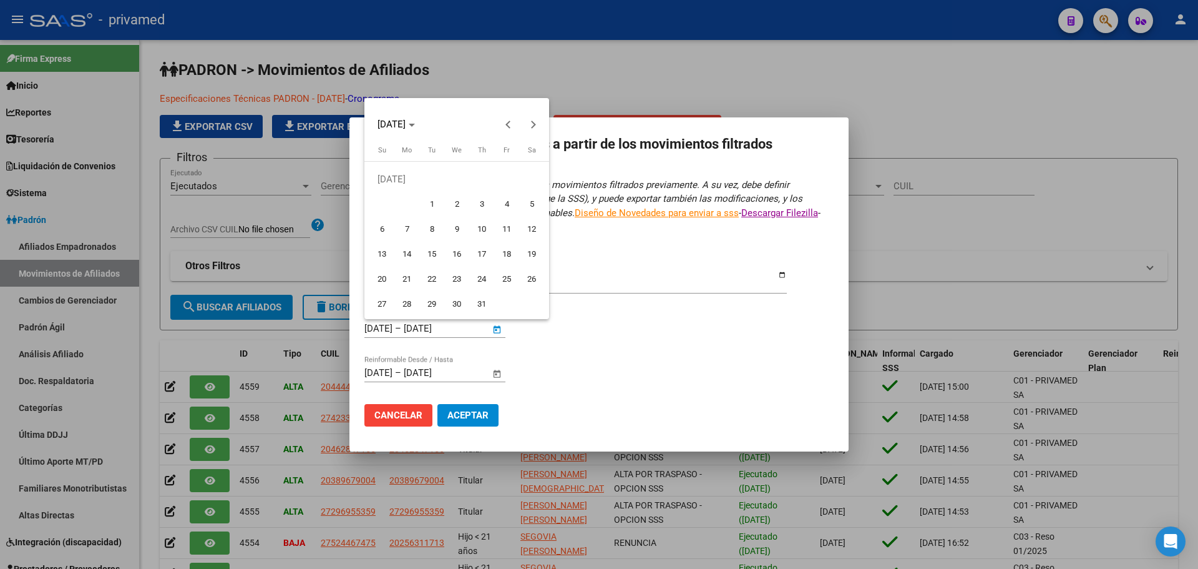
click at [433, 301] on span "29" at bounding box center [432, 304] width 22 height 22
click at [533, 125] on button "Next month" at bounding box center [533, 124] width 25 height 25
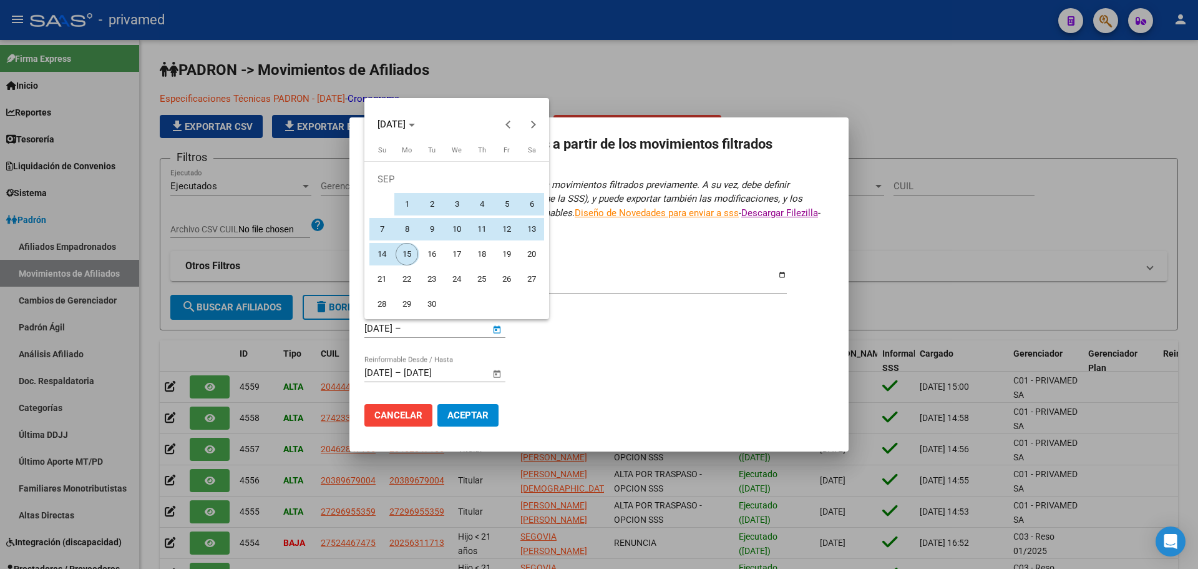
click at [405, 252] on span "15" at bounding box center [407, 254] width 22 height 22
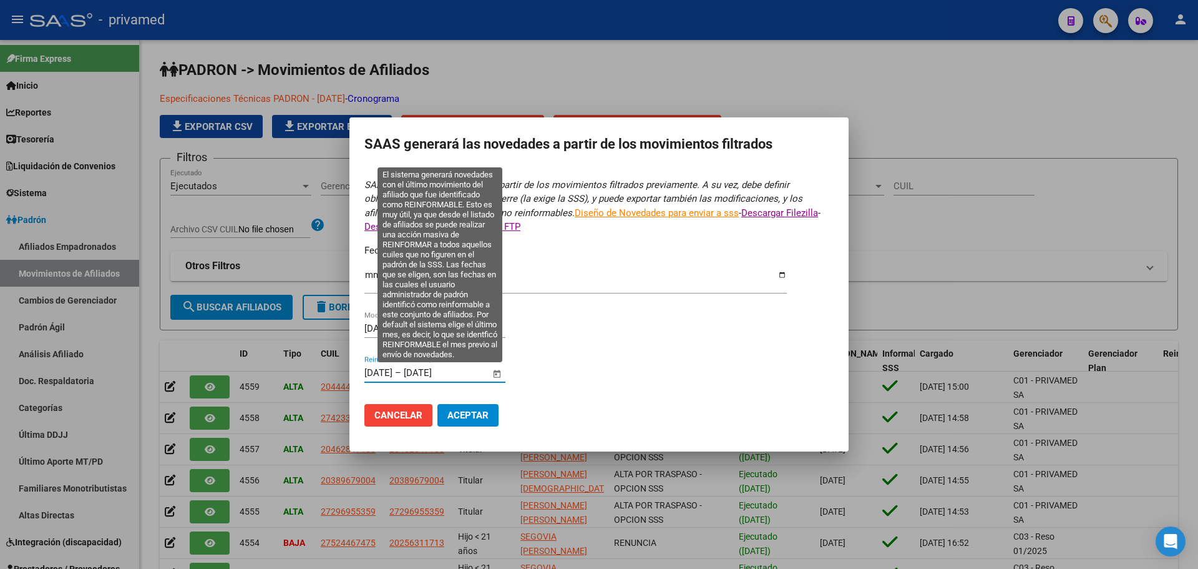
click at [374, 374] on input "[DATE]" at bounding box center [378, 372] width 28 height 11
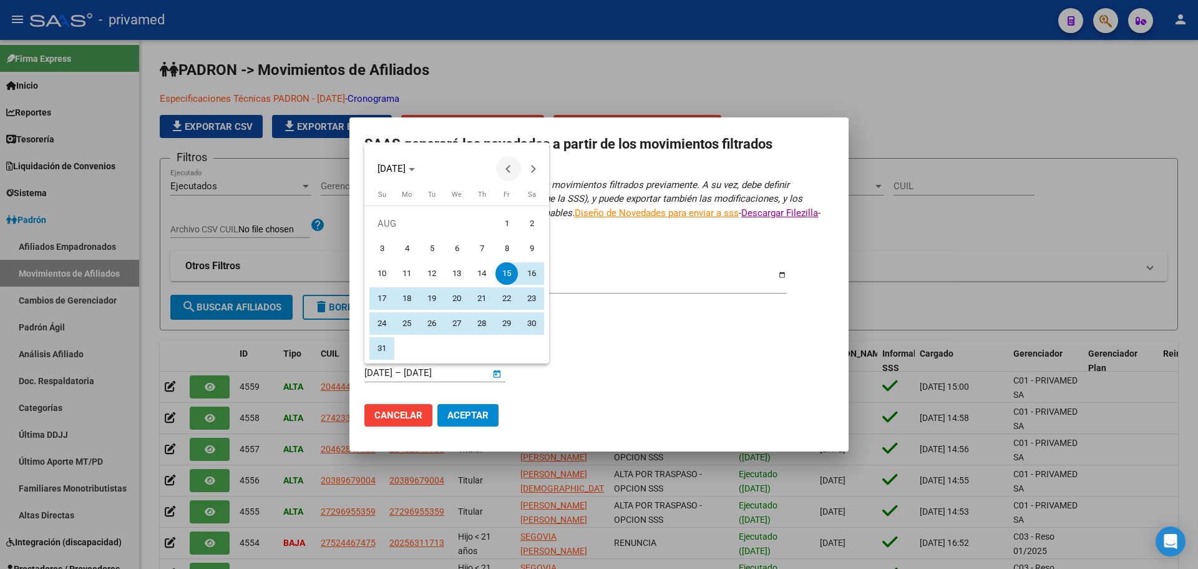
click at [502, 174] on span "Previous month" at bounding box center [508, 168] width 25 height 25
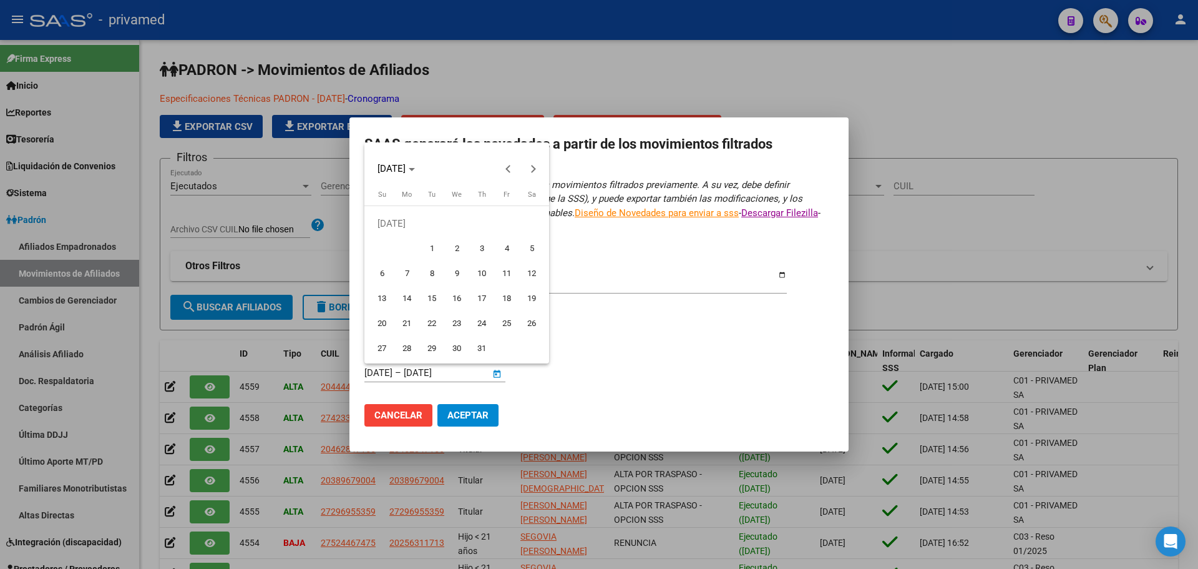
click at [428, 345] on span "29" at bounding box center [432, 348] width 22 height 22
click at [531, 169] on button "Next month" at bounding box center [533, 168] width 25 height 25
click at [535, 173] on span "Next month" at bounding box center [533, 168] width 25 height 25
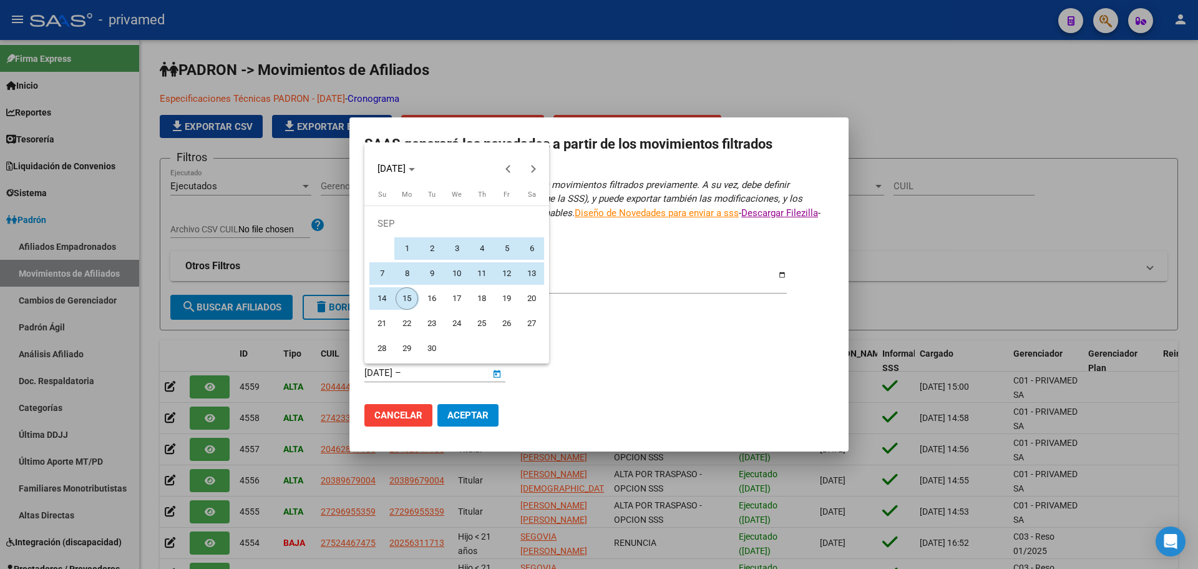
click at [411, 295] on span "15" at bounding box center [407, 298] width 22 height 22
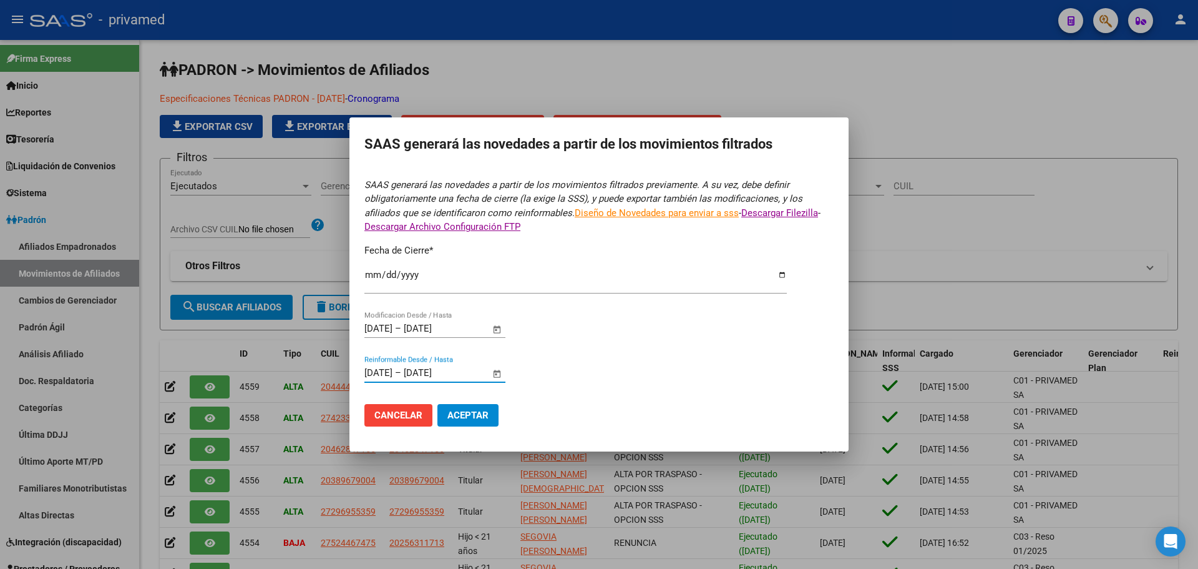
click at [486, 418] on span "Aceptar" at bounding box center [467, 414] width 41 height 11
